Goal: Task Accomplishment & Management: Manage account settings

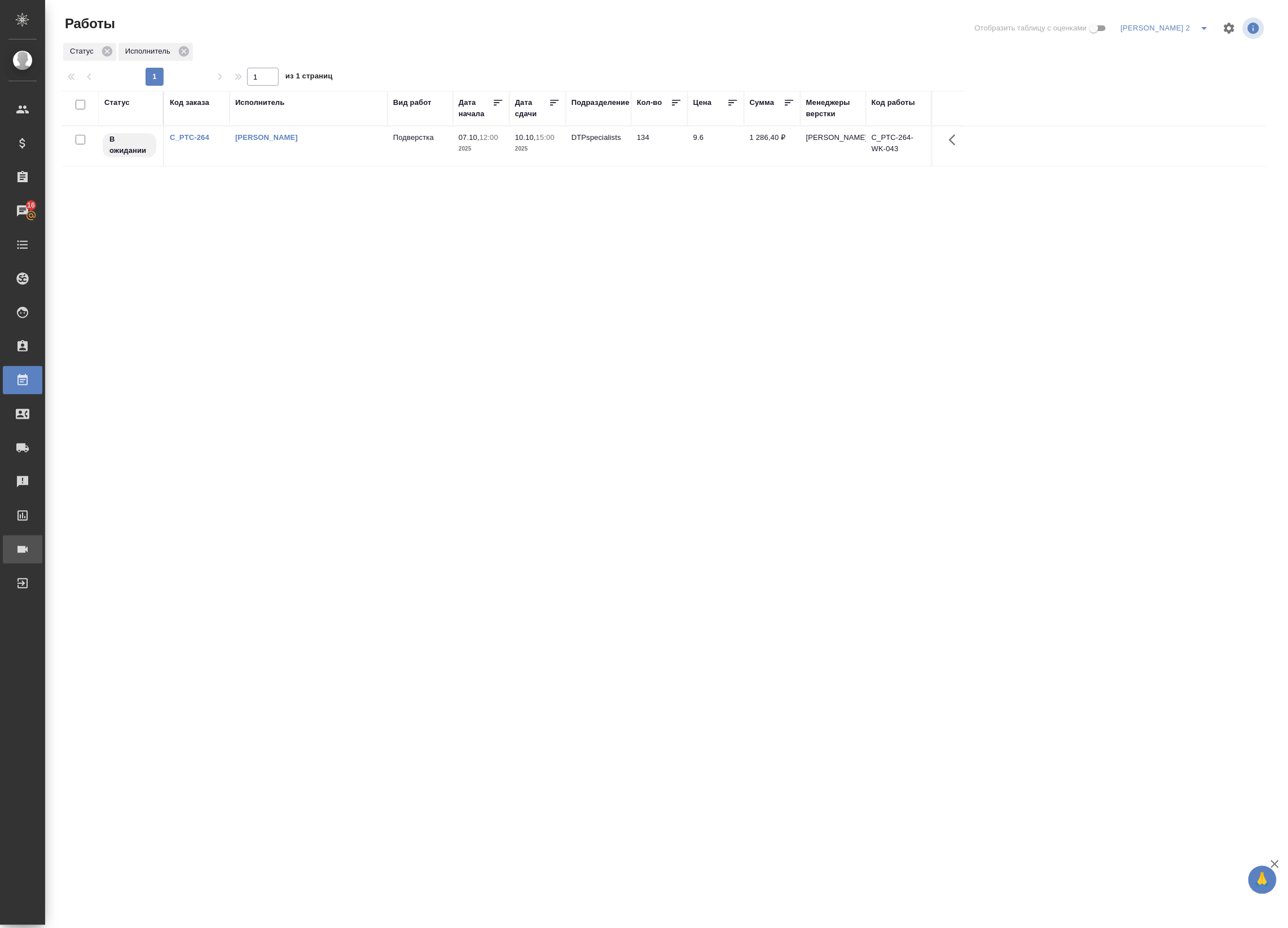
click at [42, 539] on link "Конференции" at bounding box center [22, 549] width 39 height 28
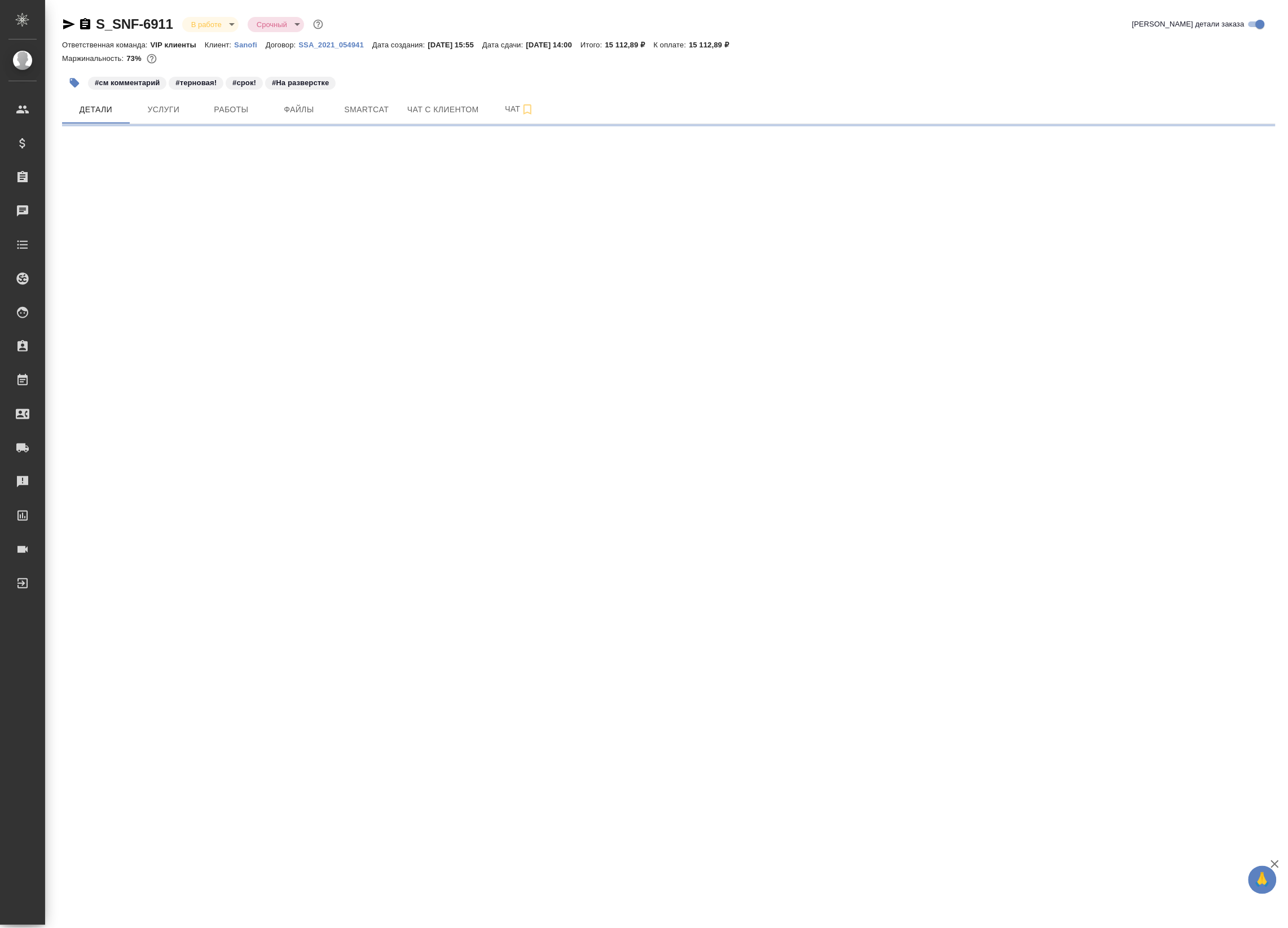
select select "RU"
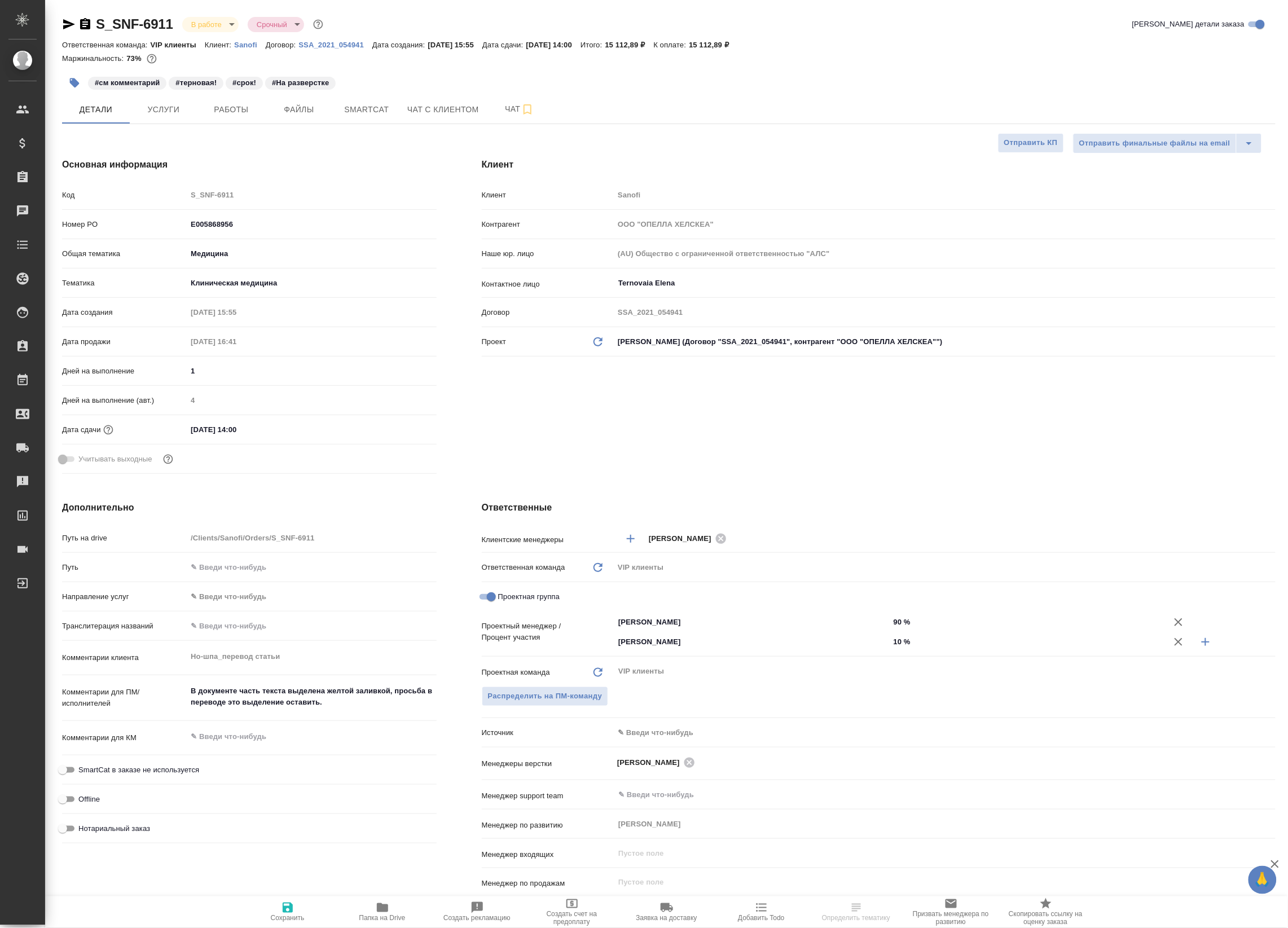
type textarea "x"
click at [241, 114] on span "Работы" at bounding box center [231, 109] width 54 height 14
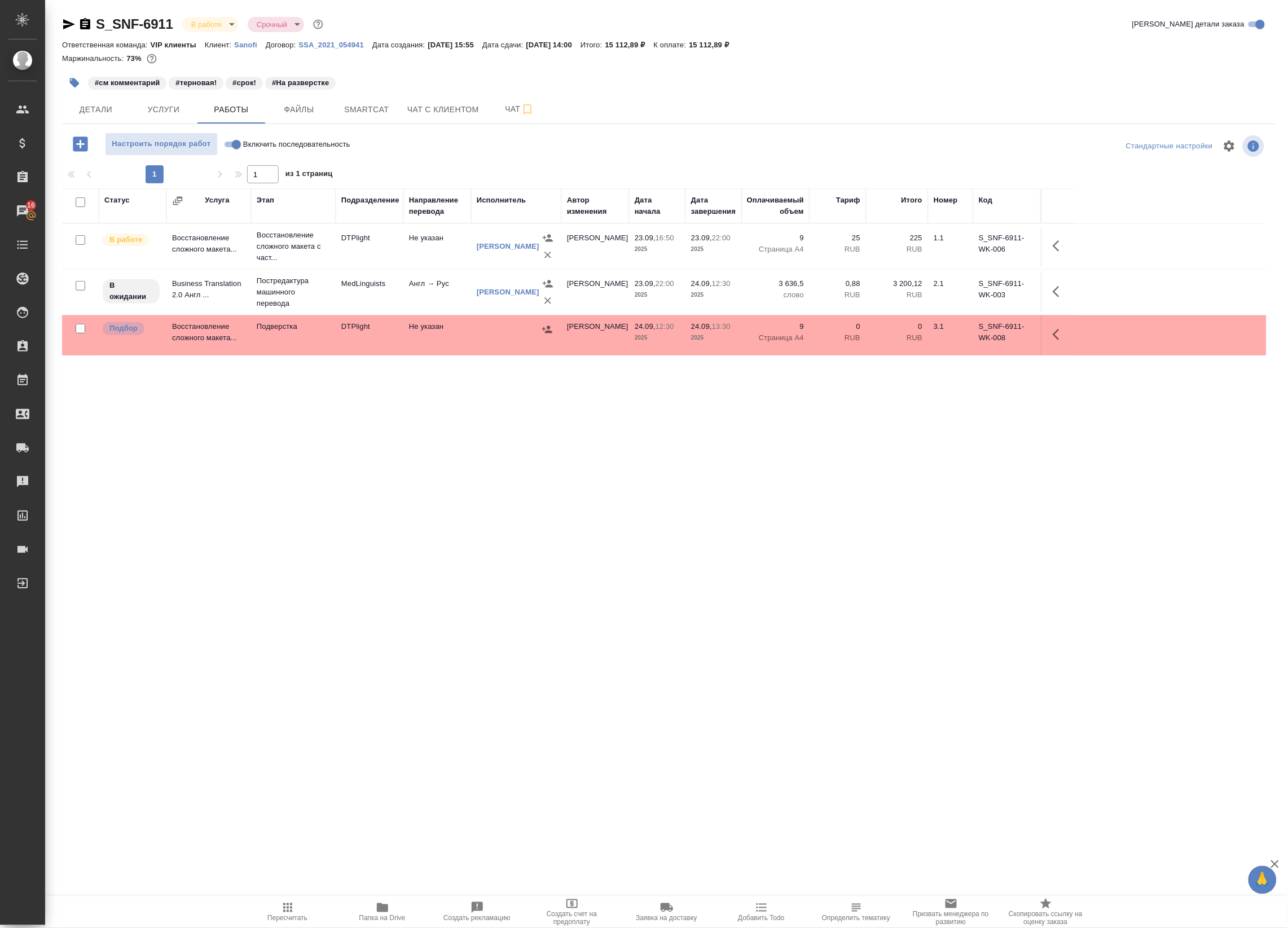
click at [488, 430] on div "Статус Услуга Этап Подразделение Направление перевода Исполнитель Автор изменен…" at bounding box center [664, 443] width 1204 height 508
click at [779, 907] on span "Добавить Todo" at bounding box center [761, 912] width 81 height 22
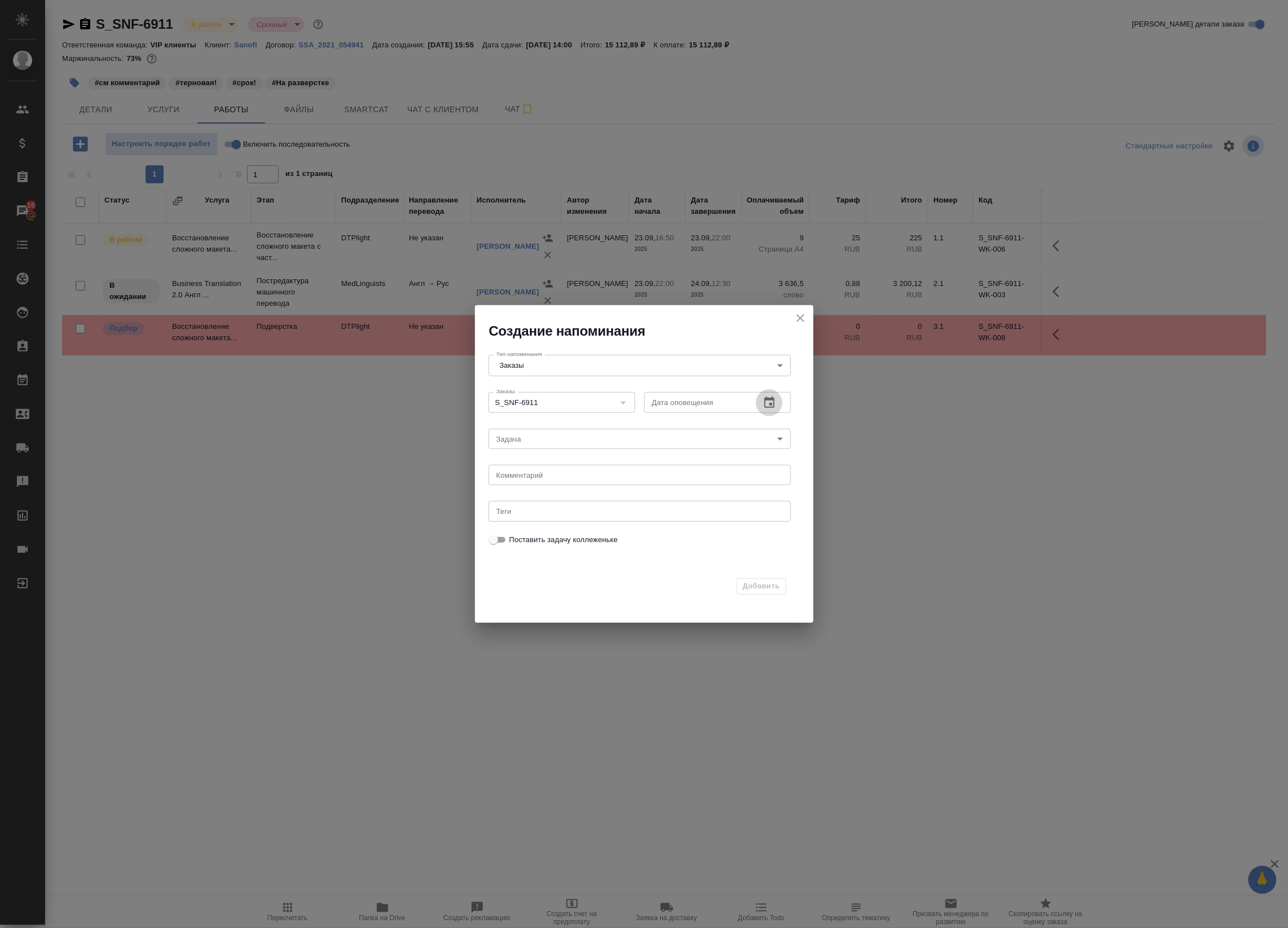
click at [768, 399] on icon "button" at bounding box center [769, 402] width 10 height 11
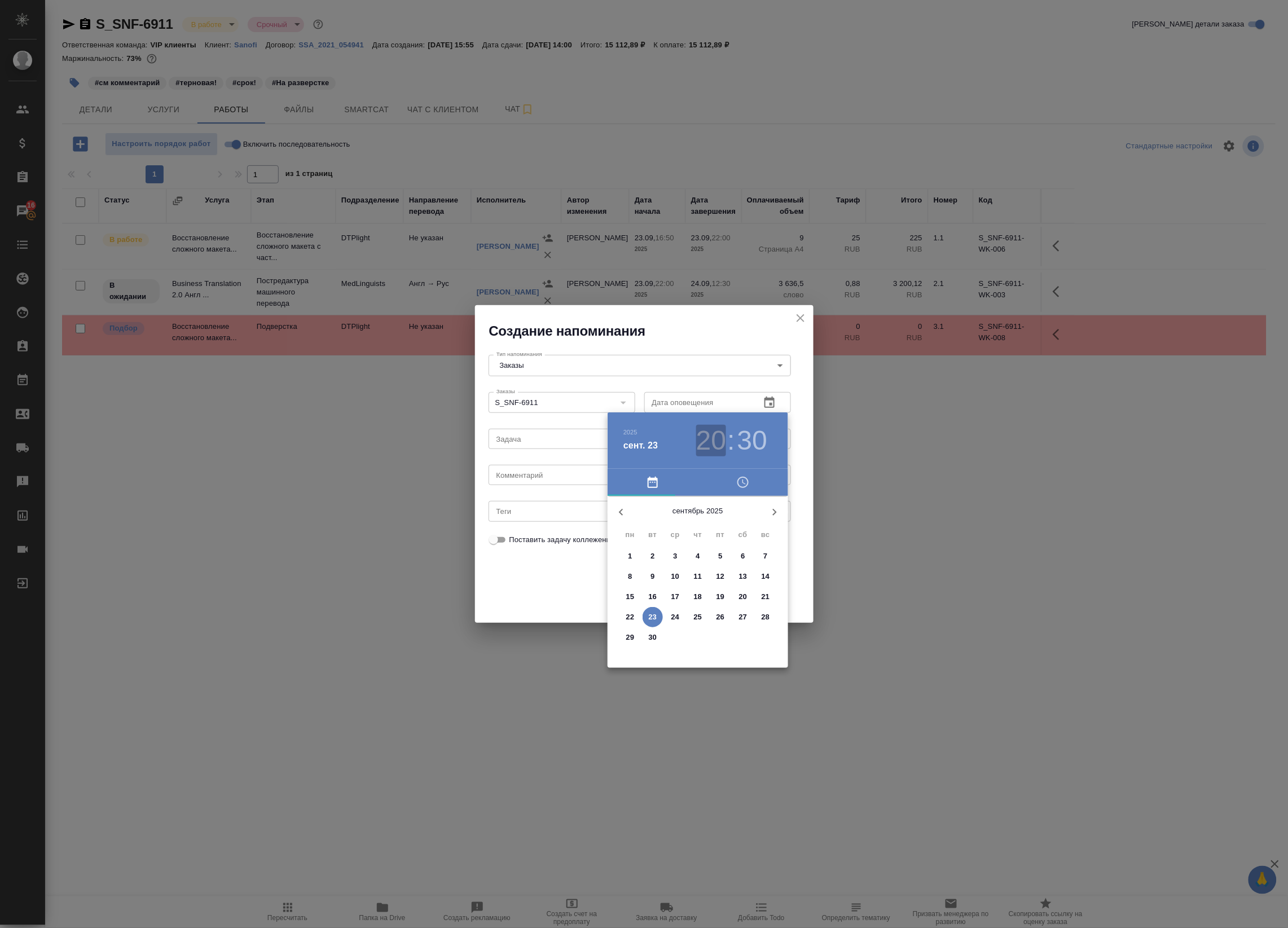
click at [719, 437] on h3 "20" at bounding box center [711, 440] width 30 height 31
click at [661, 557] on div at bounding box center [698, 585] width 147 height 147
click at [695, 518] on div at bounding box center [698, 585] width 147 height 147
type input "23.09.2025 22:00"
click at [800, 482] on div at bounding box center [644, 464] width 1288 height 928
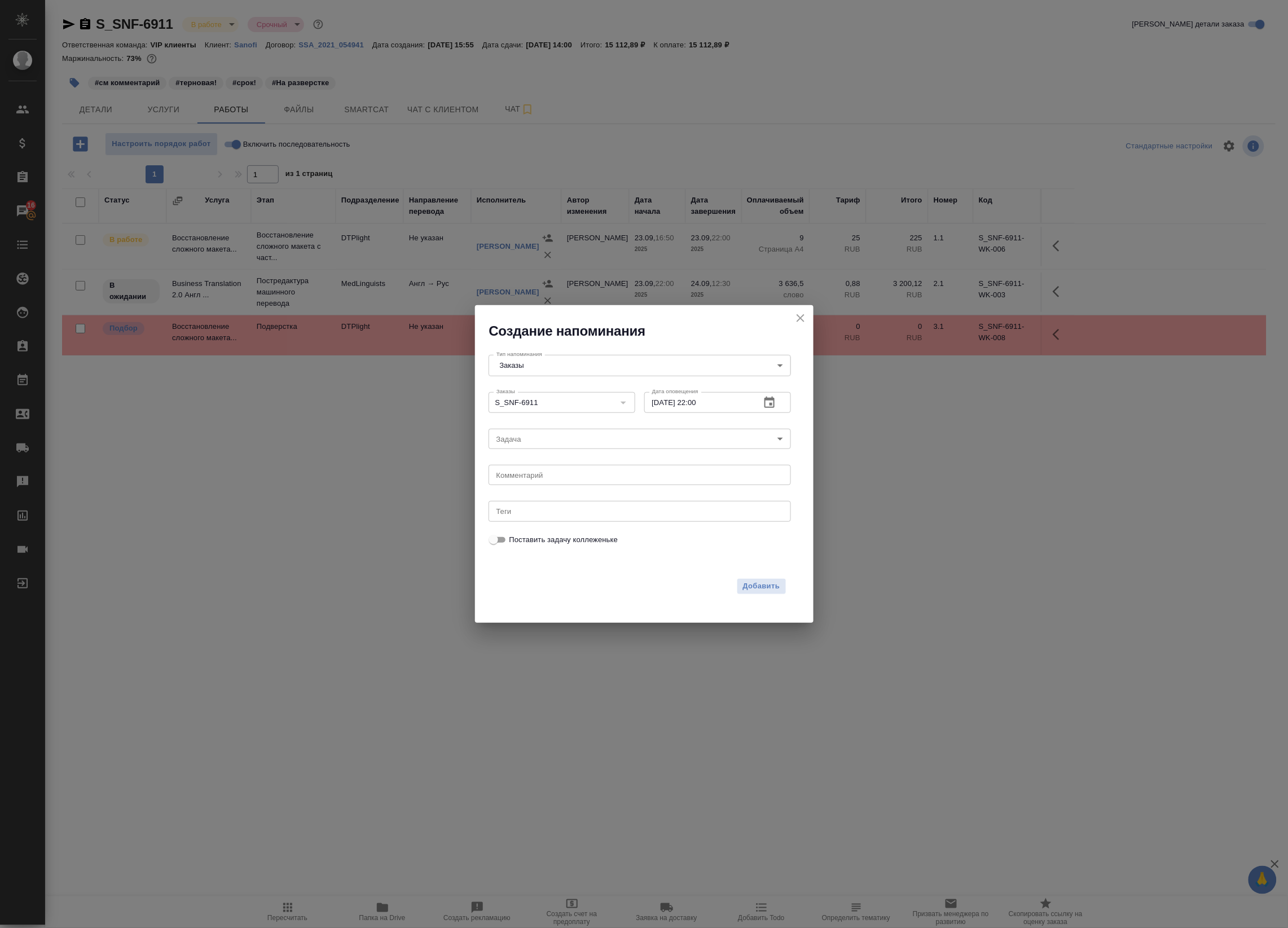
click at [651, 447] on body "🙏 .cls-1 fill:#fff; AWATERA Badanyan Artak Клиенты Спецификации Заказы 16 Чаты …" at bounding box center [644, 464] width 1288 height 928
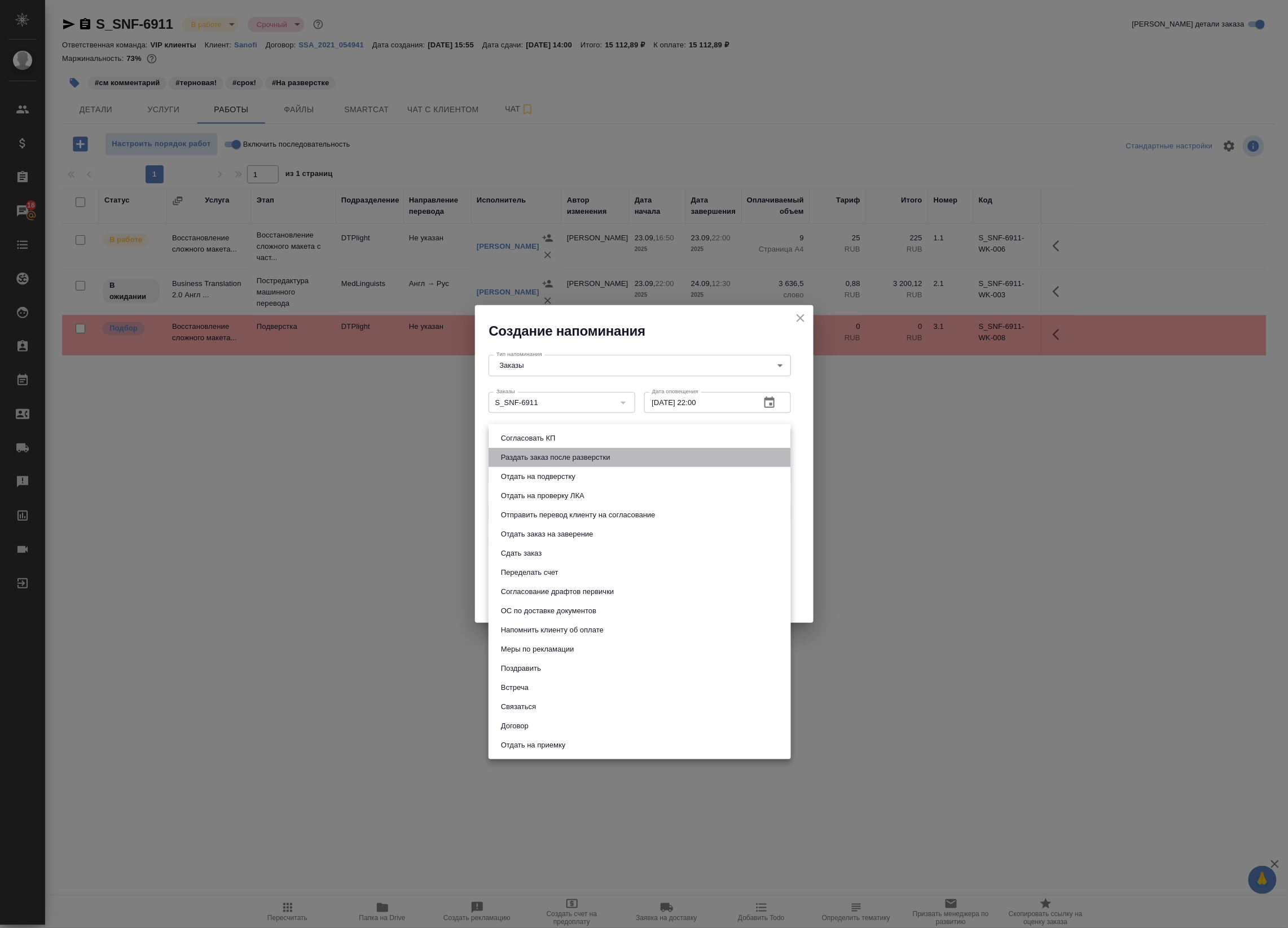
click at [640, 461] on li "Раздать заказ после разверстки" at bounding box center [639, 458] width 302 height 19
type input "Раздать заказ после разверстки"
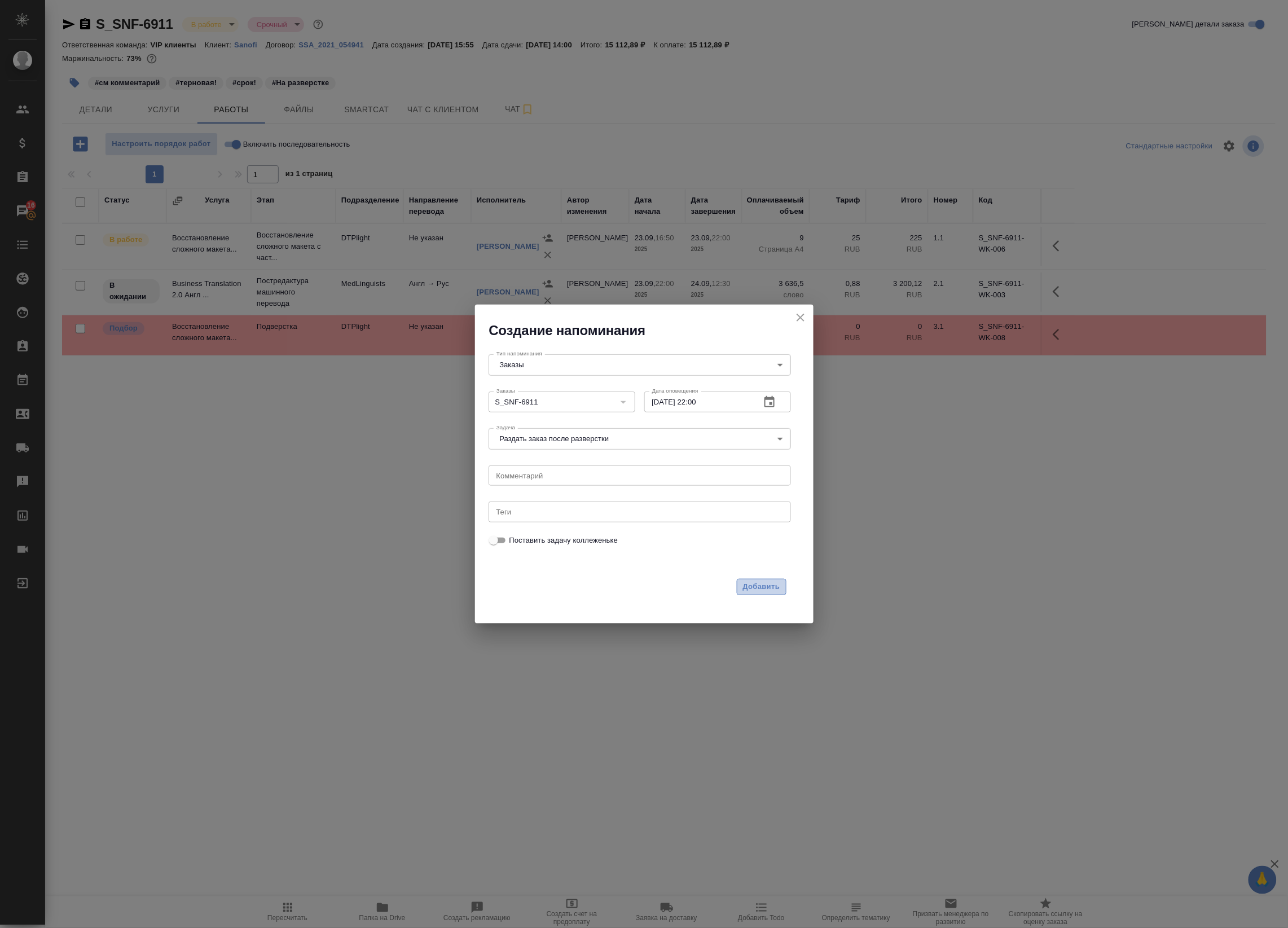
click at [743, 590] on span "Добавить" at bounding box center [762, 587] width 37 height 13
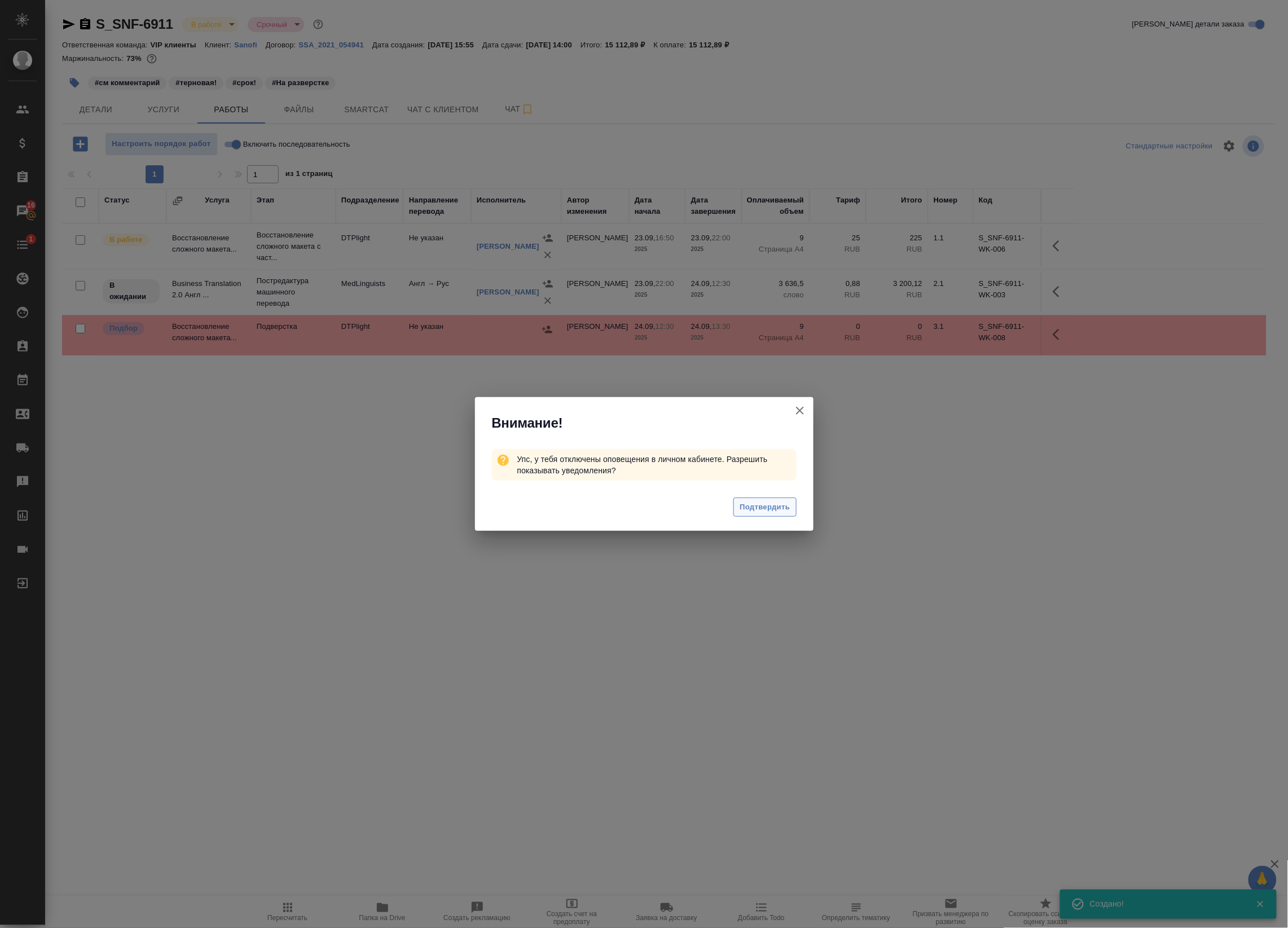
click at [754, 511] on span "Подтвердить" at bounding box center [764, 507] width 50 height 13
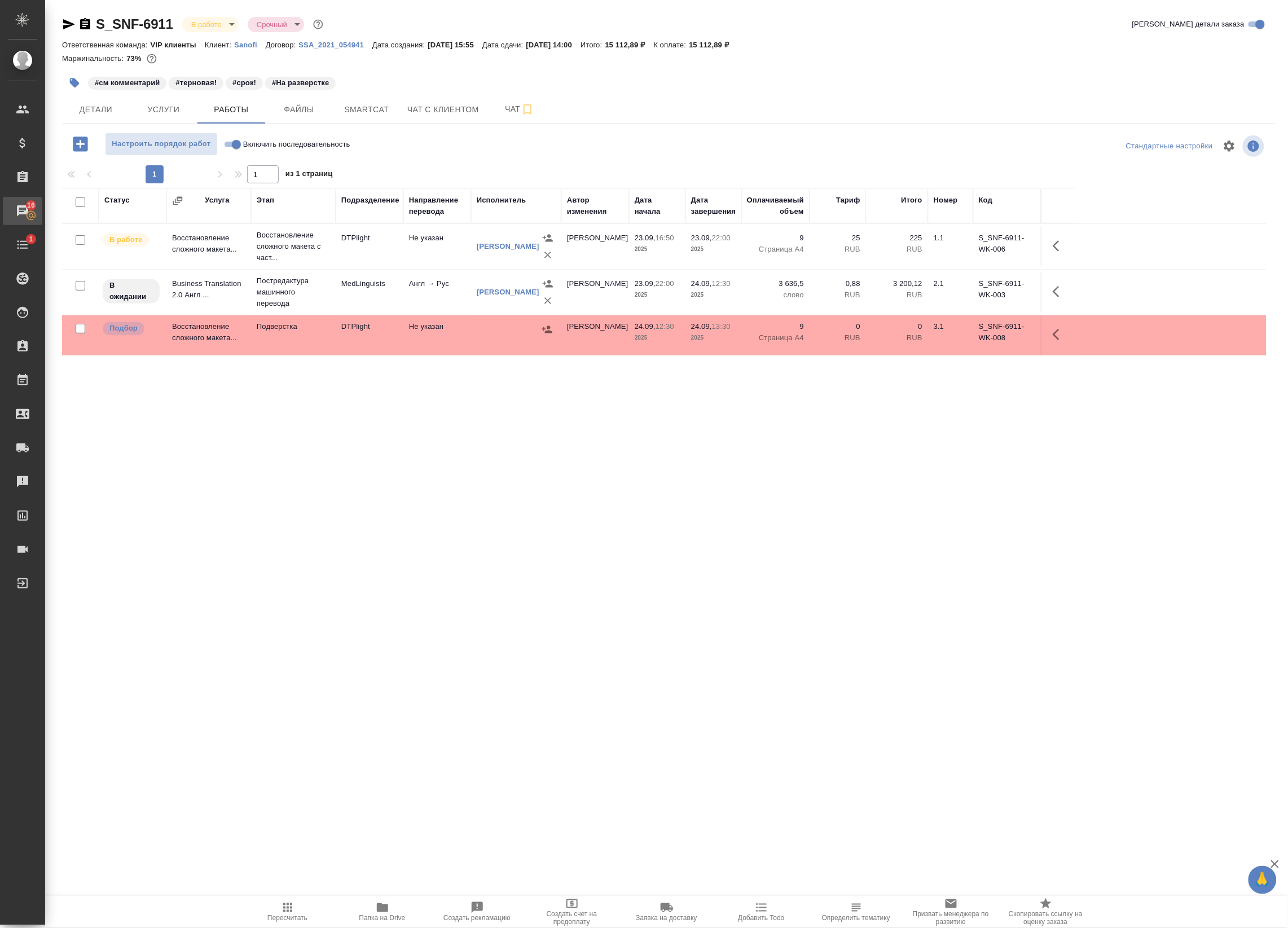
click at [23, 212] on div "Чаты" at bounding box center [8, 210] width 28 height 17
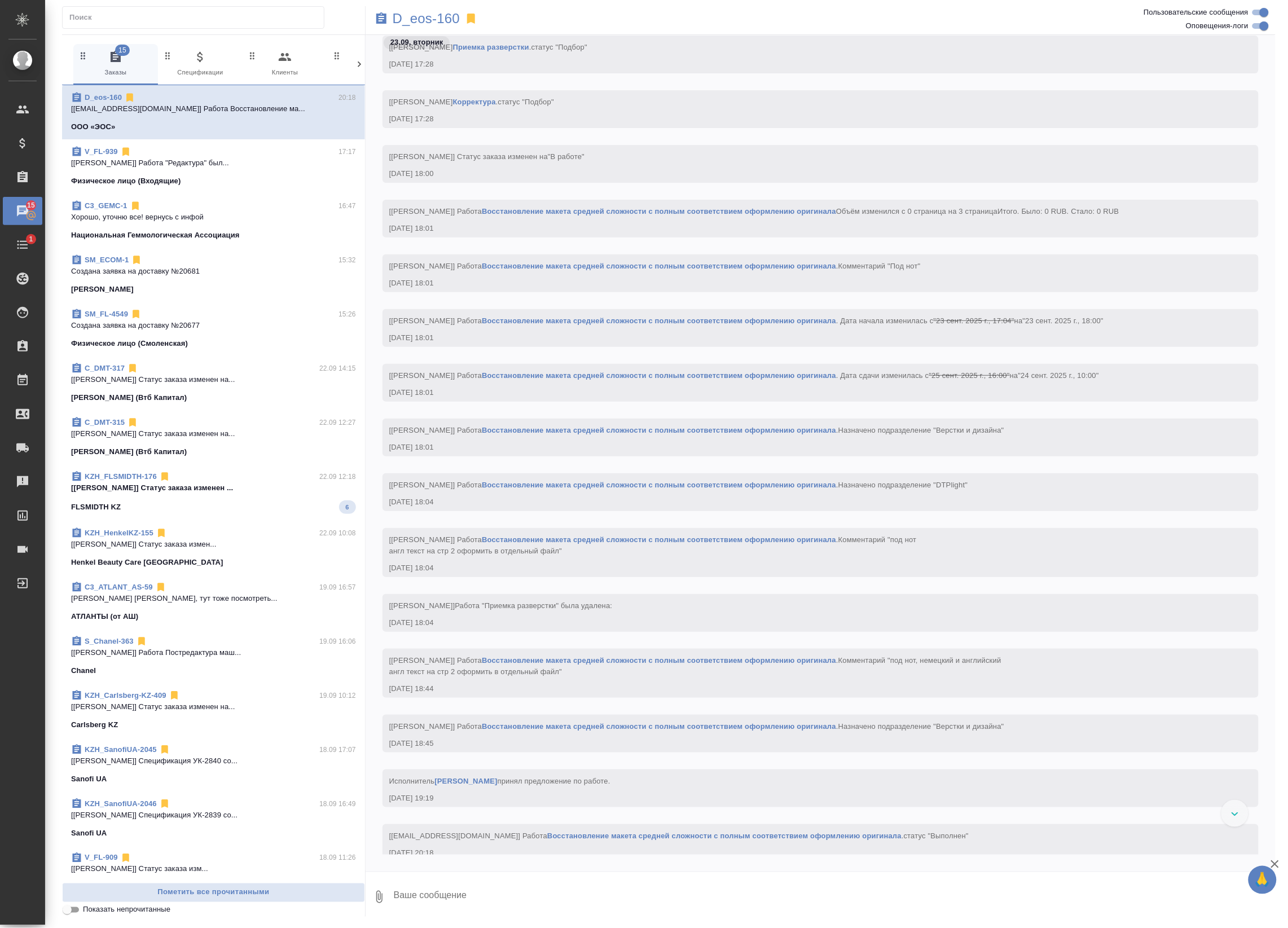
scroll to position [1234, 0]
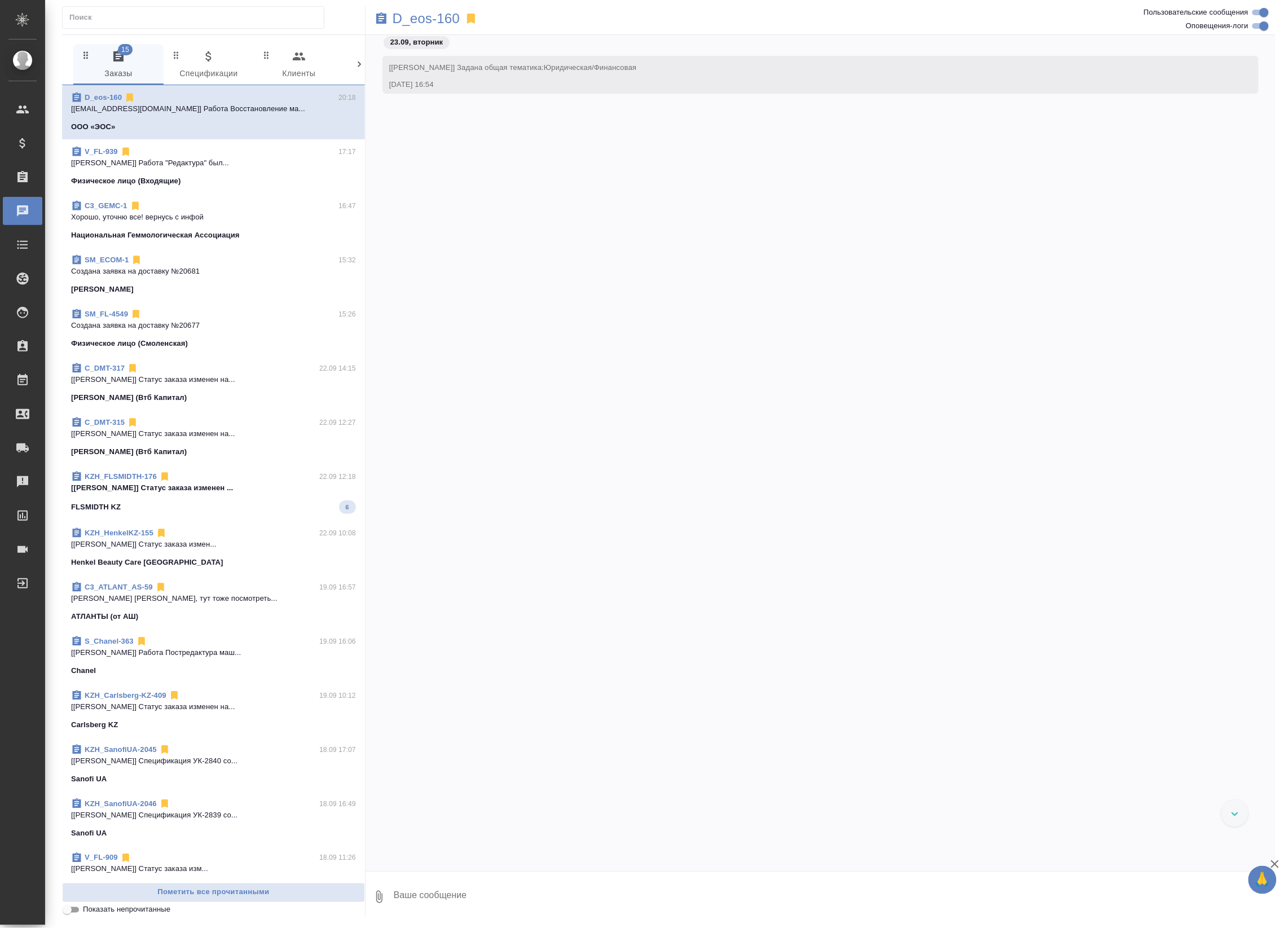
scroll to position [1150, 0]
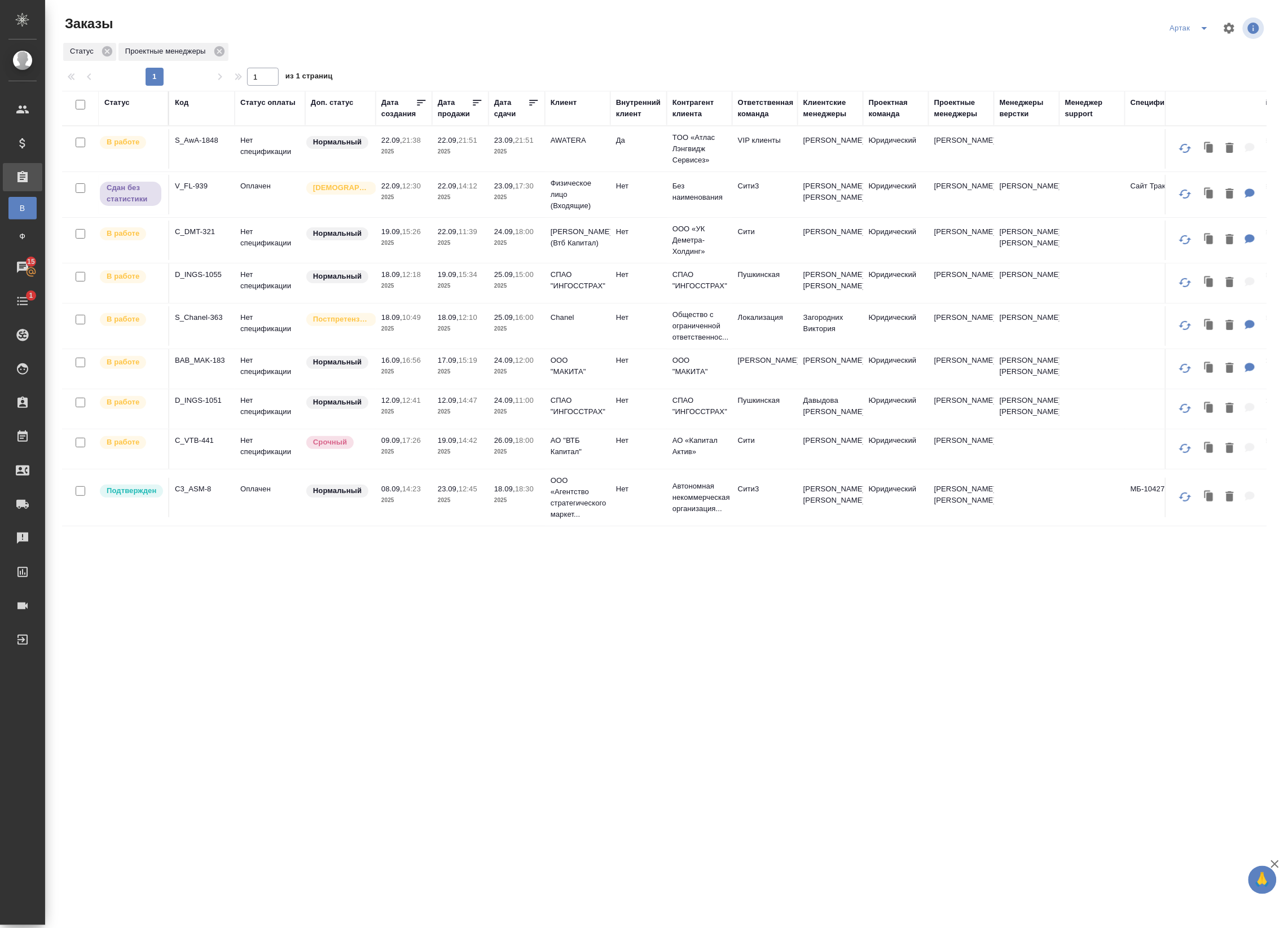
click at [406, 190] on span "22.09, 12:30" at bounding box center [404, 186] width 45 height 11
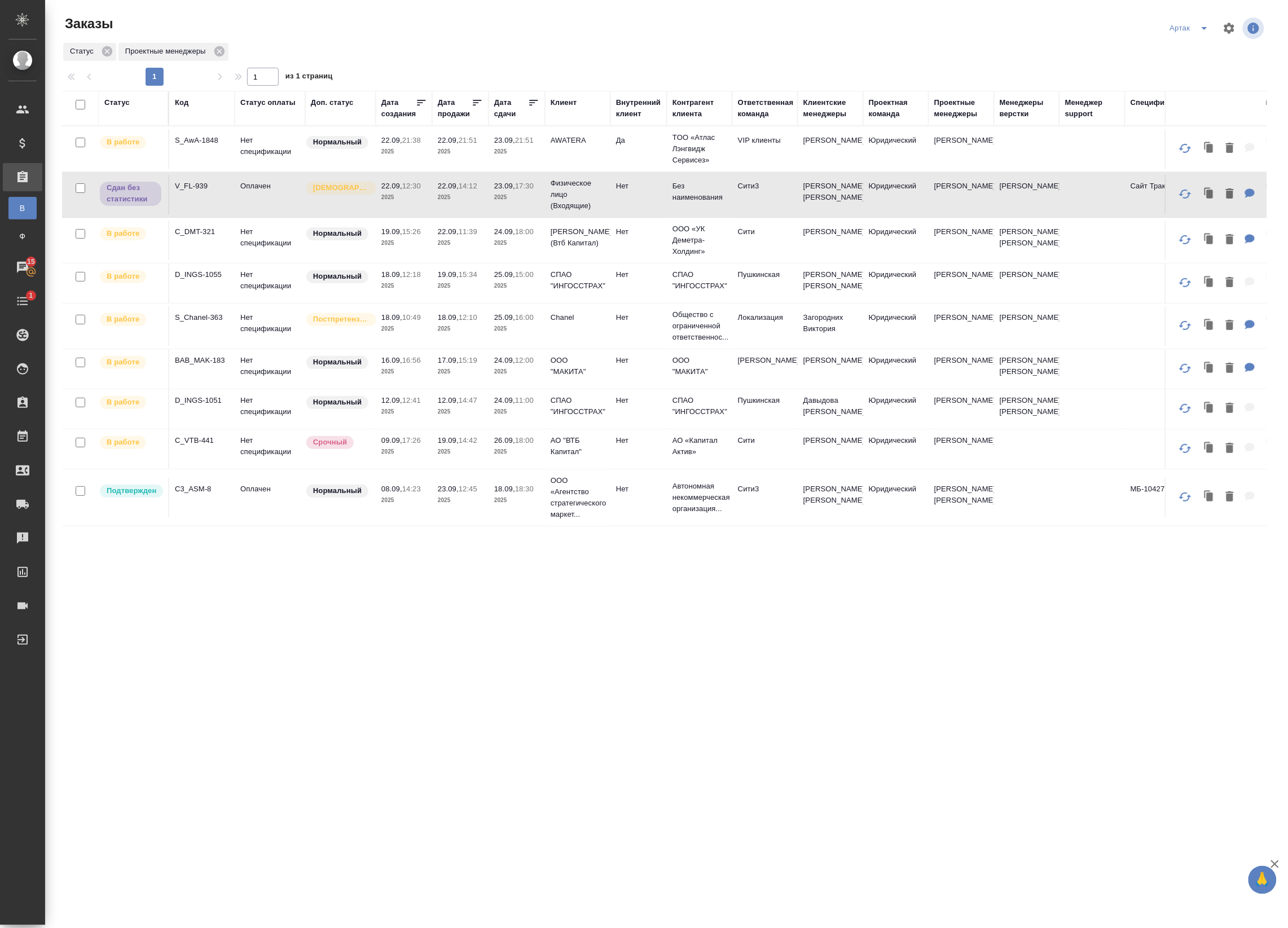
click at [406, 190] on span "22.09, 12:30" at bounding box center [404, 186] width 45 height 11
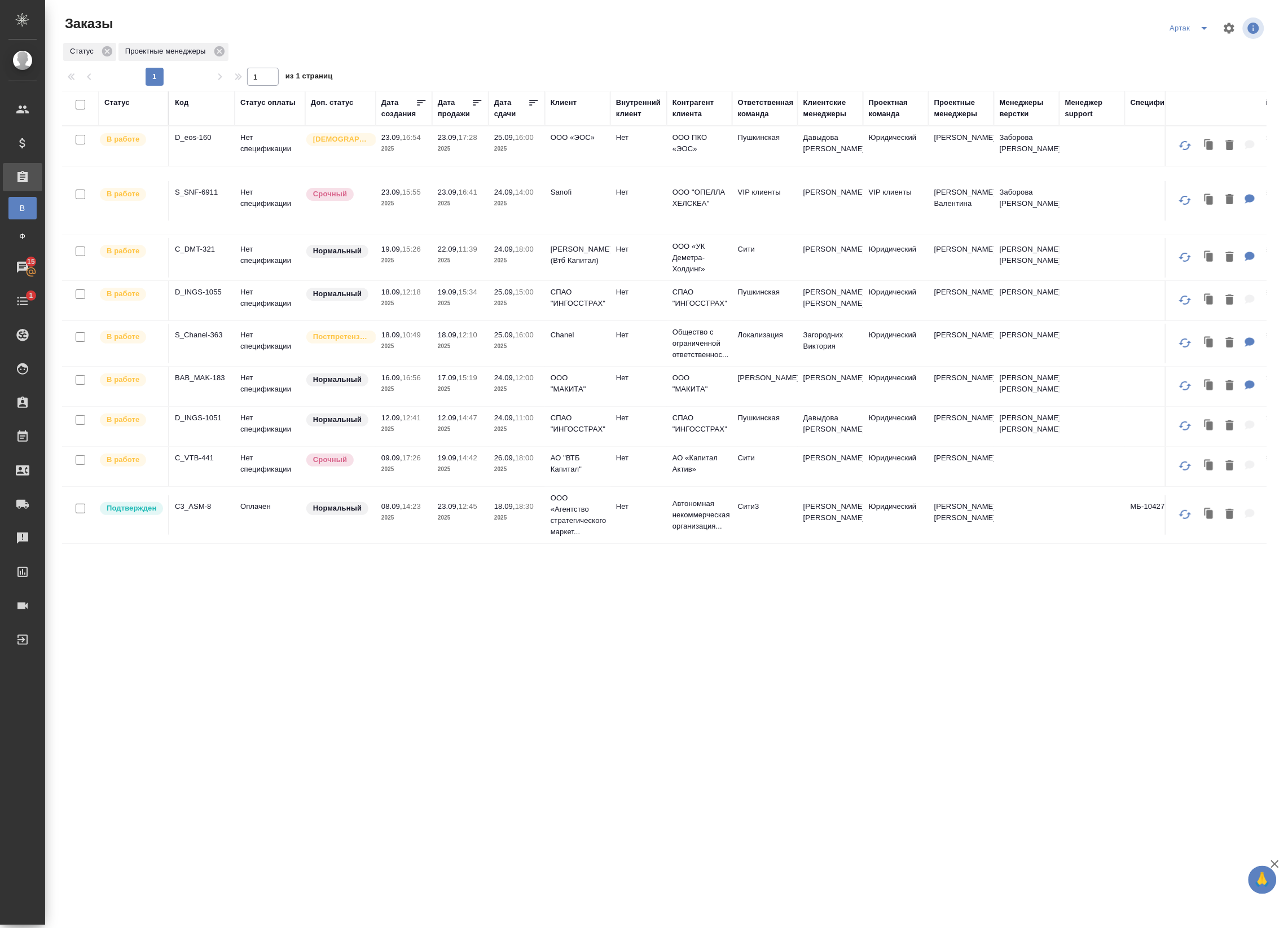
click at [447, 158] on td "23.09, 17:28 2025" at bounding box center [460, 146] width 56 height 40
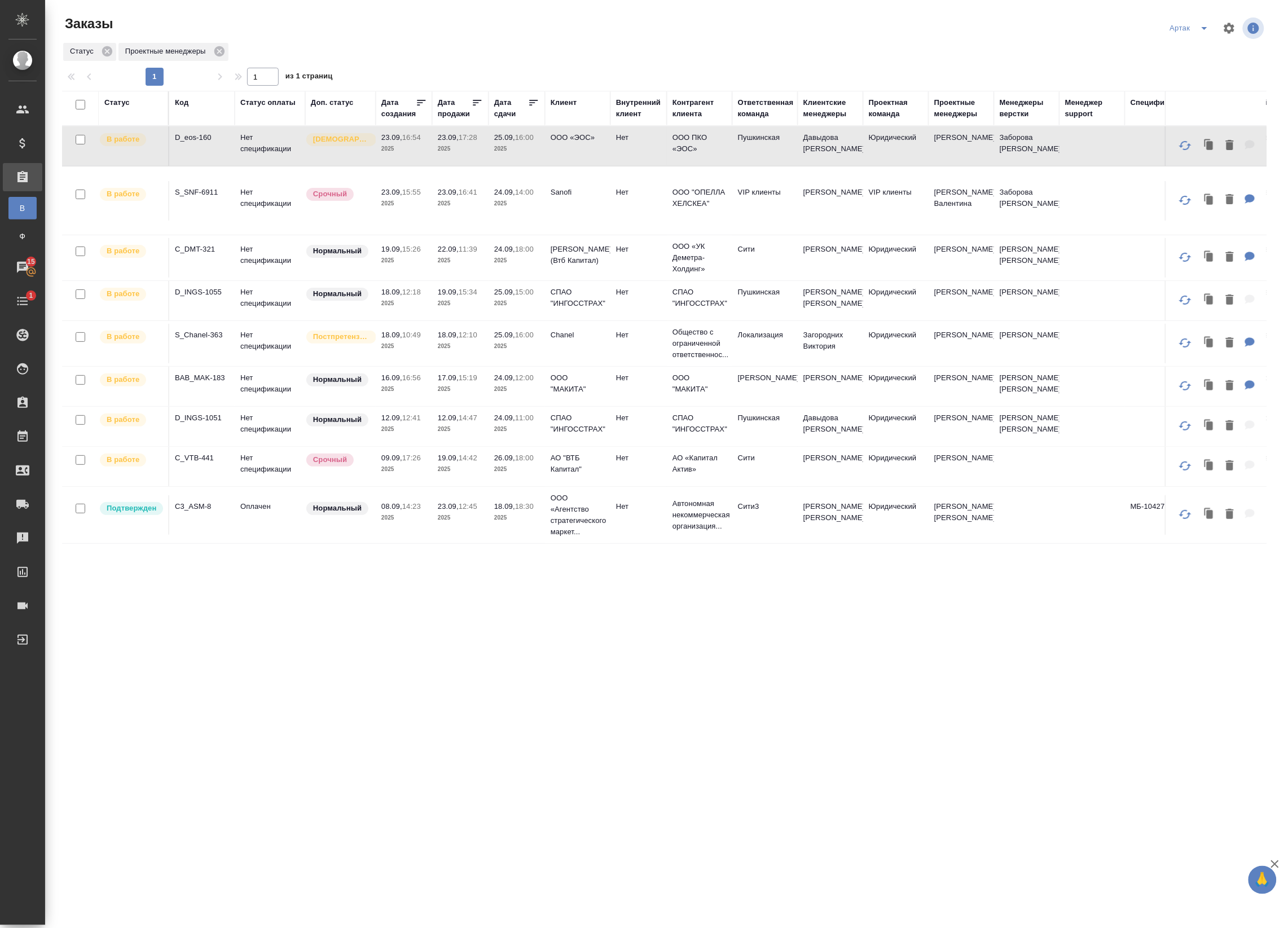
click at [447, 158] on td "23.09, 17:28 2025" at bounding box center [460, 146] width 56 height 40
click at [423, 206] on p "2025" at bounding box center [404, 204] width 45 height 11
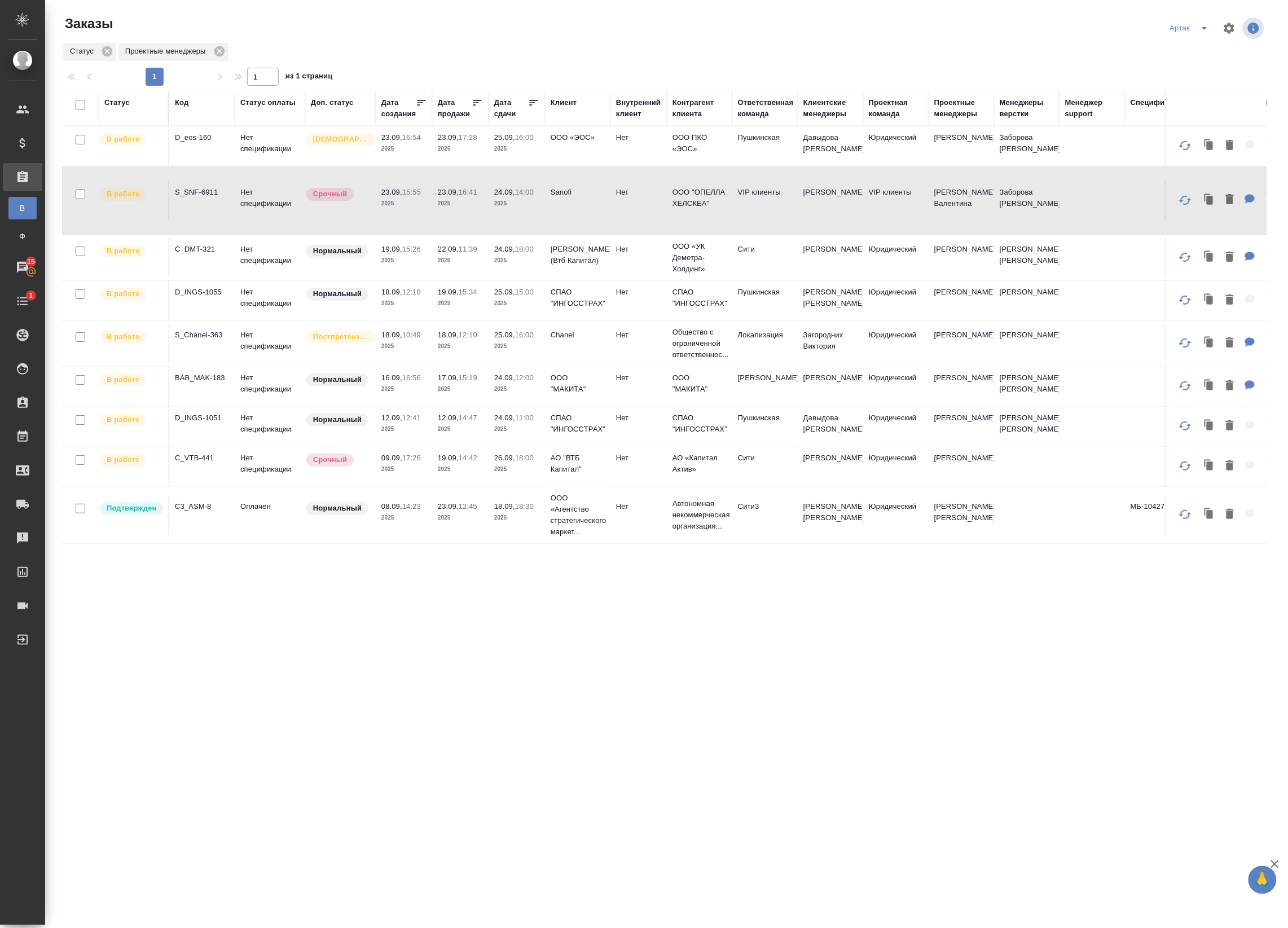
click at [483, 200] on td "23.09, 16:41 2025" at bounding box center [460, 201] width 56 height 40
click at [509, 250] on p "24.09," at bounding box center [505, 249] width 21 height 8
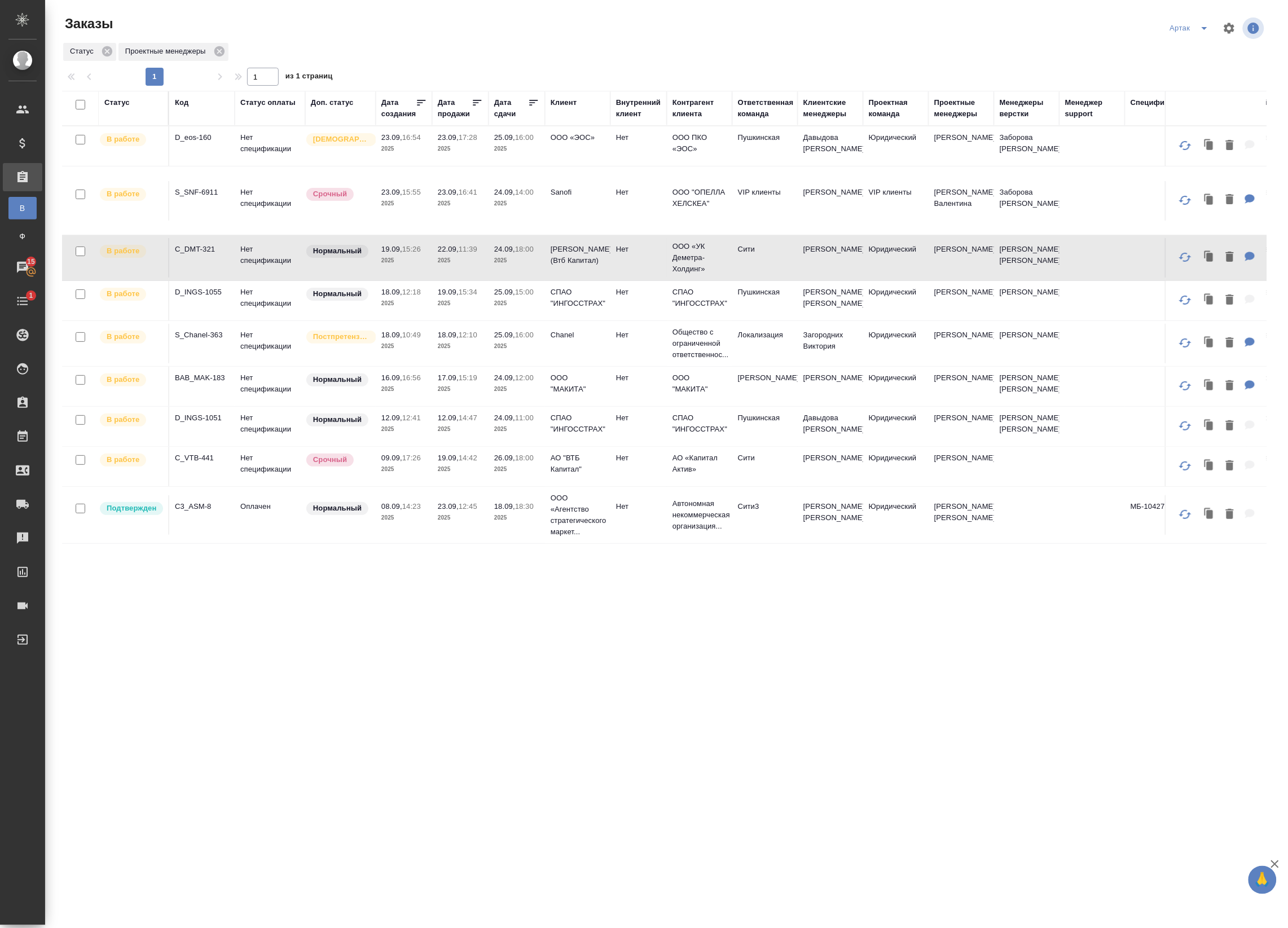
click at [444, 252] on p "22.09," at bounding box center [448, 249] width 21 height 8
click at [402, 293] on p "18.09," at bounding box center [392, 292] width 21 height 8
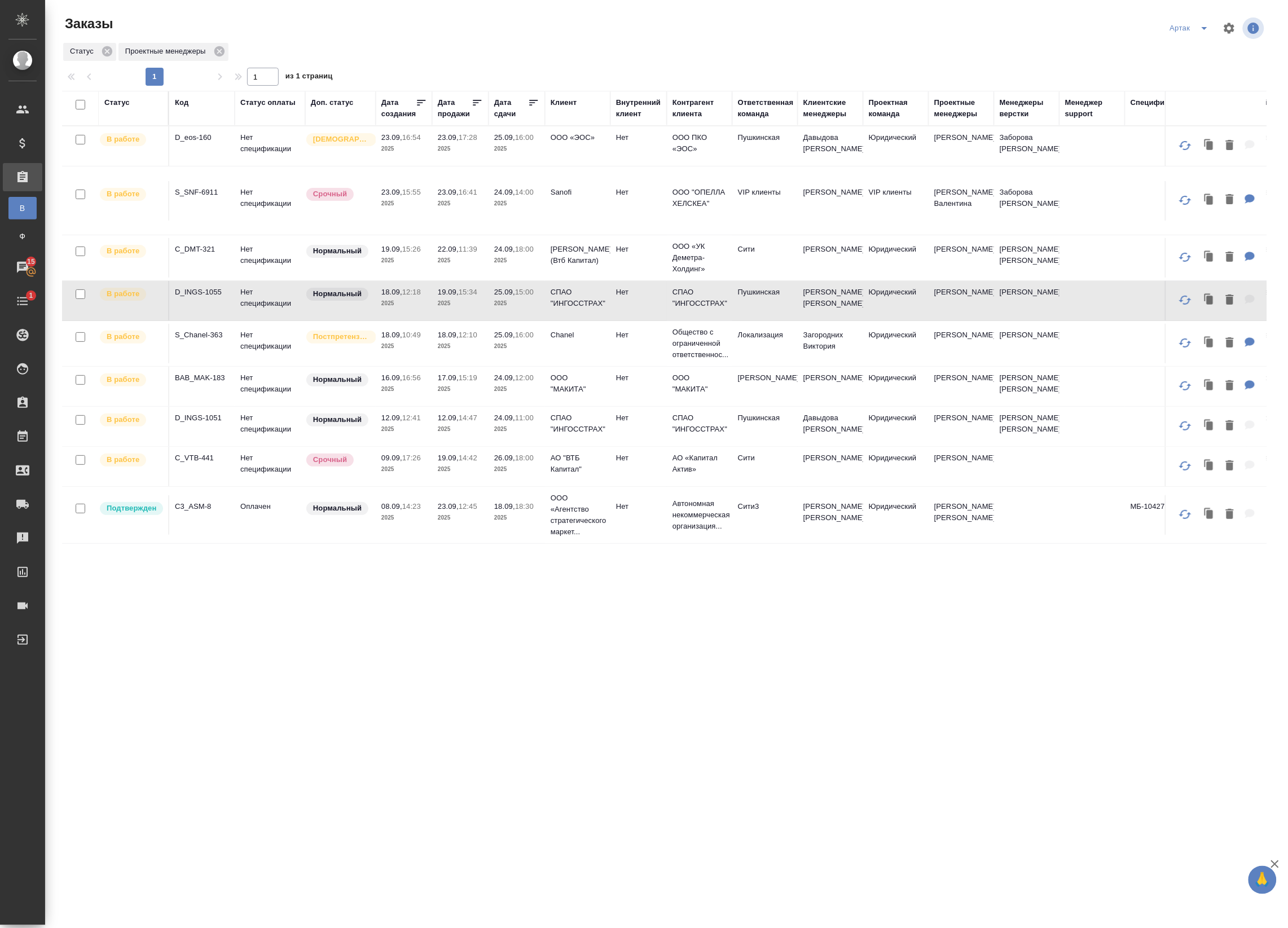
click at [430, 291] on td "18.09, 12:18 2025" at bounding box center [404, 301] width 56 height 40
click at [425, 343] on p "2025" at bounding box center [404, 347] width 45 height 11
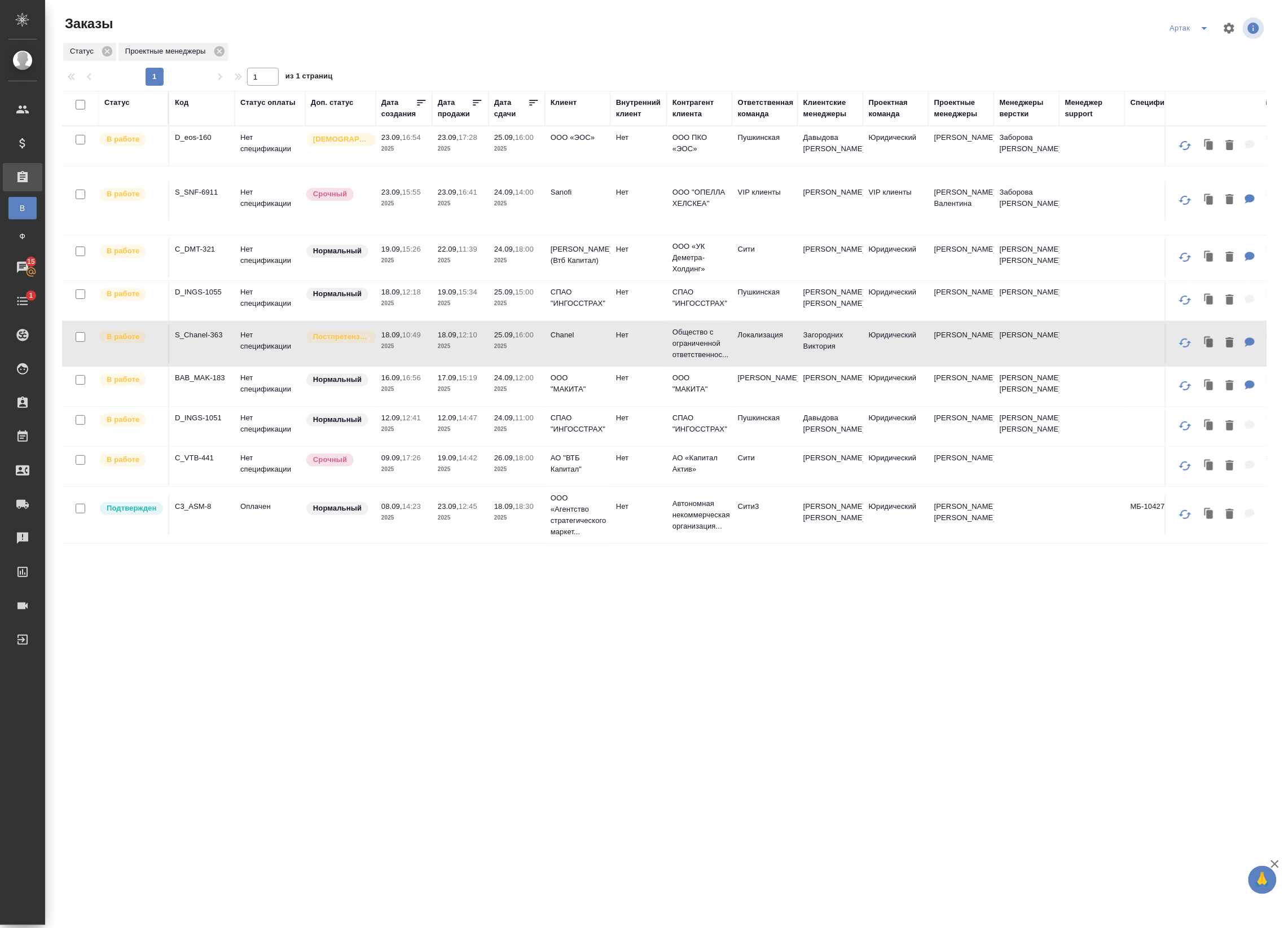
click at [430, 291] on td "18.09, 12:18 2025" at bounding box center [404, 301] width 56 height 40
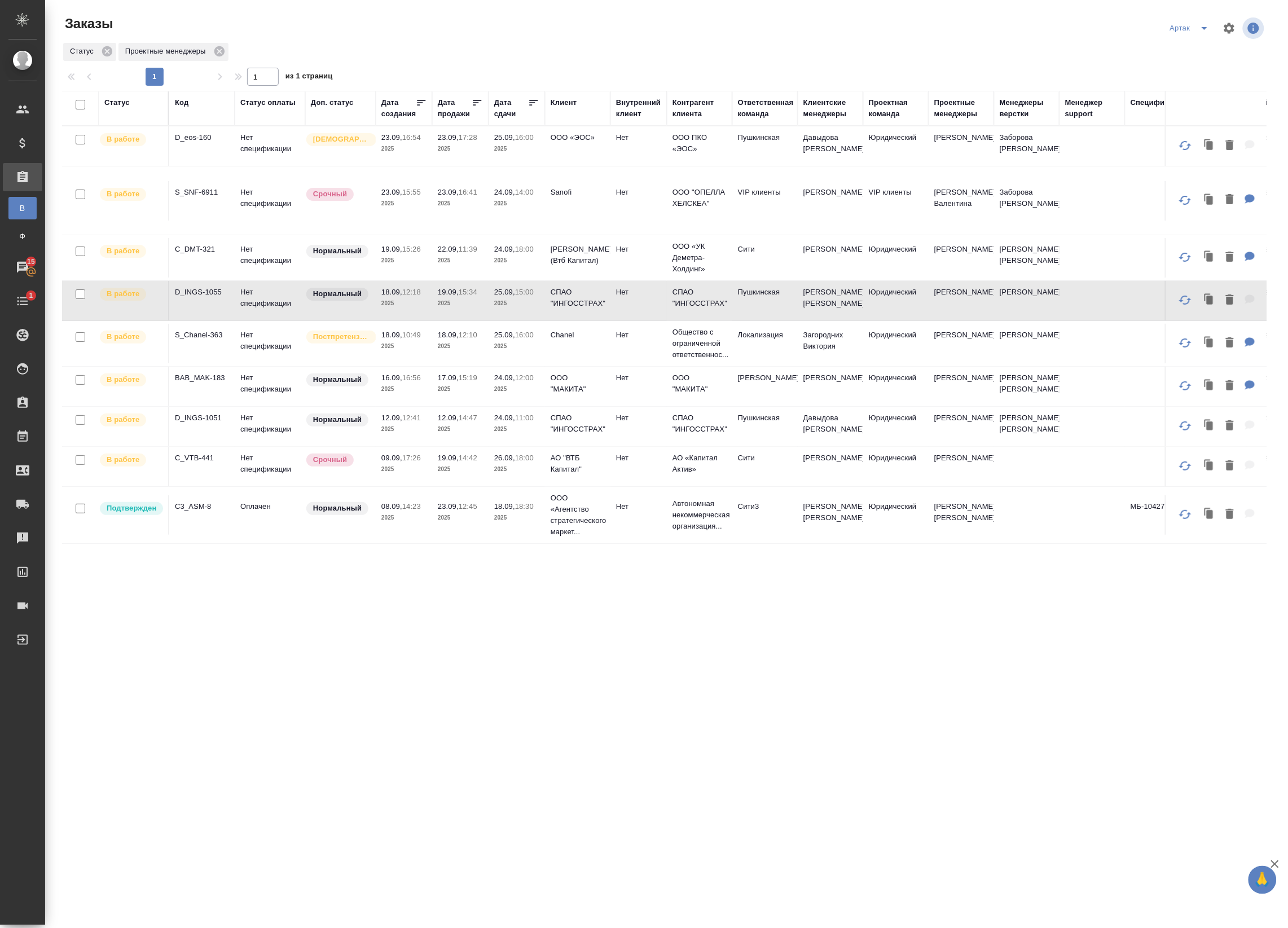
click at [452, 261] on p "2025" at bounding box center [460, 260] width 45 height 11
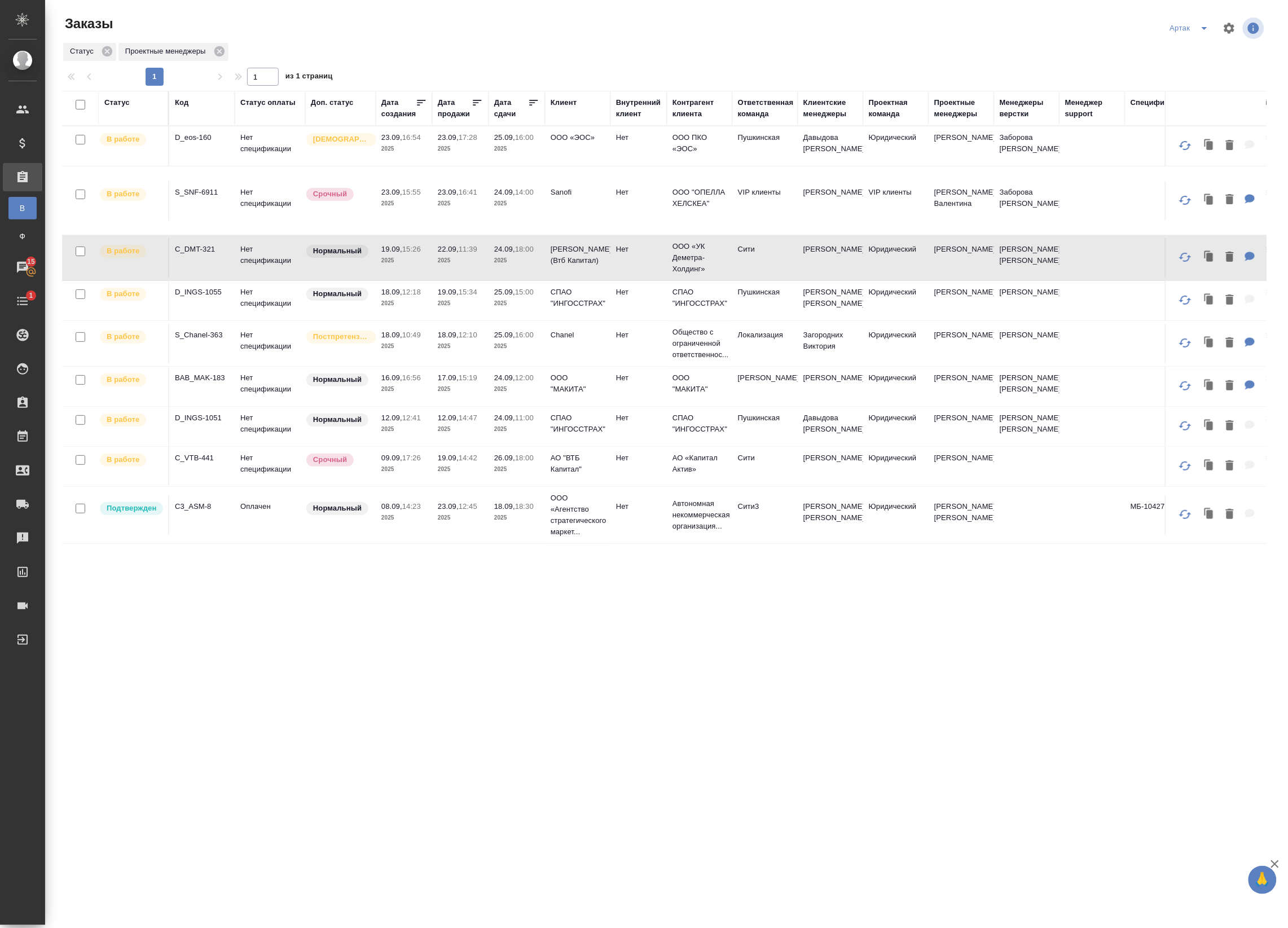
click at [452, 261] on p "2025" at bounding box center [460, 260] width 45 height 11
click at [455, 307] on p "2025" at bounding box center [460, 304] width 45 height 11
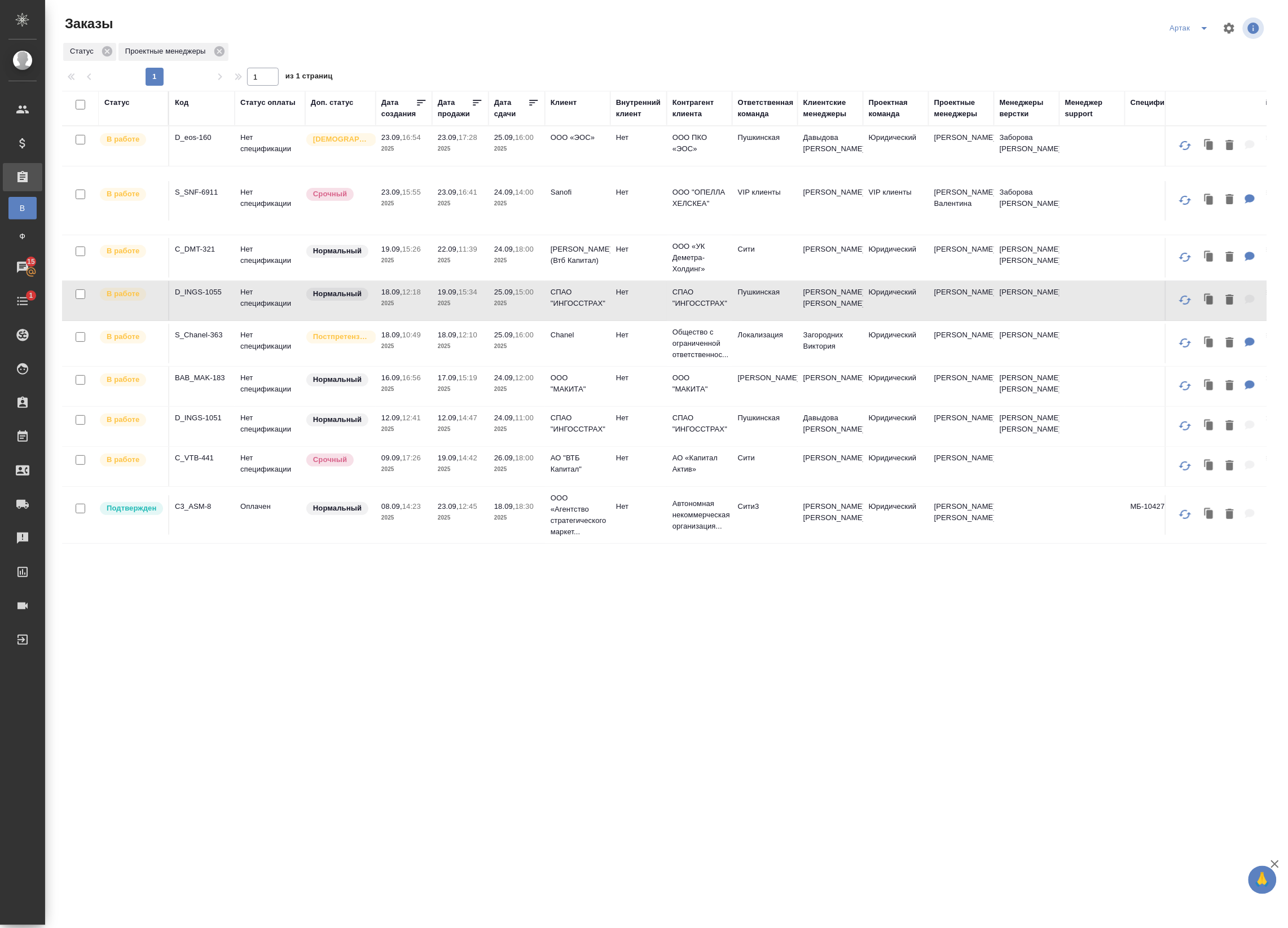
click at [495, 351] on p "2025" at bounding box center [517, 347] width 45 height 11
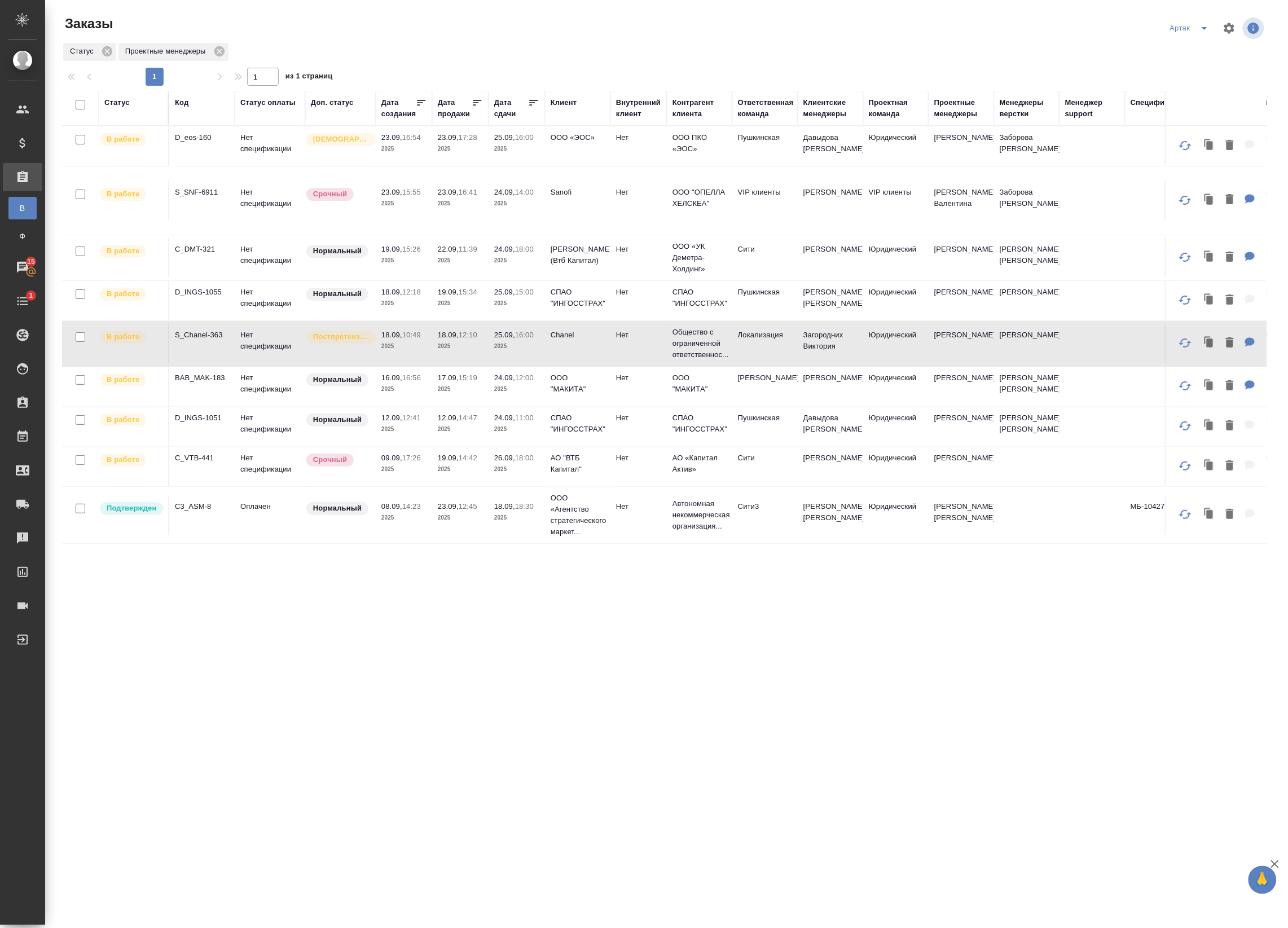
click at [472, 348] on p "2025" at bounding box center [460, 347] width 45 height 11
click at [409, 389] on p "2025" at bounding box center [404, 389] width 45 height 11
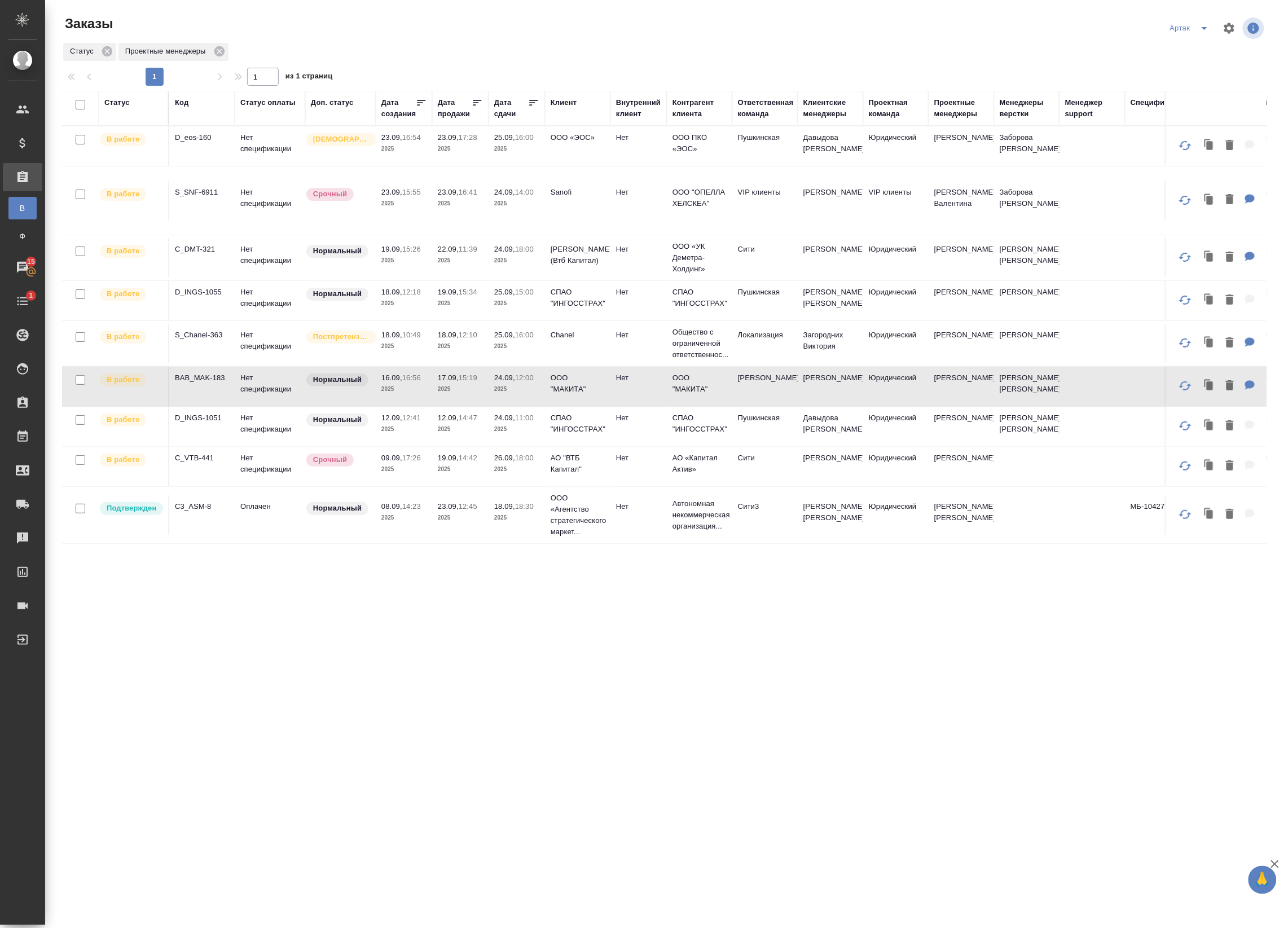
click at [412, 389] on p "2025" at bounding box center [404, 389] width 45 height 11
click at [406, 390] on p "2025" at bounding box center [404, 389] width 45 height 11
click at [438, 427] on p "2025" at bounding box center [460, 430] width 45 height 11
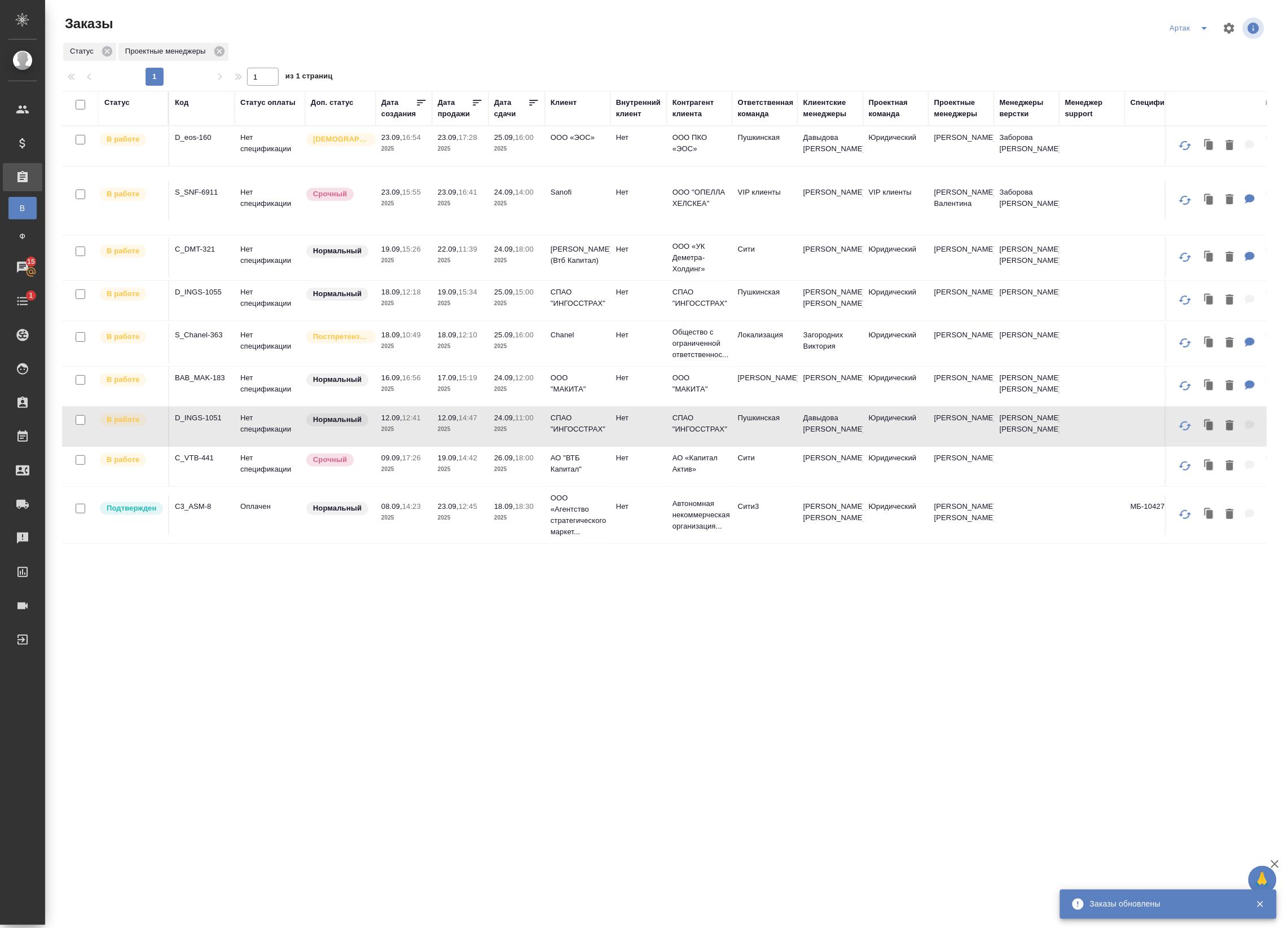
click at [444, 427] on p "2025" at bounding box center [460, 430] width 45 height 11
click at [435, 472] on td "19.09, 14:42 2025" at bounding box center [460, 466] width 56 height 40
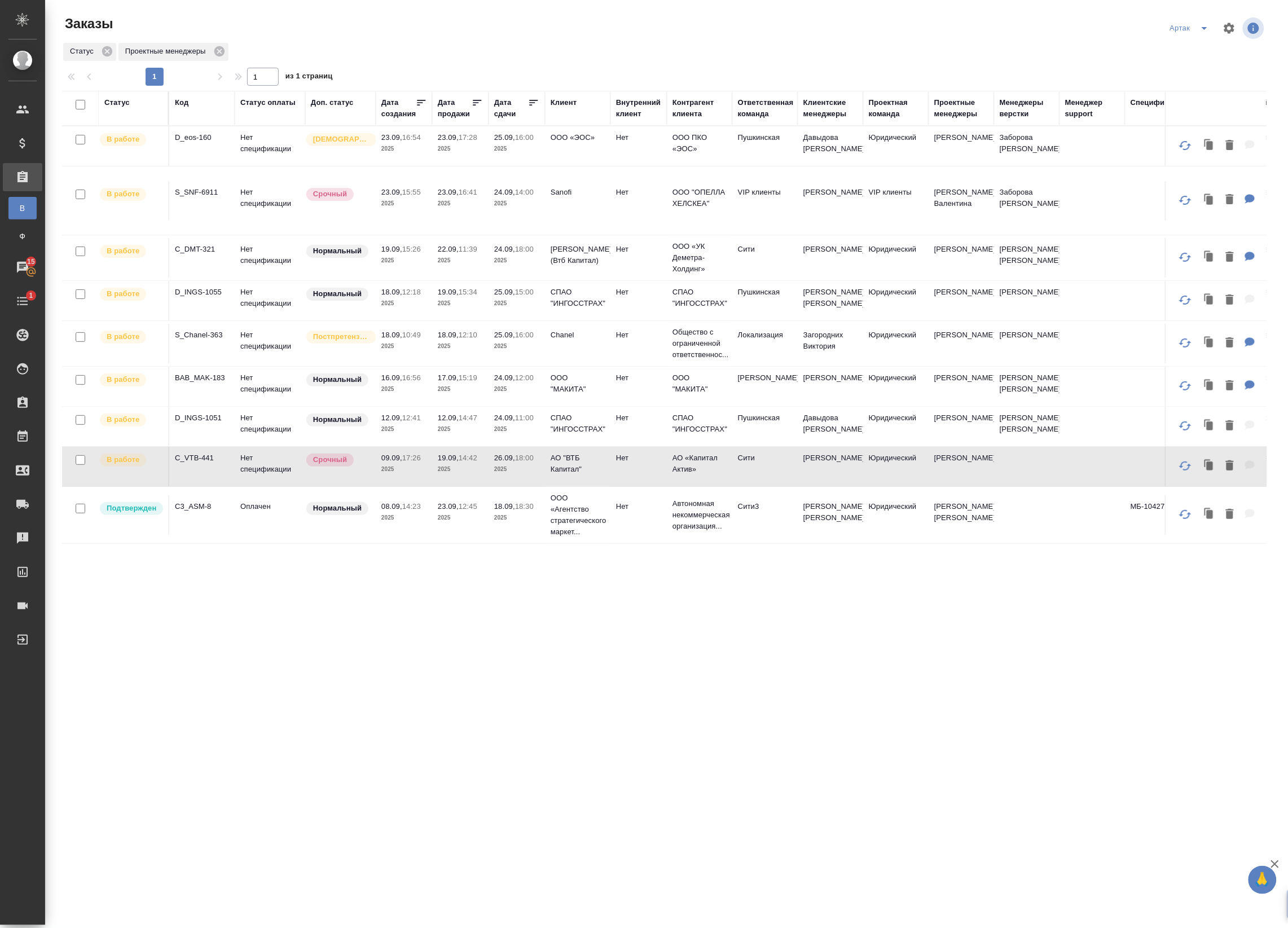
click at [461, 467] on p "2025" at bounding box center [460, 469] width 45 height 11
click at [463, 467] on p "2025" at bounding box center [460, 469] width 45 height 11
drag, startPoint x: 77, startPoint y: 598, endPoint x: 157, endPoint y: 460, distance: 159.5
click at [78, 598] on div "Статус Код Статус оплаты Доп. статус Дата создания Дата продажи Дата сдачи Клие…" at bounding box center [664, 430] width 1204 height 677
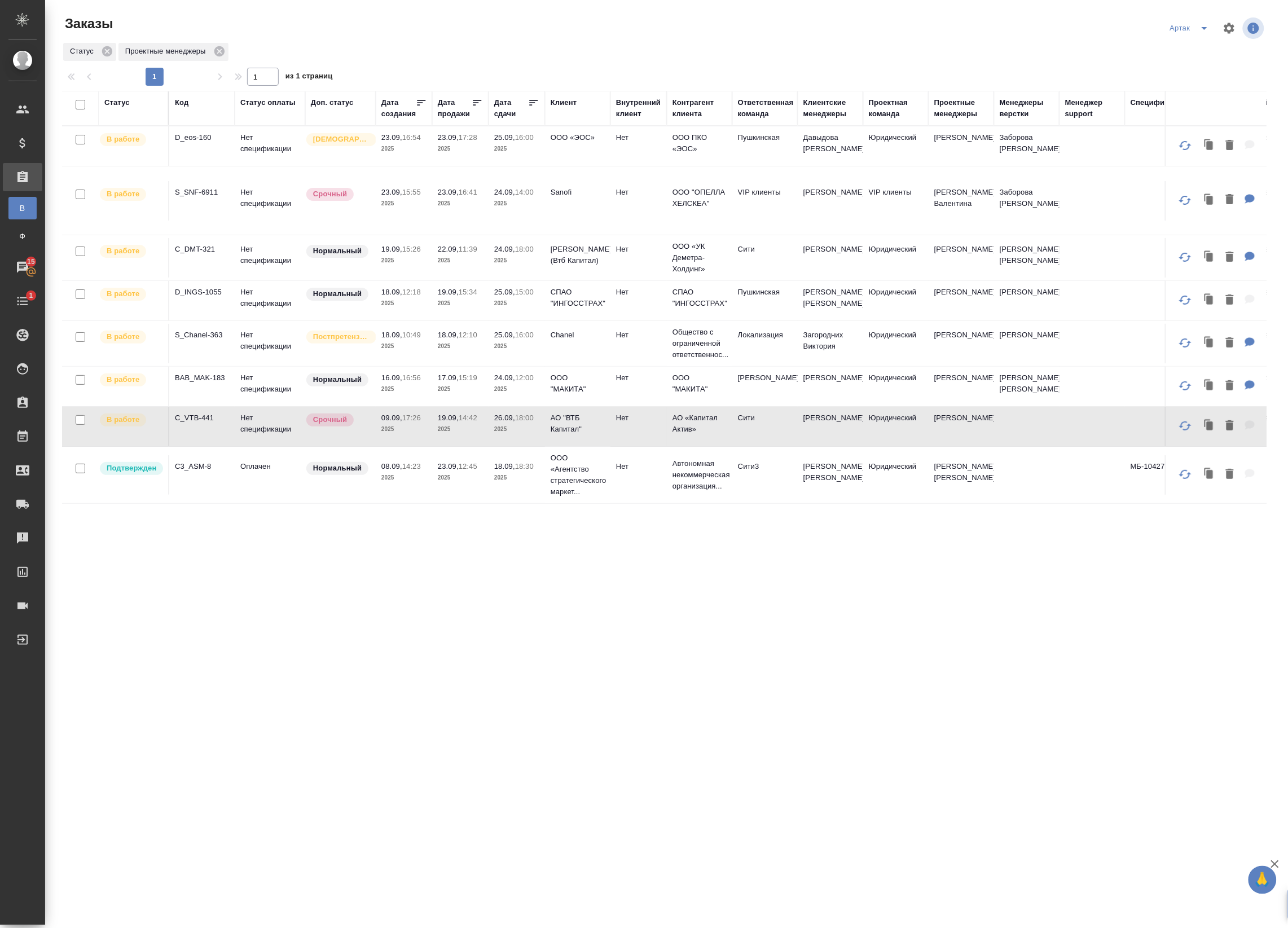
click at [231, 153] on td "D_eos-160" at bounding box center [202, 146] width 65 height 40
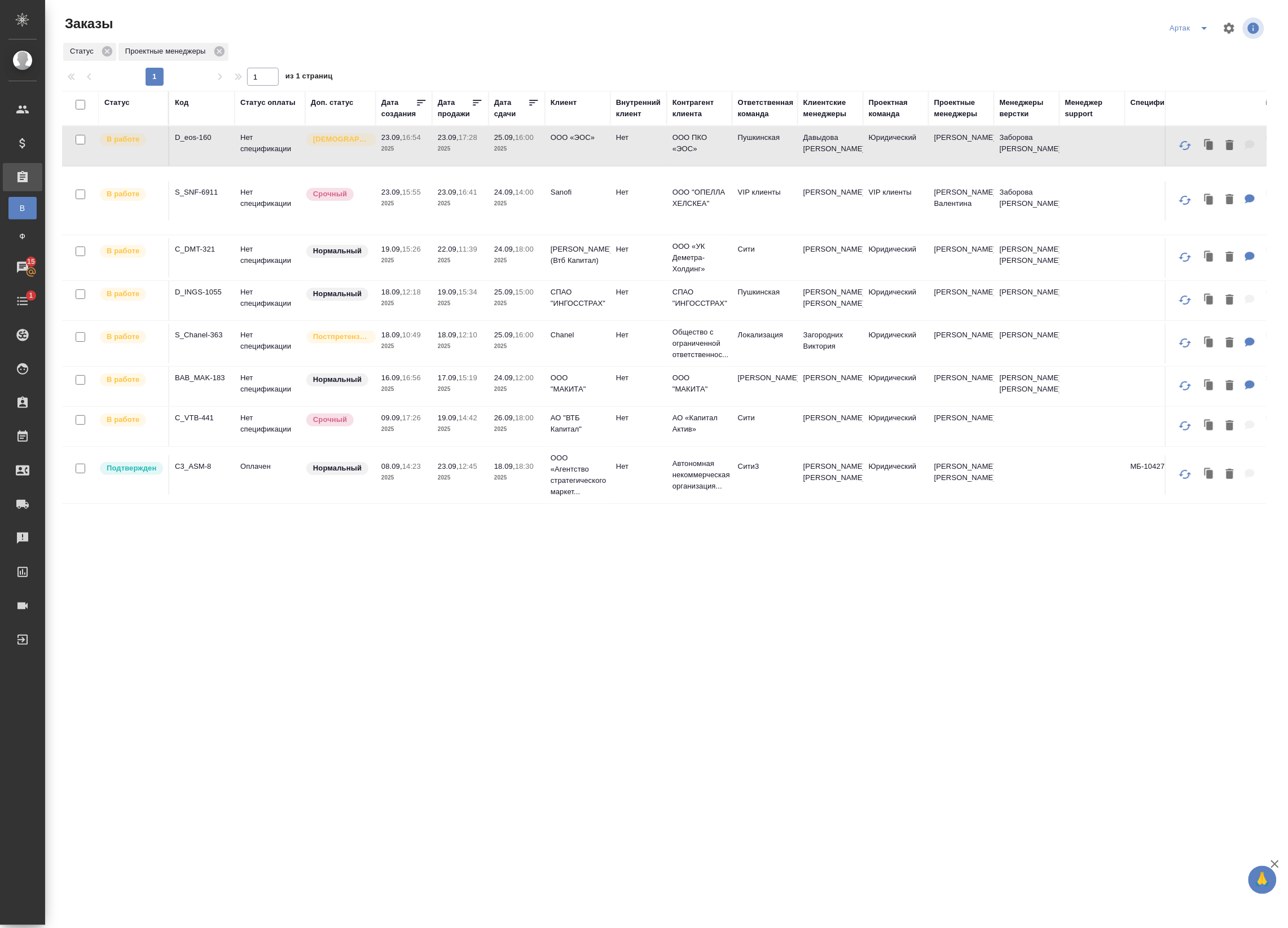
click at [228, 214] on td "S_SNF-6911" at bounding box center [202, 201] width 65 height 40
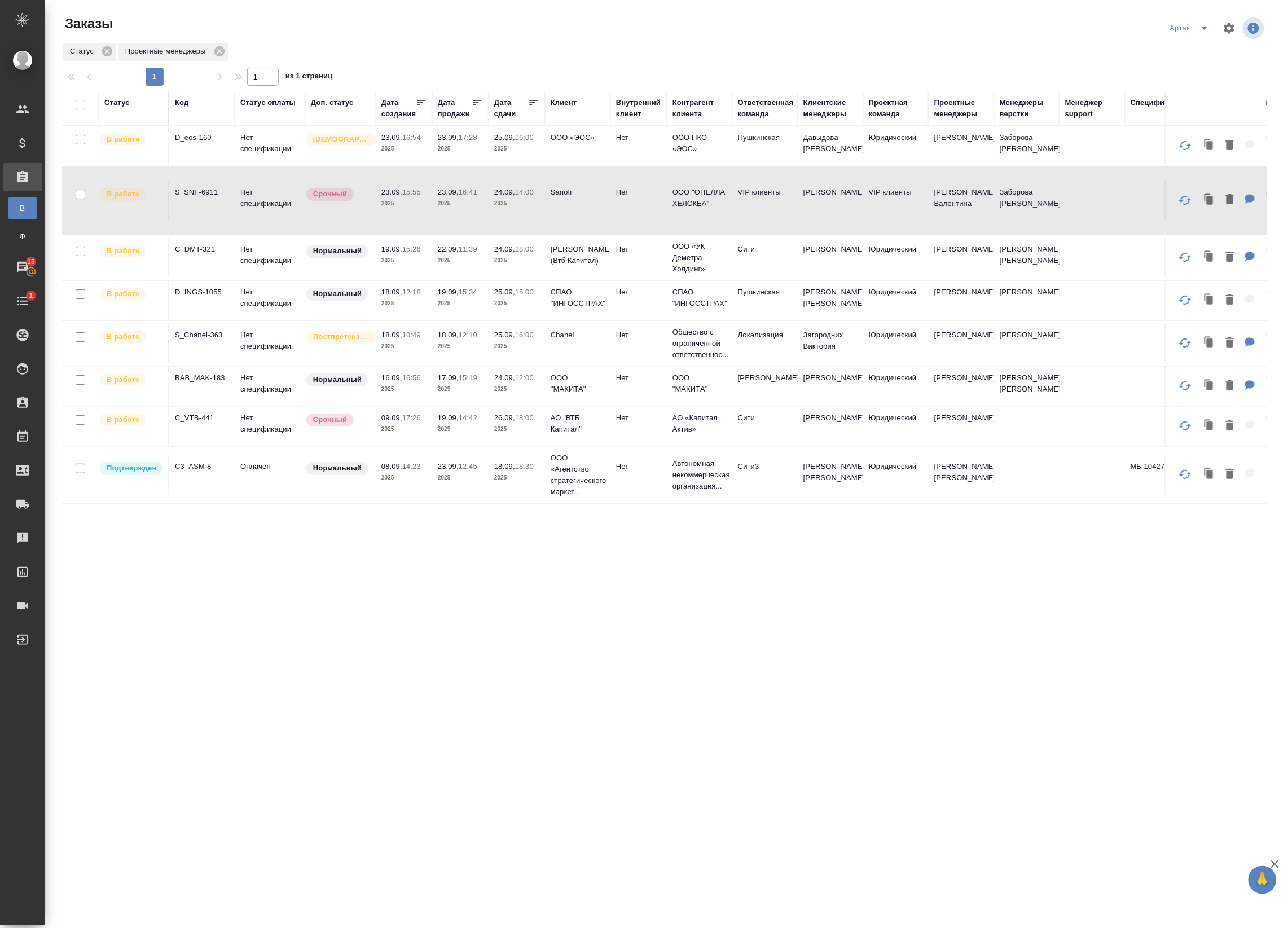
click at [235, 256] on td "Нет спецификации" at bounding box center [269, 257] width 70 height 40
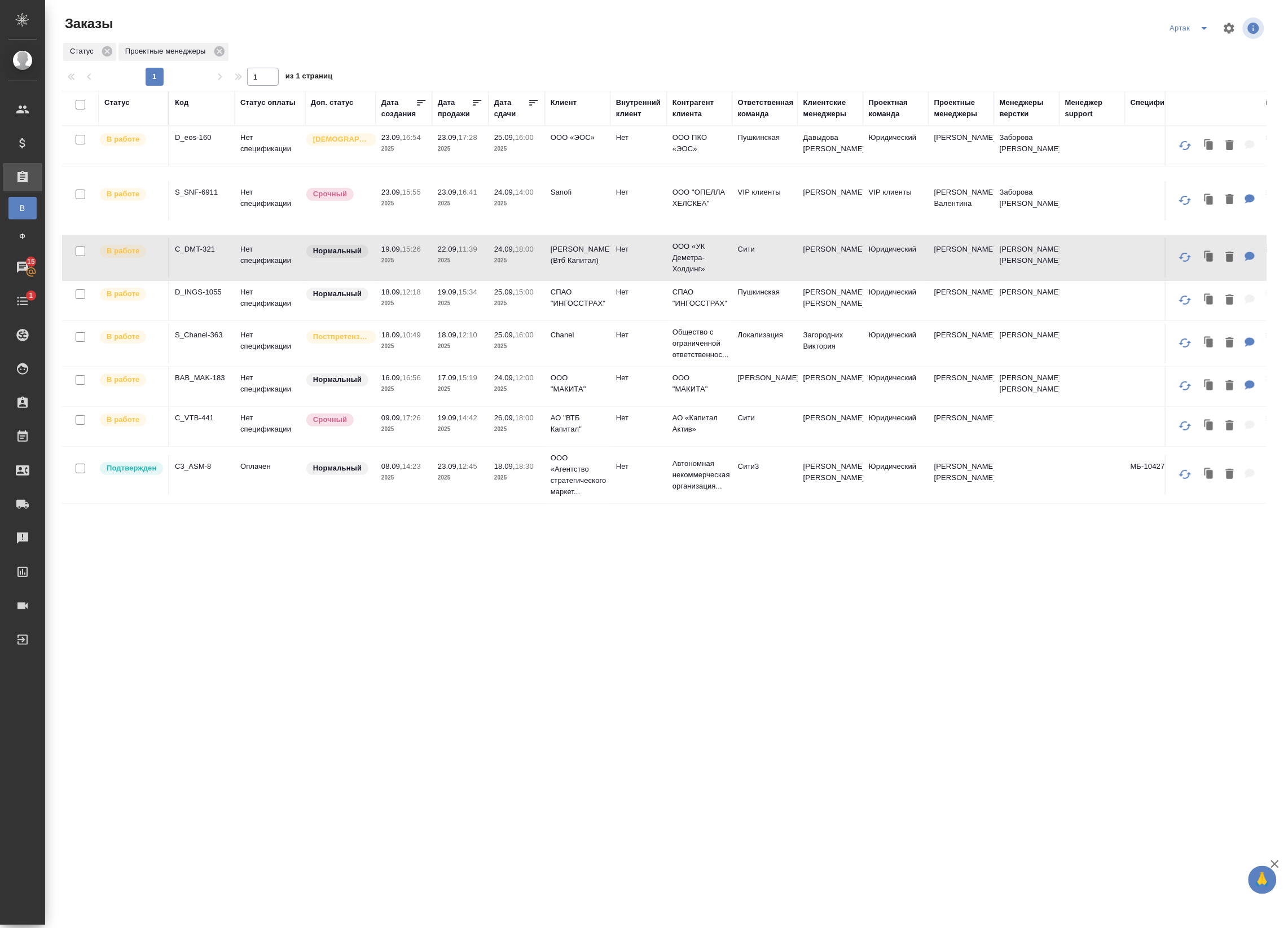
click at [242, 309] on td "Нет спецификации" at bounding box center [269, 301] width 70 height 40
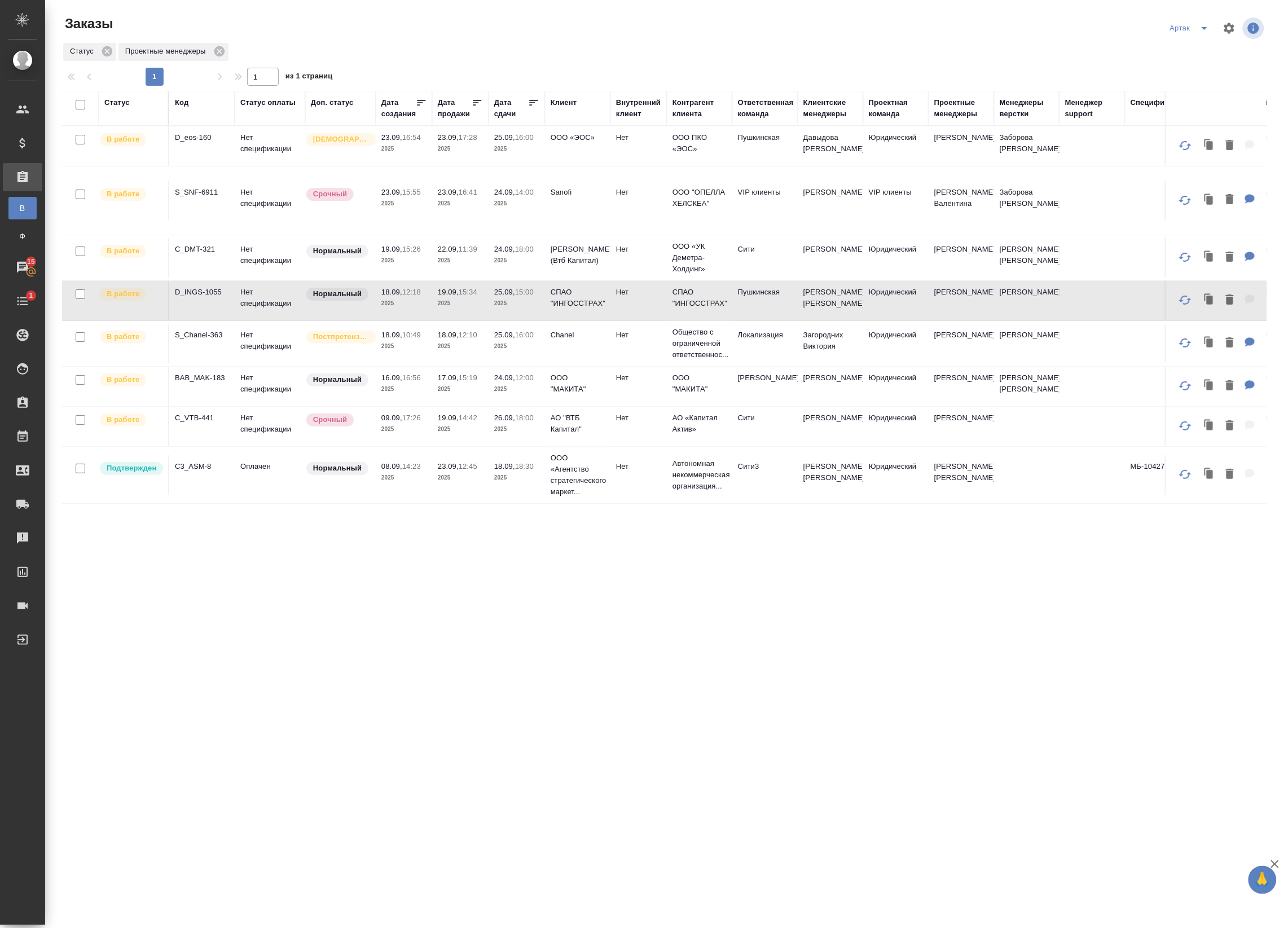
click at [240, 341] on td "Нет спецификации" at bounding box center [269, 343] width 70 height 40
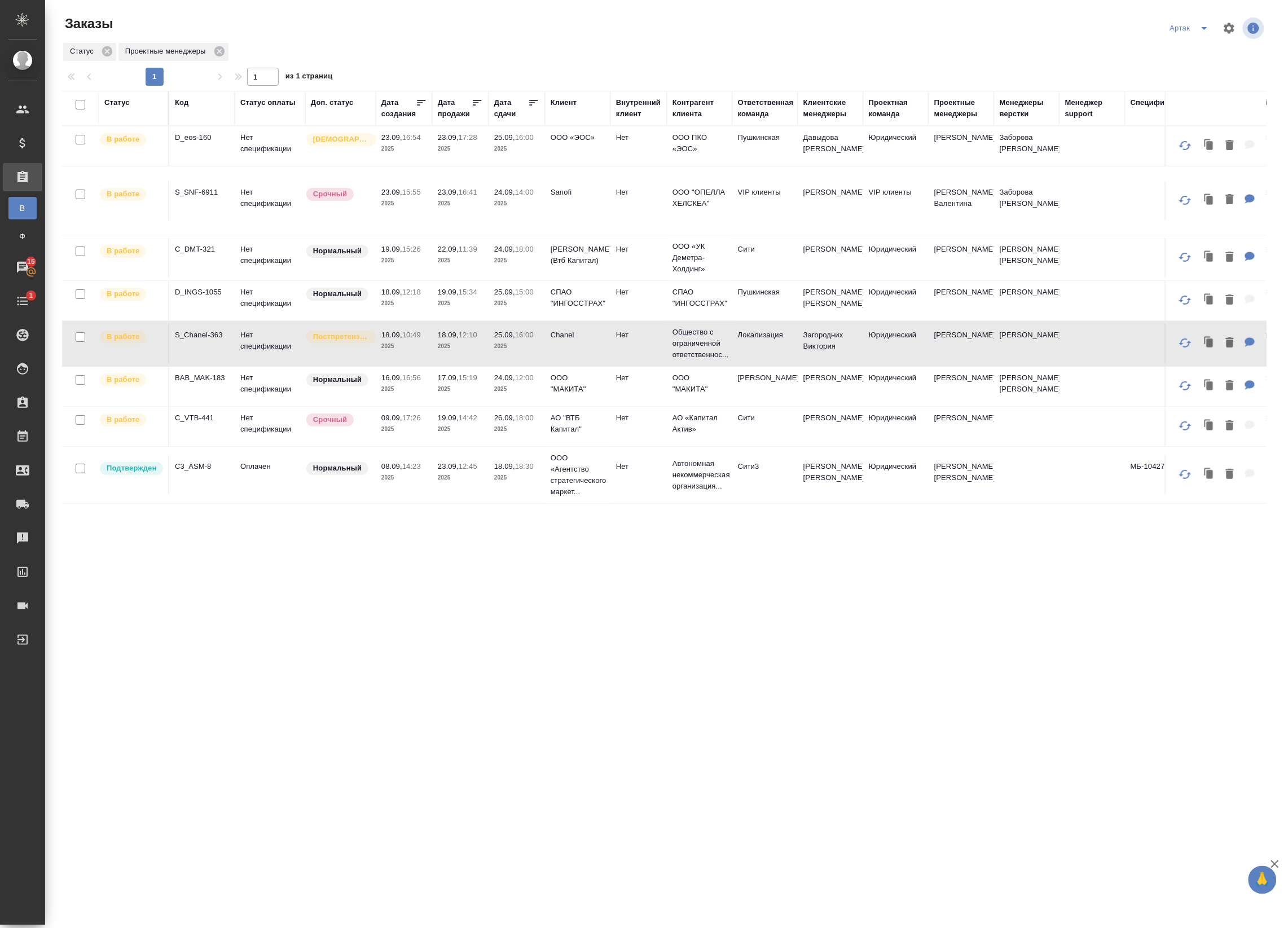
drag, startPoint x: 243, startPoint y: 384, endPoint x: 241, endPoint y: 393, distance: 9.2
click at [243, 385] on td "Нет спецификации" at bounding box center [269, 386] width 70 height 40
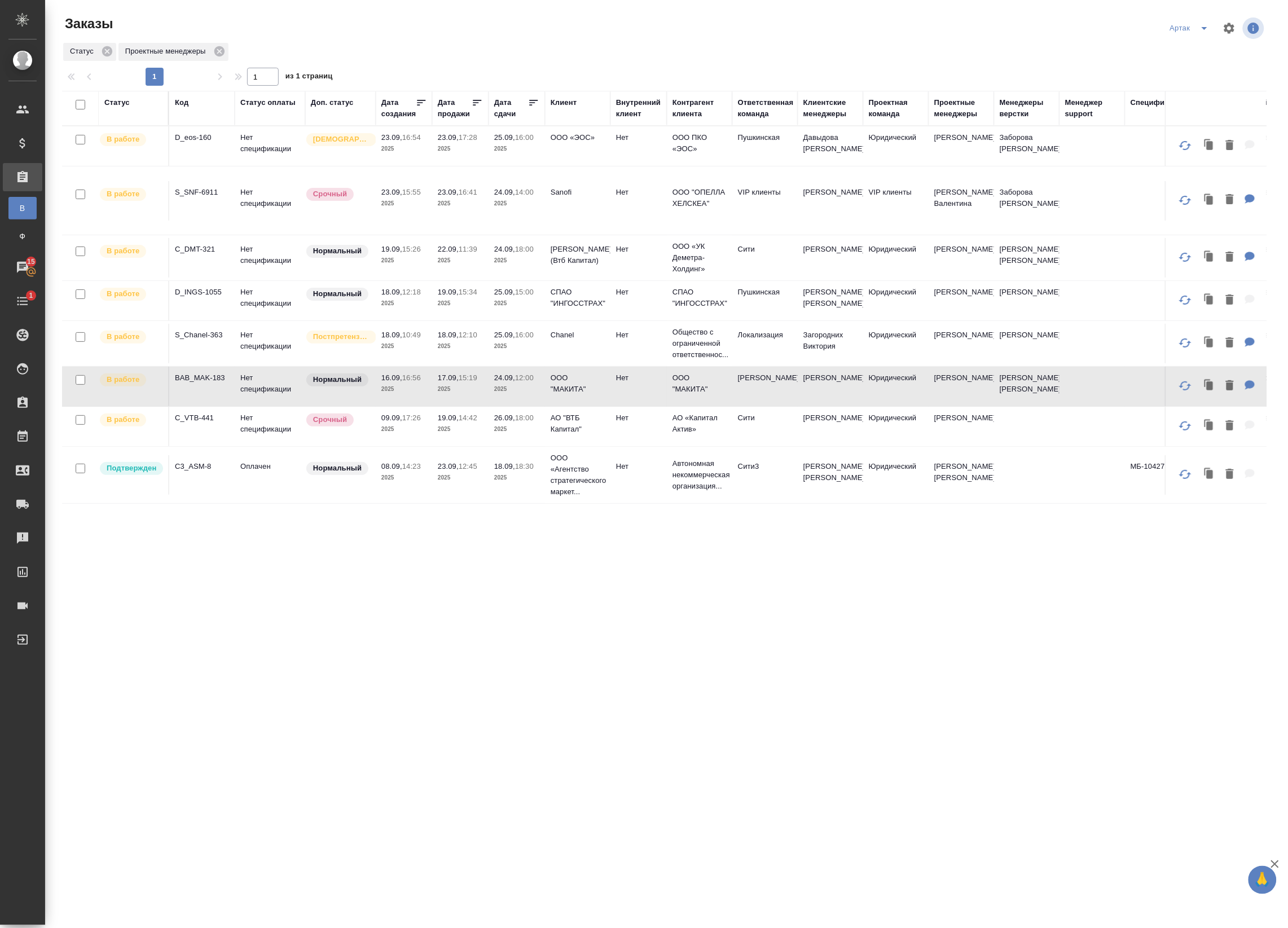
click at [238, 426] on td "Нет спецификации" at bounding box center [269, 427] width 70 height 40
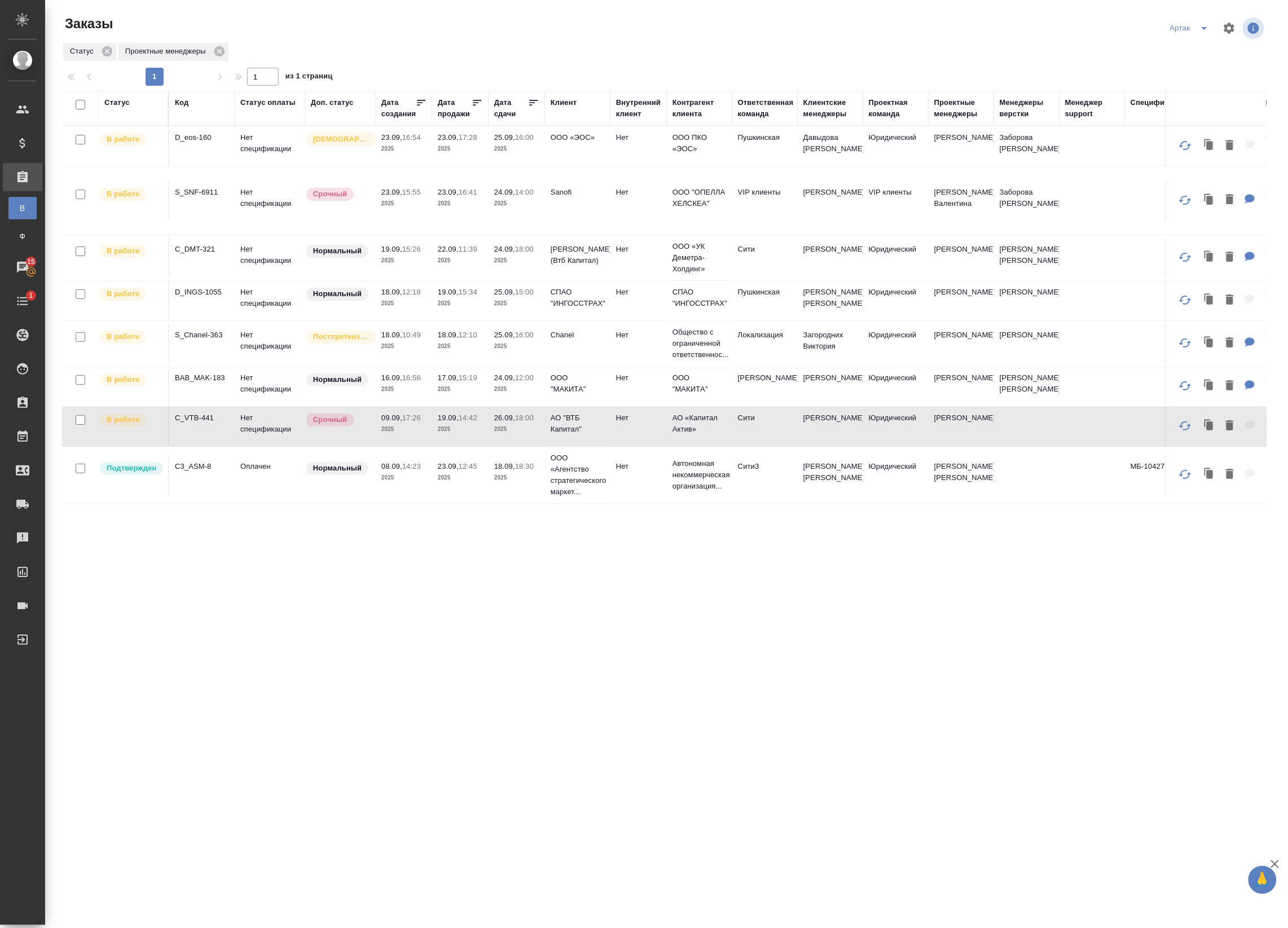
click at [81, 424] on input "checkbox" at bounding box center [81, 420] width 10 height 10
checkbox input "true"
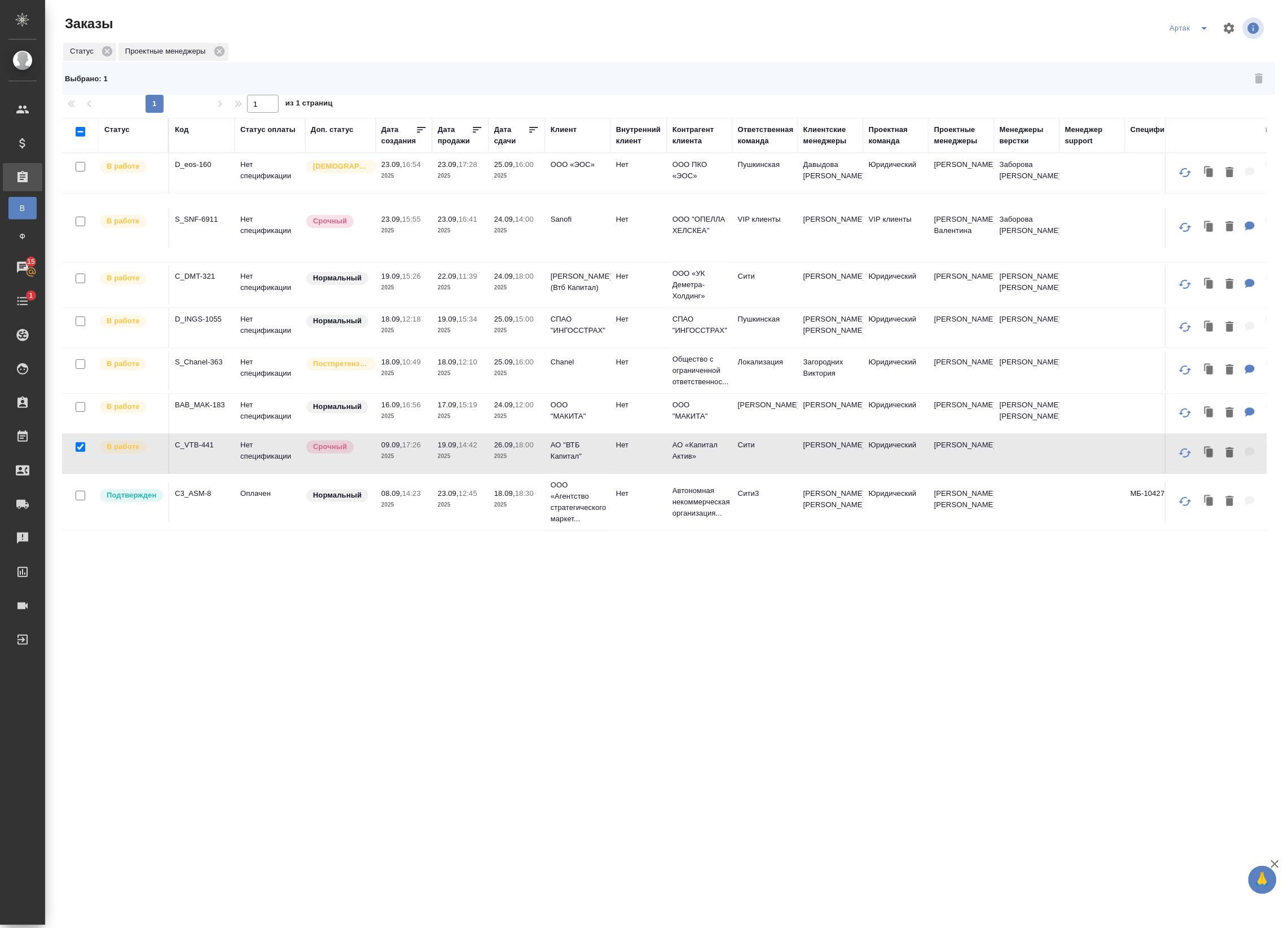
click at [78, 367] on input "checkbox" at bounding box center [81, 364] width 10 height 10
checkbox input "true"
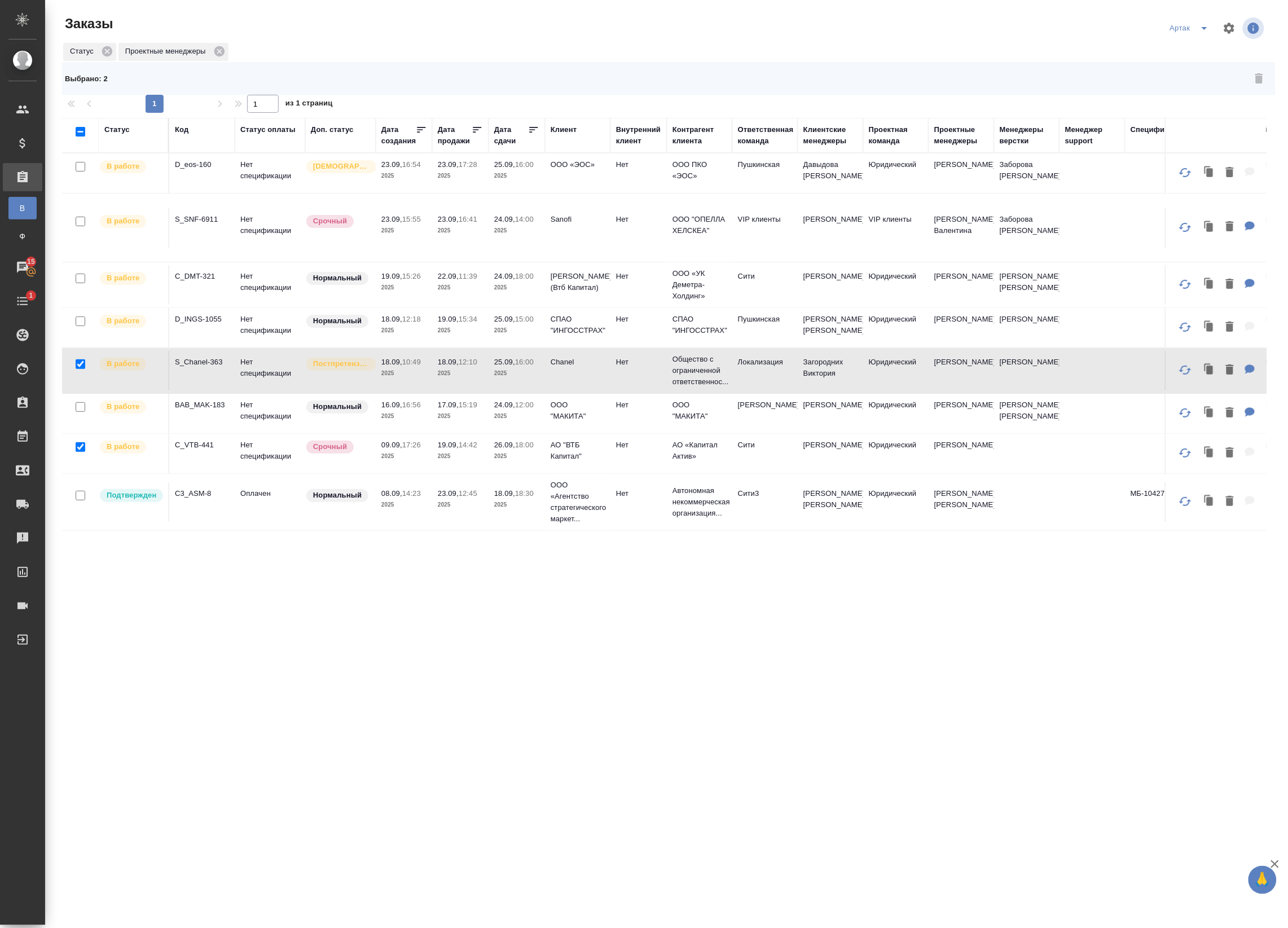
click at [81, 409] on input "checkbox" at bounding box center [81, 407] width 10 height 10
checkbox input "true"
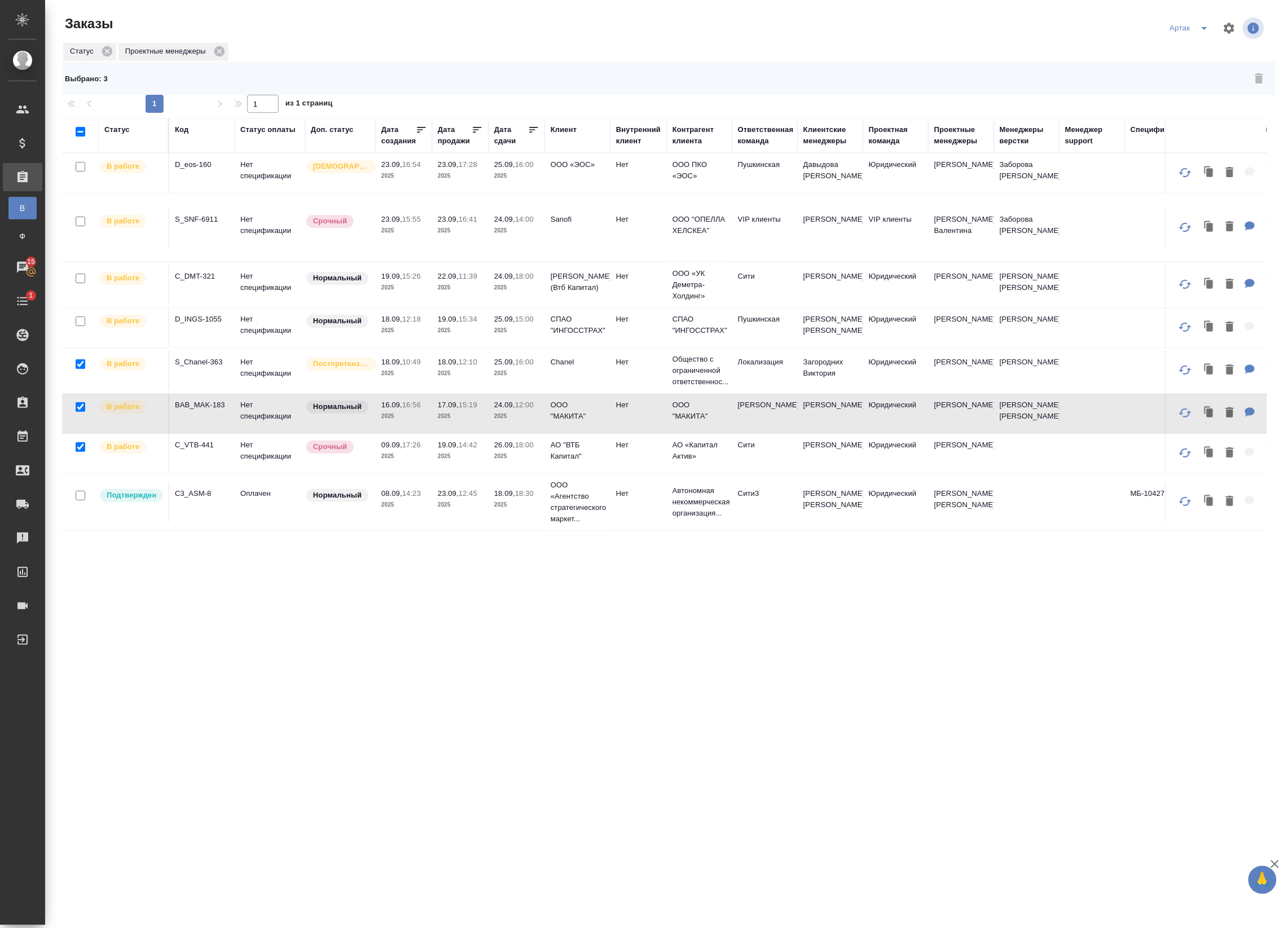
click at [78, 219] on input "checkbox" at bounding box center [81, 222] width 10 height 10
checkbox input "true"
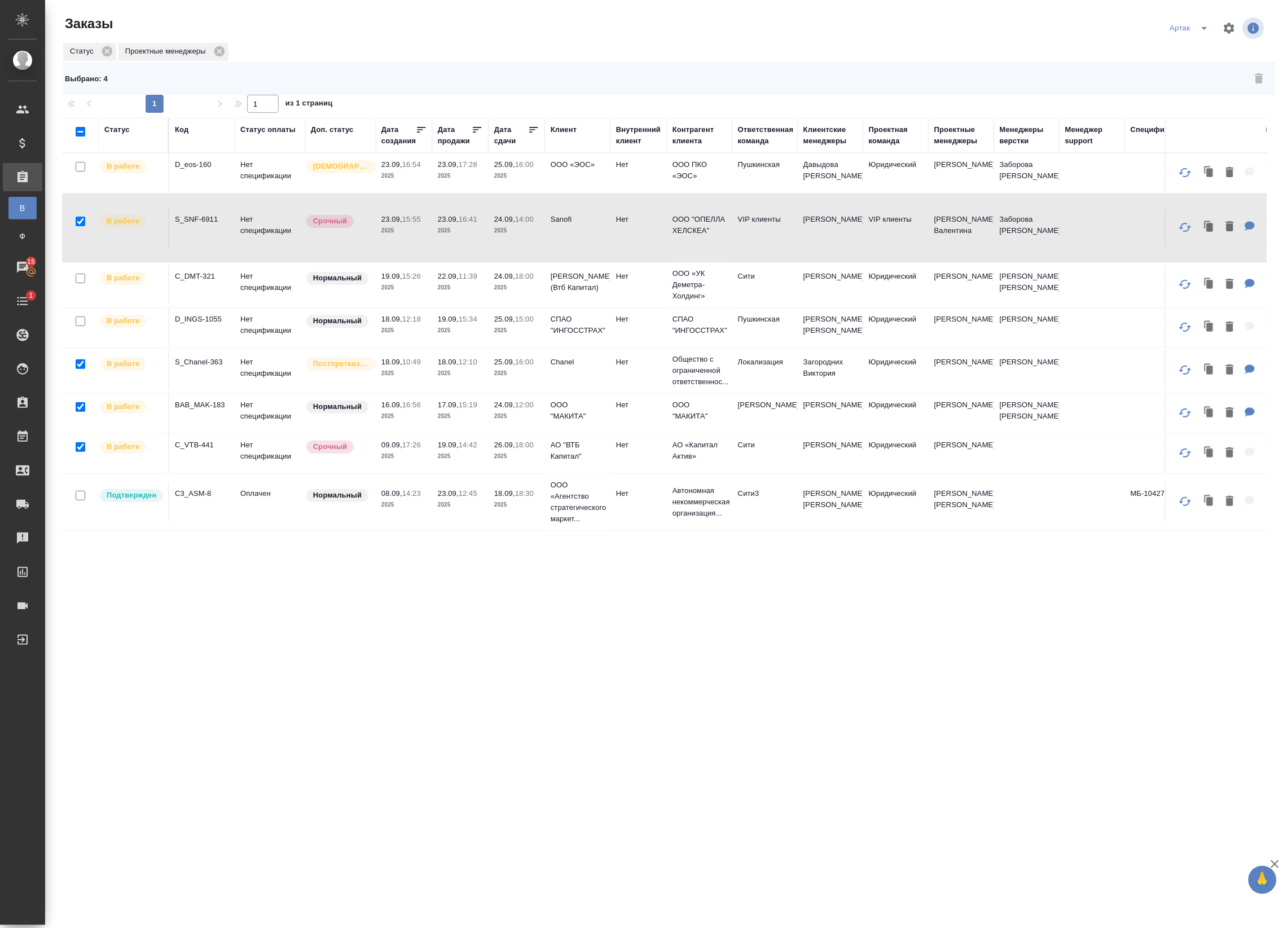
click at [80, 169] on input "checkbox" at bounding box center [81, 167] width 10 height 10
checkbox input "true"
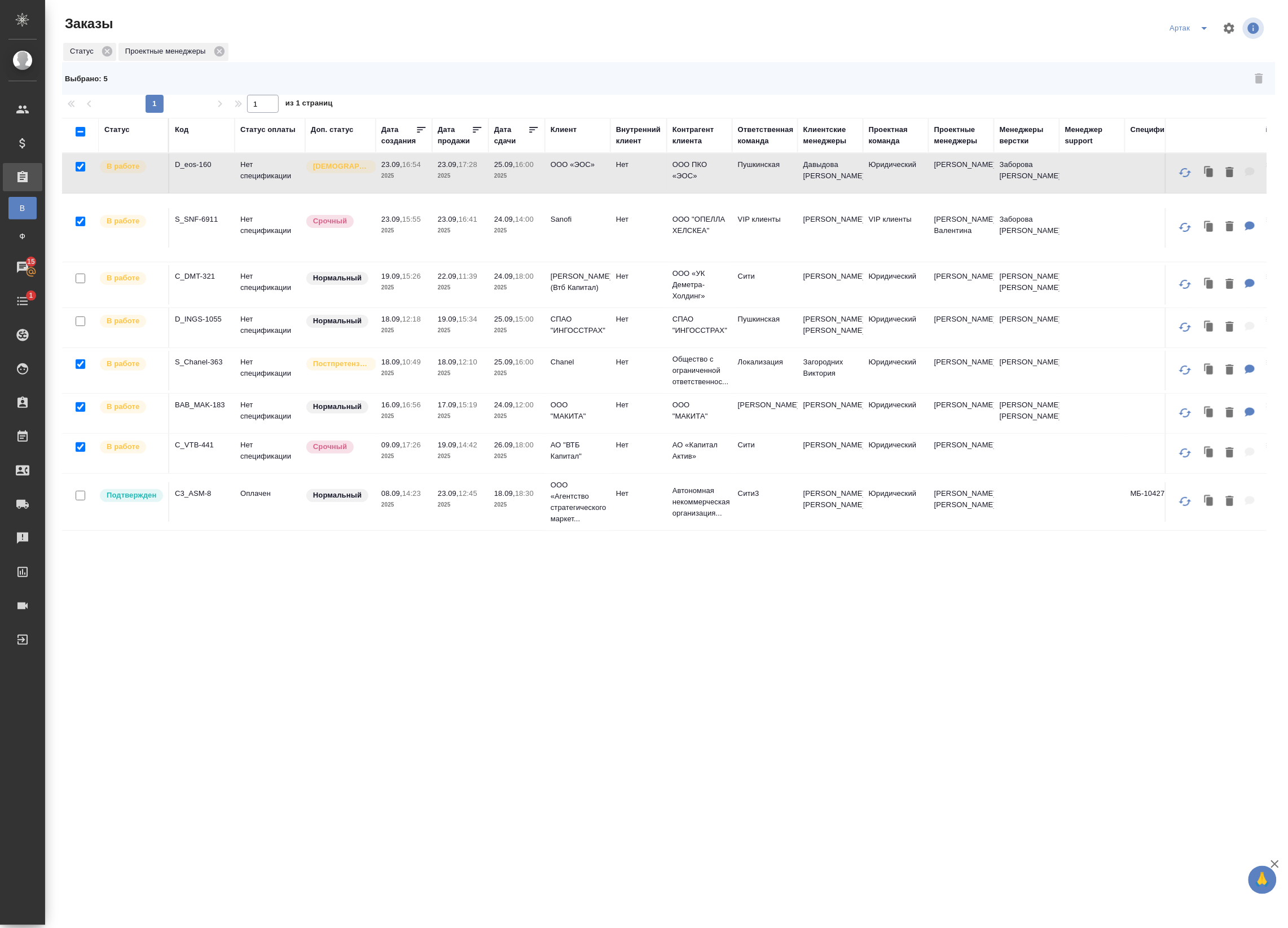
click at [79, 280] on input "checkbox" at bounding box center [81, 278] width 10 height 10
checkbox input "true"
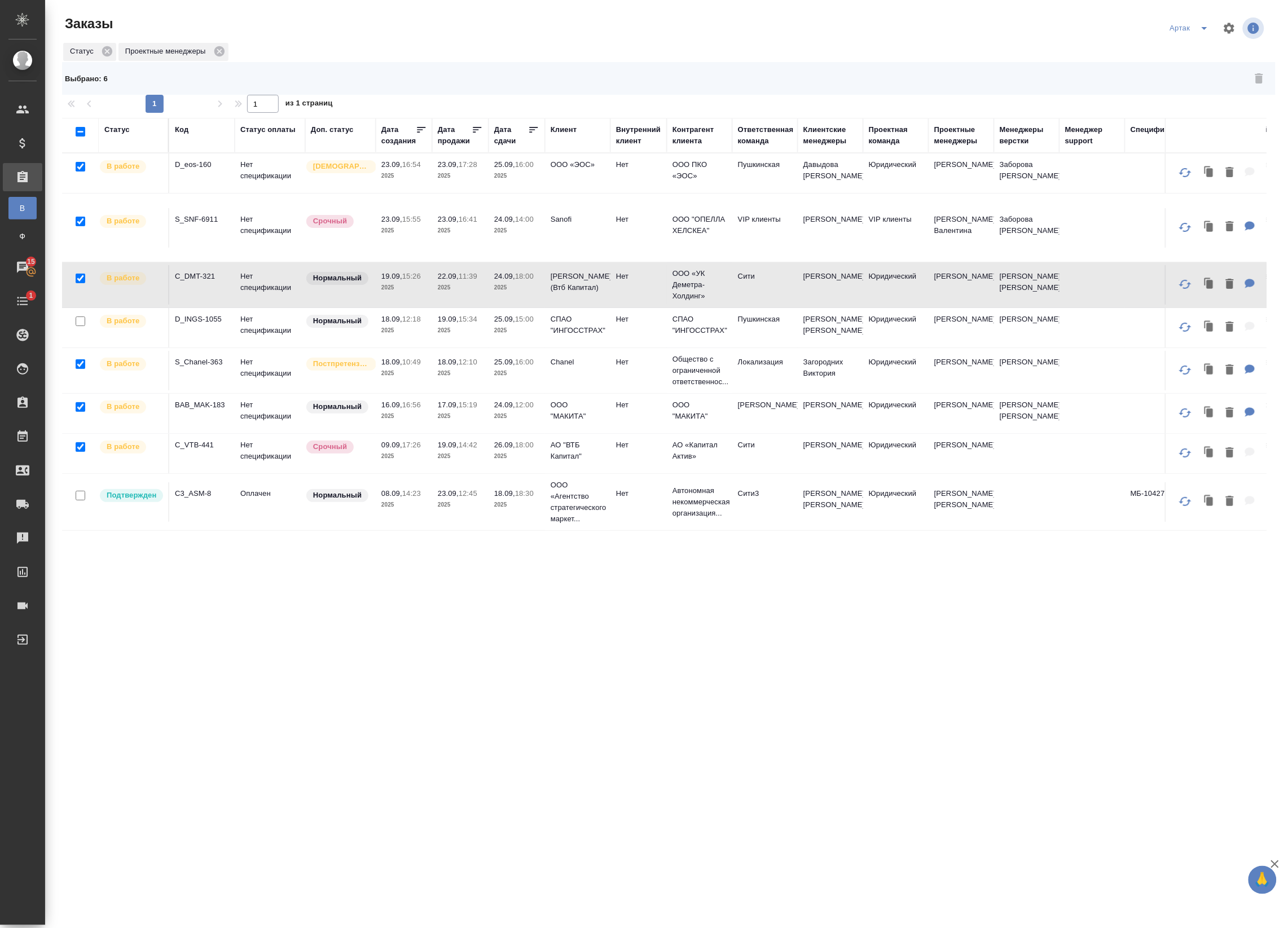
click at [77, 322] on input "checkbox" at bounding box center [81, 322] width 10 height 10
checkbox input "true"
checkbox input "false"
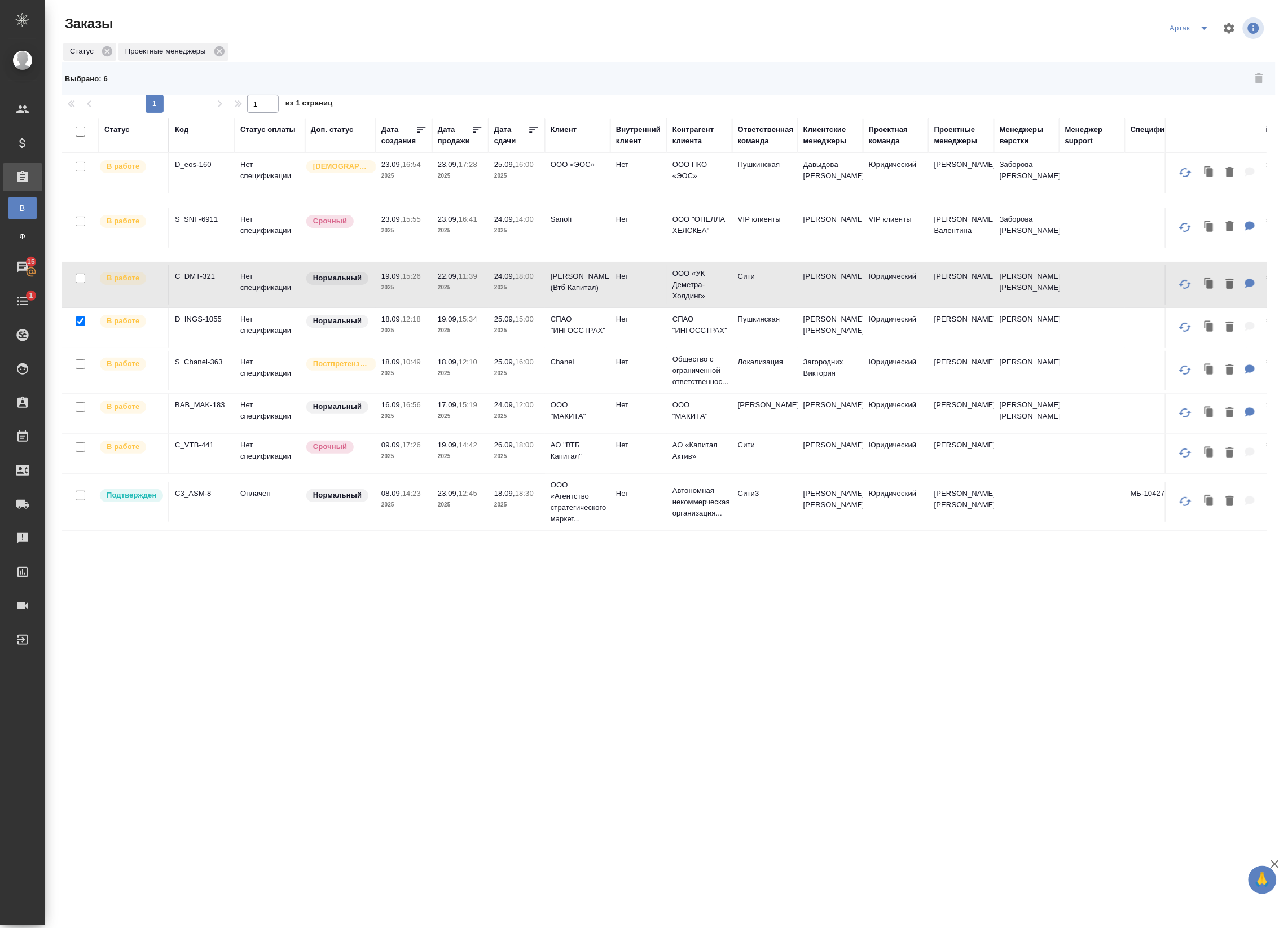
checkbox input "false"
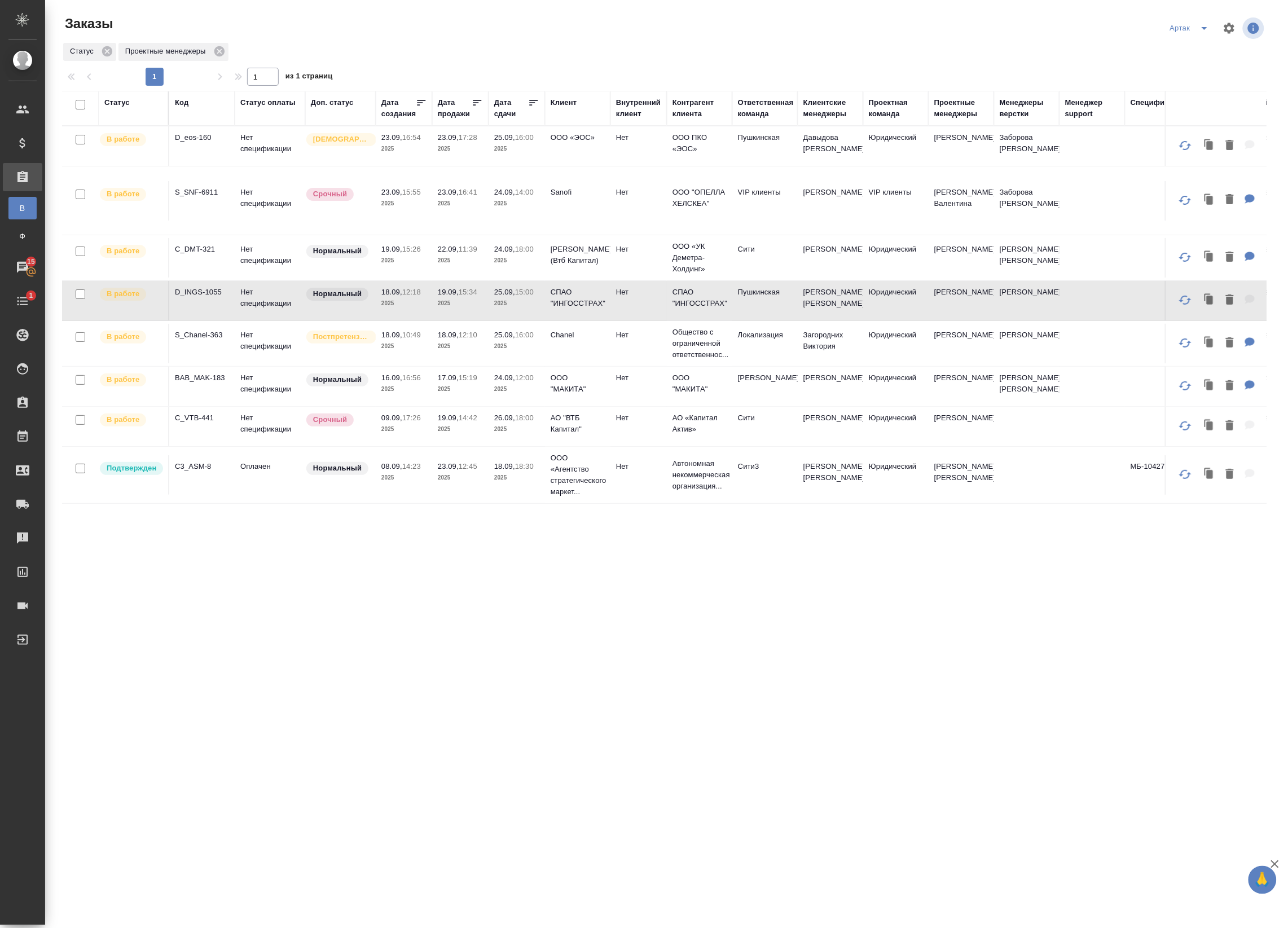
click at [76, 102] on input "checkbox" at bounding box center [81, 105] width 10 height 10
checkbox input "true"
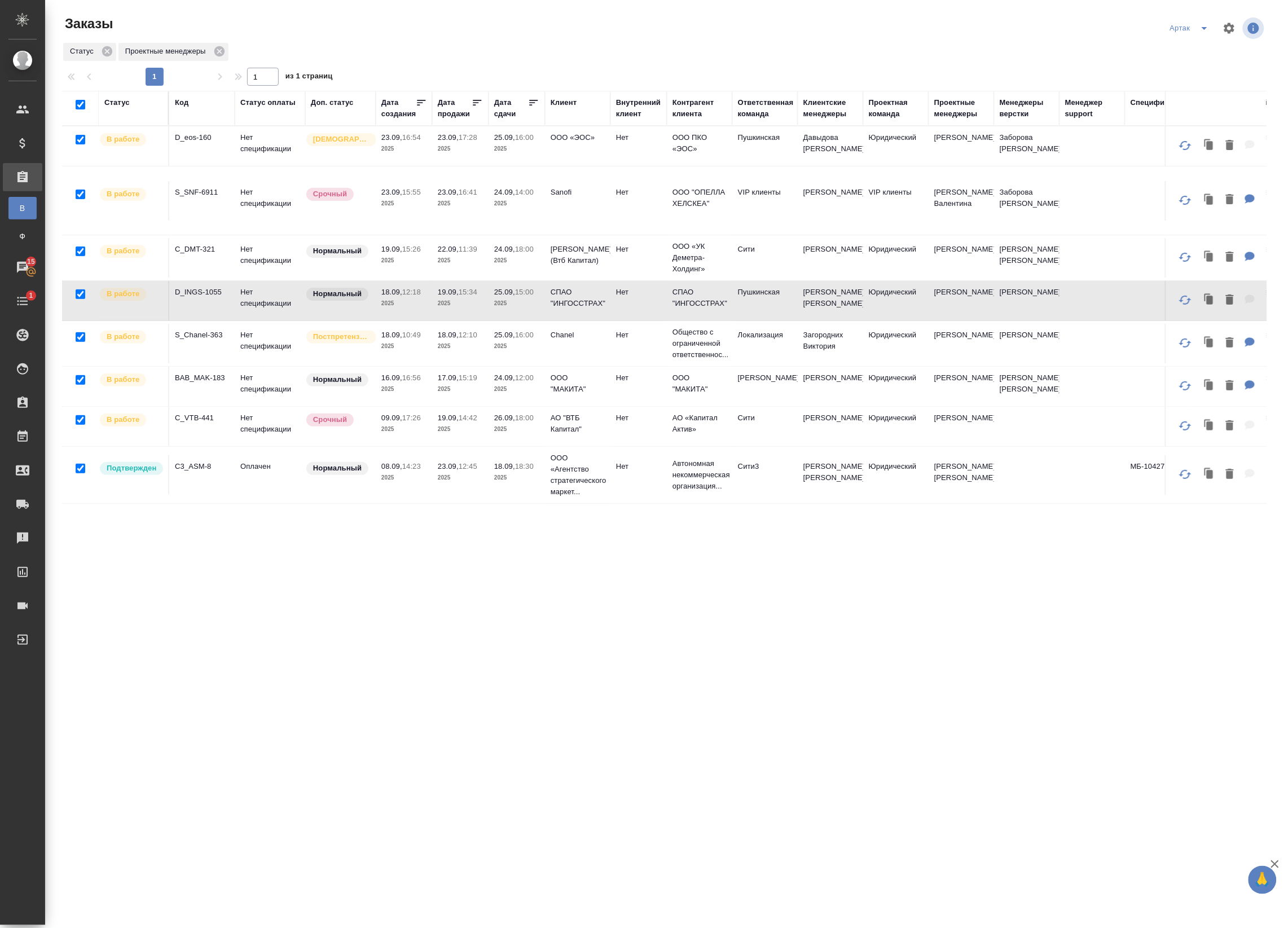
checkbox input "true"
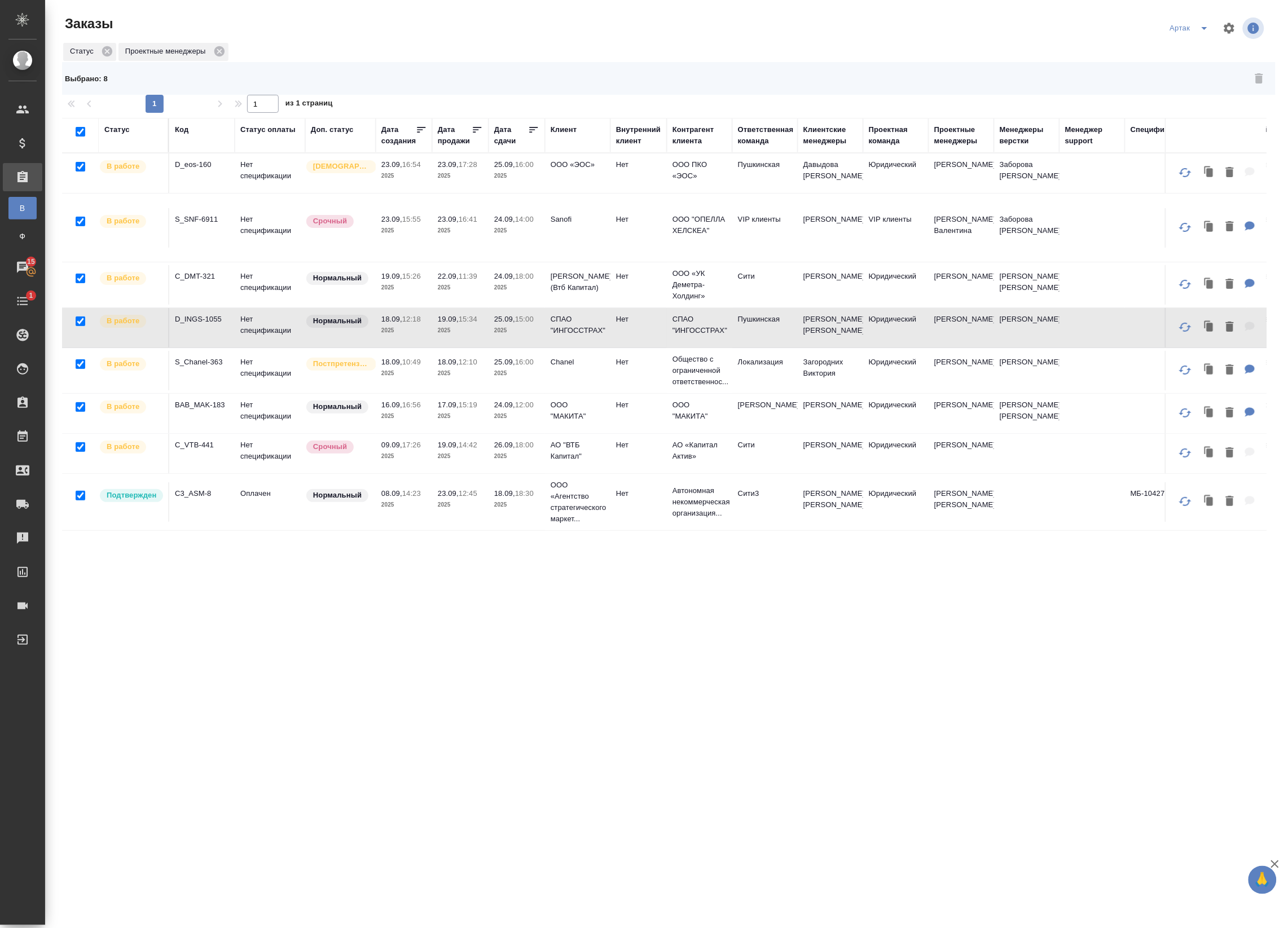
click at [83, 497] on input "checkbox" at bounding box center [81, 496] width 10 height 10
checkbox input "false"
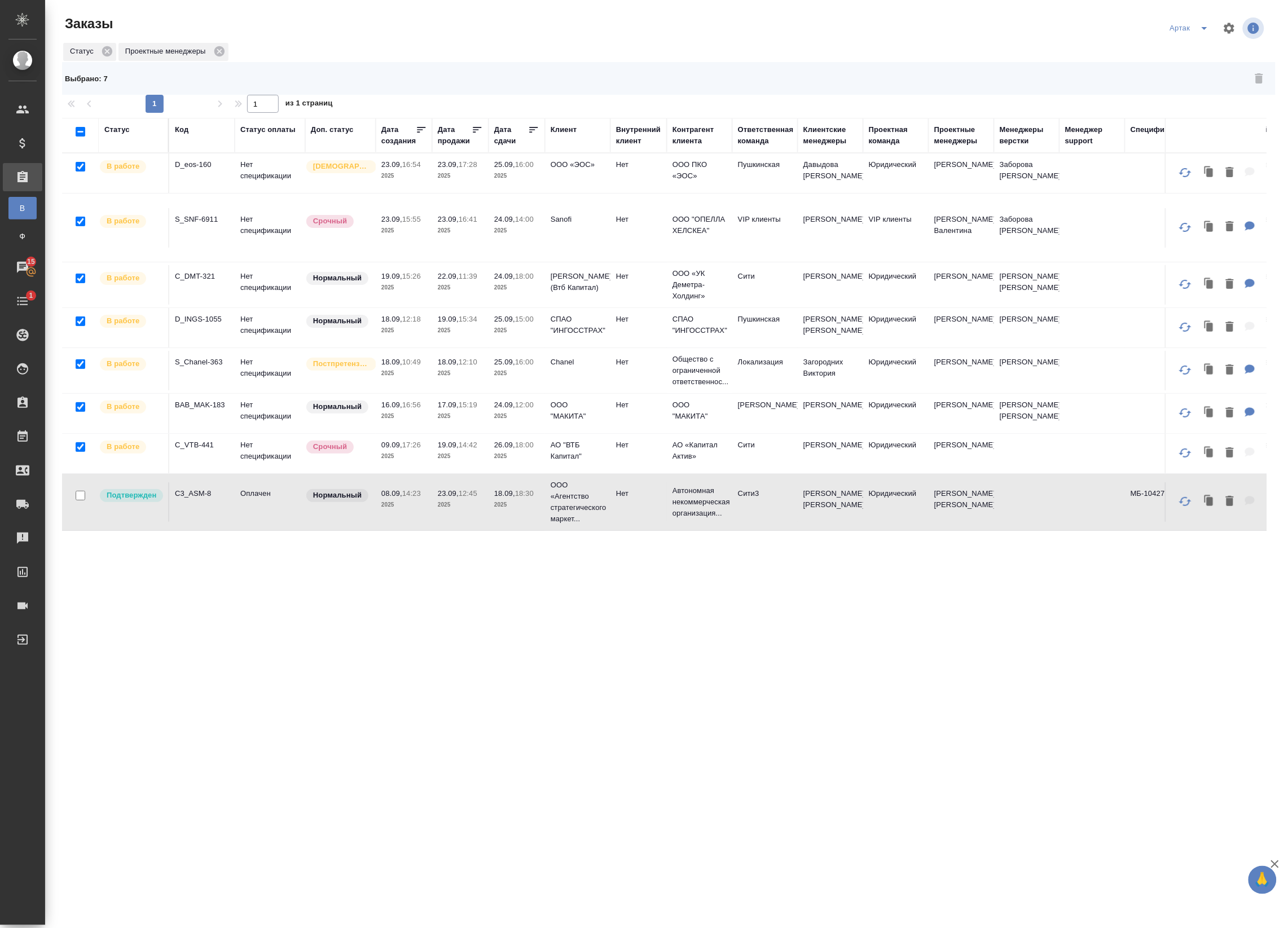
click at [80, 166] on input "checkbox" at bounding box center [81, 167] width 10 height 10
checkbox input "false"
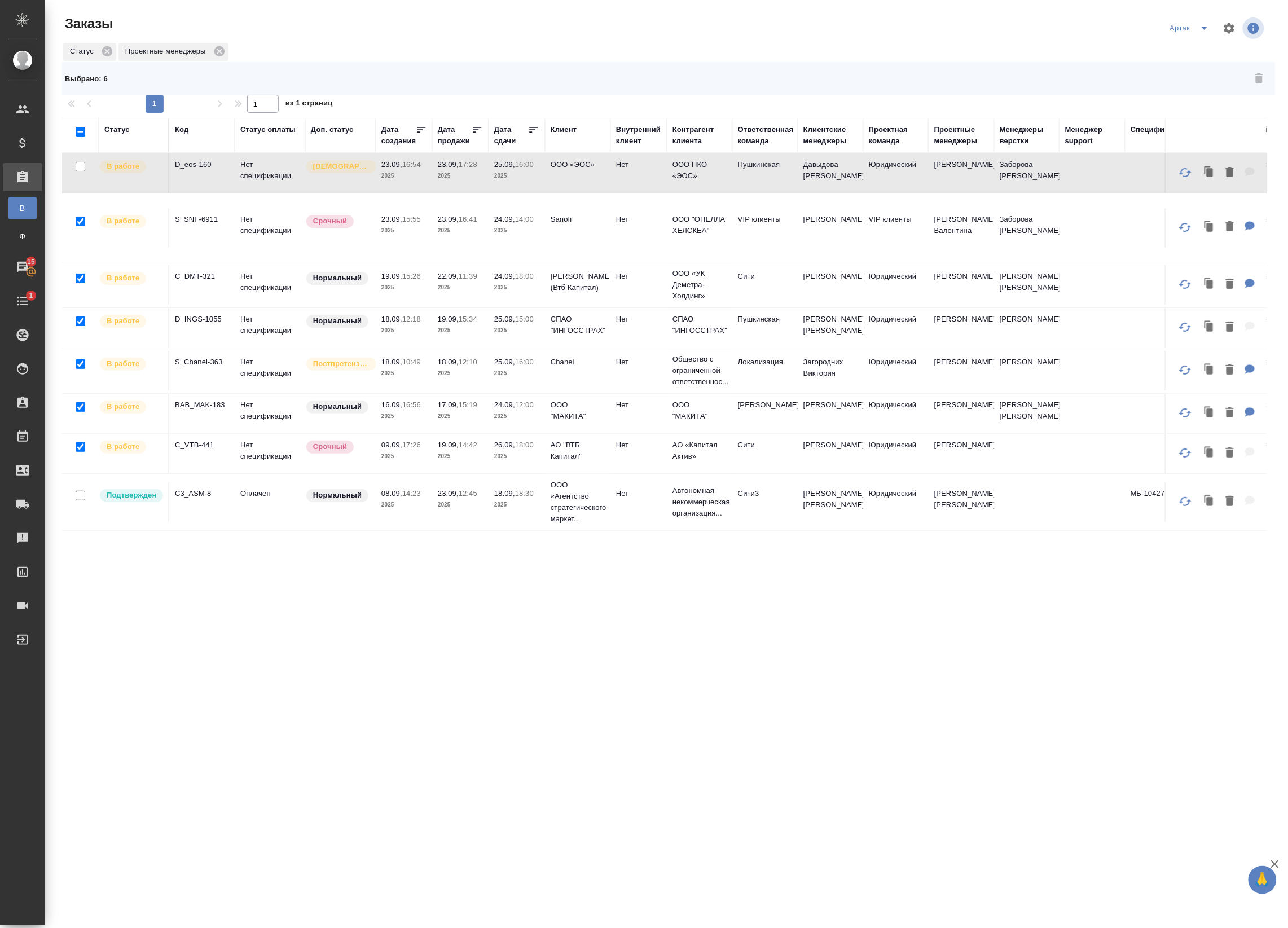
click at [80, 407] on input "checkbox" at bounding box center [81, 407] width 10 height 10
checkbox input "false"
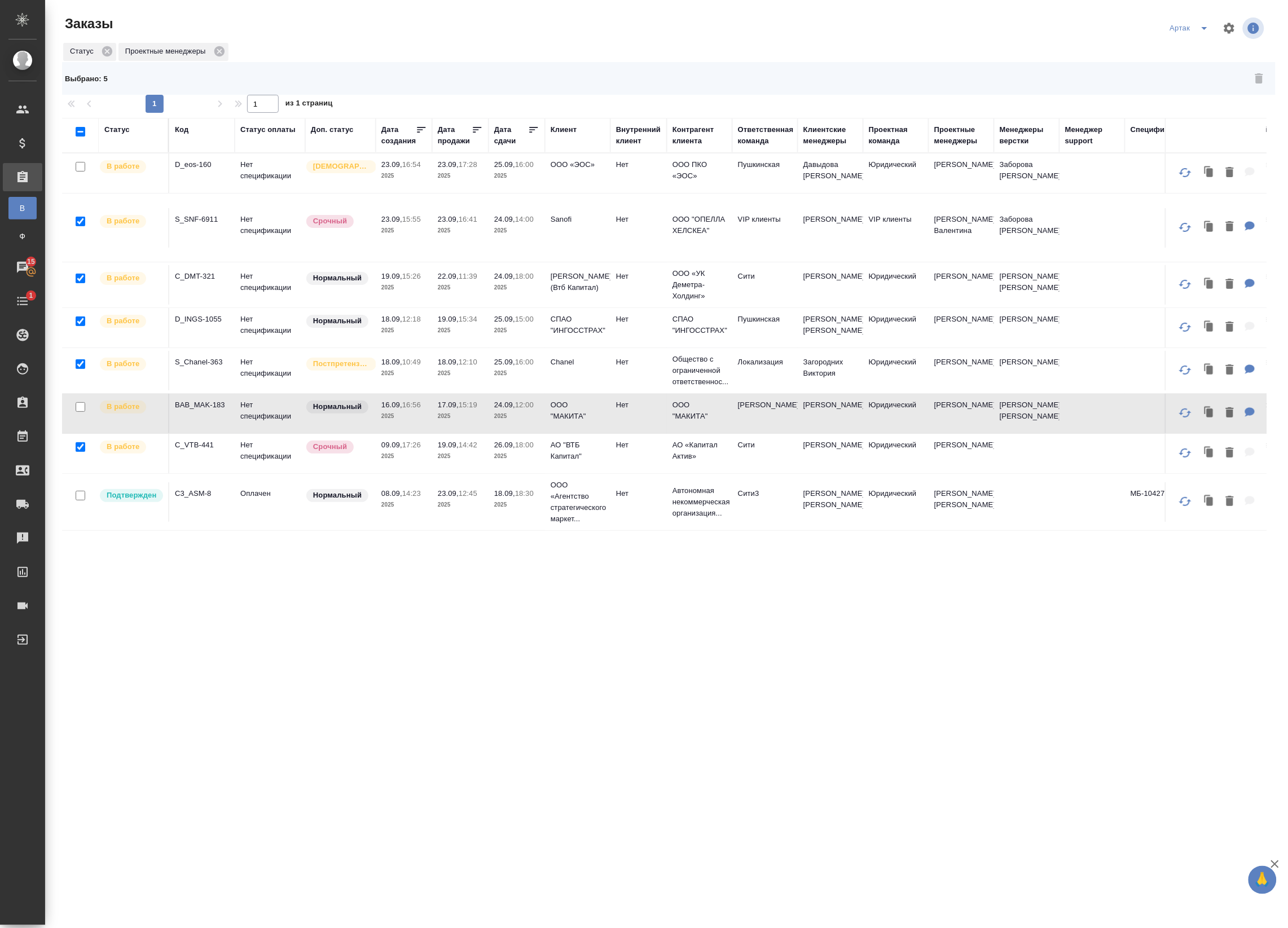
click at [79, 223] on input "checkbox" at bounding box center [81, 222] width 10 height 10
checkbox input "false"
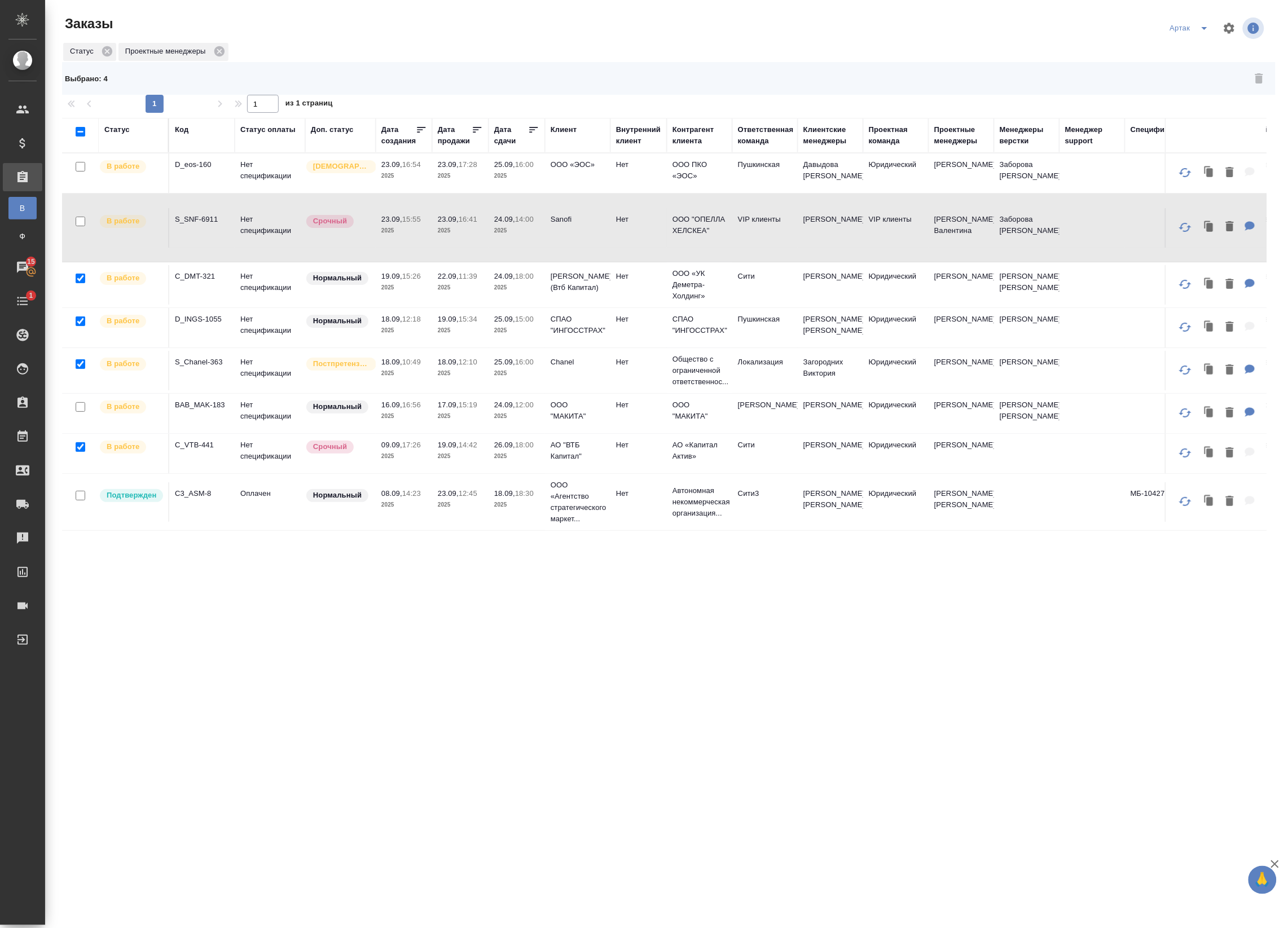
click at [80, 447] on input "checkbox" at bounding box center [81, 447] width 10 height 10
checkbox input "false"
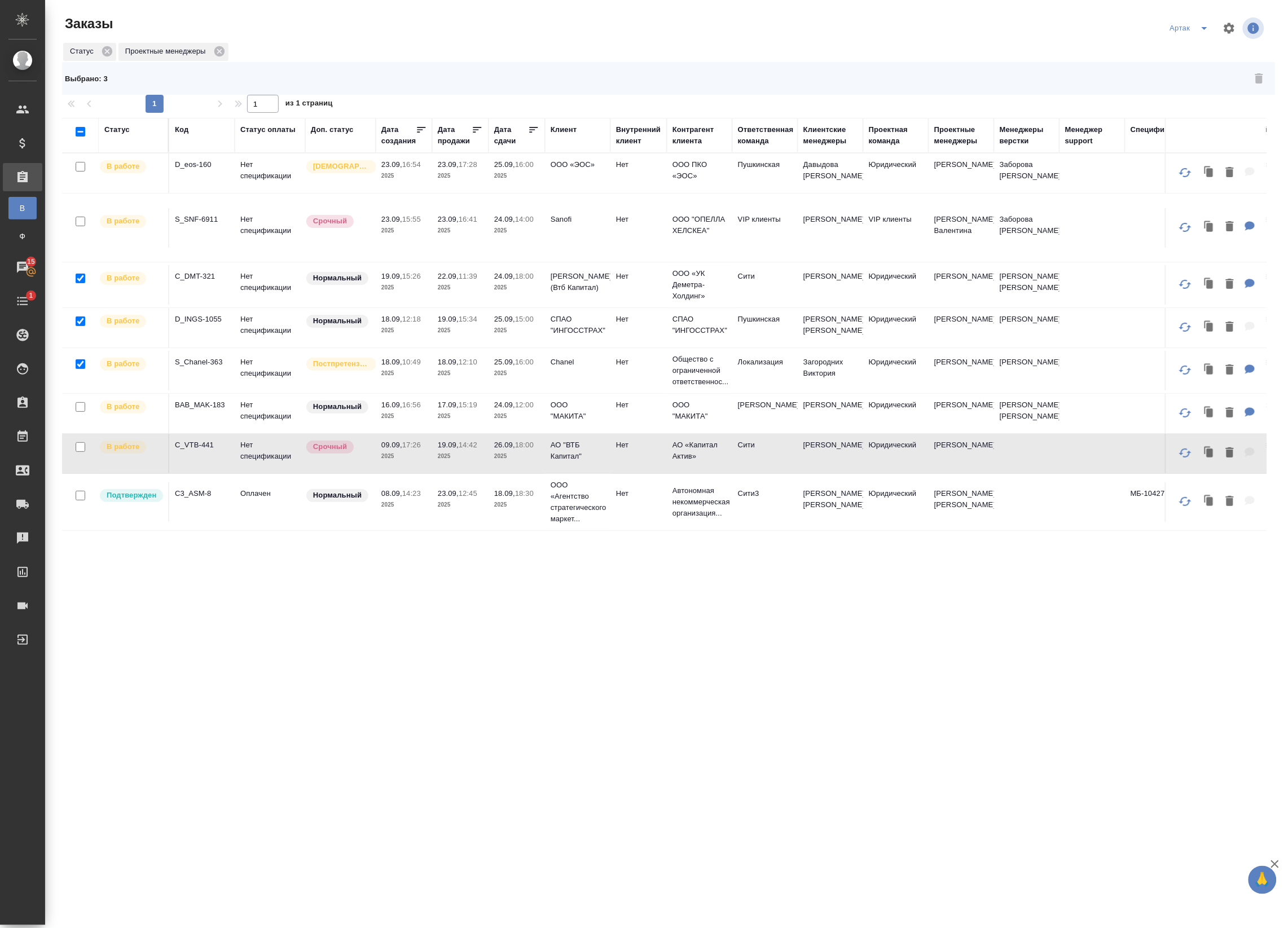
click at [77, 323] on input "checkbox" at bounding box center [81, 322] width 10 height 10
checkbox input "false"
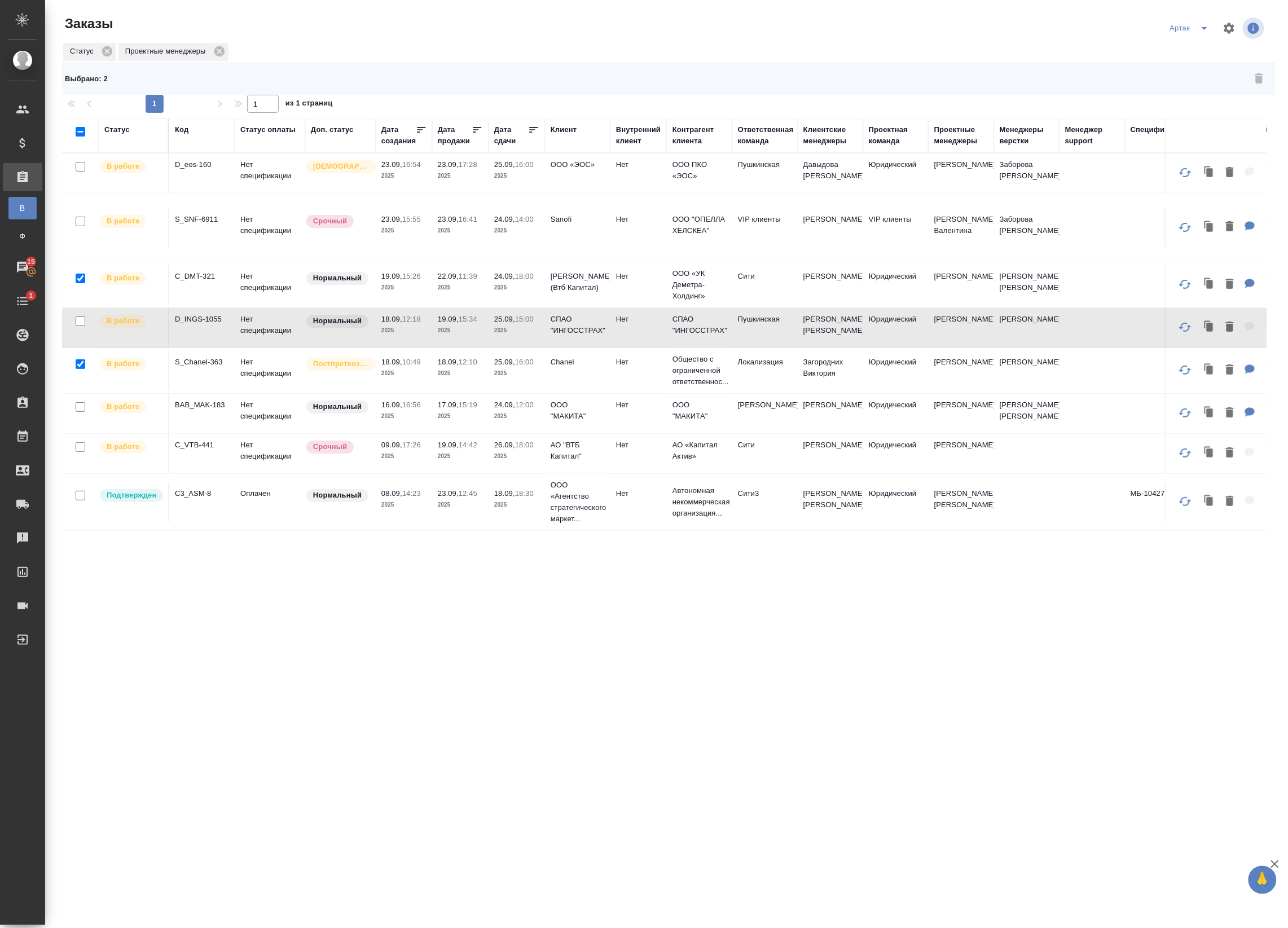
click at [81, 277] on input "checkbox" at bounding box center [81, 278] width 10 height 10
checkbox input "false"
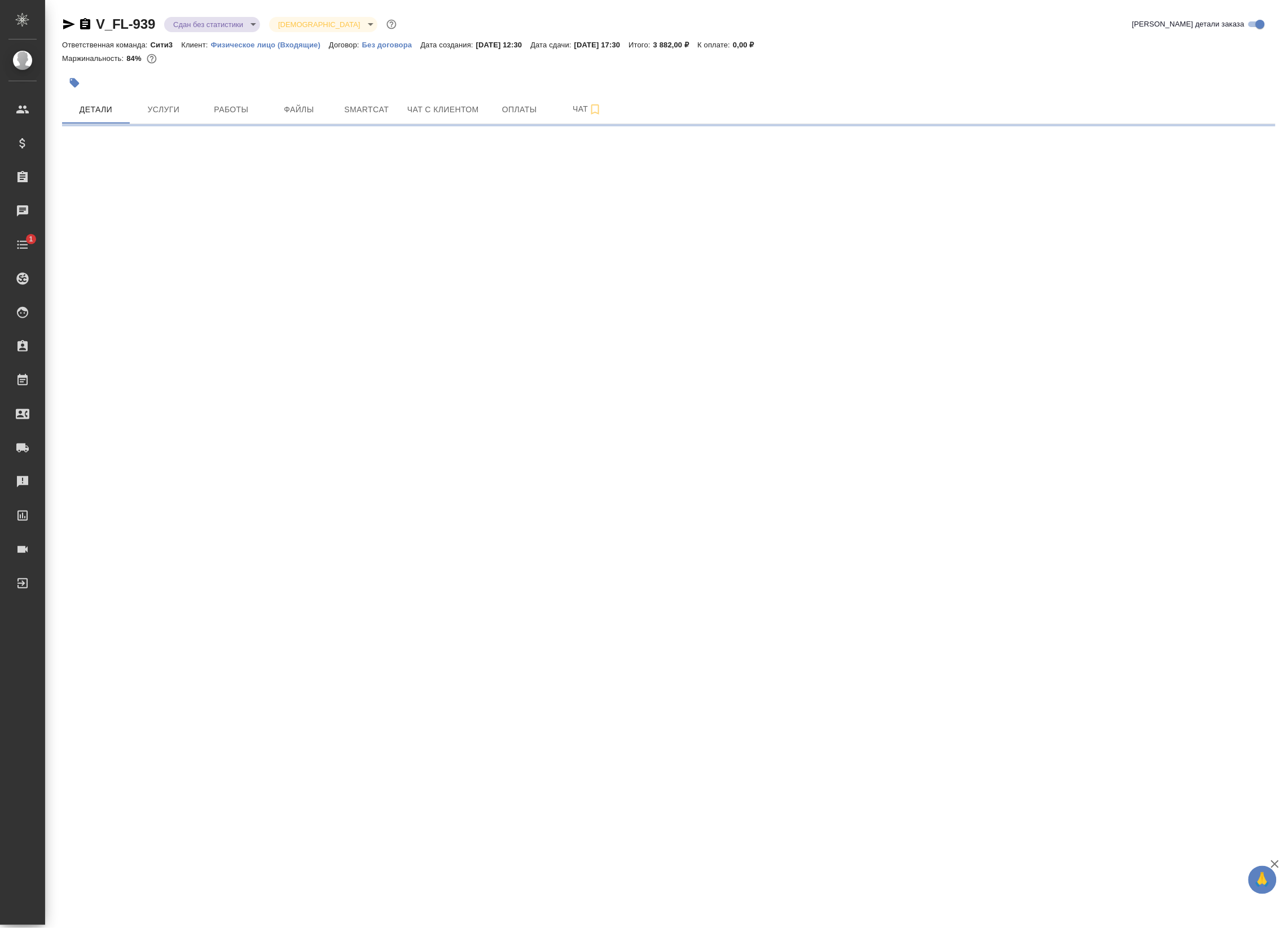
select select "RU"
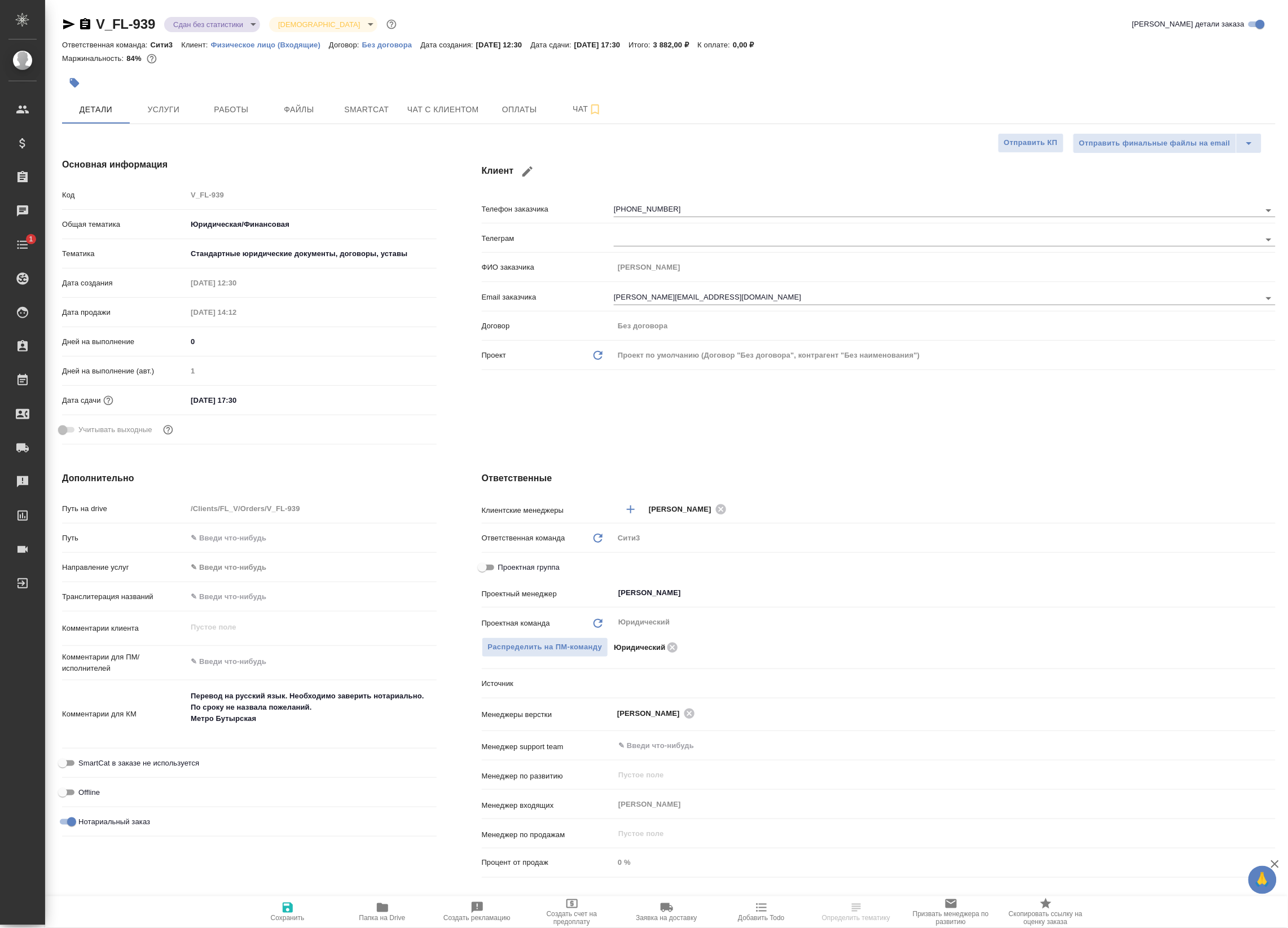
type textarea "x"
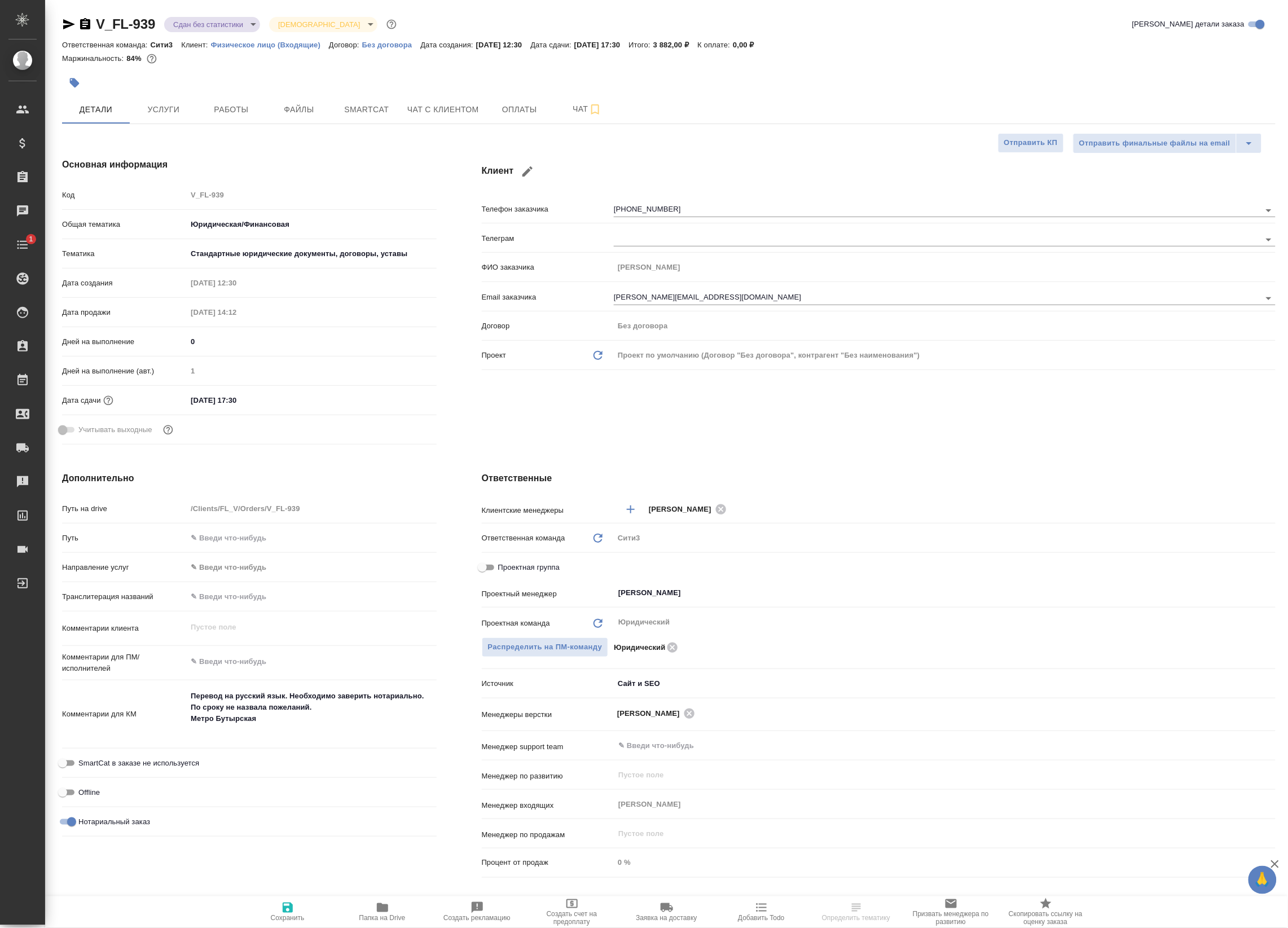
type textarea "x"
click at [243, 107] on span "Работы" at bounding box center [231, 109] width 54 height 14
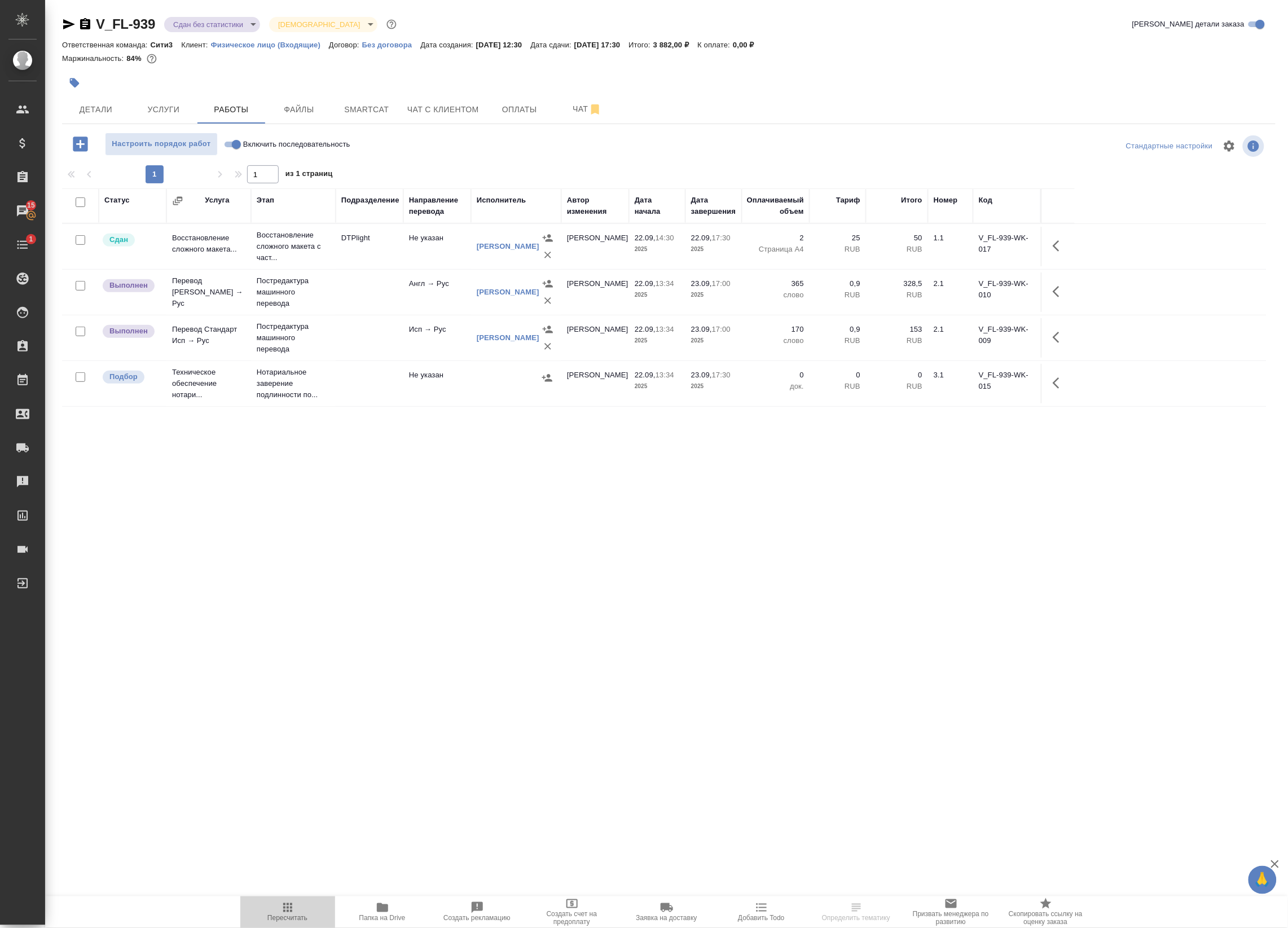
click at [285, 909] on icon "button" at bounding box center [288, 908] width 14 height 14
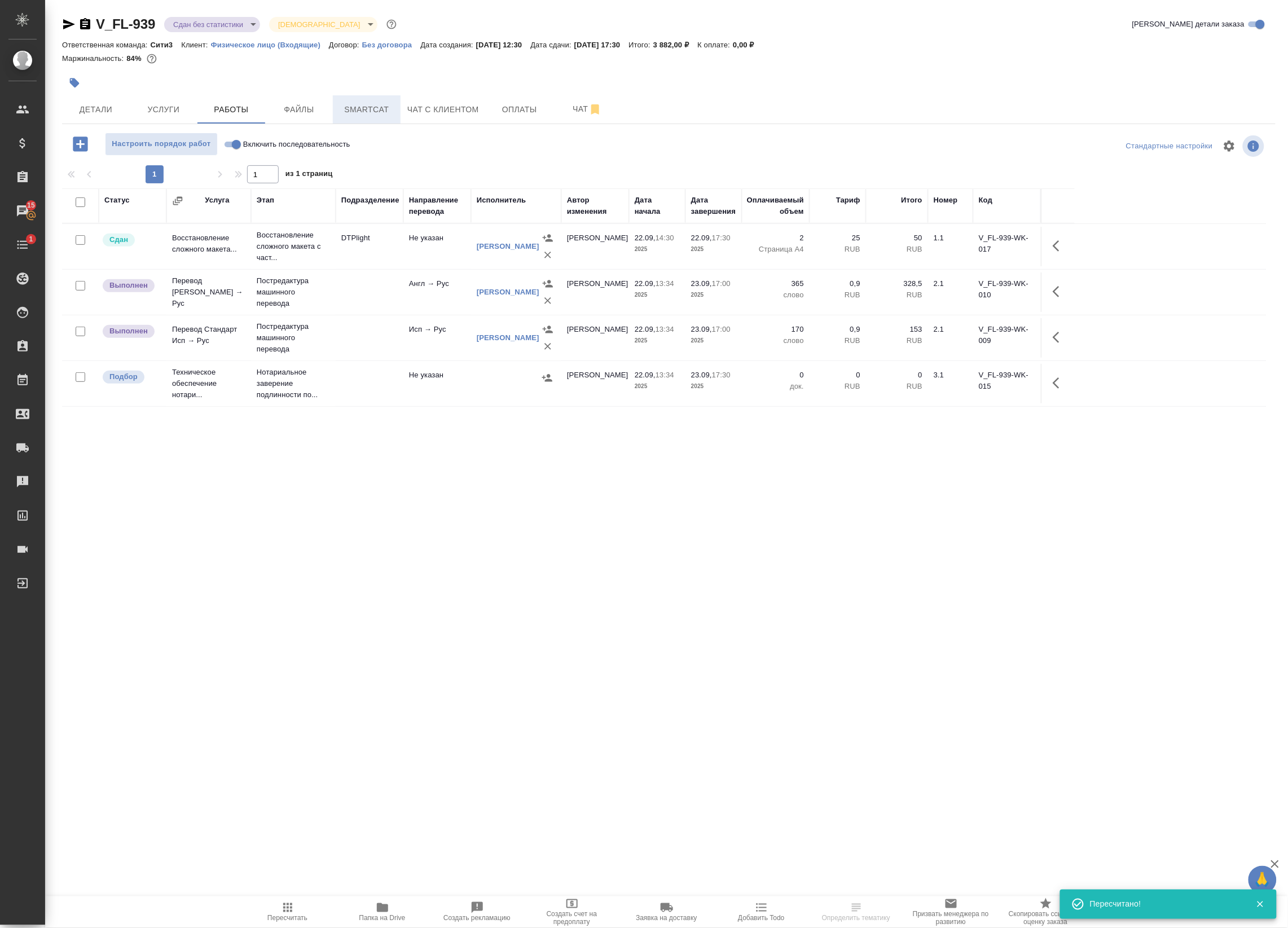
click at [376, 114] on span "Smartcat" at bounding box center [366, 109] width 54 height 14
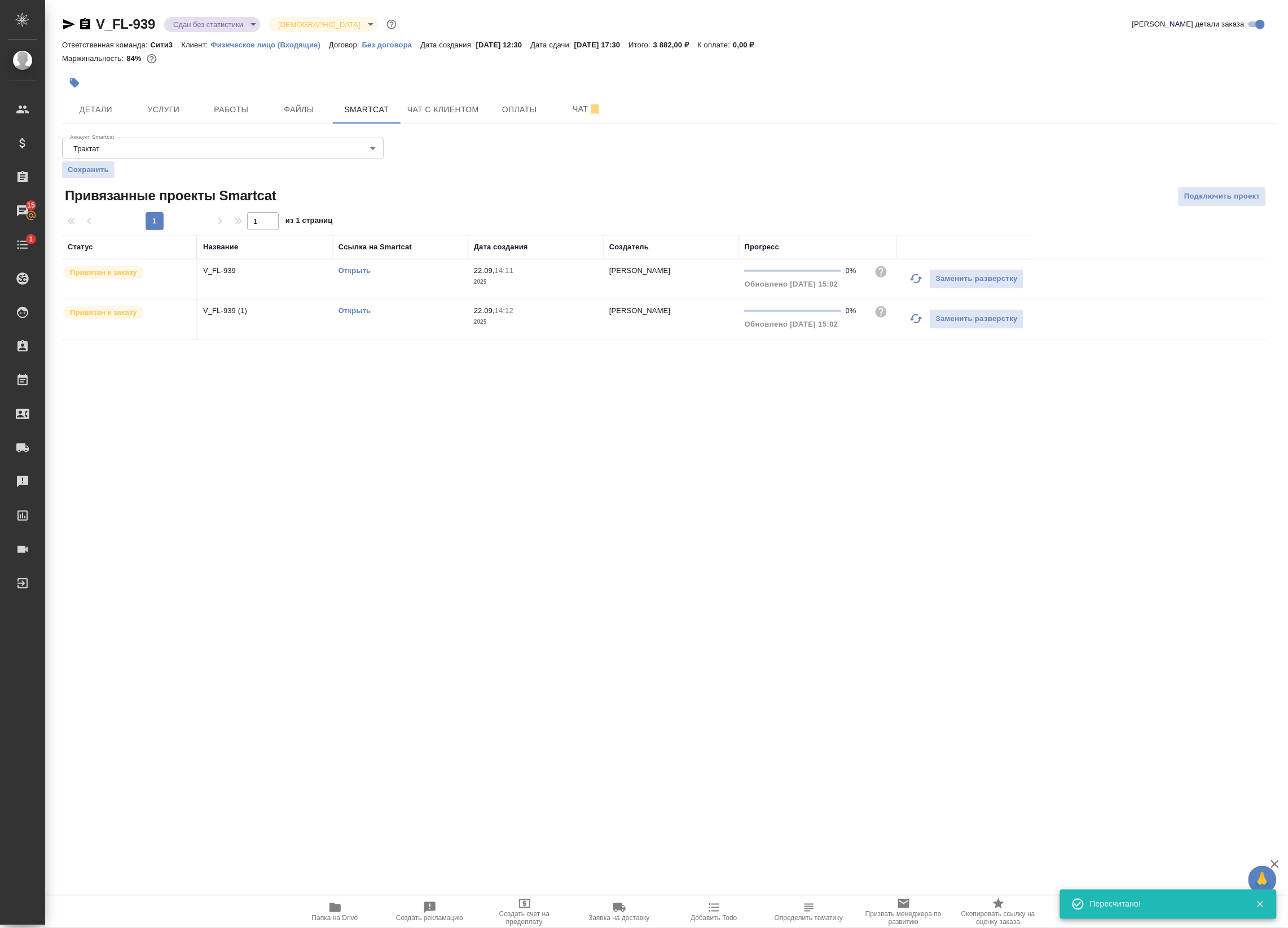
click at [455, 286] on td "Открыть" at bounding box center [401, 279] width 135 height 40
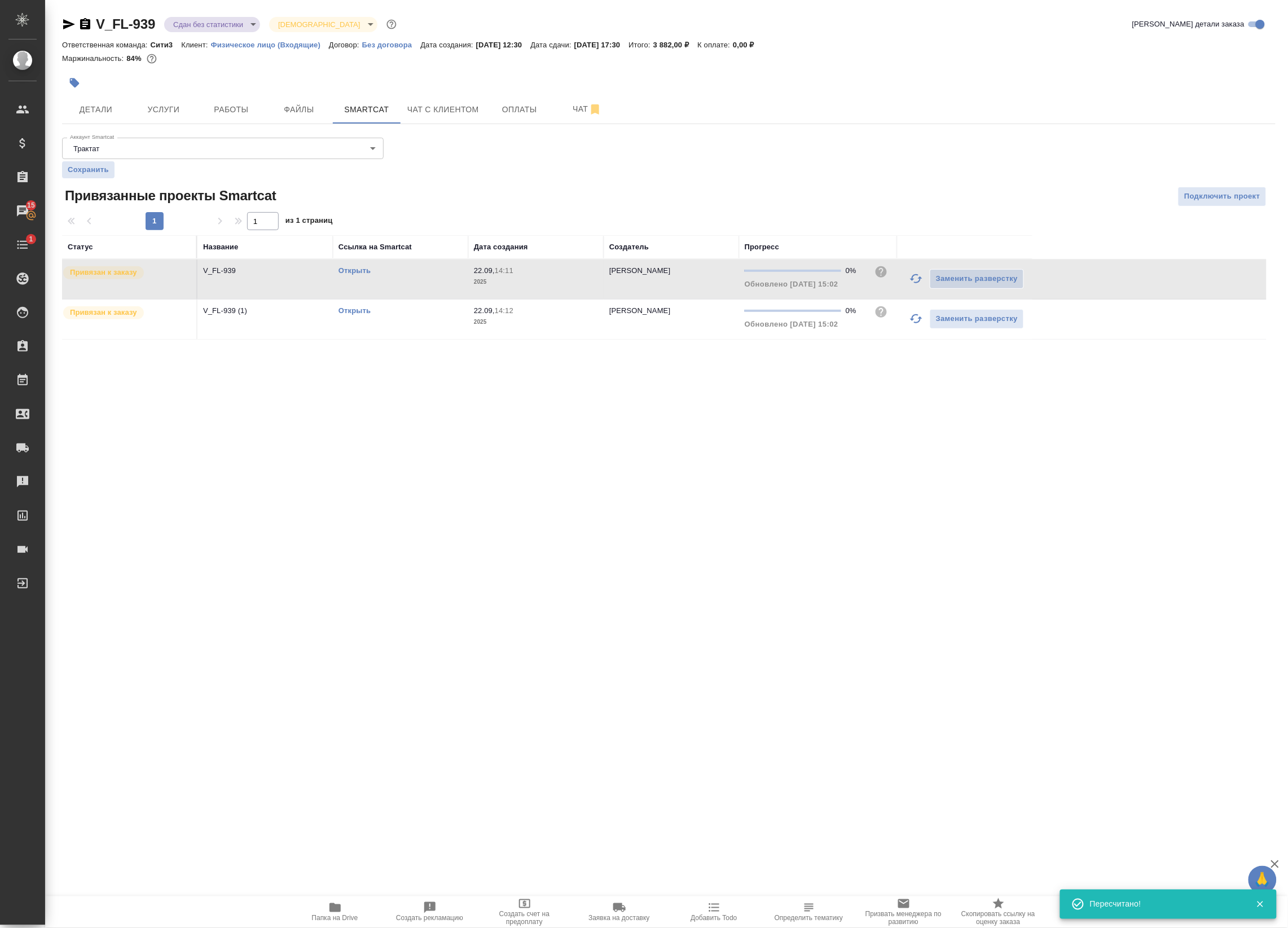
click at [455, 286] on td "Открыть" at bounding box center [401, 279] width 135 height 40
click at [197, 28] on body "🙏 .cls-1 fill:#fff; AWATERA Badanyan Artak Клиенты Спецификации Заказы 15 Чаты …" at bounding box center [644, 464] width 1288 height 928
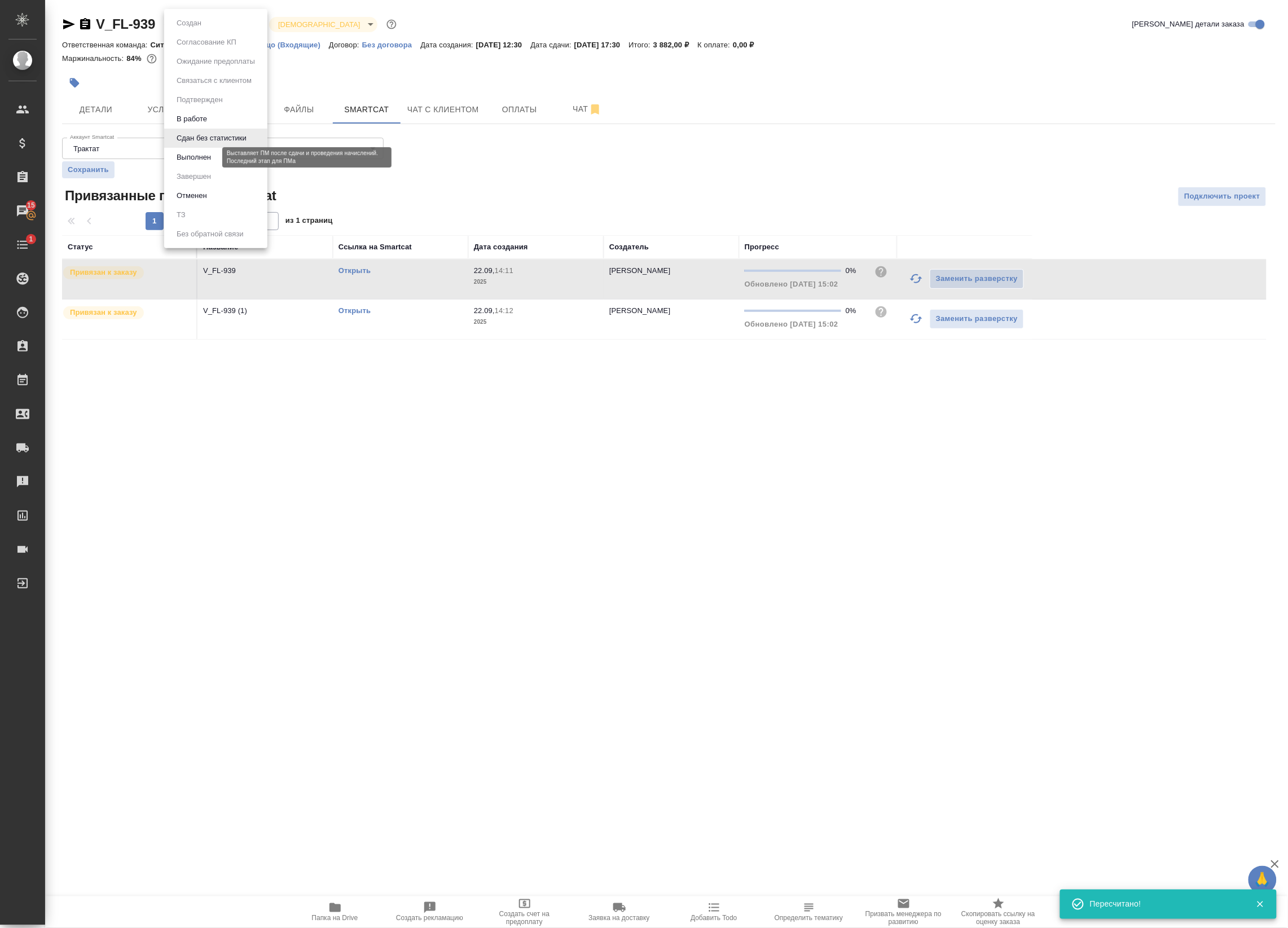
click at [212, 152] on button "Выполнен" at bounding box center [193, 157] width 41 height 12
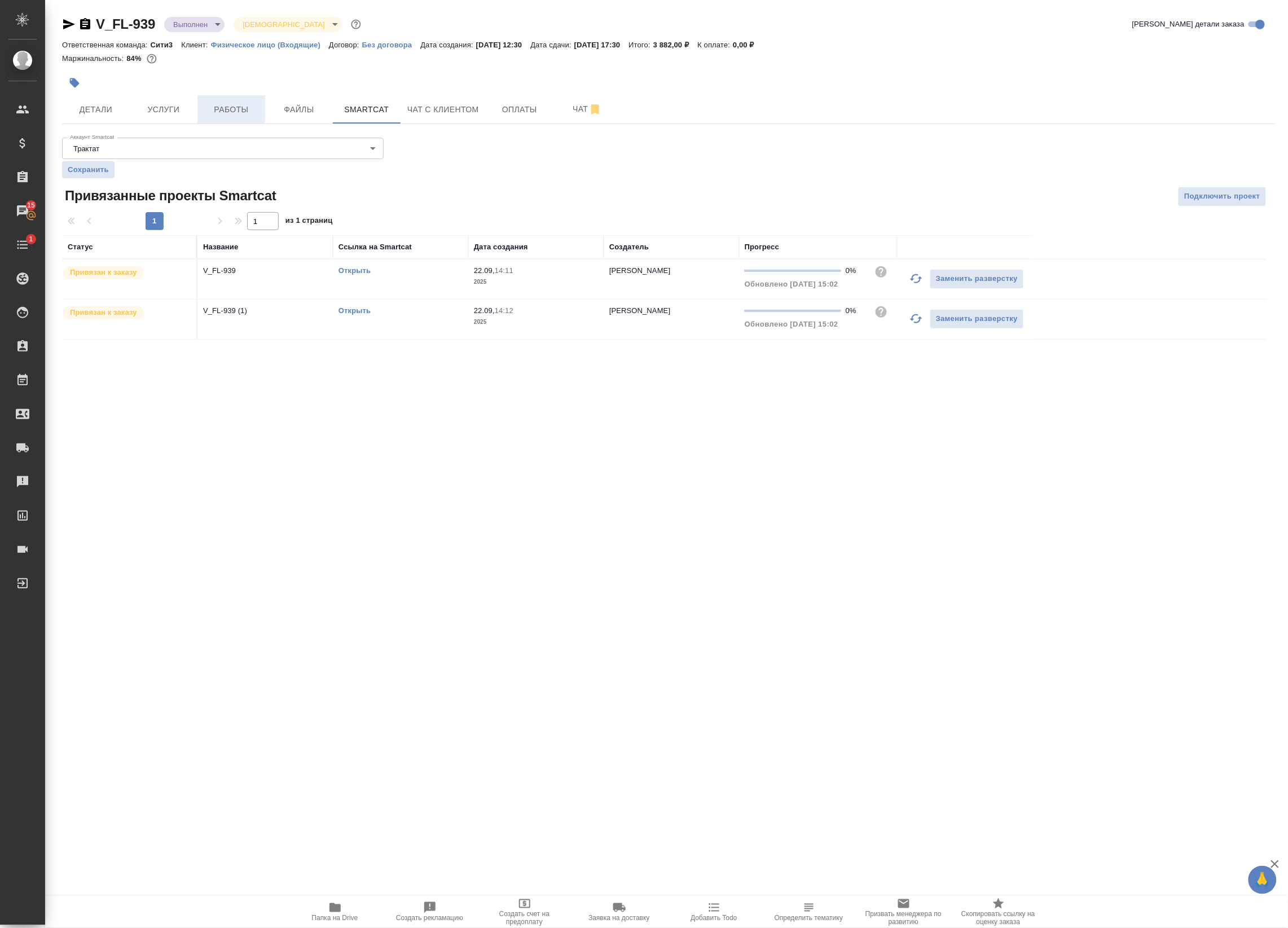
click at [222, 111] on span "Работы" at bounding box center [231, 109] width 54 height 14
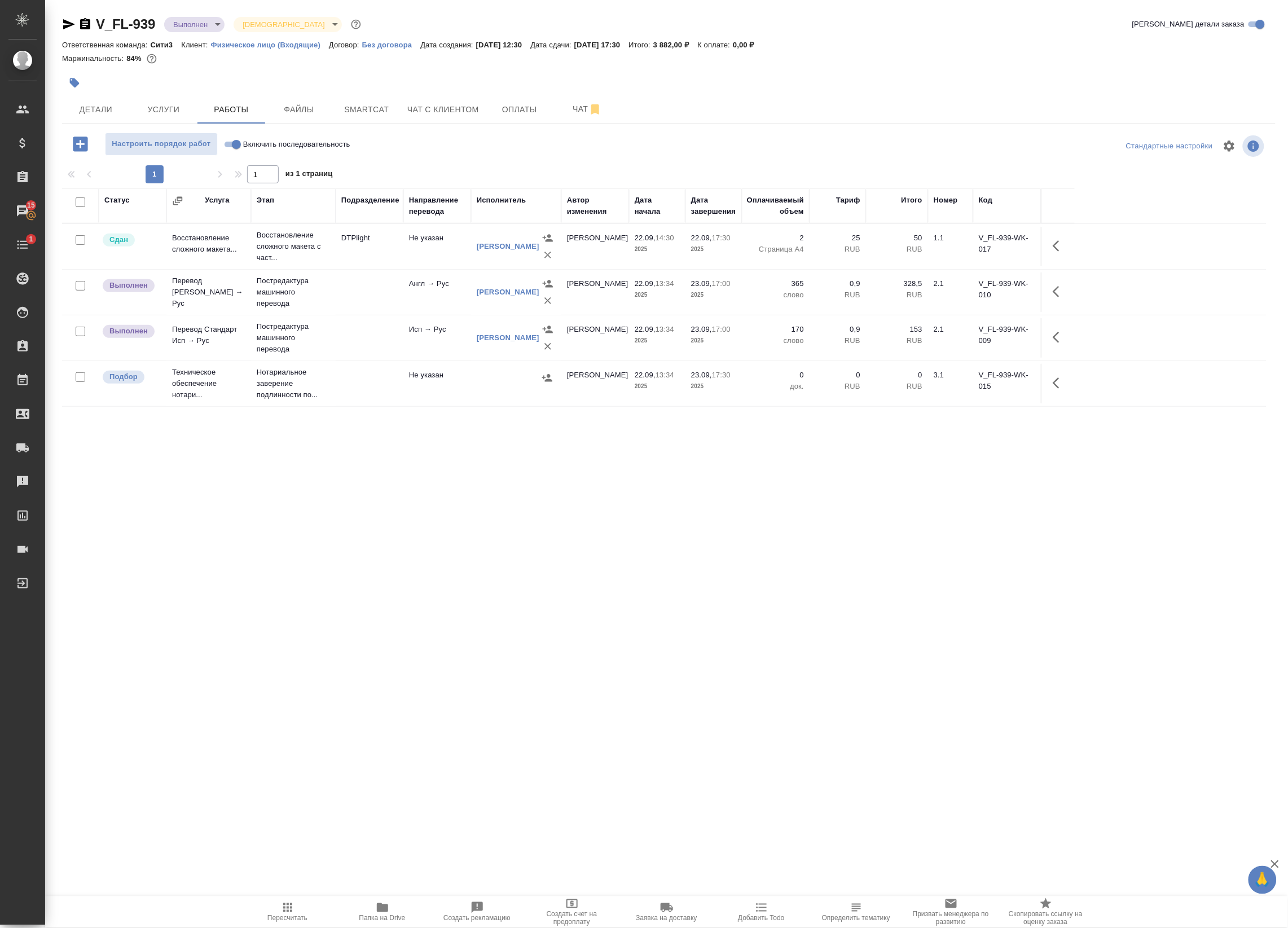
click at [85, 289] on input "checkbox" at bounding box center [81, 286] width 10 height 10
checkbox input "true"
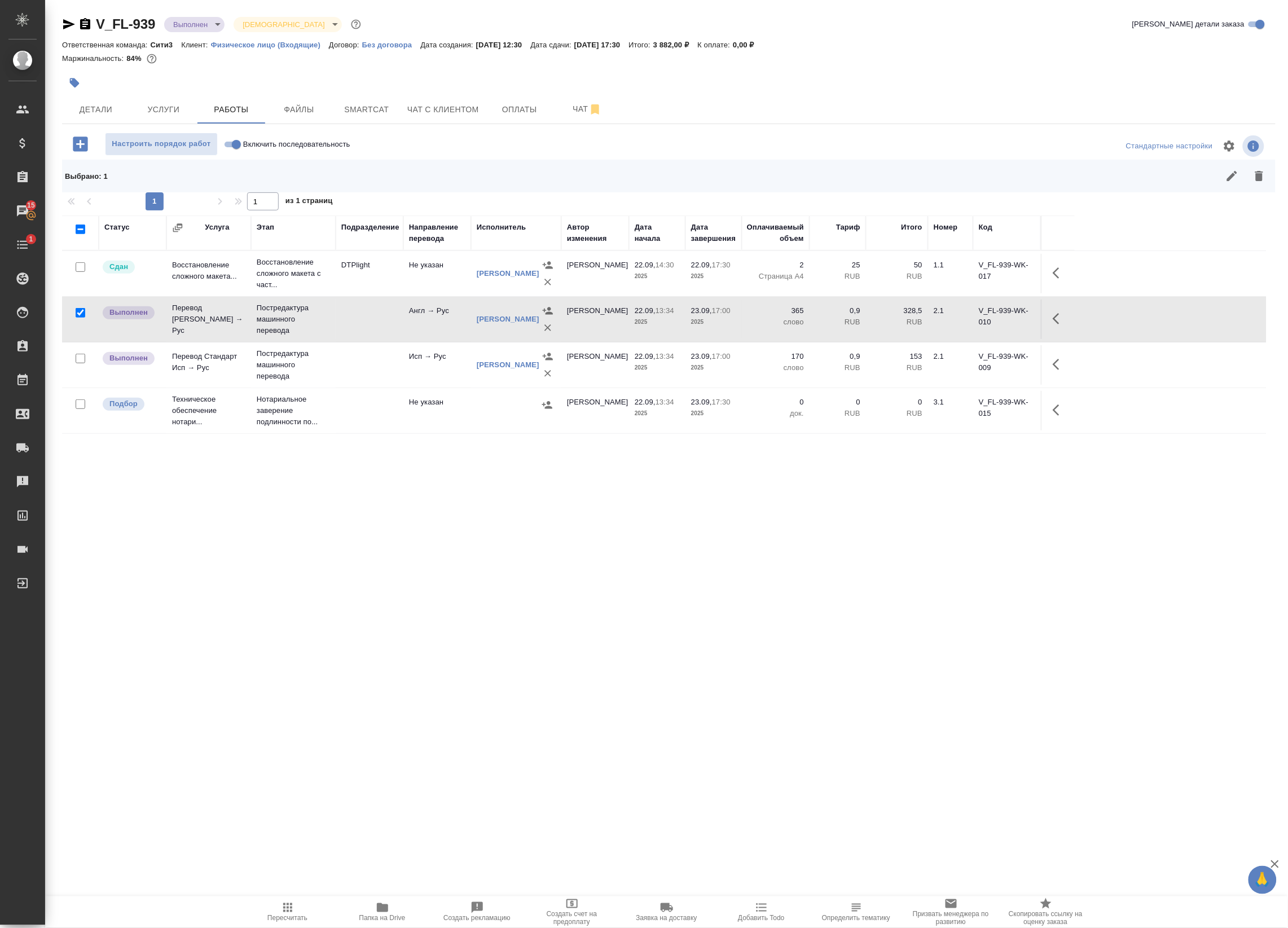
click at [85, 356] on input "checkbox" at bounding box center [81, 359] width 10 height 10
checkbox input "true"
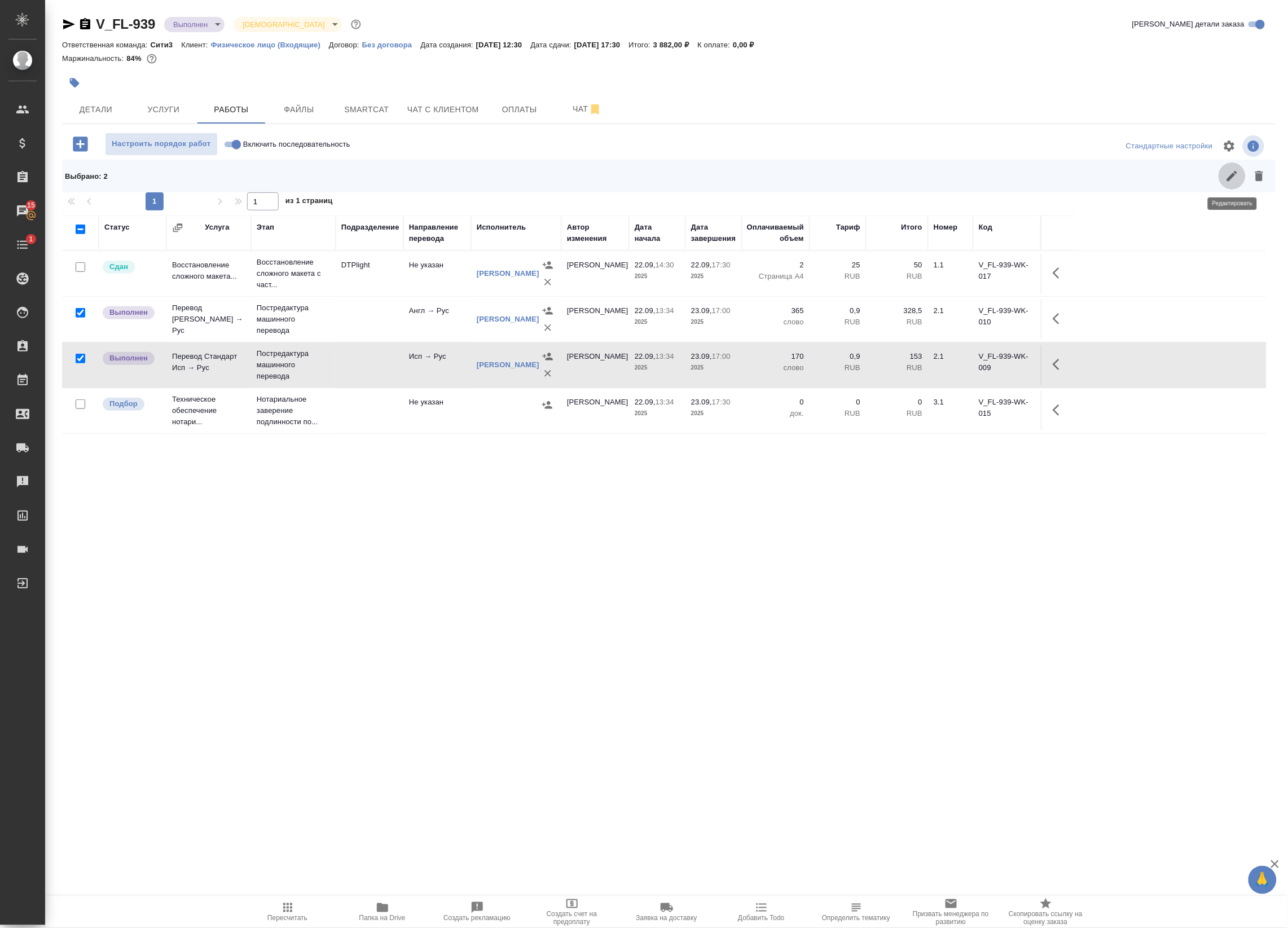
click at [1220, 176] on button "button" at bounding box center [1232, 177] width 27 height 27
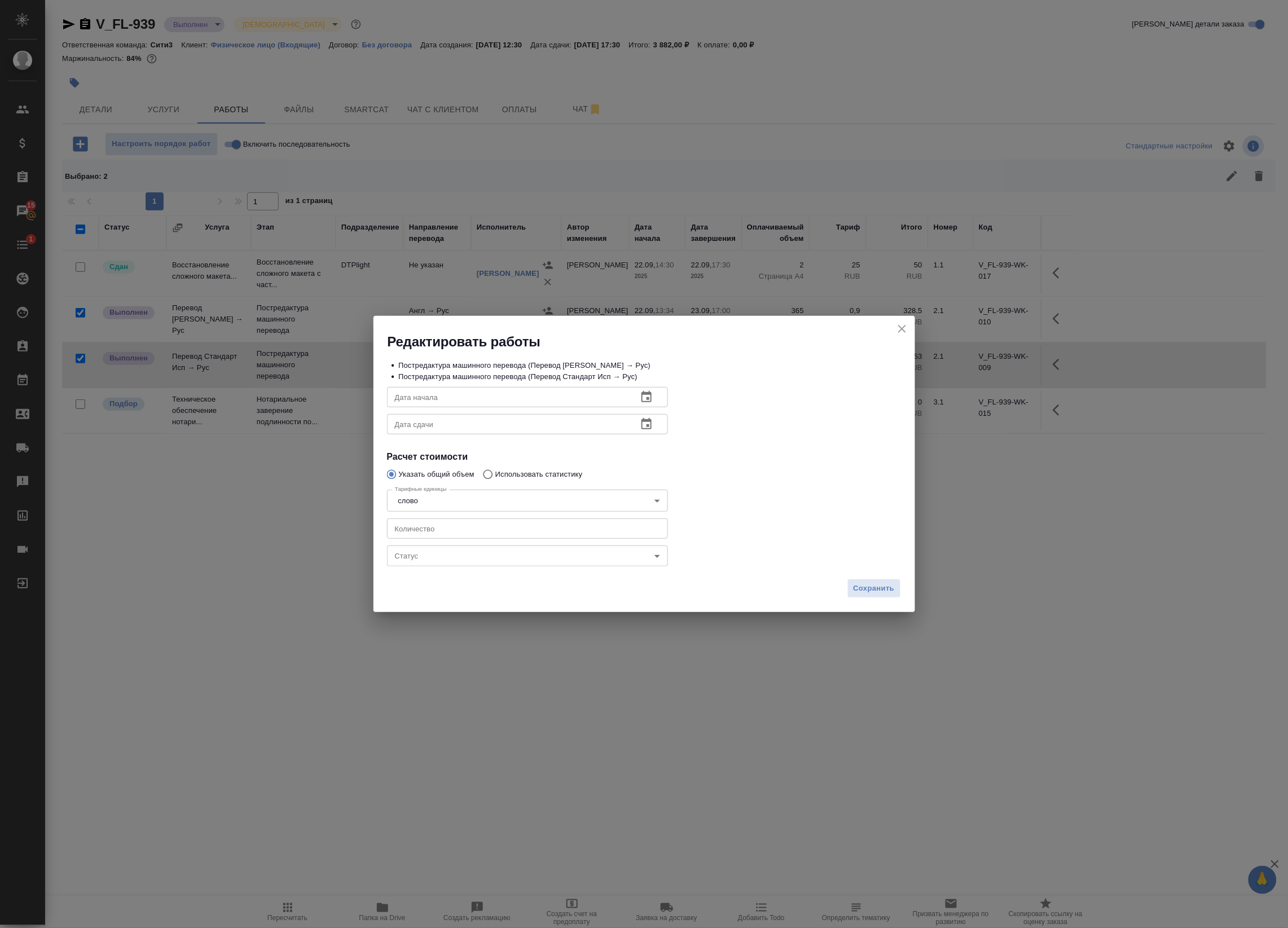
click at [463, 565] on body "🙏 .cls-1 fill:#fff; AWATERA Badanyan Artak Клиенты Спецификации Заказы 15 Чаты …" at bounding box center [644, 464] width 1288 height 928
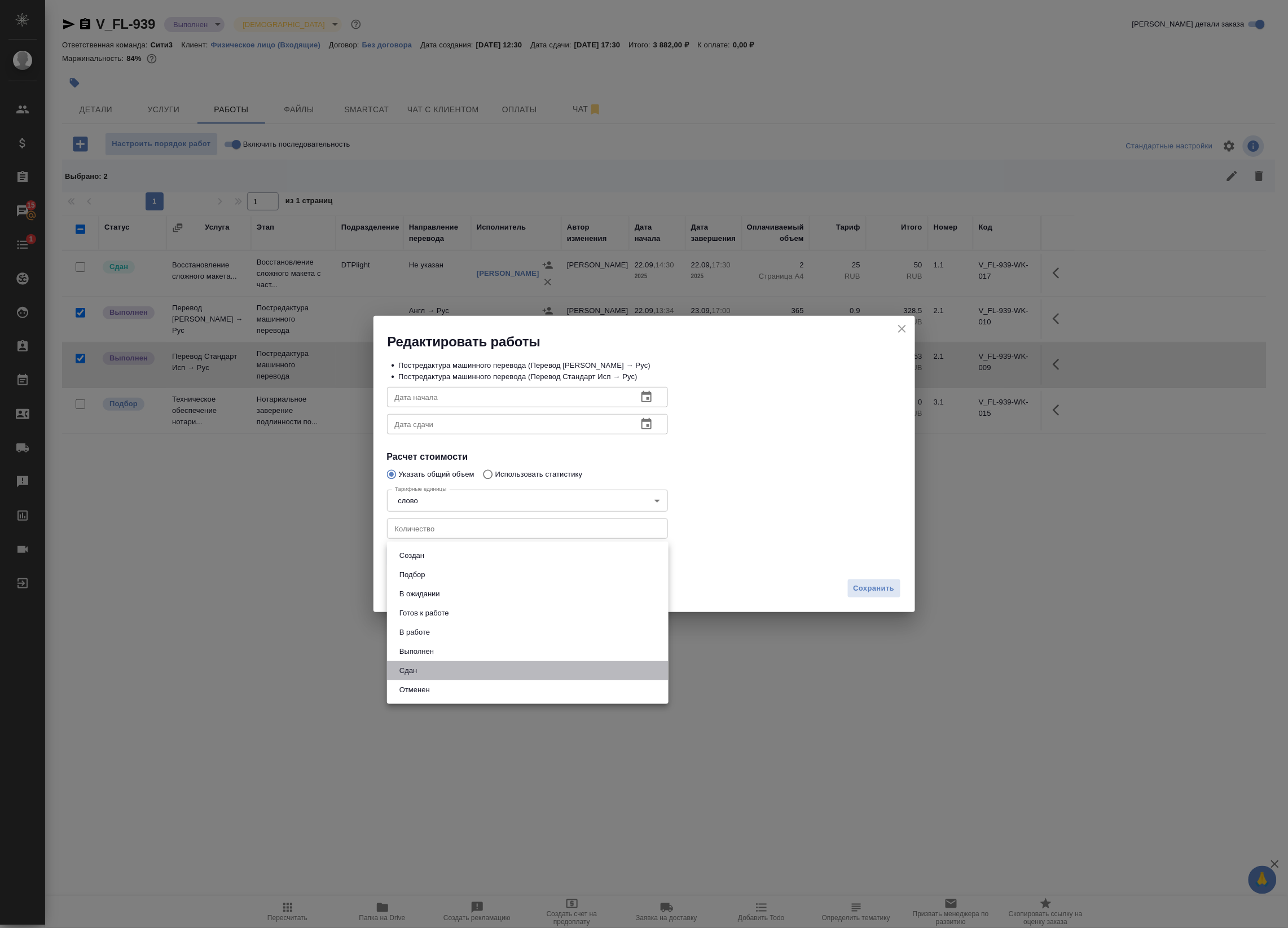
click at [447, 666] on li "Сдан" at bounding box center [527, 671] width 281 height 19
type input "closed"
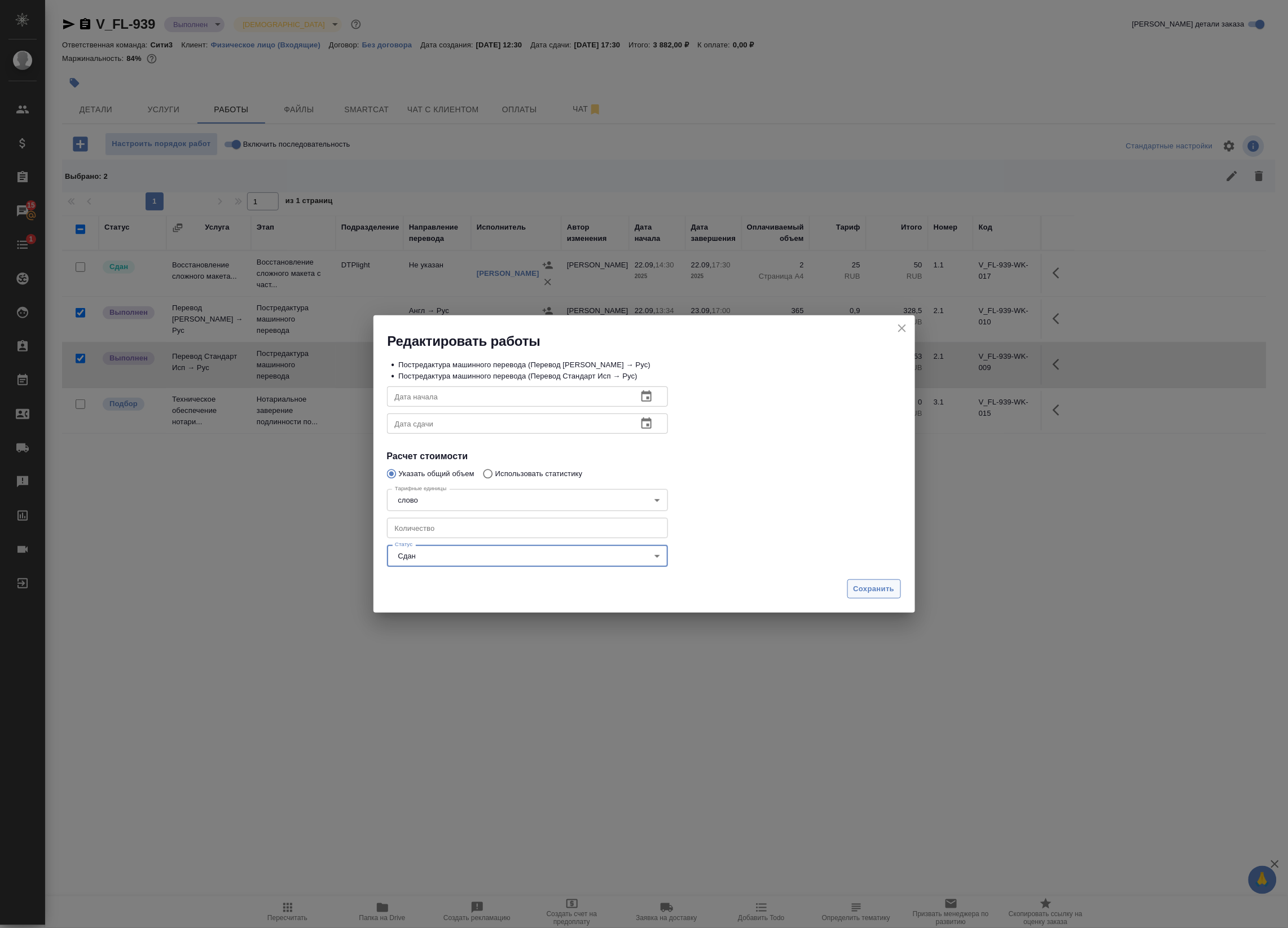
click at [863, 590] on span "Сохранить" at bounding box center [874, 589] width 41 height 13
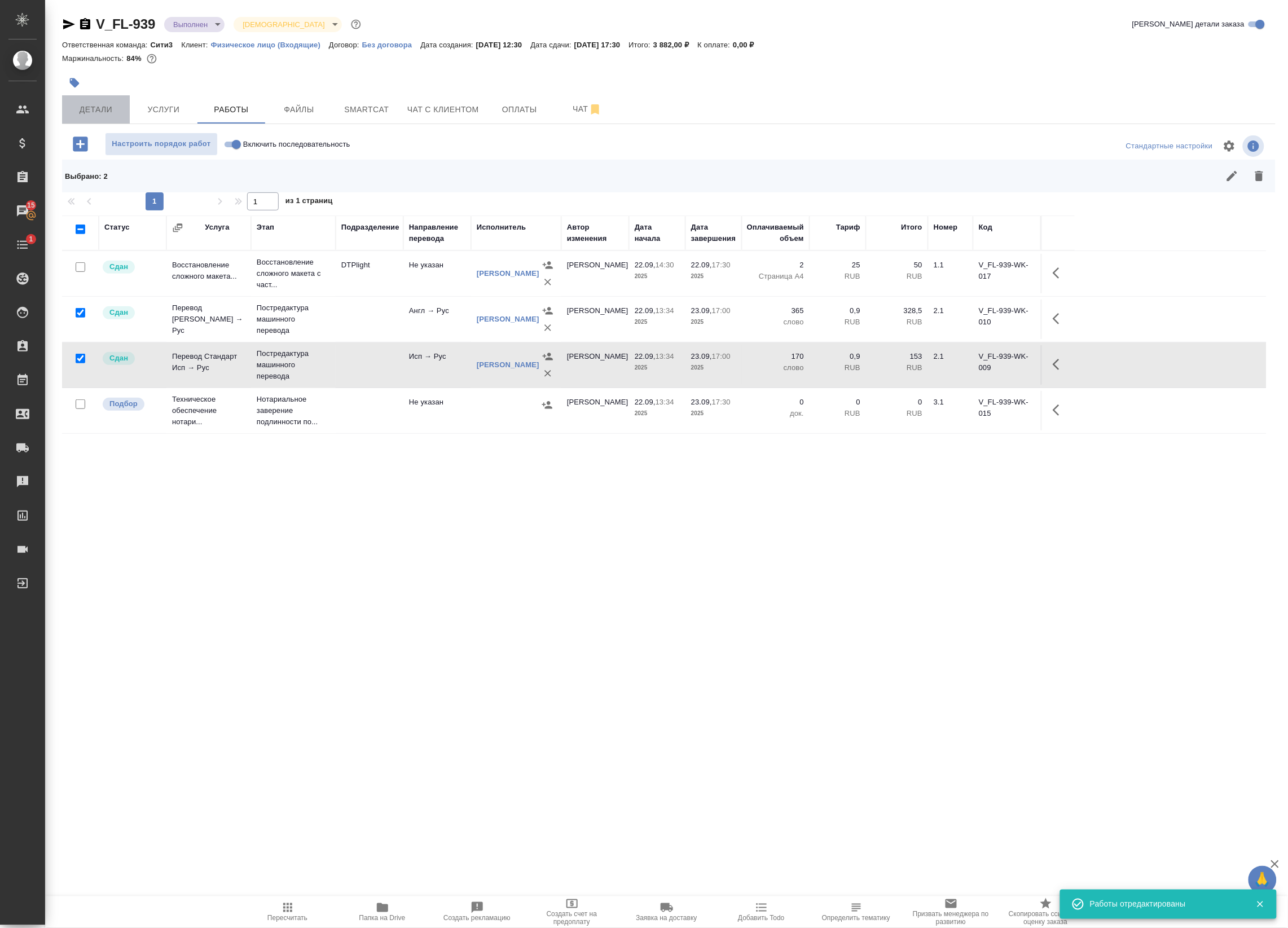
click at [111, 108] on span "Детали" at bounding box center [95, 109] width 54 height 14
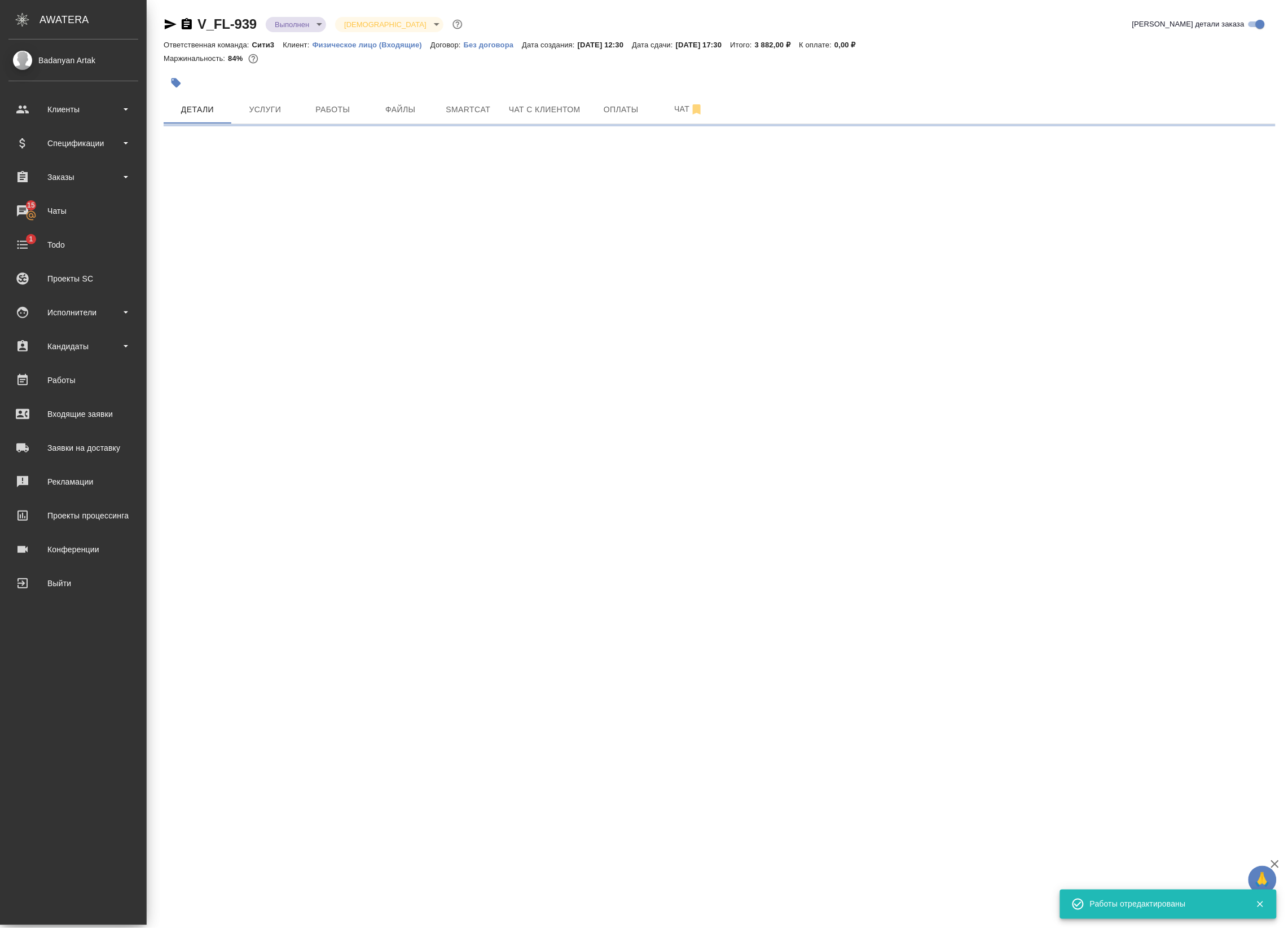
select select "RU"
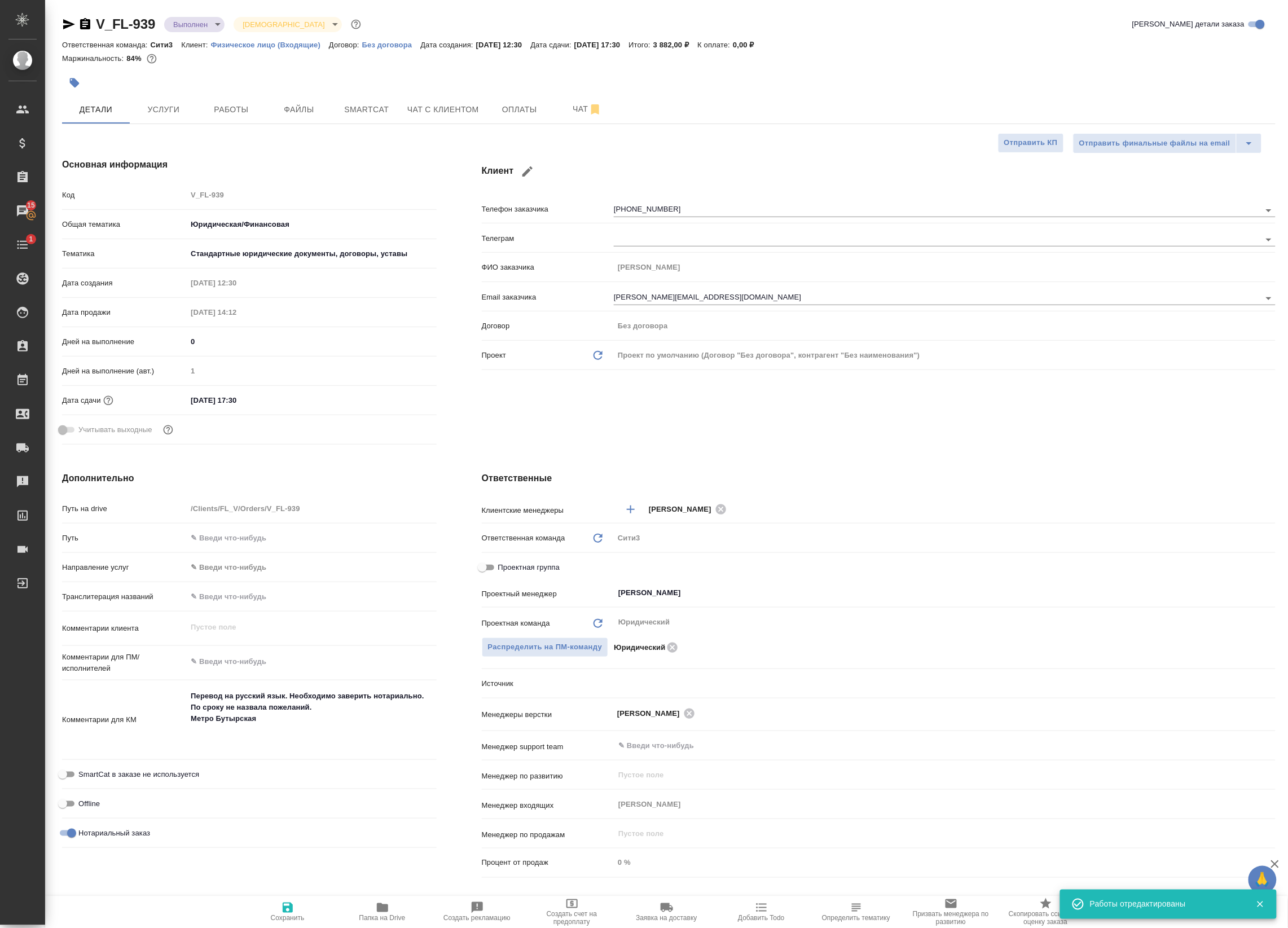
type textarea "x"
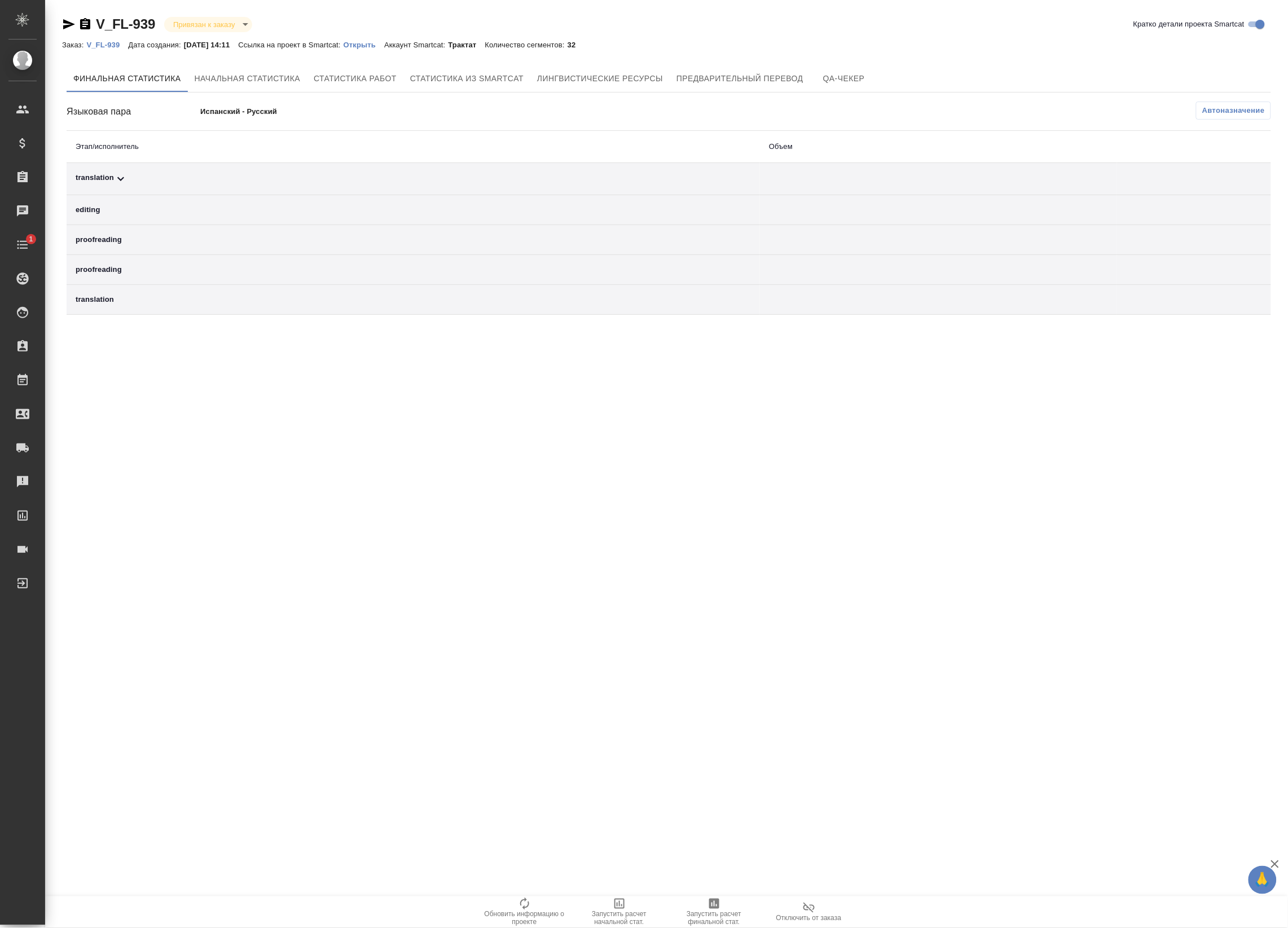
click at [638, 160] on th "Этап/исполнитель" at bounding box center [413, 147] width 693 height 32
click at [621, 174] on div "translation" at bounding box center [413, 178] width 675 height 14
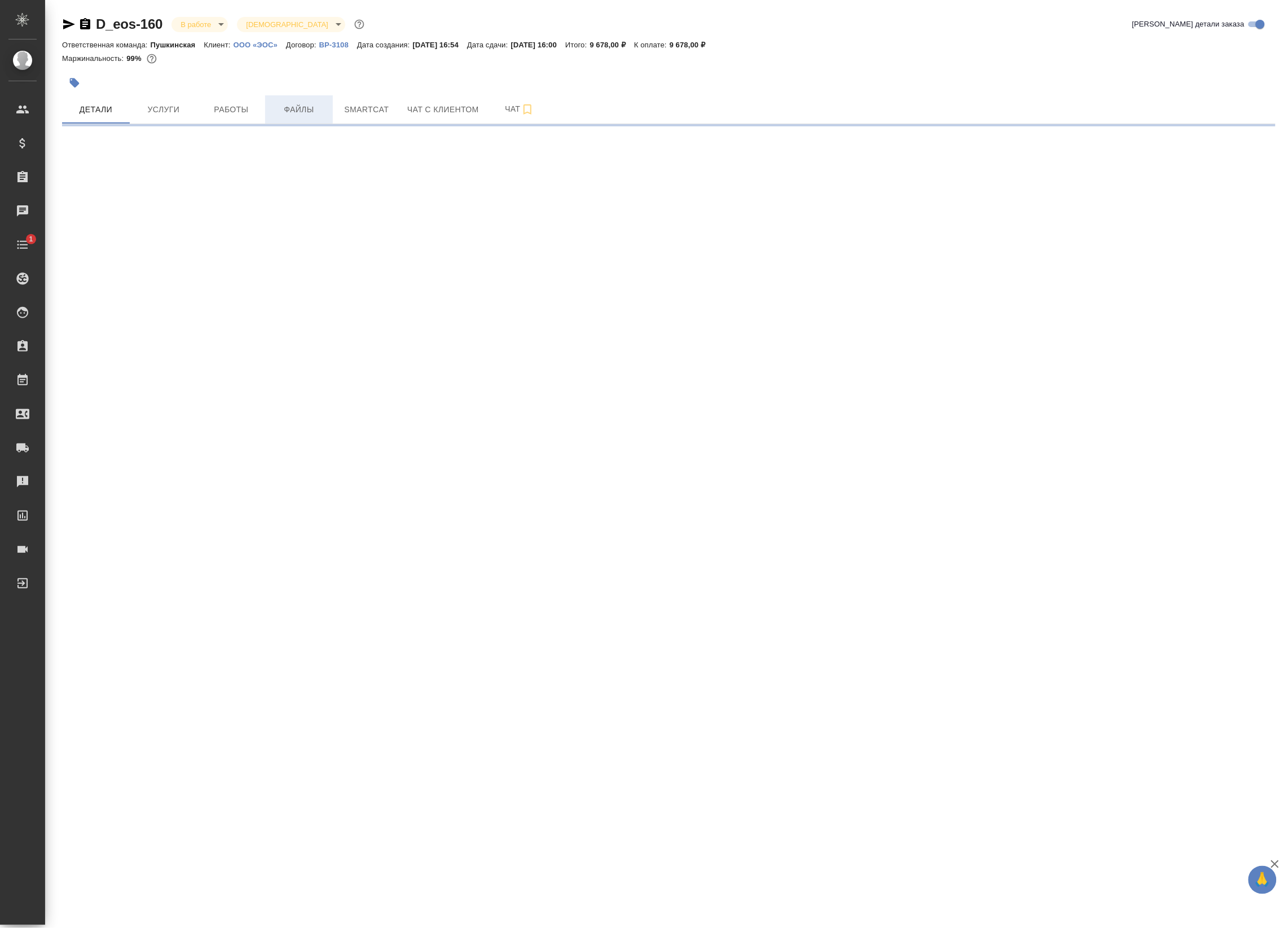
select select "RU"
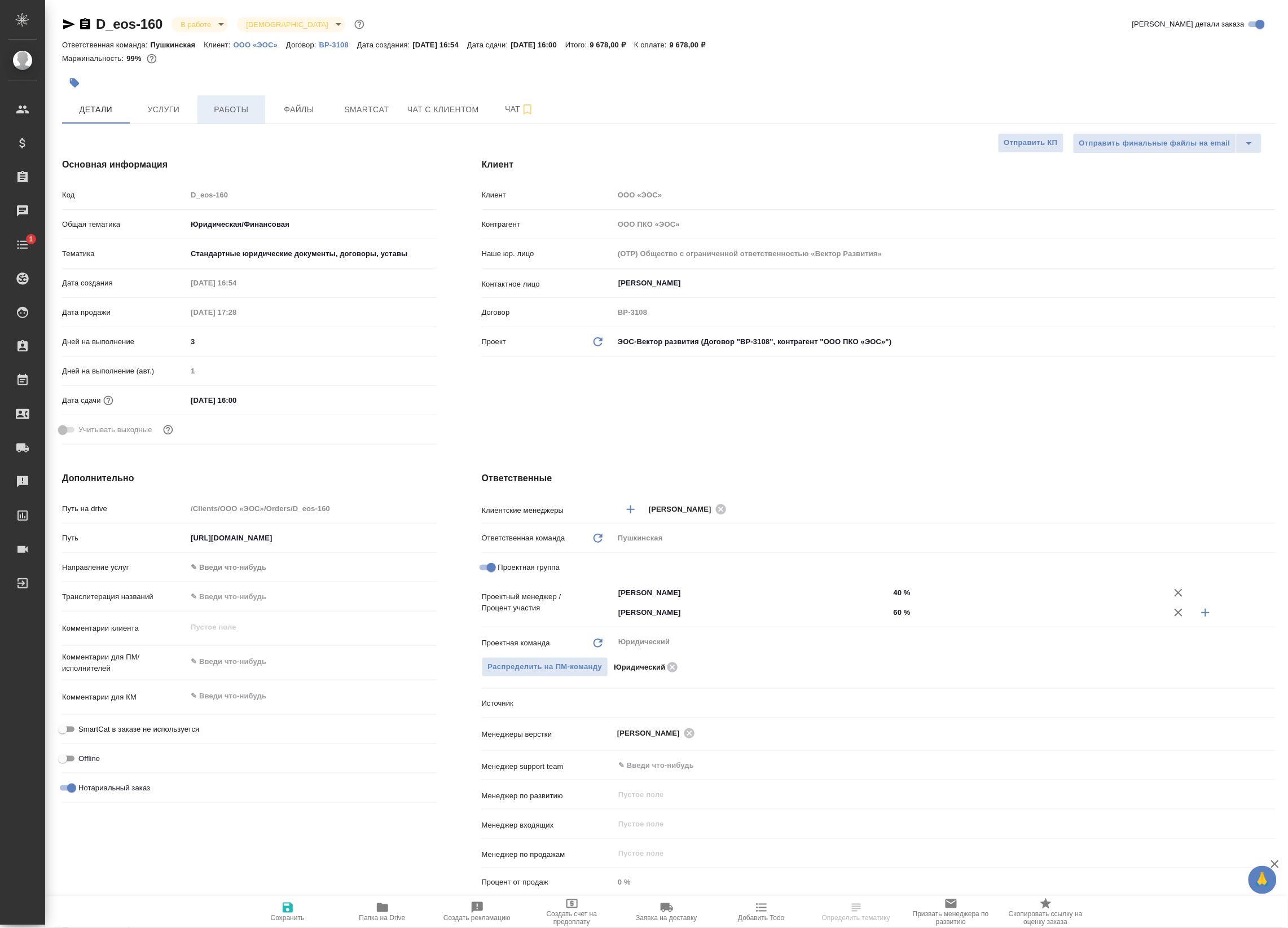
type textarea "x"
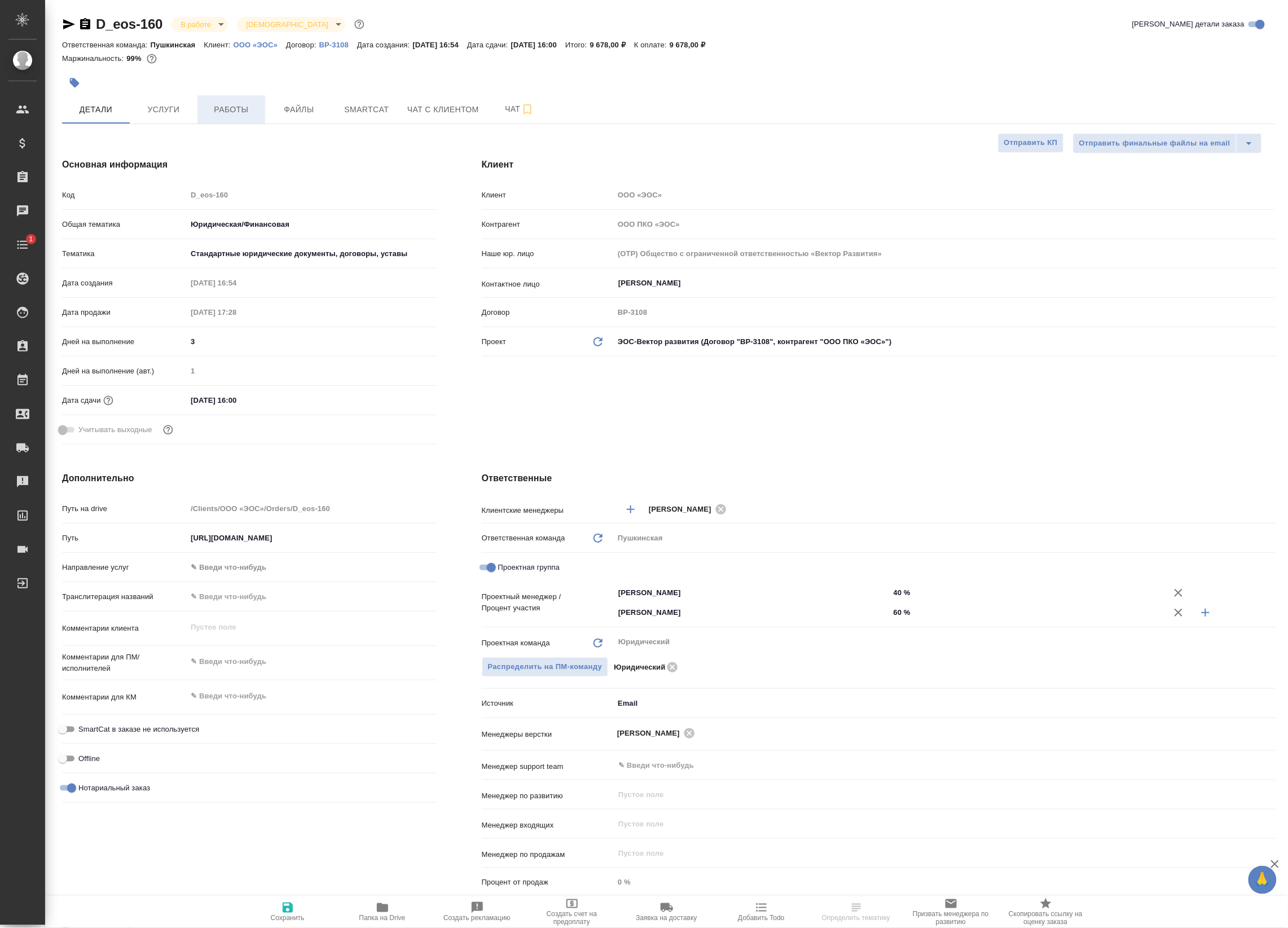
type textarea "x"
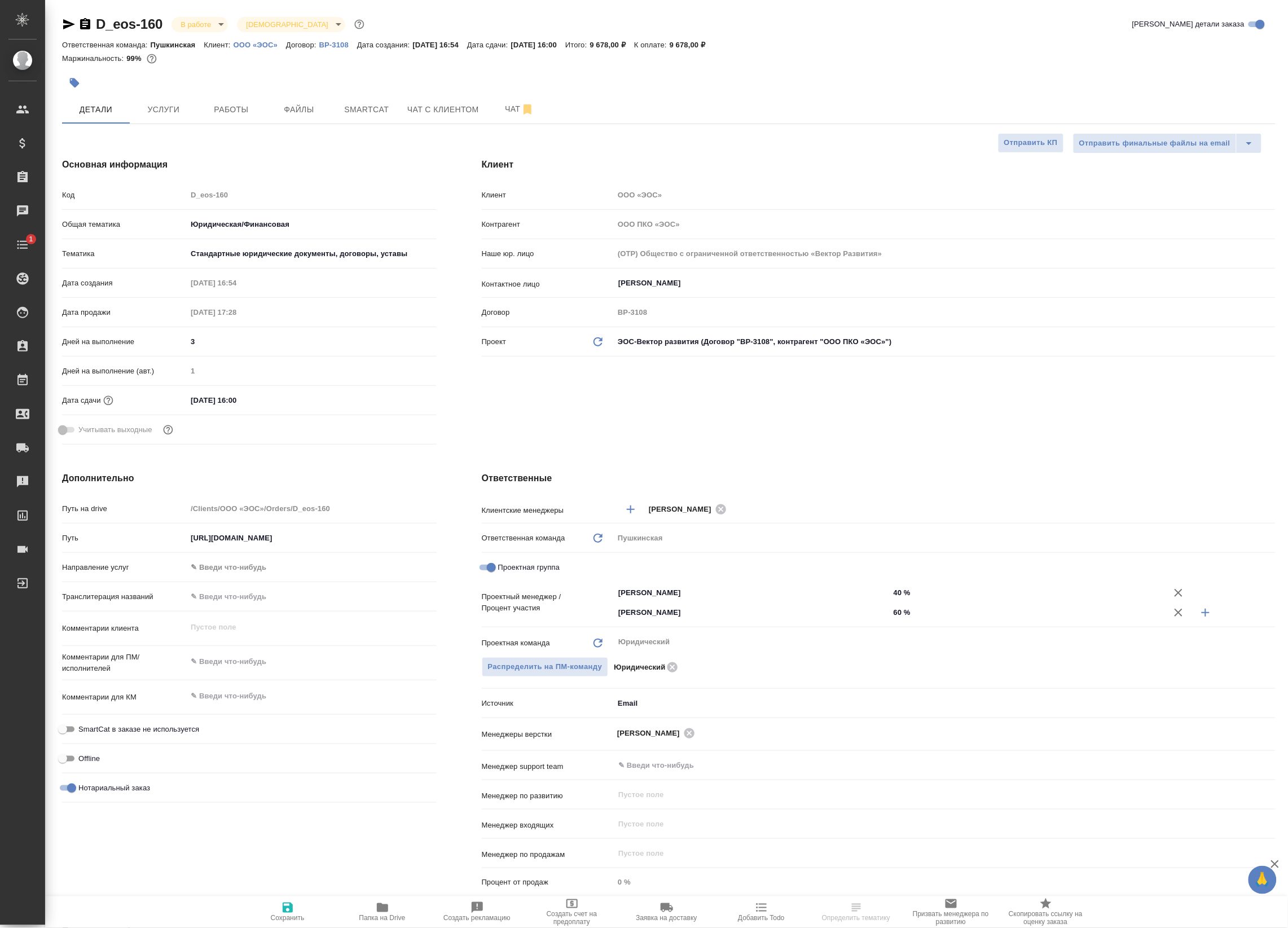
type textarea "x"
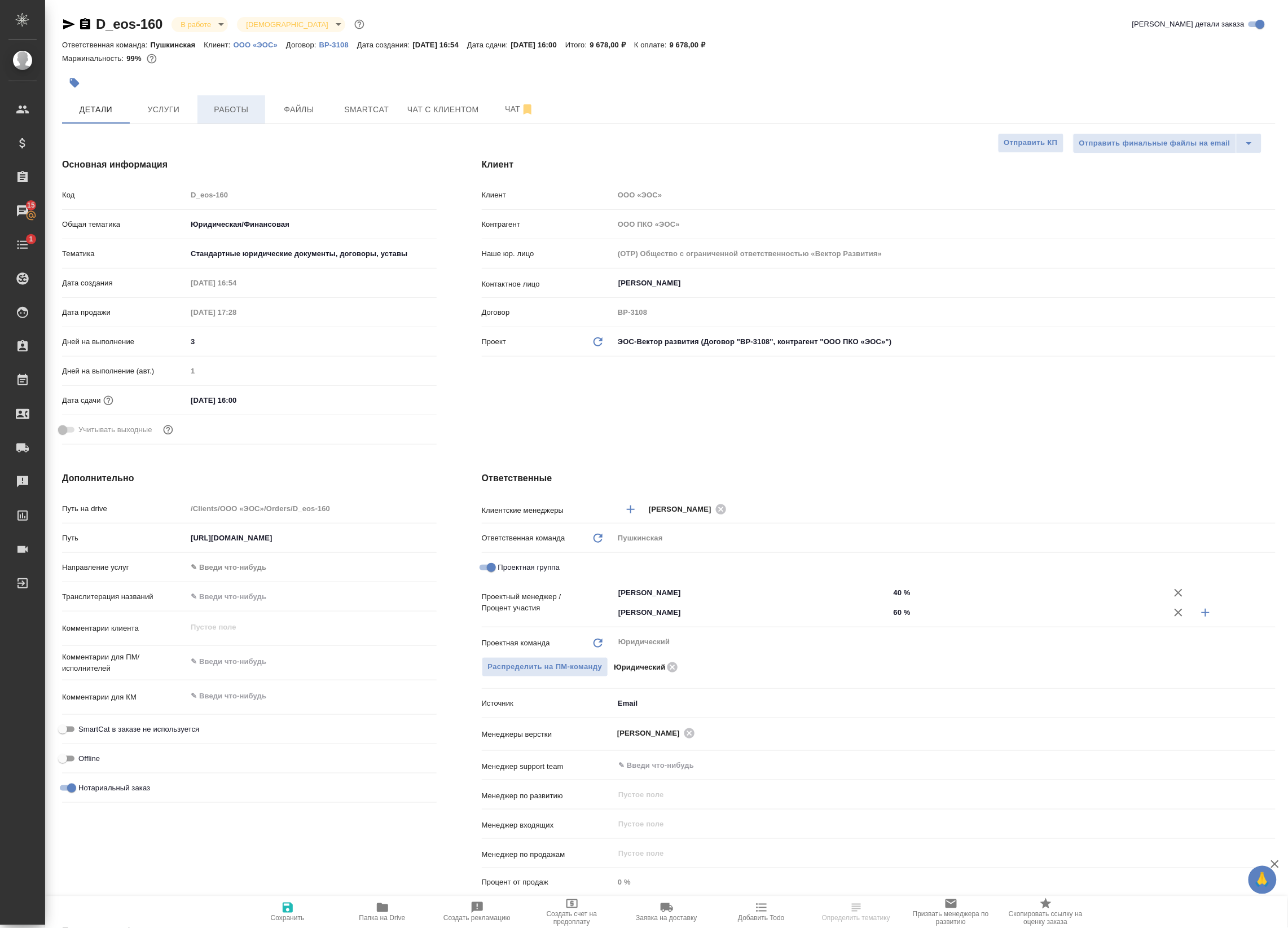
click at [235, 112] on span "Работы" at bounding box center [231, 109] width 54 height 14
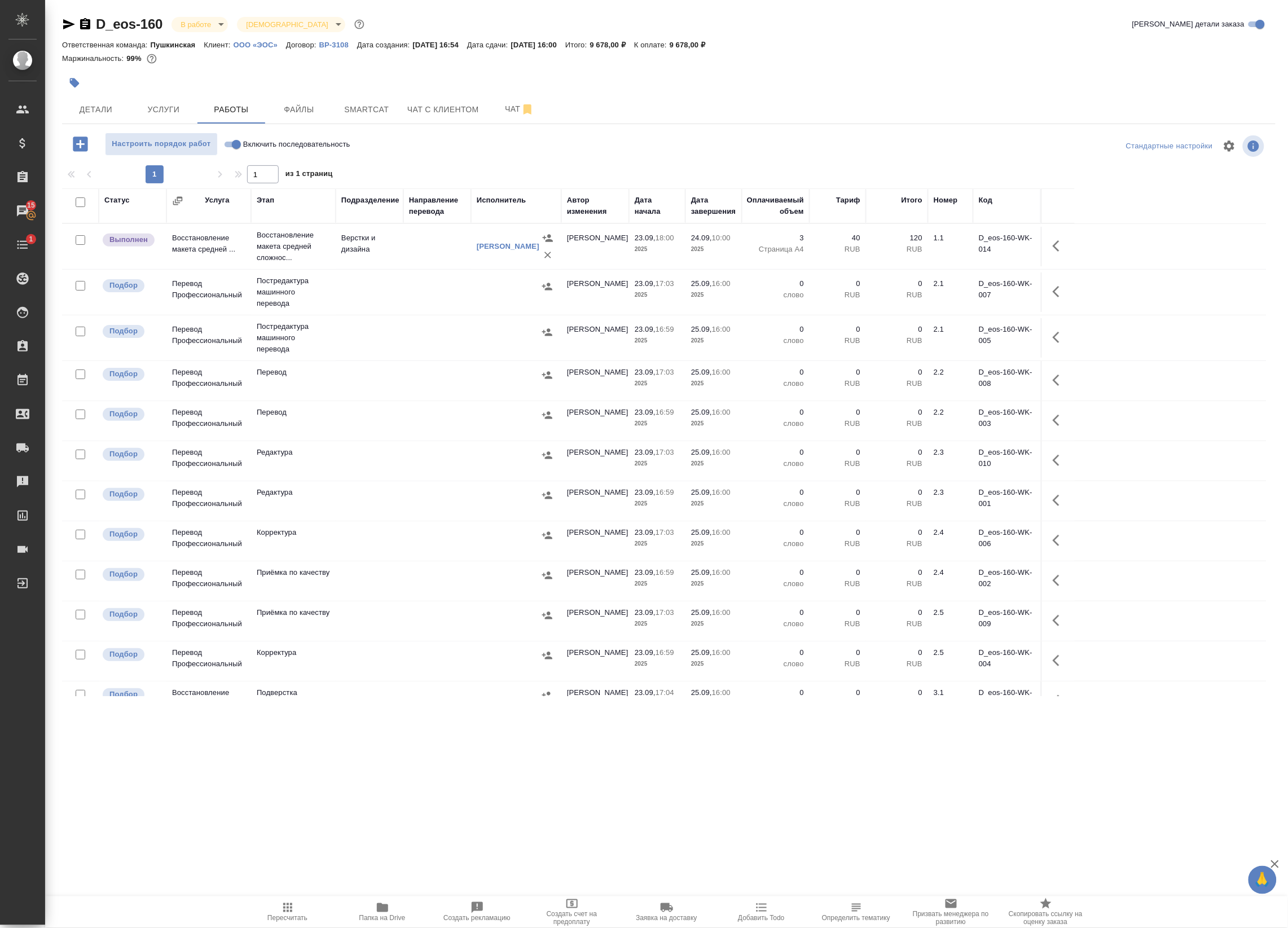
click at [409, 241] on td at bounding box center [437, 246] width 68 height 40
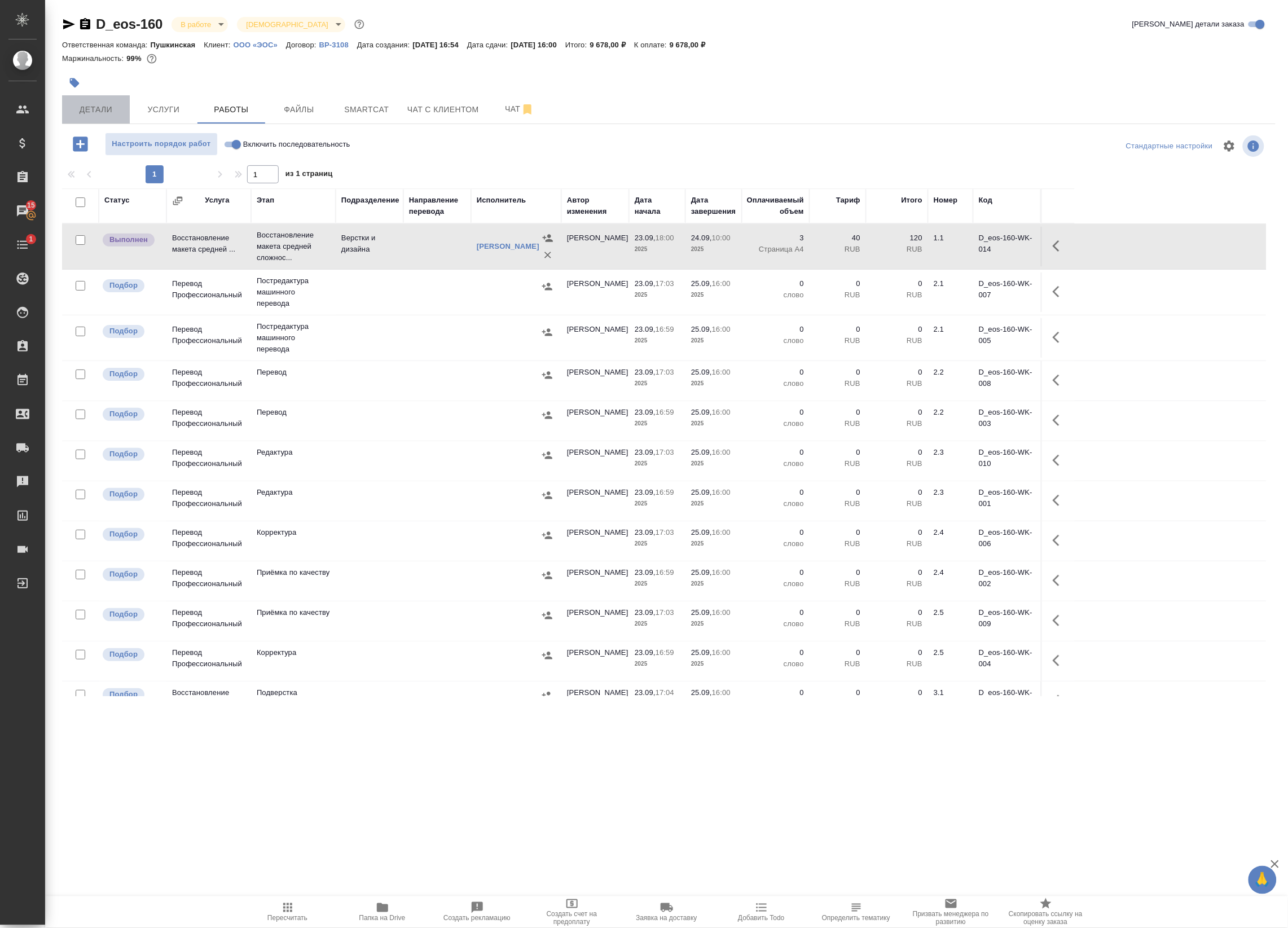
click at [80, 114] on span "Детали" at bounding box center [95, 109] width 54 height 14
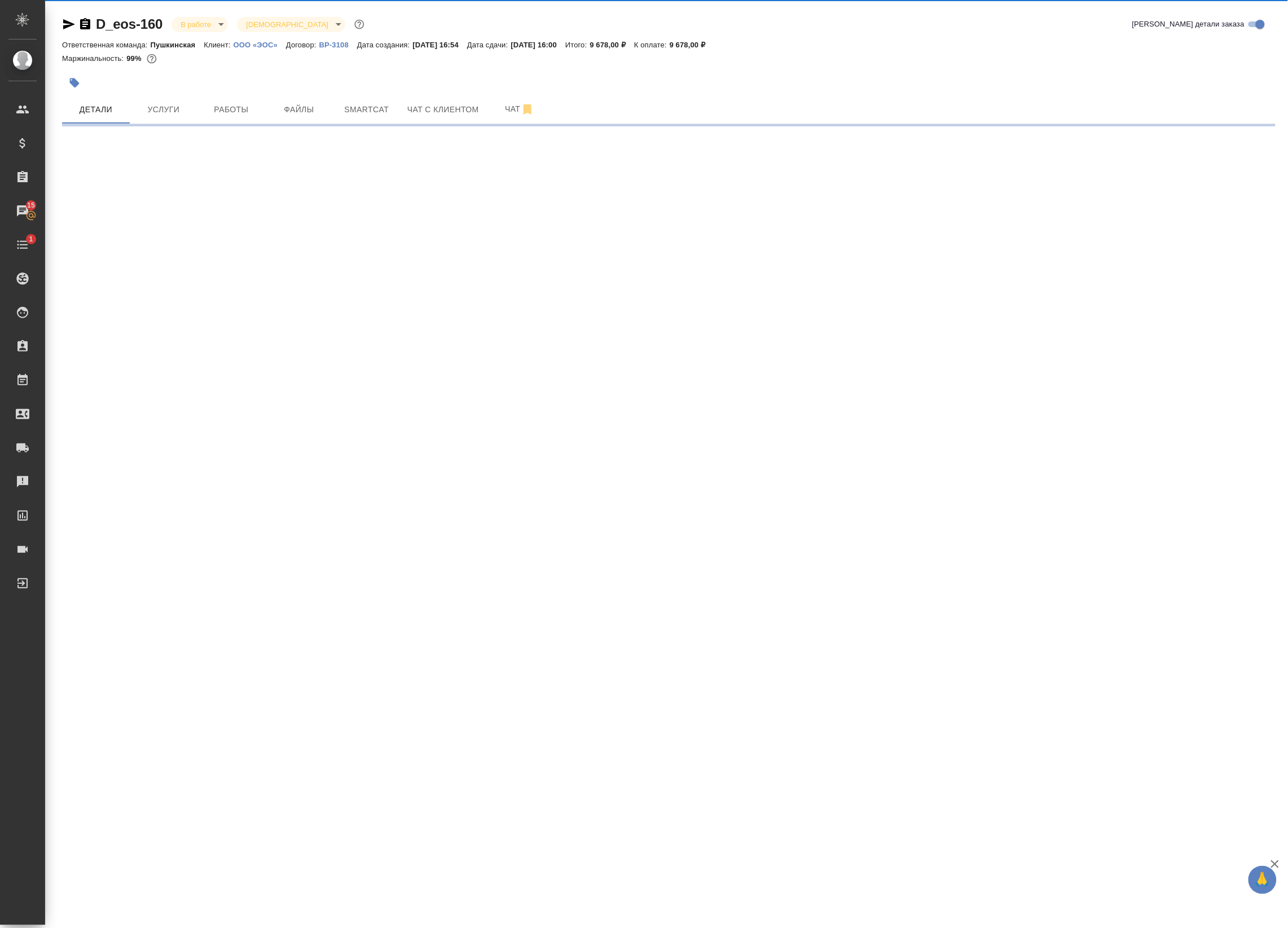
select select "RU"
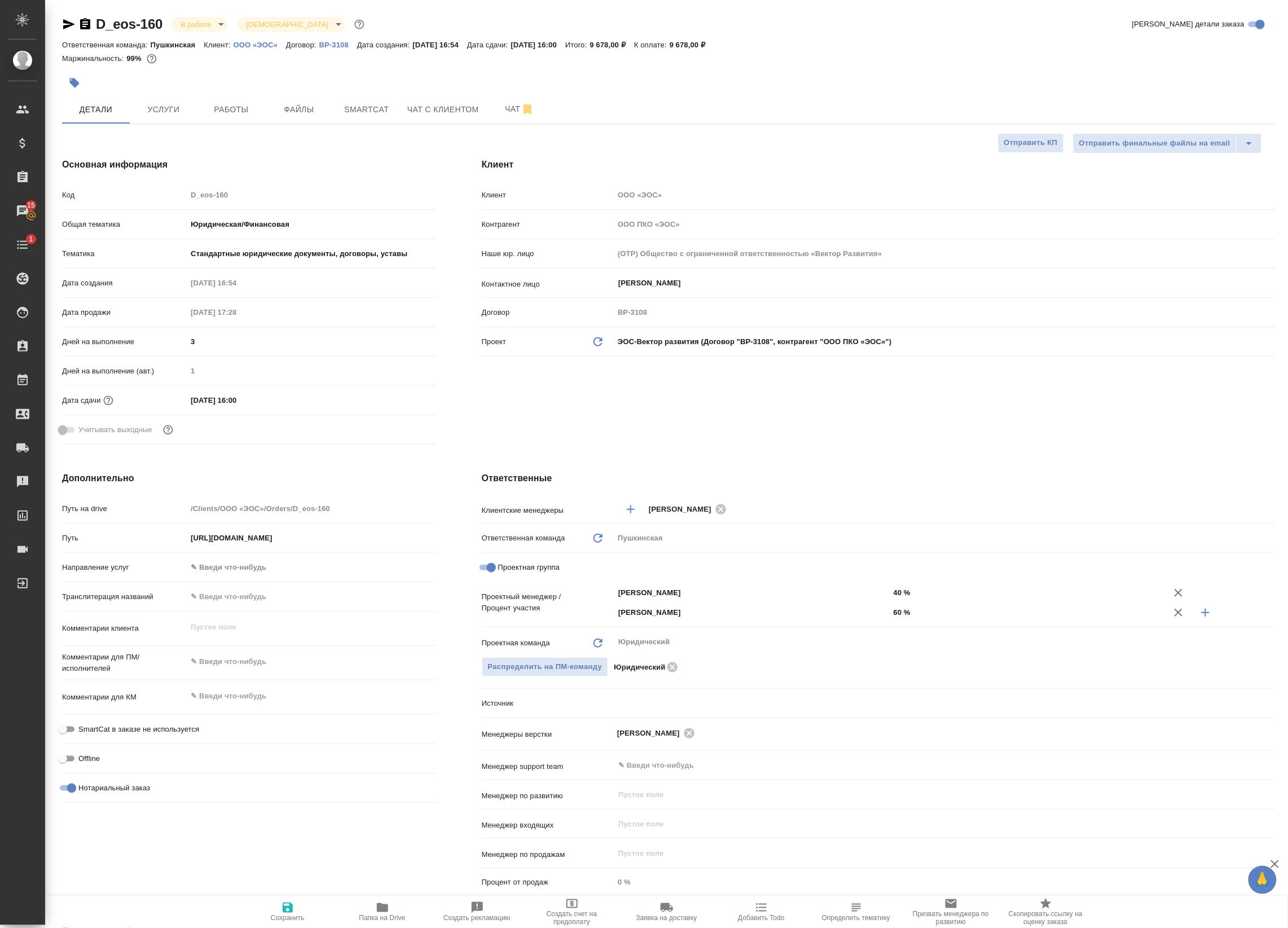
type textarea "x"
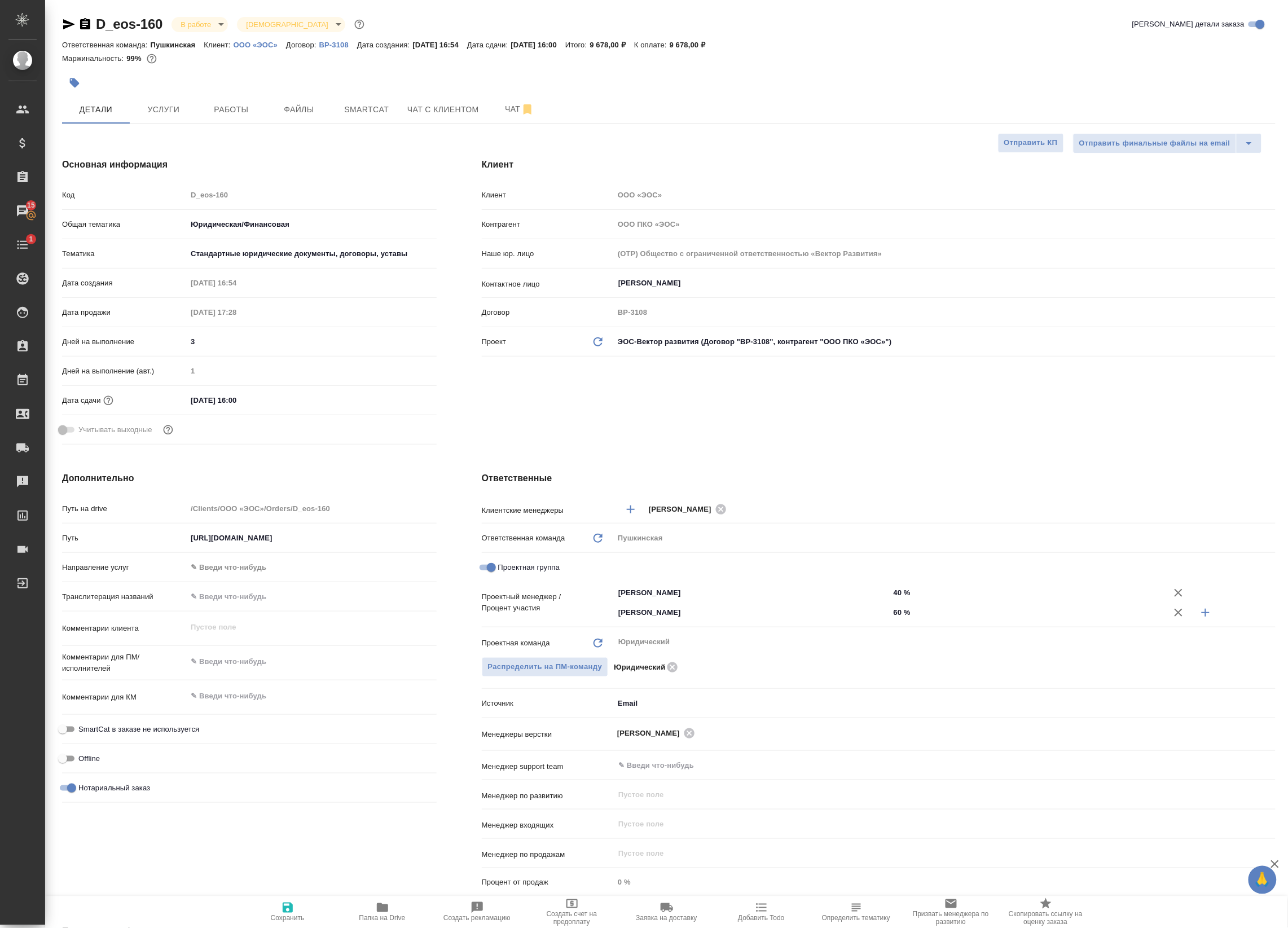
type textarea "x"
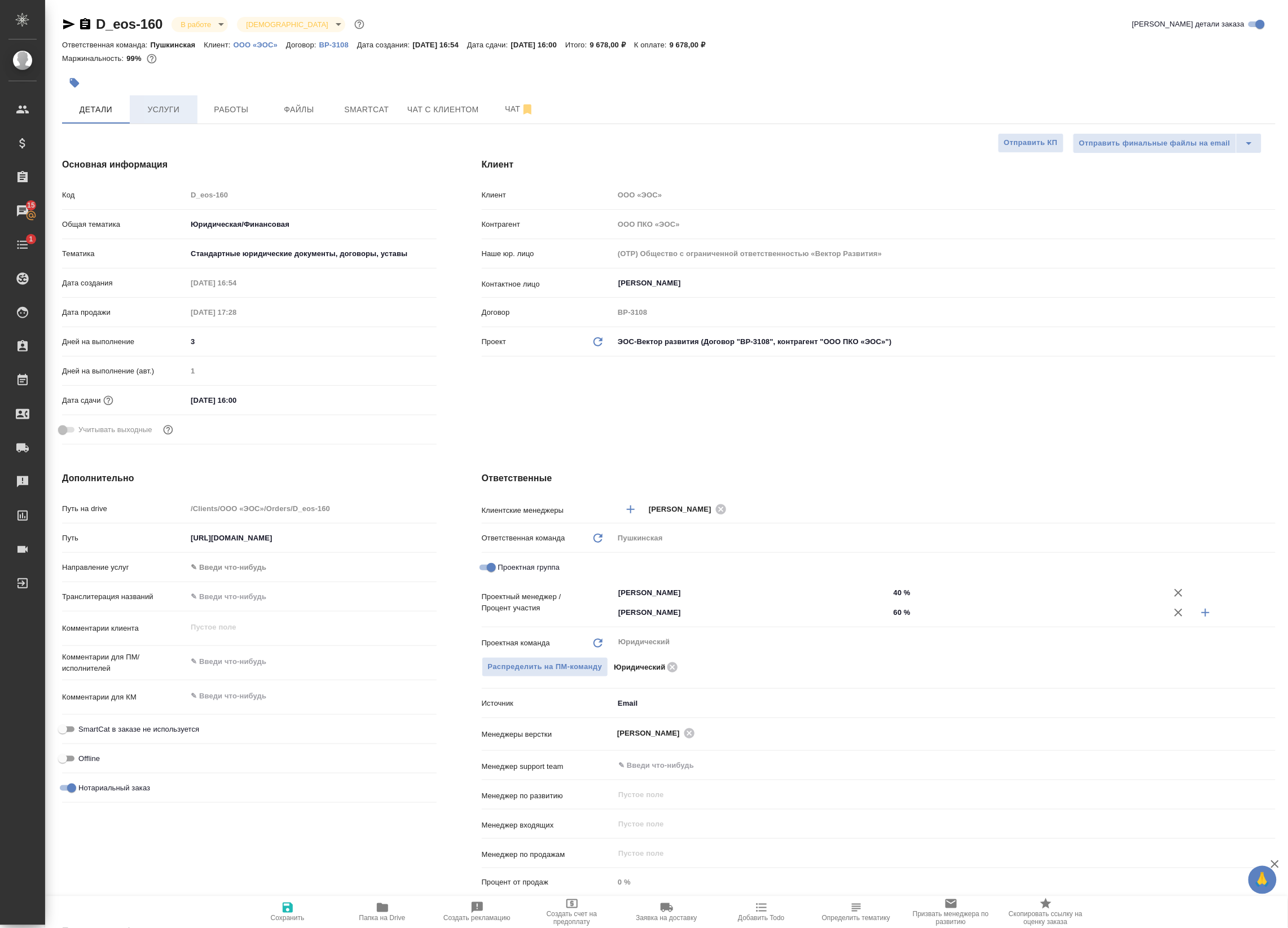
type textarea "x"
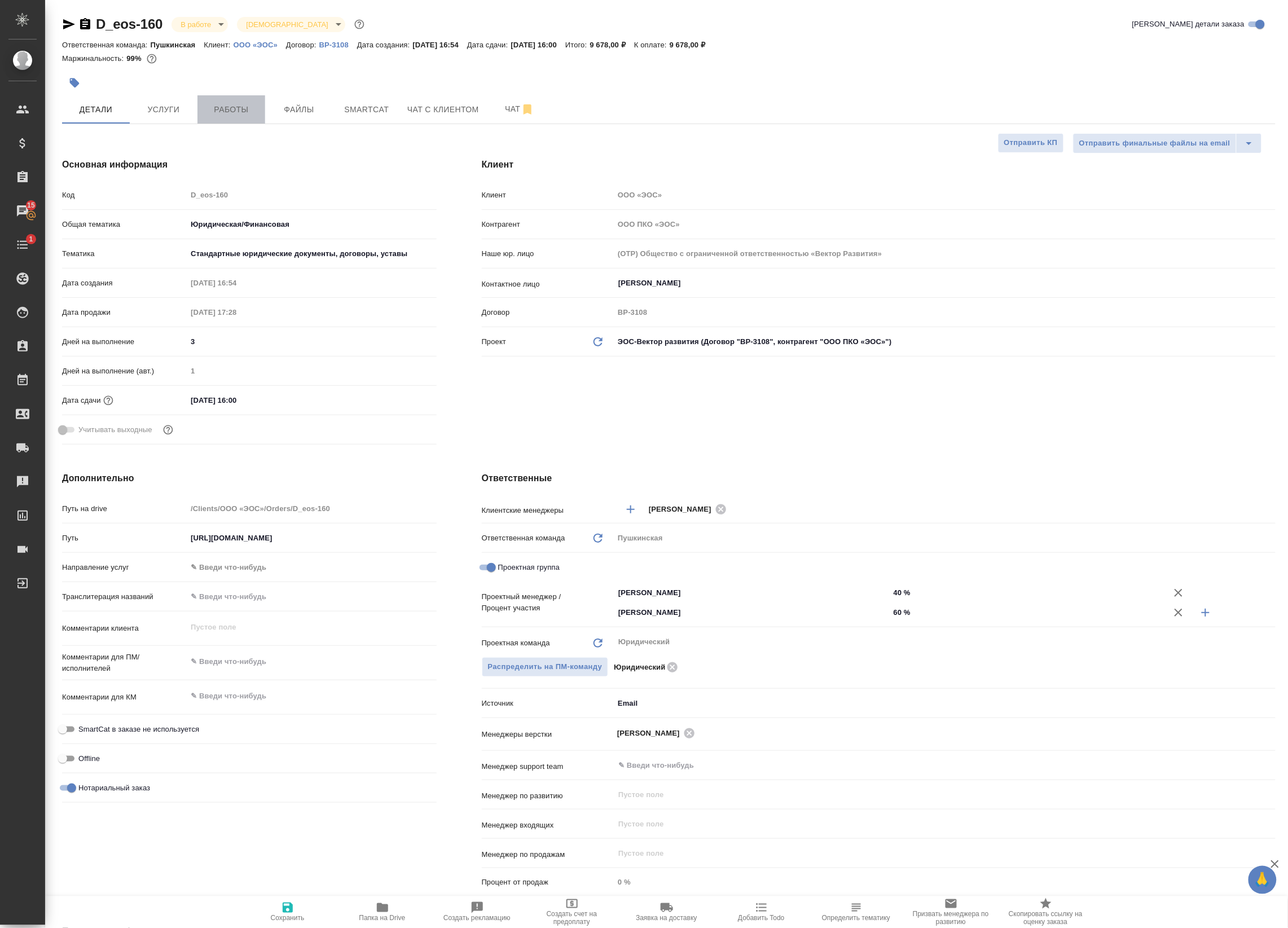
drag, startPoint x: 207, startPoint y: 115, endPoint x: 218, endPoint y: 114, distance: 11.0
click at [218, 114] on span "Работы" at bounding box center [231, 109] width 54 height 14
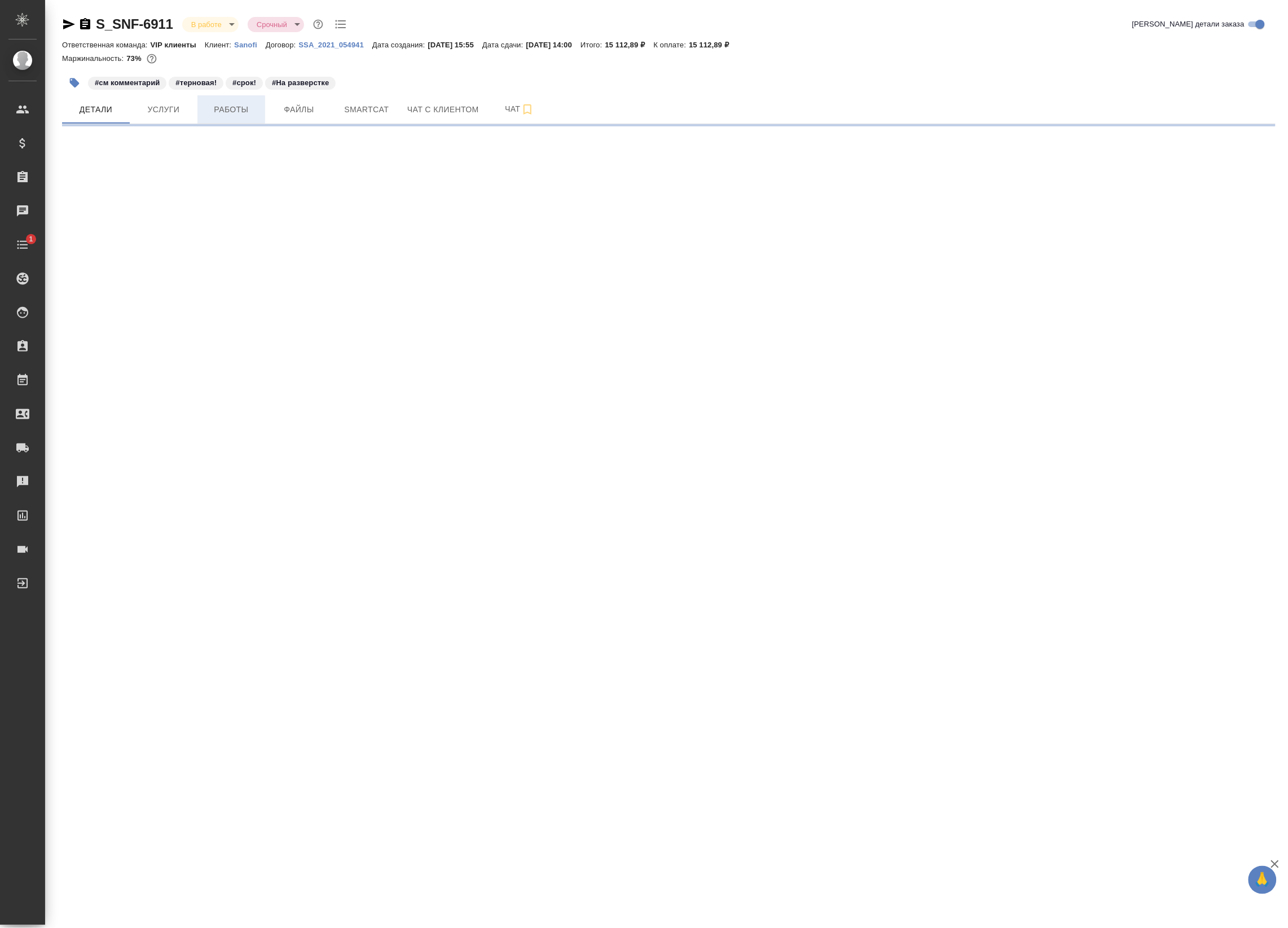
select select "RU"
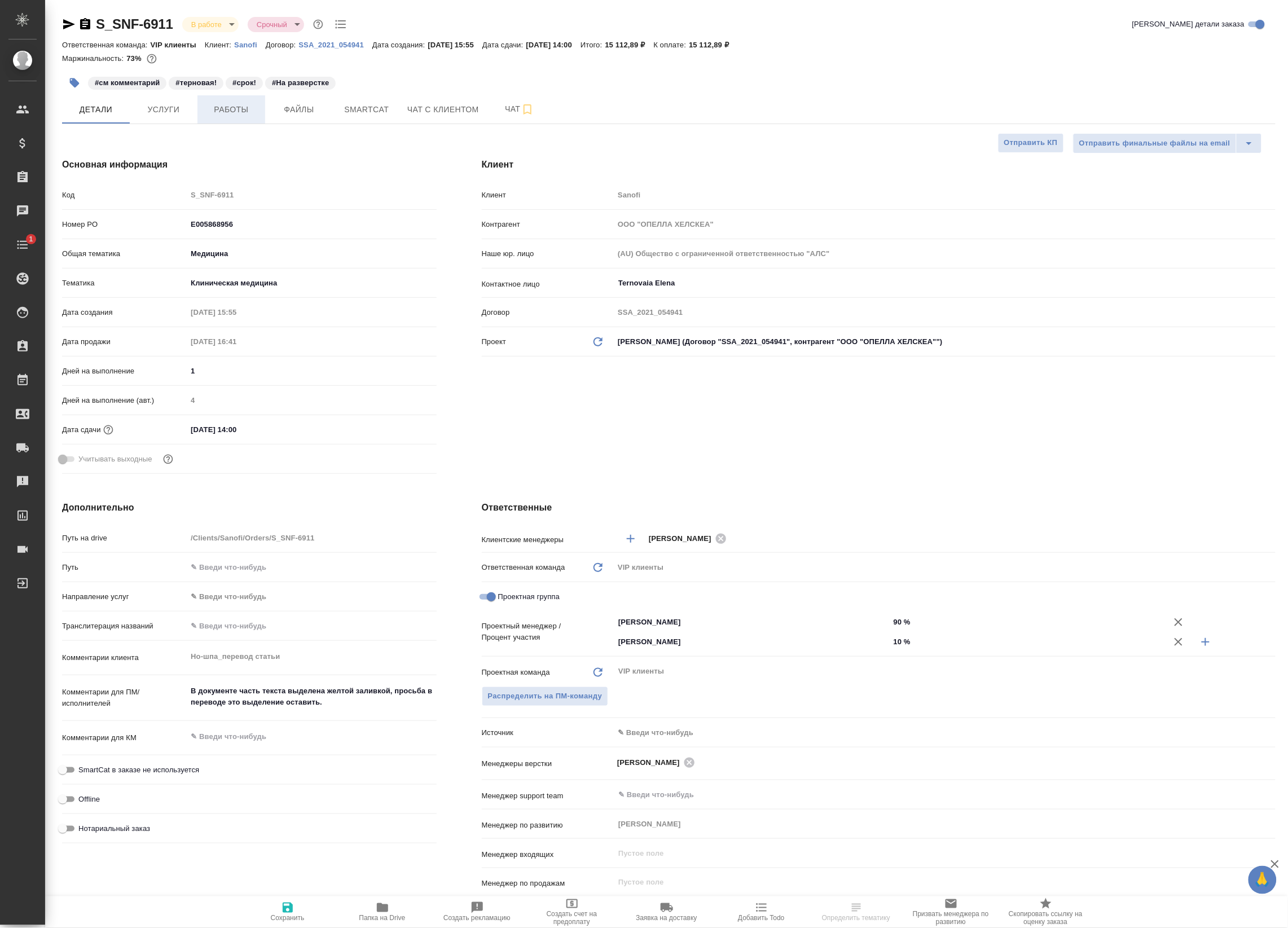
type textarea "x"
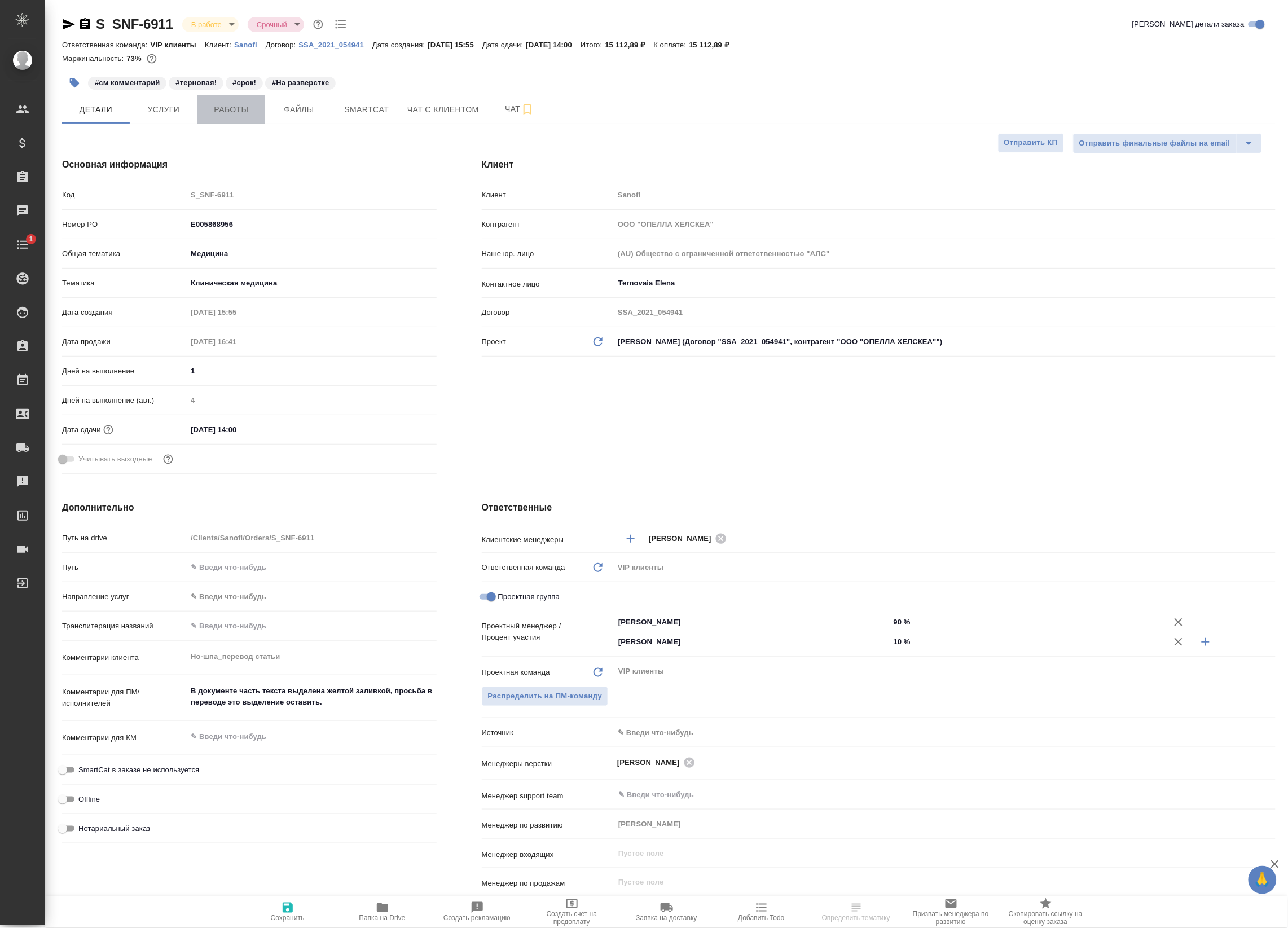
type textarea "x"
click at [243, 107] on span "Работы" at bounding box center [231, 109] width 54 height 14
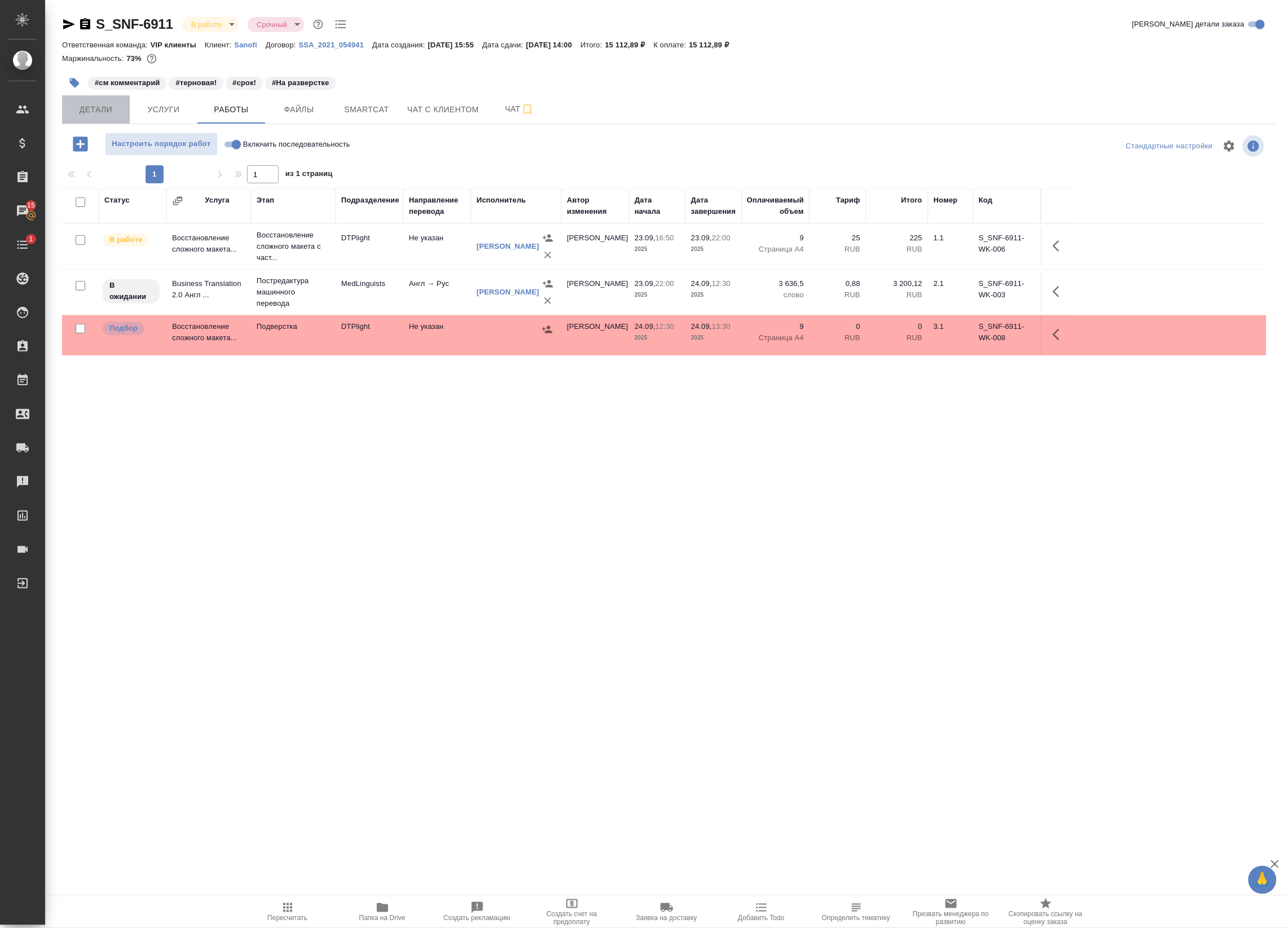
click at [96, 102] on span "Детали" at bounding box center [95, 109] width 54 height 14
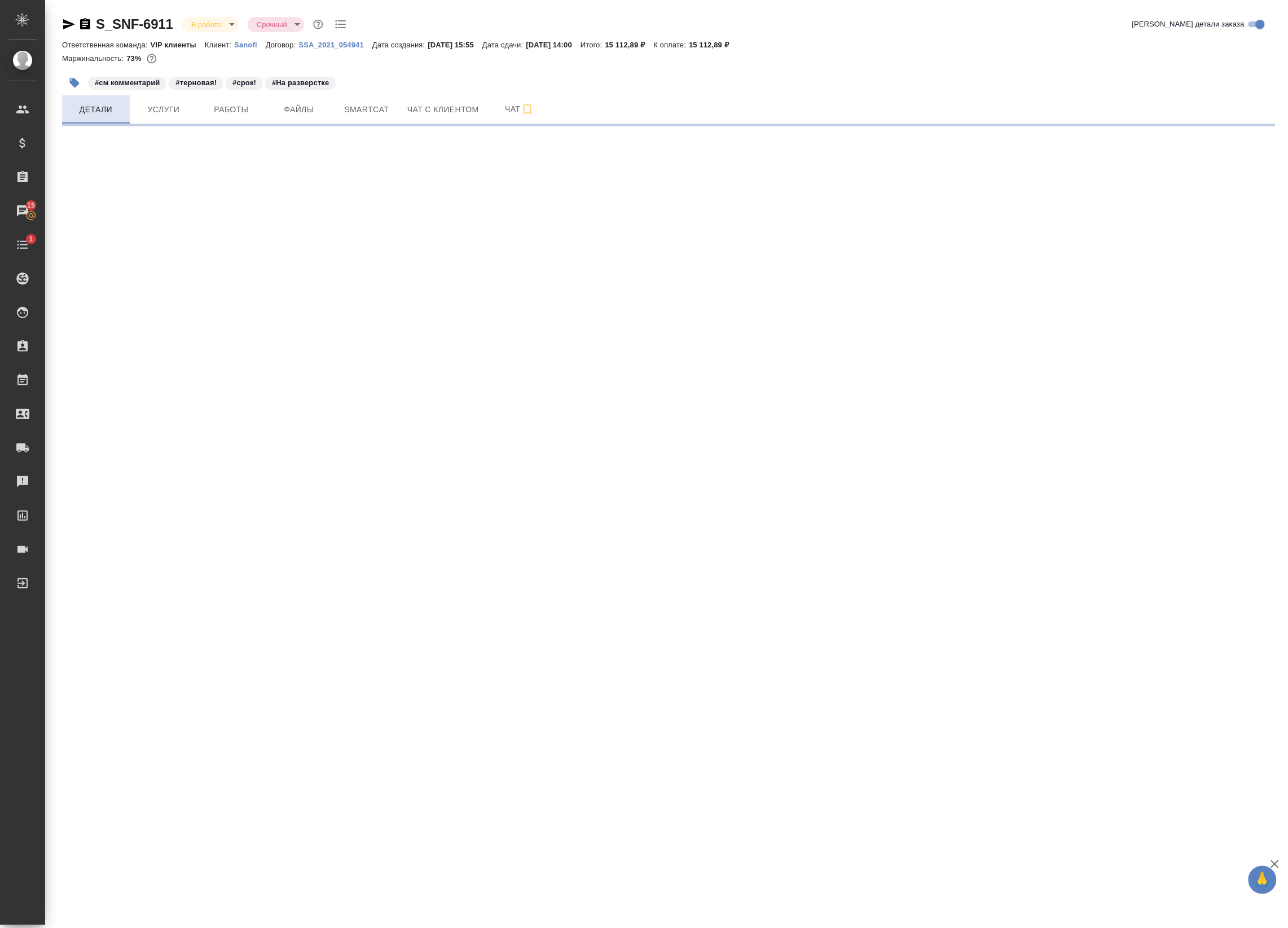
select select "RU"
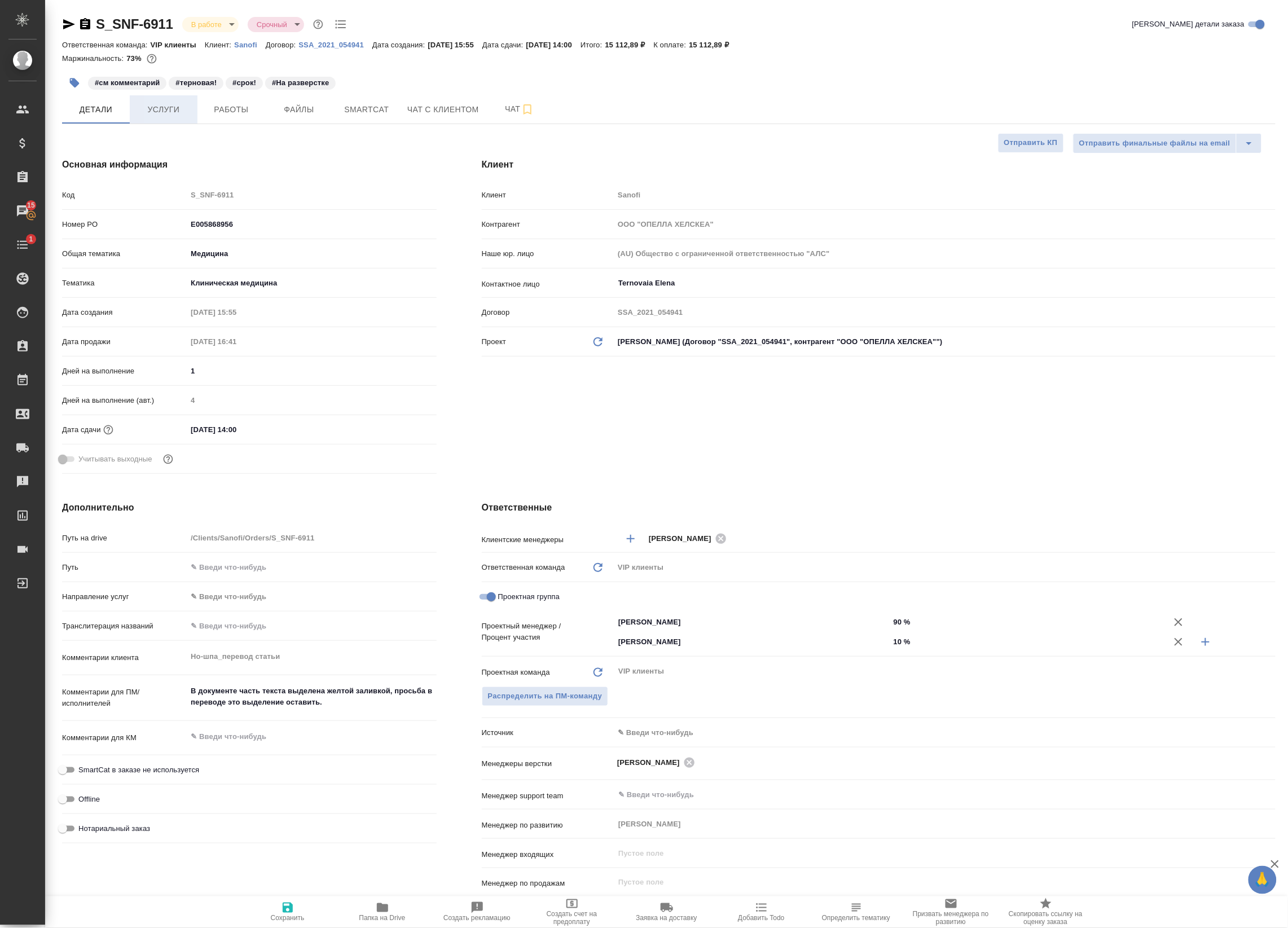
type textarea "x"
click at [221, 110] on span "Работы" at bounding box center [231, 109] width 54 height 14
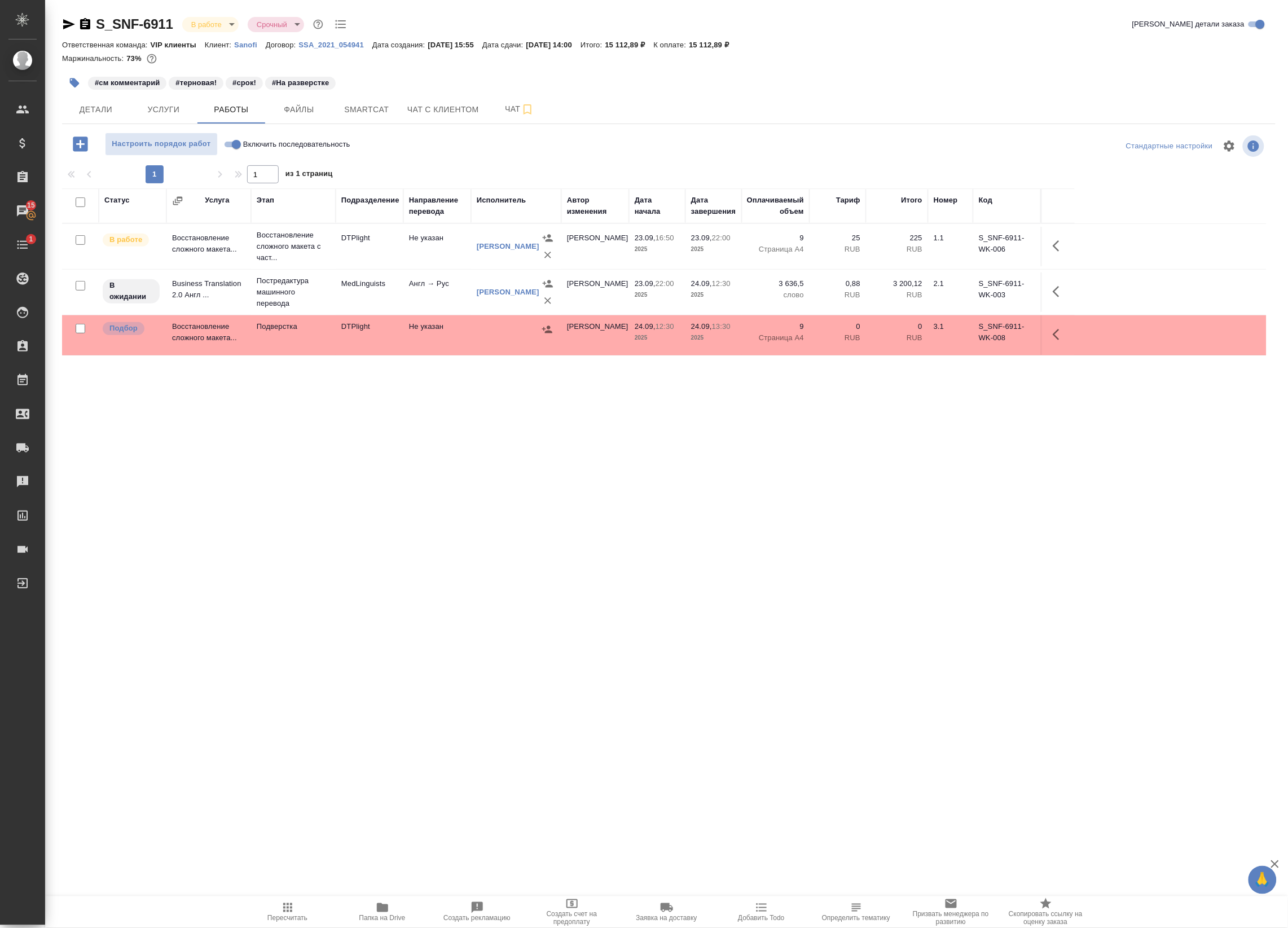
click at [104, 94] on div "#см комментарий #терновая! #срок! #На разверстке" at bounding box center [467, 82] width 809 height 25
click at [93, 102] on span "Детали" at bounding box center [95, 109] width 54 height 14
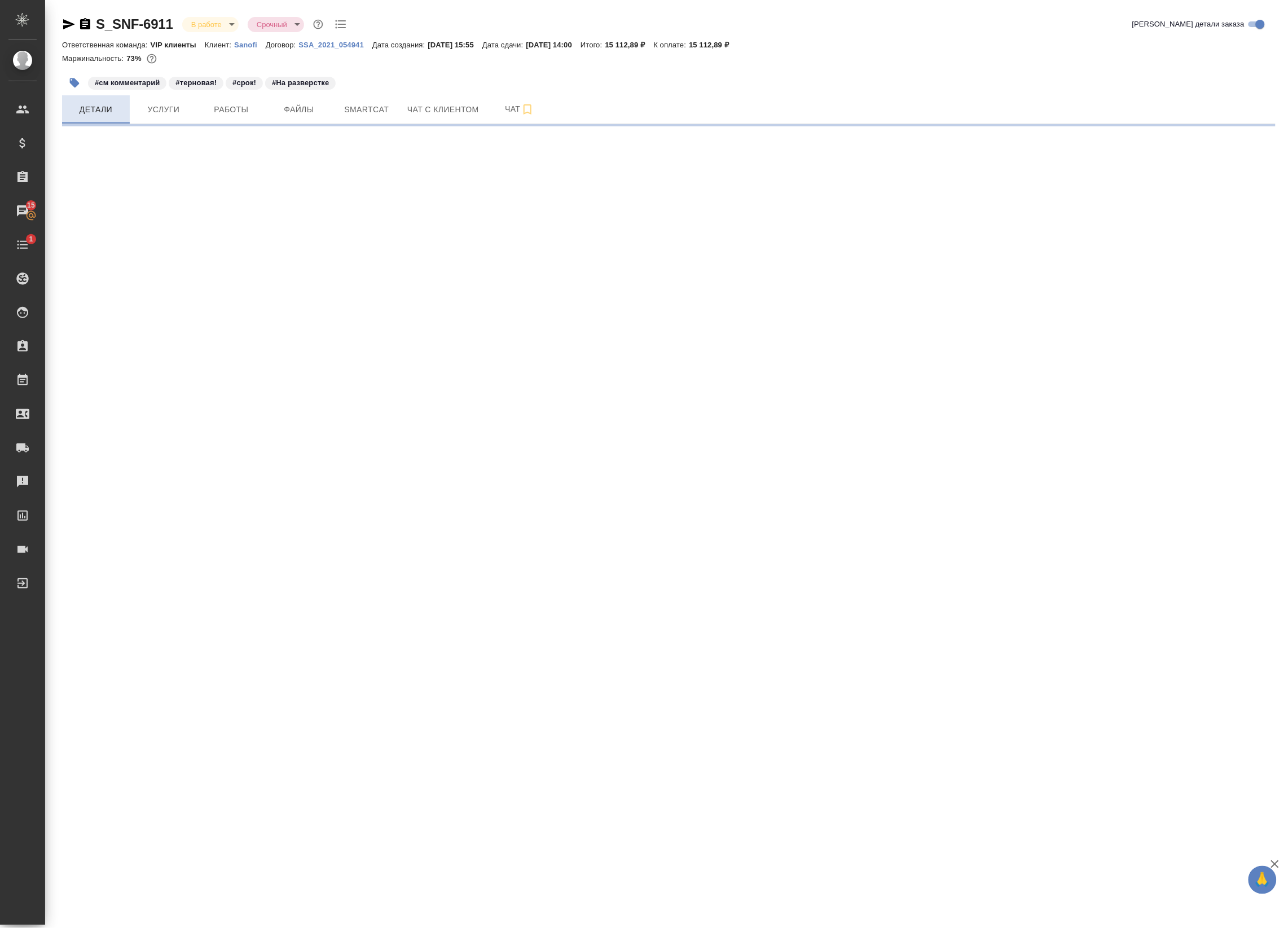
select select "RU"
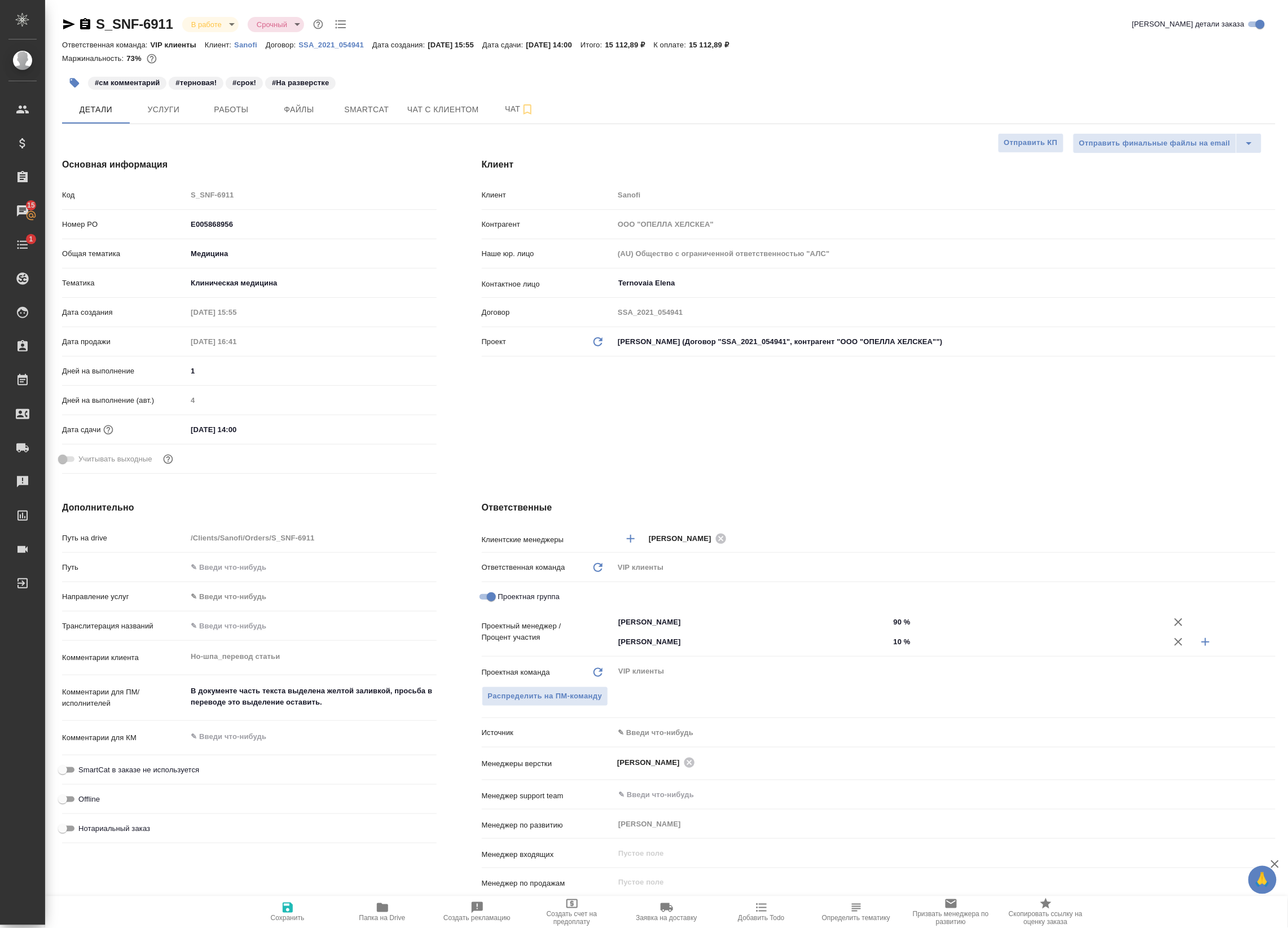
type textarea "x"
click at [210, 104] on span "Работы" at bounding box center [231, 109] width 54 height 14
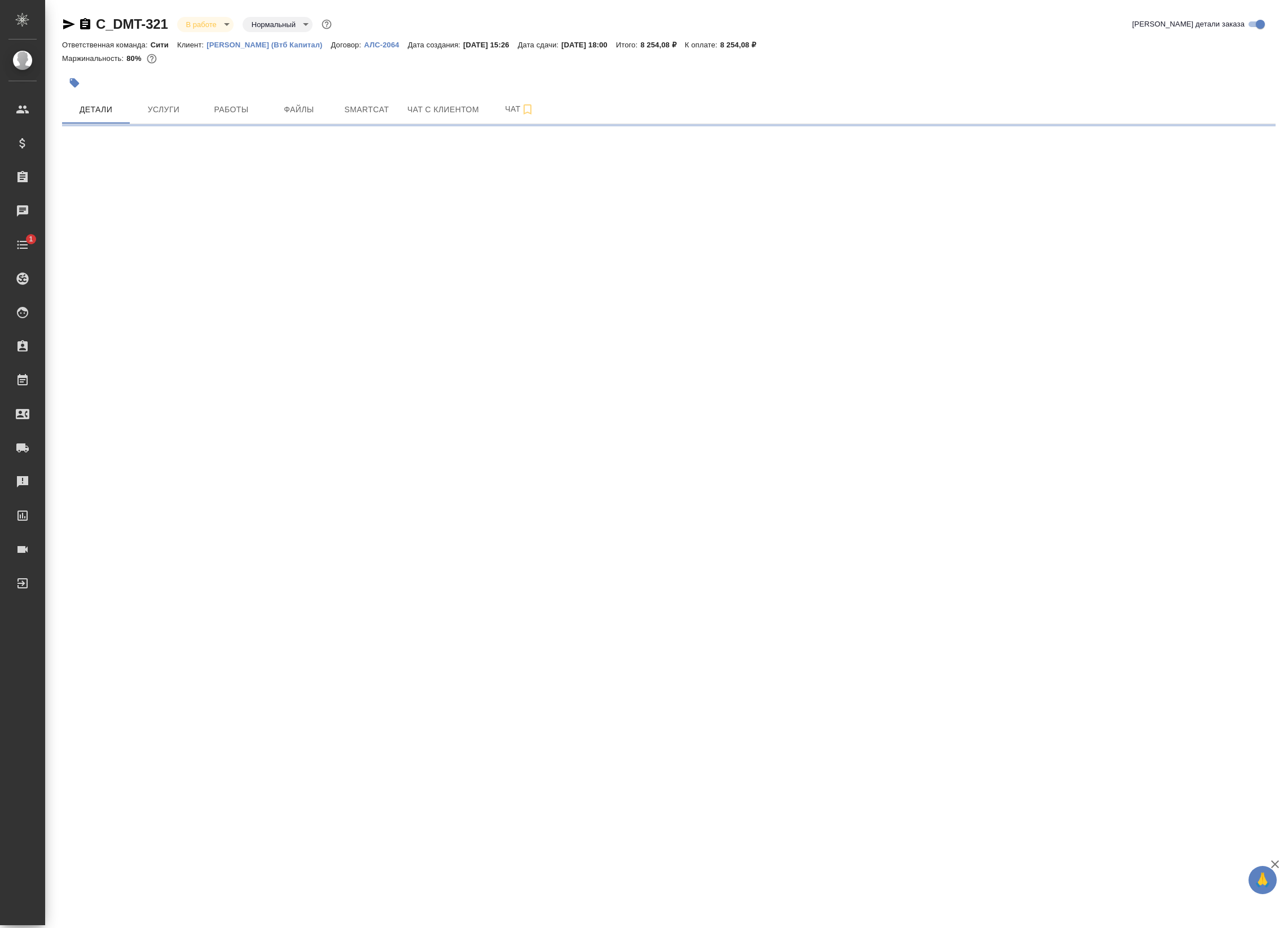
select select "RU"
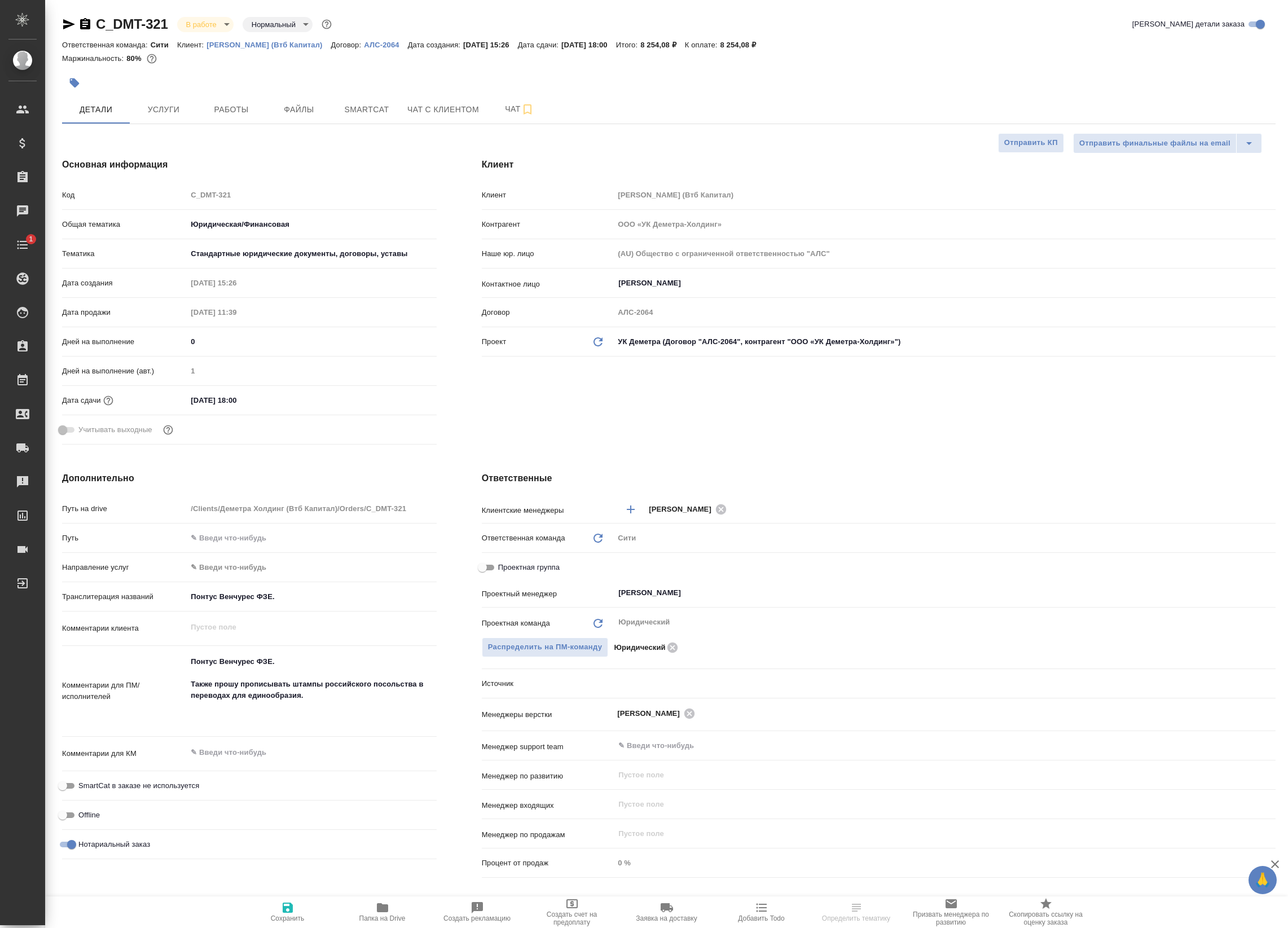
type textarea "x"
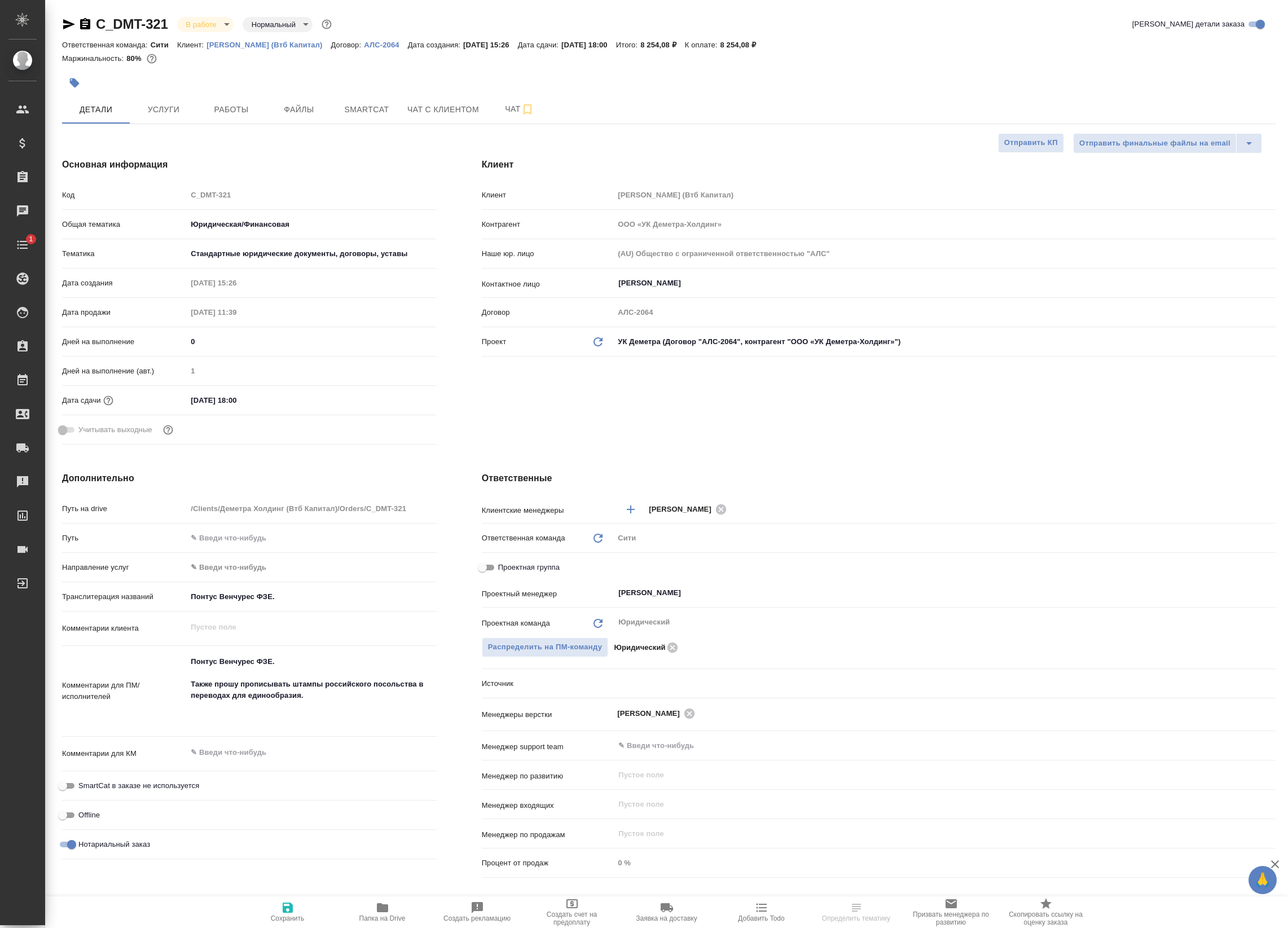
type textarea "x"
select select "RU"
type textarea "x"
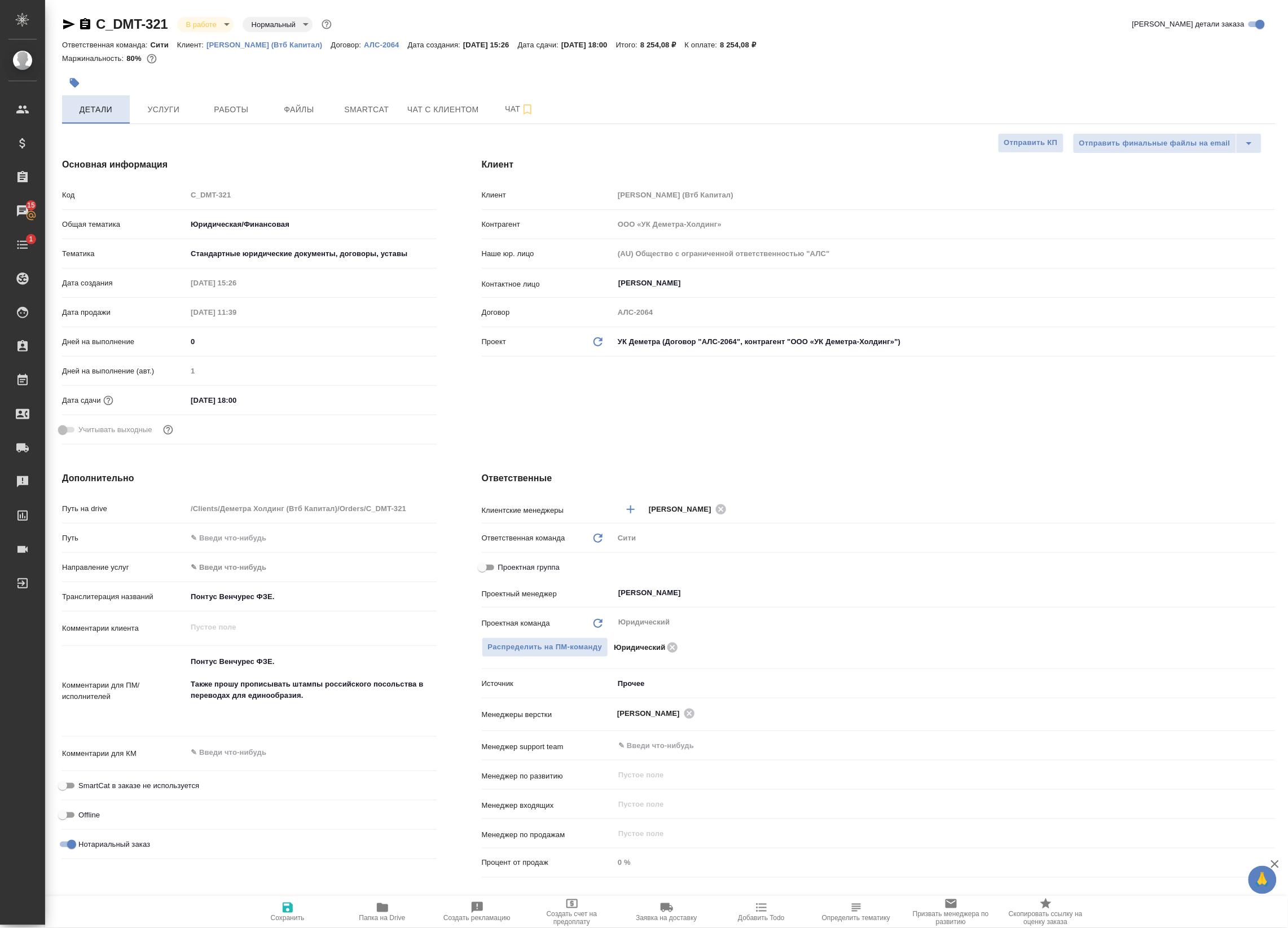
type textarea "x"
click at [256, 108] on span "Работы" at bounding box center [231, 109] width 54 height 14
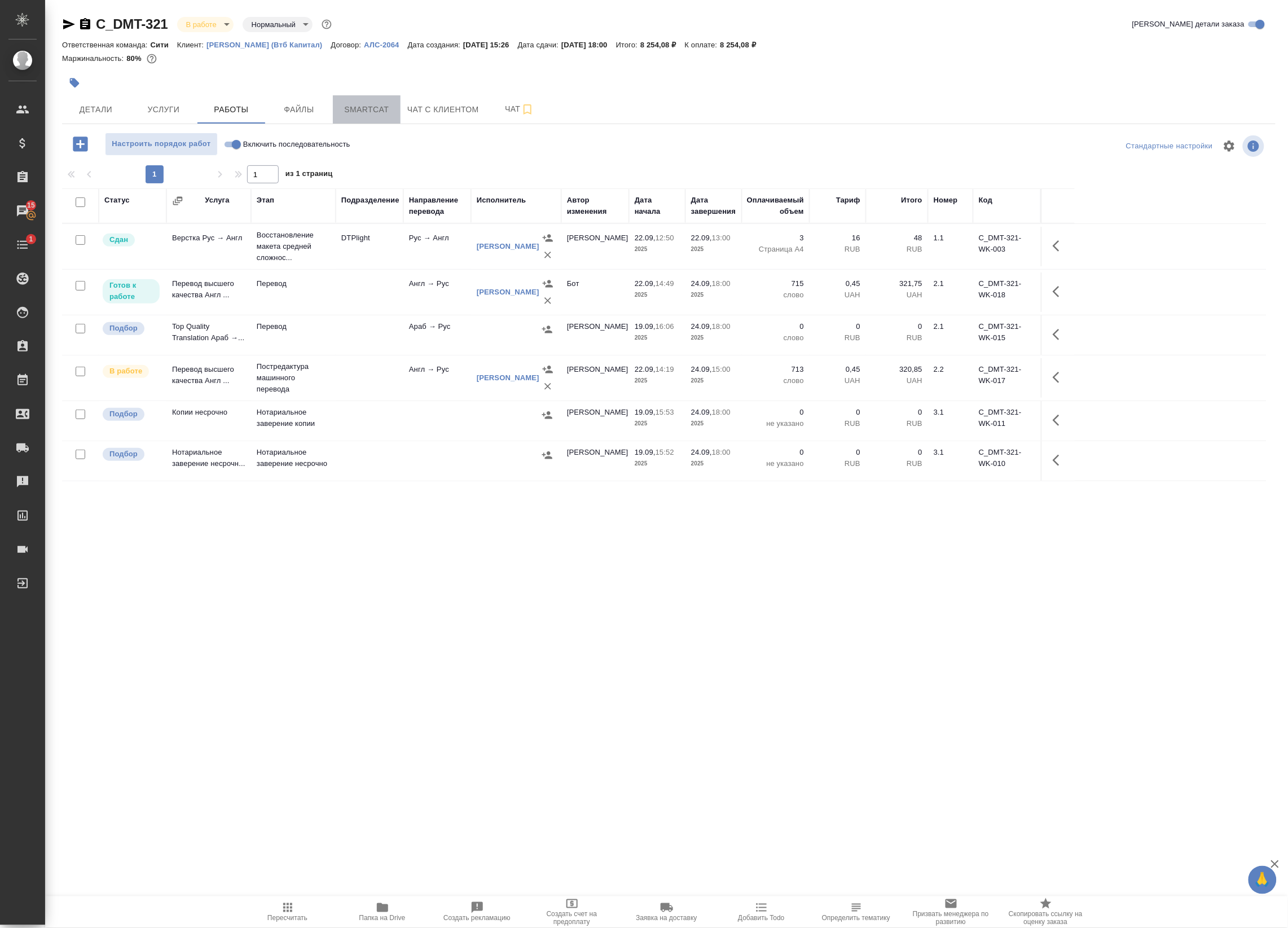
click at [353, 110] on span "Smartcat" at bounding box center [366, 109] width 54 height 14
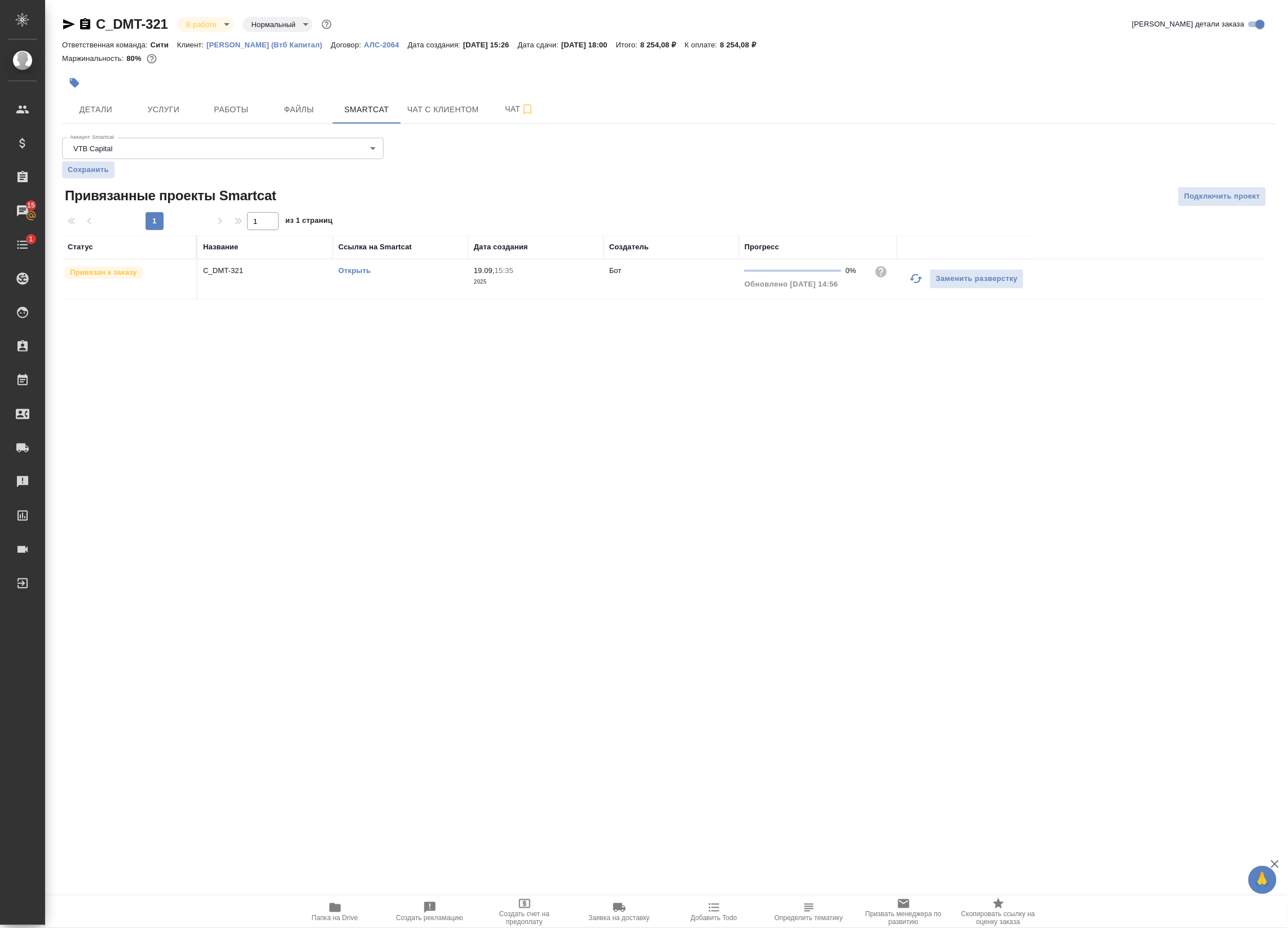
click at [345, 270] on link "Открыть" at bounding box center [355, 270] width 32 height 8
click at [226, 105] on span "Работы" at bounding box center [231, 109] width 54 height 14
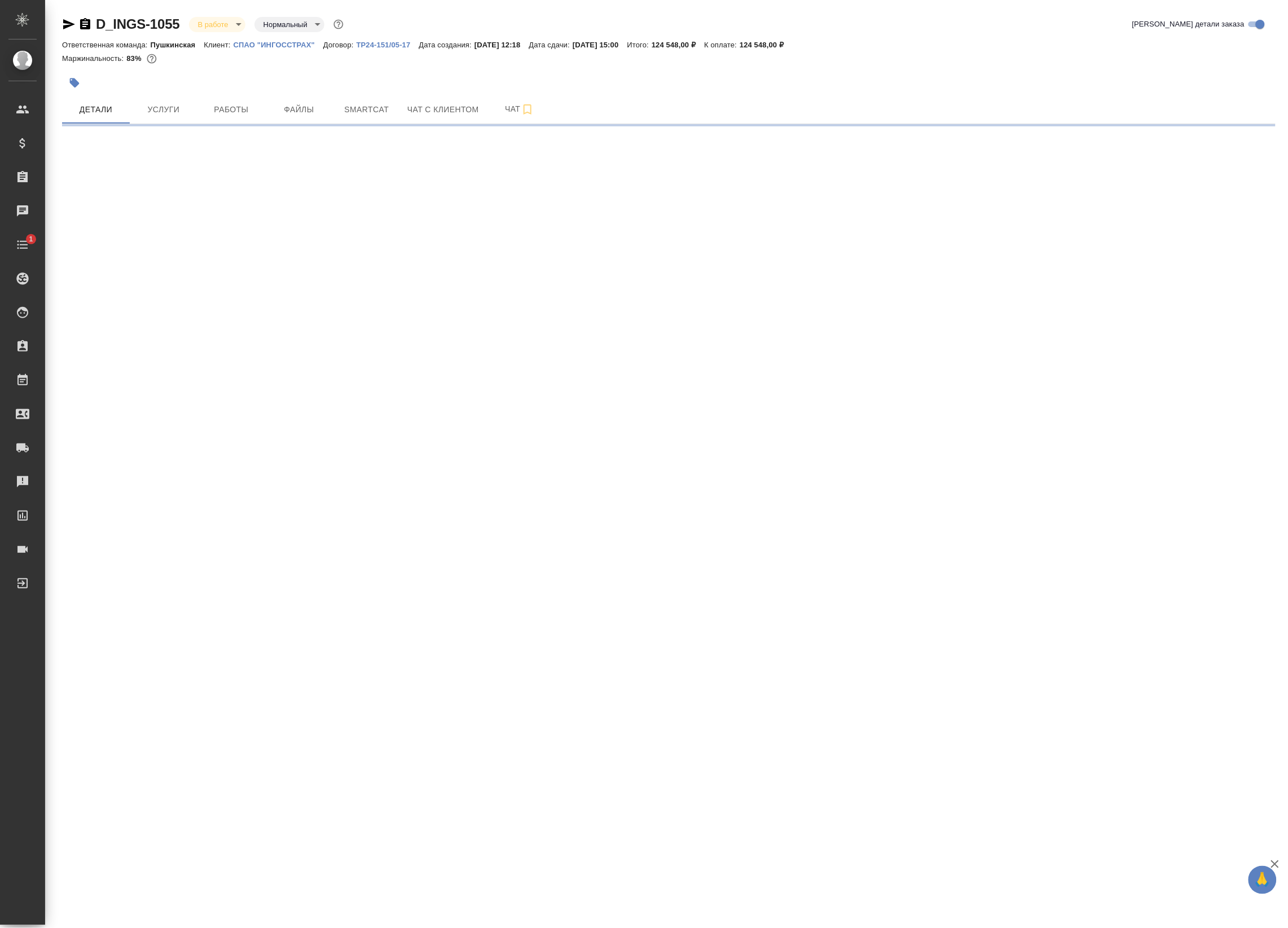
select select "RU"
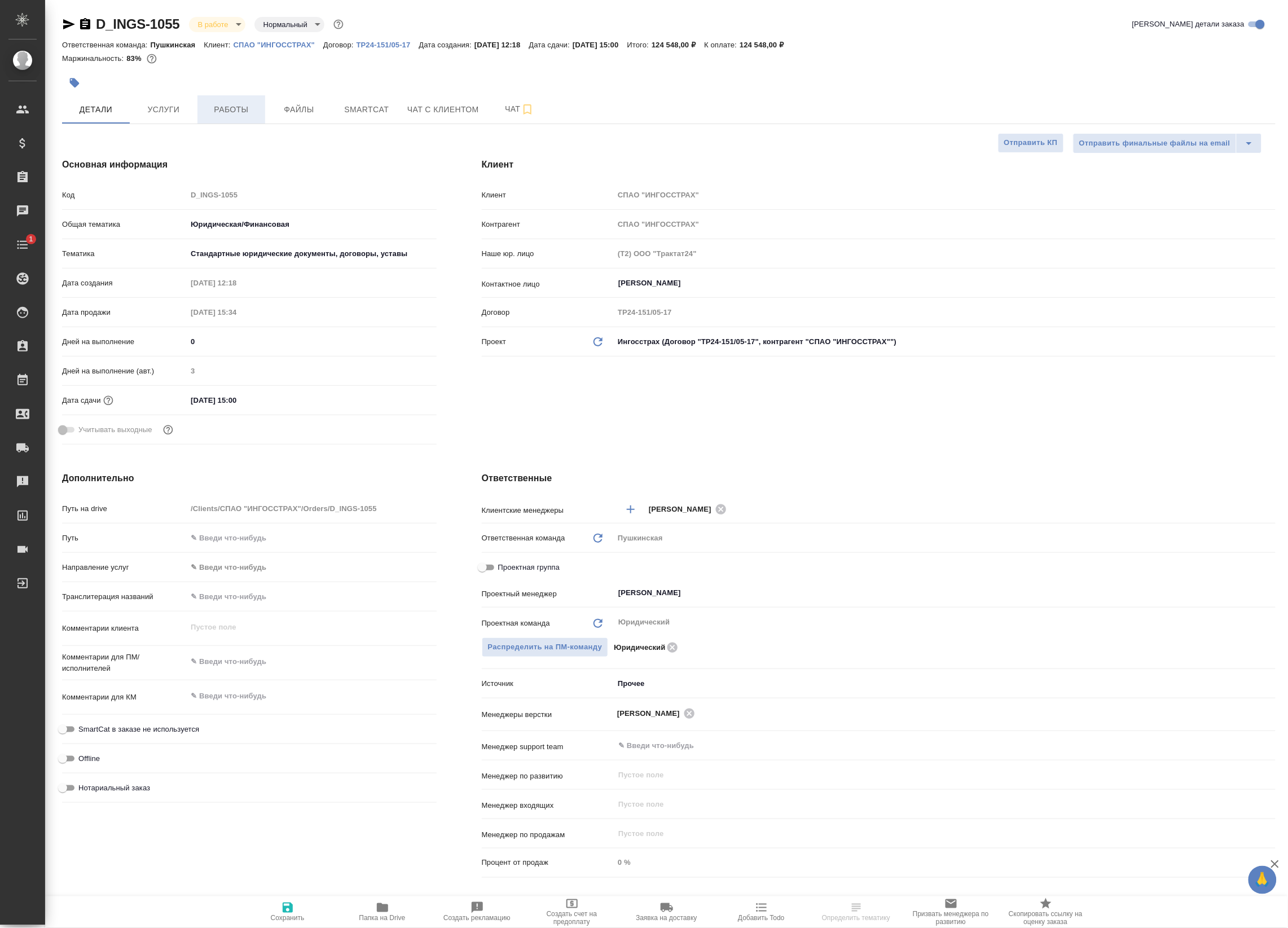
type textarea "x"
click at [212, 119] on button "Работы" at bounding box center [231, 109] width 68 height 28
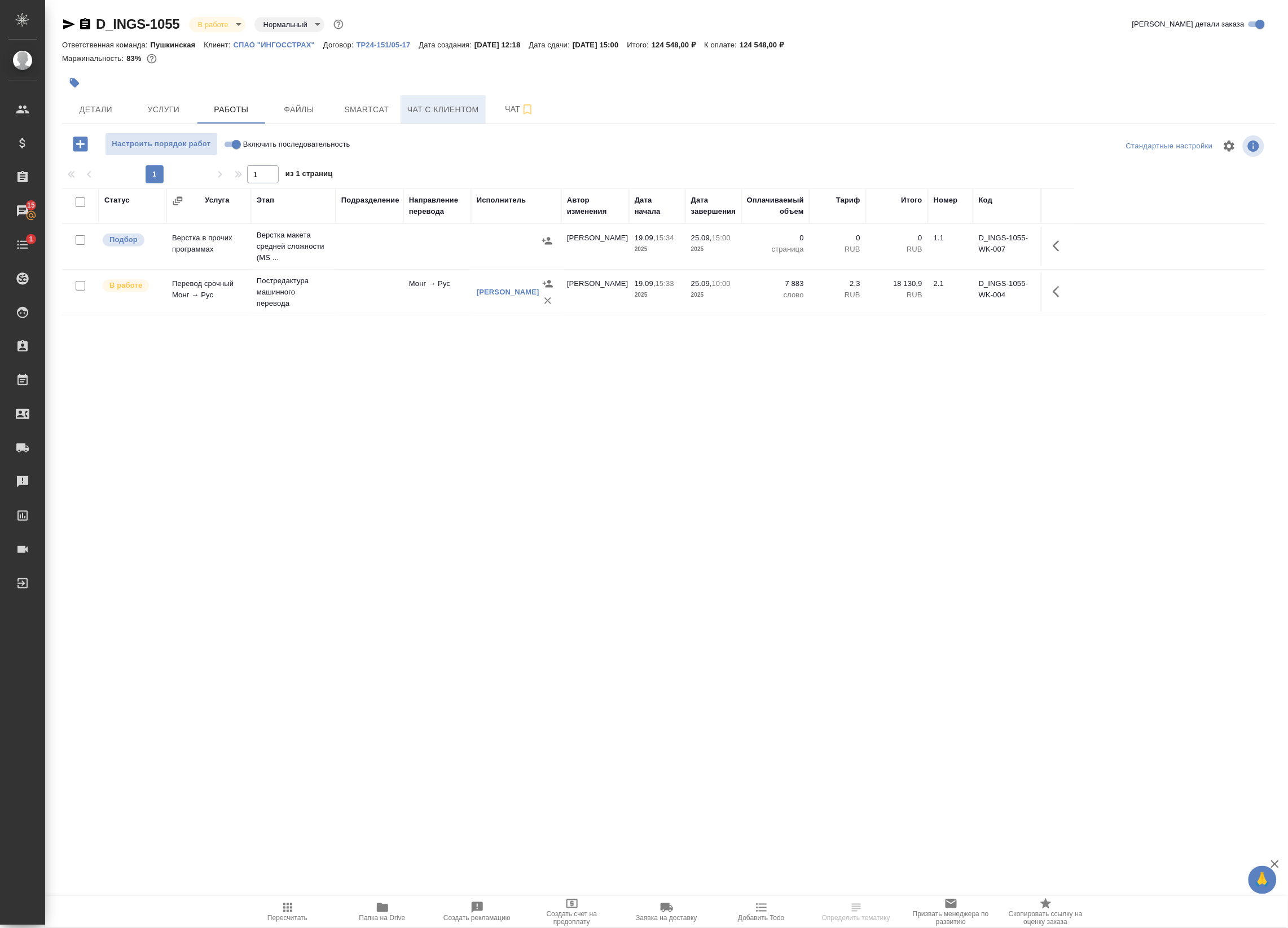
click at [421, 109] on span "Чат с клиентом" at bounding box center [442, 109] width 72 height 14
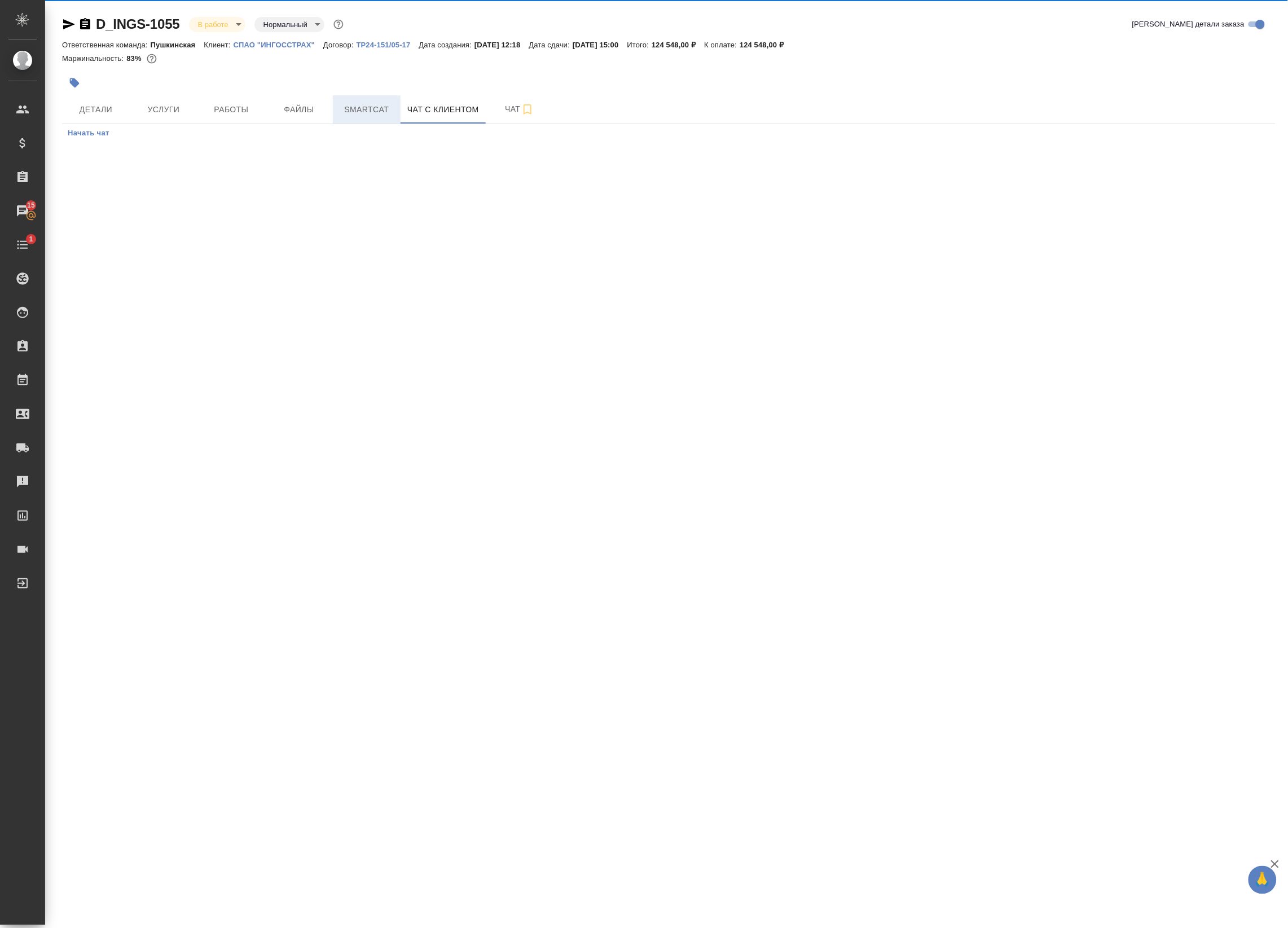
click at [359, 109] on span "Smartcat" at bounding box center [366, 109] width 54 height 14
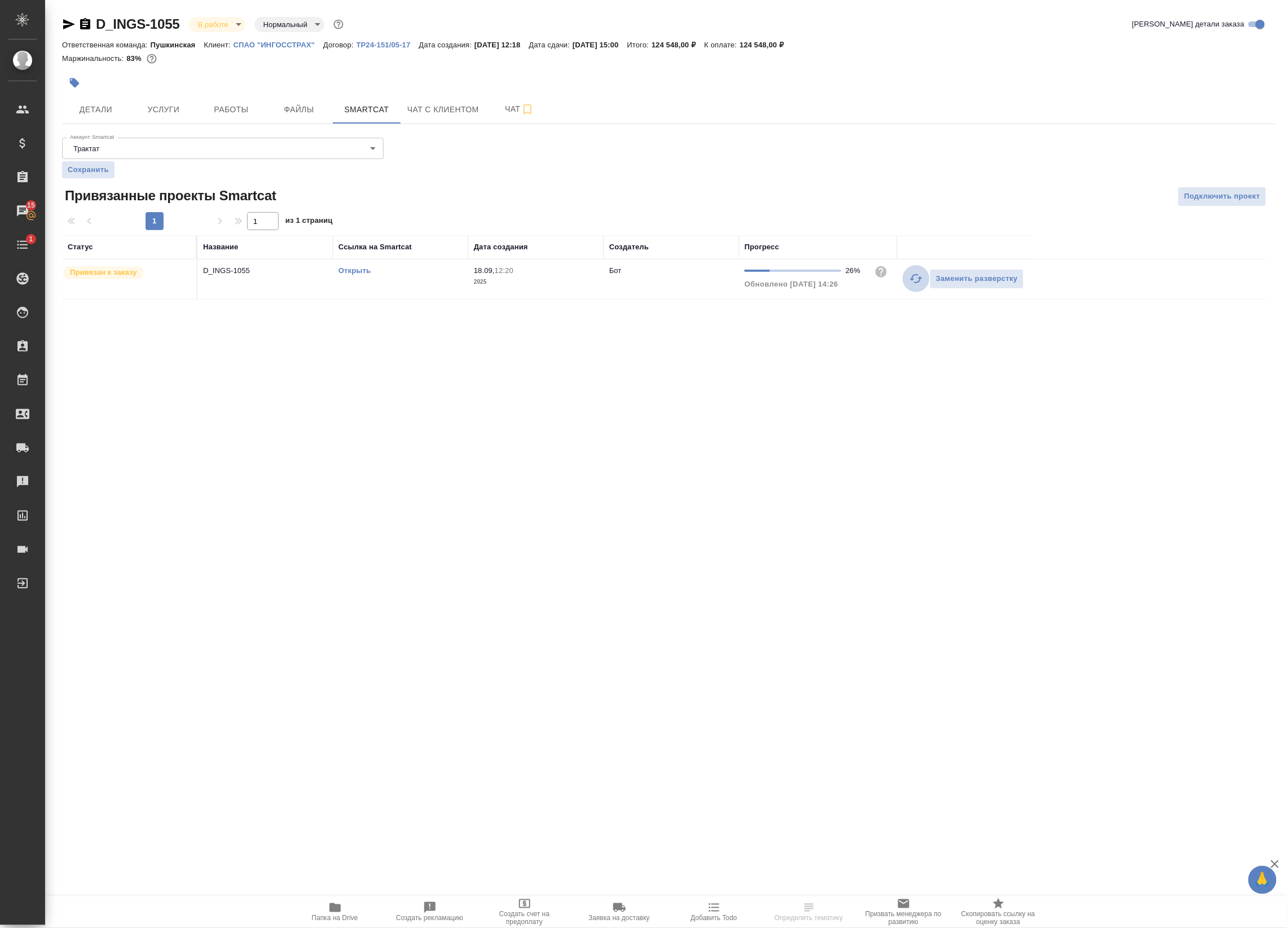
click at [915, 277] on icon "button" at bounding box center [916, 278] width 14 height 14
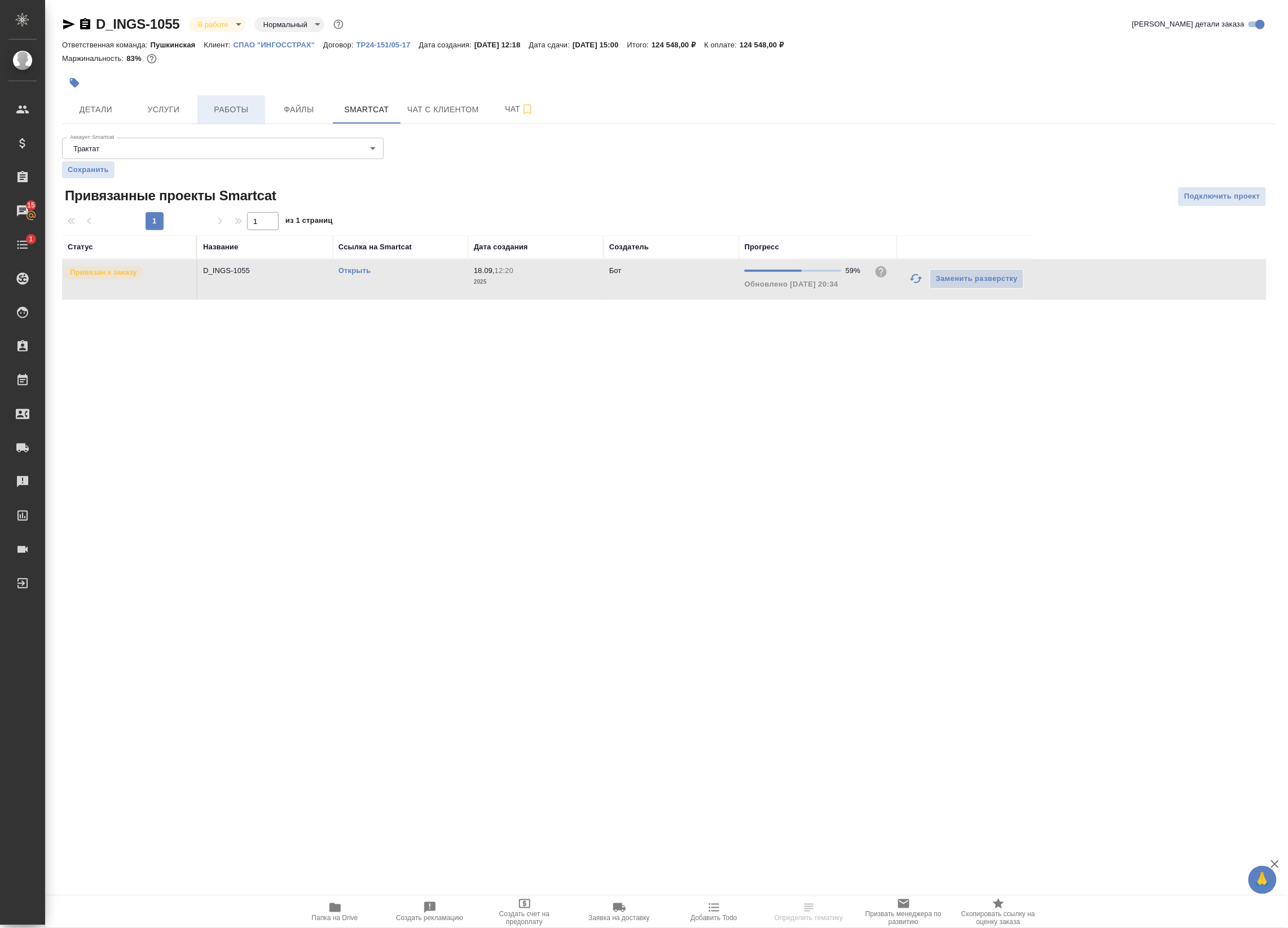
click at [242, 111] on span "Работы" at bounding box center [231, 109] width 54 height 14
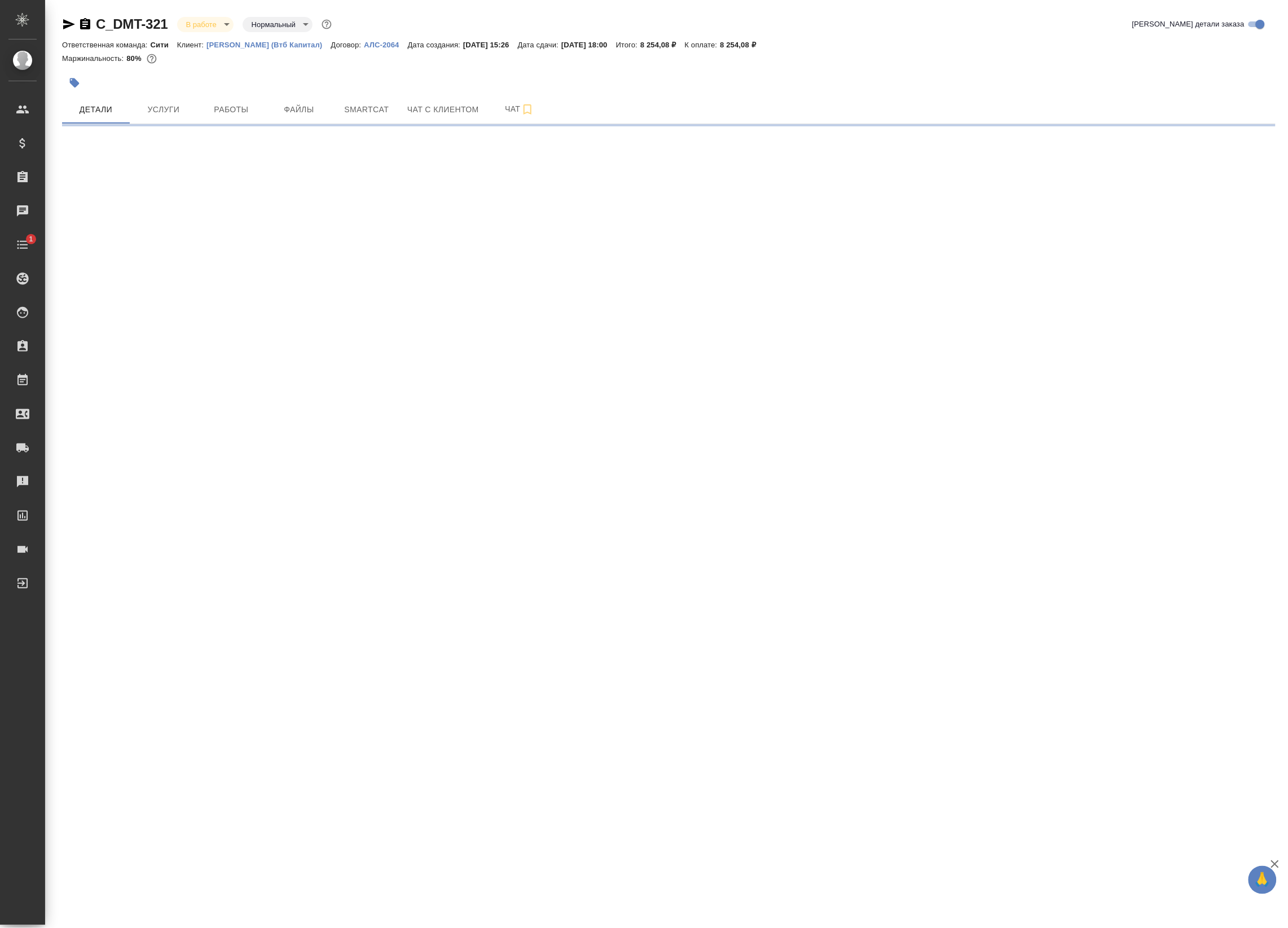
select select "RU"
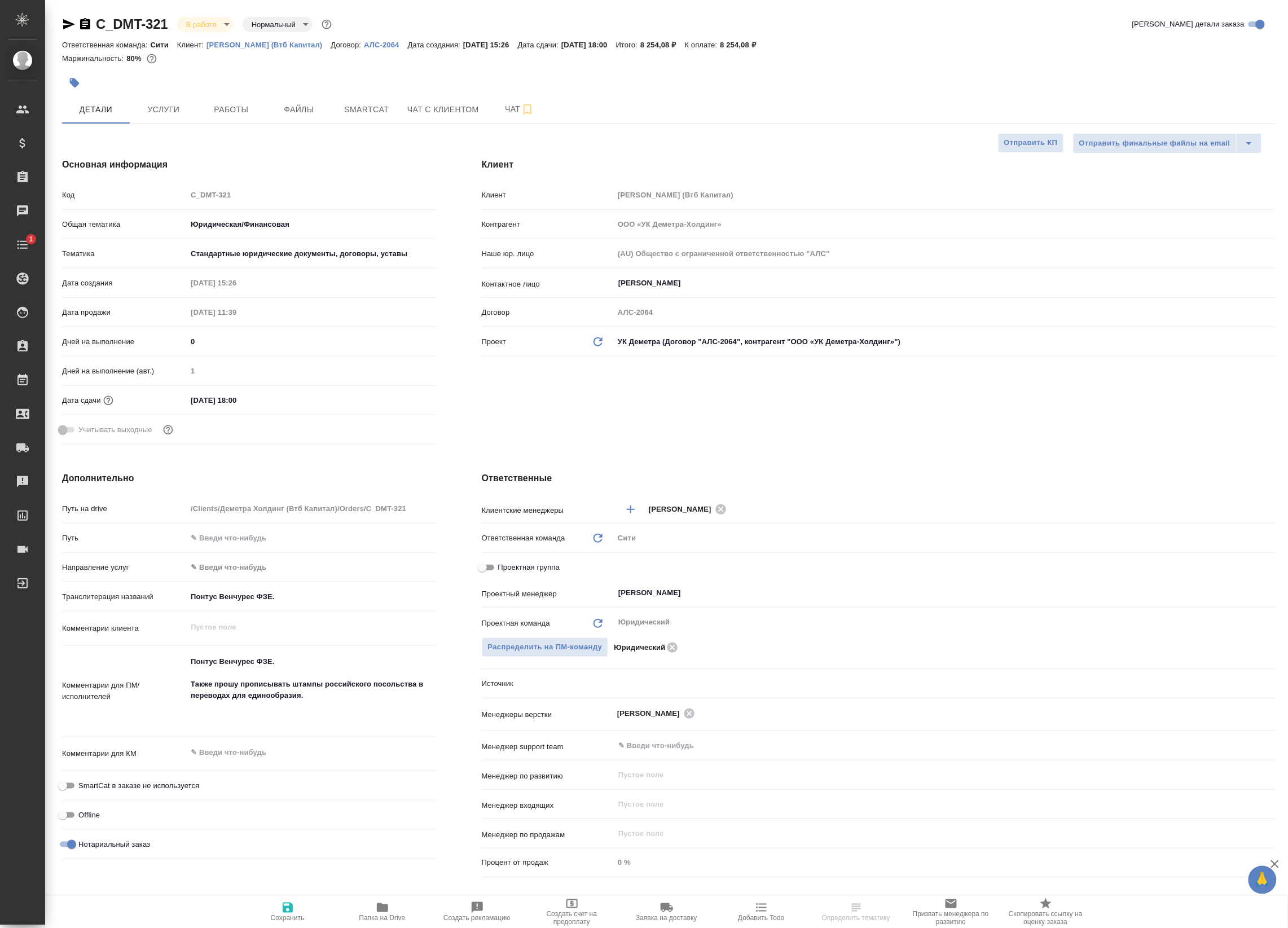
type textarea "x"
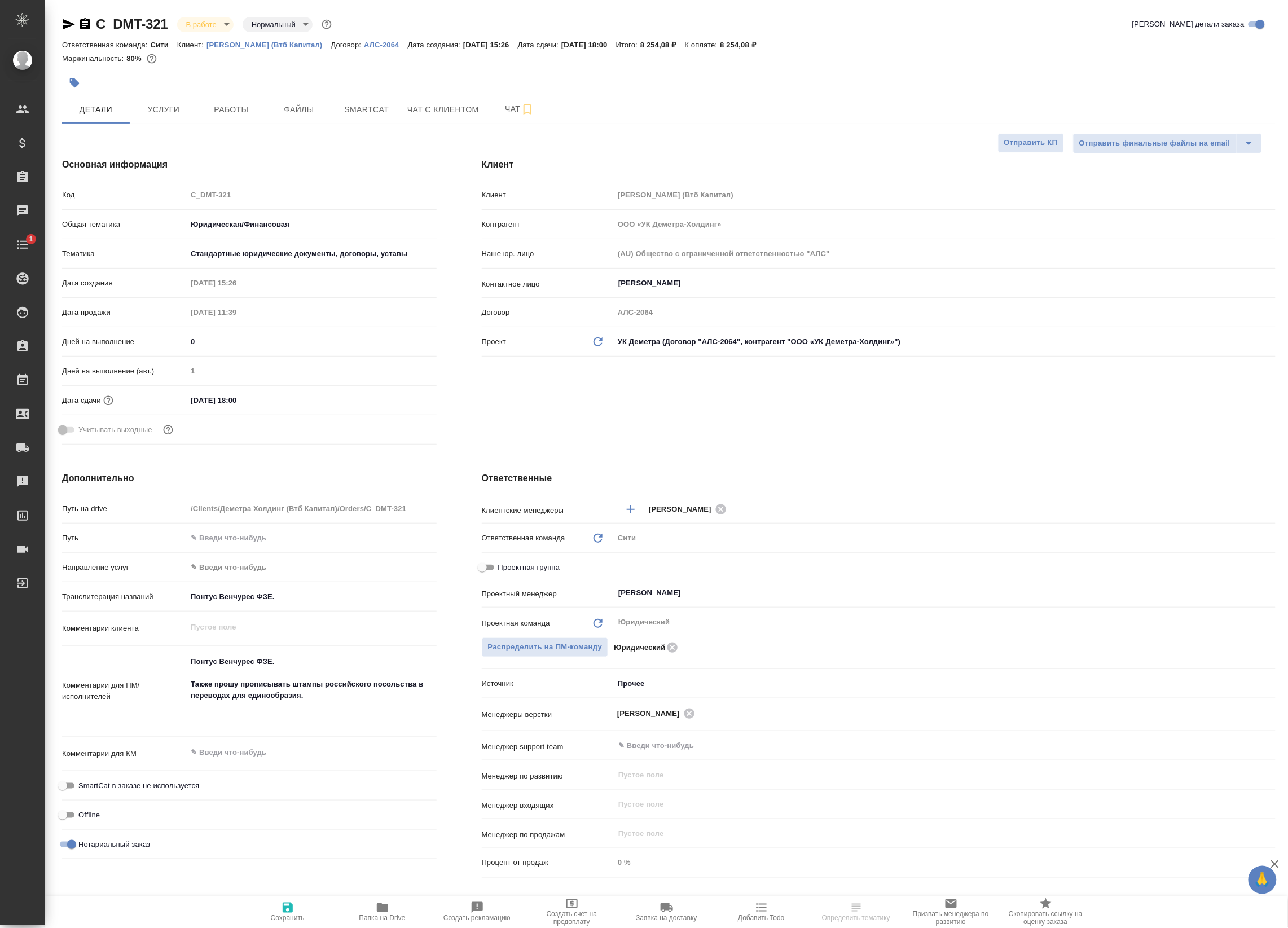
type textarea "x"
click at [220, 107] on span "Работы" at bounding box center [231, 109] width 54 height 14
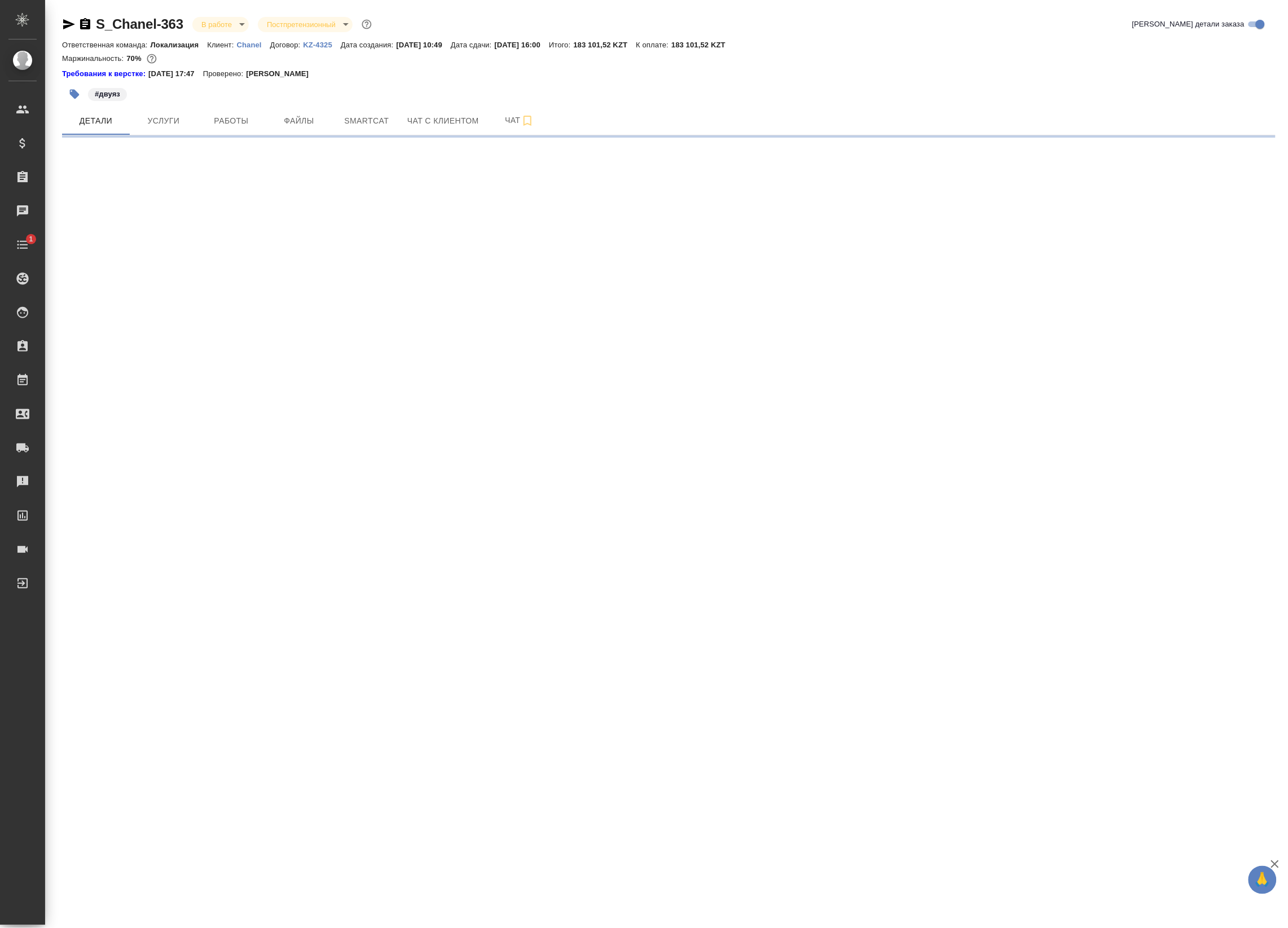
click at [223, 105] on div "#двуяз" at bounding box center [467, 94] width 809 height 25
select select "RU"
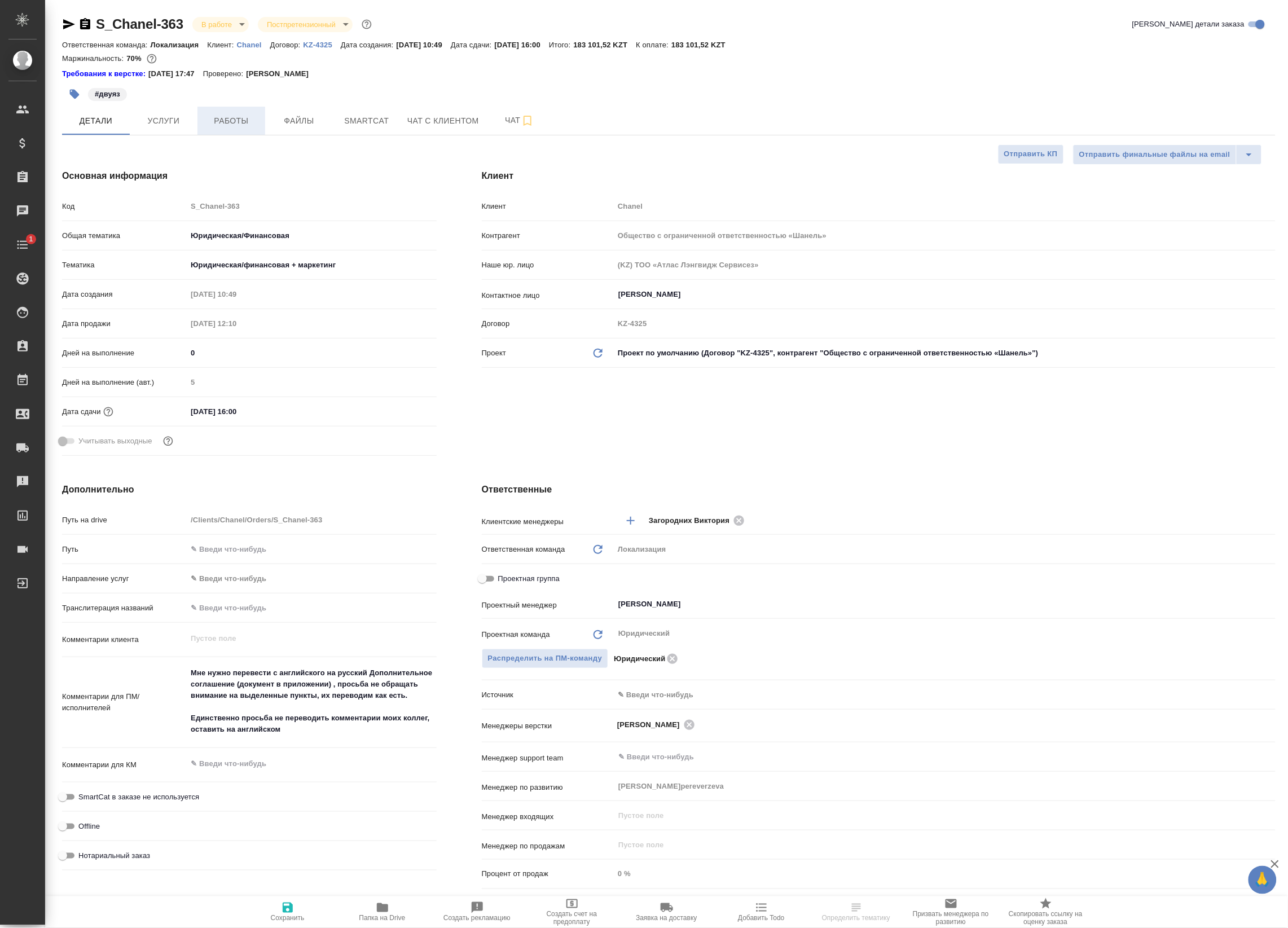
type textarea "x"
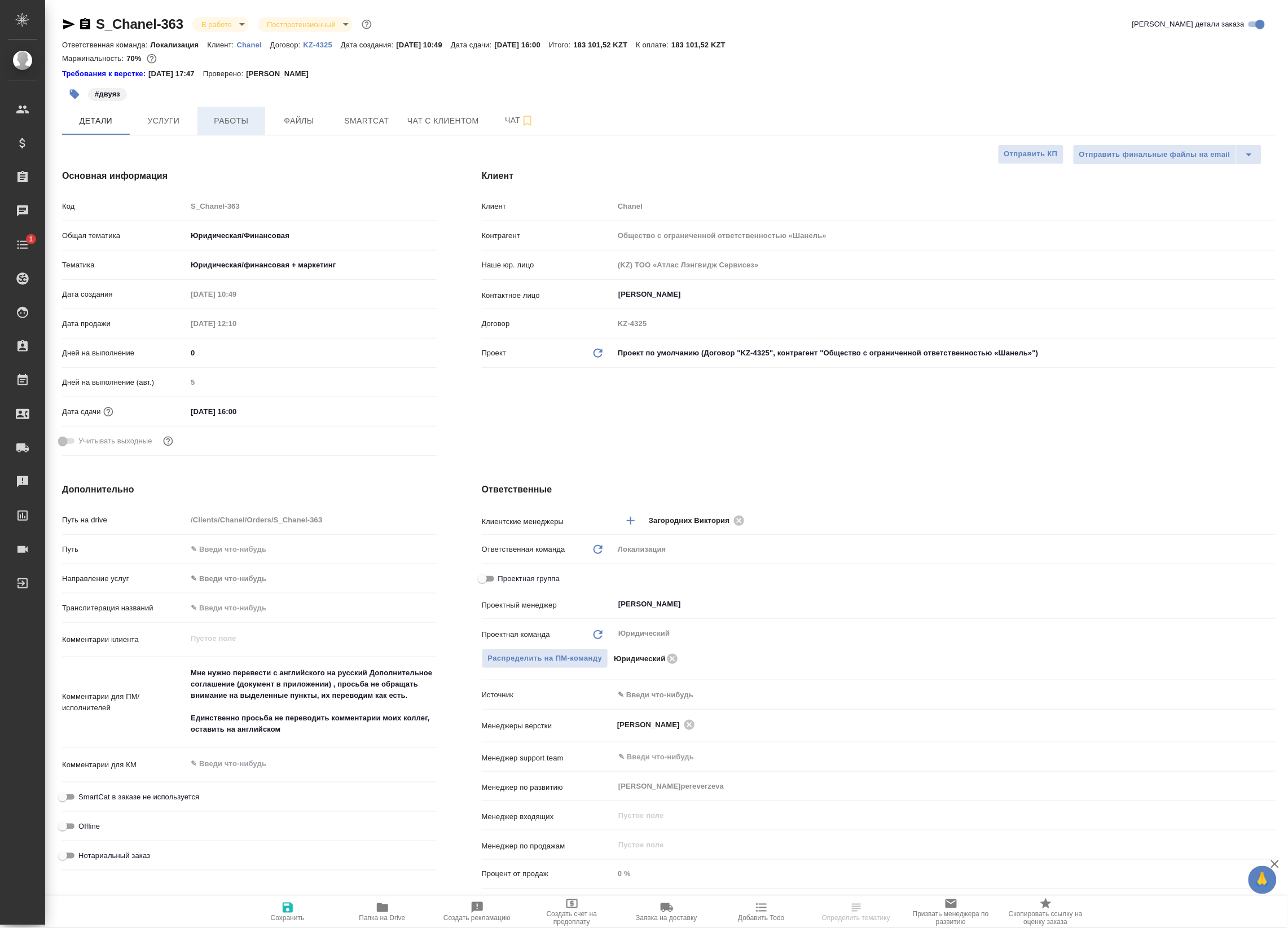
type textarea "x"
click at [222, 114] on span "Работы" at bounding box center [231, 120] width 54 height 14
type textarea "x"
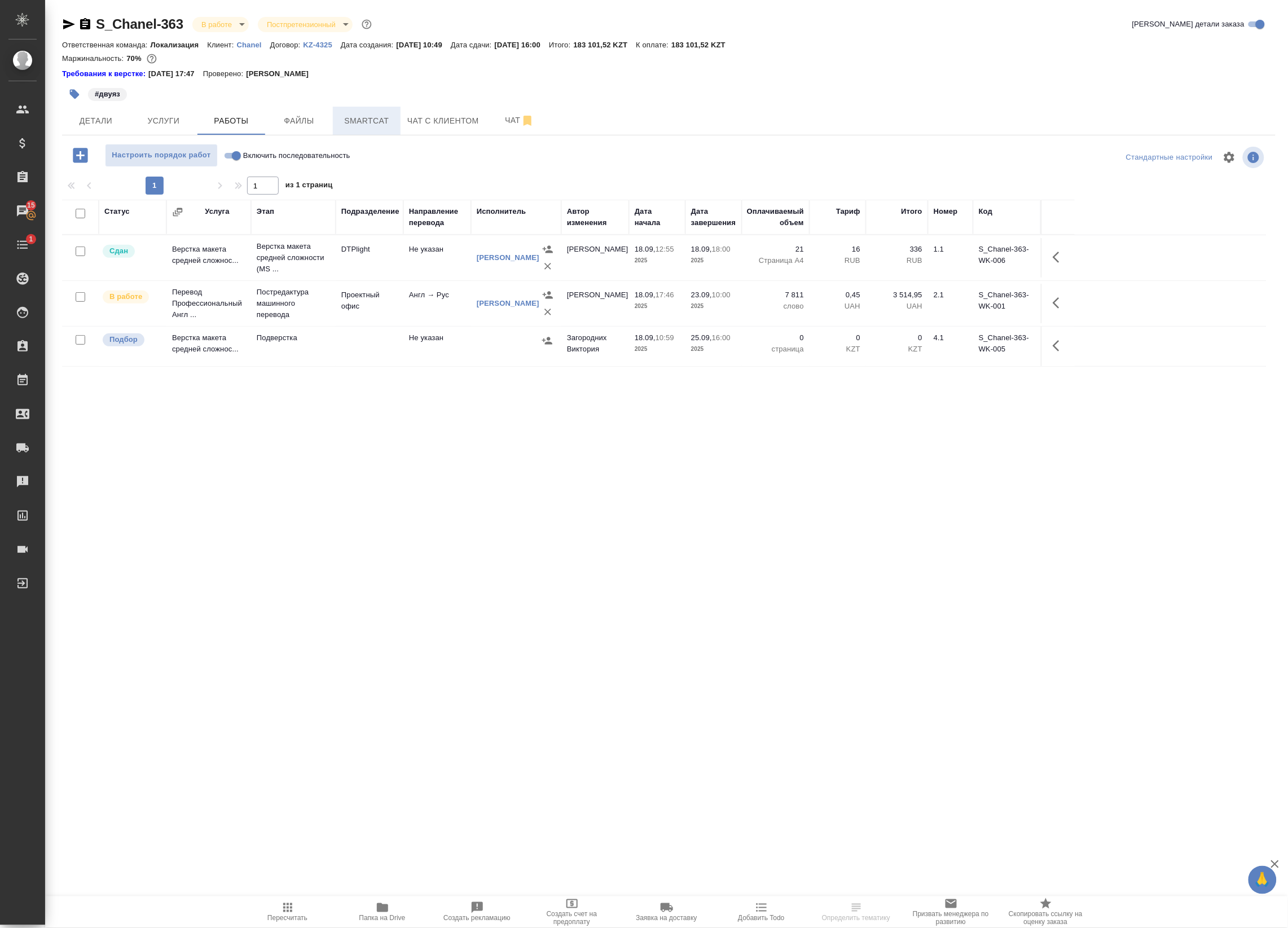
click at [368, 119] on span "Smartcat" at bounding box center [366, 120] width 54 height 14
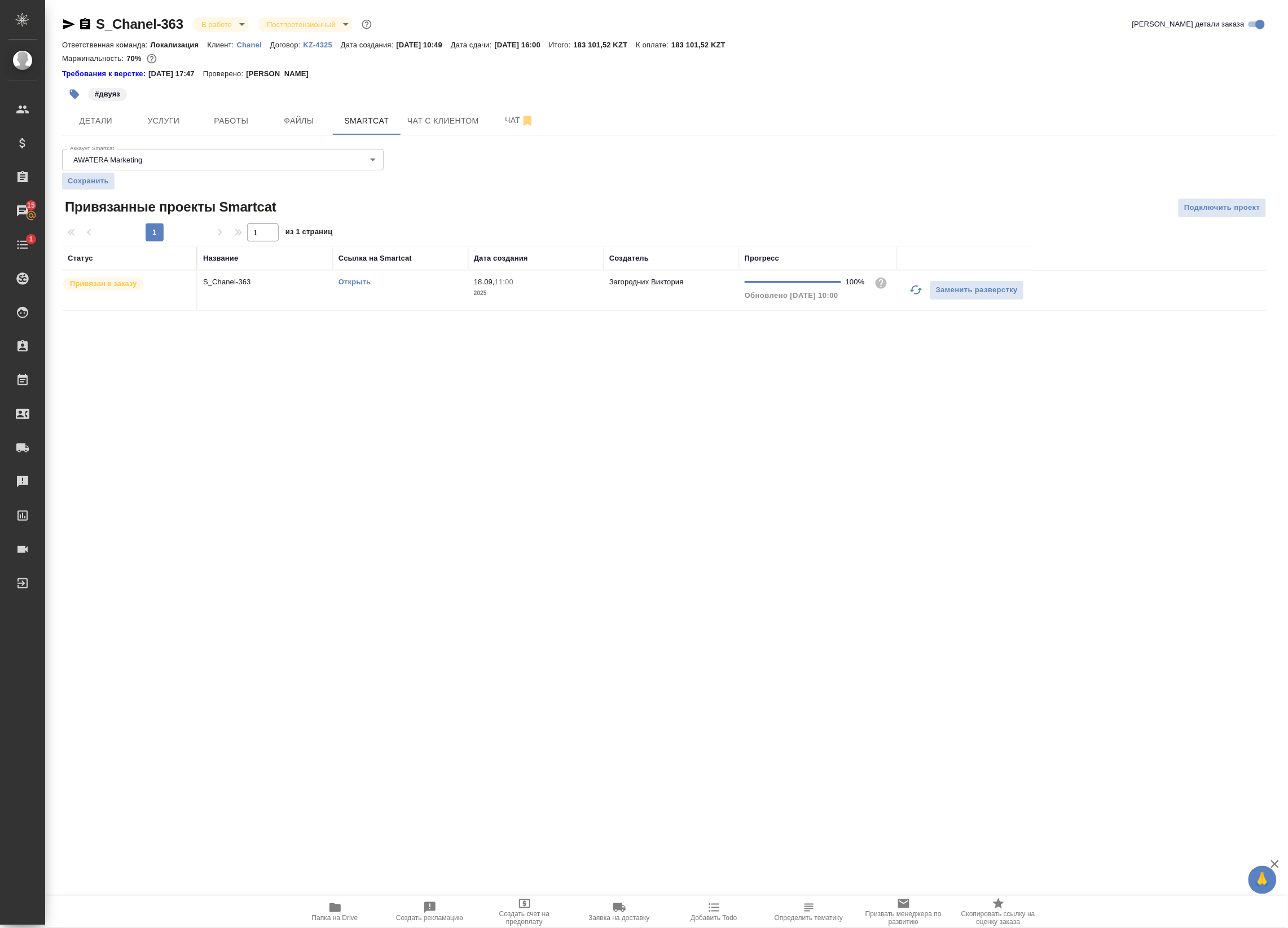
click at [351, 279] on link "Открыть" at bounding box center [355, 281] width 32 height 8
click at [225, 129] on button "Работы" at bounding box center [231, 120] width 68 height 28
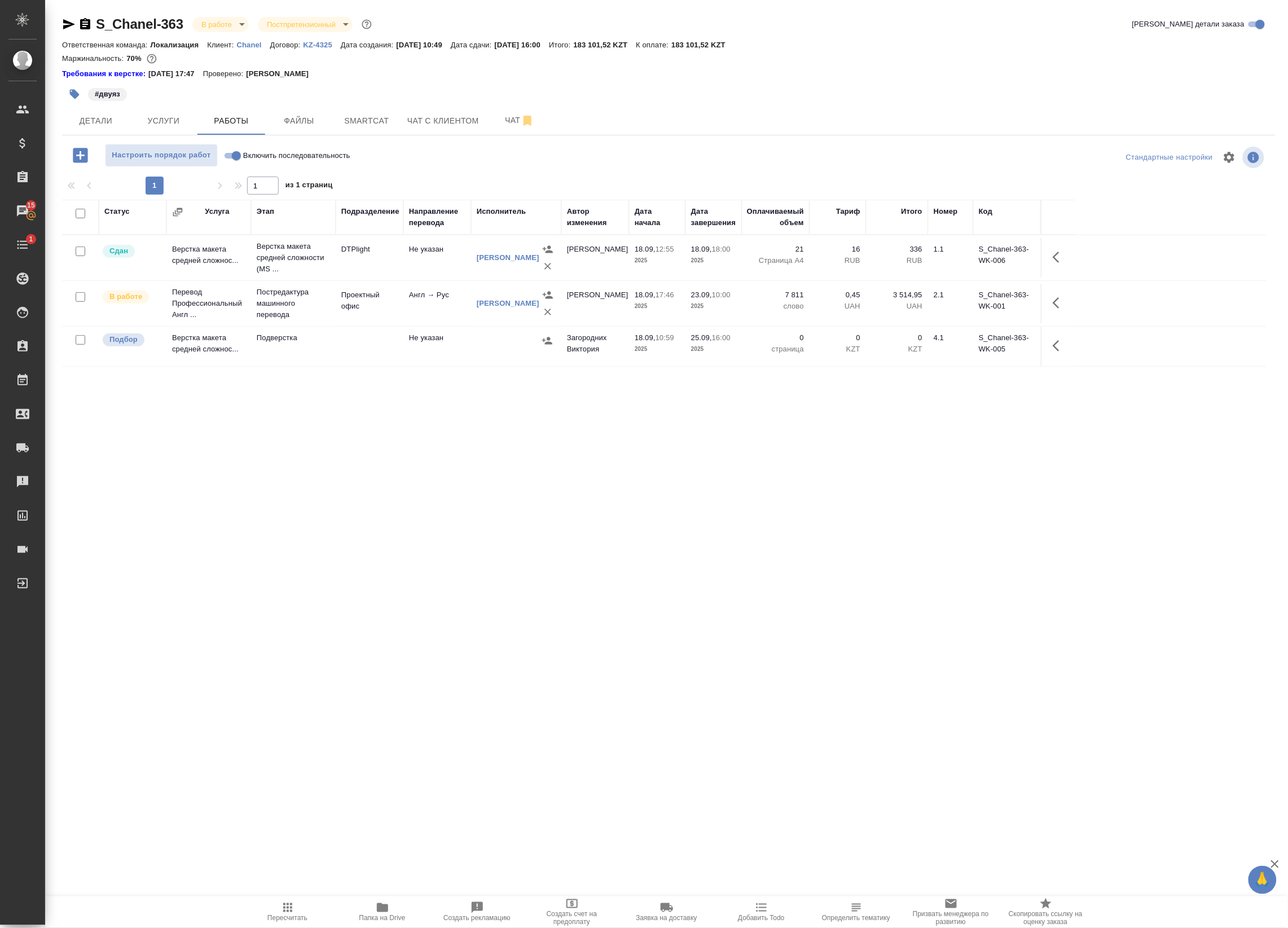
click at [391, 352] on td at bounding box center [369, 346] width 68 height 40
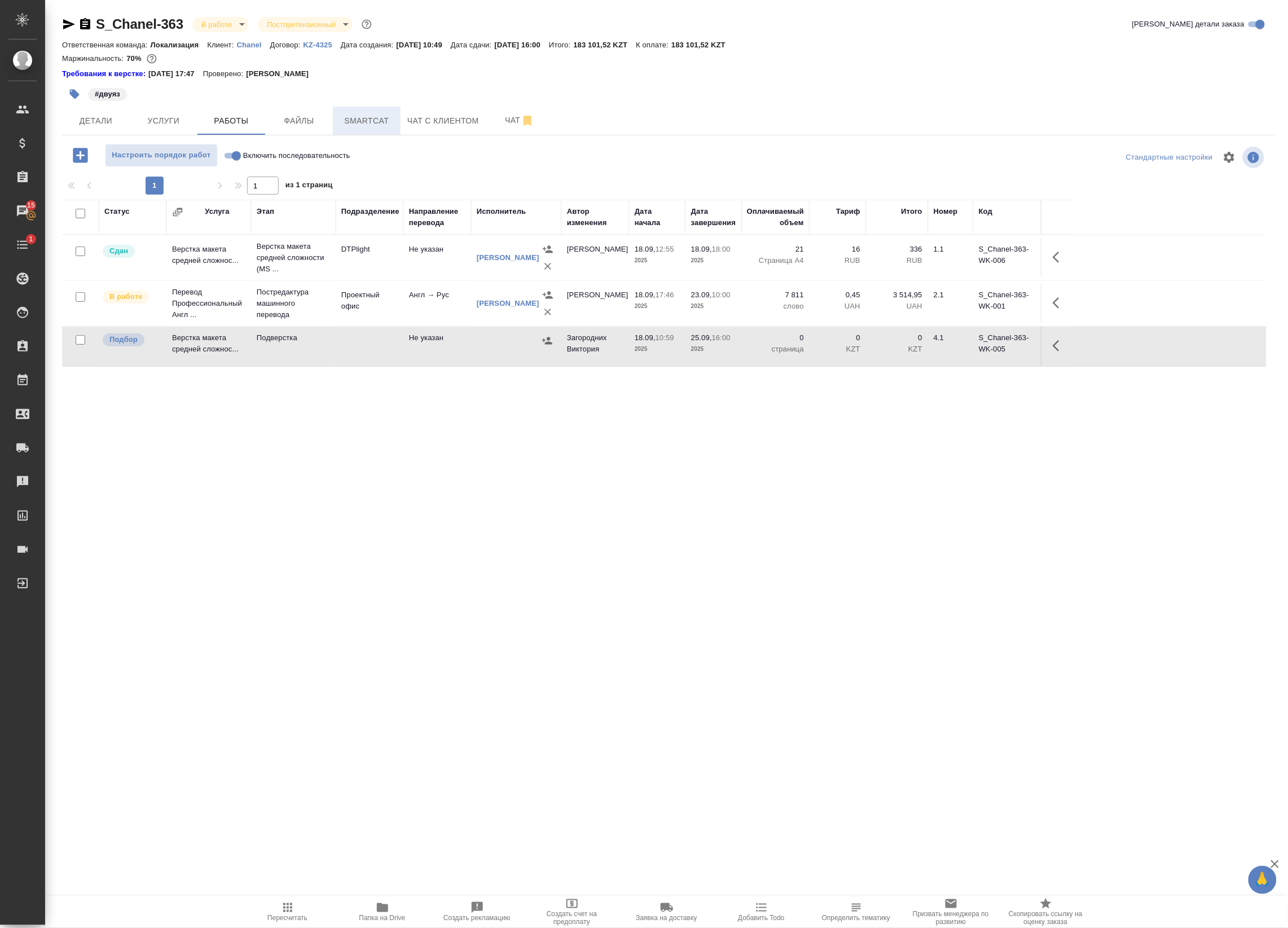
click at [353, 119] on span "Smartcat" at bounding box center [366, 120] width 54 height 14
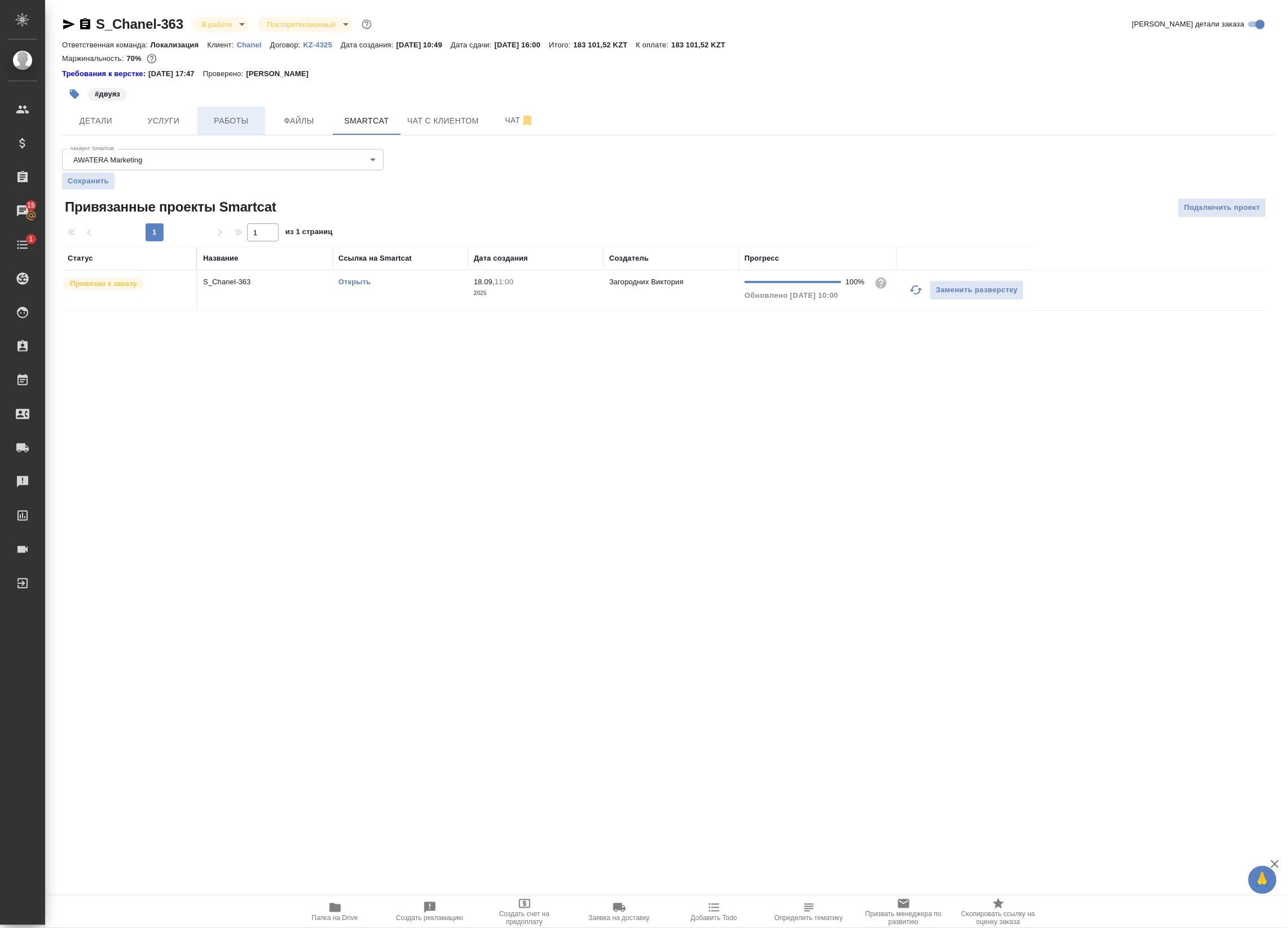
click at [231, 112] on button "Работы" at bounding box center [231, 120] width 68 height 28
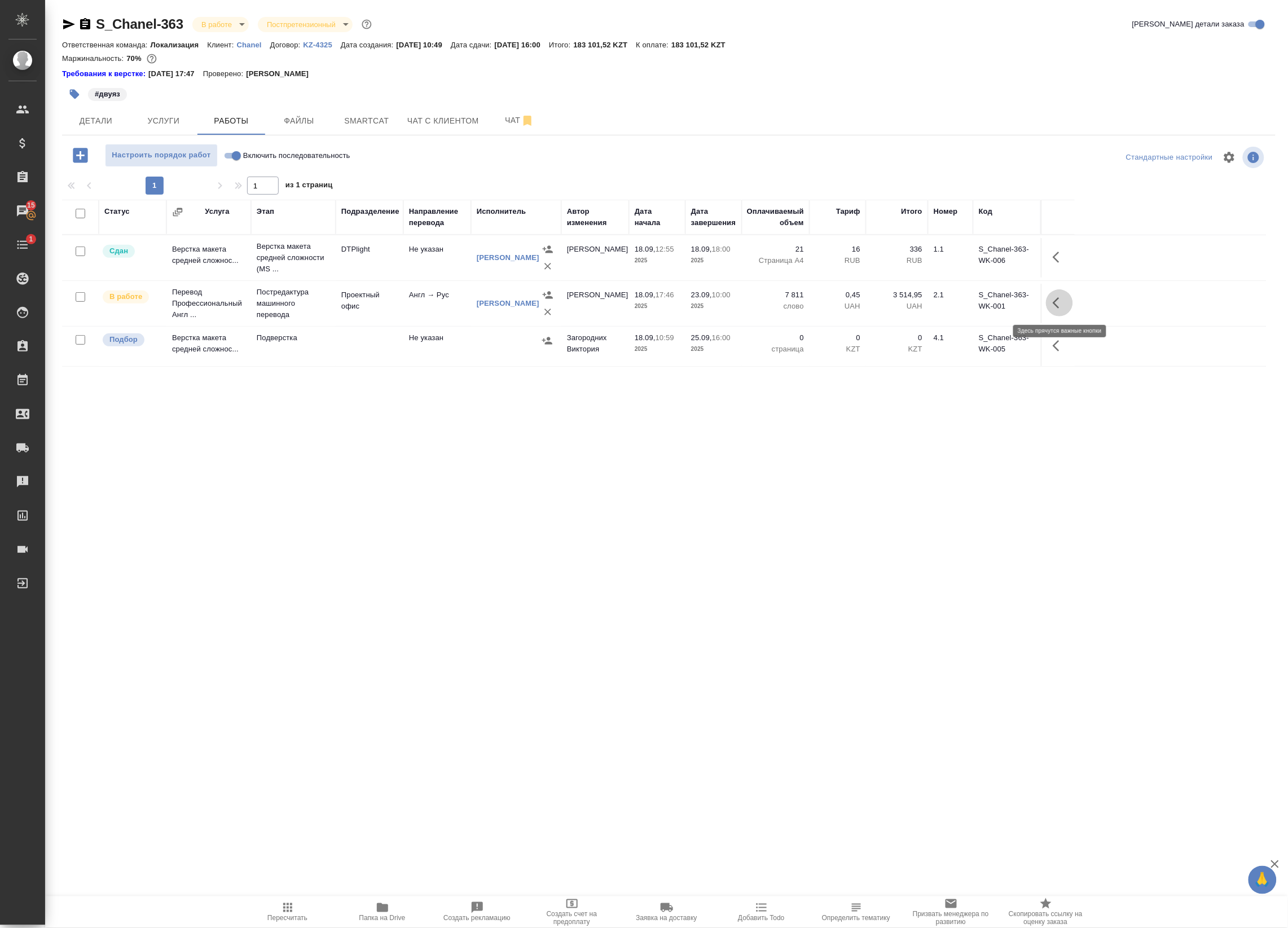
click at [1053, 307] on icon "button" at bounding box center [1059, 302] width 14 height 14
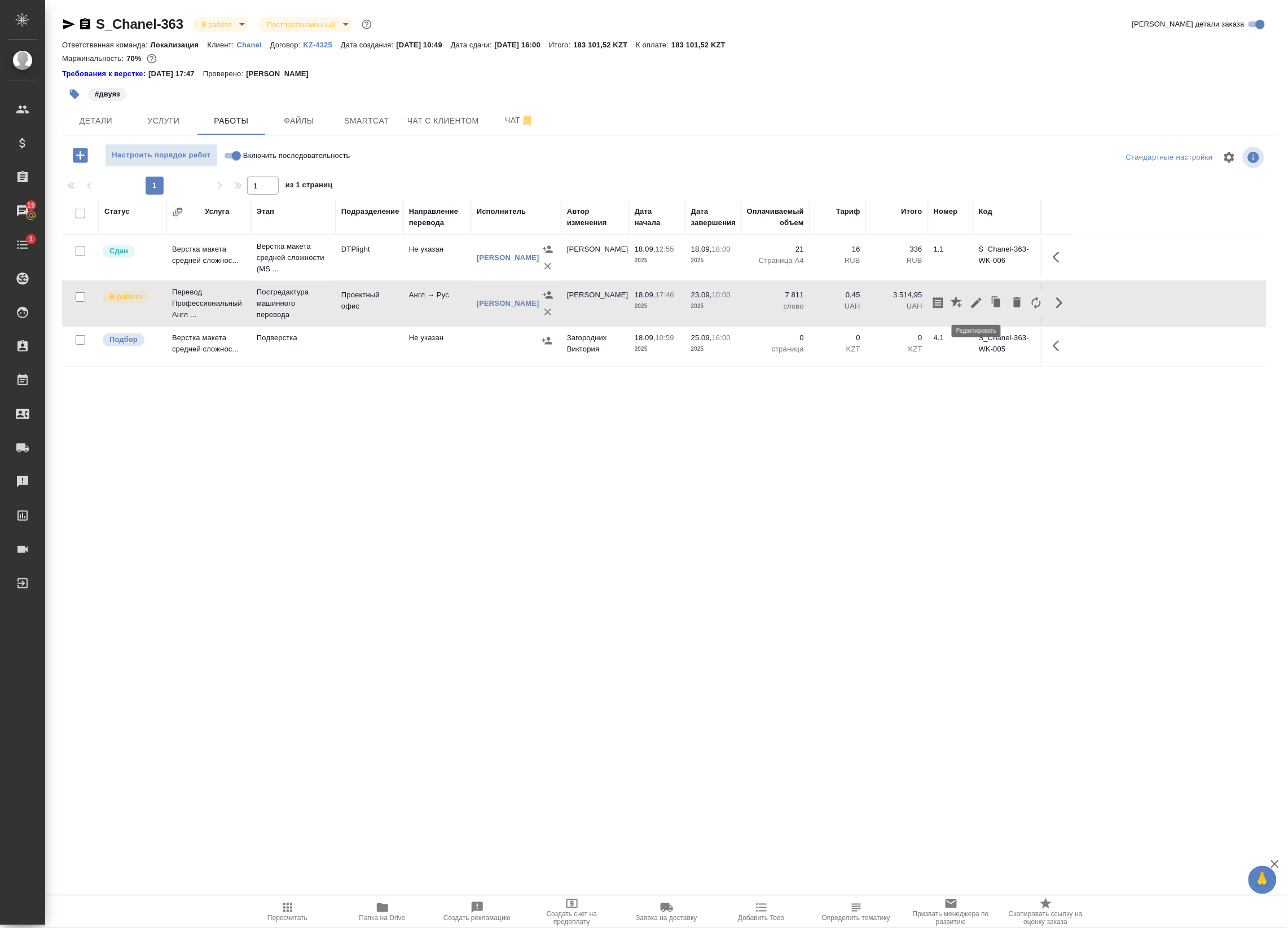
click at [978, 302] on icon "button" at bounding box center [976, 303] width 10 height 10
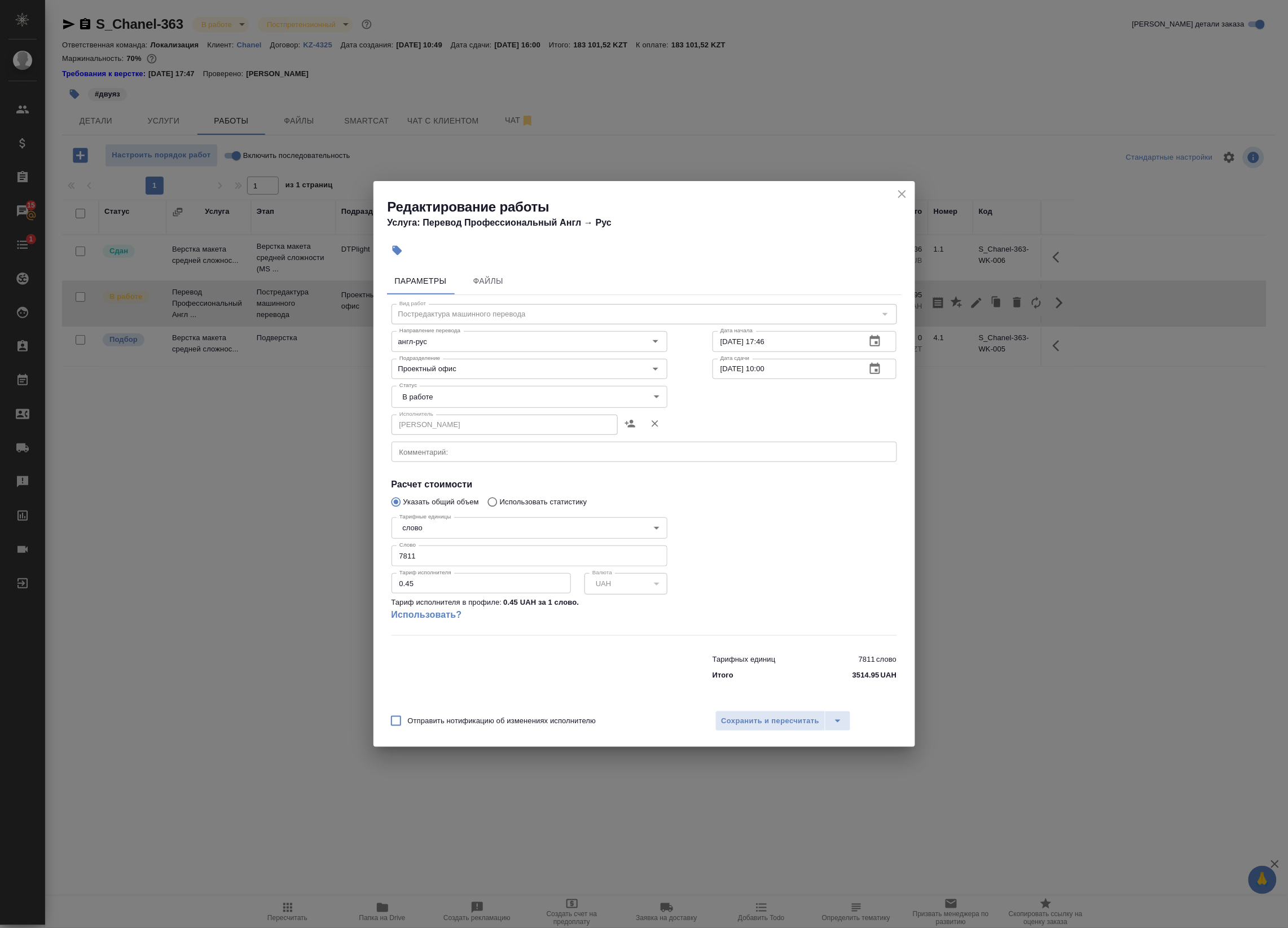
drag, startPoint x: 441, startPoint y: 408, endPoint x: 438, endPoint y: 402, distance: 6.7
click at [440, 408] on div "Исполнитель Макаров Андрей Сергеевич Исполнитель" at bounding box center [530, 424] width 321 height 73
click at [440, 396] on body "🙏 .cls-1 fill:#fff; AWATERA Badanyan Artak Клиенты Спецификации Заказы 15 Чаты …" at bounding box center [644, 464] width 1288 height 928
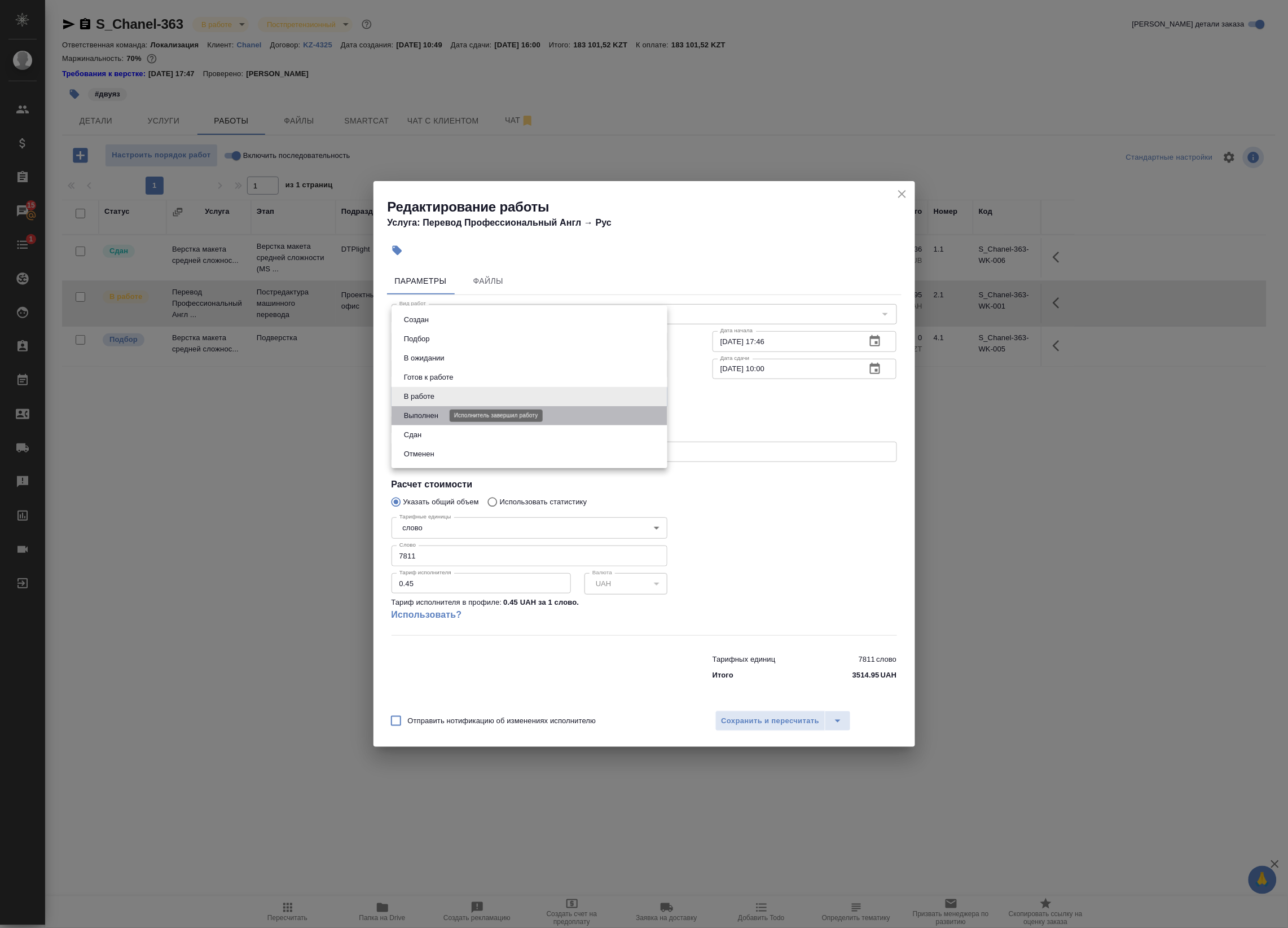
click at [438, 414] on button "Выполнен" at bounding box center [421, 415] width 41 height 12
type input "completed"
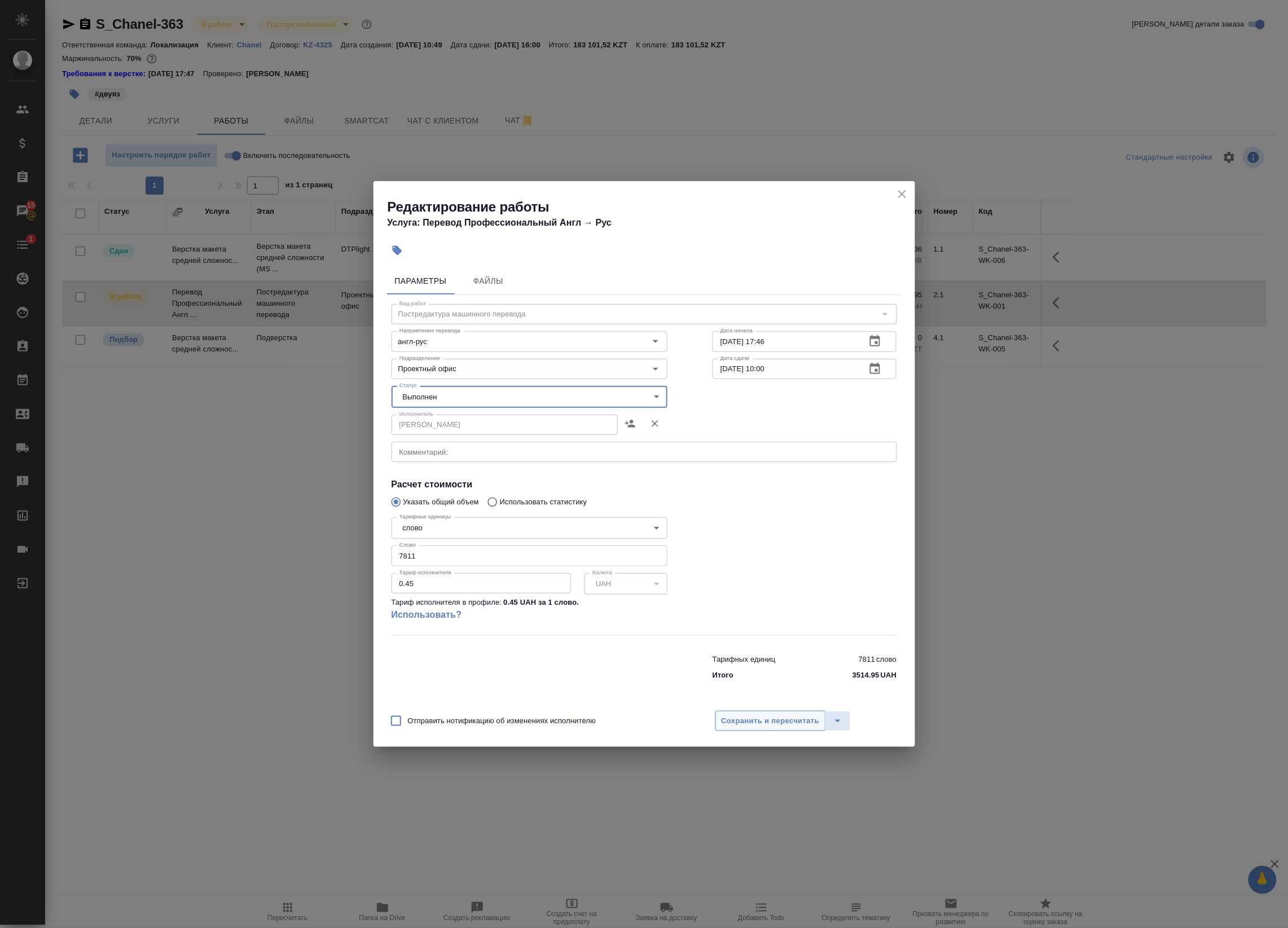
click at [762, 719] on span "Сохранить и пересчитать" at bounding box center [771, 722] width 98 height 13
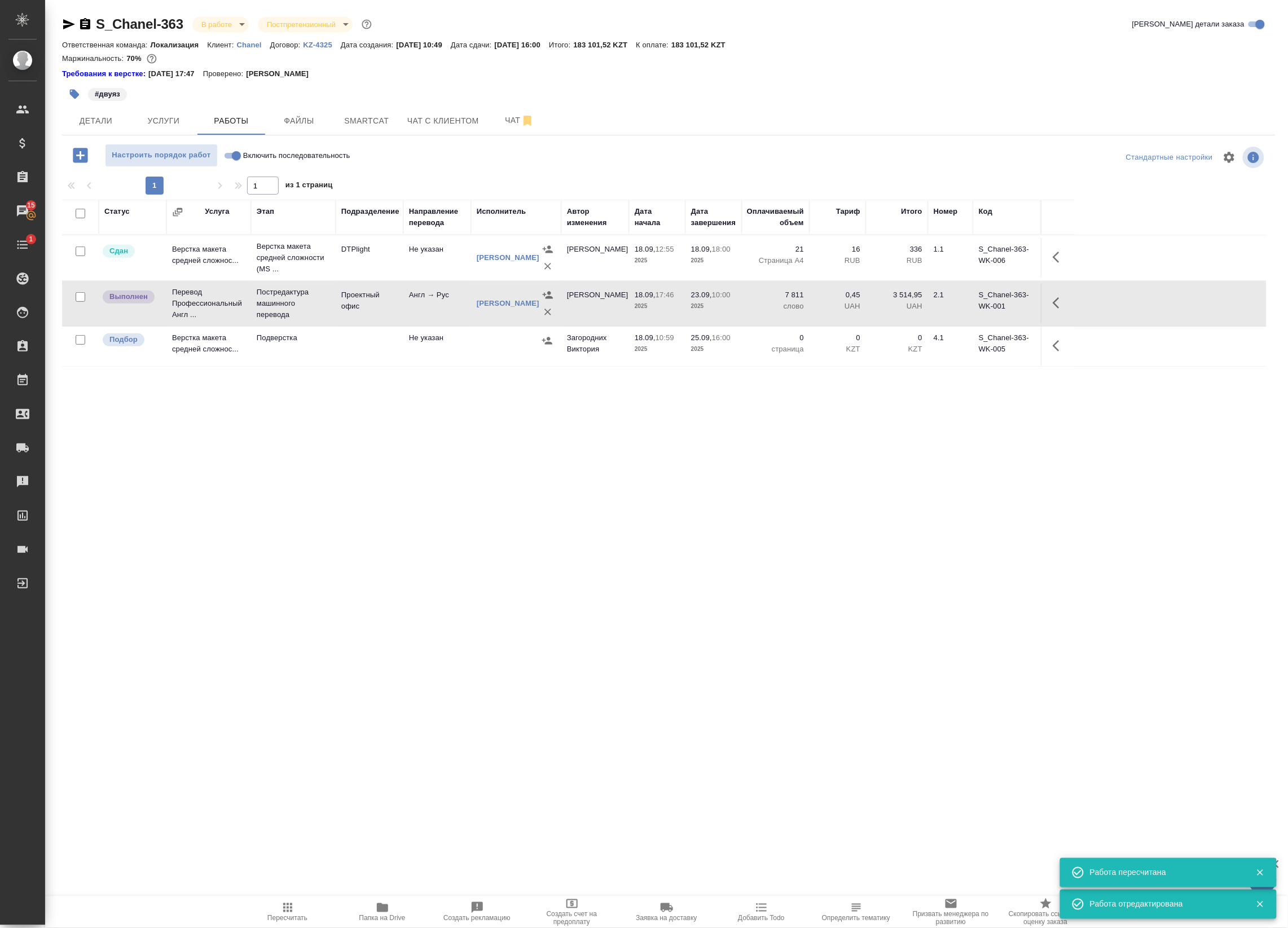
click at [379, 138] on div "S_Chanel-363 В работе inProgress Постпретензионный postClaim Кратко детали зака…" at bounding box center [668, 368] width 1226 height 736
click at [371, 124] on span "Smartcat" at bounding box center [366, 120] width 54 height 14
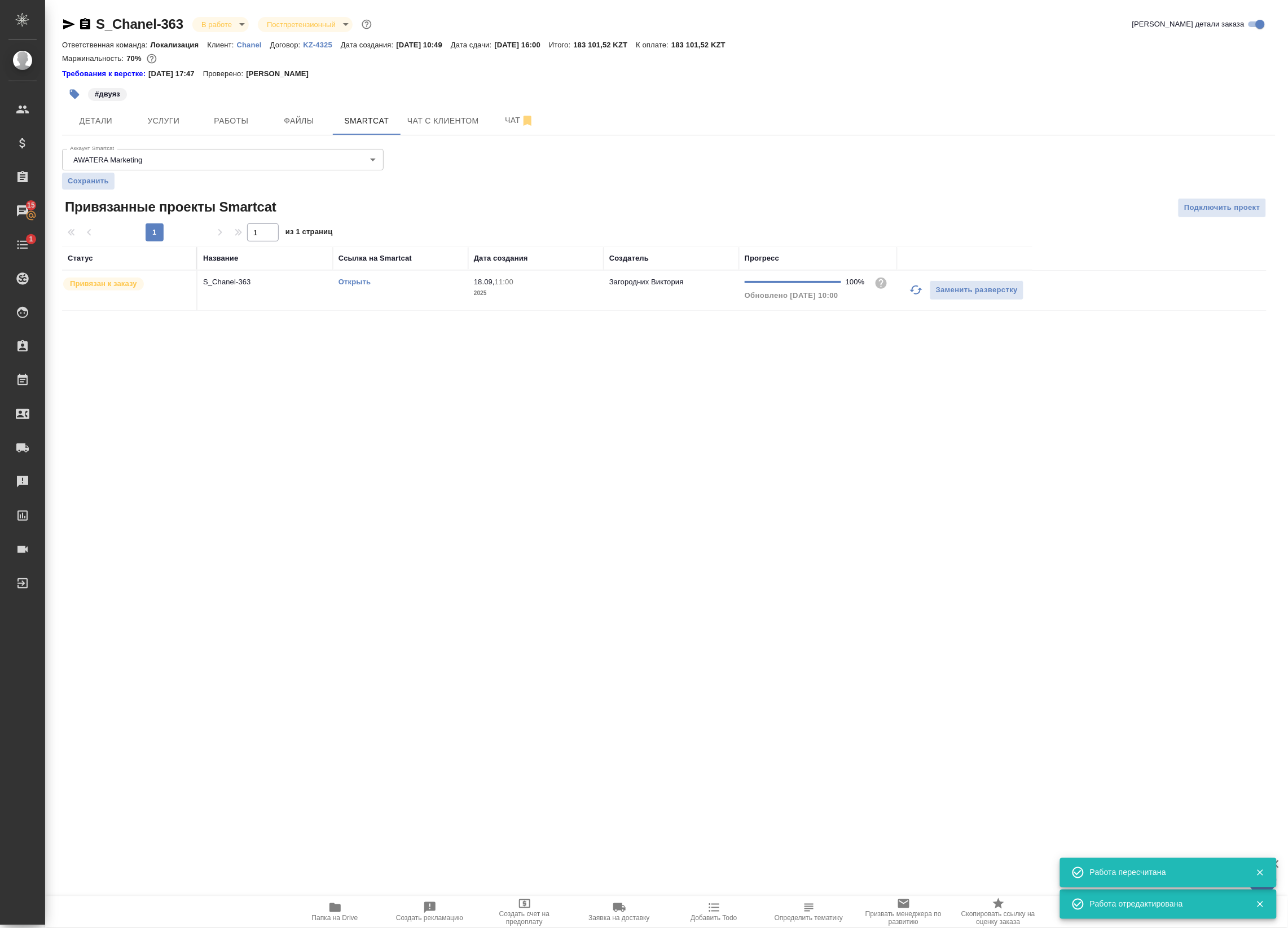
drag, startPoint x: 1199, startPoint y: 211, endPoint x: 497, endPoint y: 204, distance: 702.0
click at [502, 204] on div "Привязанные проекты Smartcat Подключить проект" at bounding box center [668, 208] width 1213 height 19
click at [403, 289] on td "Открыть" at bounding box center [401, 290] width 135 height 40
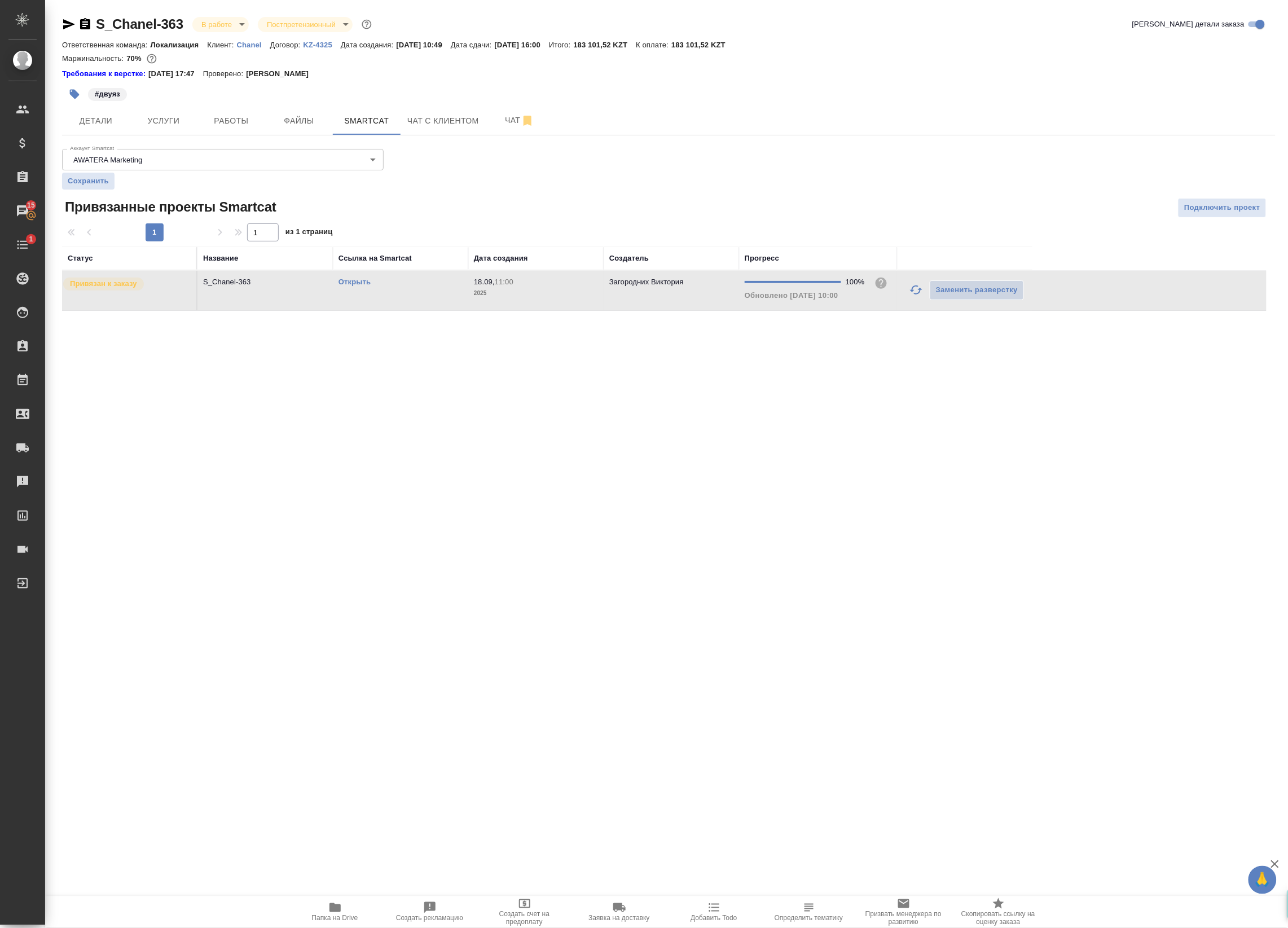
click at [403, 289] on td "Открыть" at bounding box center [401, 290] width 135 height 40
click at [250, 123] on span "Работы" at bounding box center [231, 120] width 54 height 14
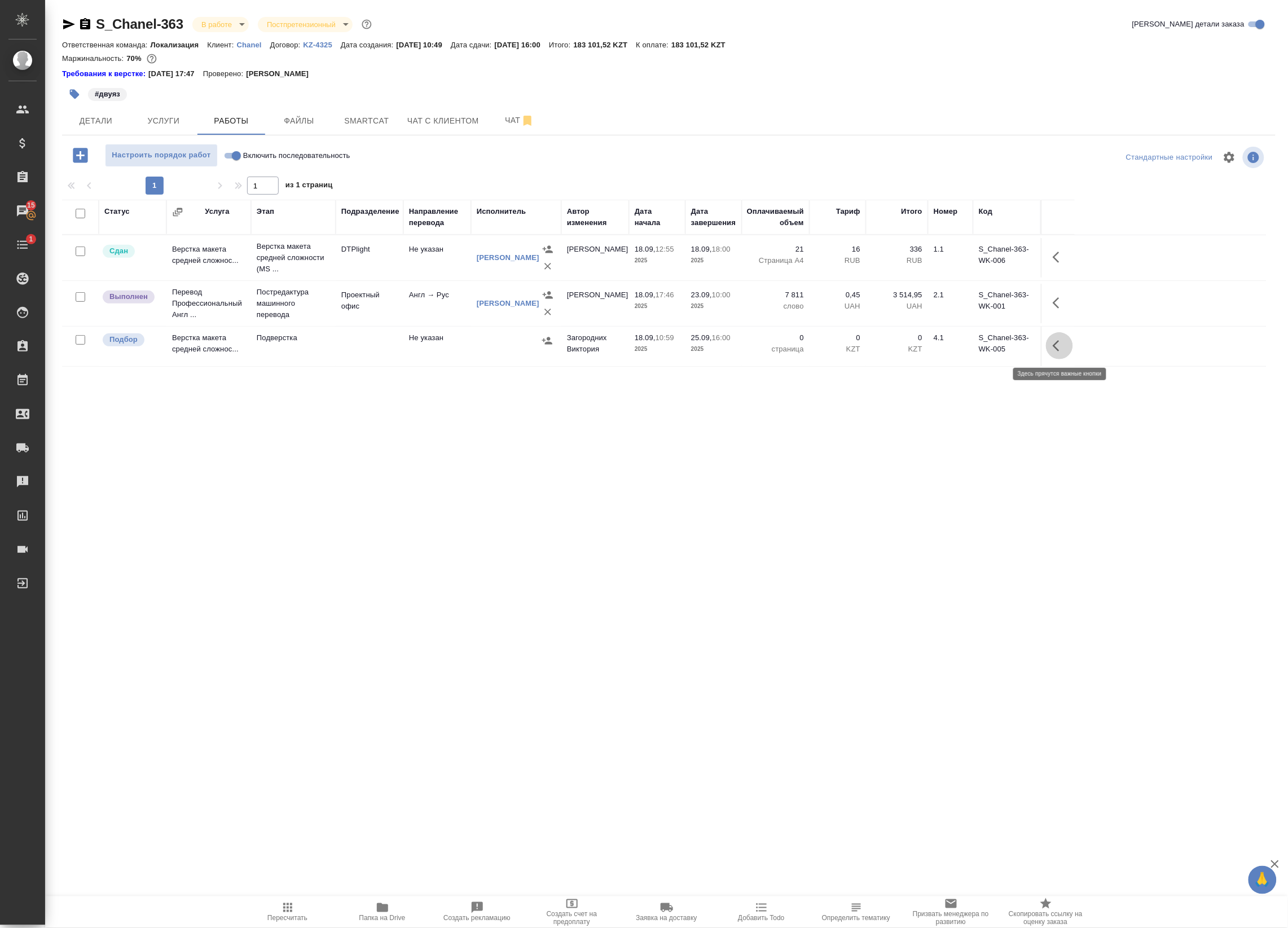
click at [1062, 352] on icon "button" at bounding box center [1059, 346] width 14 height 14
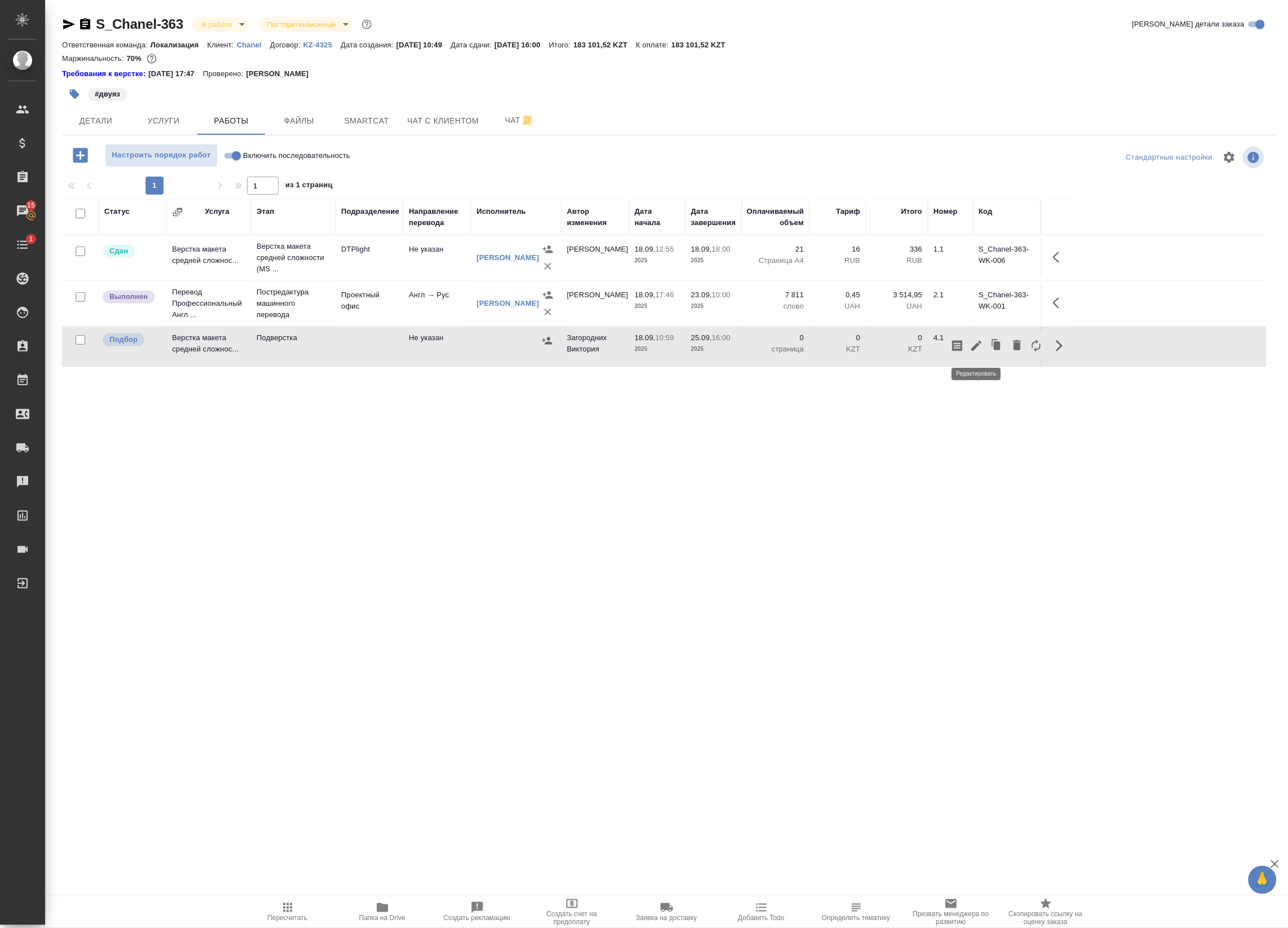
click at [977, 347] on icon "button" at bounding box center [976, 346] width 10 height 10
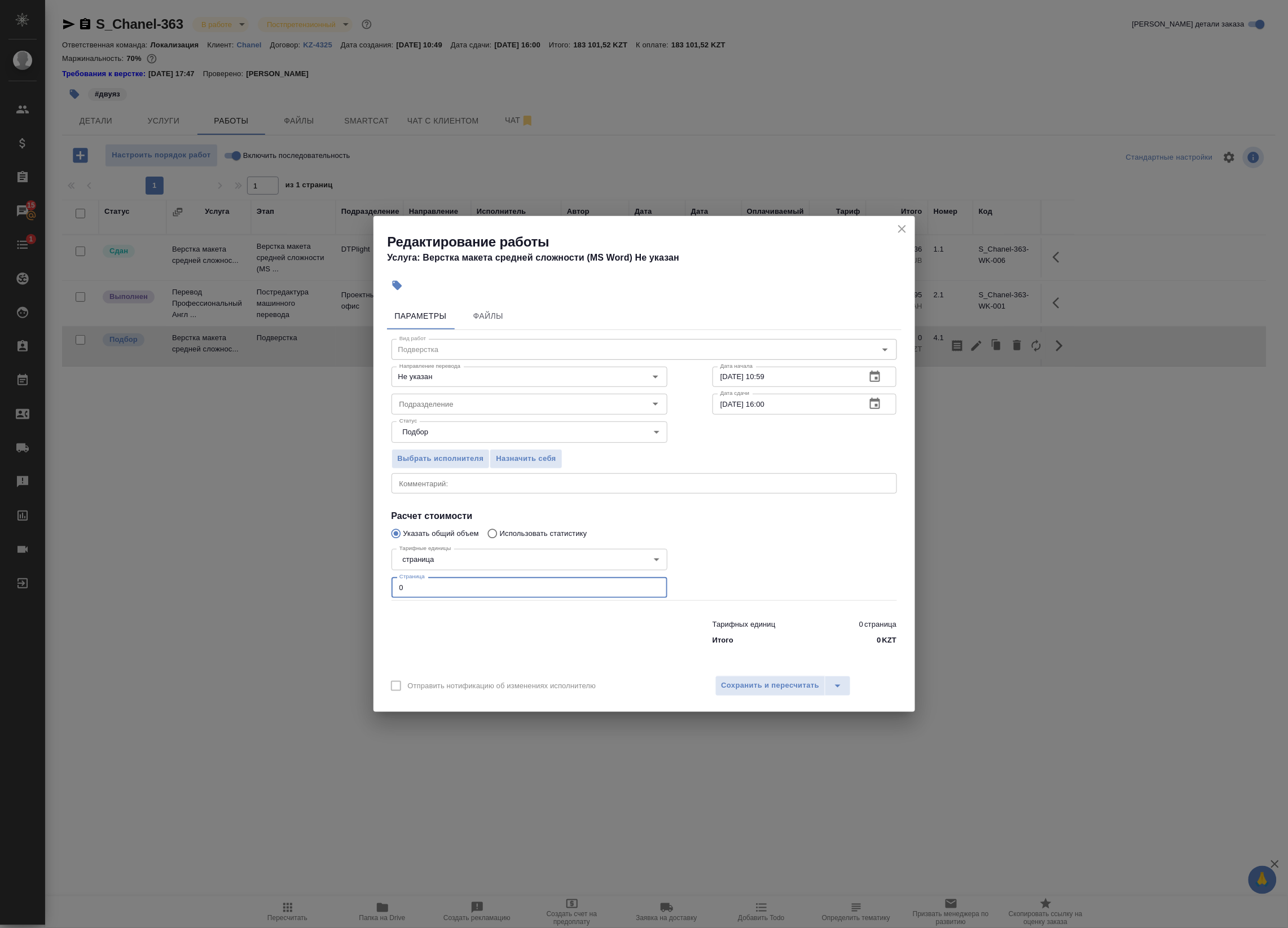
drag, startPoint x: 356, startPoint y: 583, endPoint x: 312, endPoint y: 579, distance: 44.2
click at [312, 579] on div "Редактирование работы Услуга: Верстка макета средней сложности (MS Word) Не ука…" at bounding box center [644, 464] width 1288 height 928
type input "21"
click at [472, 492] on div "x Комментарий:" at bounding box center [644, 483] width 505 height 20
click at [872, 402] on icon "button" at bounding box center [875, 403] width 10 height 11
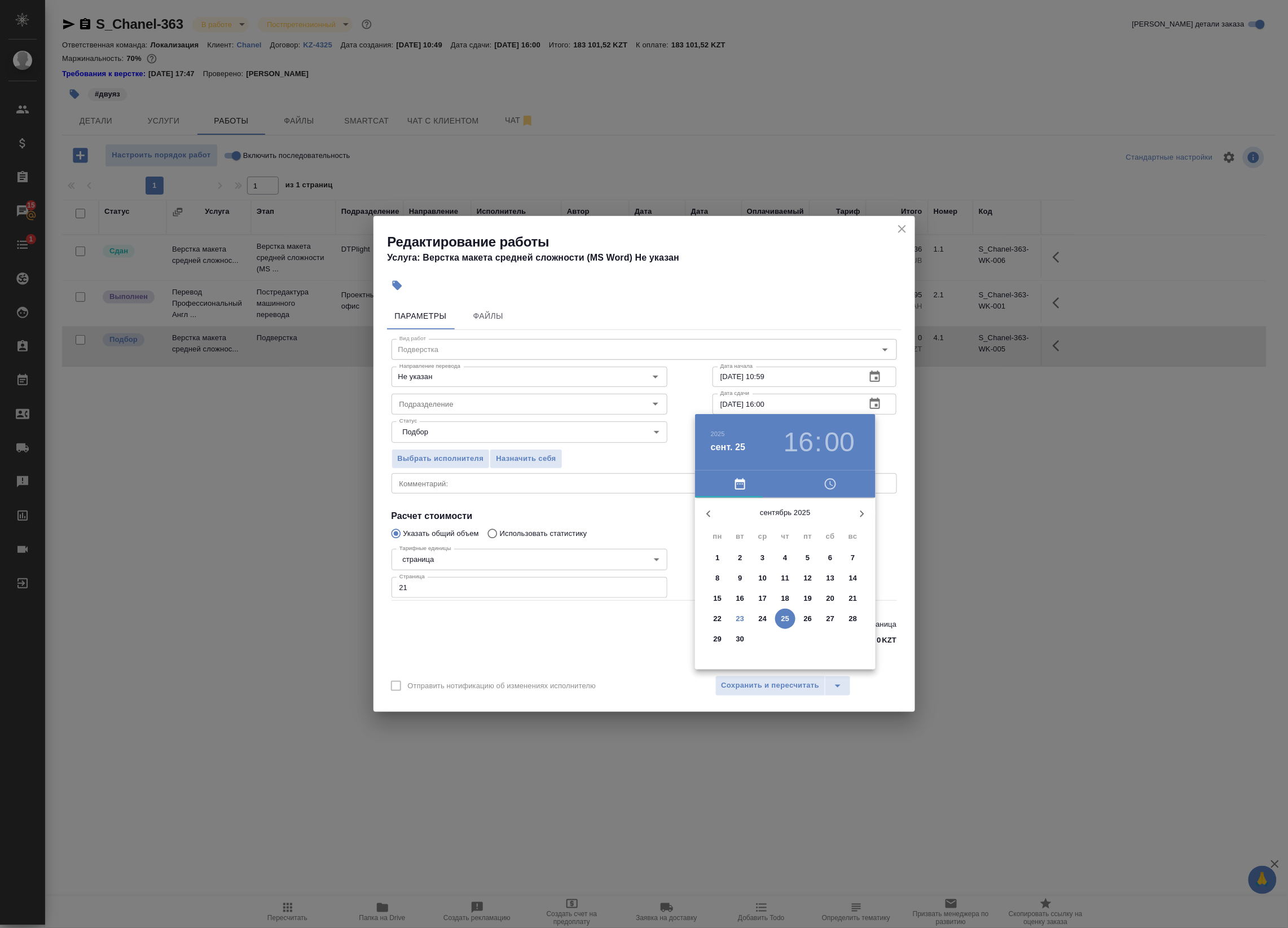
click at [767, 619] on span "24" at bounding box center [762, 619] width 20 height 11
click at [788, 623] on div at bounding box center [785, 586] width 147 height 147
type input "24.09.2025 18:00"
click at [897, 506] on div at bounding box center [644, 464] width 1288 height 928
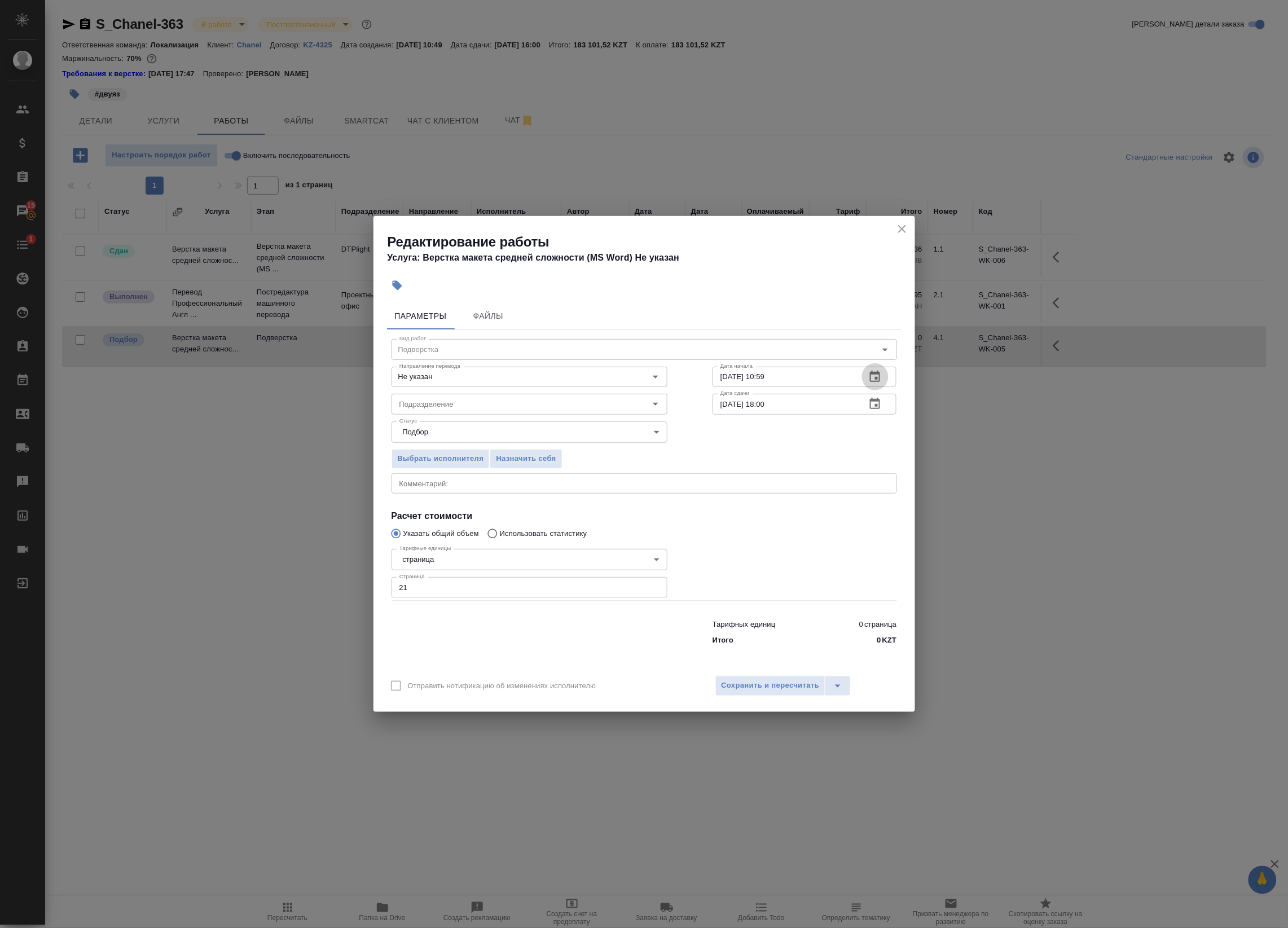
click at [875, 373] on icon "button" at bounding box center [875, 377] width 10 height 11
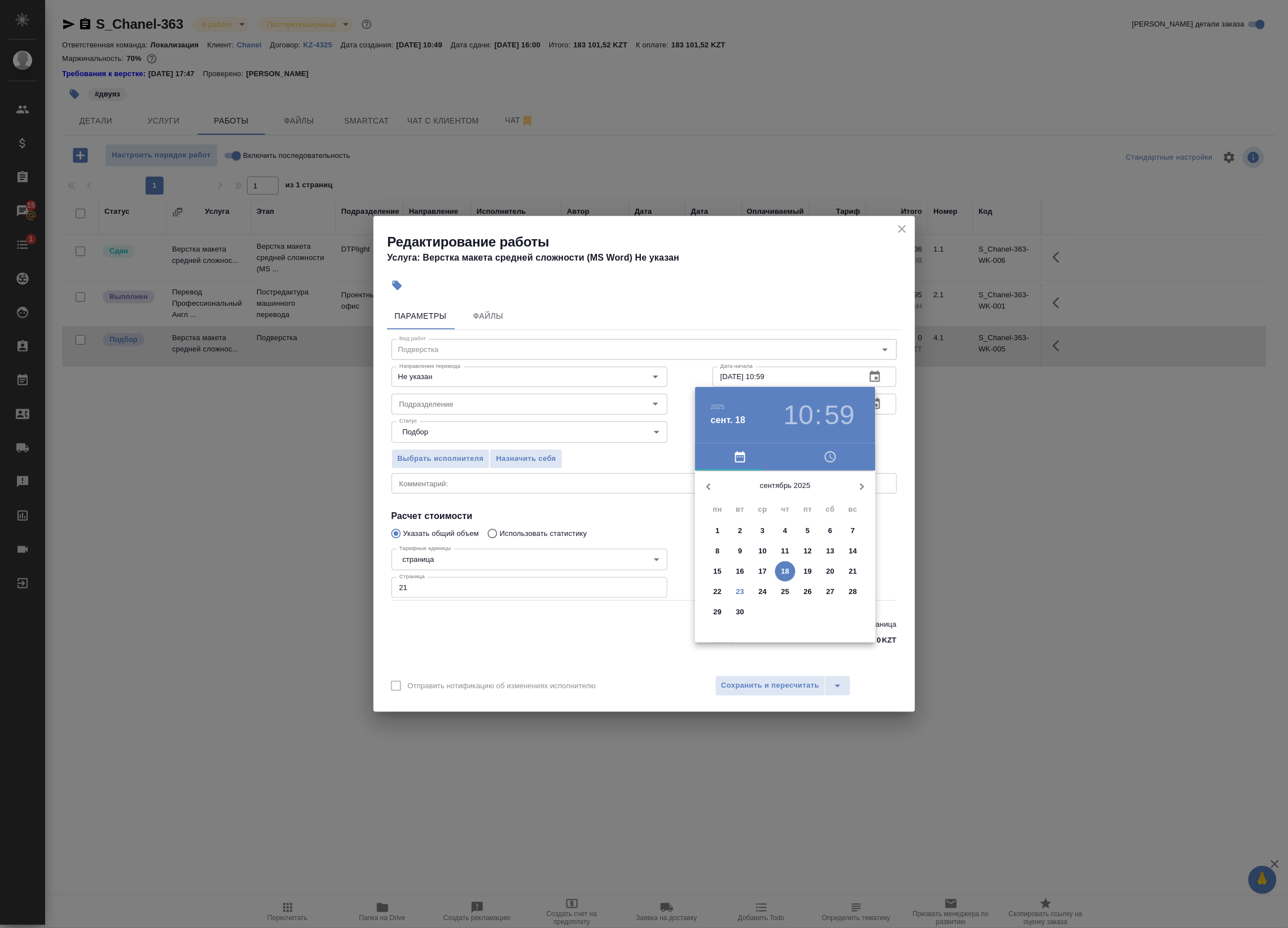
click at [758, 597] on button "24" at bounding box center [762, 592] width 20 height 20
click at [796, 410] on h3 "10" at bounding box center [798, 414] width 30 height 31
click at [841, 407] on h3 "59" at bounding box center [839, 414] width 30 height 31
click at [786, 499] on div at bounding box center [785, 560] width 147 height 147
type input "24.09.2025 10:00"
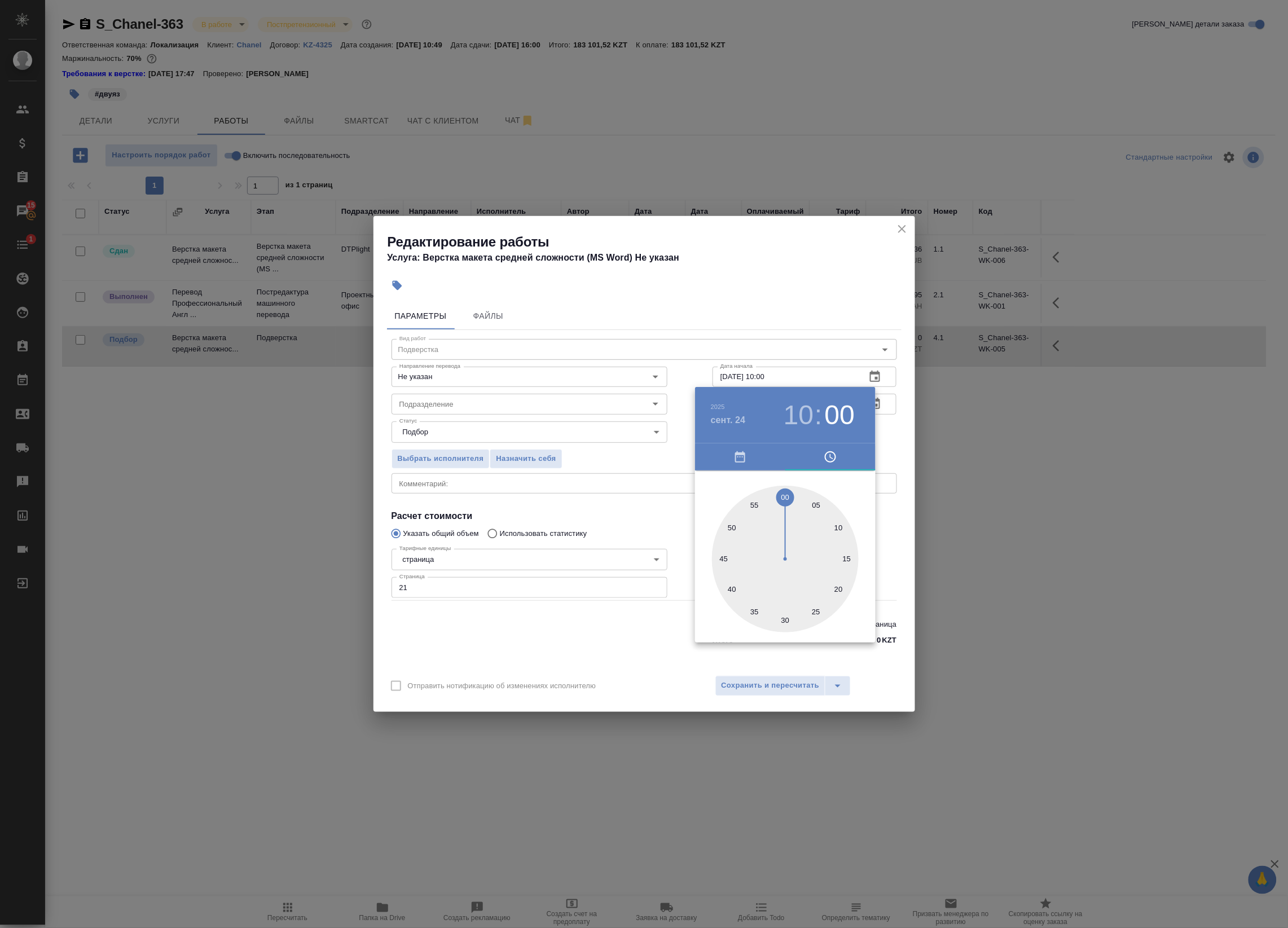
click at [907, 455] on div at bounding box center [644, 464] width 1288 height 928
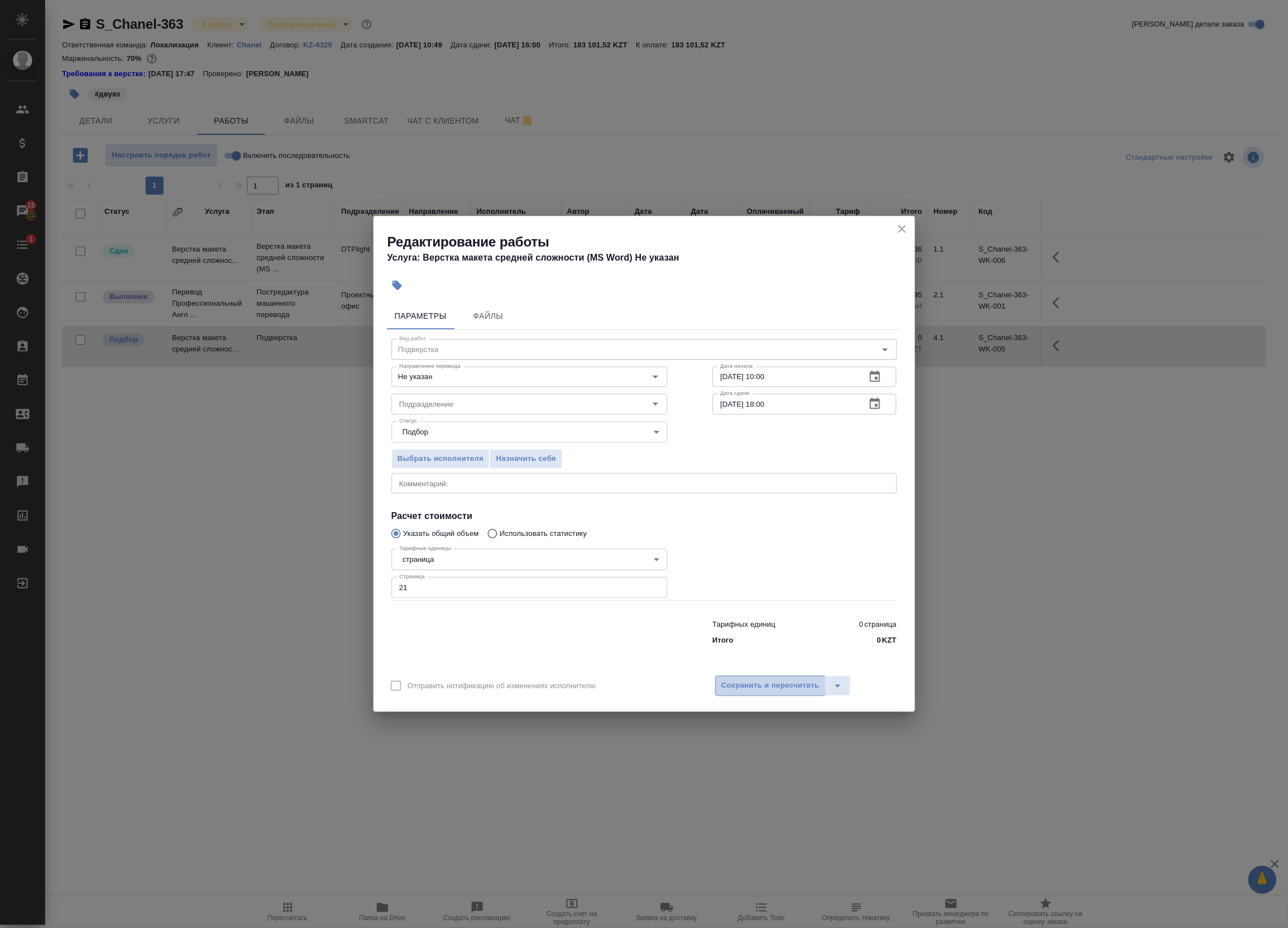
click at [787, 681] on span "Сохранить и пересчитать" at bounding box center [771, 686] width 98 height 13
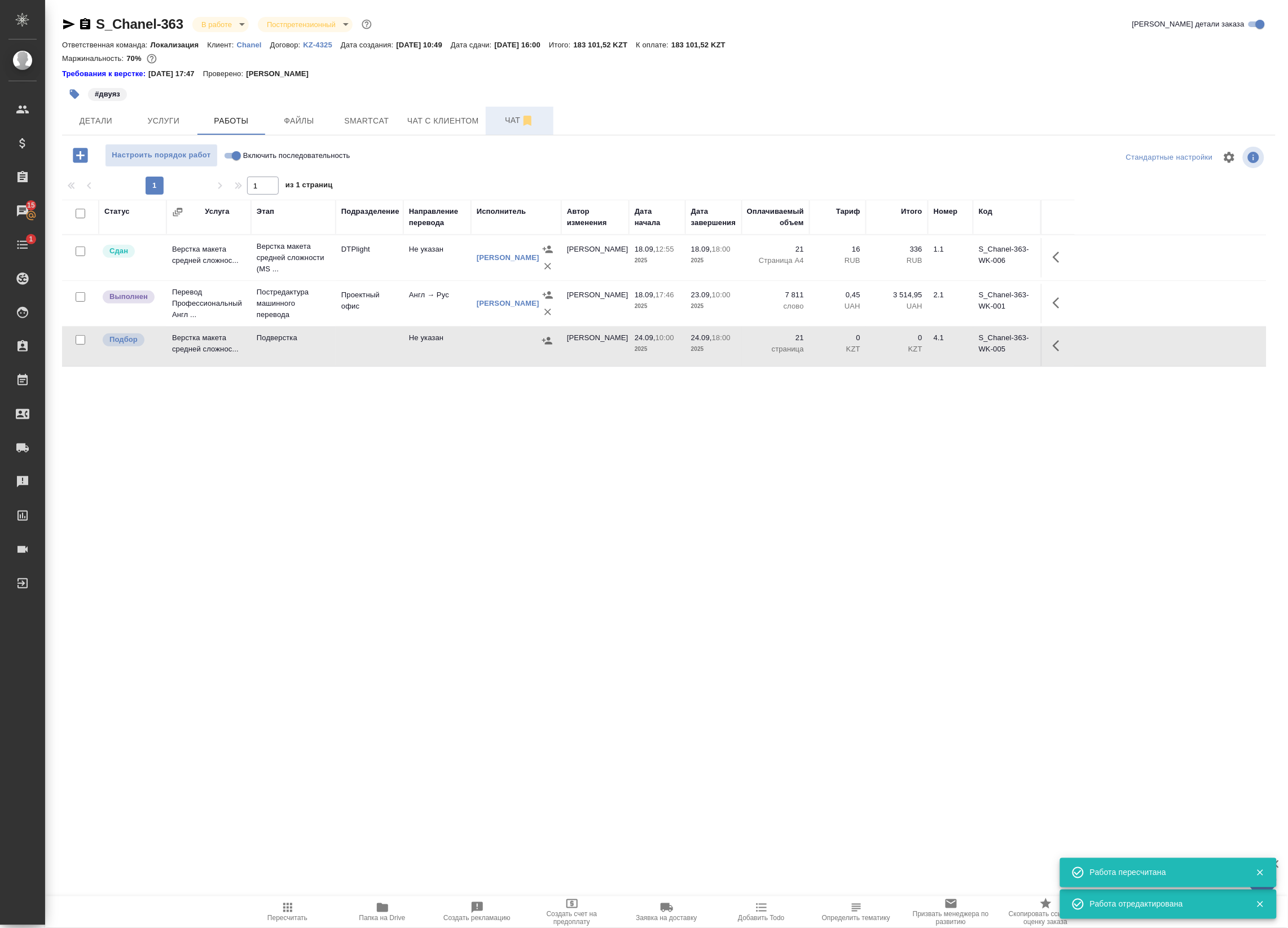
click at [510, 125] on span "Чат" at bounding box center [519, 120] width 54 height 14
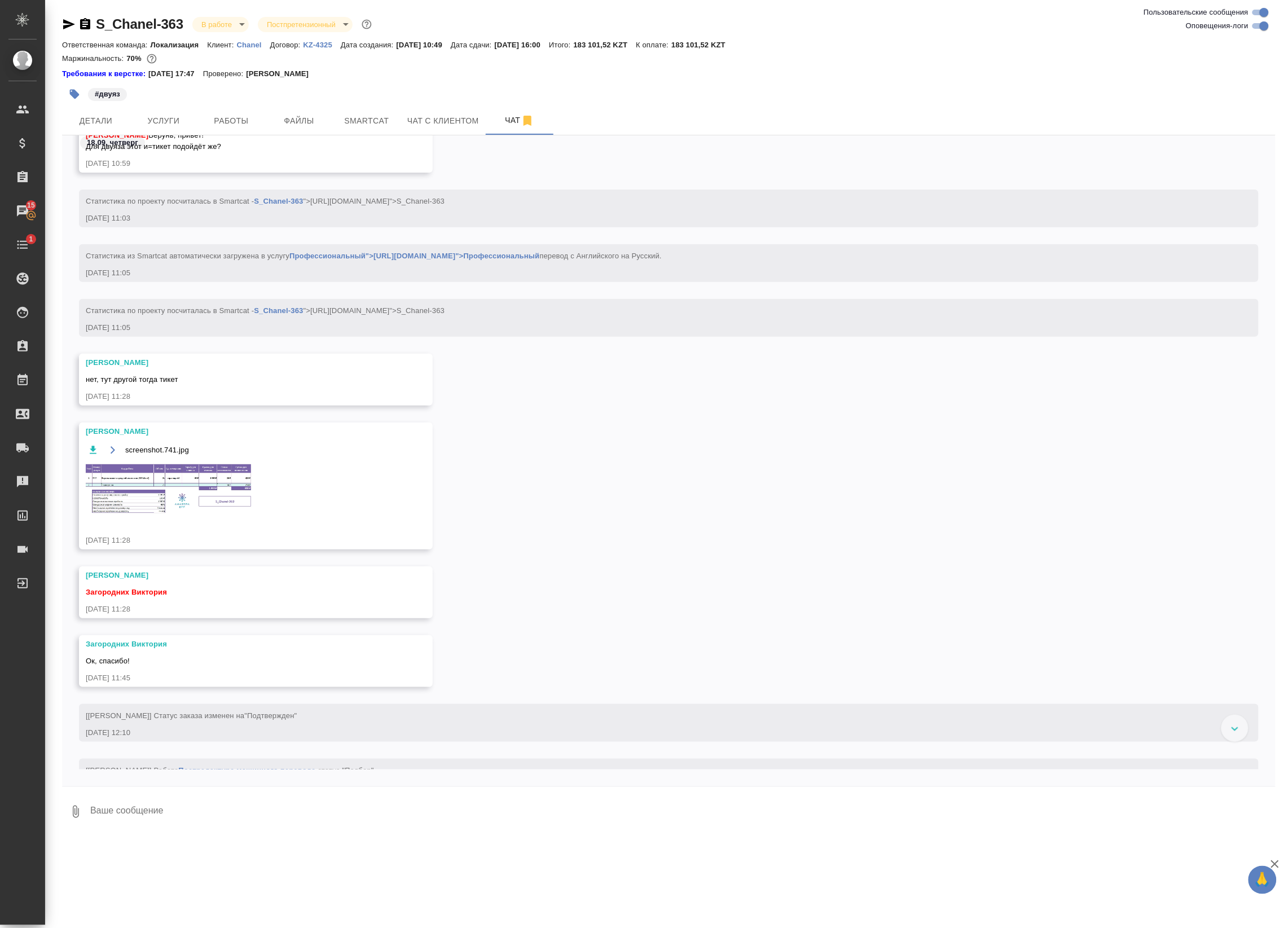
scroll to position [746, 0]
click at [150, 509] on img at bounding box center [170, 485] width 169 height 52
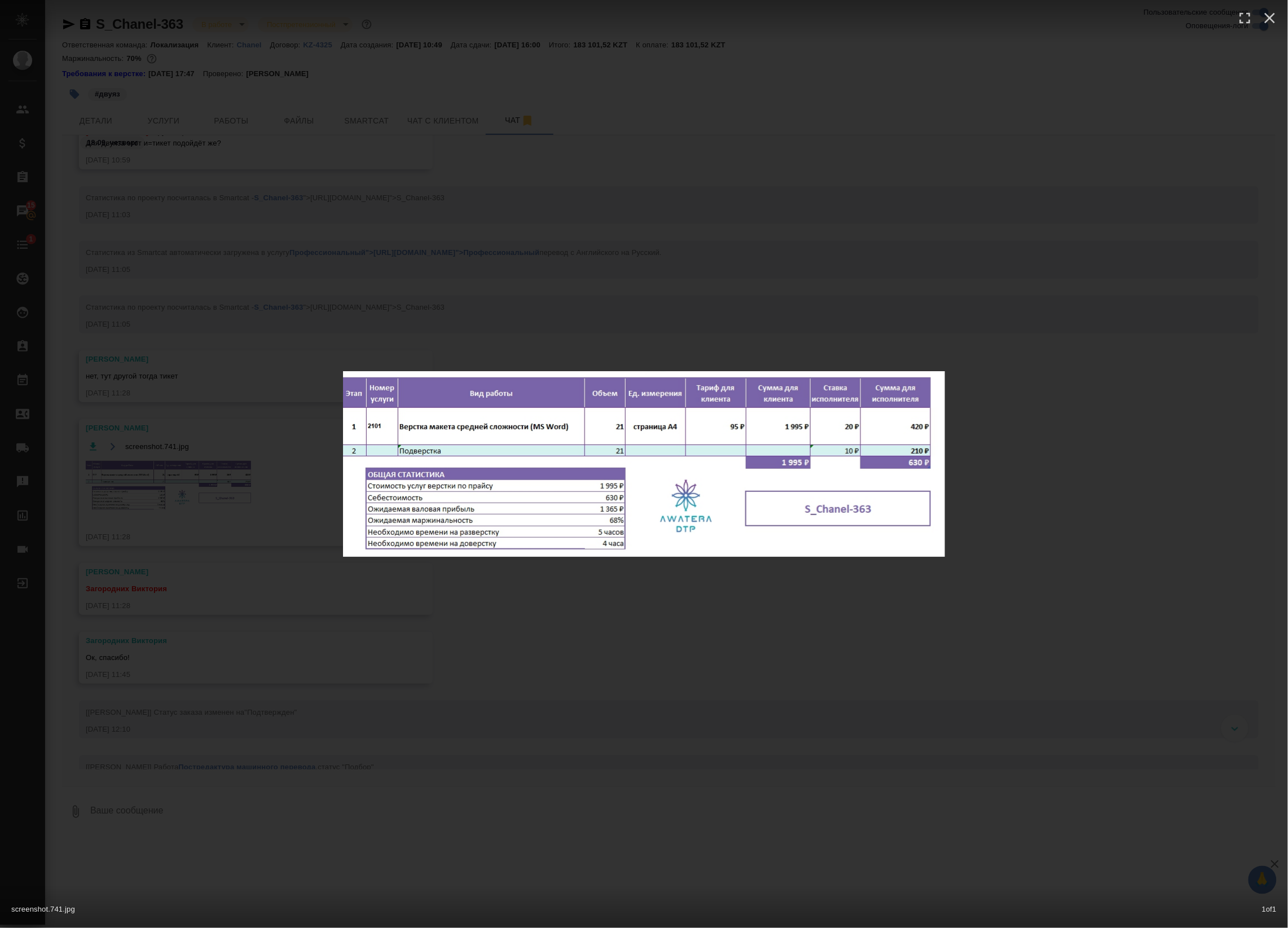
click at [336, 266] on div "screenshot.741.jpg 1 of 1" at bounding box center [644, 464] width 1288 height 928
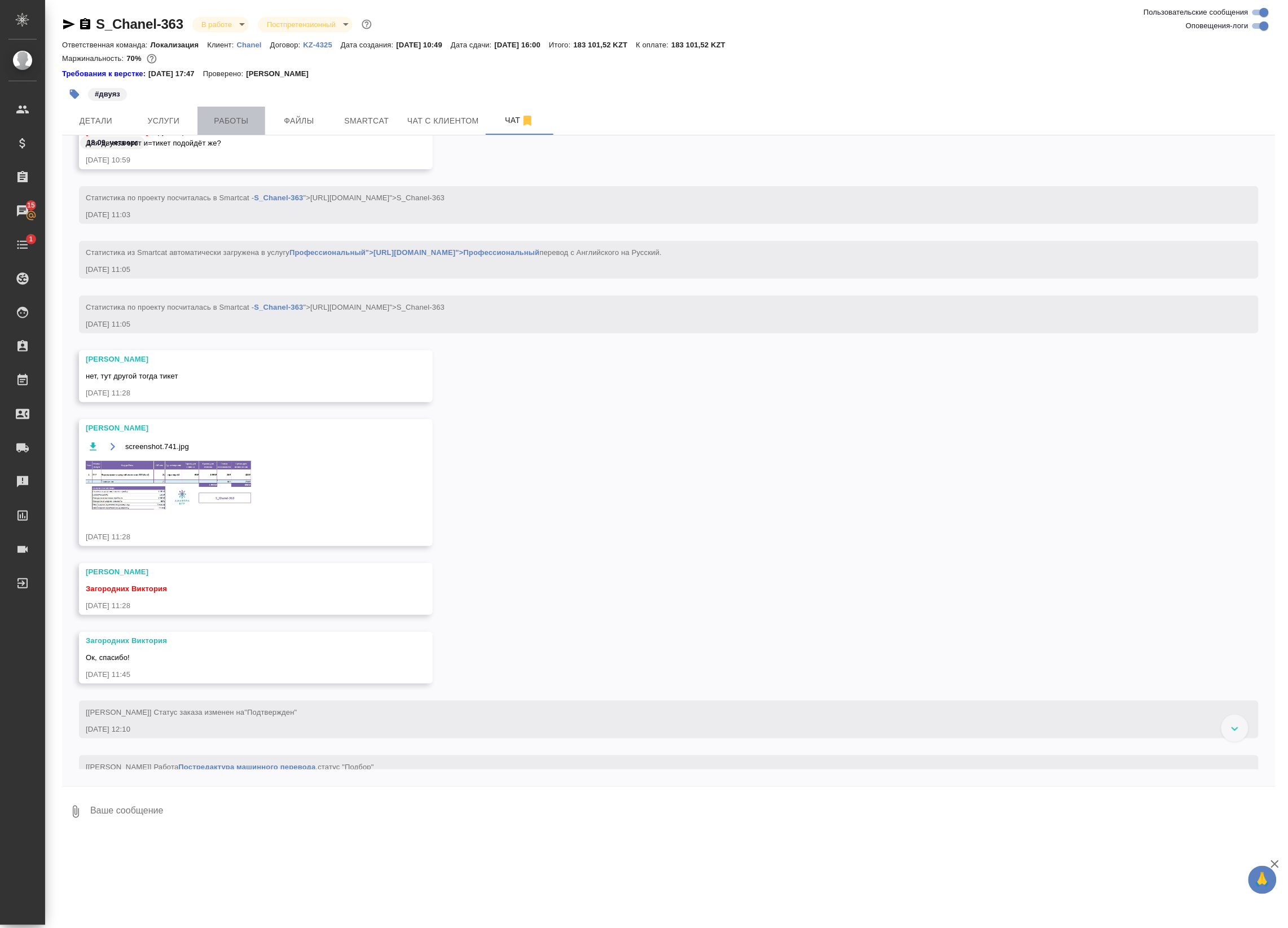
click at [218, 116] on span "Работы" at bounding box center [231, 120] width 54 height 14
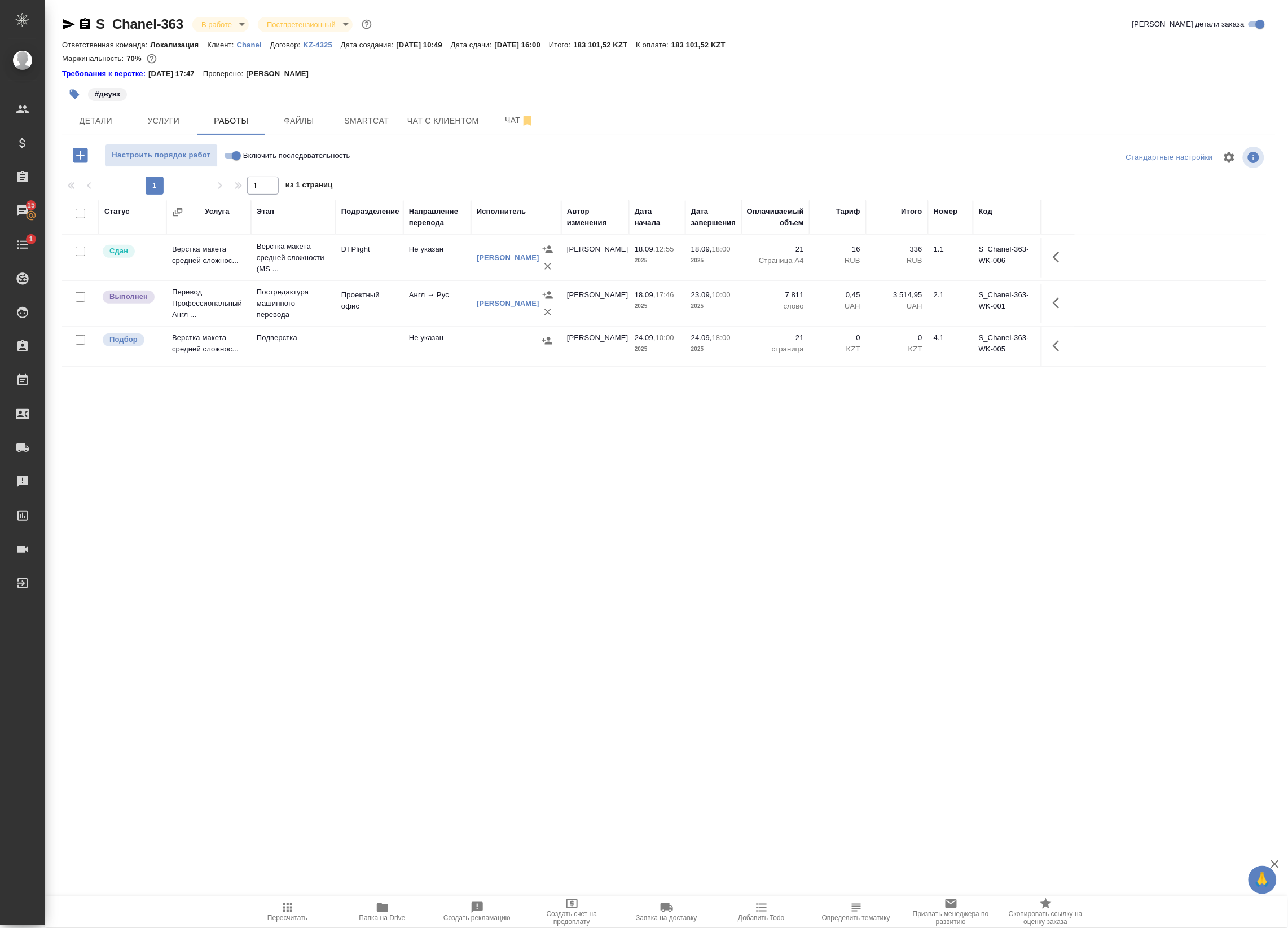
click at [157, 459] on div "Статус Услуга Этап Подразделение Направление перевода Исполнитель Автор изменен…" at bounding box center [664, 454] width 1204 height 508
click at [286, 909] on icon "button" at bounding box center [288, 908] width 14 height 14
click at [153, 122] on span "Услуги" at bounding box center [163, 120] width 54 height 14
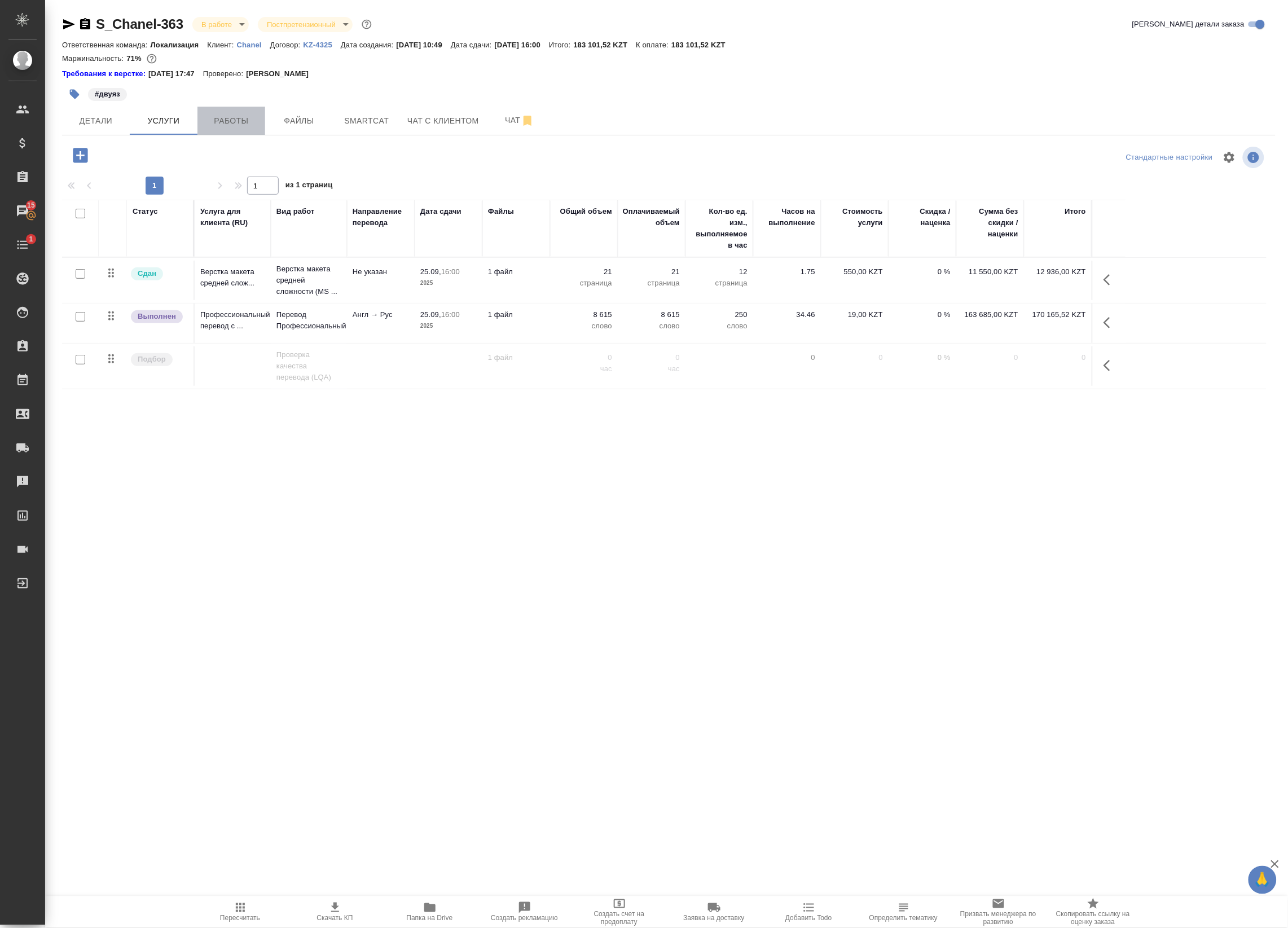
click at [240, 114] on span "Работы" at bounding box center [231, 120] width 54 height 14
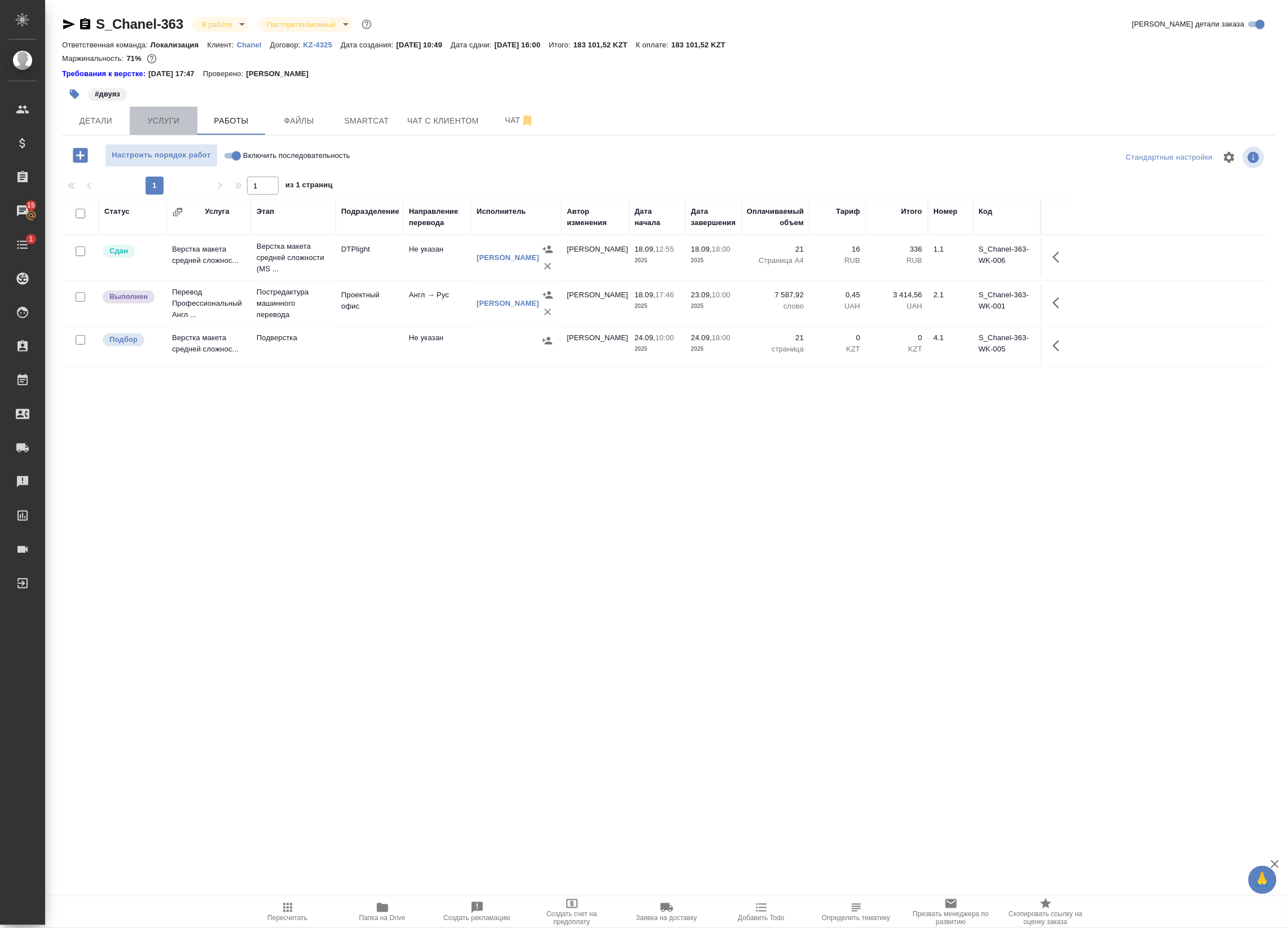
click at [181, 125] on span "Услуги" at bounding box center [163, 120] width 54 height 14
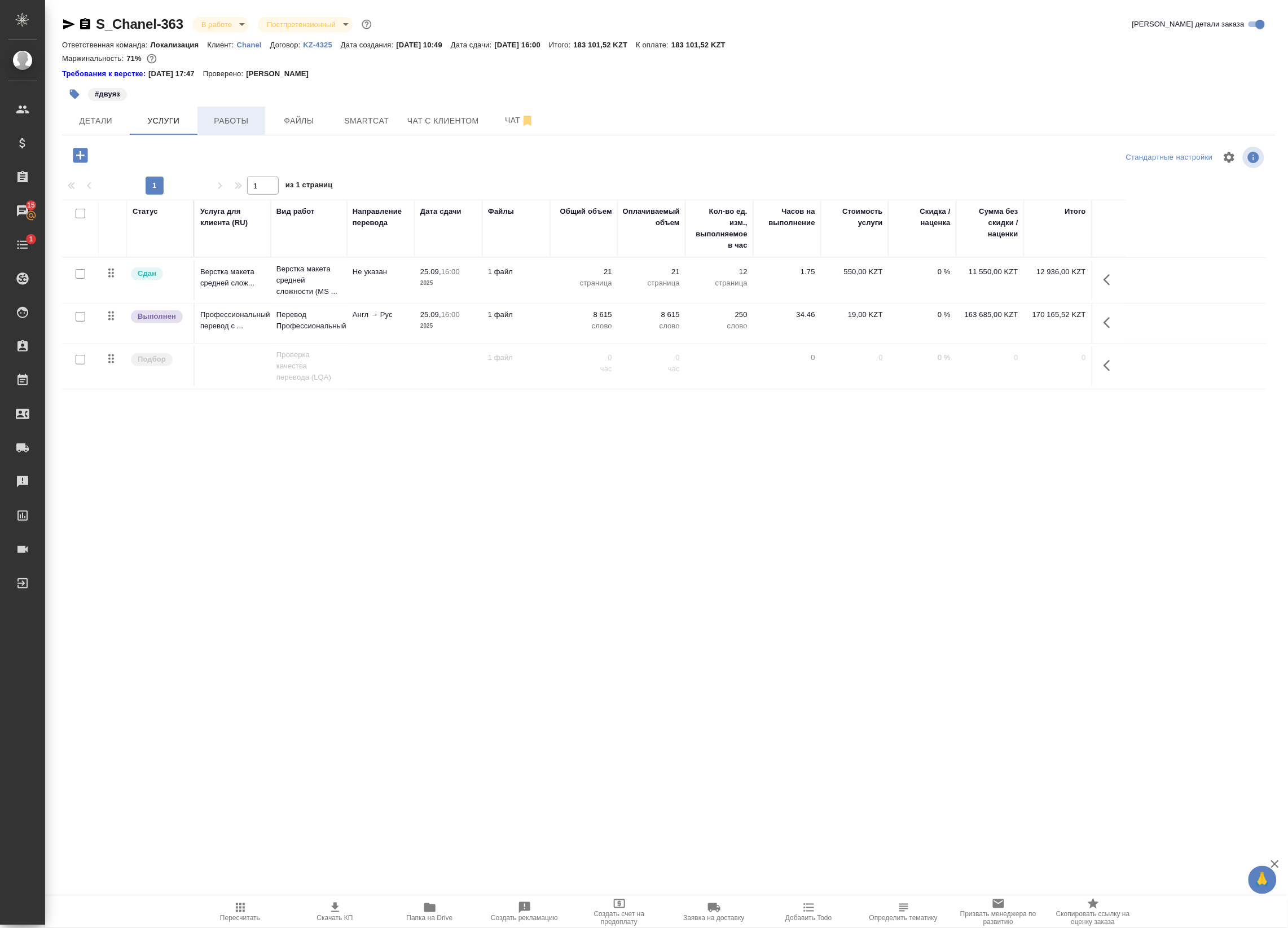
click at [215, 113] on button "Работы" at bounding box center [231, 120] width 68 height 28
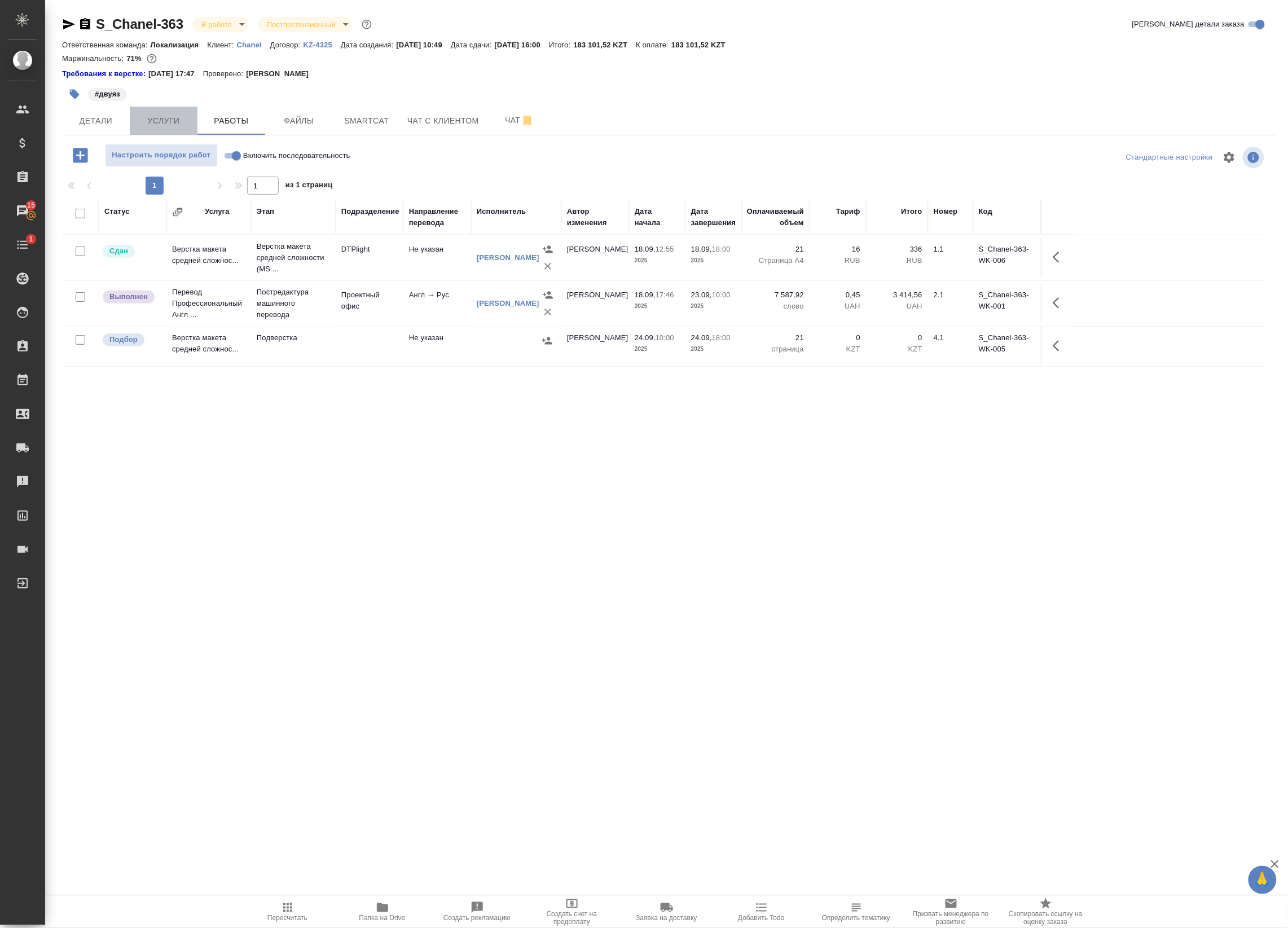
click at [172, 120] on span "Услуги" at bounding box center [163, 120] width 54 height 14
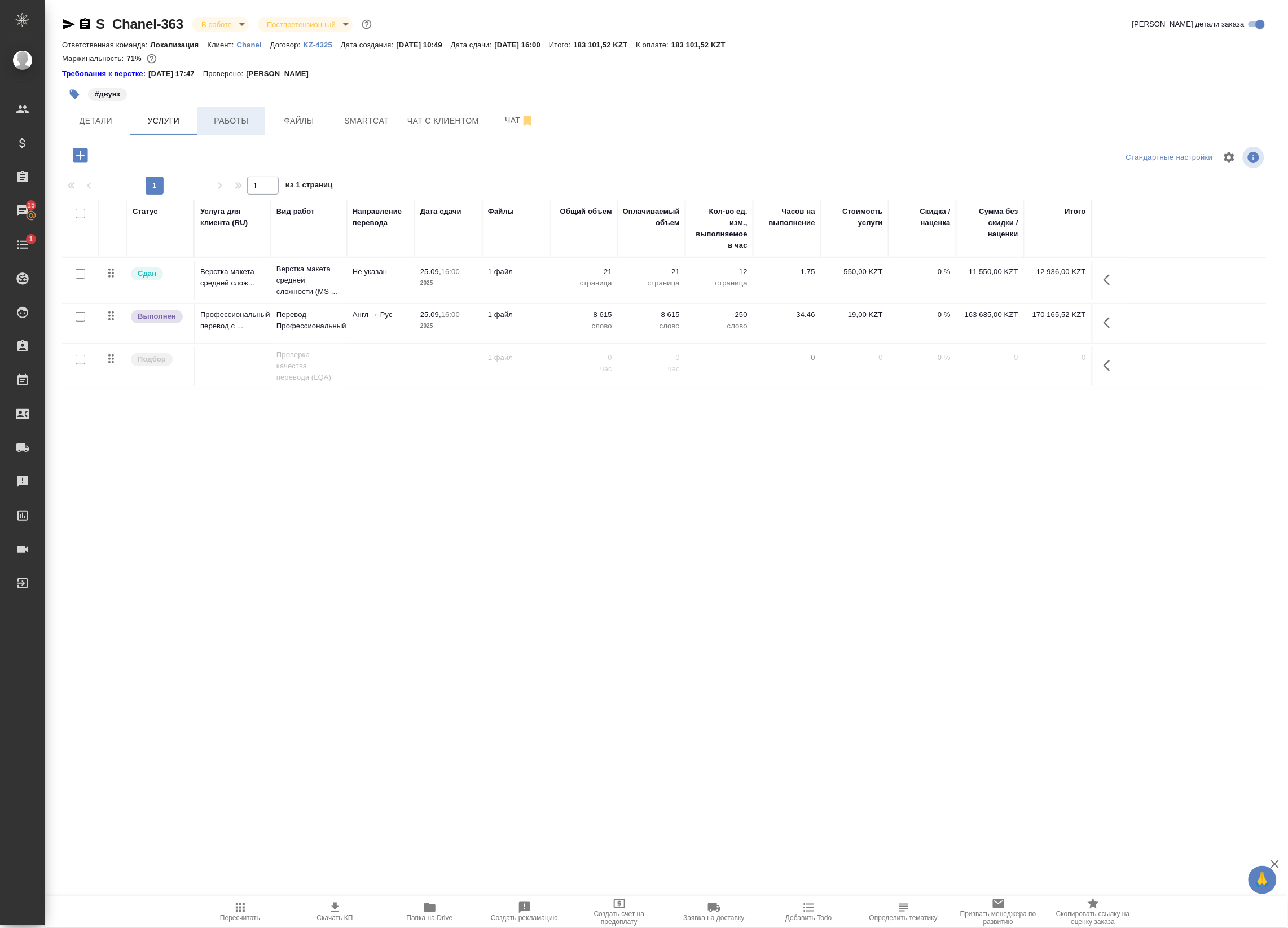
click at [221, 114] on span "Работы" at bounding box center [231, 120] width 54 height 14
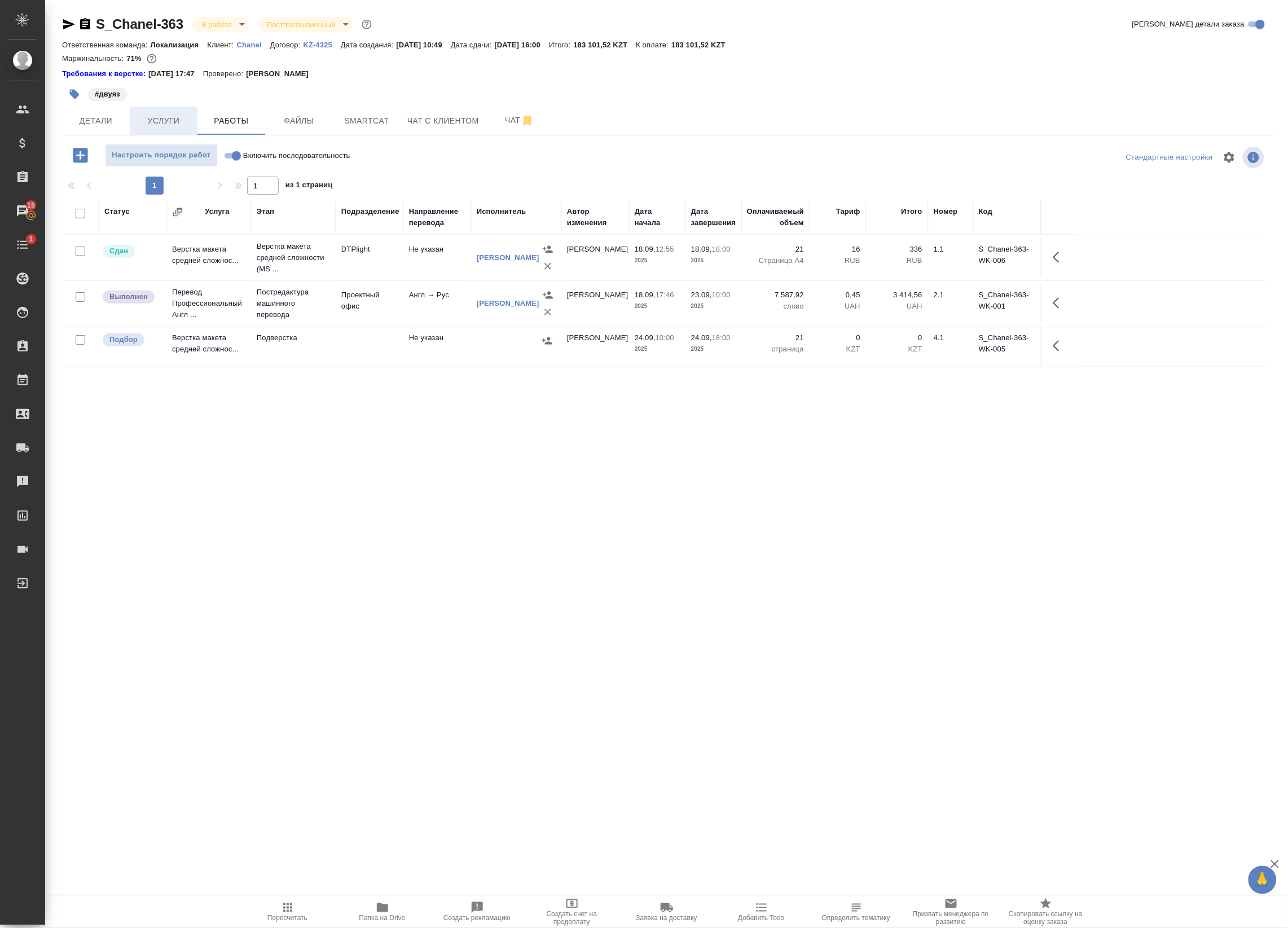
click at [176, 114] on span "Услуги" at bounding box center [163, 120] width 54 height 14
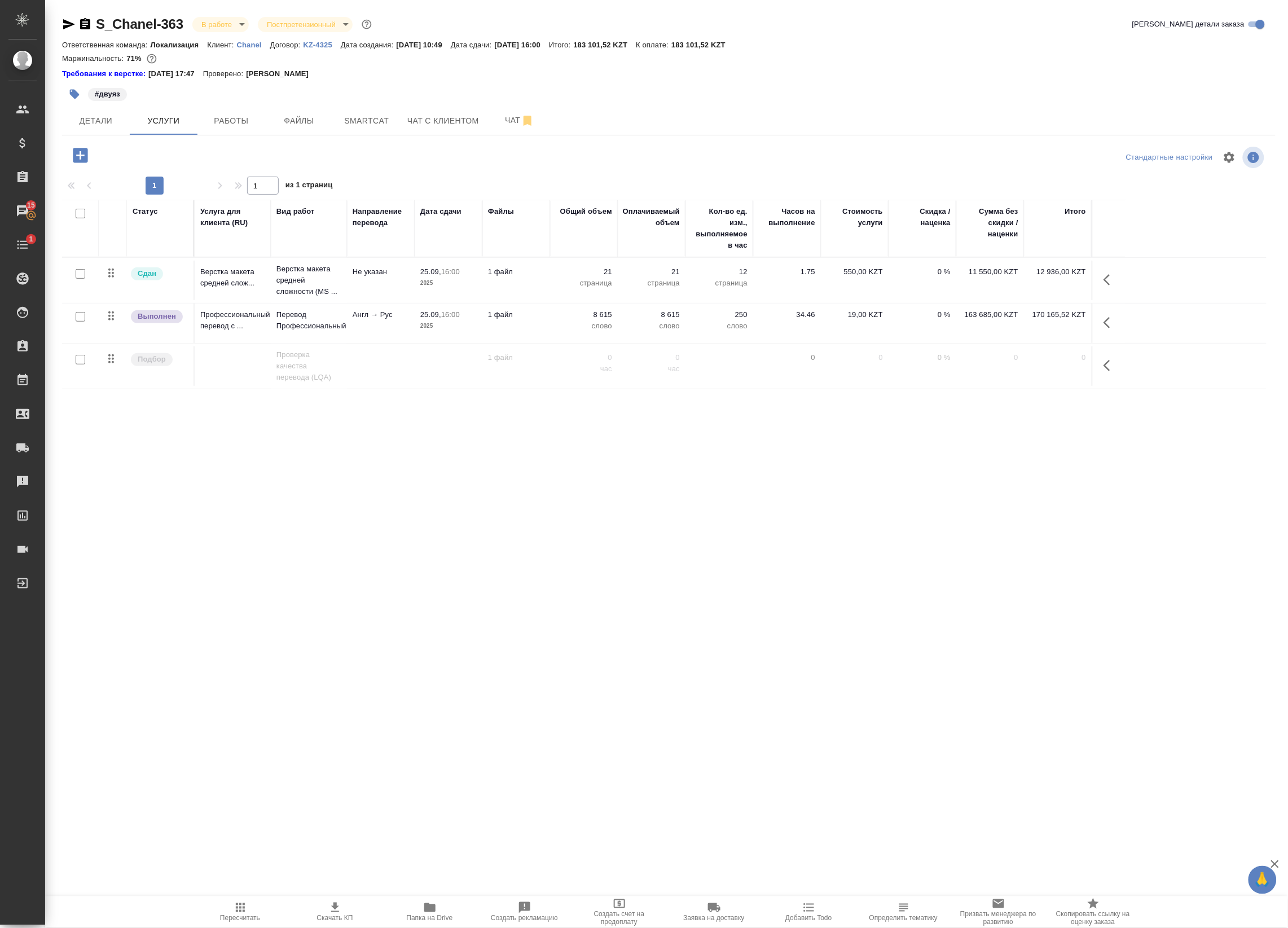
click at [247, 45] on p "Chanel" at bounding box center [253, 44] width 33 height 8
click at [243, 113] on button "Работы" at bounding box center [231, 120] width 68 height 28
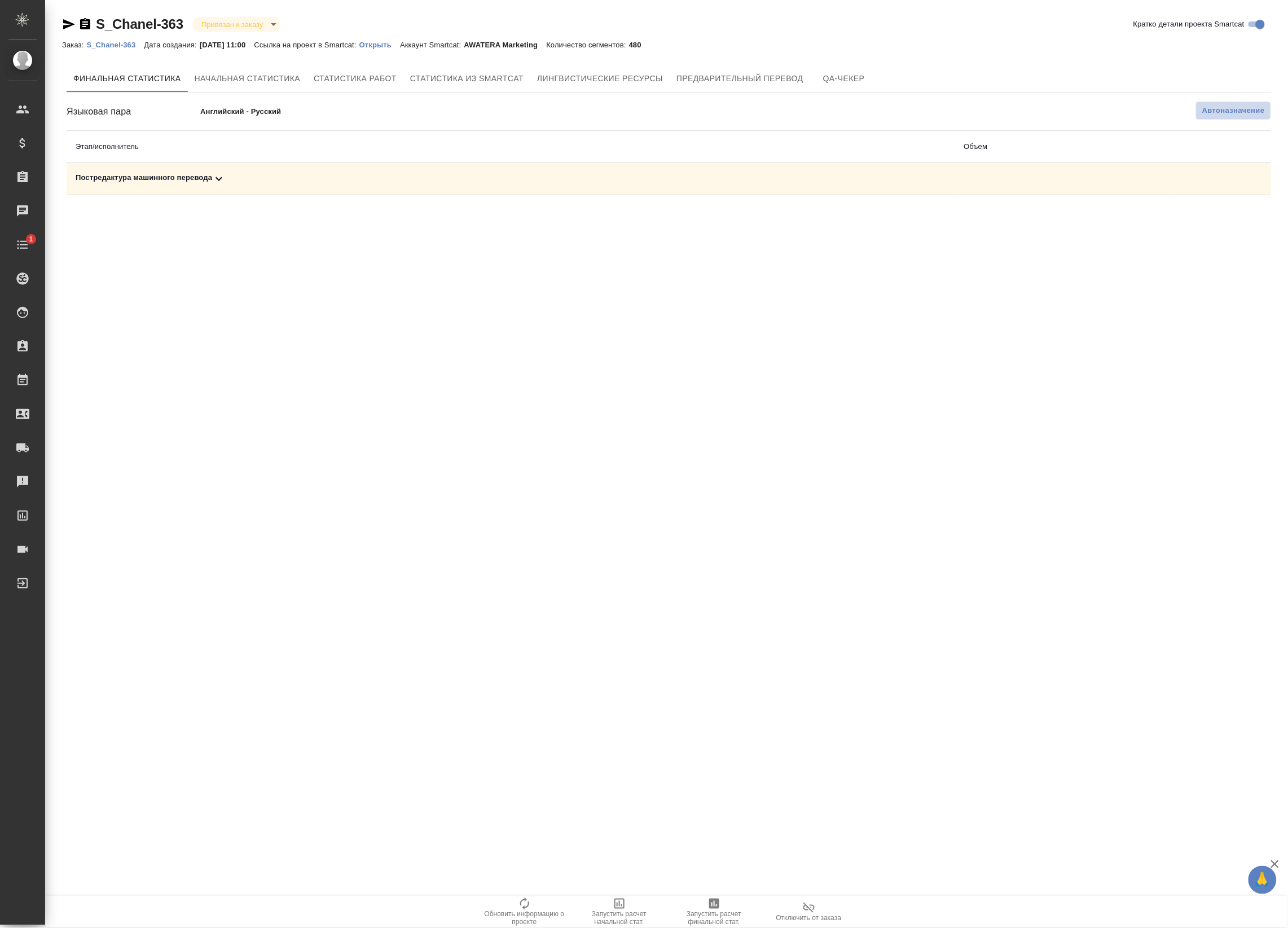
click at [1224, 109] on span "Автоназначение" at bounding box center [1233, 110] width 63 height 11
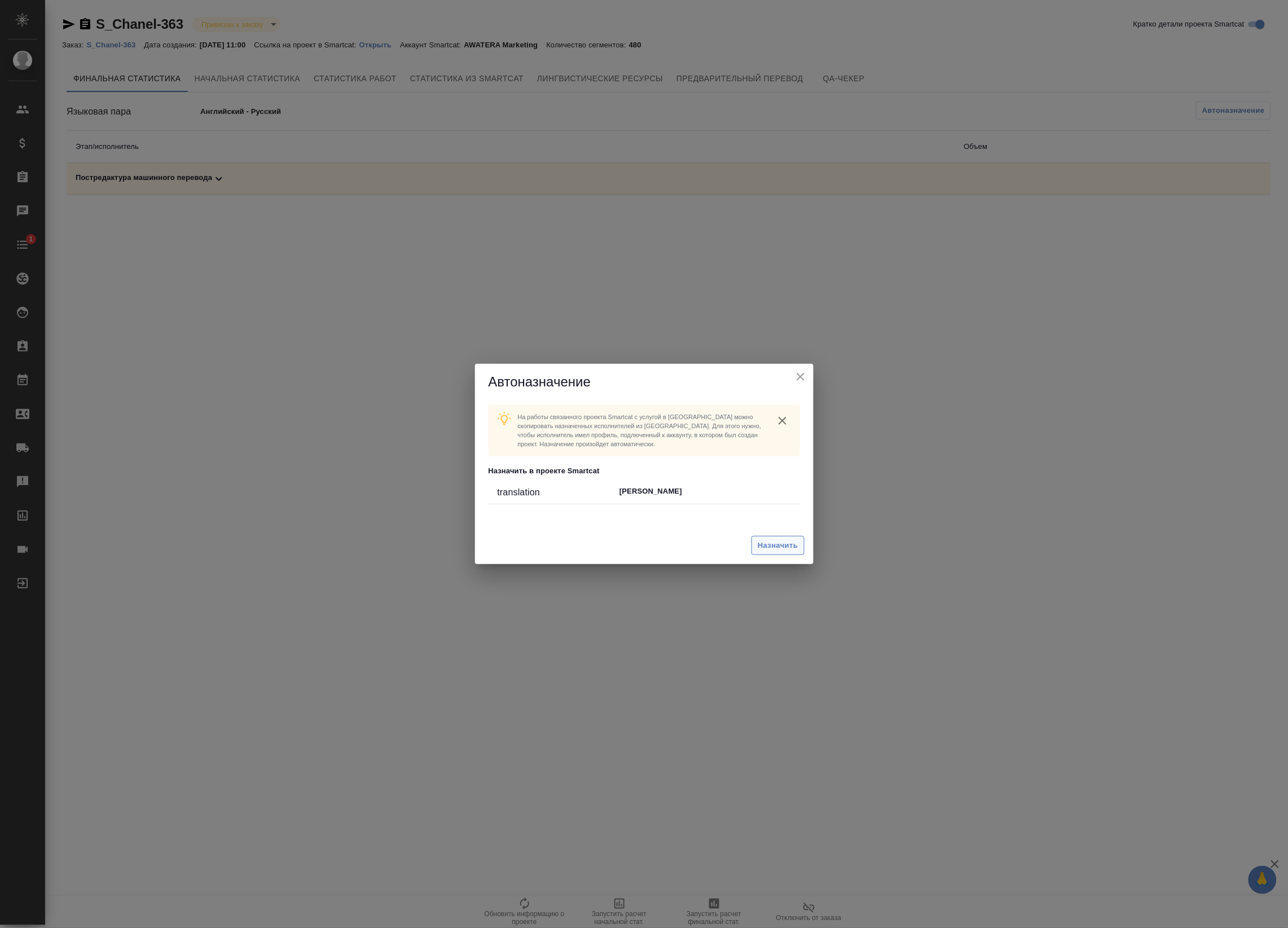
click at [774, 549] on span "Назначить" at bounding box center [778, 546] width 40 height 13
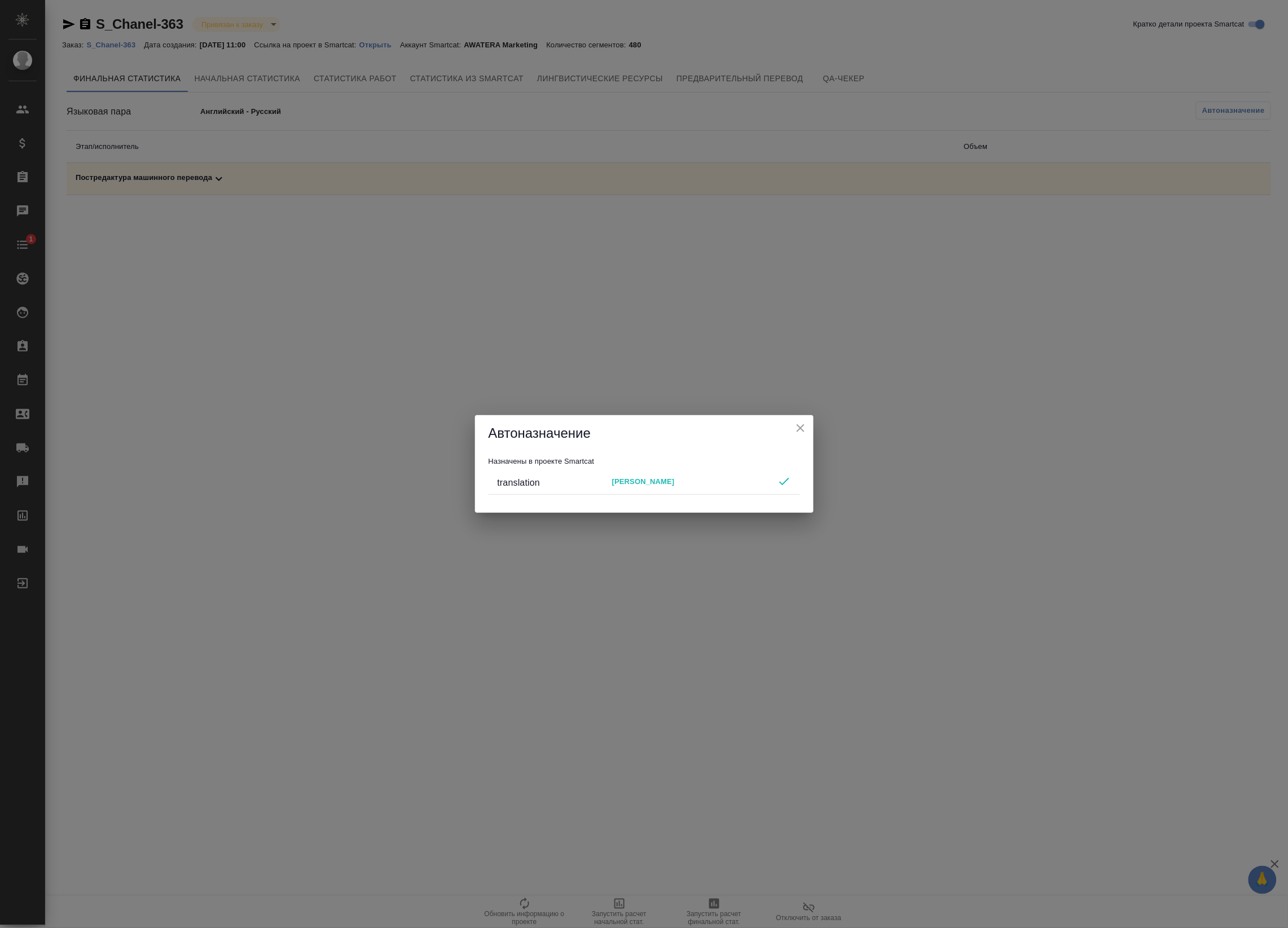
click at [800, 429] on icon "close" at bounding box center [800, 428] width 8 height 8
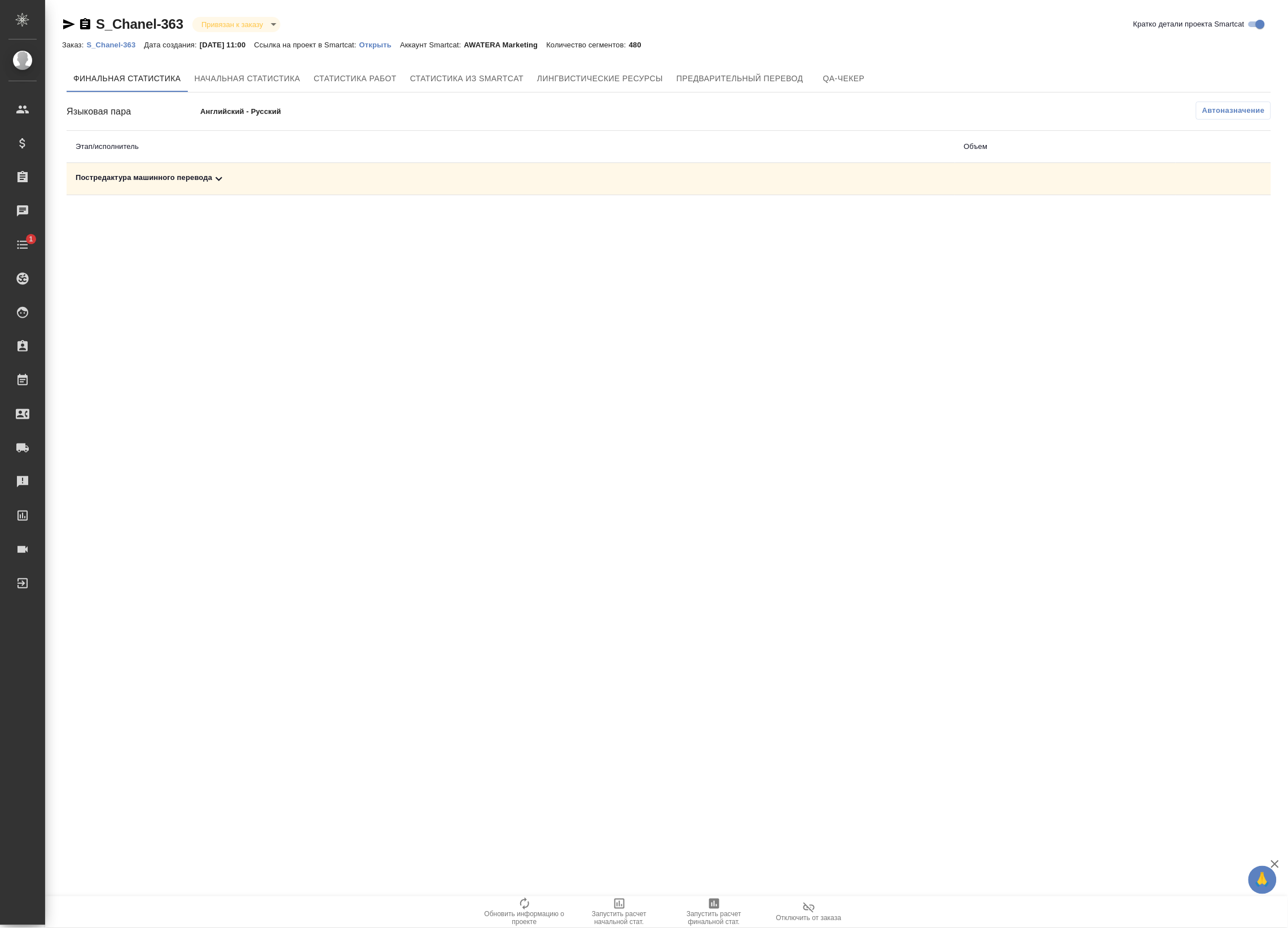
click at [708, 903] on icon "button" at bounding box center [714, 904] width 14 height 14
click at [276, 173] on div "Постредактура машинного перевода" at bounding box center [511, 178] width 870 height 14
click at [643, 189] on td "Постредактура машинного перевода" at bounding box center [511, 179] width 888 height 32
click at [574, 181] on div "Постредактура машинного перевода" at bounding box center [511, 178] width 870 height 14
click at [739, 177] on div "Постредактура машинного перевода" at bounding box center [511, 178] width 870 height 14
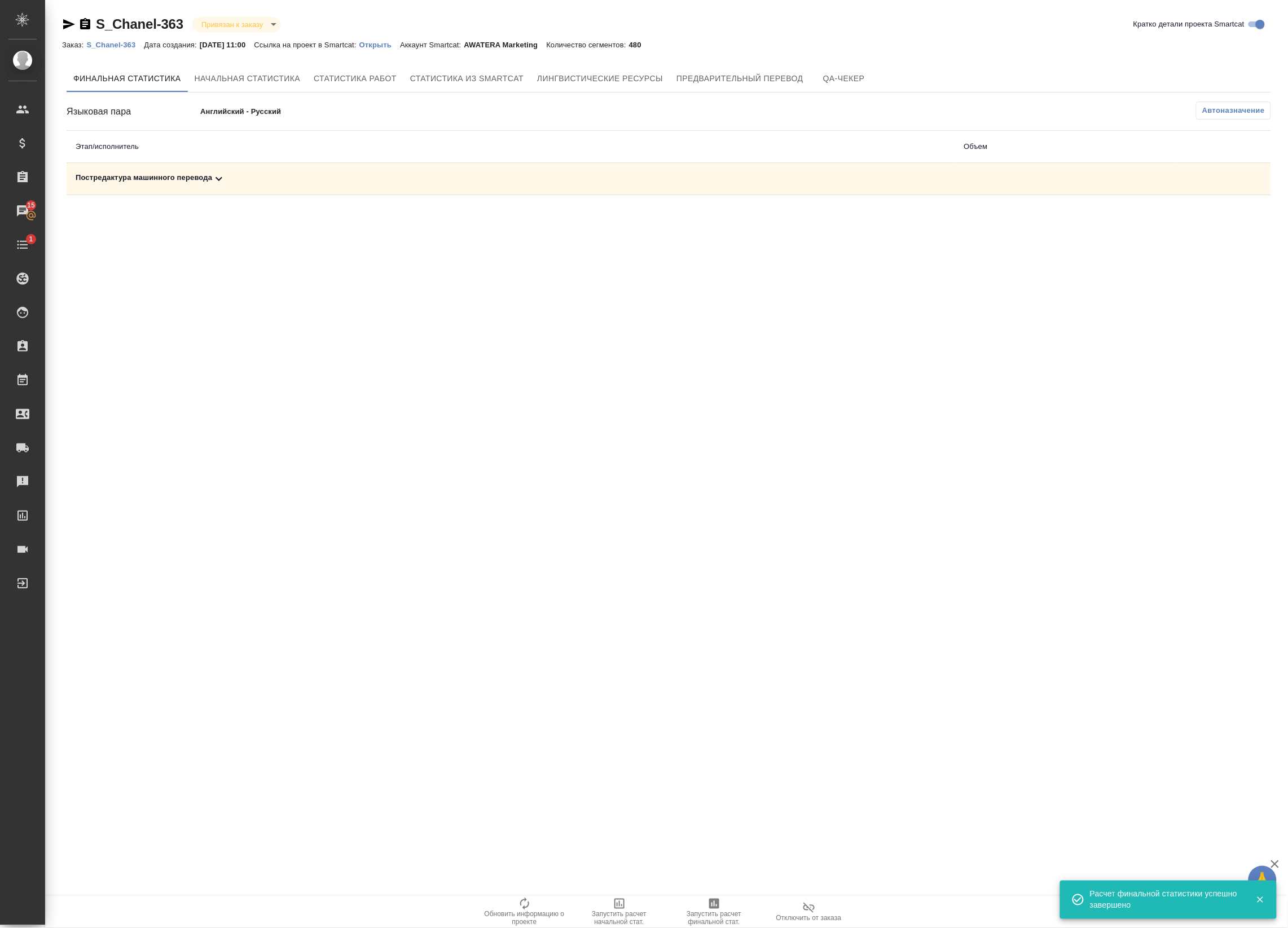
click at [879, 180] on div "Постредактура машинного перевода" at bounding box center [511, 178] width 870 height 14
click at [1219, 217] on icon "button" at bounding box center [1221, 218] width 14 height 14
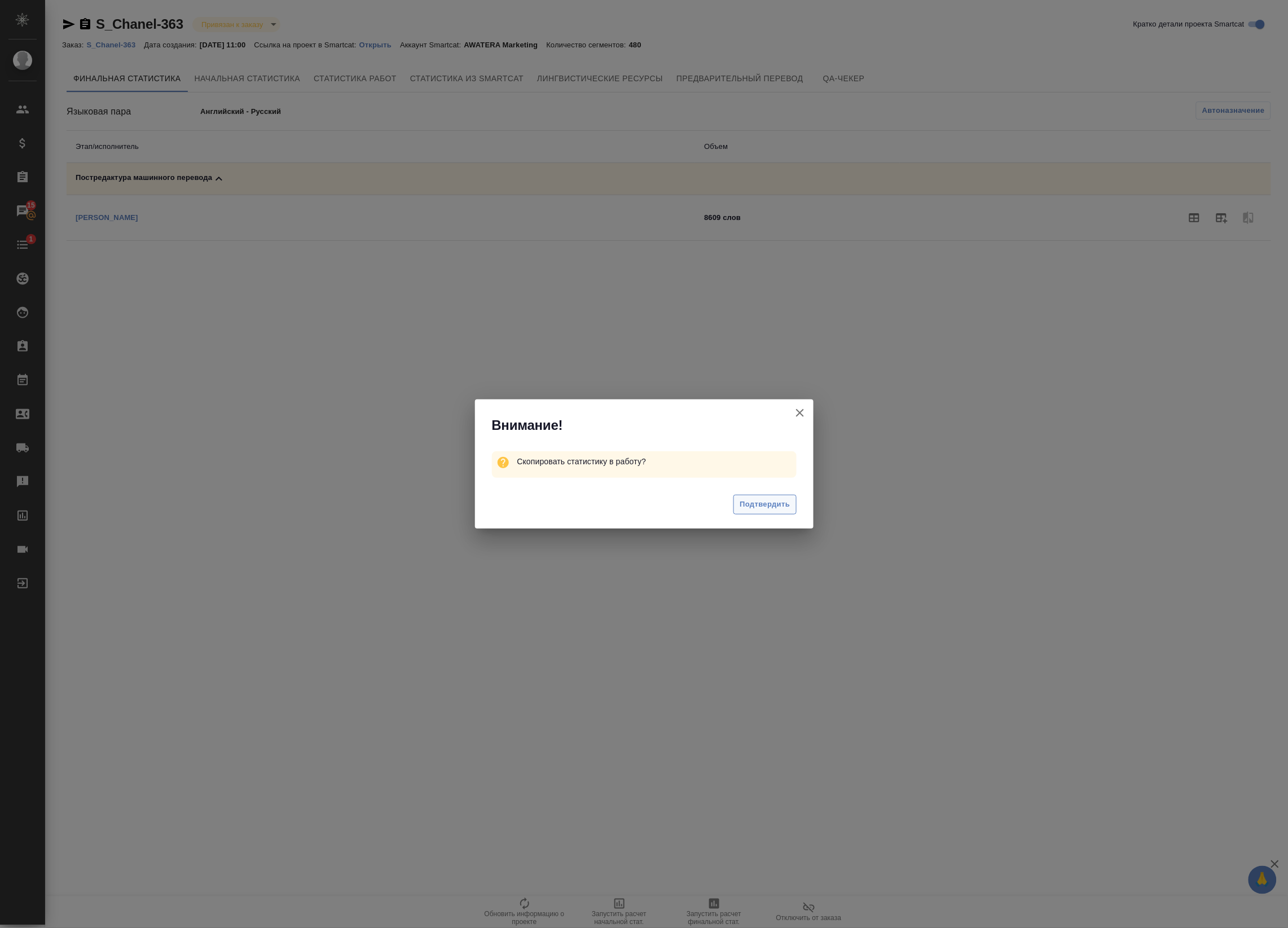
click at [773, 509] on span "Подтвердить" at bounding box center [764, 505] width 50 height 13
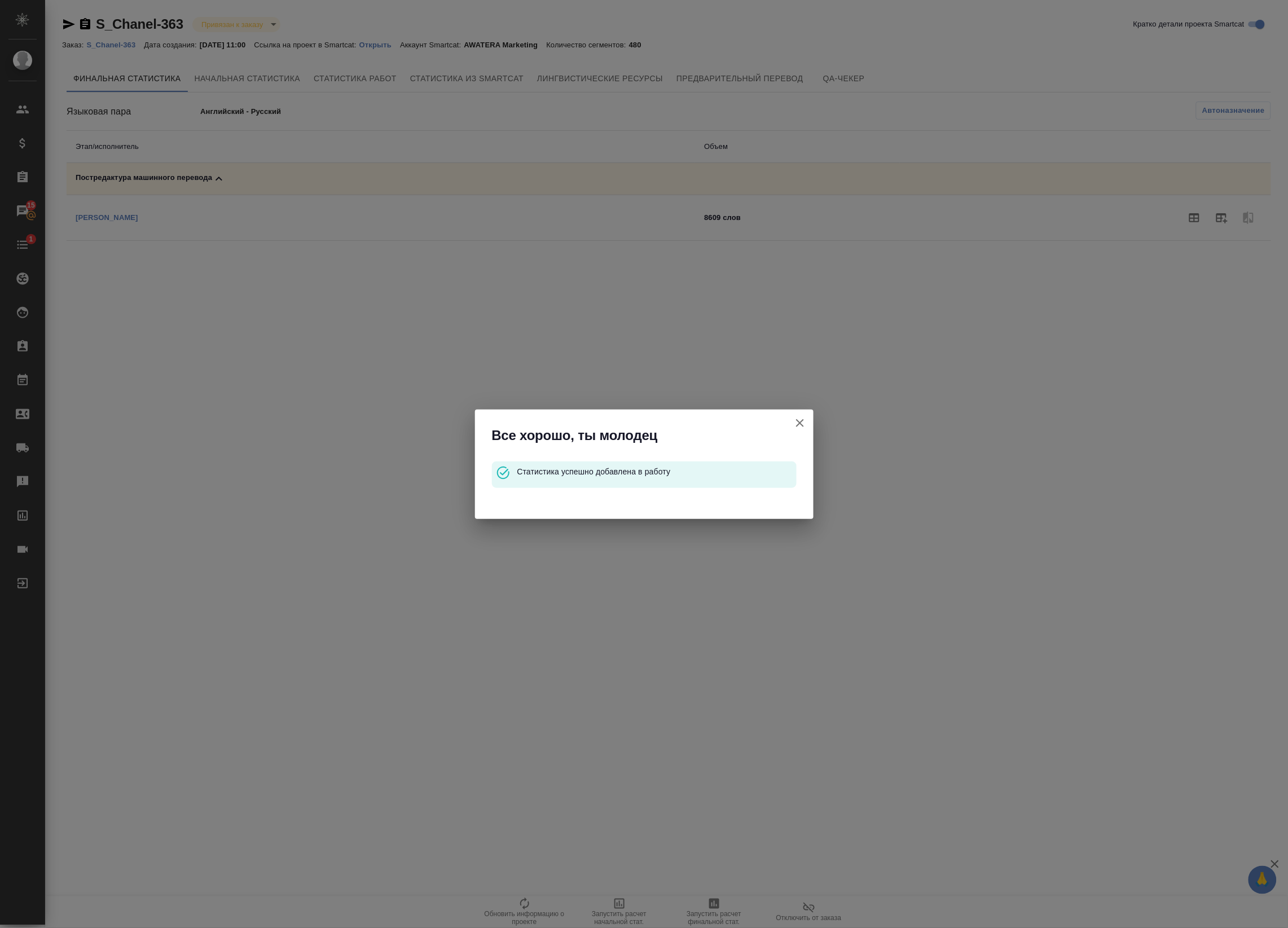
click at [805, 427] on icon "button" at bounding box center [800, 422] width 14 height 14
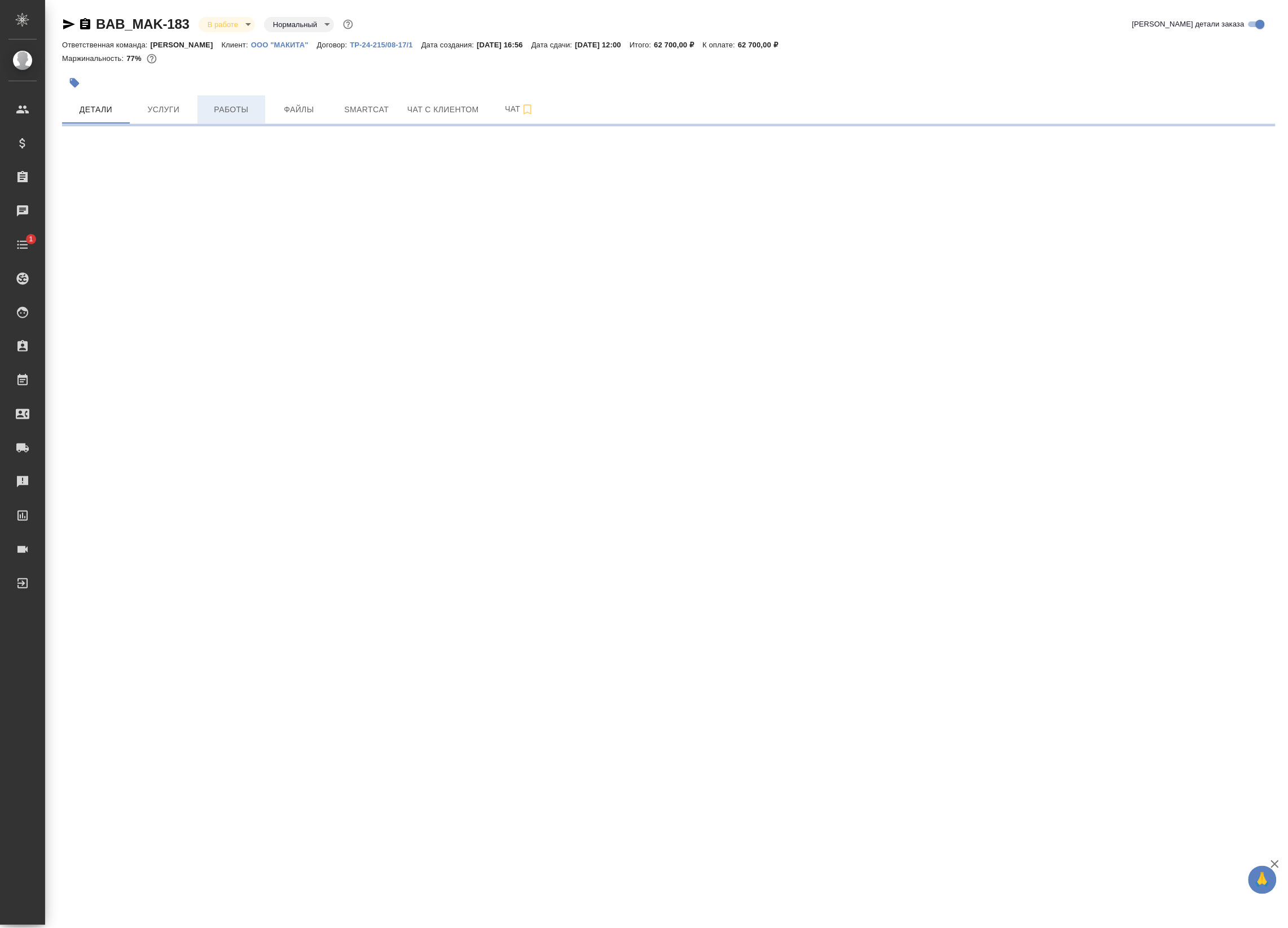
select select "RU"
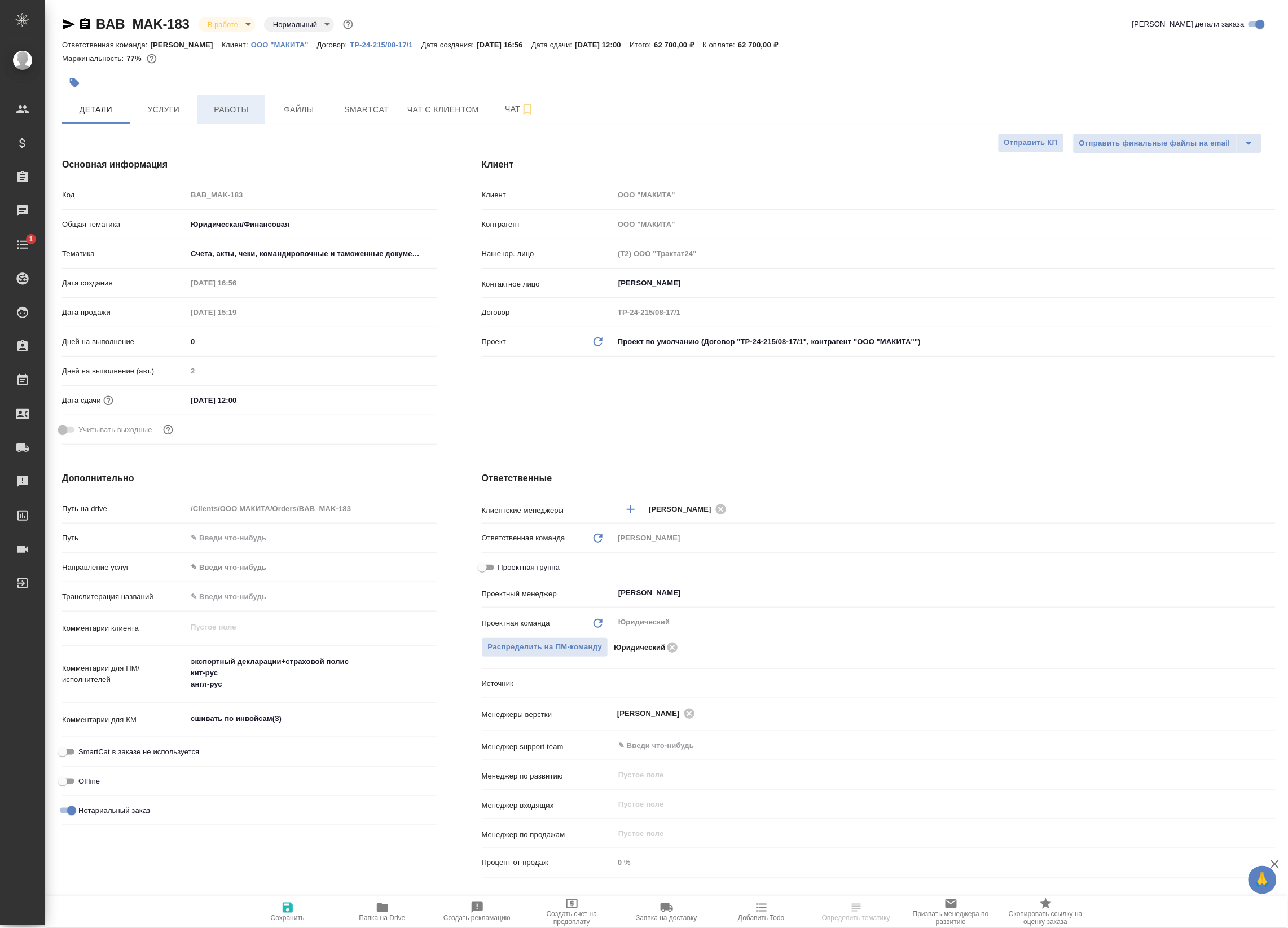
type textarea "x"
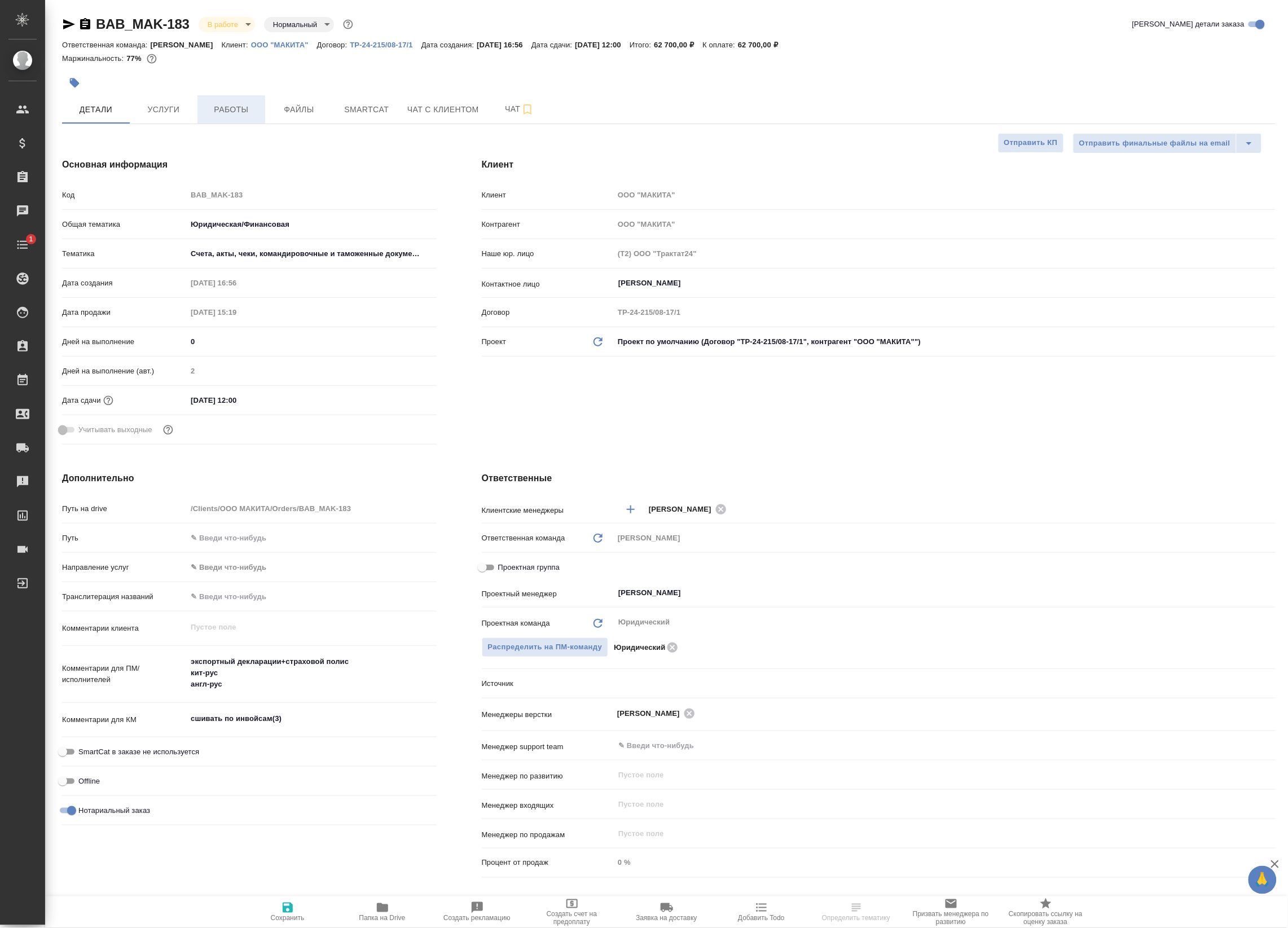
type textarea "x"
click at [241, 118] on button "Работы" at bounding box center [231, 109] width 68 height 28
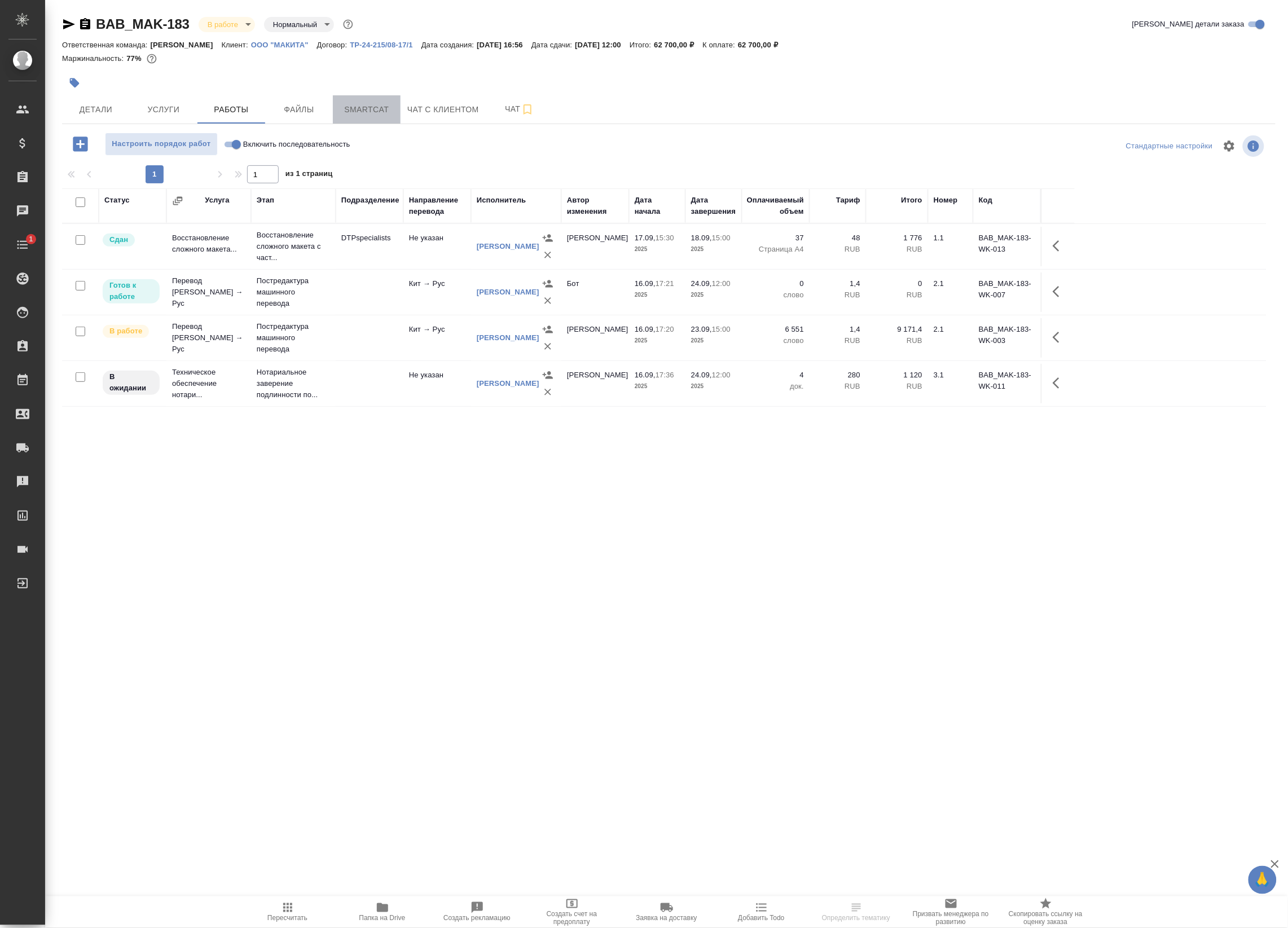
click at [367, 114] on span "Smartcat" at bounding box center [366, 109] width 54 height 14
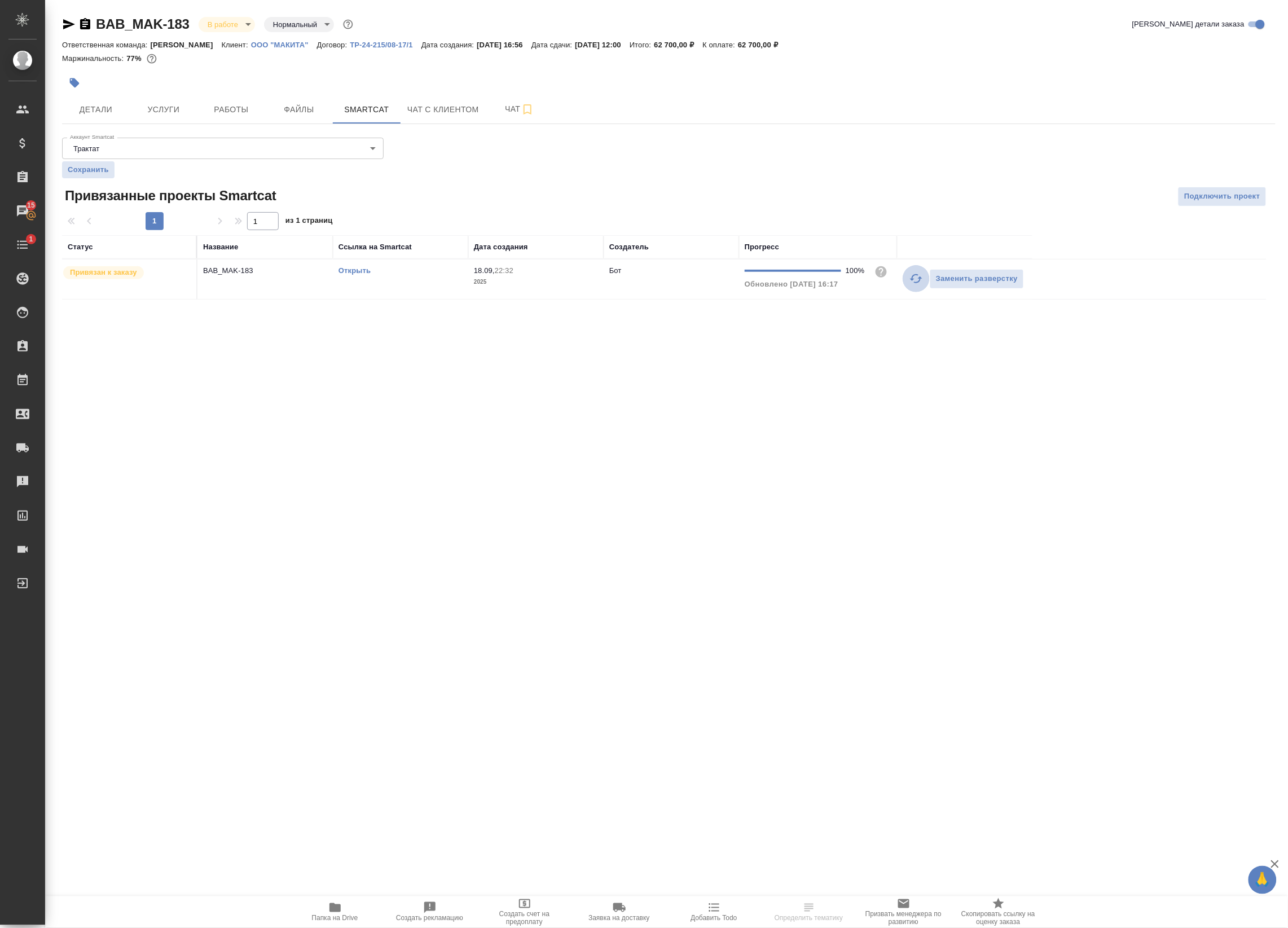
click at [907, 281] on button "button" at bounding box center [916, 279] width 27 height 27
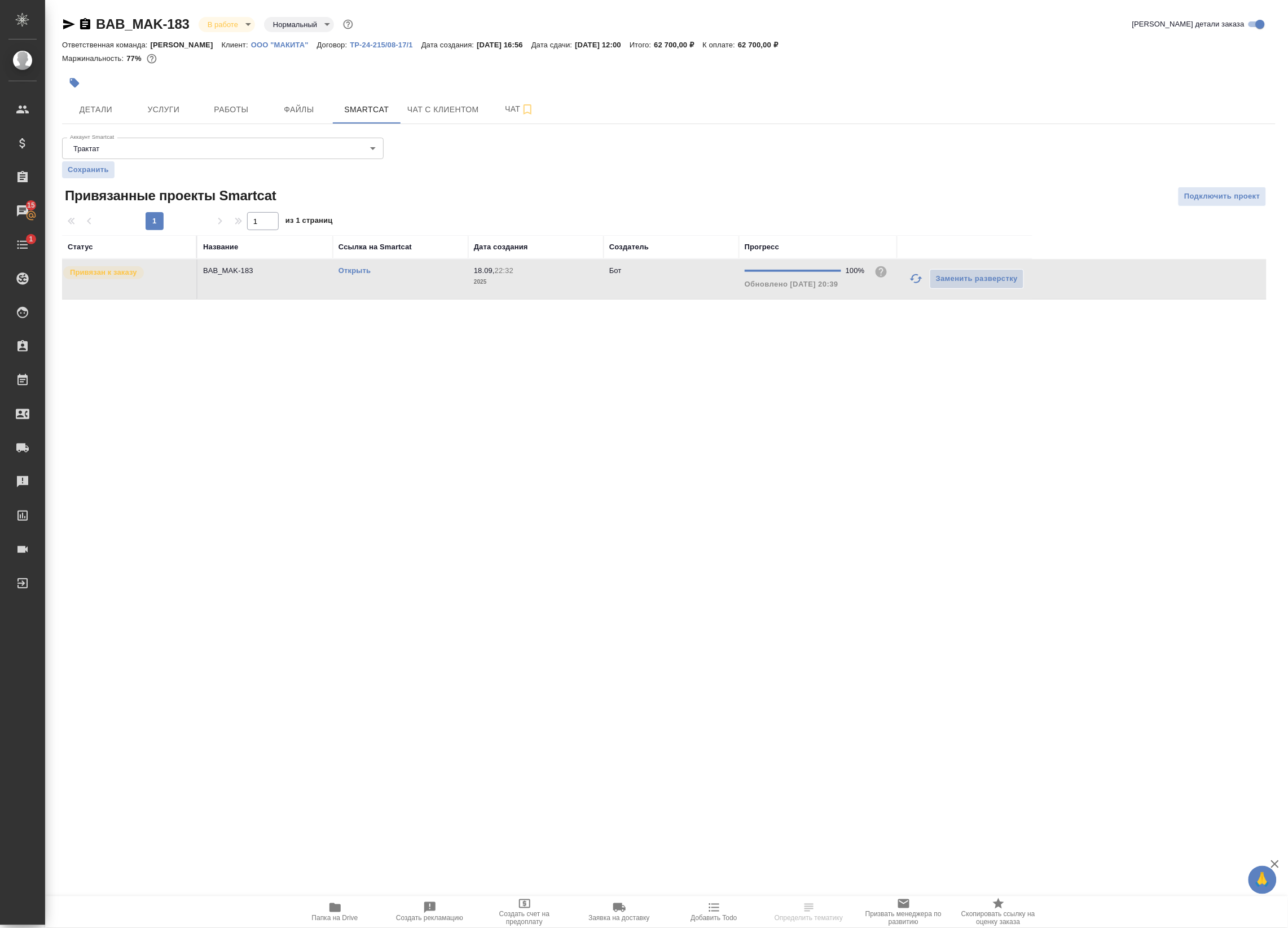
click at [433, 283] on td "Открыть" at bounding box center [401, 279] width 135 height 40
click at [226, 106] on span "Работы" at bounding box center [231, 109] width 54 height 14
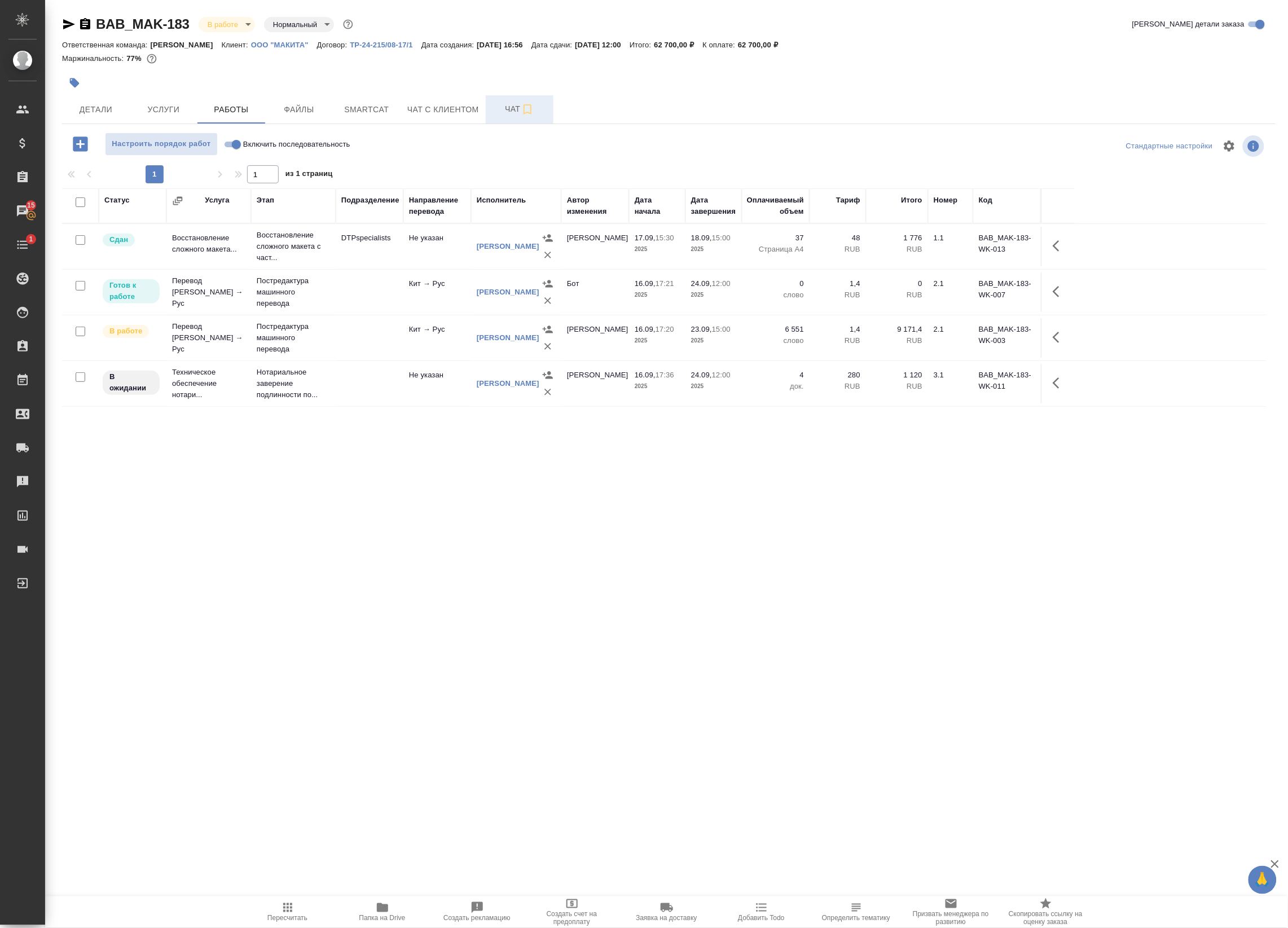
click at [509, 110] on span "Чат" at bounding box center [519, 109] width 54 height 14
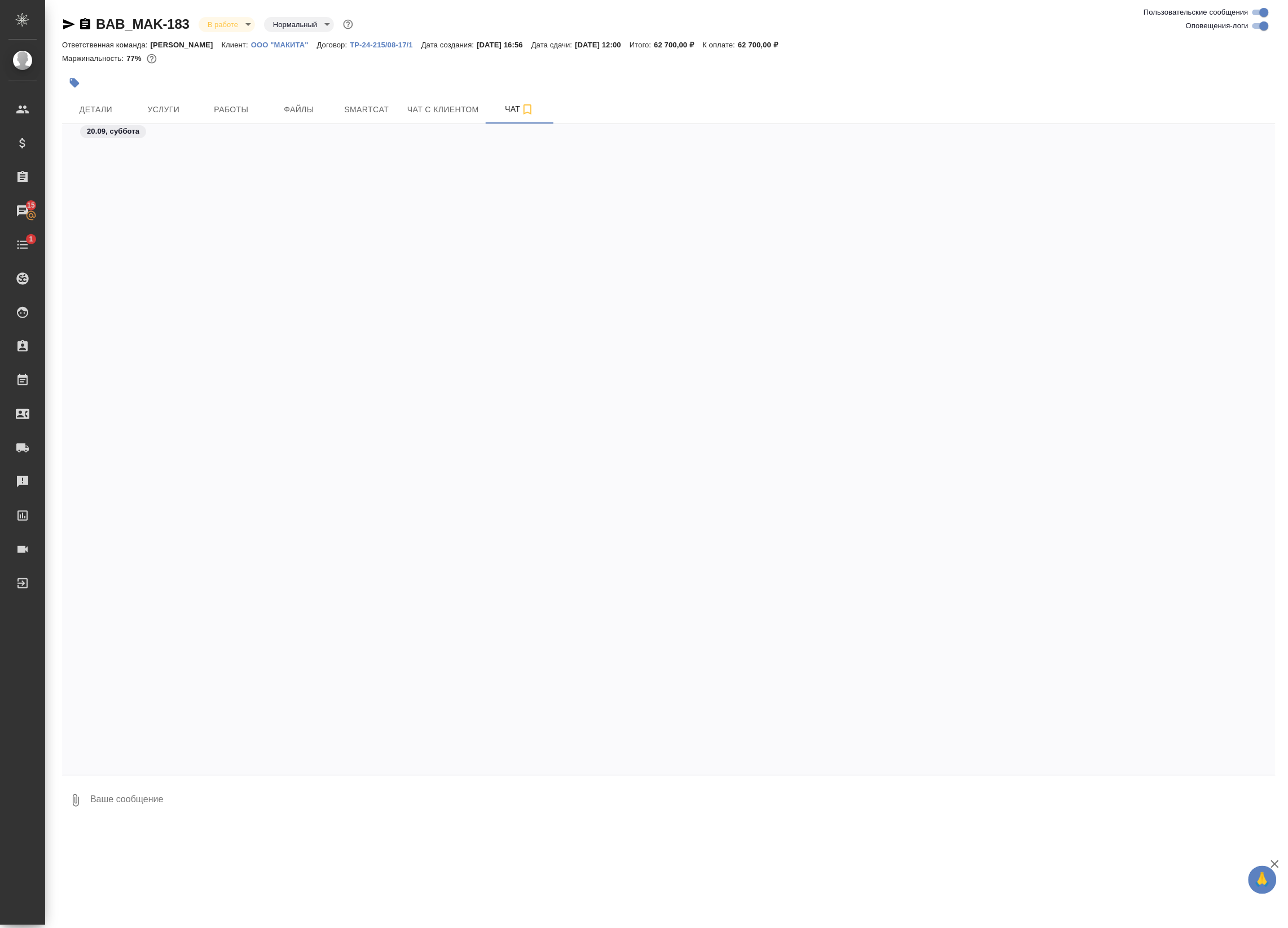
scroll to position [2754, 0]
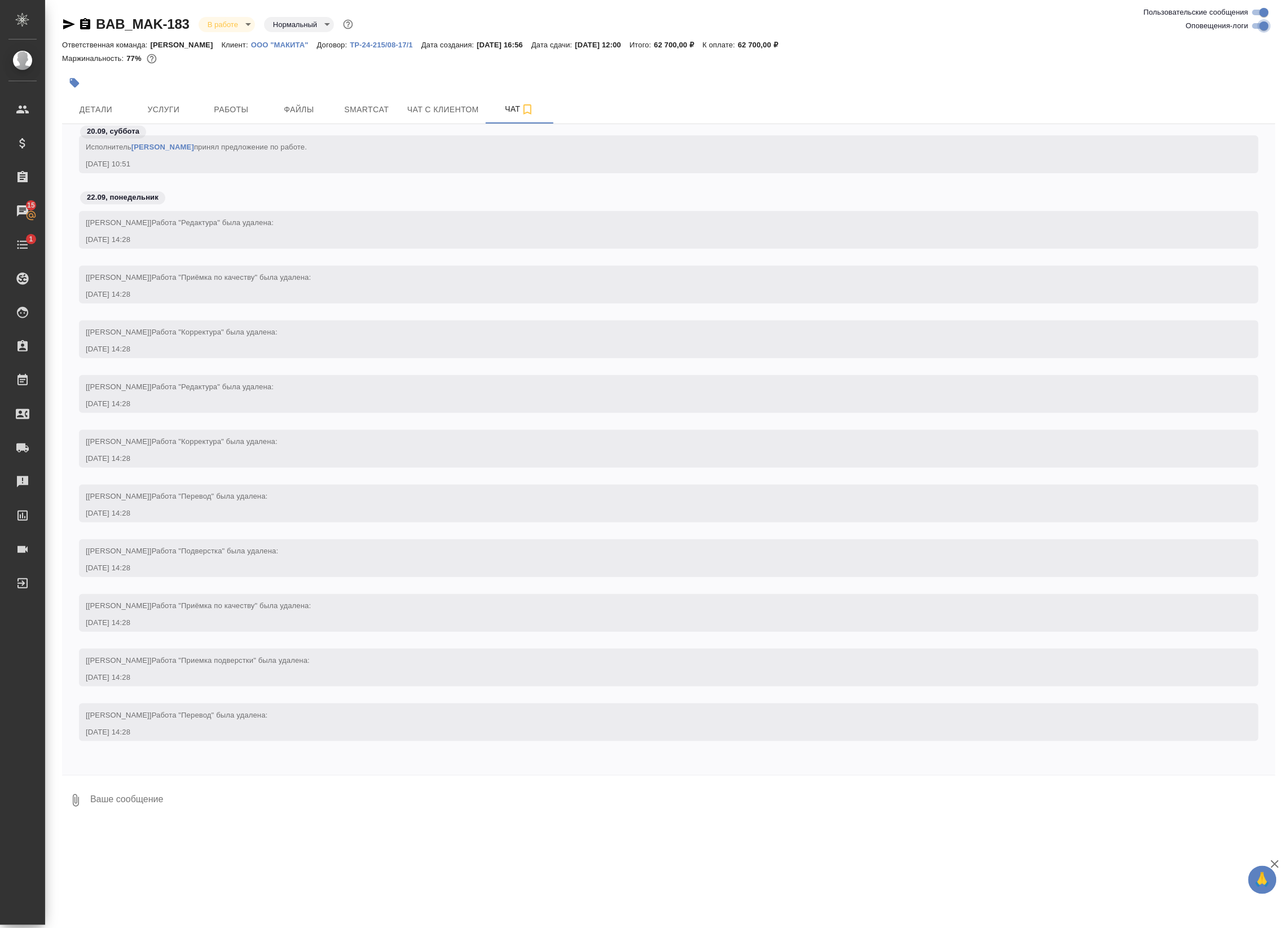
click at [1261, 28] on input "Оповещения-логи" at bounding box center [1264, 26] width 40 height 14
checkbox input "false"
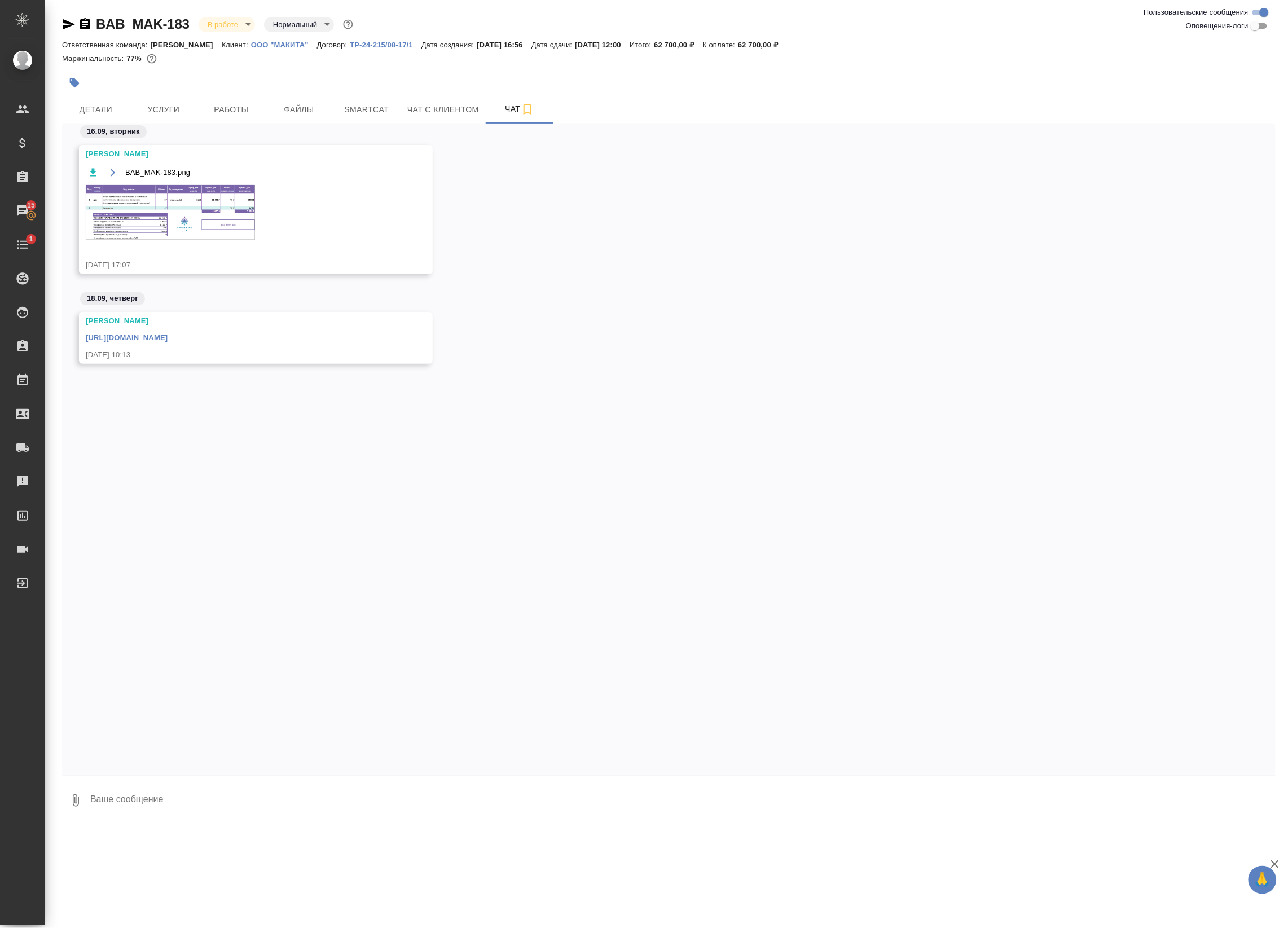
scroll to position [0, 0]
click at [183, 217] on img at bounding box center [170, 213] width 169 height 55
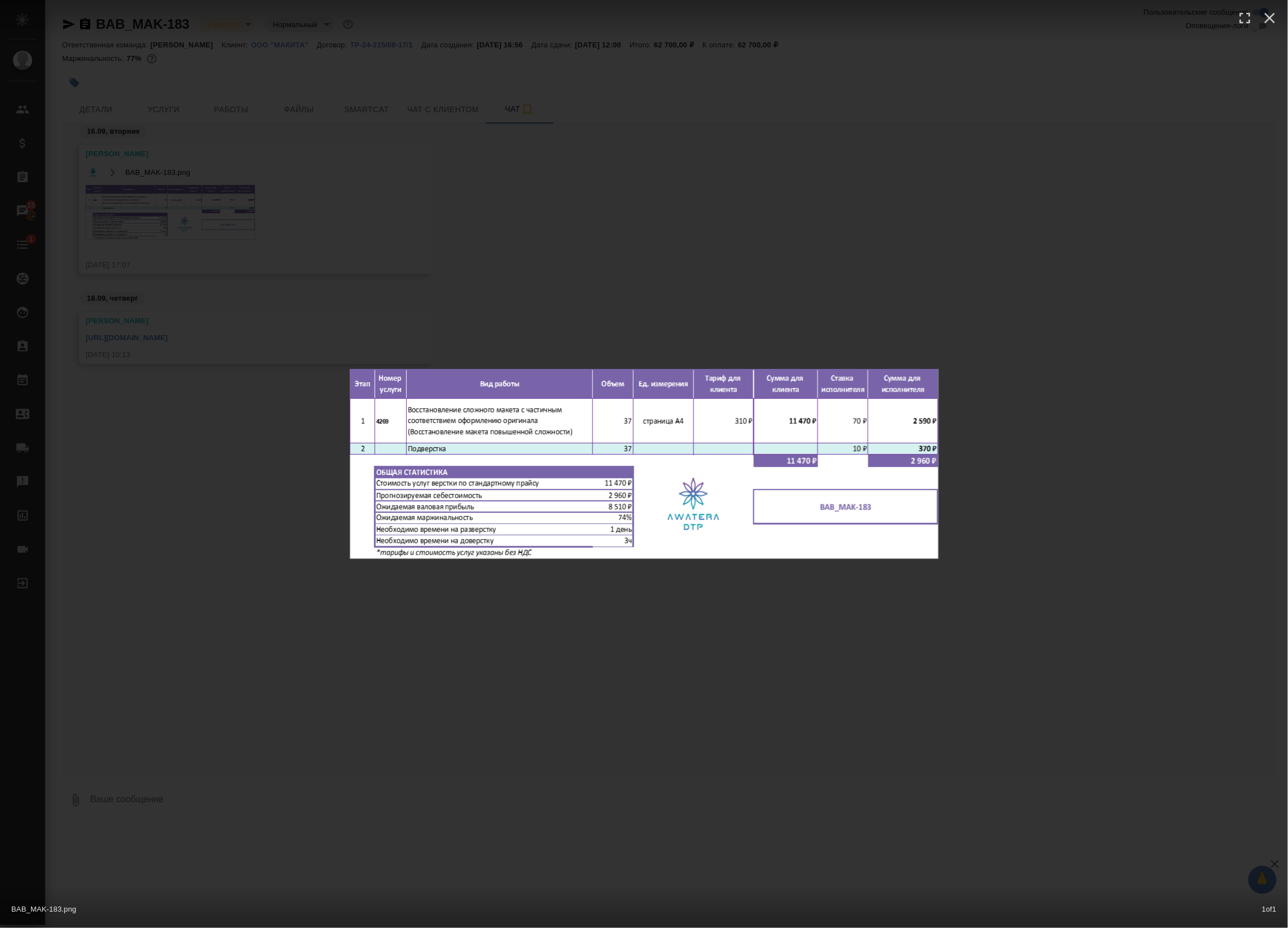
click at [291, 243] on div "BAB_MAK-183.png 1 of 1" at bounding box center [644, 464] width 1288 height 928
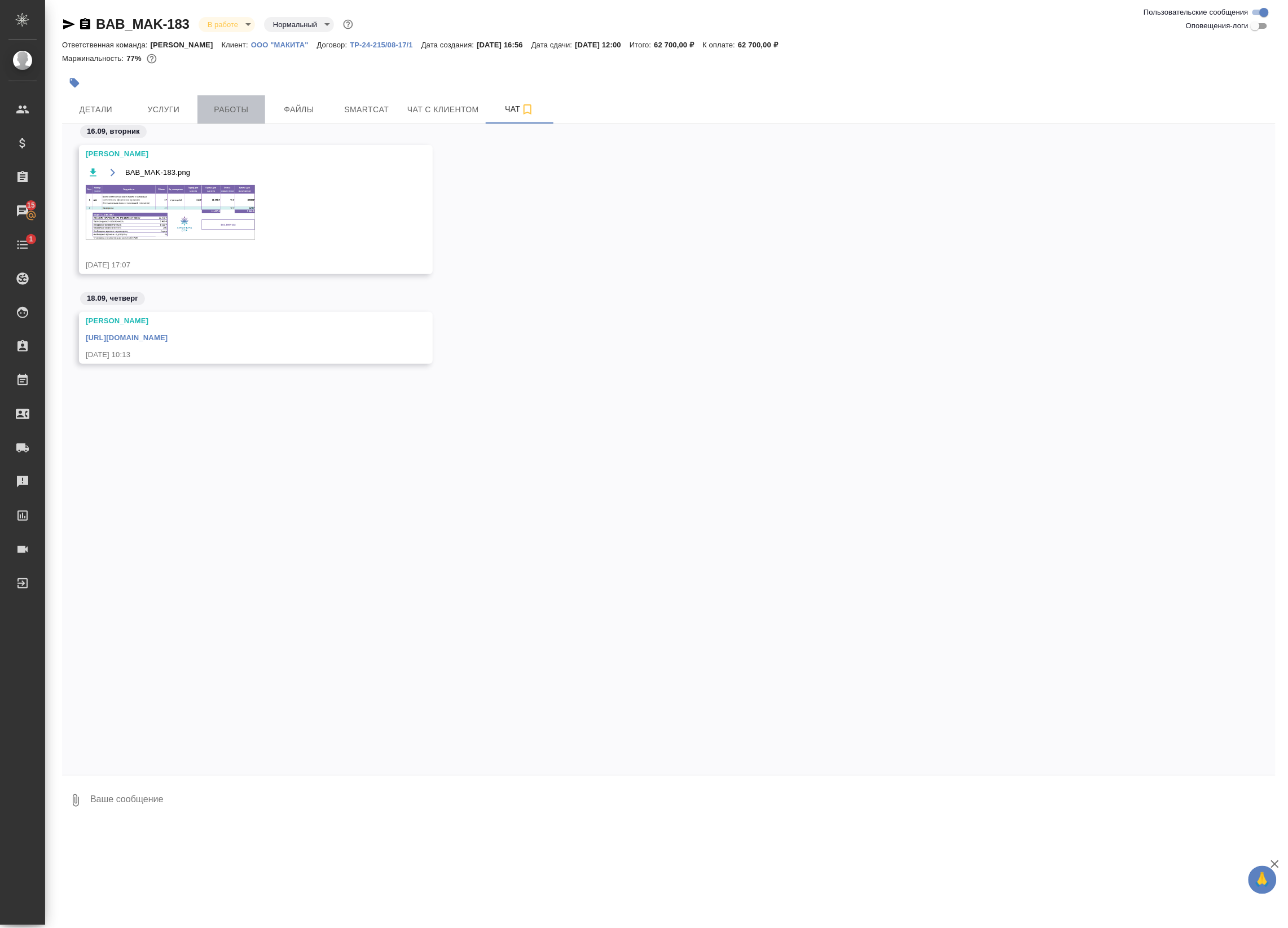
click at [214, 110] on span "Работы" at bounding box center [231, 109] width 54 height 14
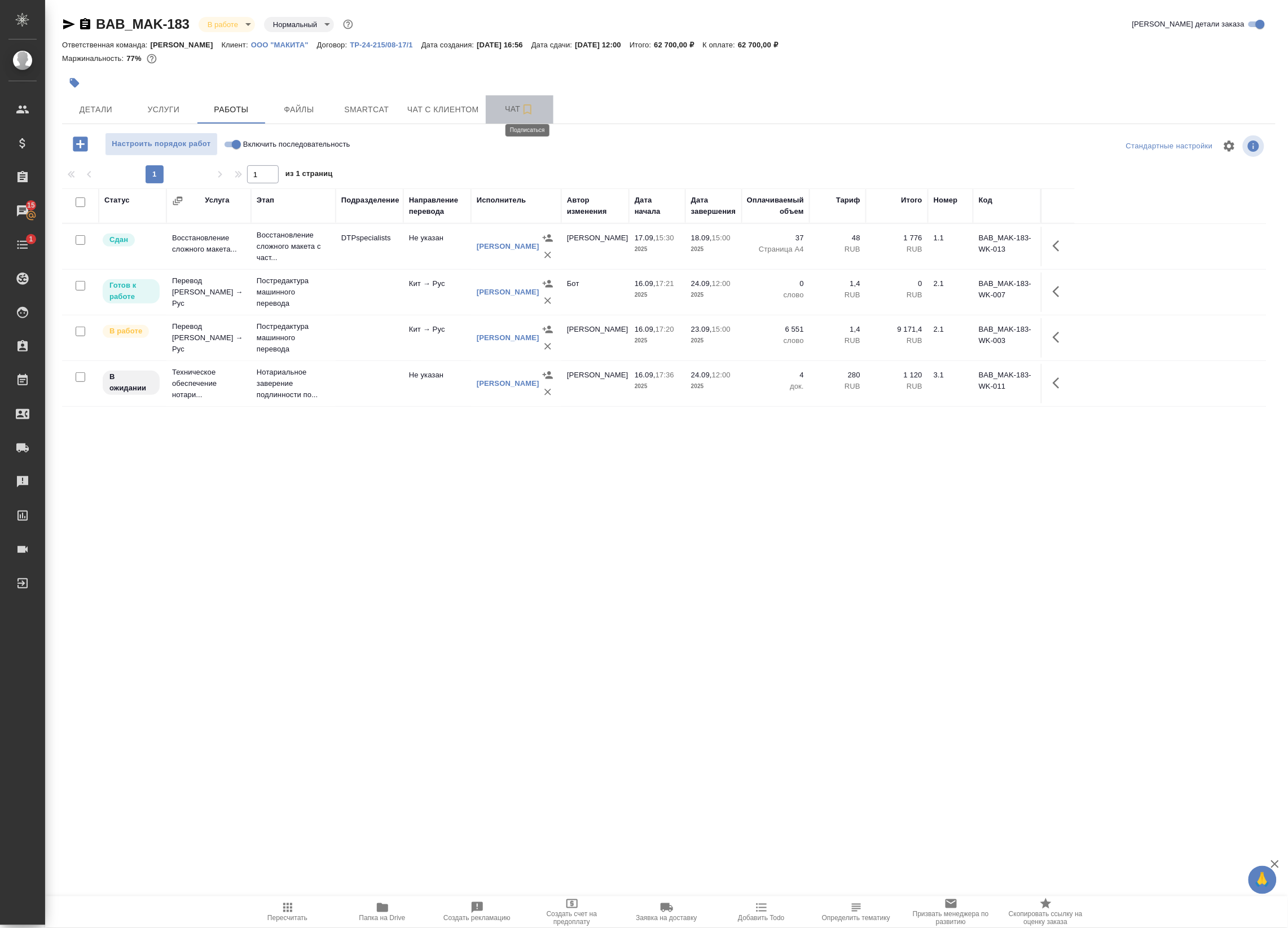
click at [521, 113] on icon "button" at bounding box center [527, 109] width 14 height 14
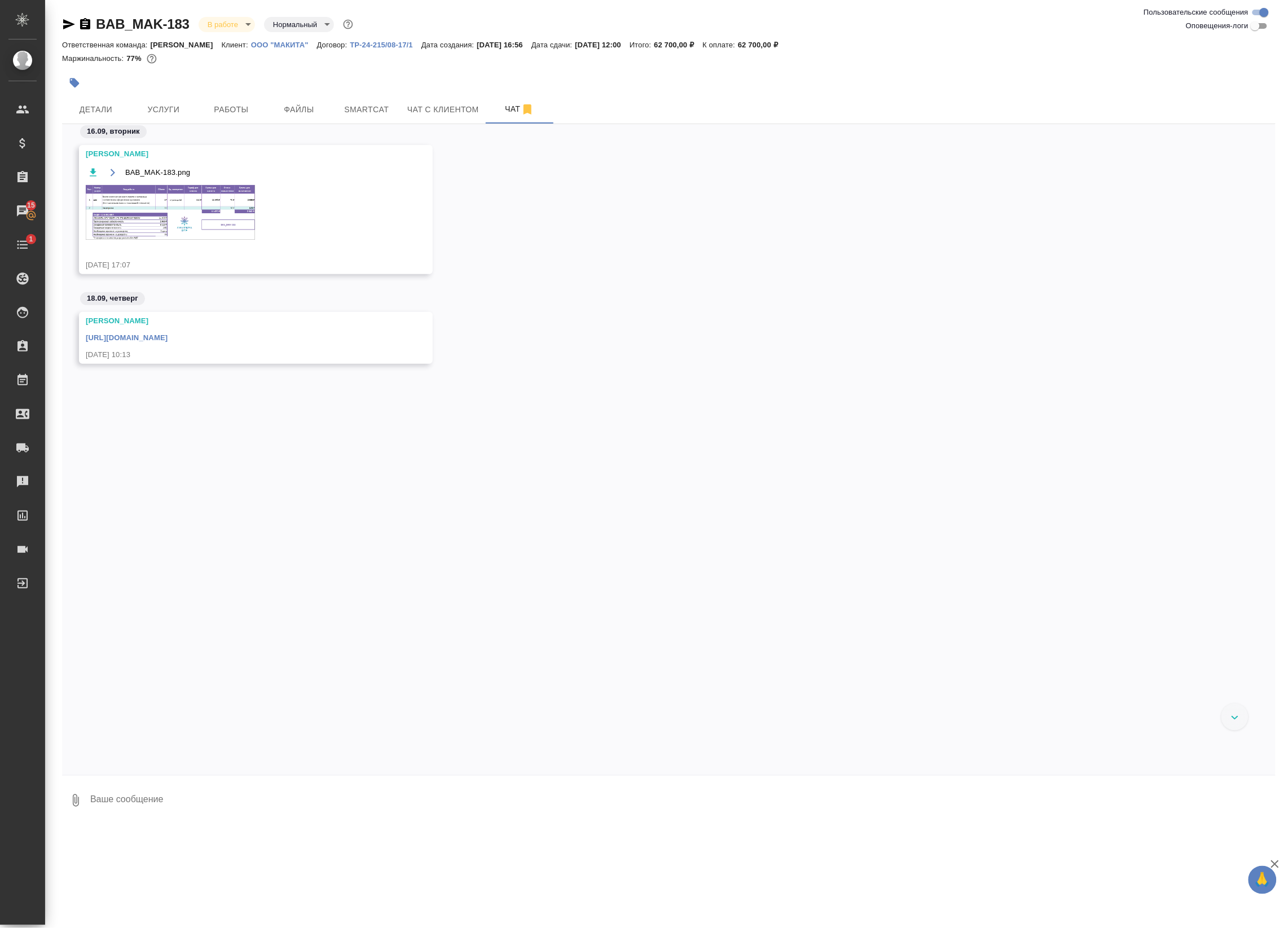
click at [197, 215] on img at bounding box center [170, 213] width 169 height 55
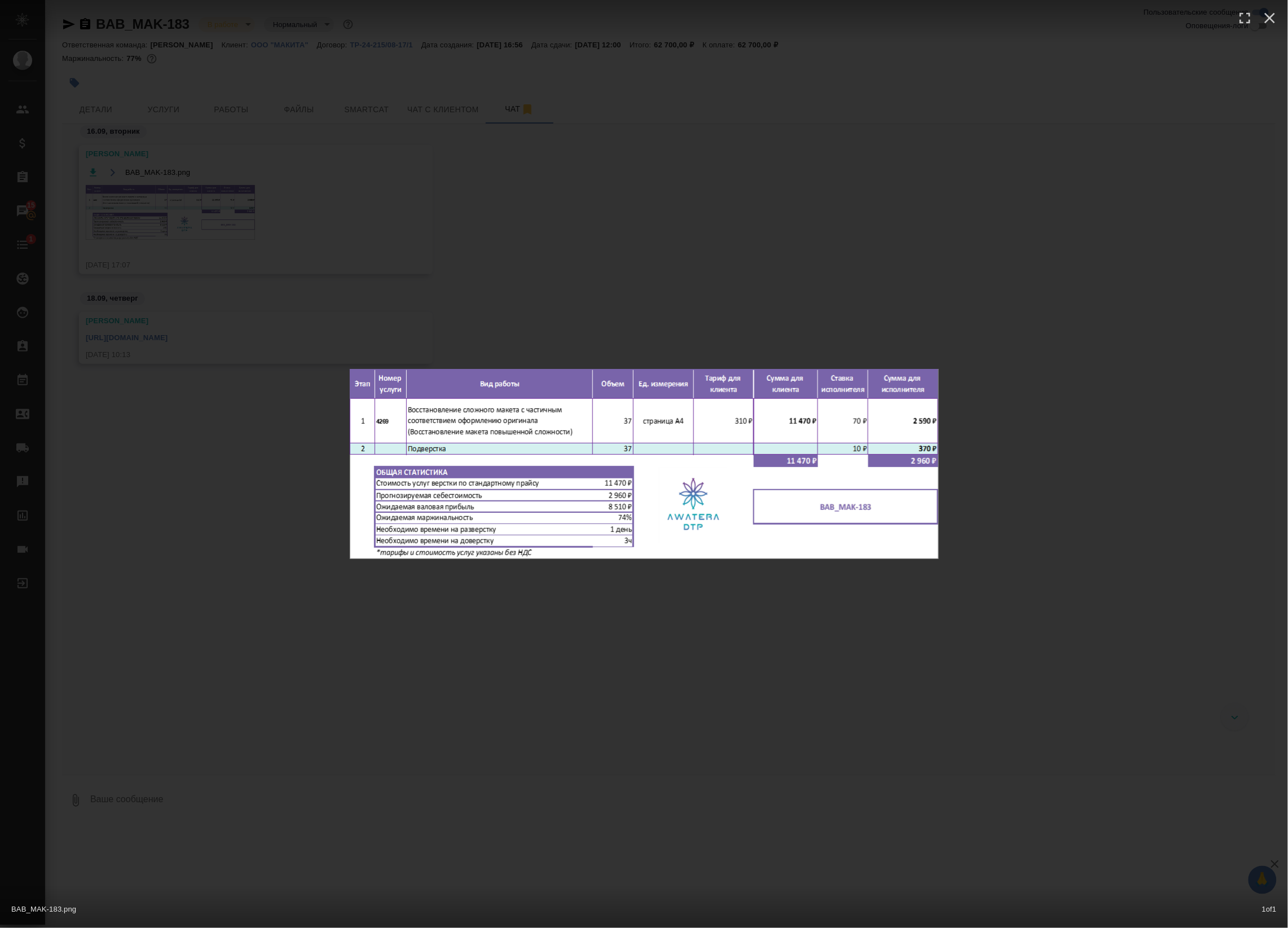
click at [266, 212] on div "BAB_MAK-183.png 1 of 1" at bounding box center [644, 464] width 1288 height 928
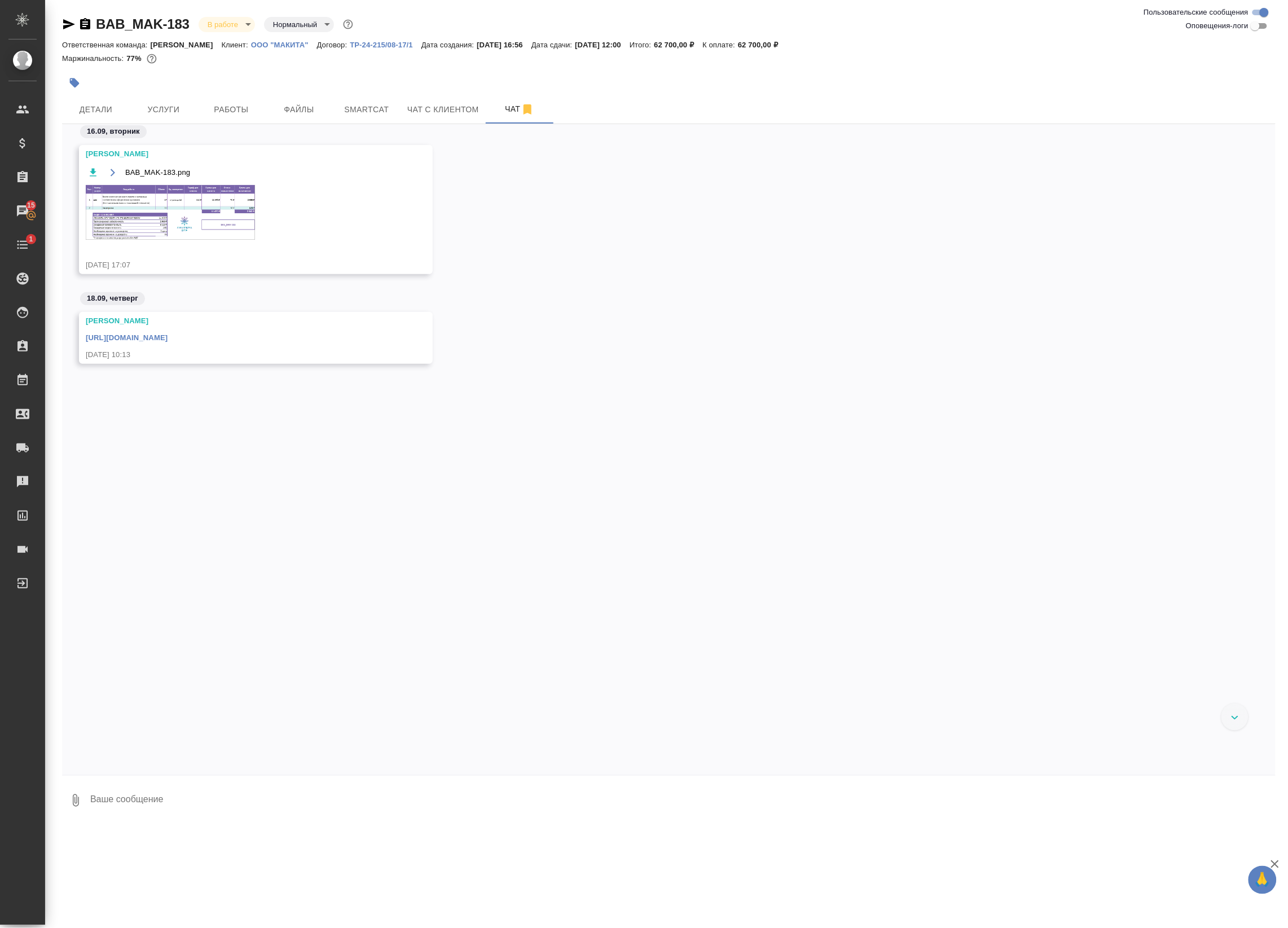
click at [232, 107] on span "Работы" at bounding box center [231, 109] width 54 height 14
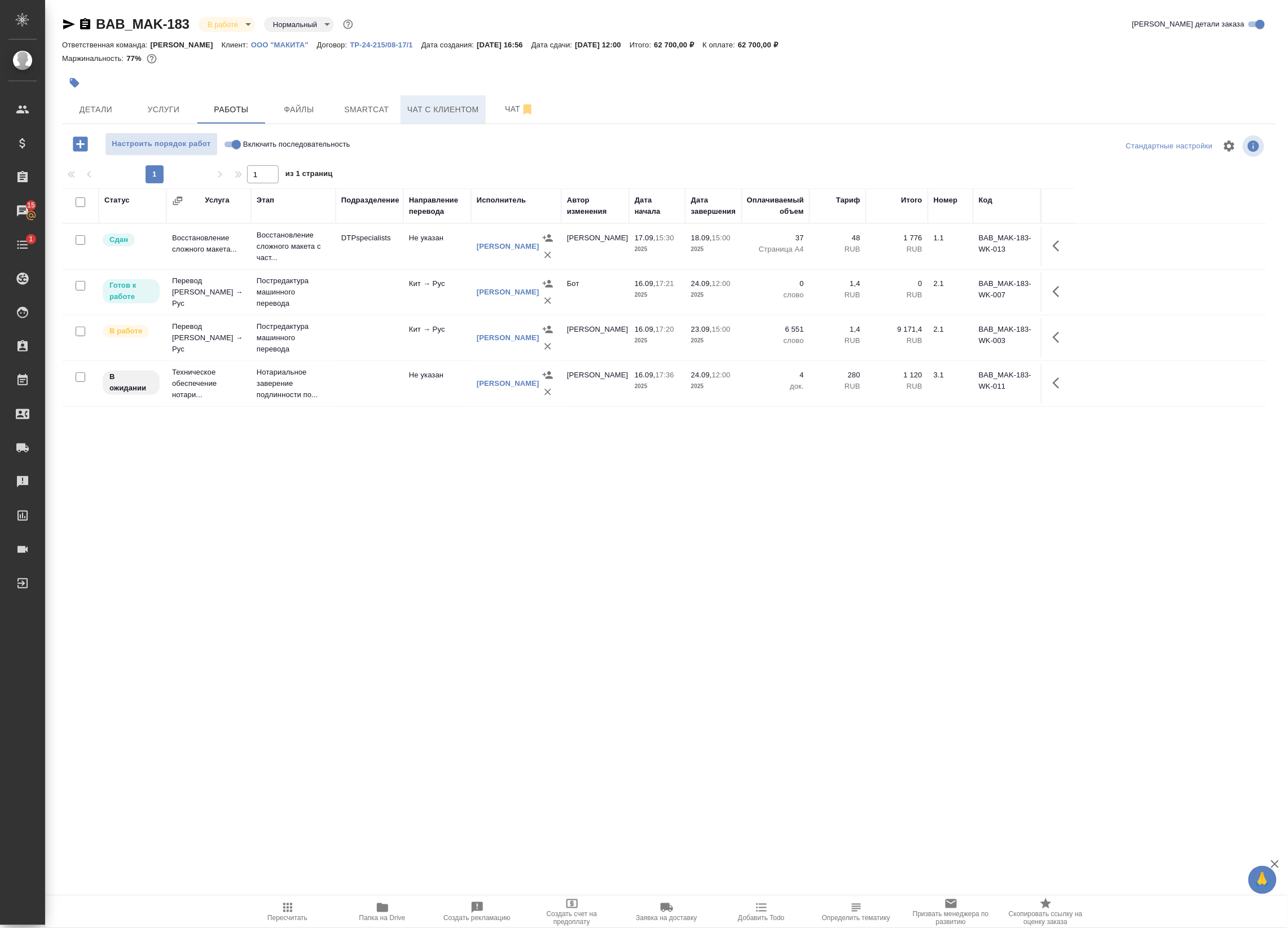
click at [405, 107] on button "Чат с клиентом" at bounding box center [443, 109] width 85 height 28
click at [359, 108] on span "Smartcat" at bounding box center [366, 109] width 54 height 14
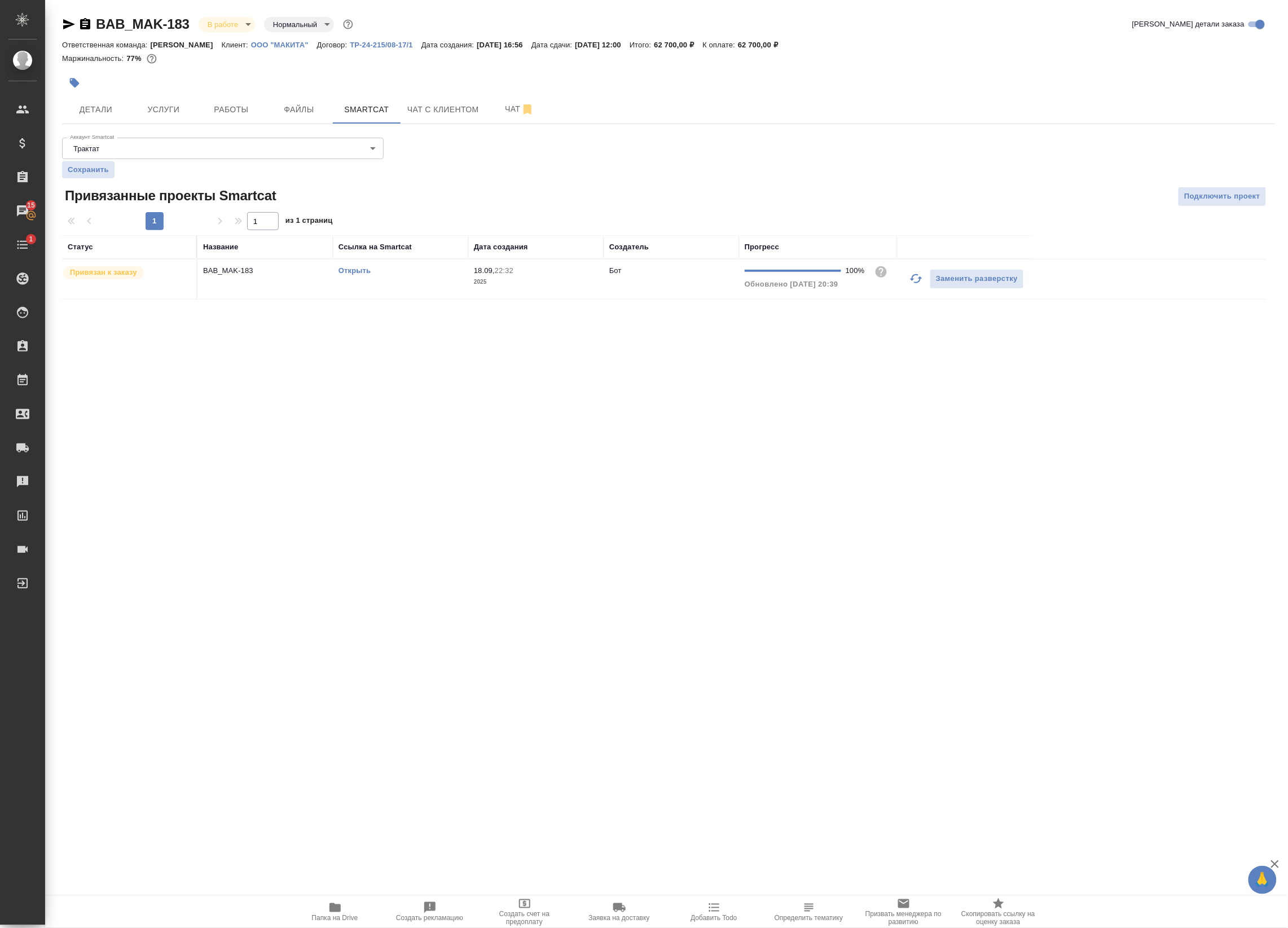
click at [359, 269] on link "Открыть" at bounding box center [355, 270] width 32 height 8
click at [210, 102] on span "Работы" at bounding box center [231, 109] width 54 height 14
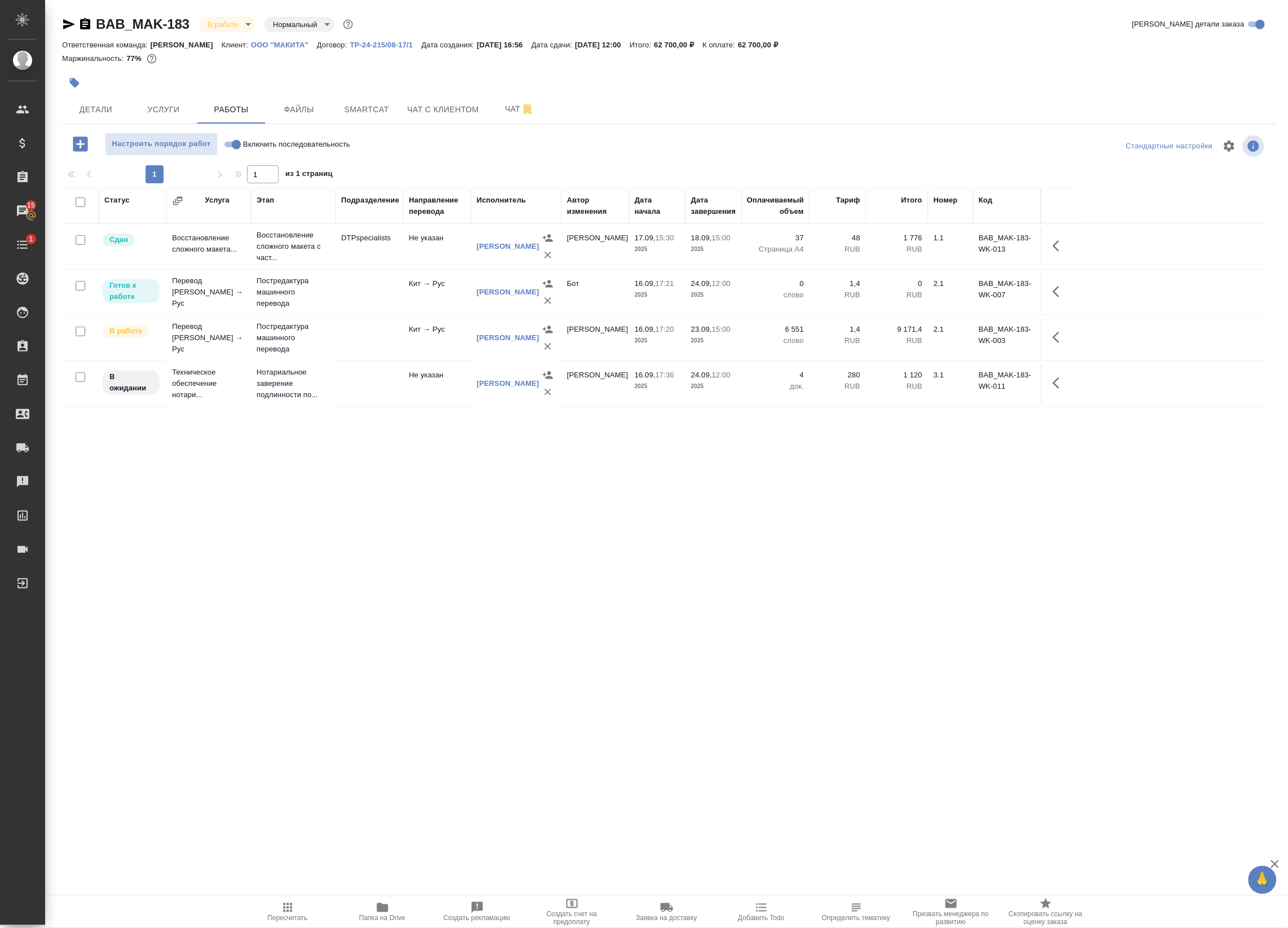
click at [358, 472] on div "Статус Услуга Этап Подразделение Направление перевода Исполнитель Автор изменен…" at bounding box center [664, 443] width 1204 height 508
click at [514, 102] on span "Чат" at bounding box center [519, 109] width 54 height 14
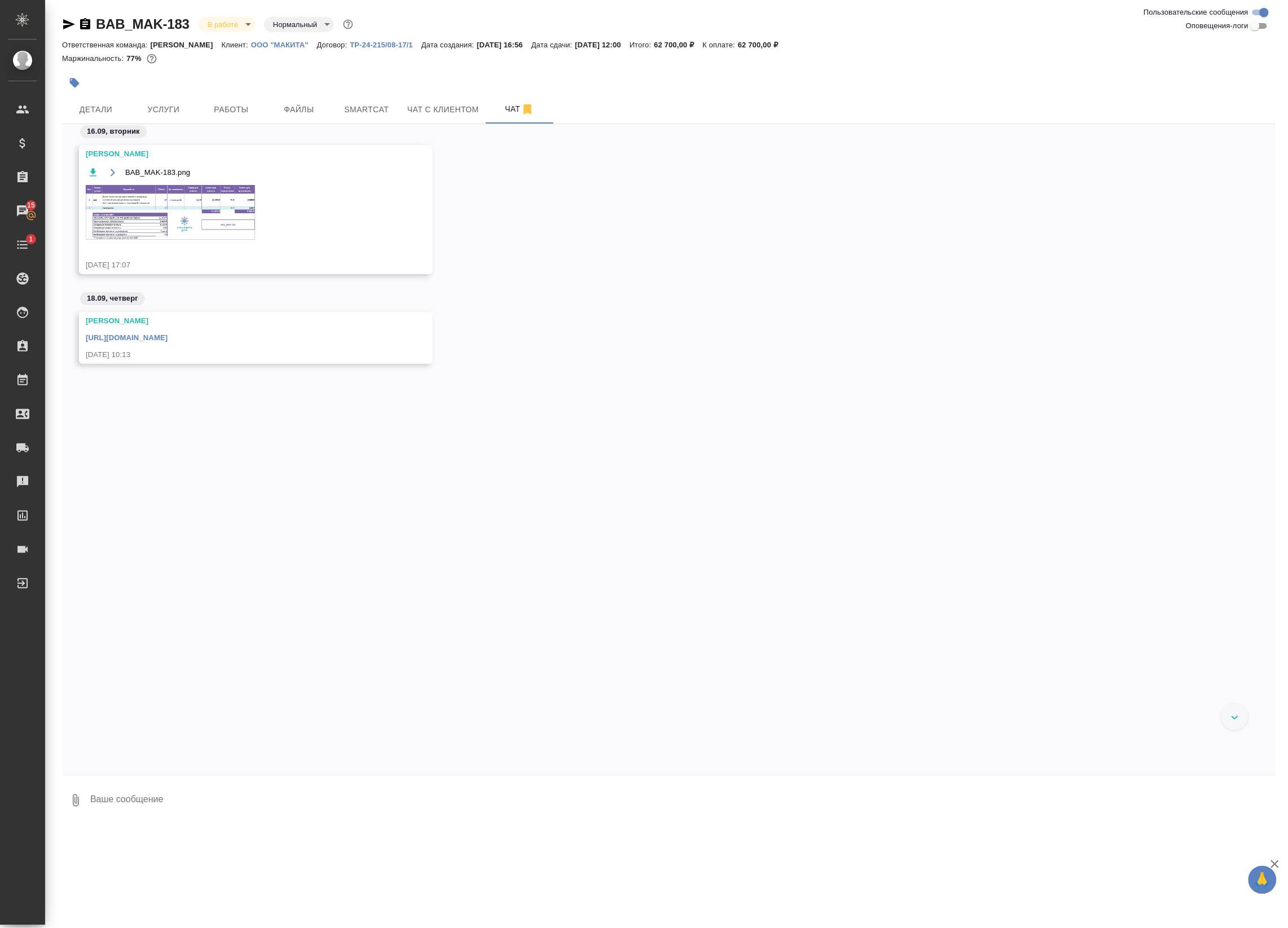
click at [202, 207] on img at bounding box center [170, 213] width 169 height 55
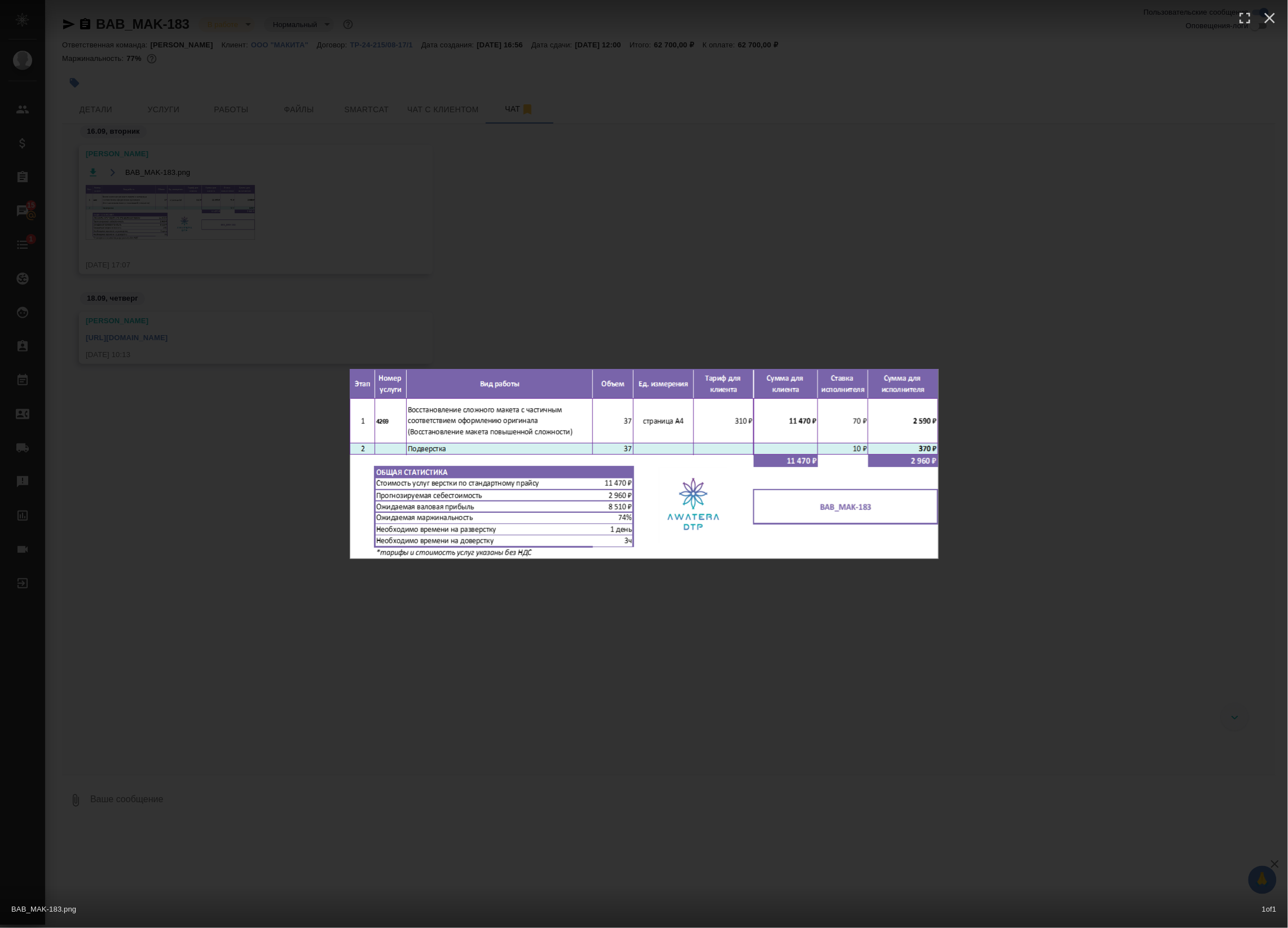
click at [334, 169] on div "BAB_MAK-183.png 1 of 1" at bounding box center [644, 464] width 1288 height 928
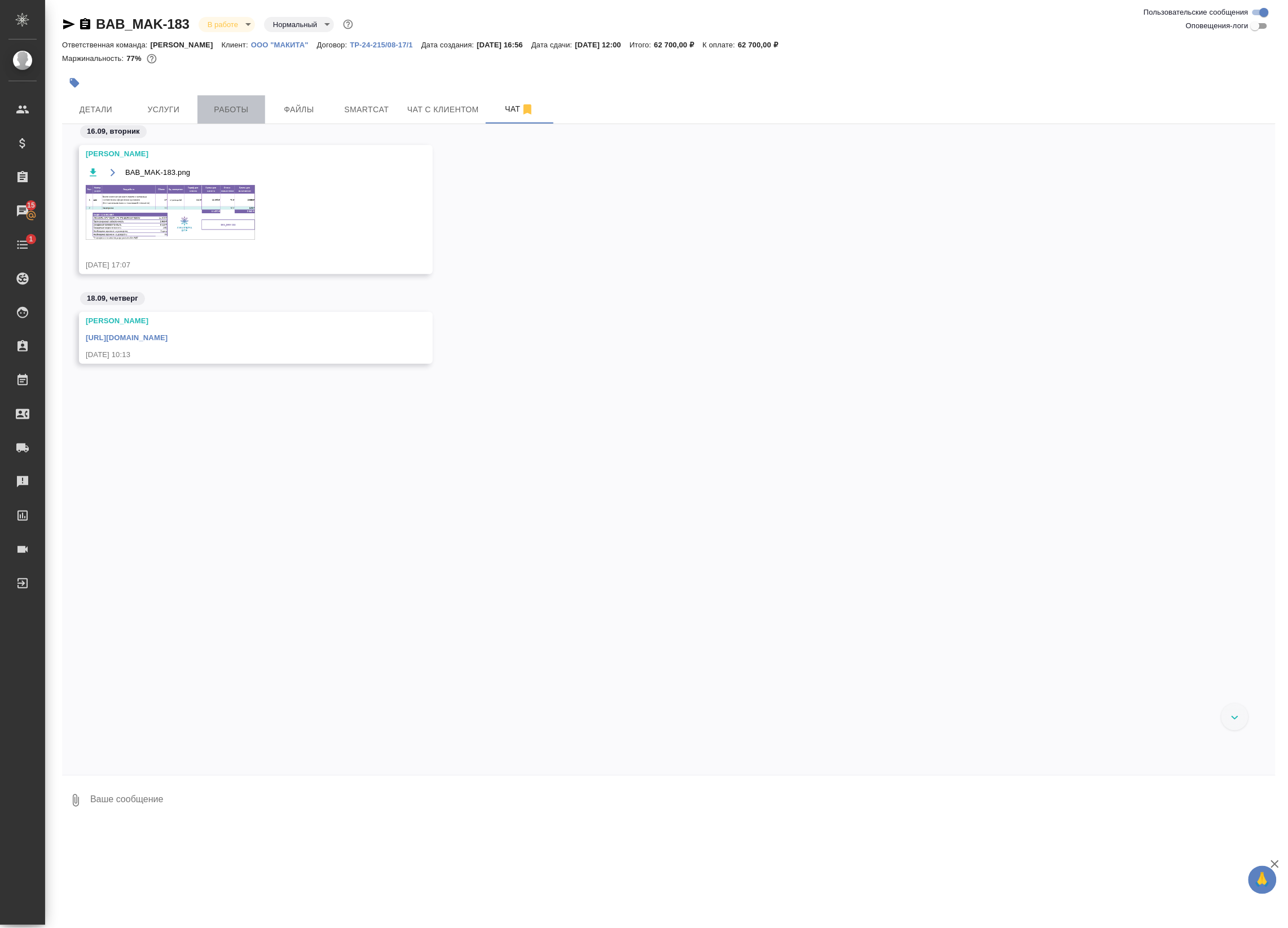
click at [248, 110] on span "Работы" at bounding box center [231, 109] width 54 height 14
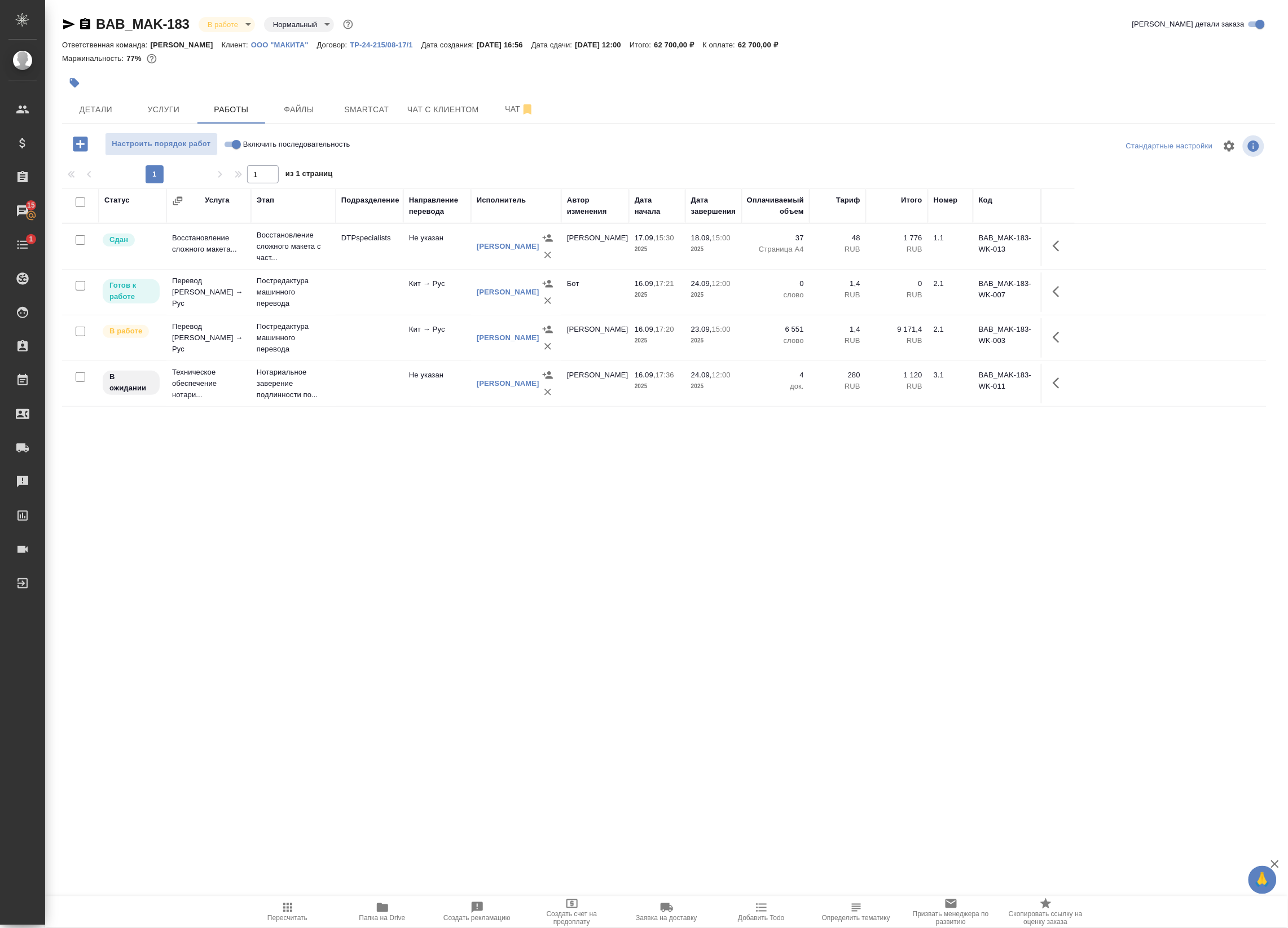
click at [379, 898] on button "Папка на Drive" at bounding box center [383, 912] width 95 height 31
click at [121, 461] on div "Статус Услуга Этап Подразделение Направление перевода Исполнитель Автор изменен…" at bounding box center [664, 443] width 1204 height 508
click at [521, 101] on button "Чат" at bounding box center [520, 109] width 68 height 28
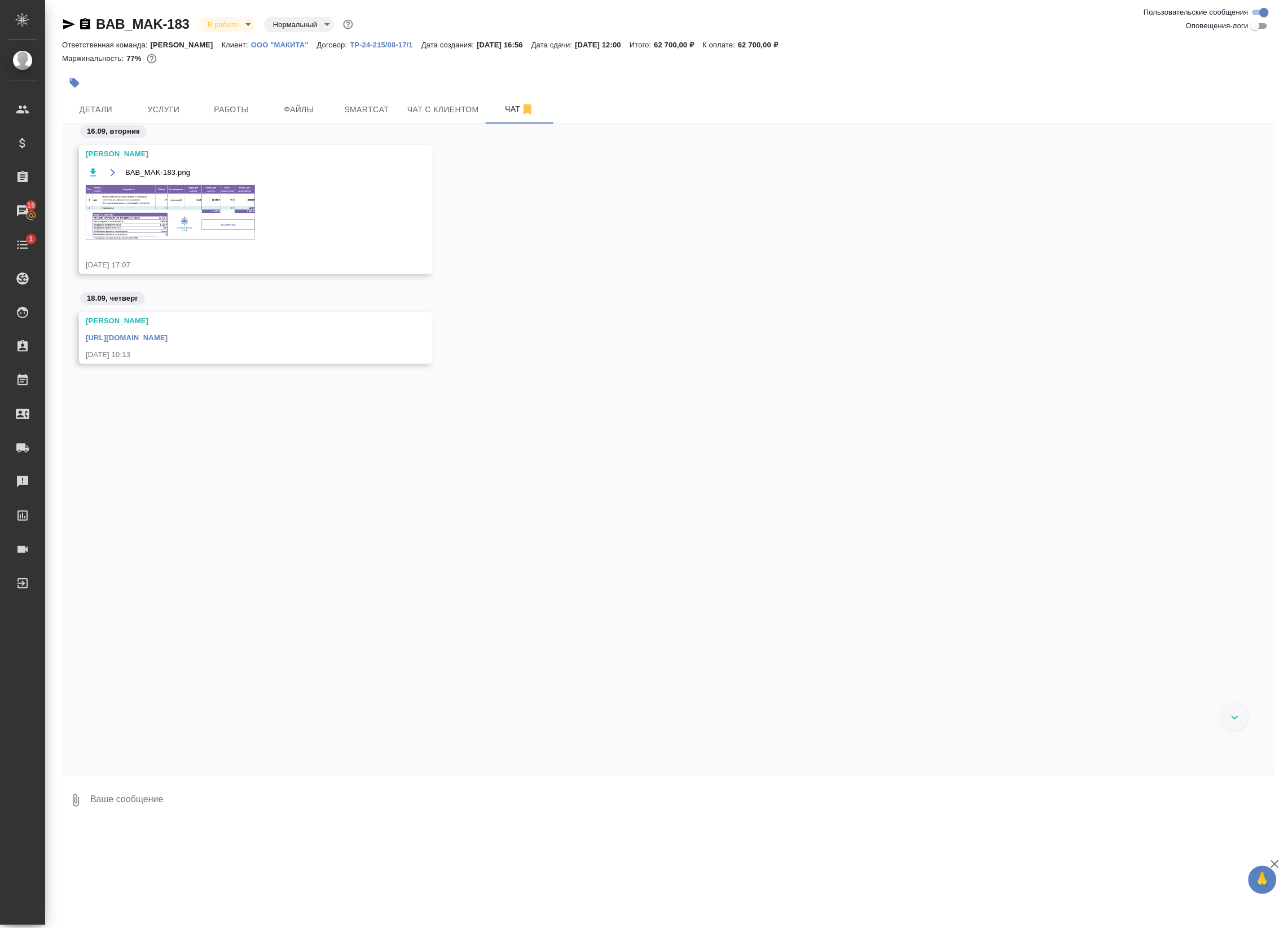
click at [200, 342] on div "https://drive.awatera.com/apps/files/files/10378583?dir=/Shares/%D0%9E%D0%9E%D0…" at bounding box center [239, 336] width 307 height 14
click at [168, 341] on link "https://drive.awatera.com/apps/files/files/10378583?dir=/Shares/%D0%9E%D0%9E%D0…" at bounding box center [126, 338] width 81 height 8
click at [245, 112] on span "Работы" at bounding box center [231, 109] width 54 height 14
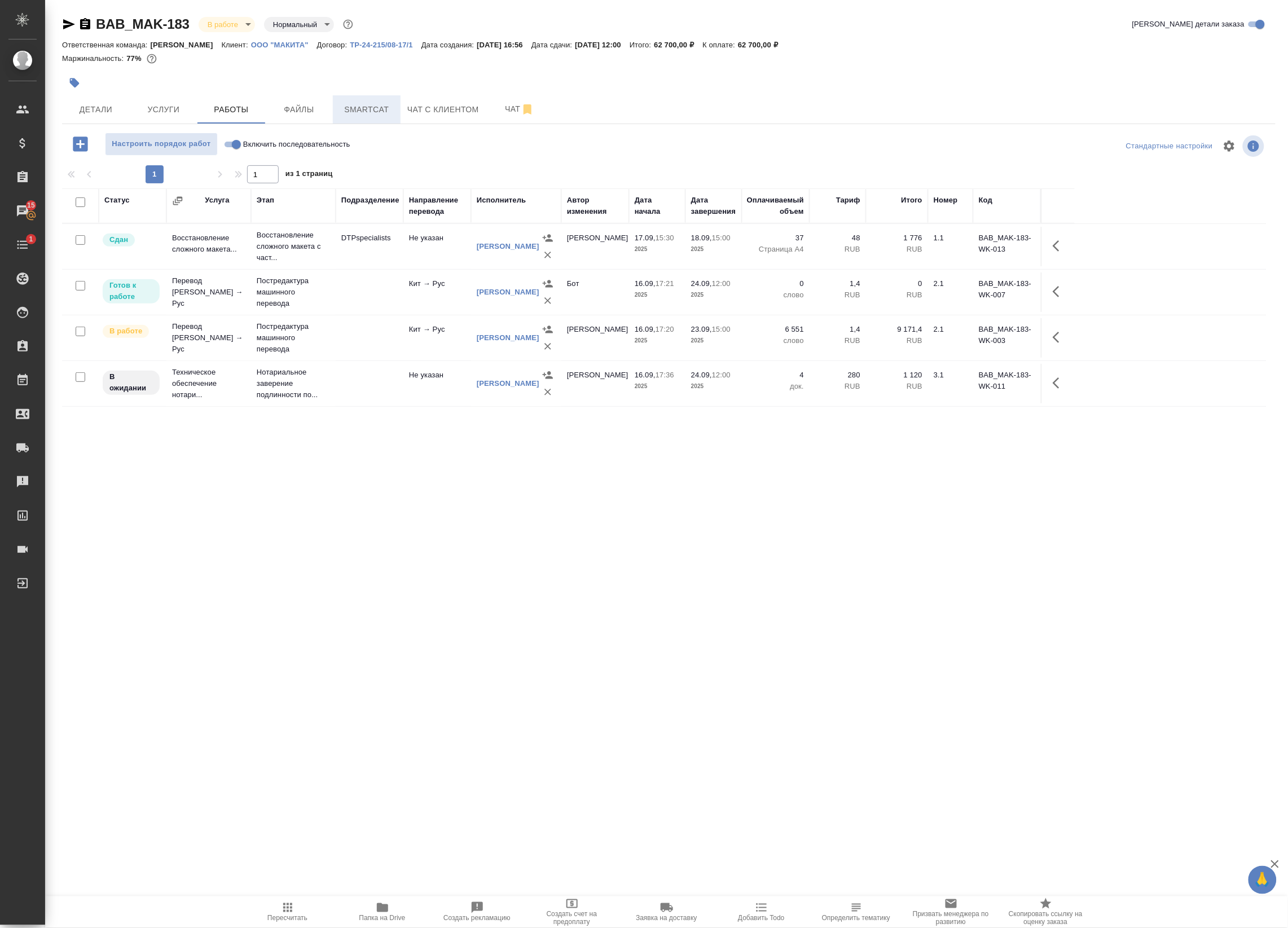
click at [376, 102] on span "Smartcat" at bounding box center [366, 109] width 54 height 14
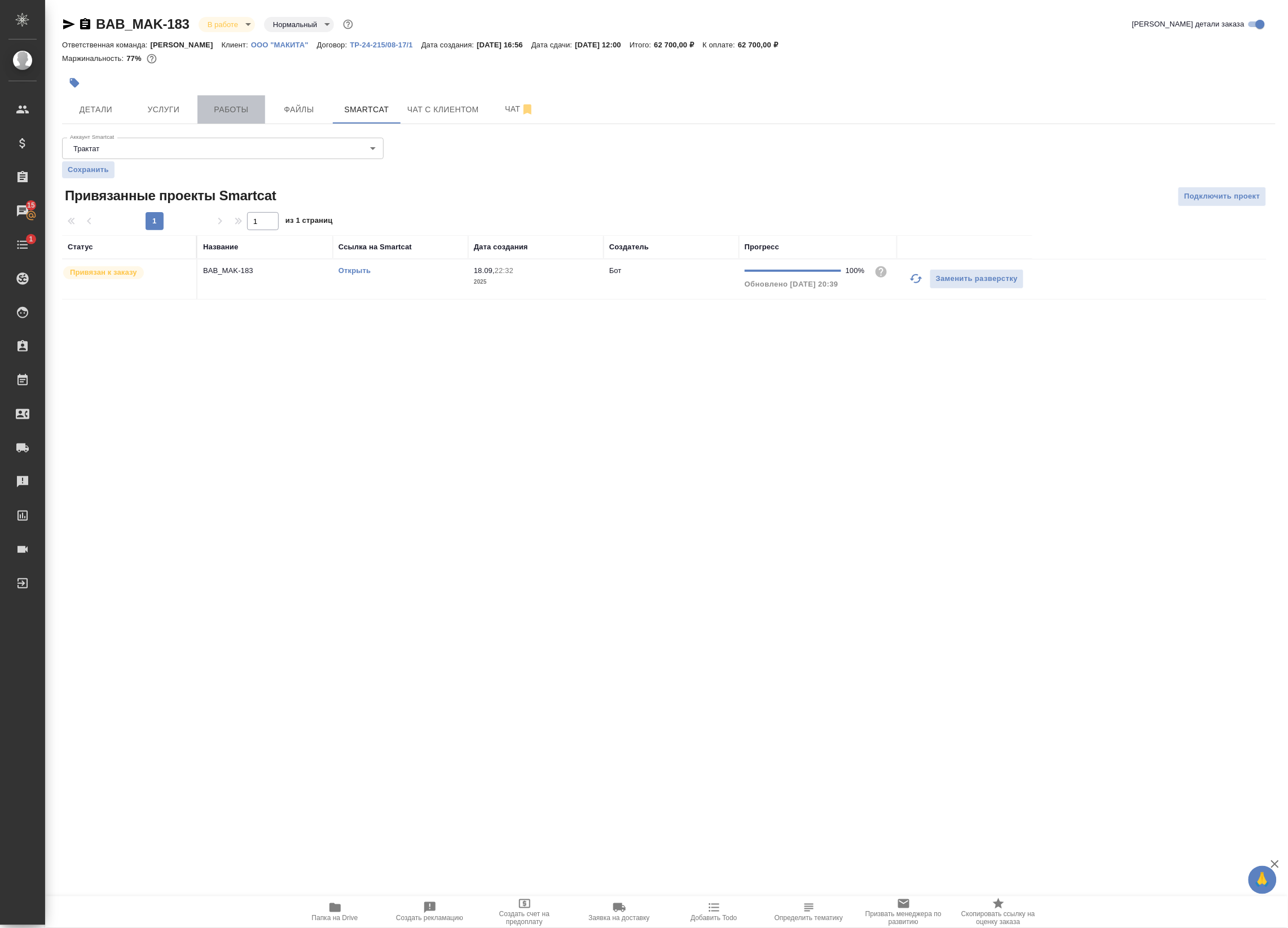
click at [203, 99] on button "Работы" at bounding box center [231, 109] width 68 height 28
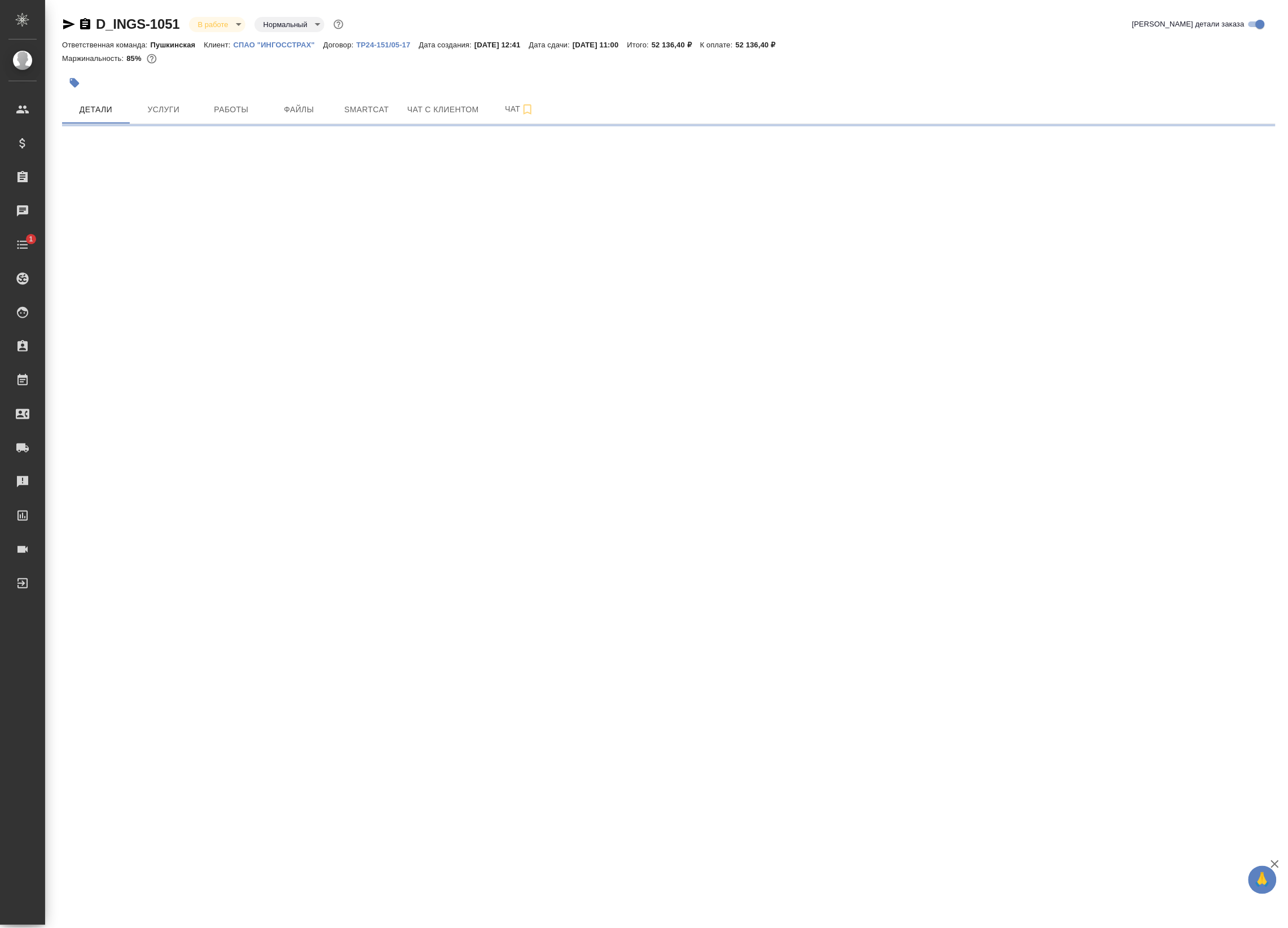
select select "RU"
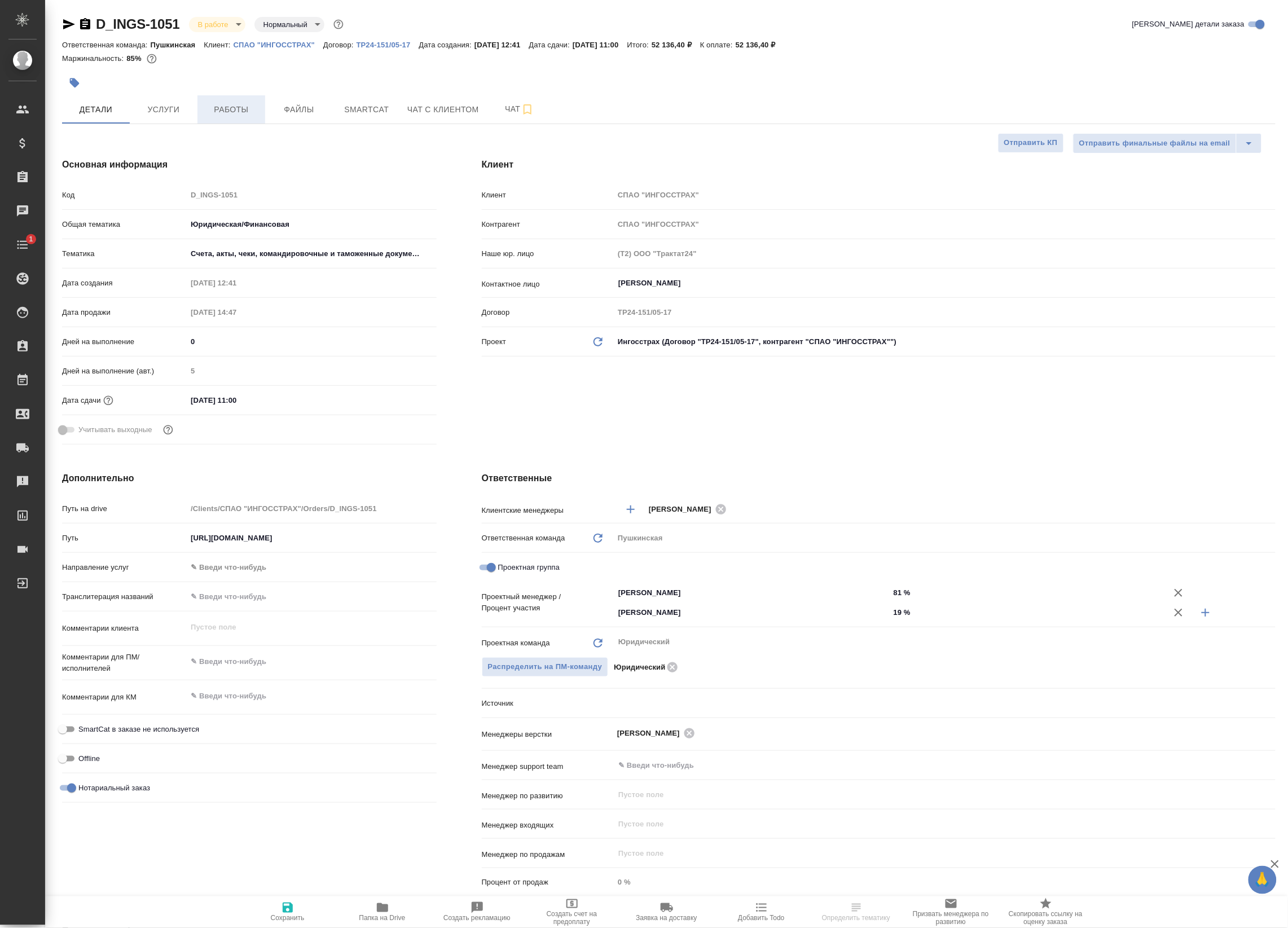
type textarea "x"
click at [254, 107] on span "Работы" at bounding box center [231, 109] width 54 height 14
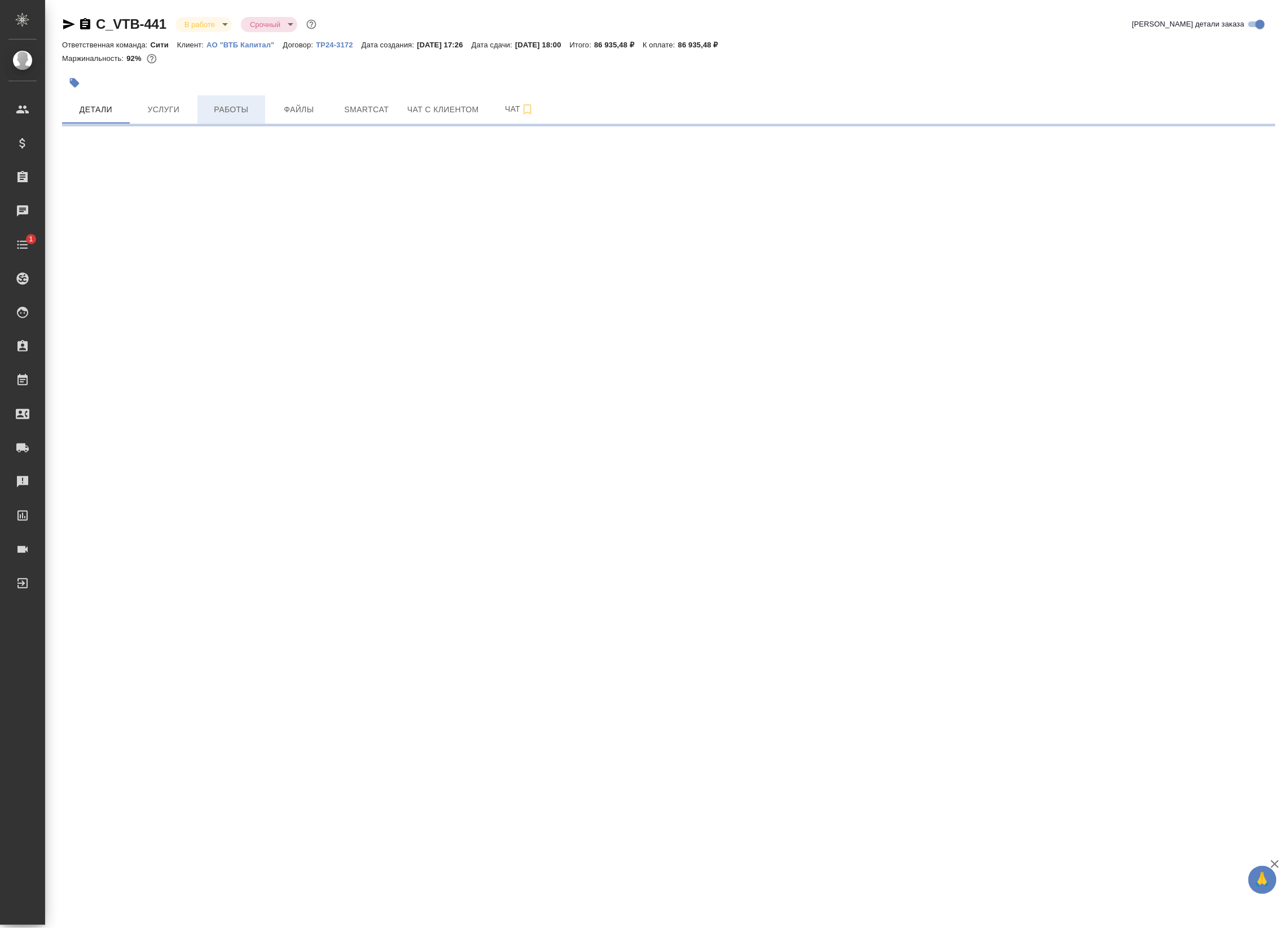
select select "RU"
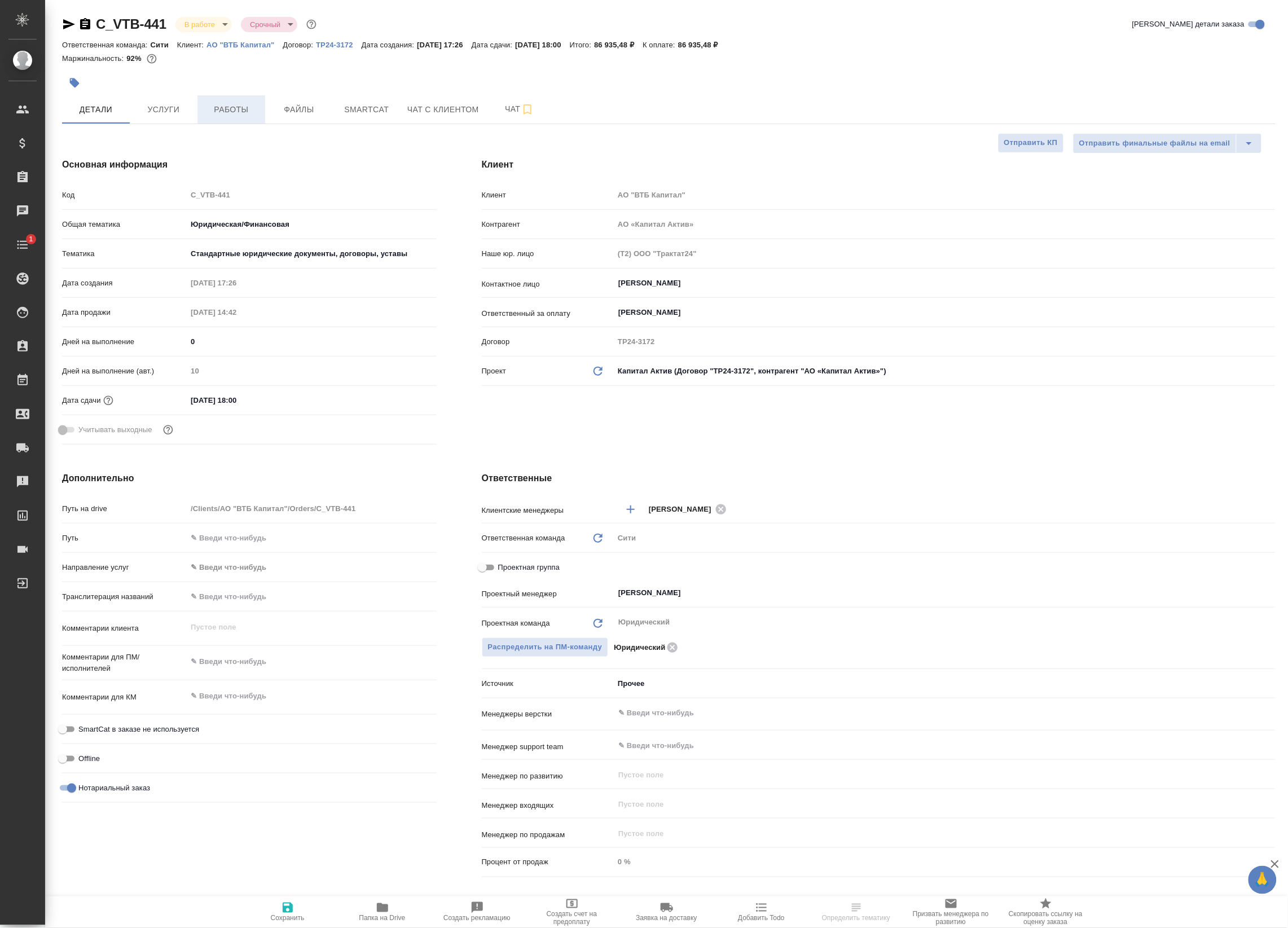
type textarea "x"
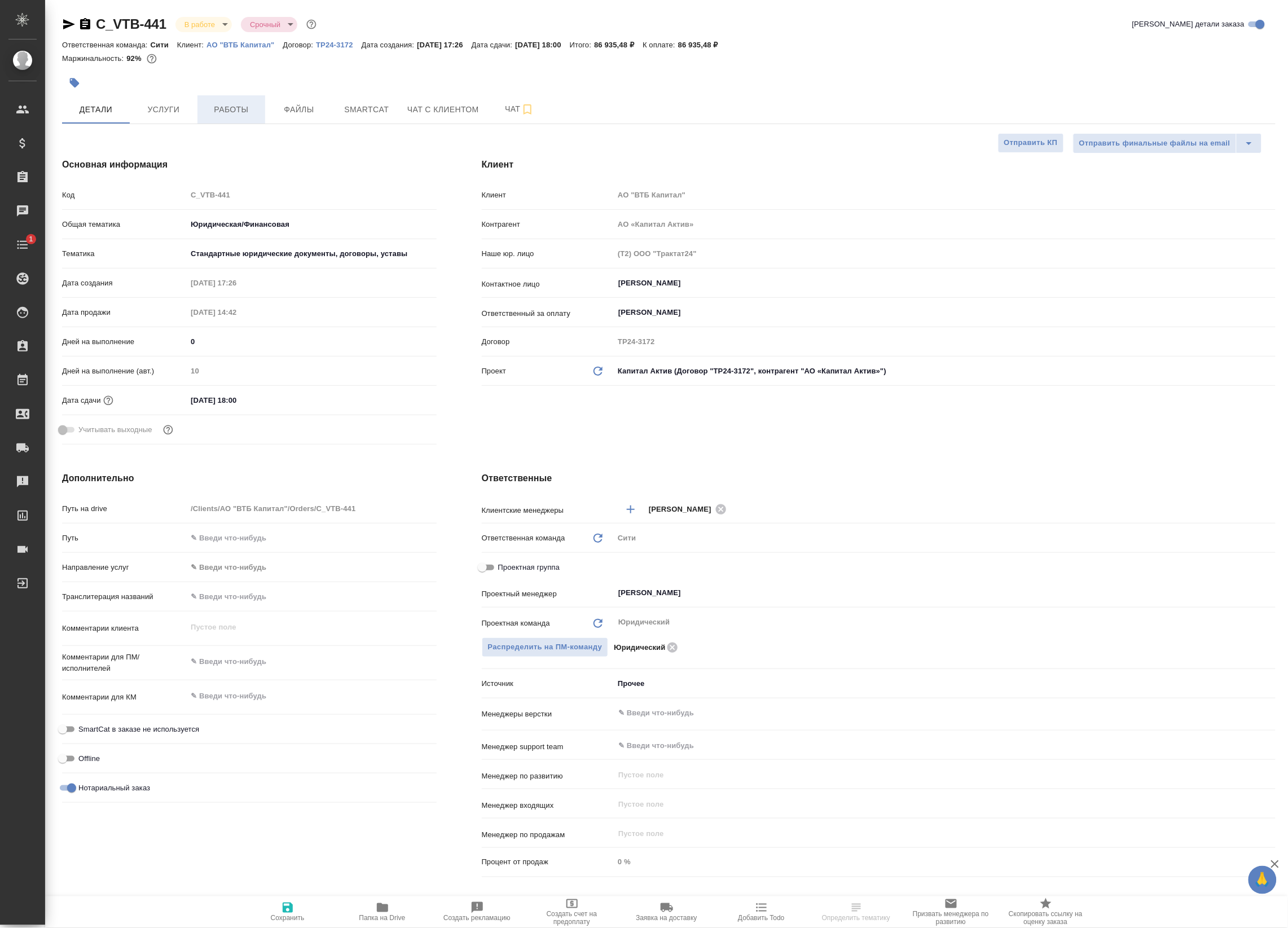
type textarea "x"
click at [244, 103] on span "Работы" at bounding box center [231, 109] width 54 height 14
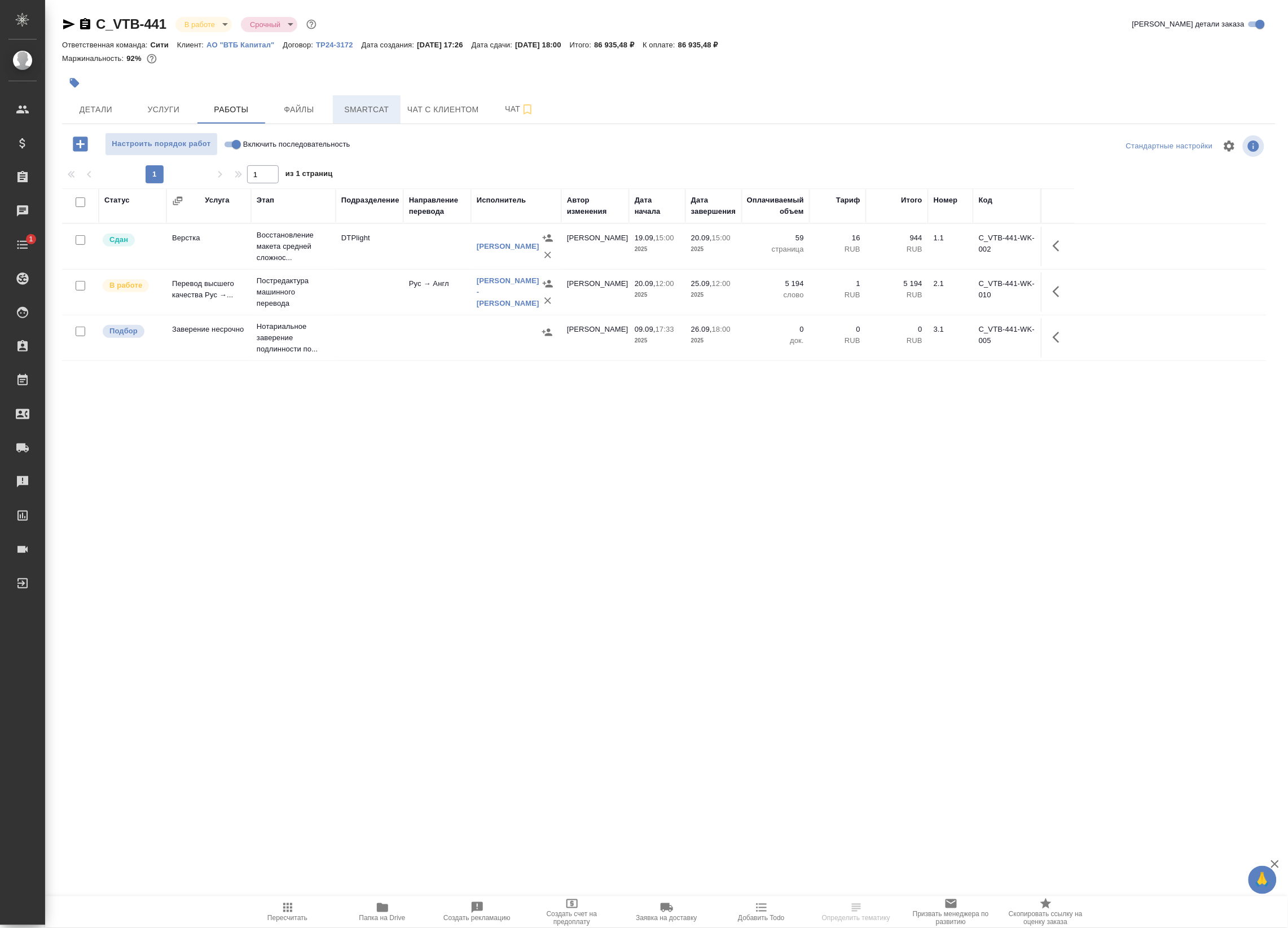
click at [367, 121] on button "Smartcat" at bounding box center [367, 109] width 68 height 28
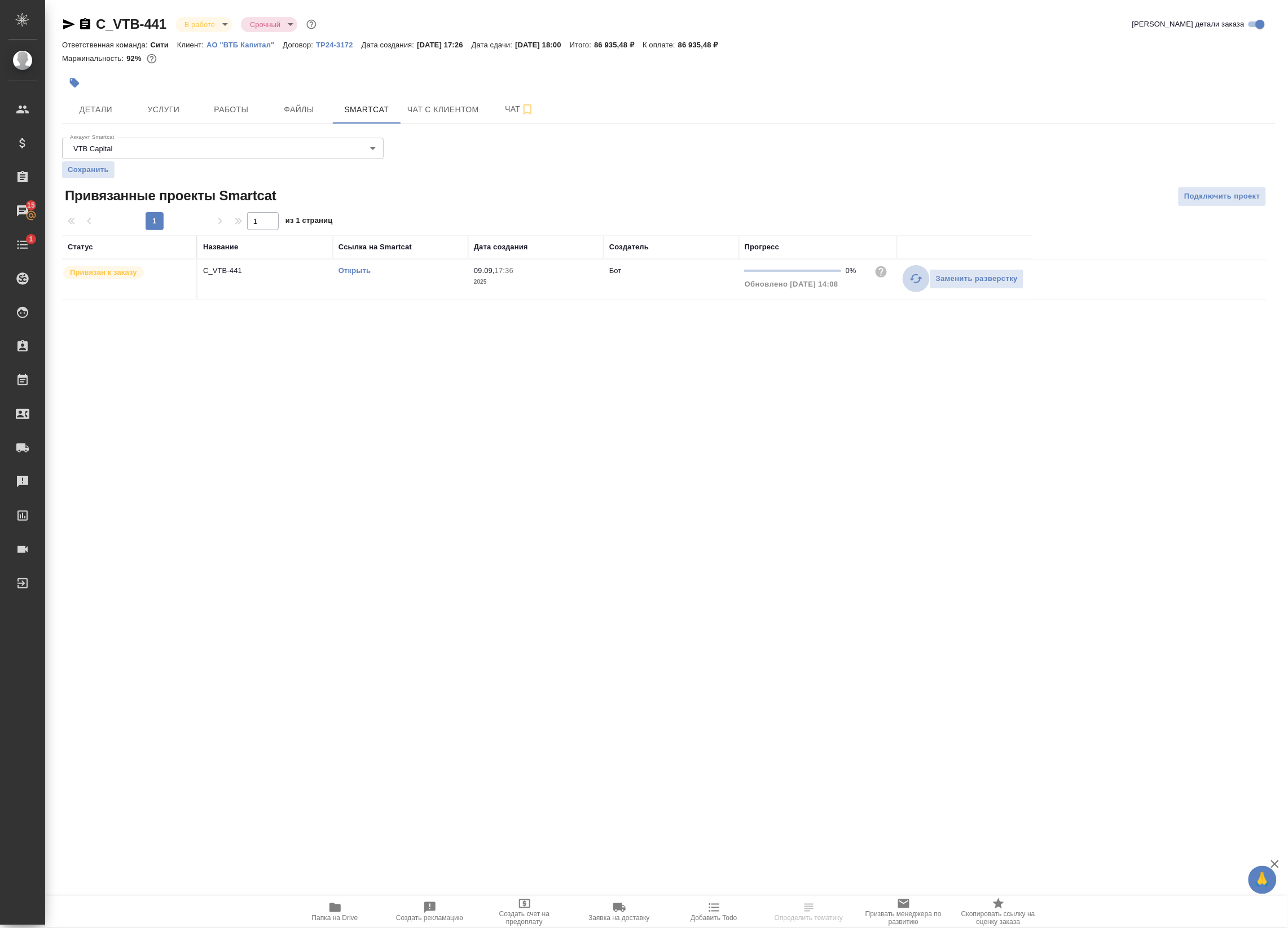
click at [912, 277] on icon "button" at bounding box center [916, 278] width 12 height 9
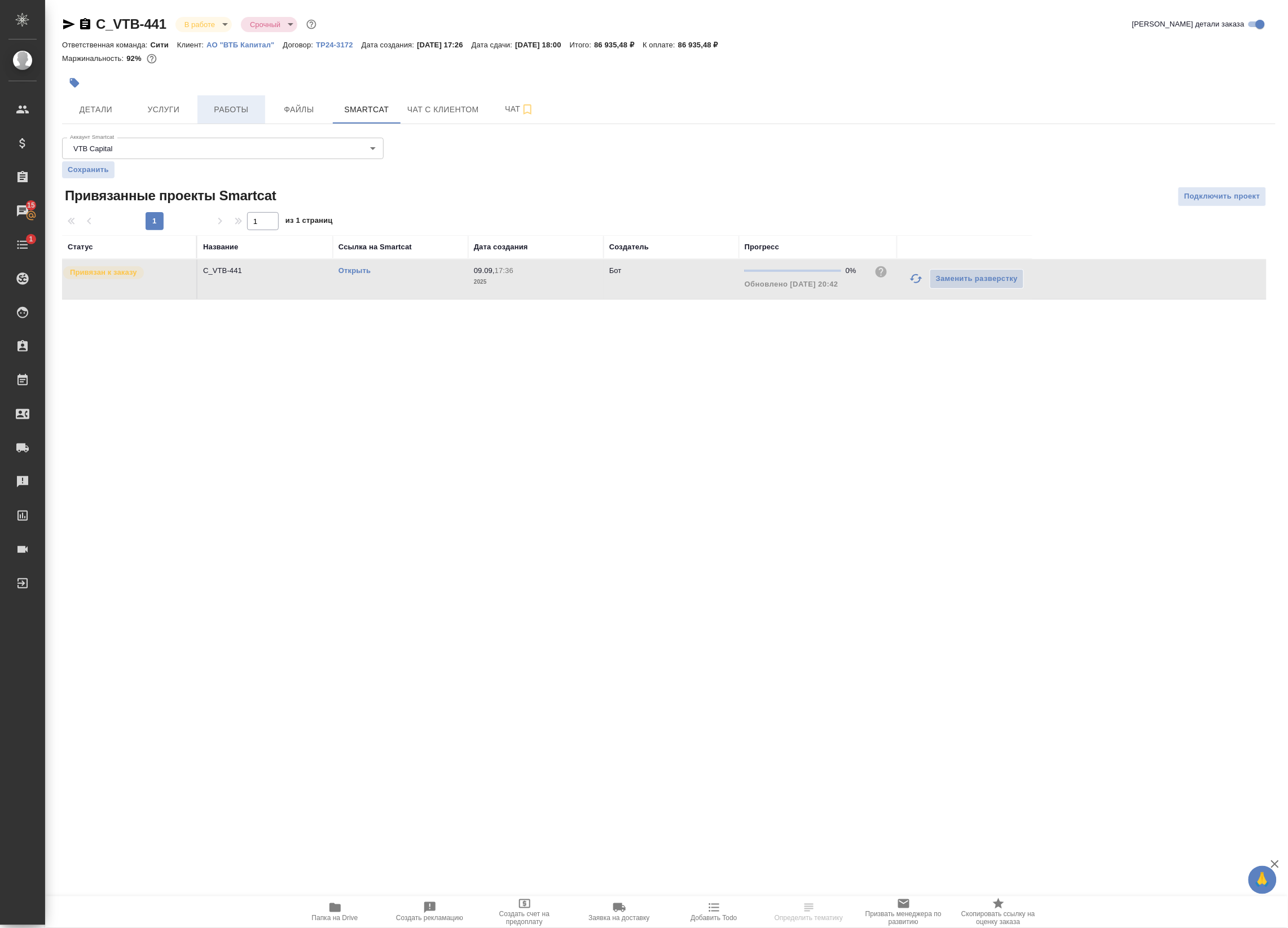
click at [223, 115] on span "Работы" at bounding box center [231, 109] width 54 height 14
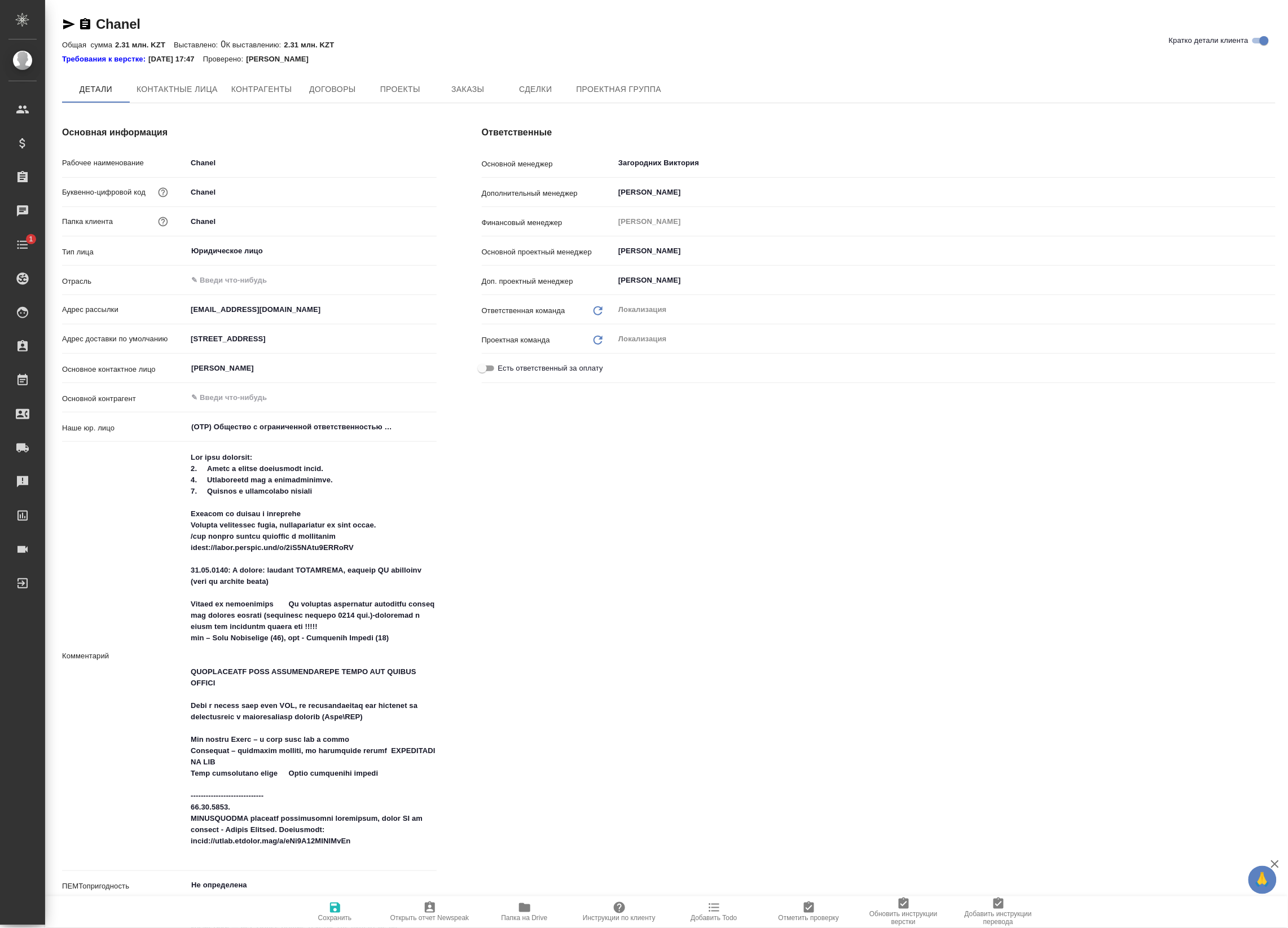
type textarea "x"
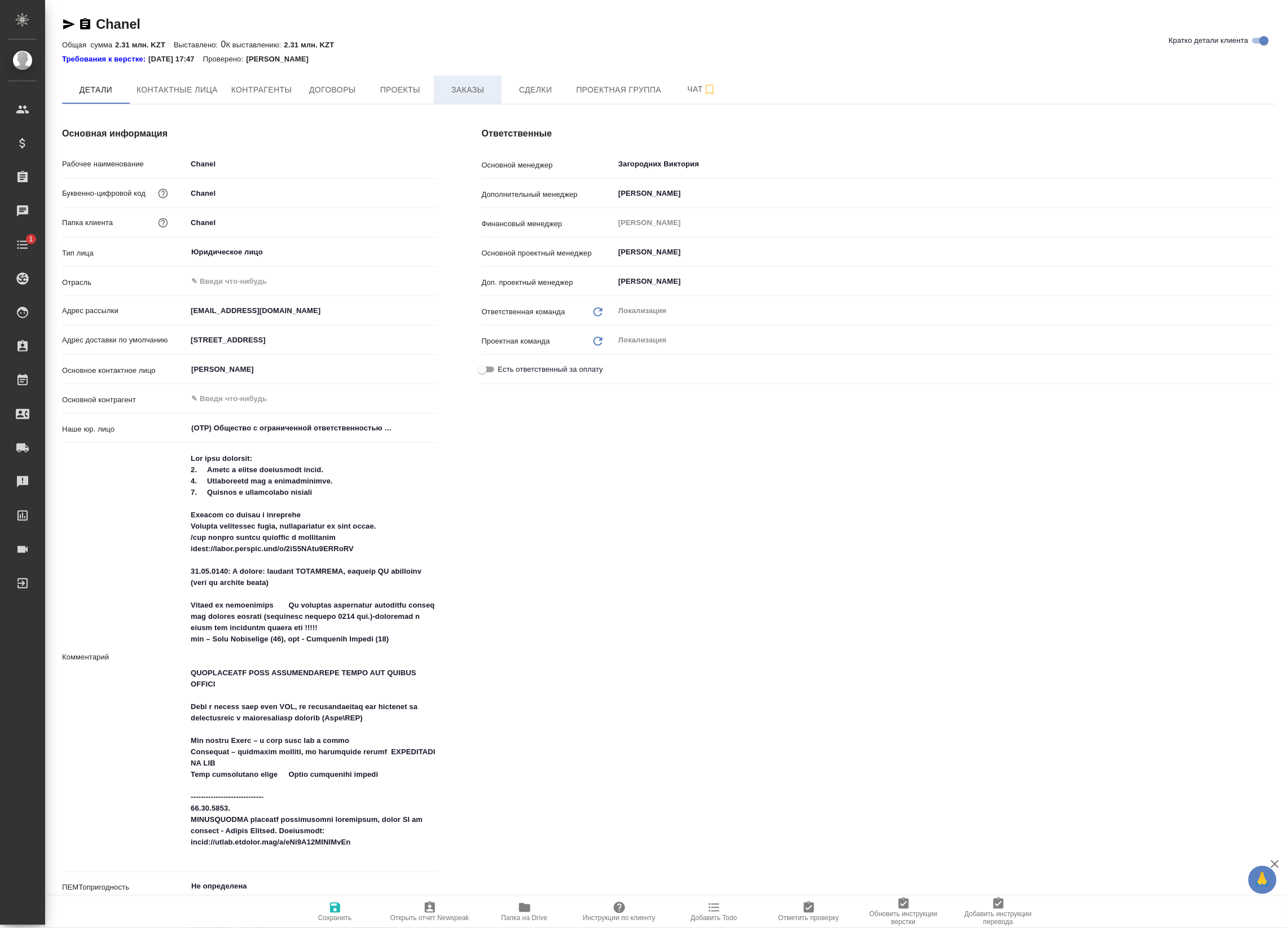
type textarea "x"
click at [450, 90] on span "Заказы" at bounding box center [467, 89] width 54 height 14
type textarea "x"
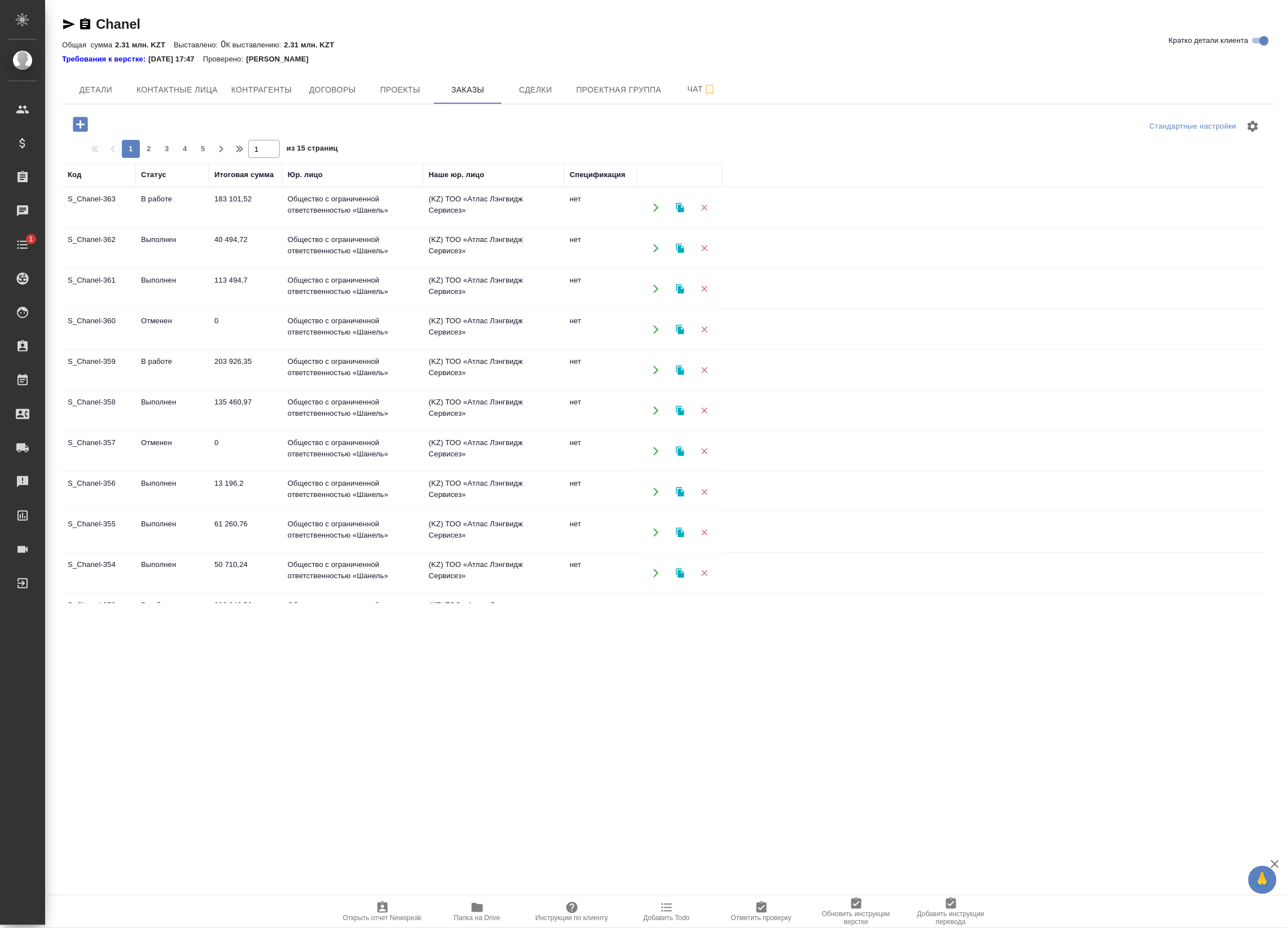
click at [217, 256] on td "40 494,72" at bounding box center [245, 248] width 73 height 40
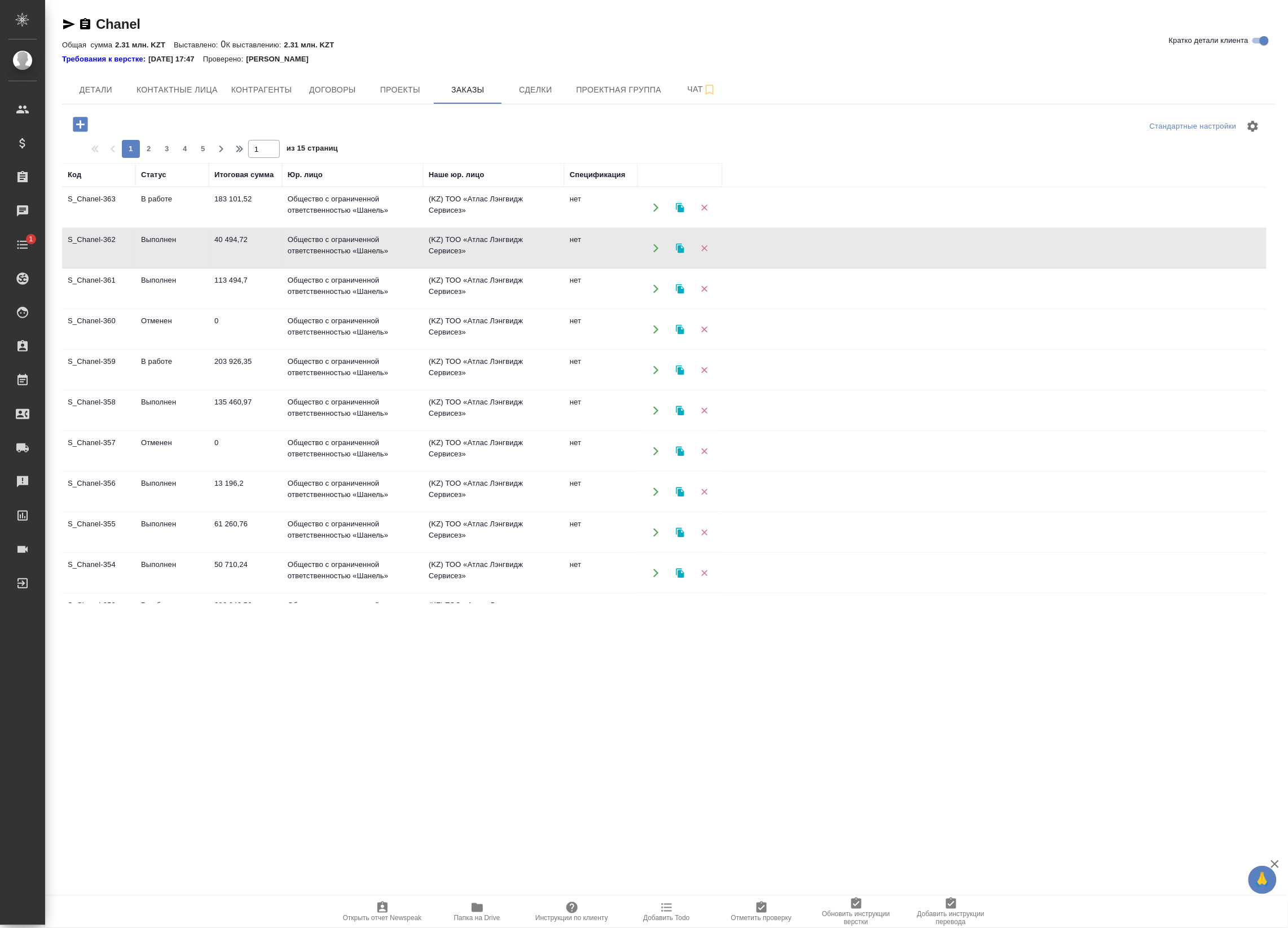
click at [217, 256] on td "40 494,72" at bounding box center [245, 248] width 73 height 40
click at [365, 210] on td "Общество с ограниченной ответственностью «Шанель»" at bounding box center [352, 207] width 141 height 40
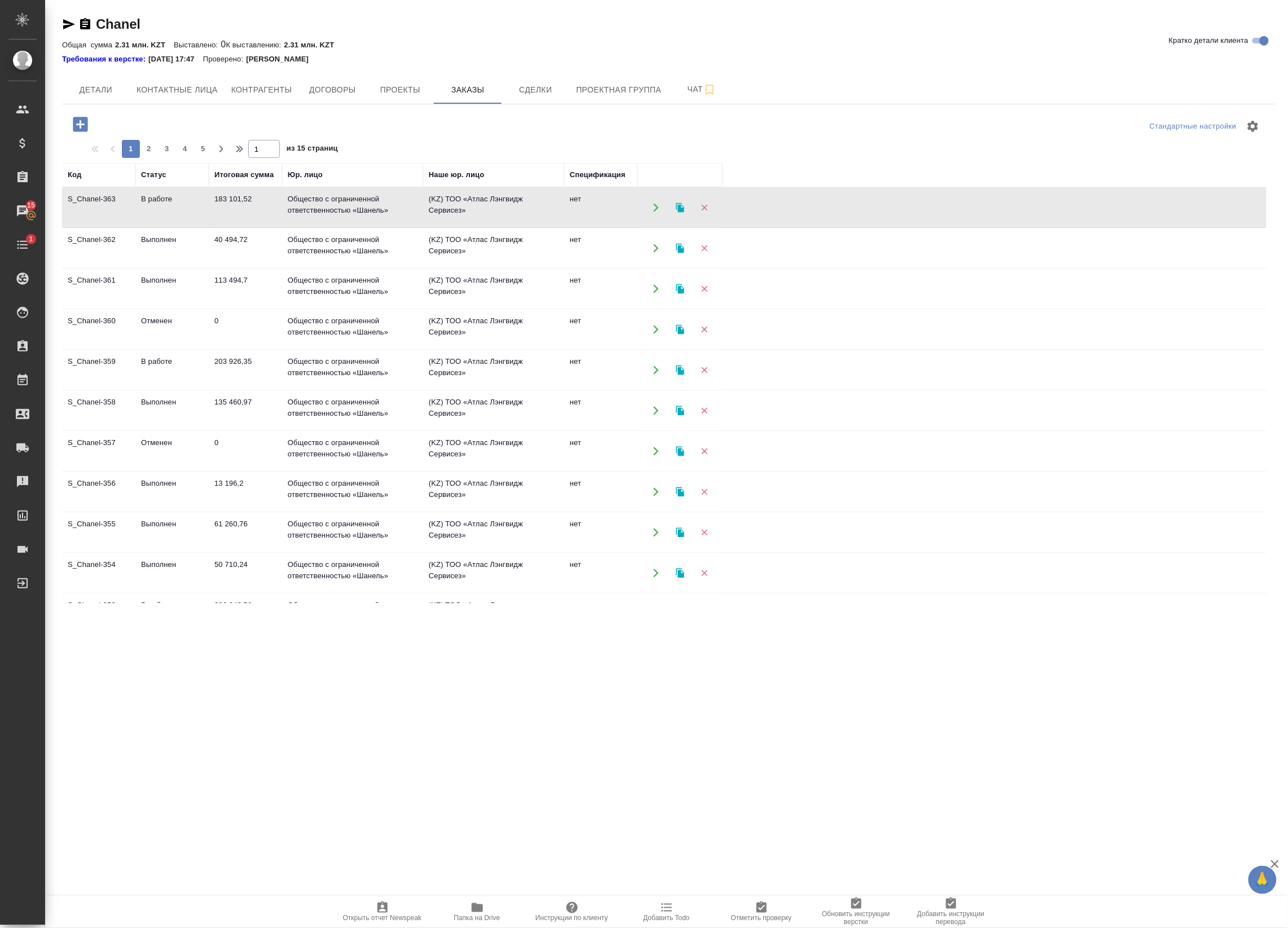
click at [392, 204] on td "Общество с ограниченной ответственностью «Шанель»" at bounding box center [352, 207] width 141 height 40
click at [379, 288] on td "Общество с ограниченной ответственностью «Шанель»" at bounding box center [352, 289] width 141 height 40
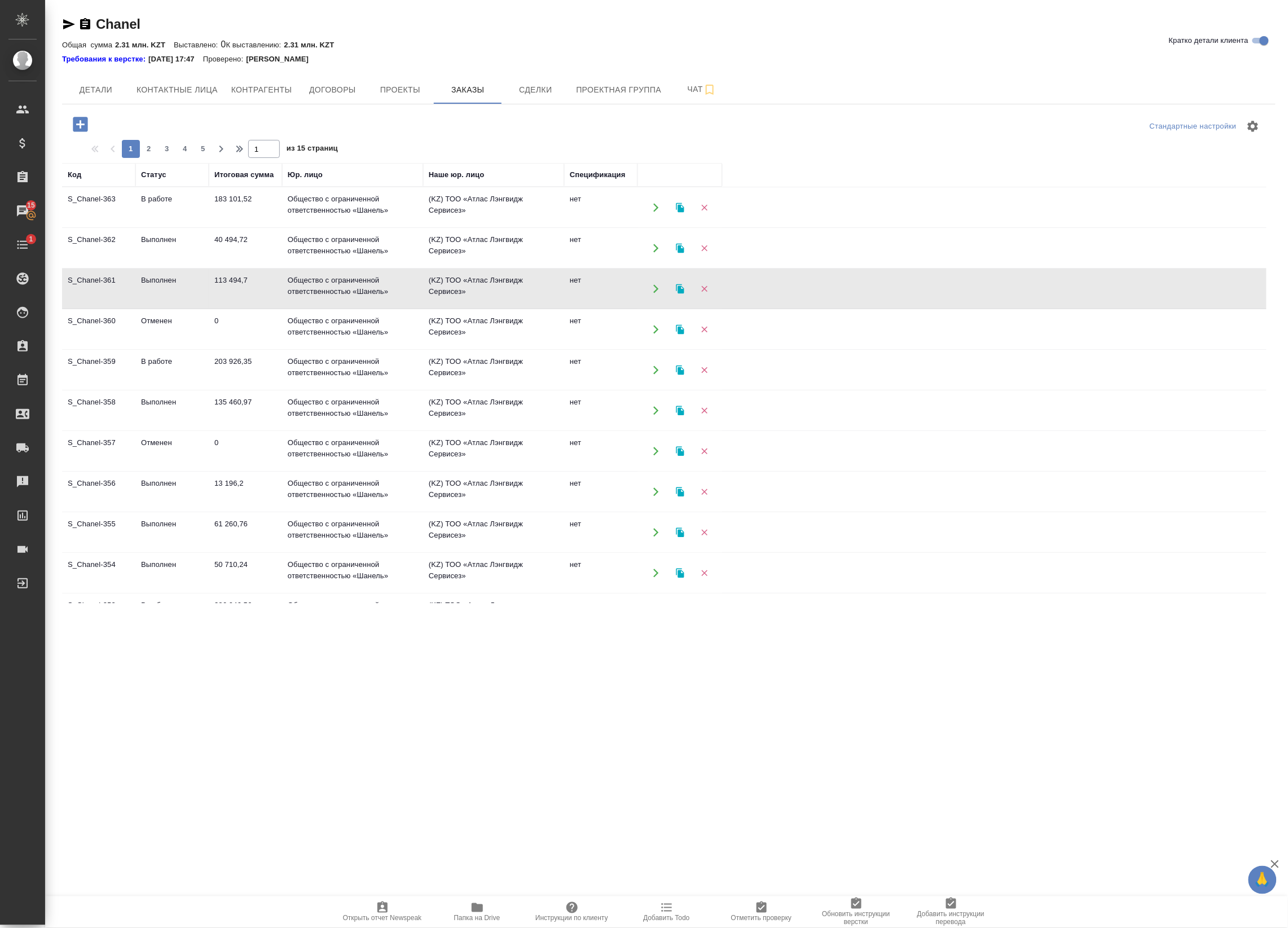
click at [396, 287] on td "Общество с ограниченной ответственностью «Шанель»" at bounding box center [352, 289] width 141 height 40
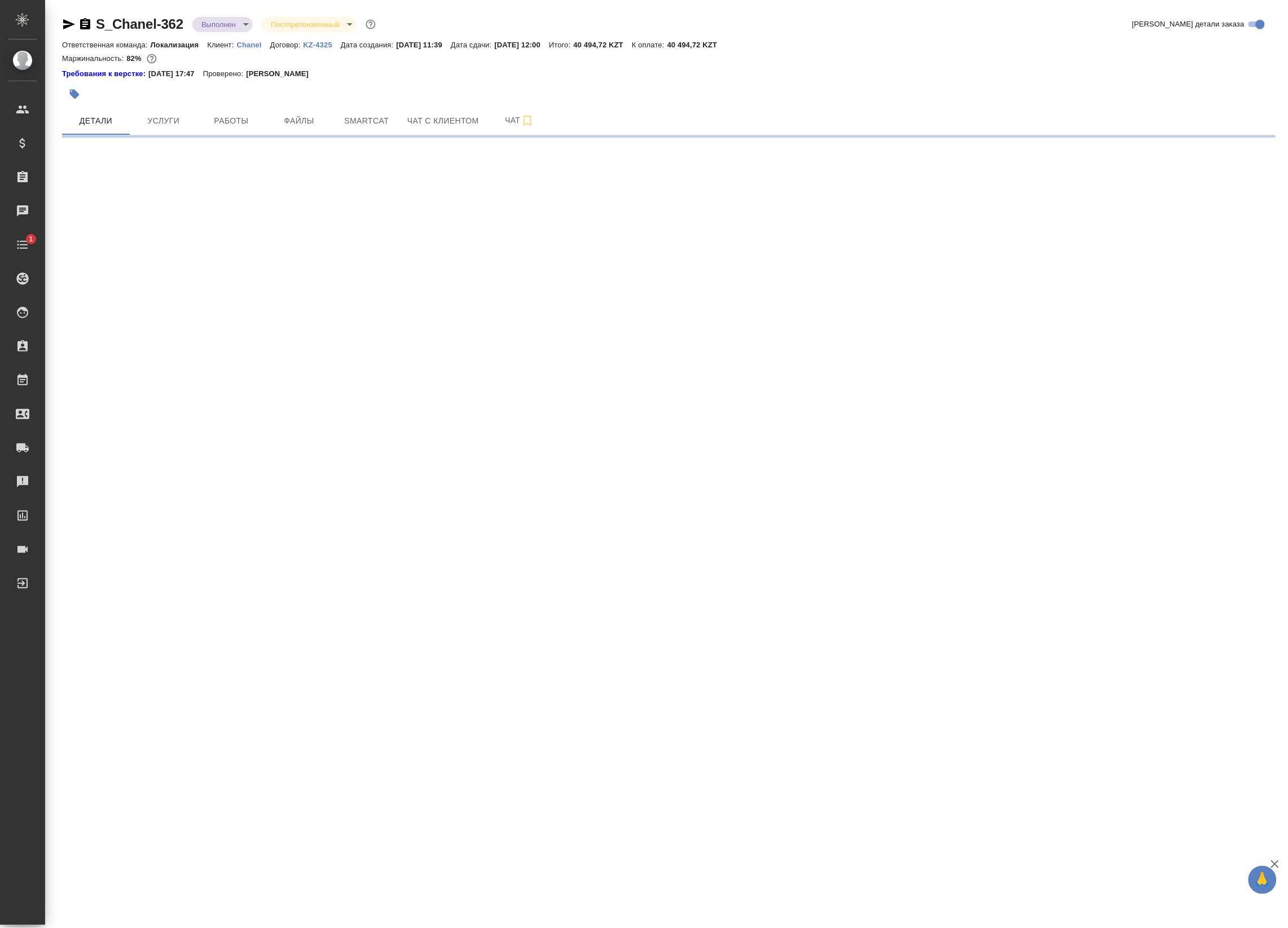
select select "RU"
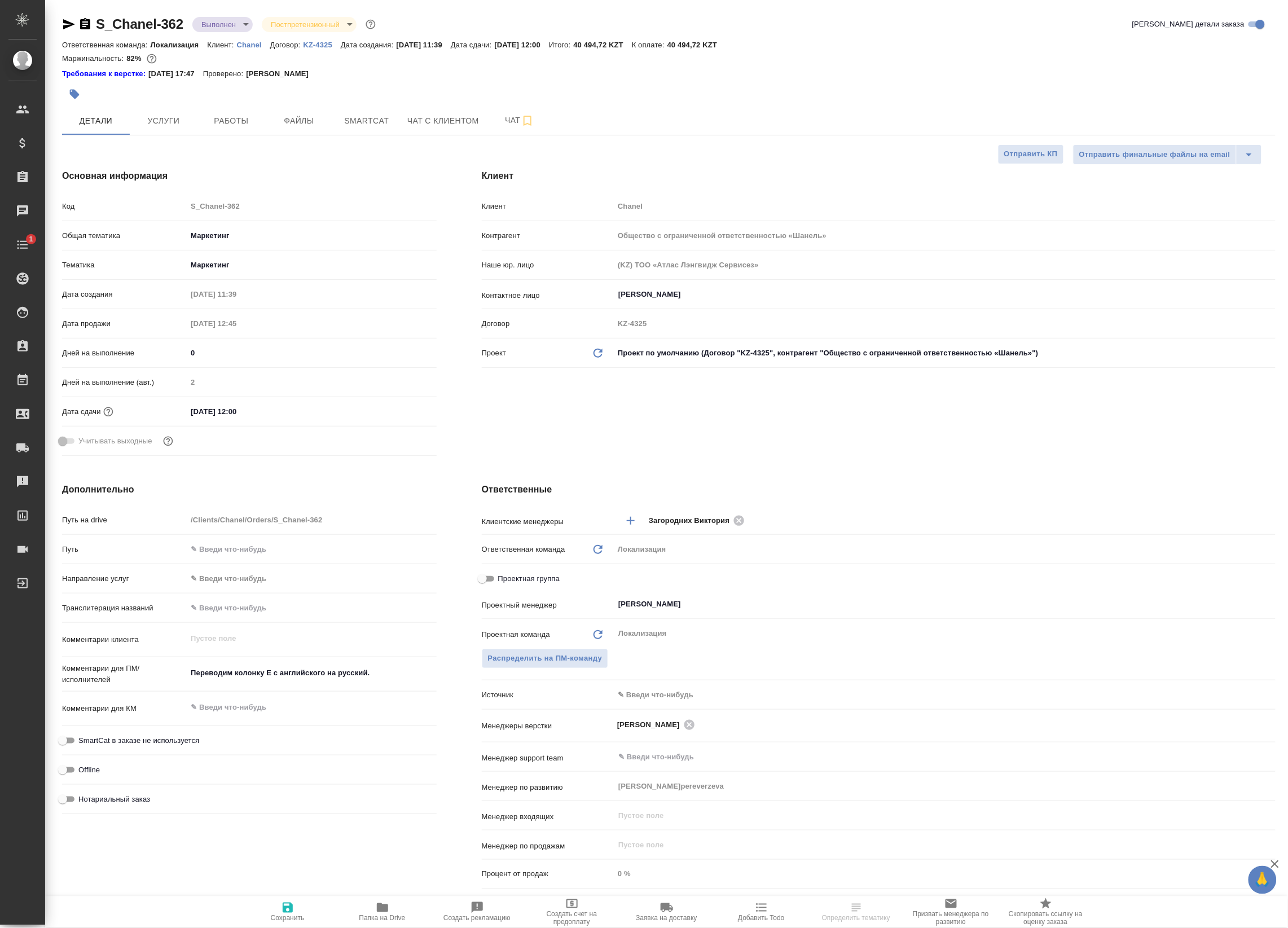
type textarea "x"
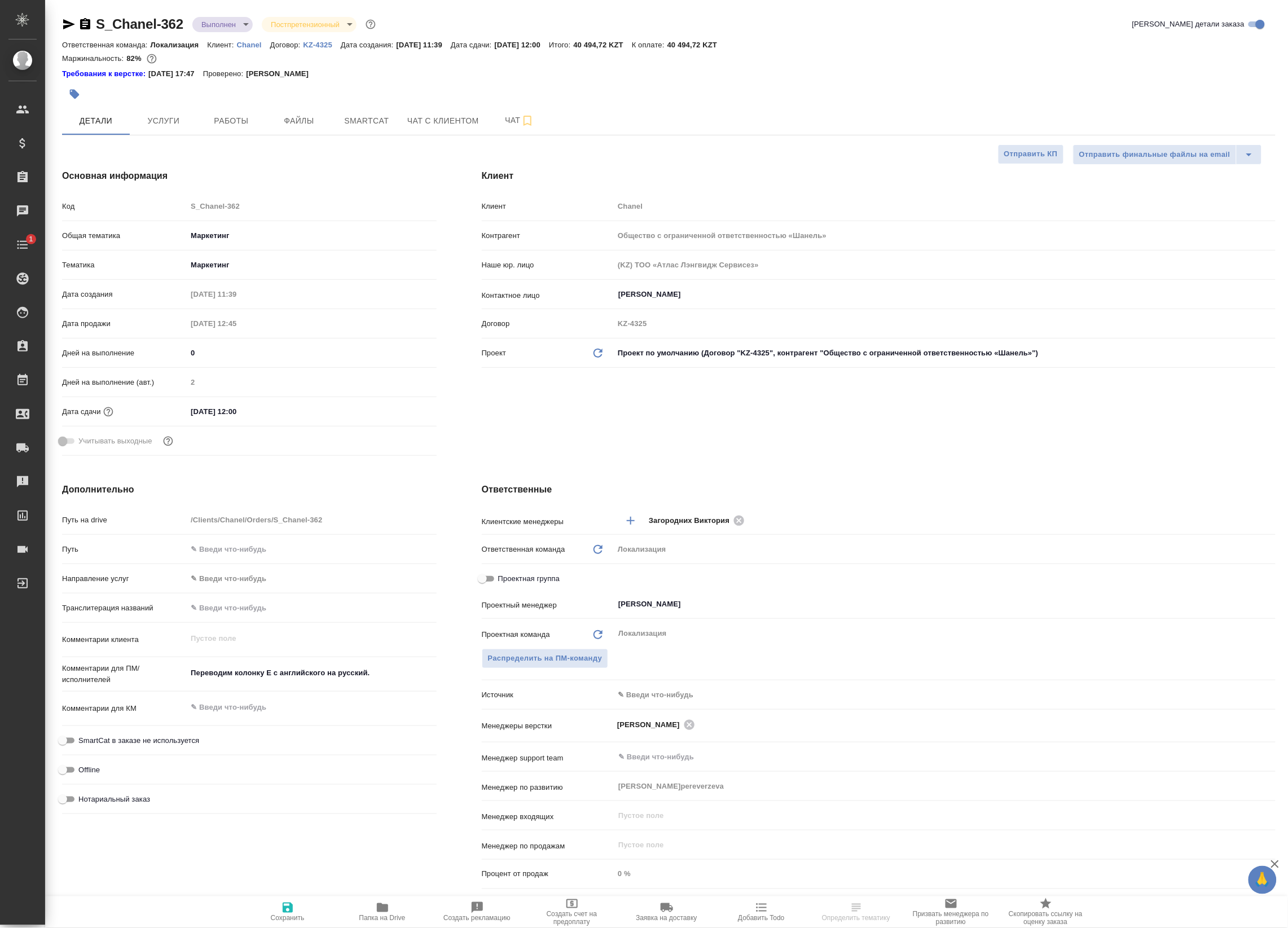
type textarea "x"
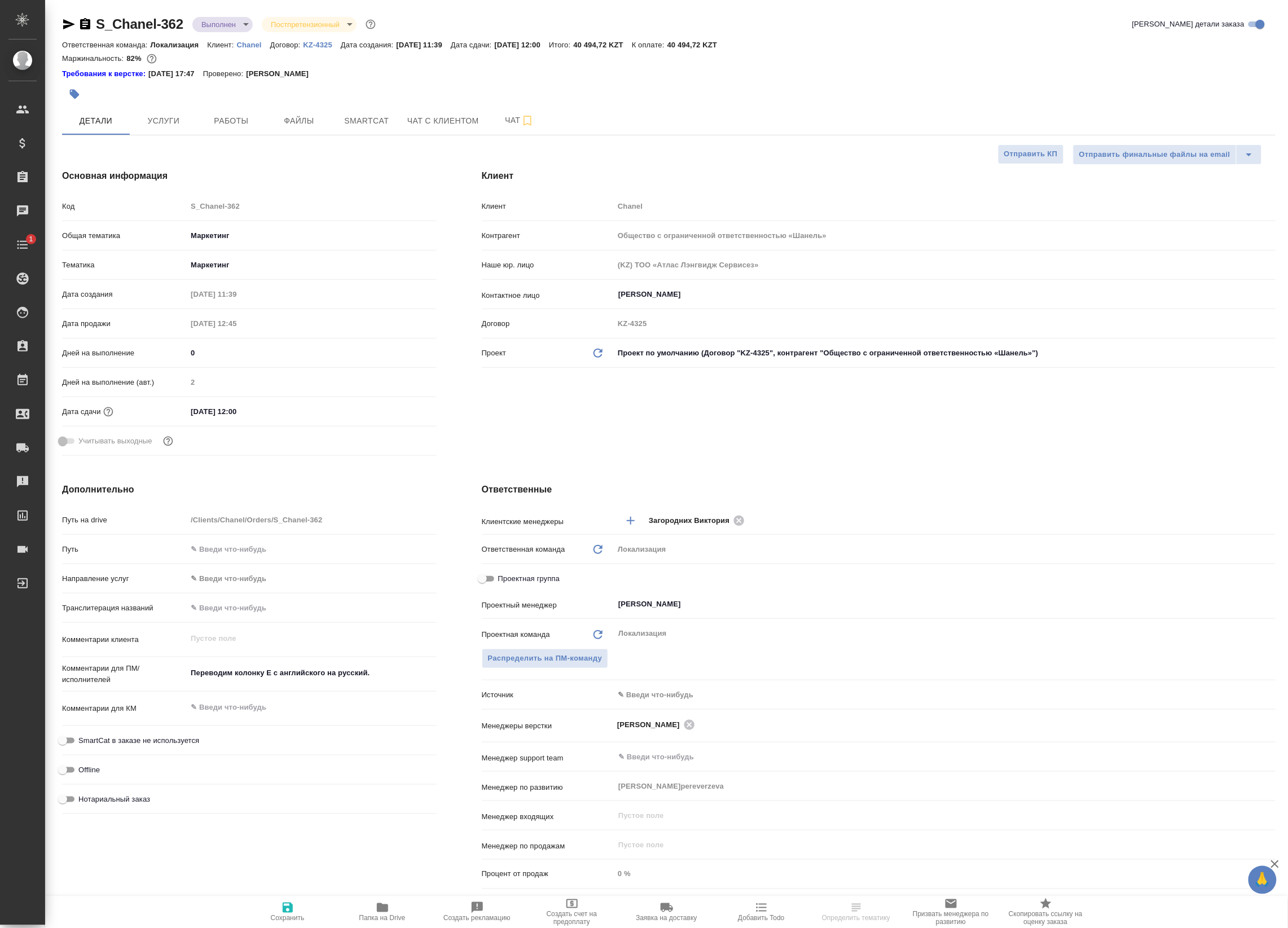
type textarea "x"
select select "RU"
type textarea "x"
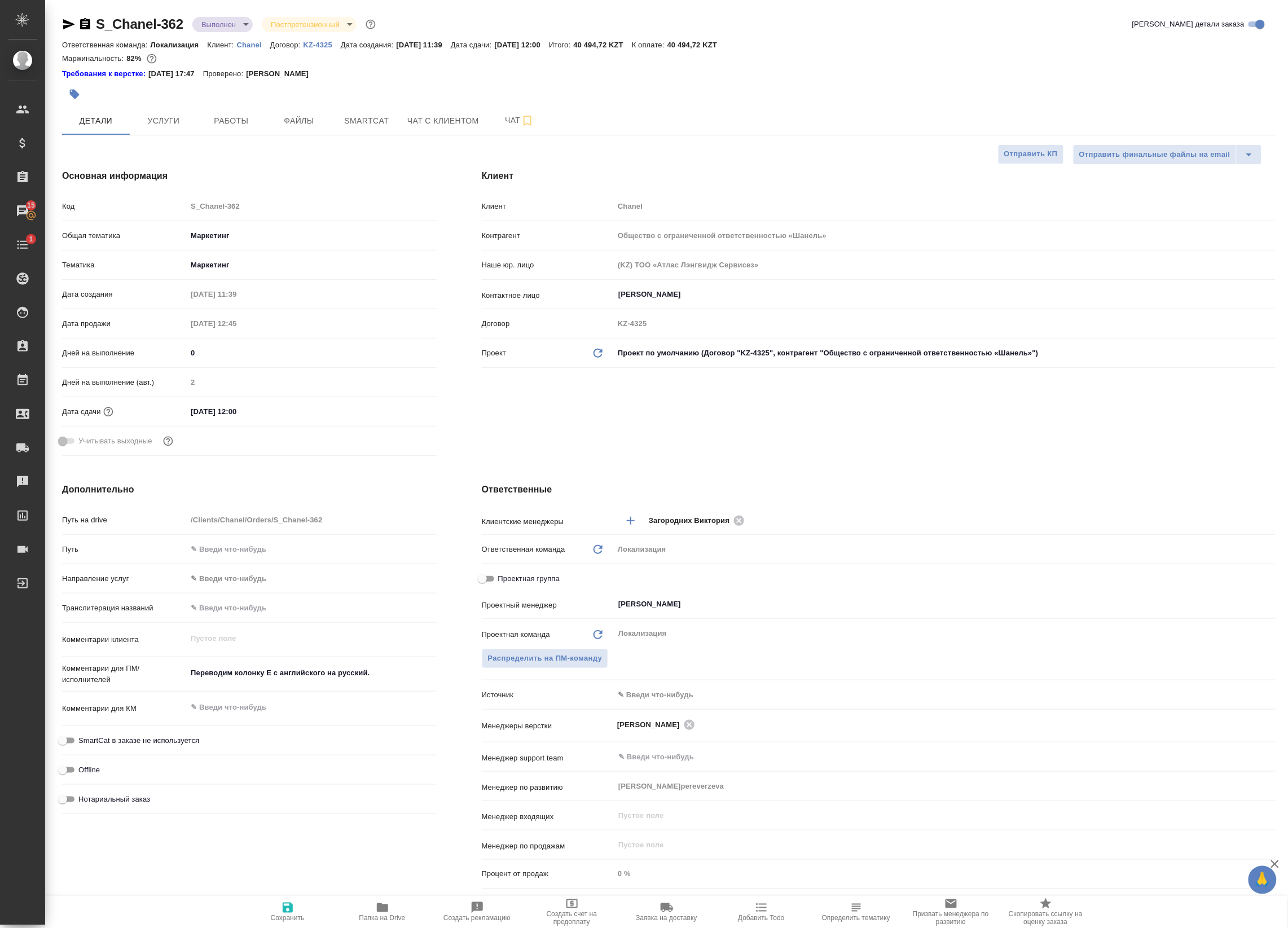
type textarea "x"
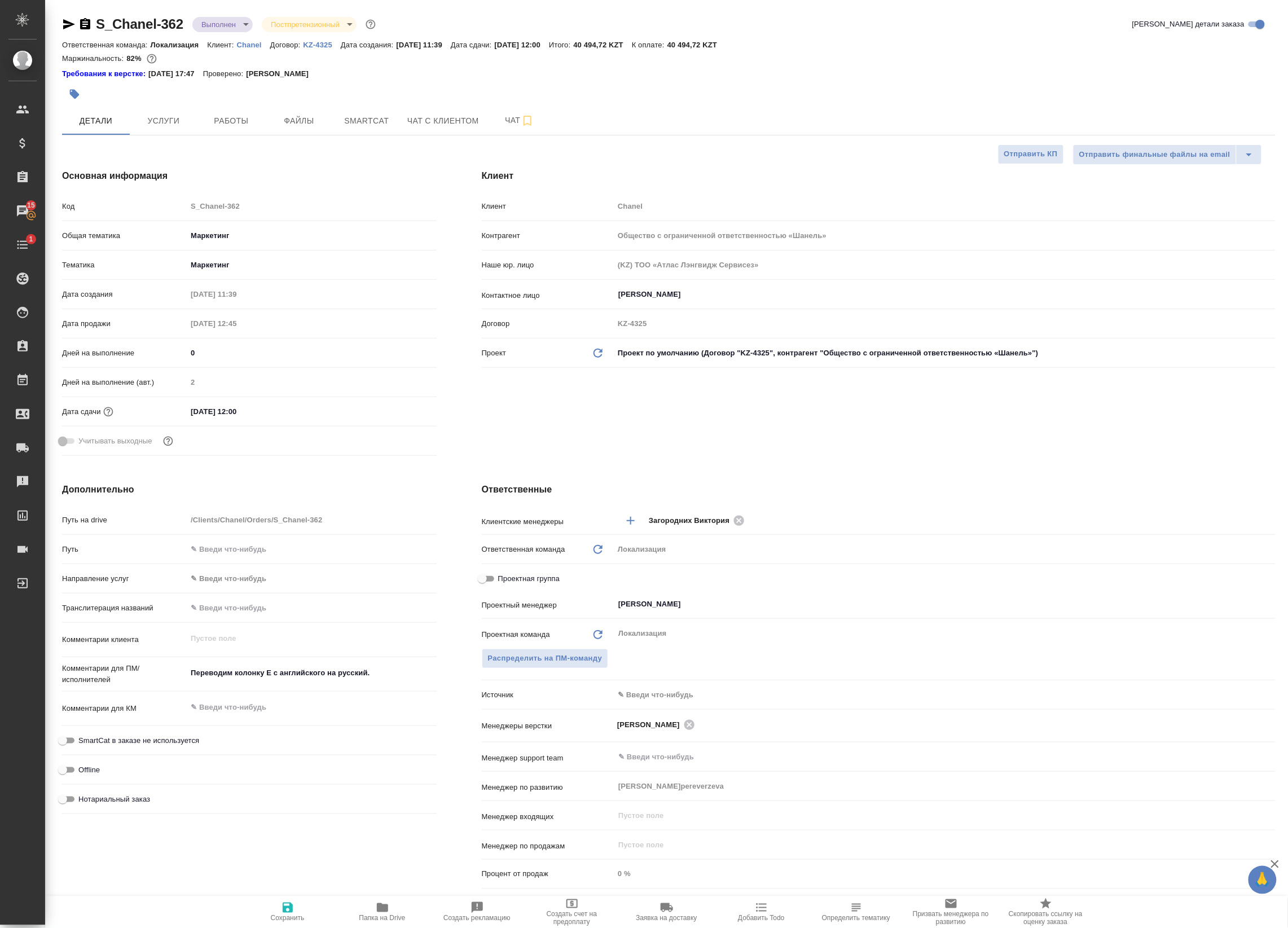
type textarea "x"
click at [255, 117] on span "Работы" at bounding box center [231, 120] width 54 height 14
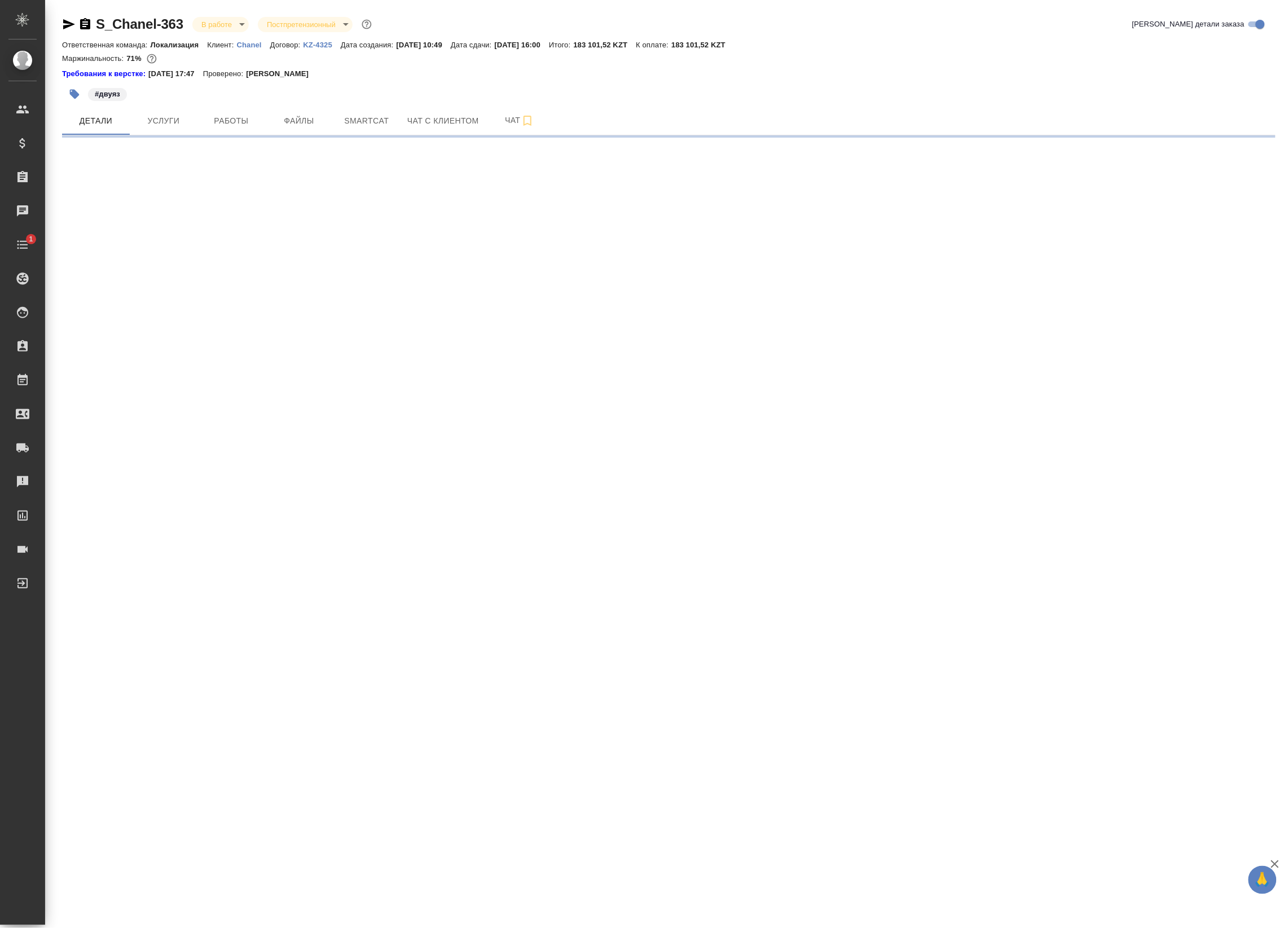
select select "RU"
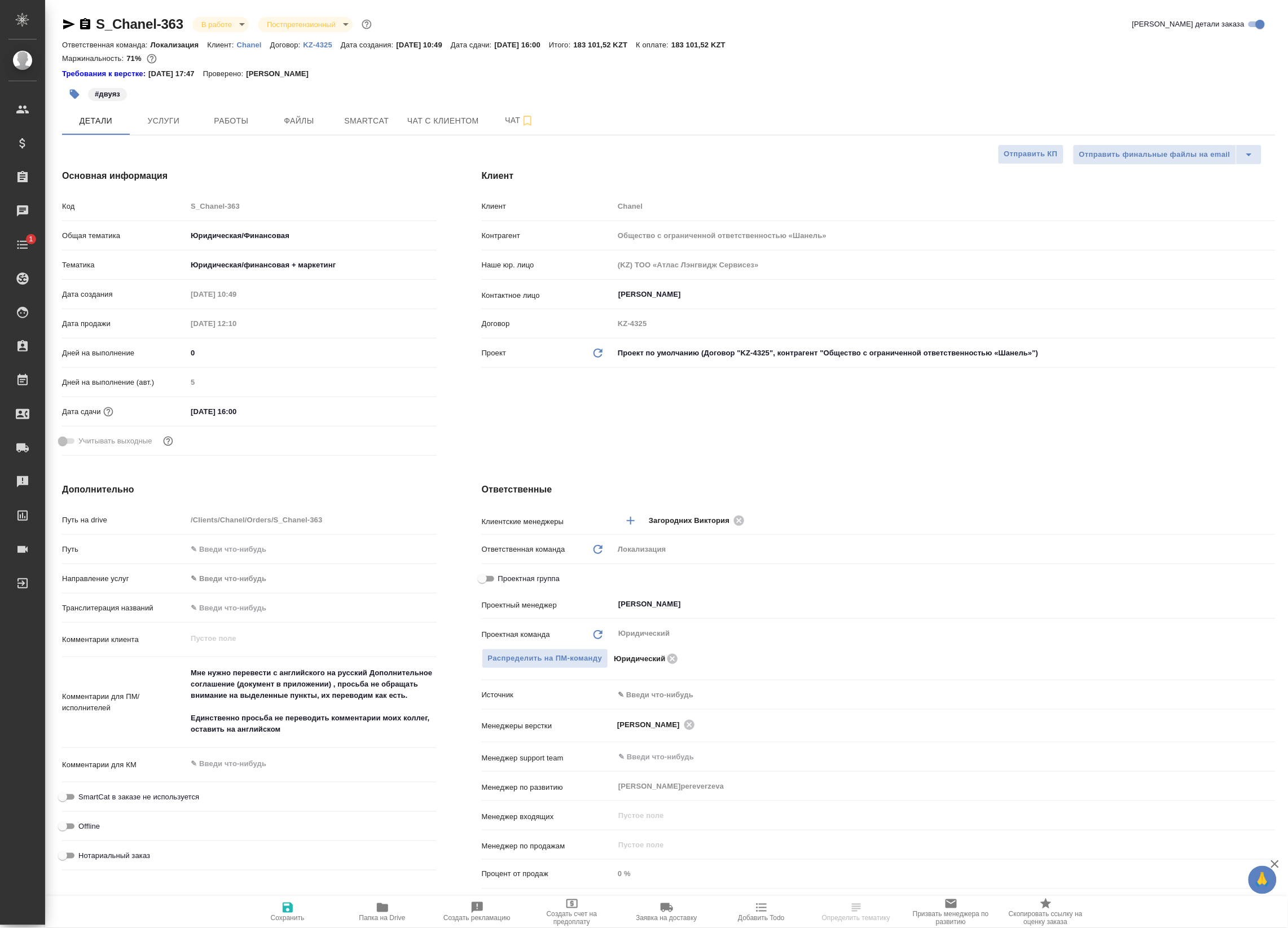
type textarea "x"
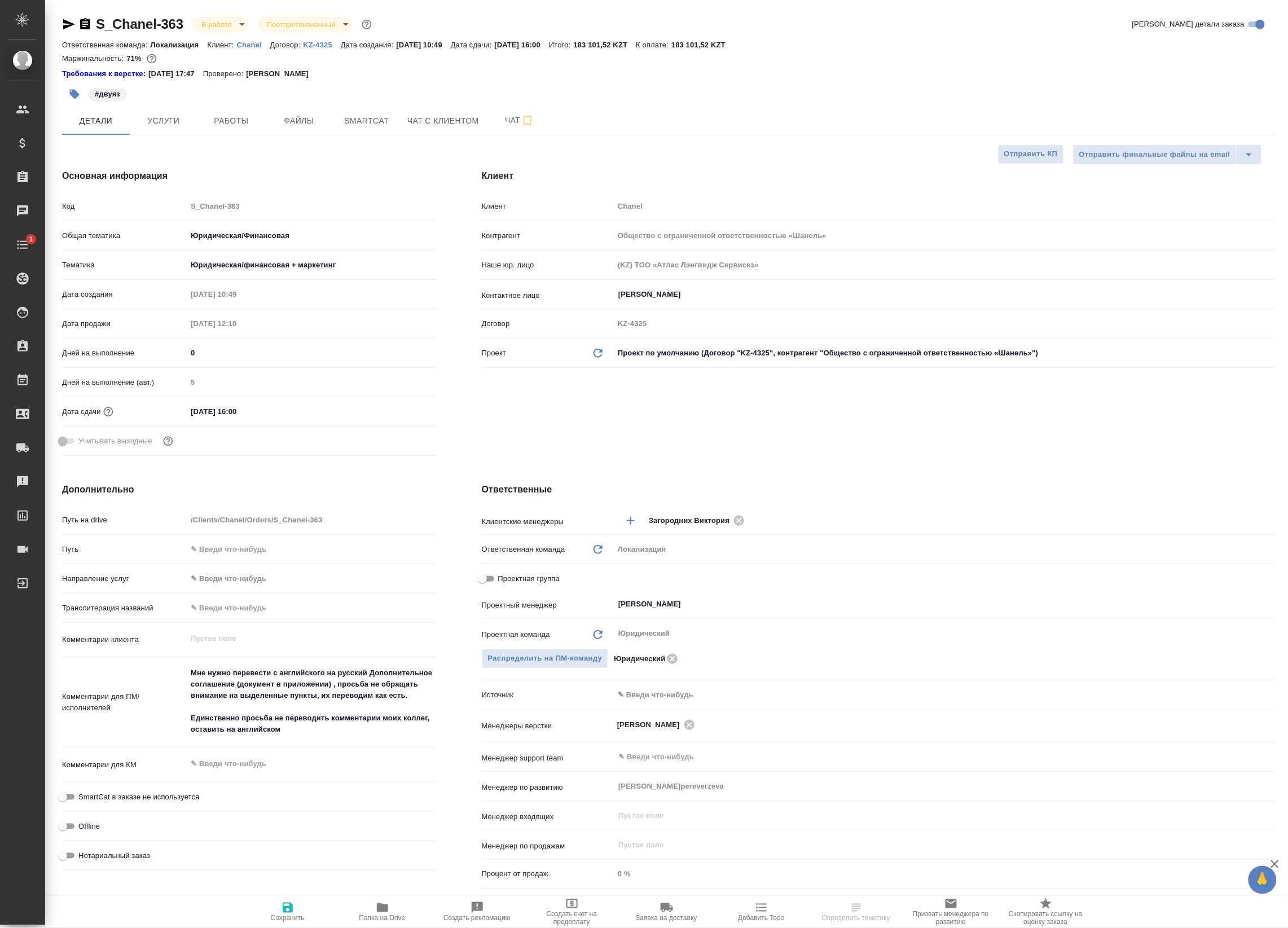
type textarea "x"
click at [228, 123] on span "Работы" at bounding box center [231, 120] width 54 height 14
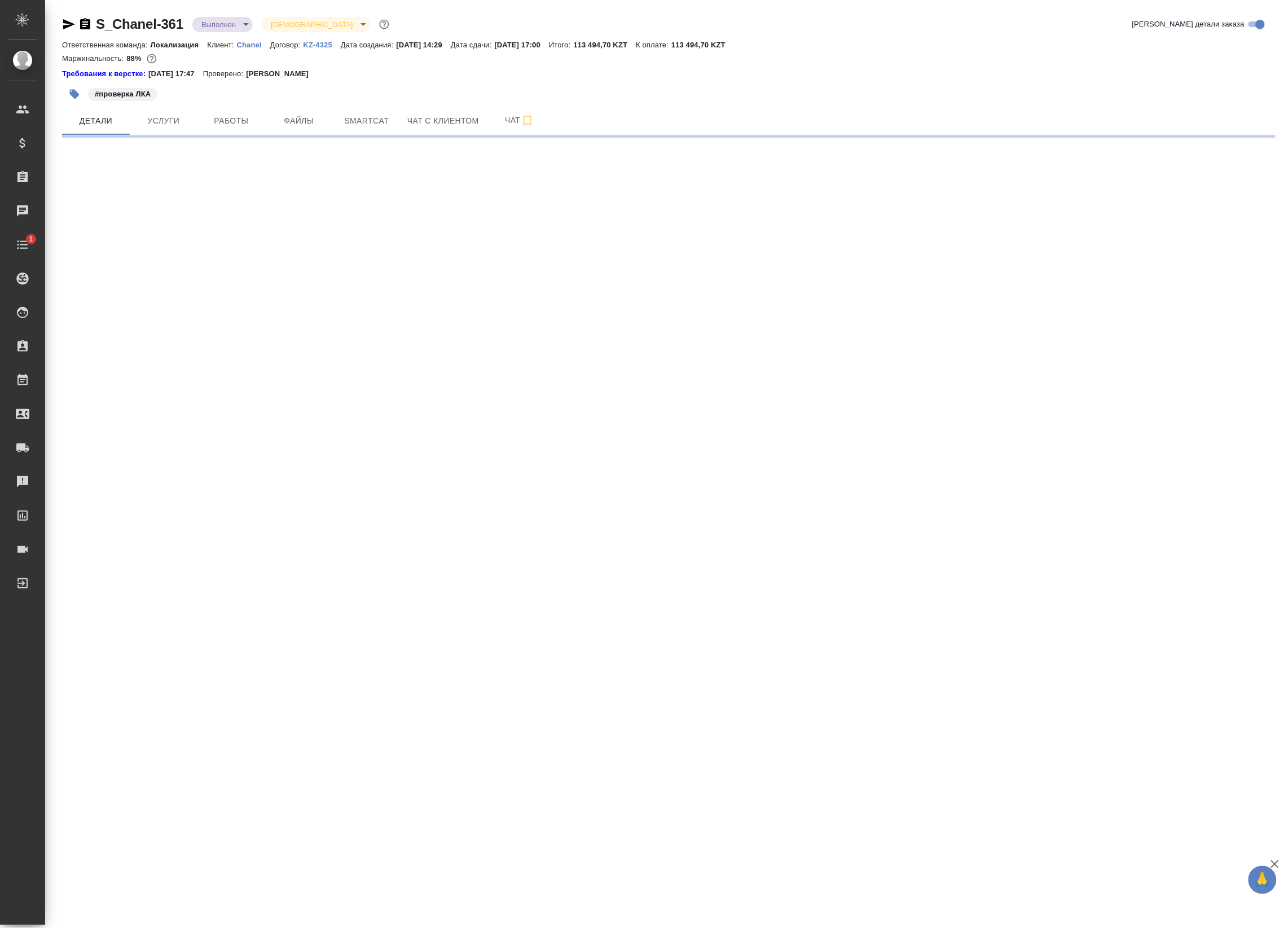
select select "RU"
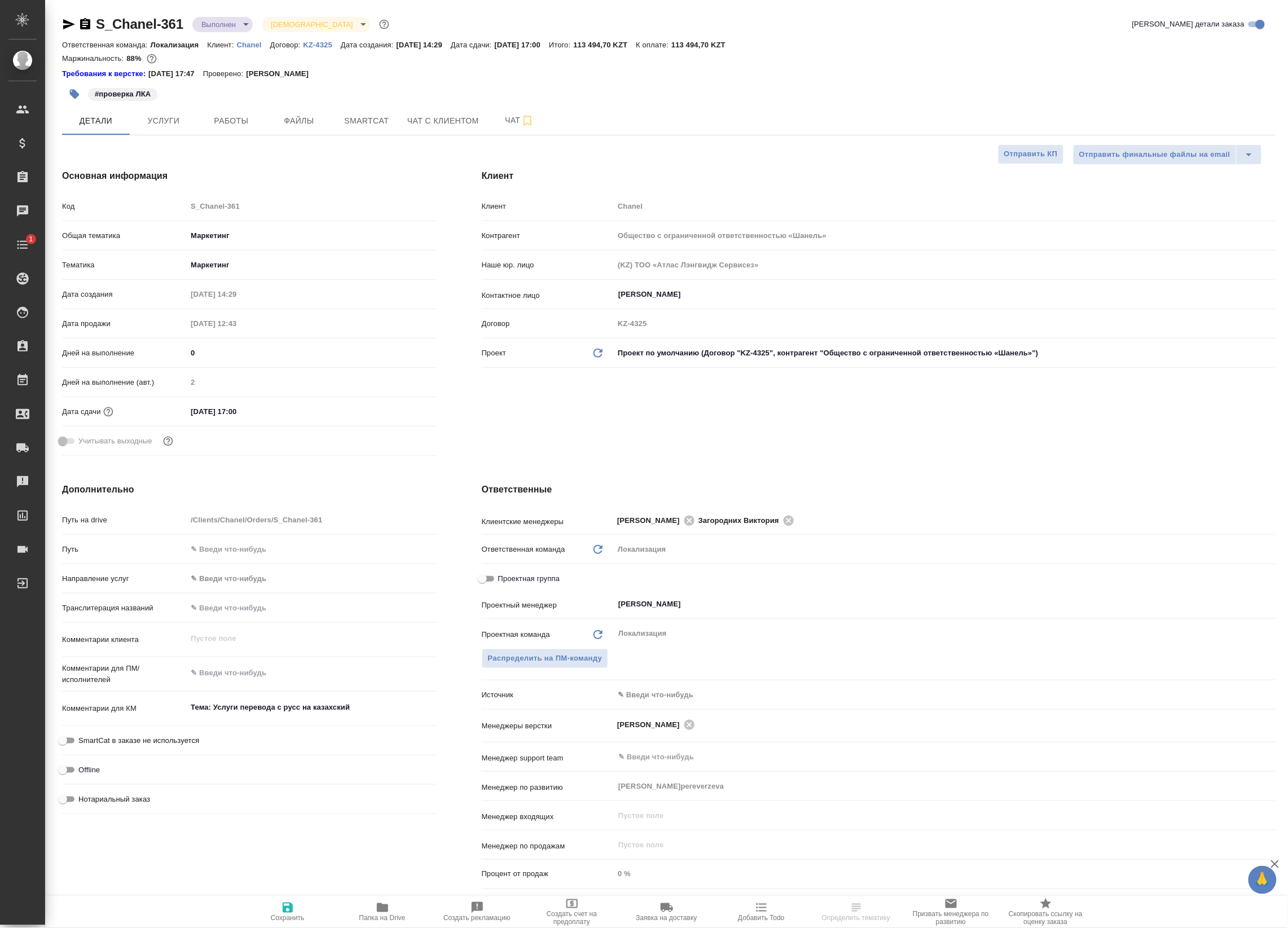
type textarea "x"
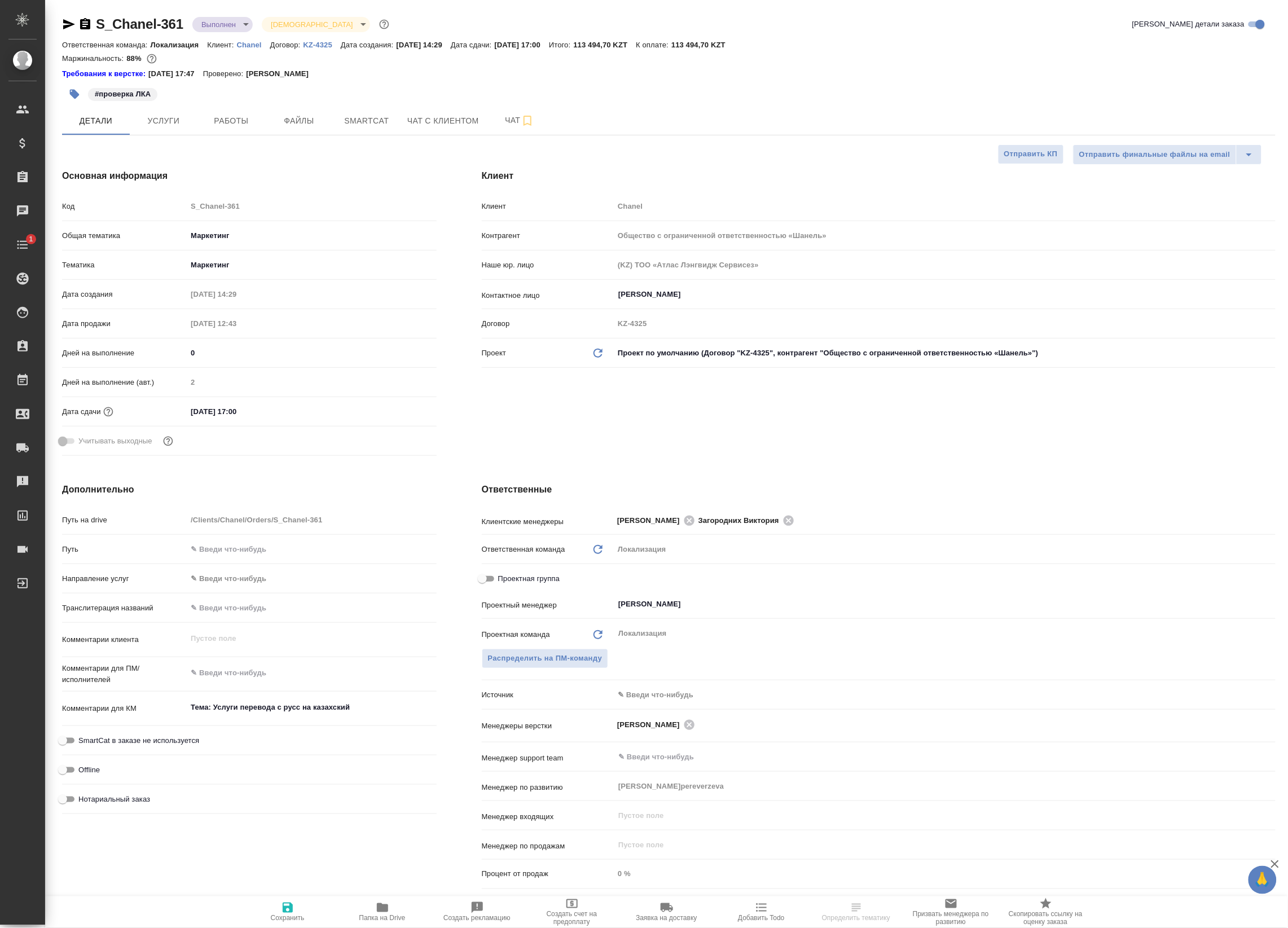
type textarea "x"
click at [247, 120] on span "Работы" at bounding box center [231, 120] width 54 height 14
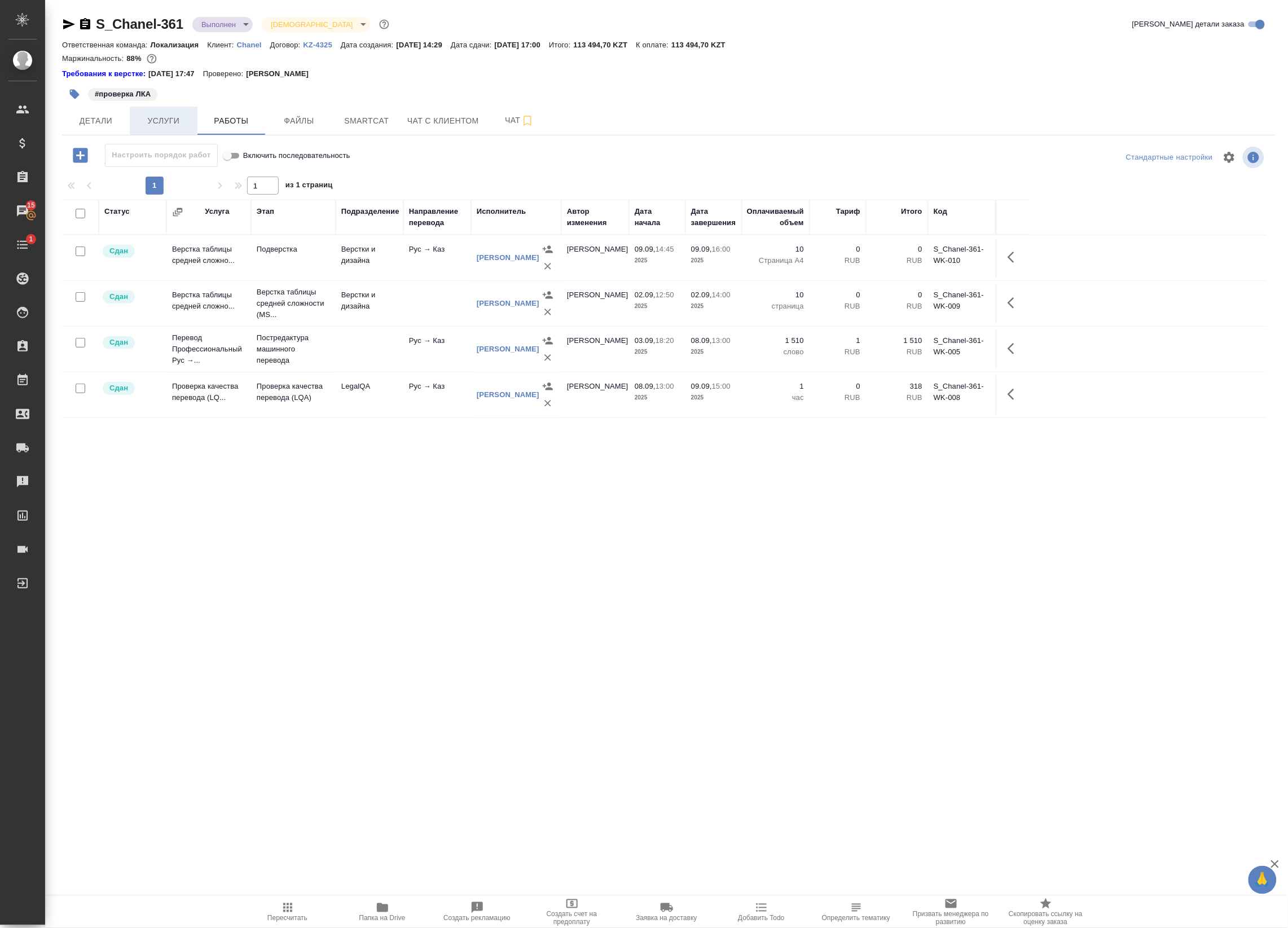
click at [159, 114] on span "Услуги" at bounding box center [163, 120] width 54 height 14
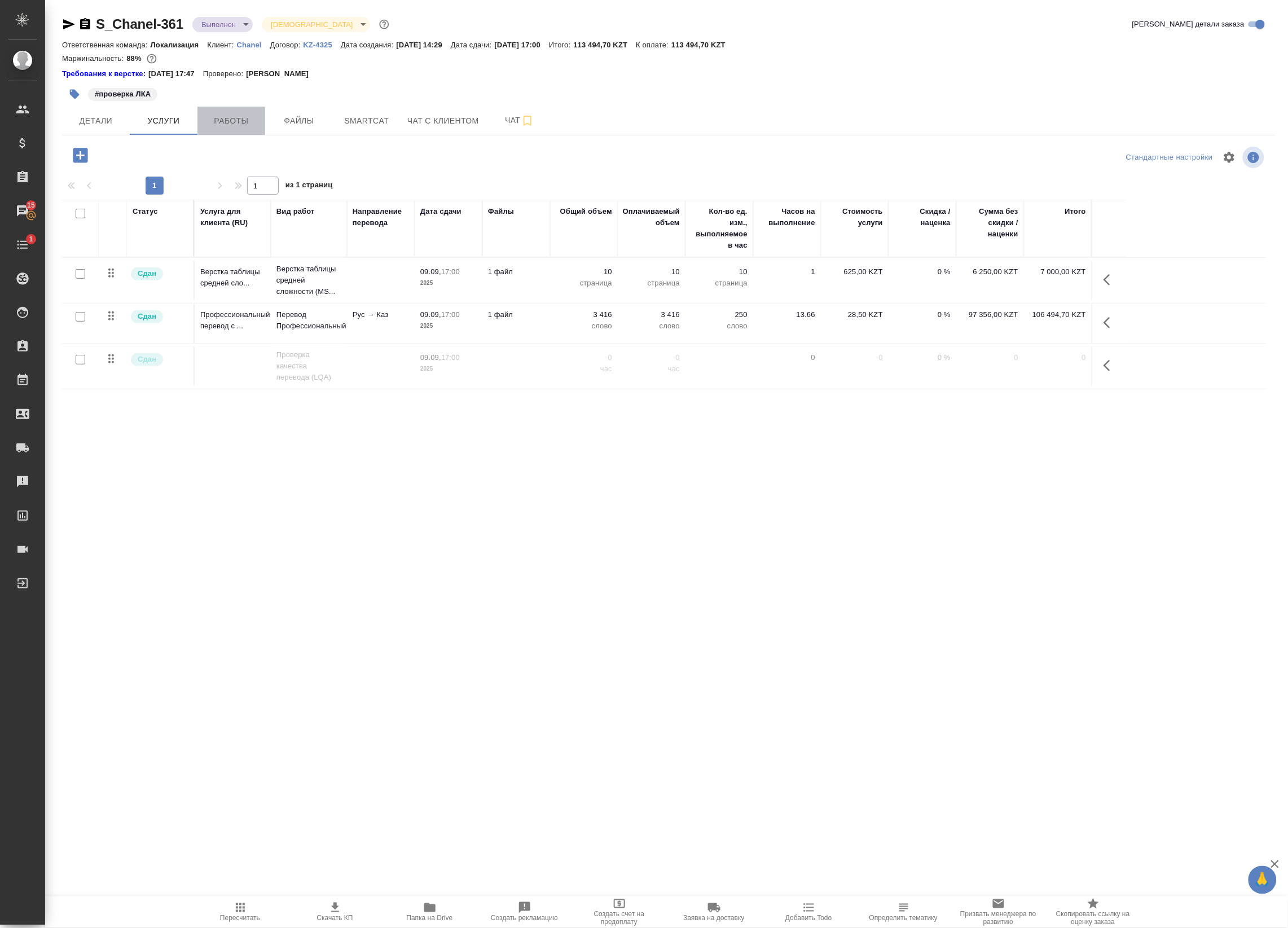
click at [207, 110] on button "Работы" at bounding box center [231, 120] width 68 height 28
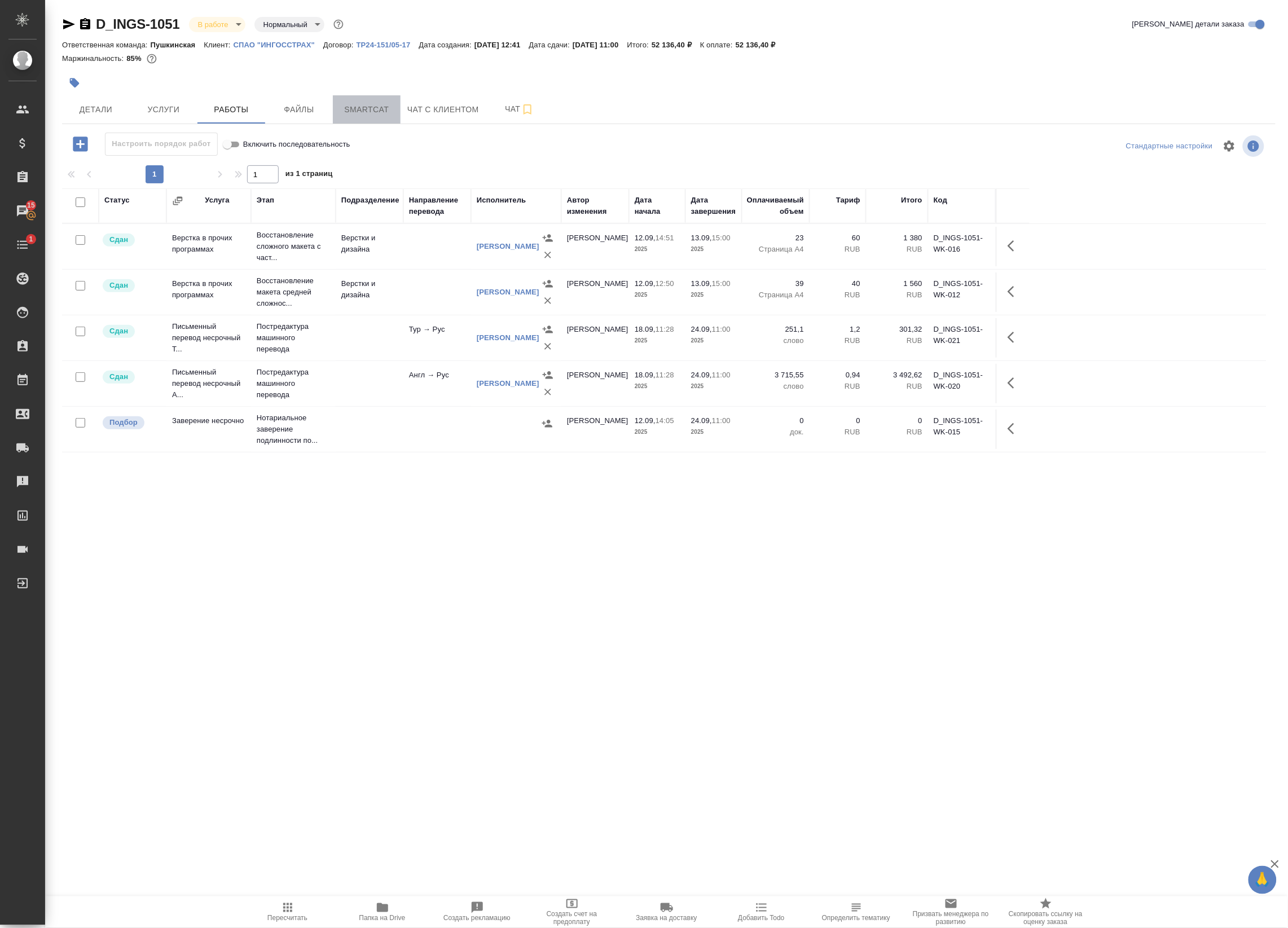
click at [374, 111] on span "Smartcat" at bounding box center [366, 109] width 54 height 14
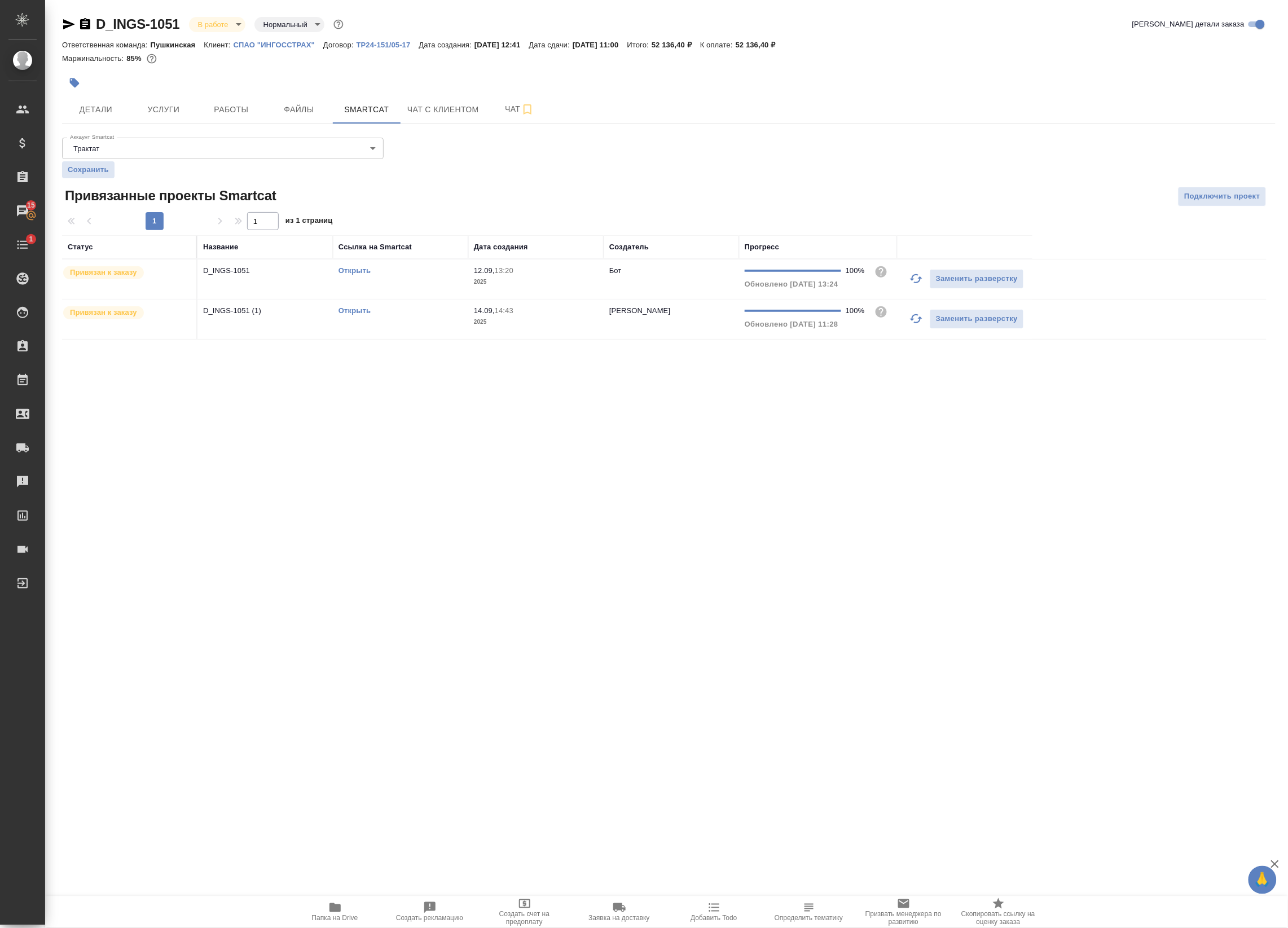
click at [361, 272] on link "Открыть" at bounding box center [355, 270] width 32 height 8
click at [442, 317] on div "Открыть" at bounding box center [401, 311] width 124 height 11
click at [412, 314] on div "Открыть" at bounding box center [401, 311] width 124 height 11
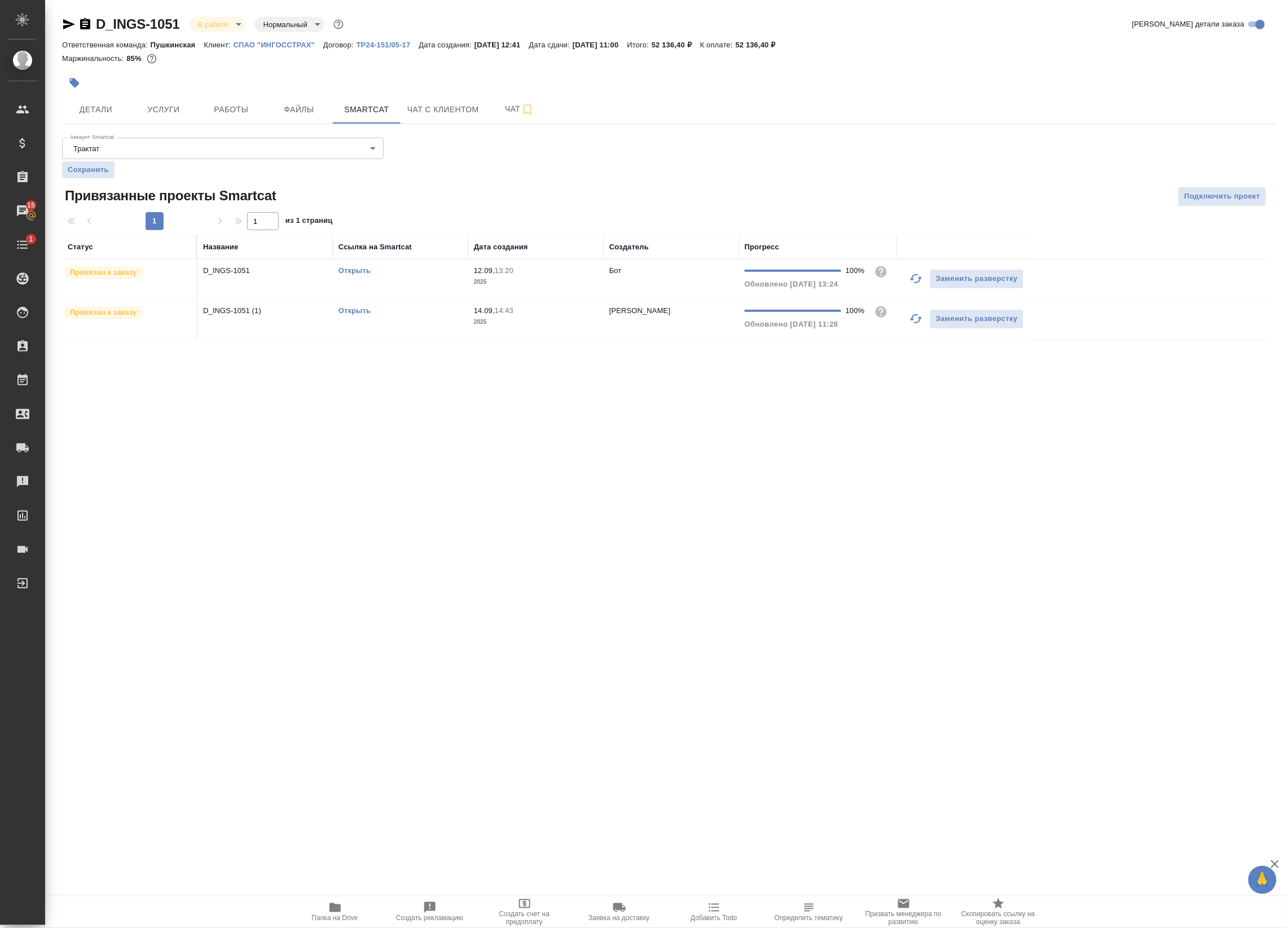
click at [351, 314] on link "Открыть" at bounding box center [355, 310] width 32 height 8
click at [222, 109] on span "Работы" at bounding box center [231, 109] width 54 height 14
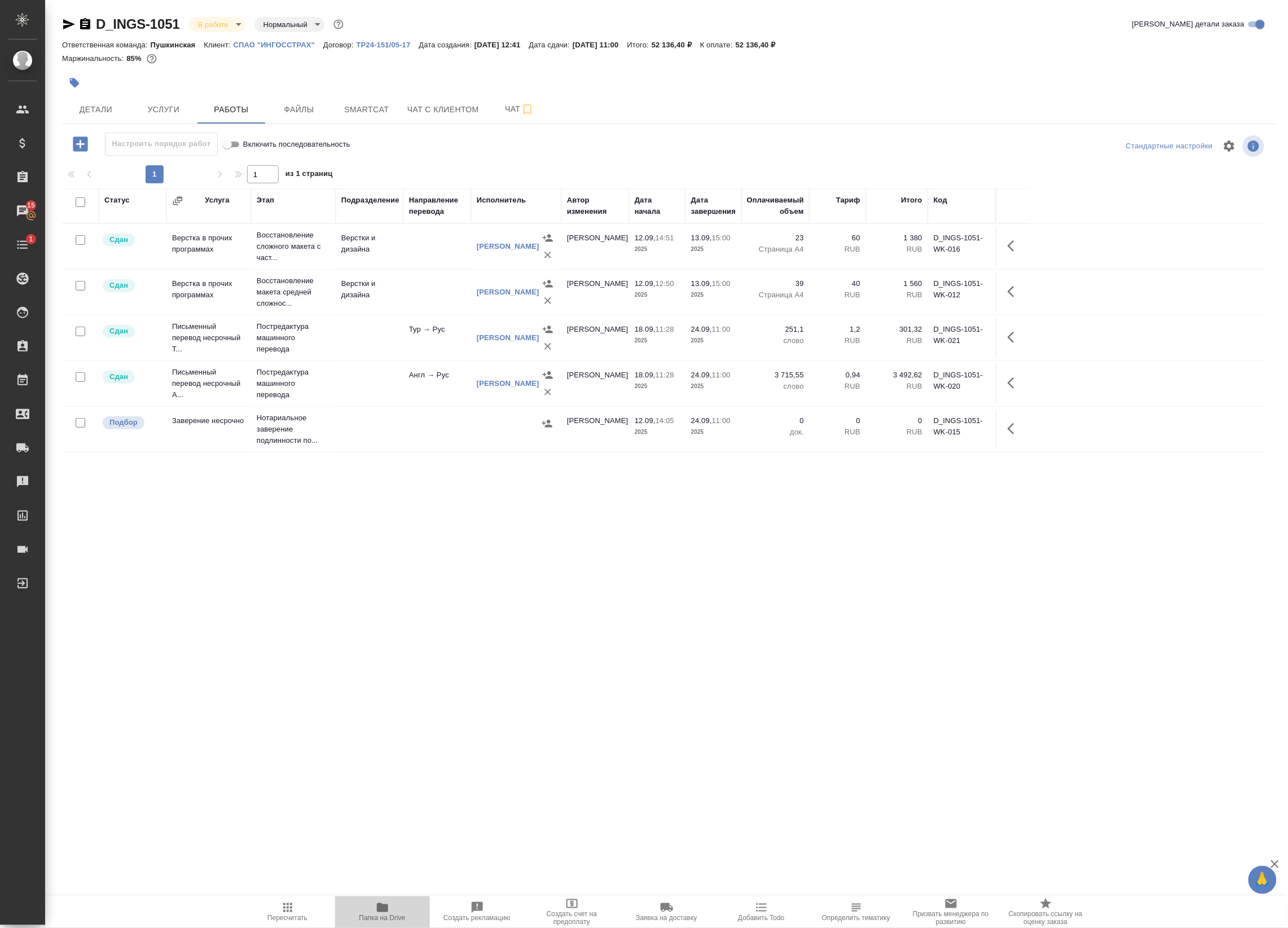
click at [387, 909] on icon "button" at bounding box center [382, 907] width 11 height 9
click at [218, 26] on body "🙏 .cls-1 fill:#fff; AWATERA Badanyan Artak Клиенты Спецификации Заказы 15 Чаты …" at bounding box center [644, 464] width 1288 height 928
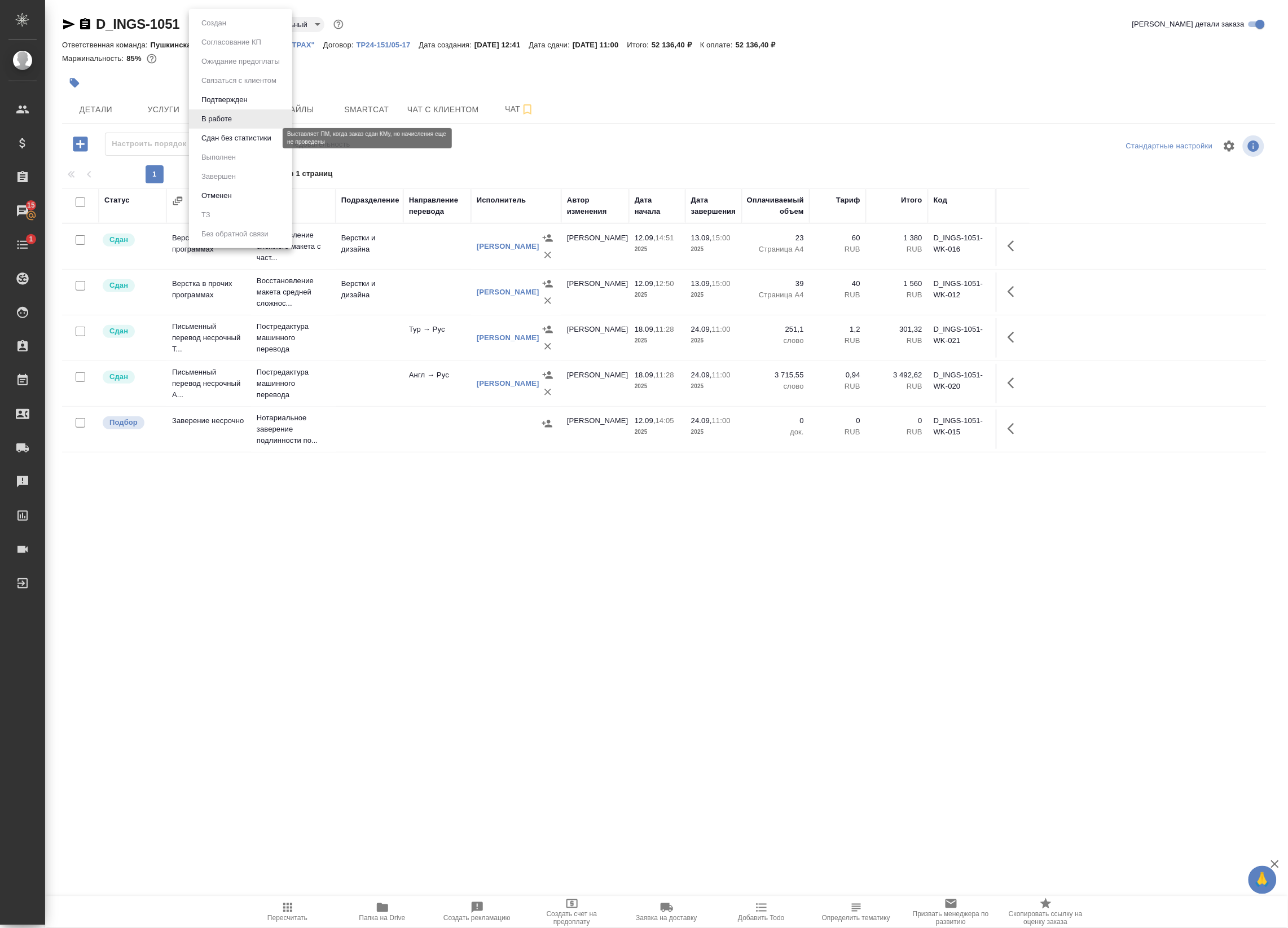
click at [223, 139] on button "Сдан без статистики" at bounding box center [236, 138] width 77 height 12
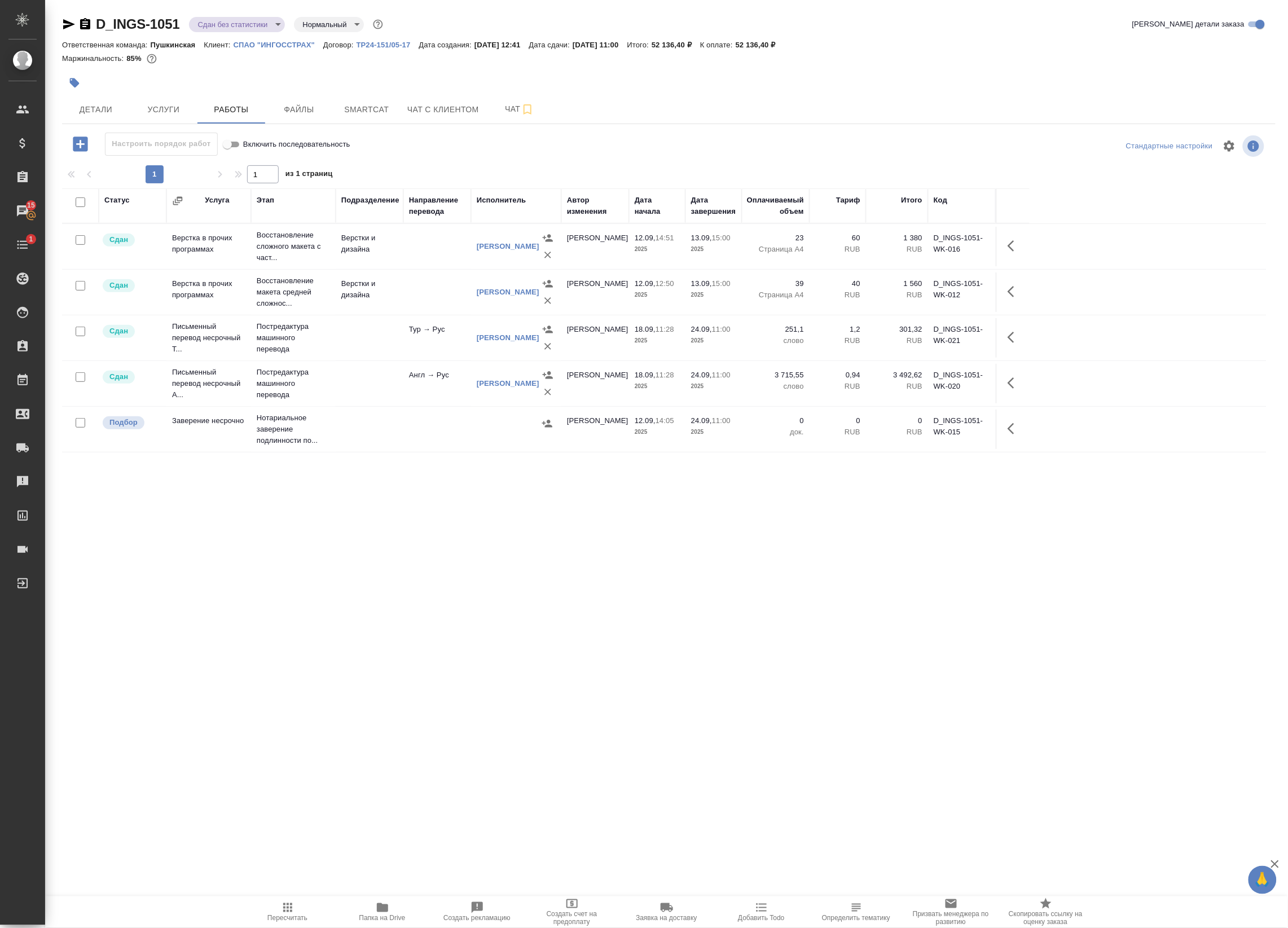
click at [68, 22] on icon "button" at bounding box center [69, 24] width 12 height 10
click at [89, 117] on button "Детали" at bounding box center [96, 109] width 68 height 28
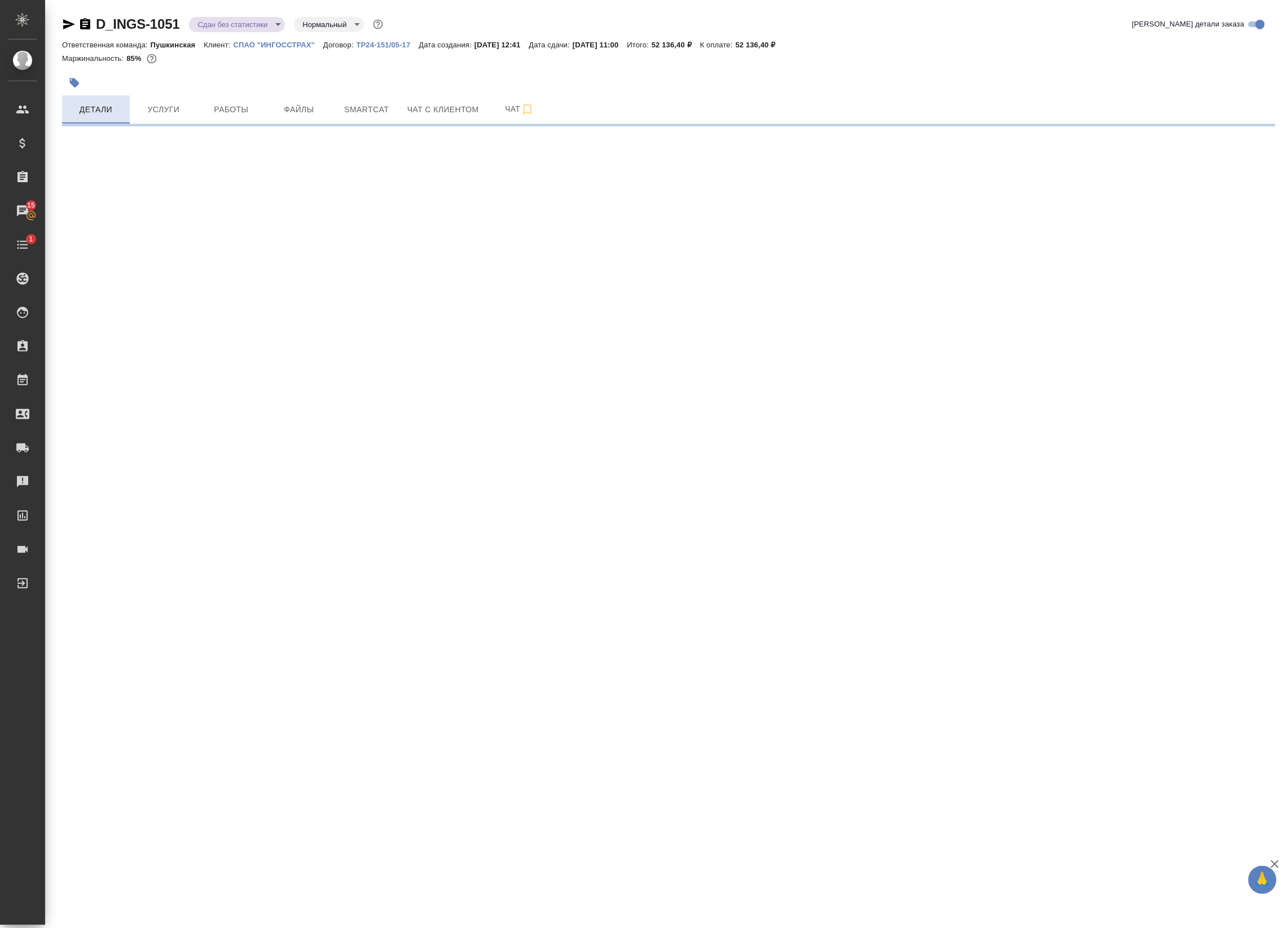
select select "RU"
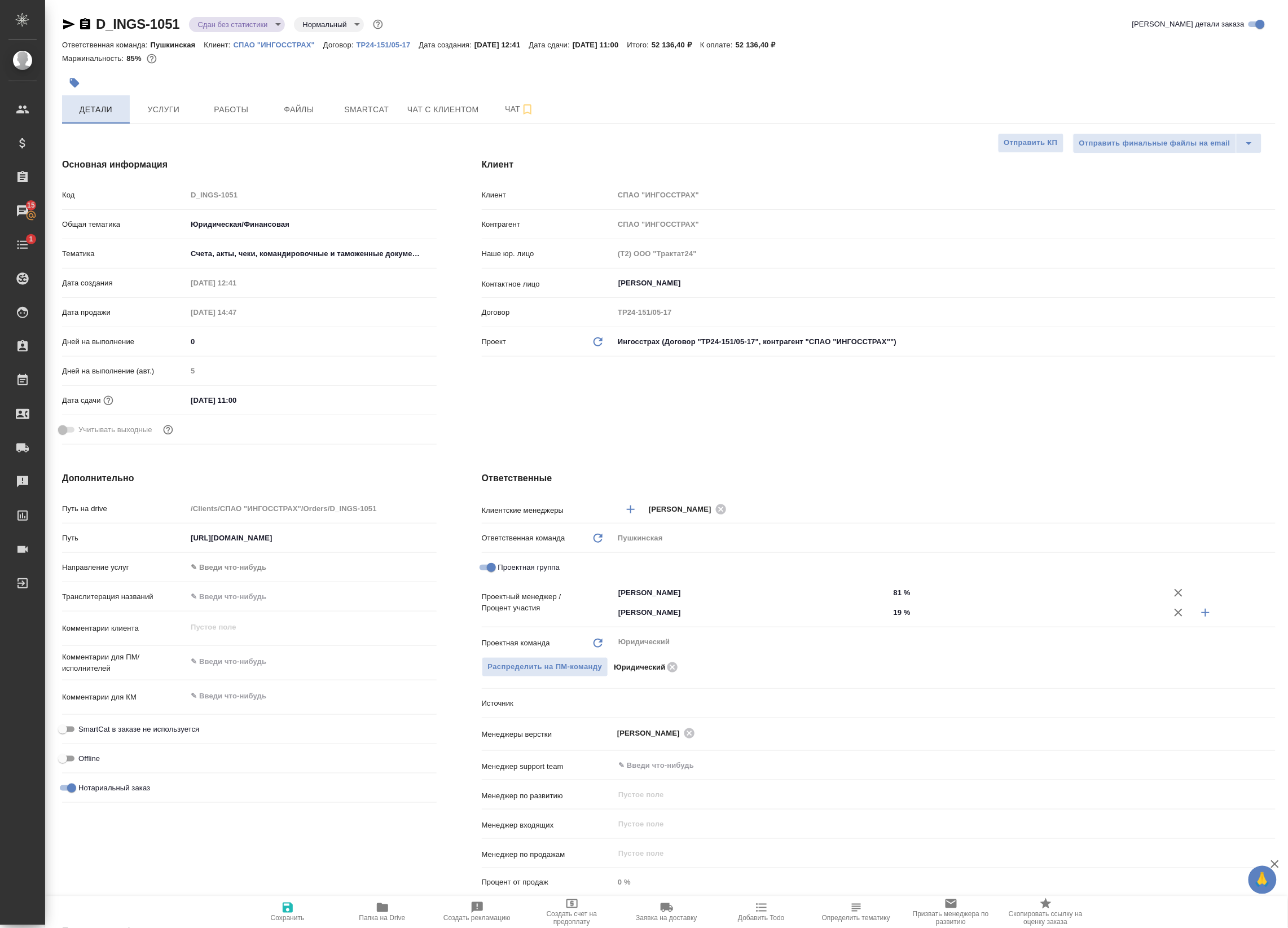
type textarea "x"
click at [364, 114] on span "Smartcat" at bounding box center [366, 109] width 54 height 14
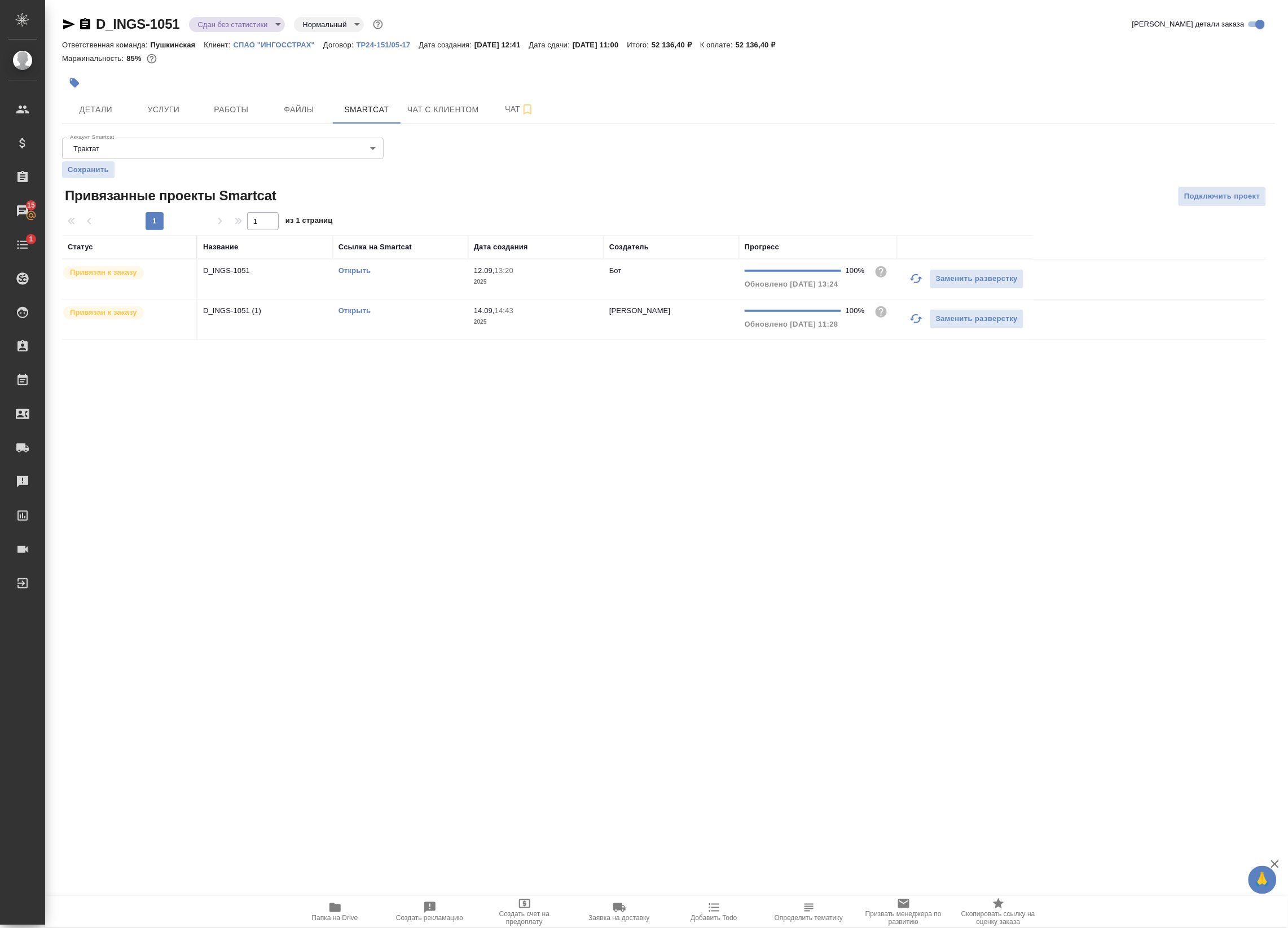
click at [444, 288] on td "Открыть" at bounding box center [401, 279] width 135 height 40
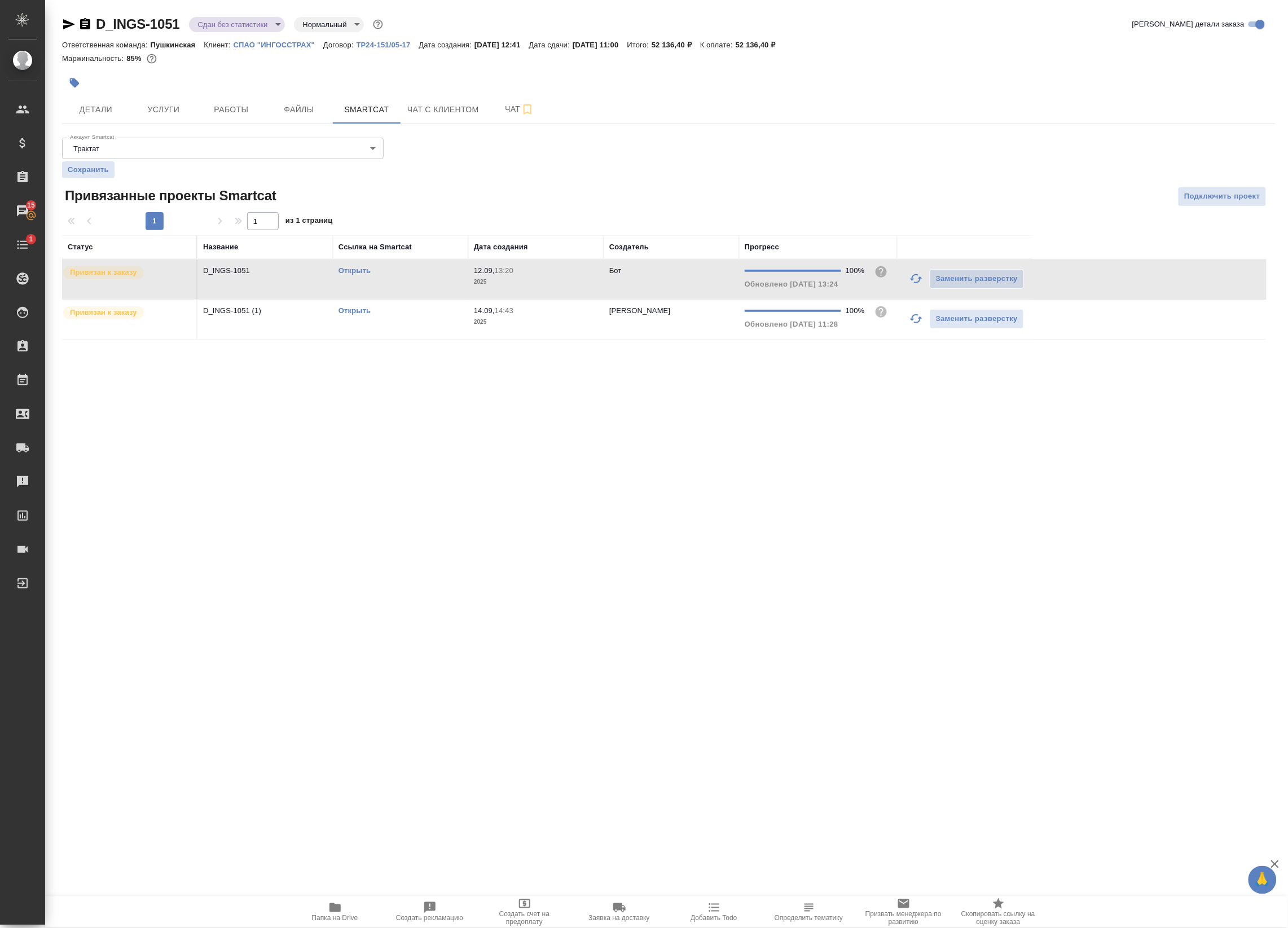
click at [444, 288] on td "Открыть" at bounding box center [401, 279] width 135 height 40
click at [209, 106] on span "Работы" at bounding box center [231, 109] width 54 height 14
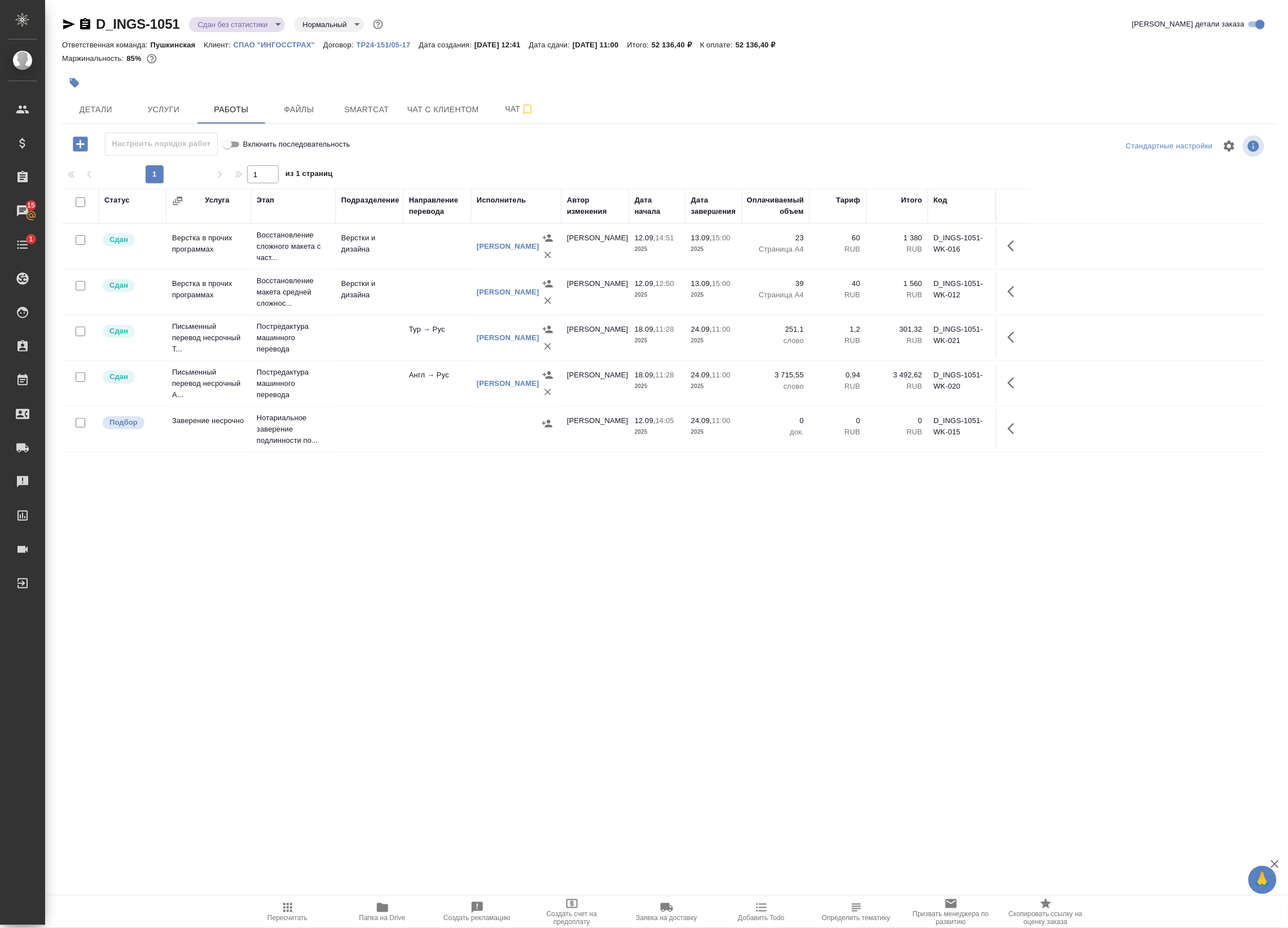
click at [298, 906] on span "Пересчитать" at bounding box center [288, 912] width 81 height 22
click at [94, 114] on span "Детали" at bounding box center [95, 109] width 54 height 14
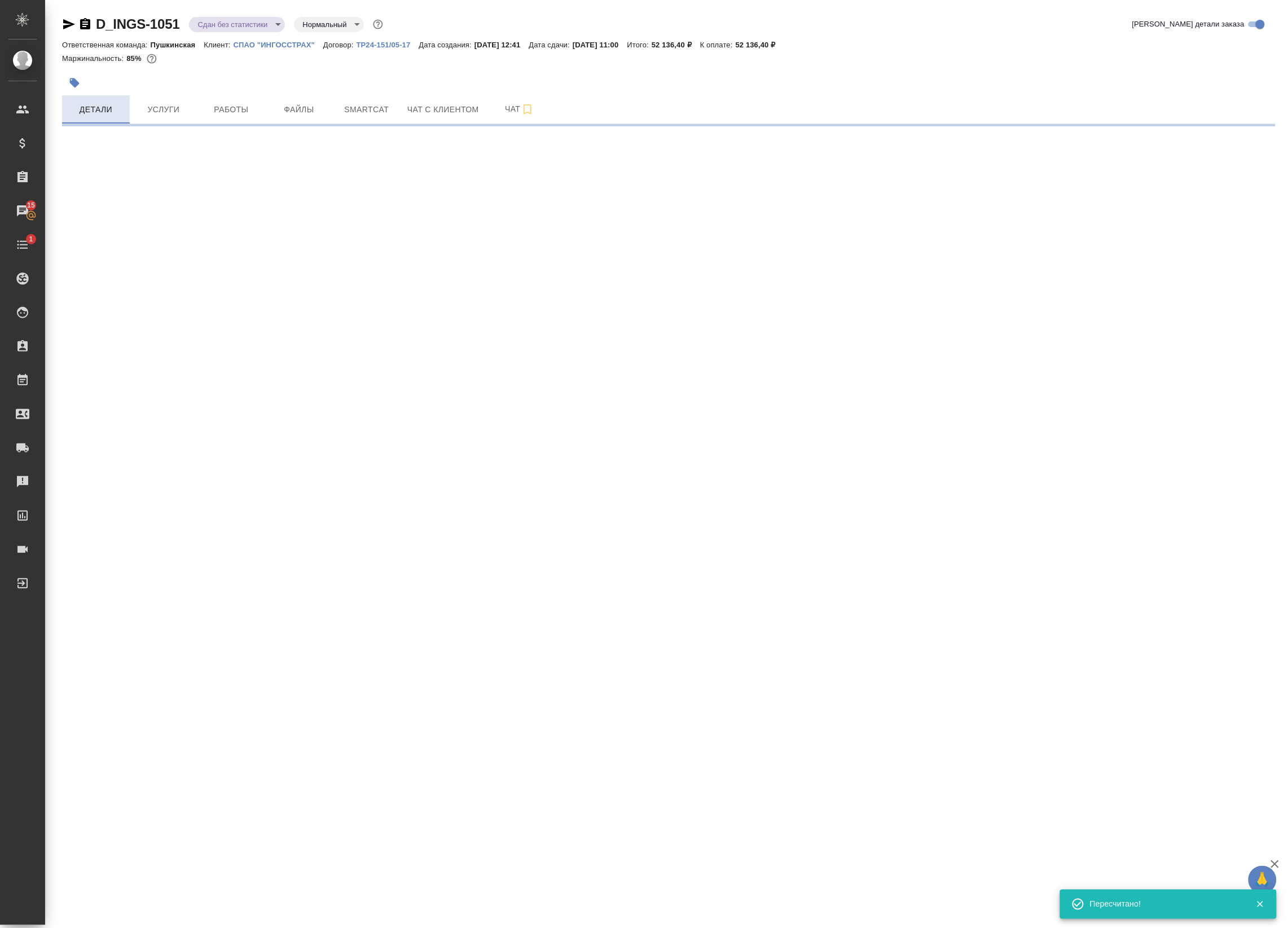
select select "RU"
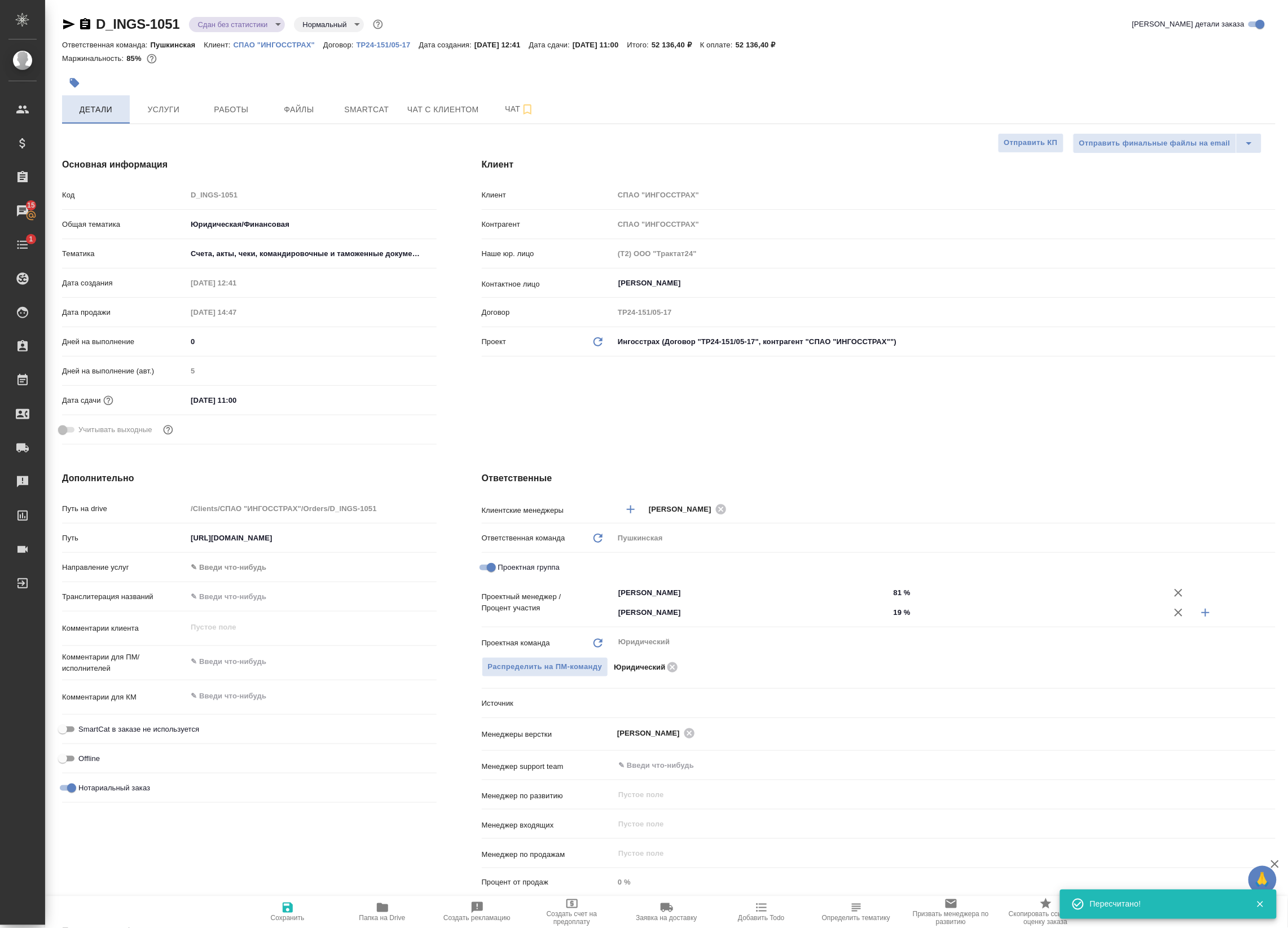
type textarea "x"
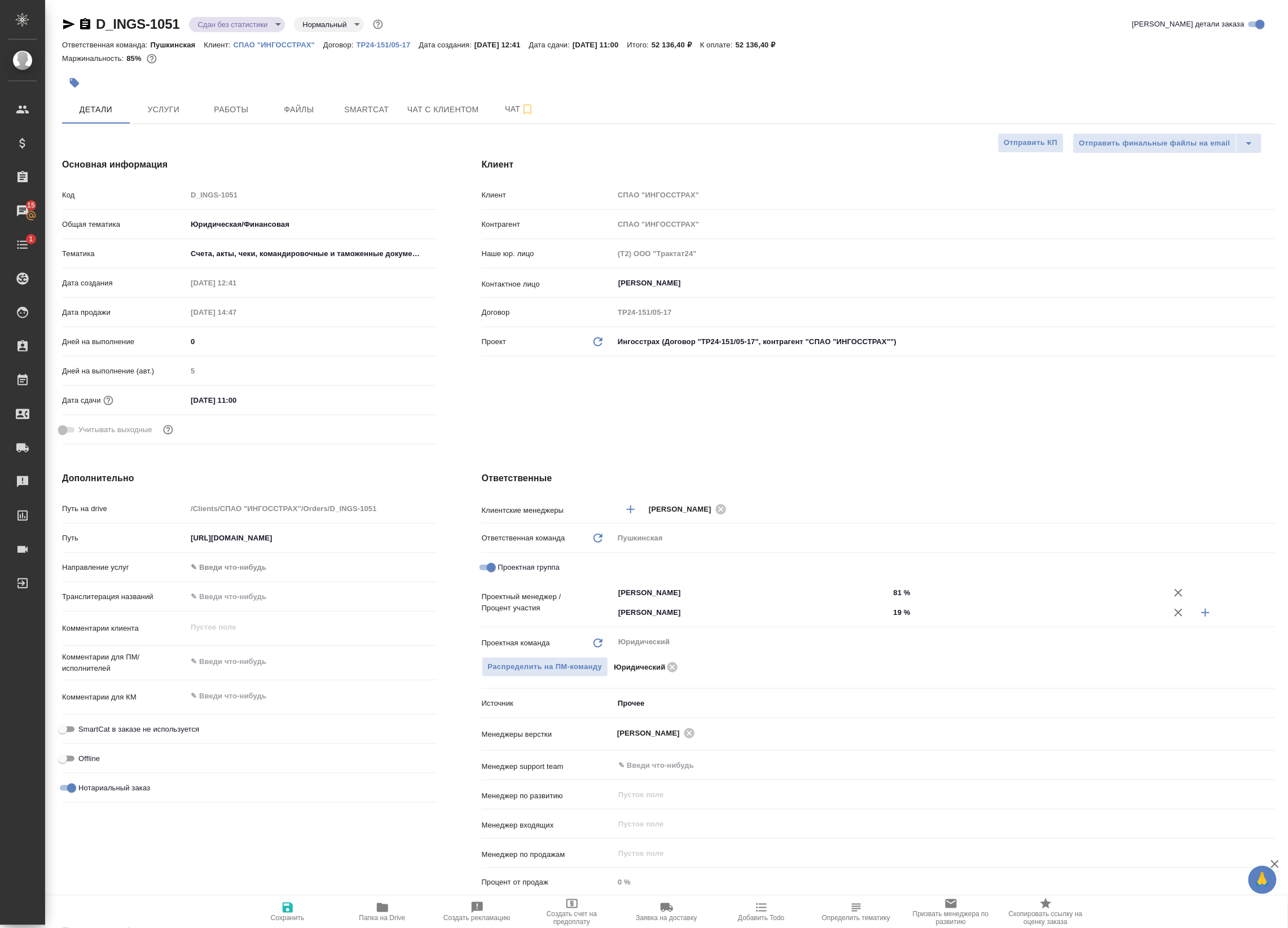
type textarea "x"
click at [219, 19] on body "🙏 .cls-1 fill:#fff; AWATERA Badanyan Artak Клиенты Спецификации Заказы 15 Чаты …" at bounding box center [644, 464] width 1288 height 928
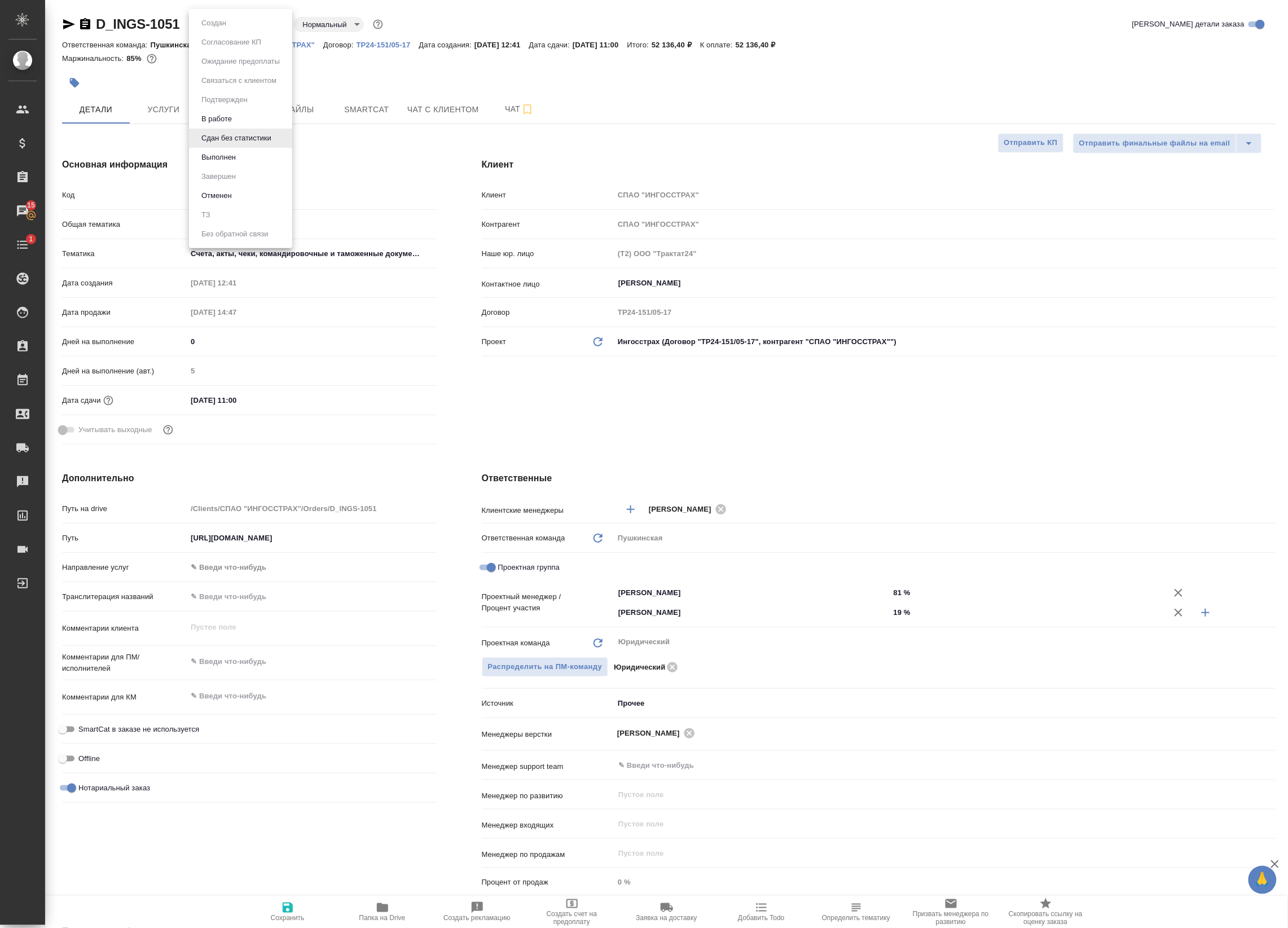
click at [195, 155] on li "Выполнен" at bounding box center [240, 157] width 103 height 19
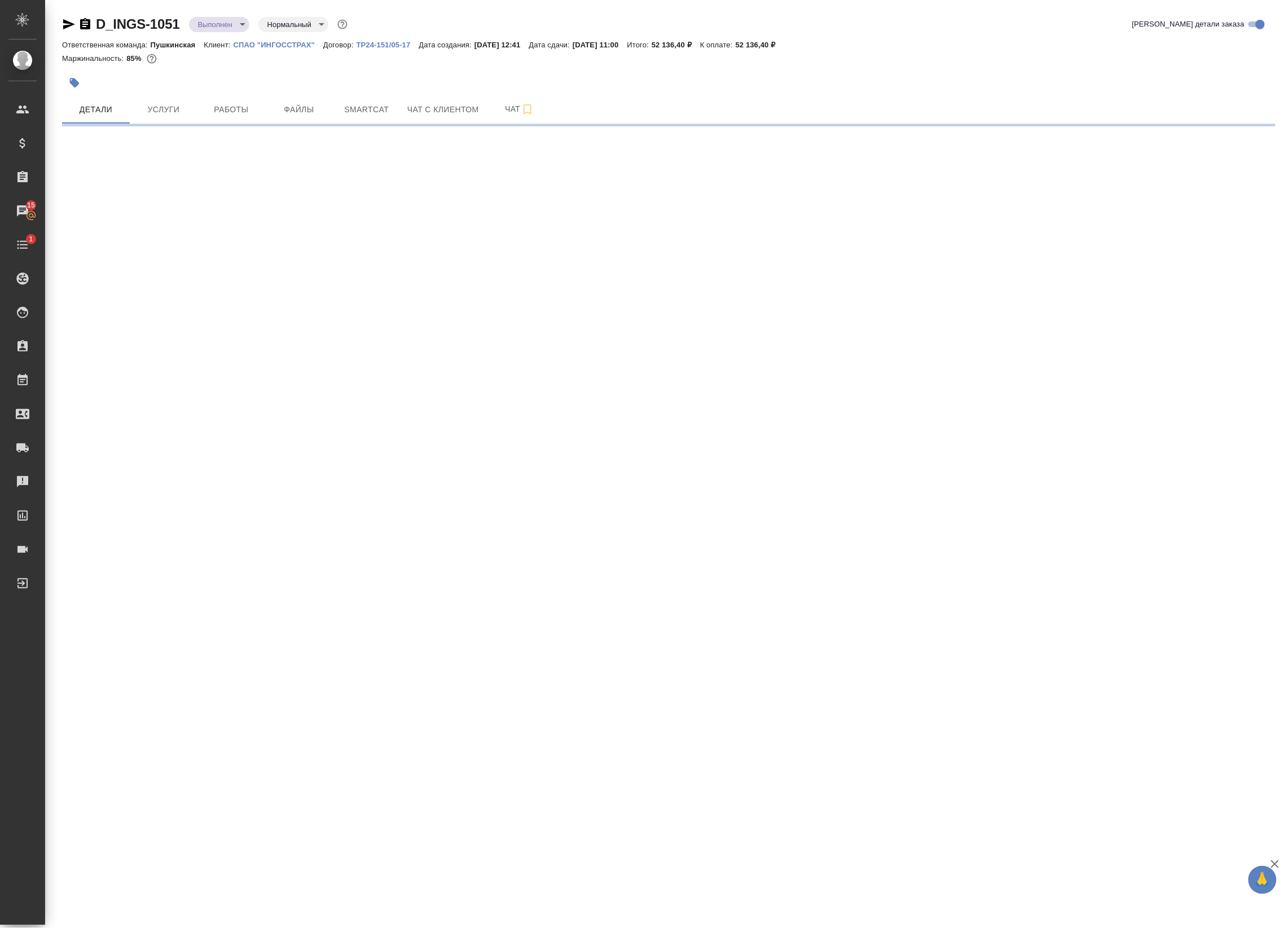
select select "RU"
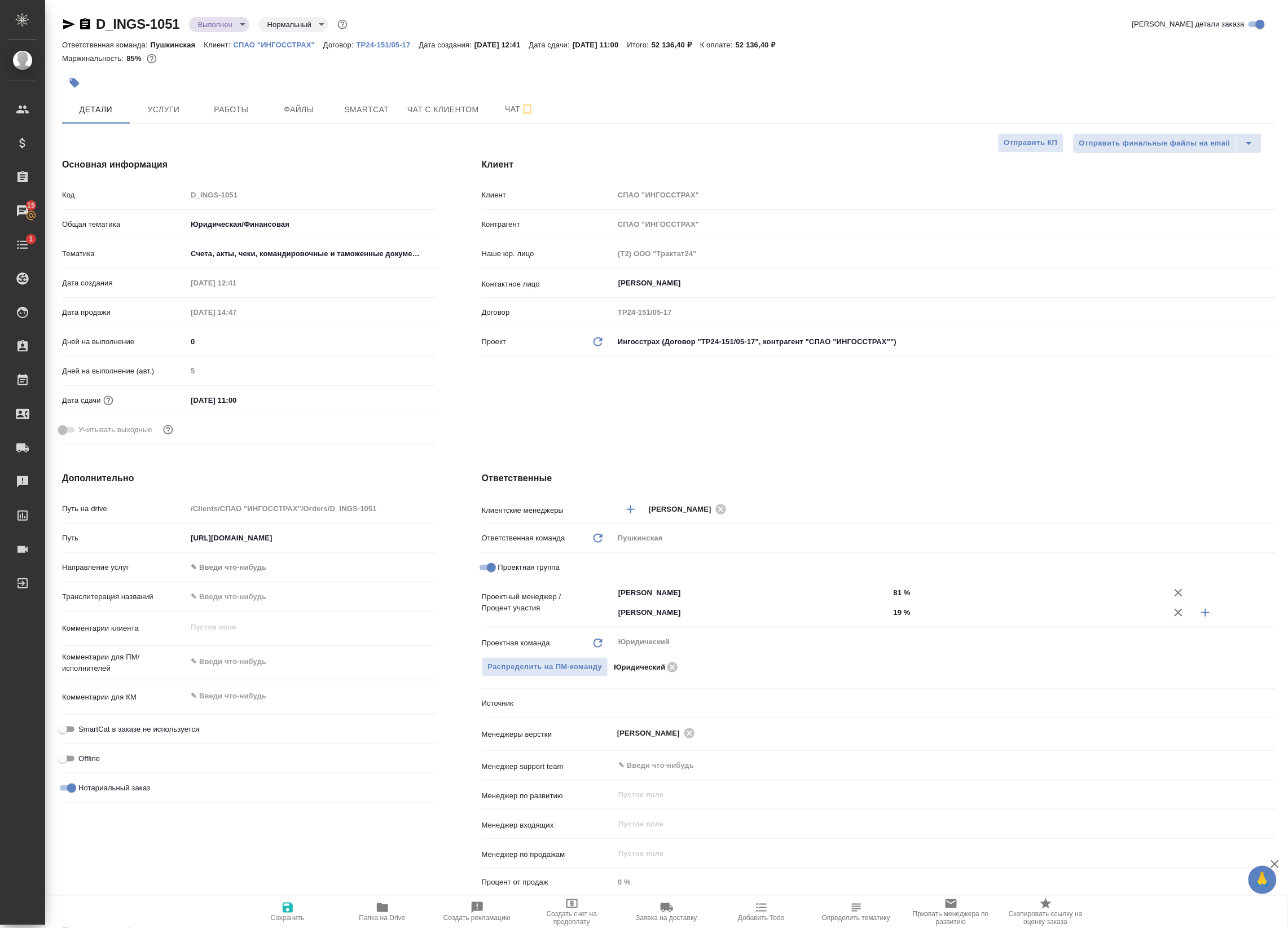
type textarea "x"
click at [203, 102] on button "Работы" at bounding box center [231, 109] width 68 height 28
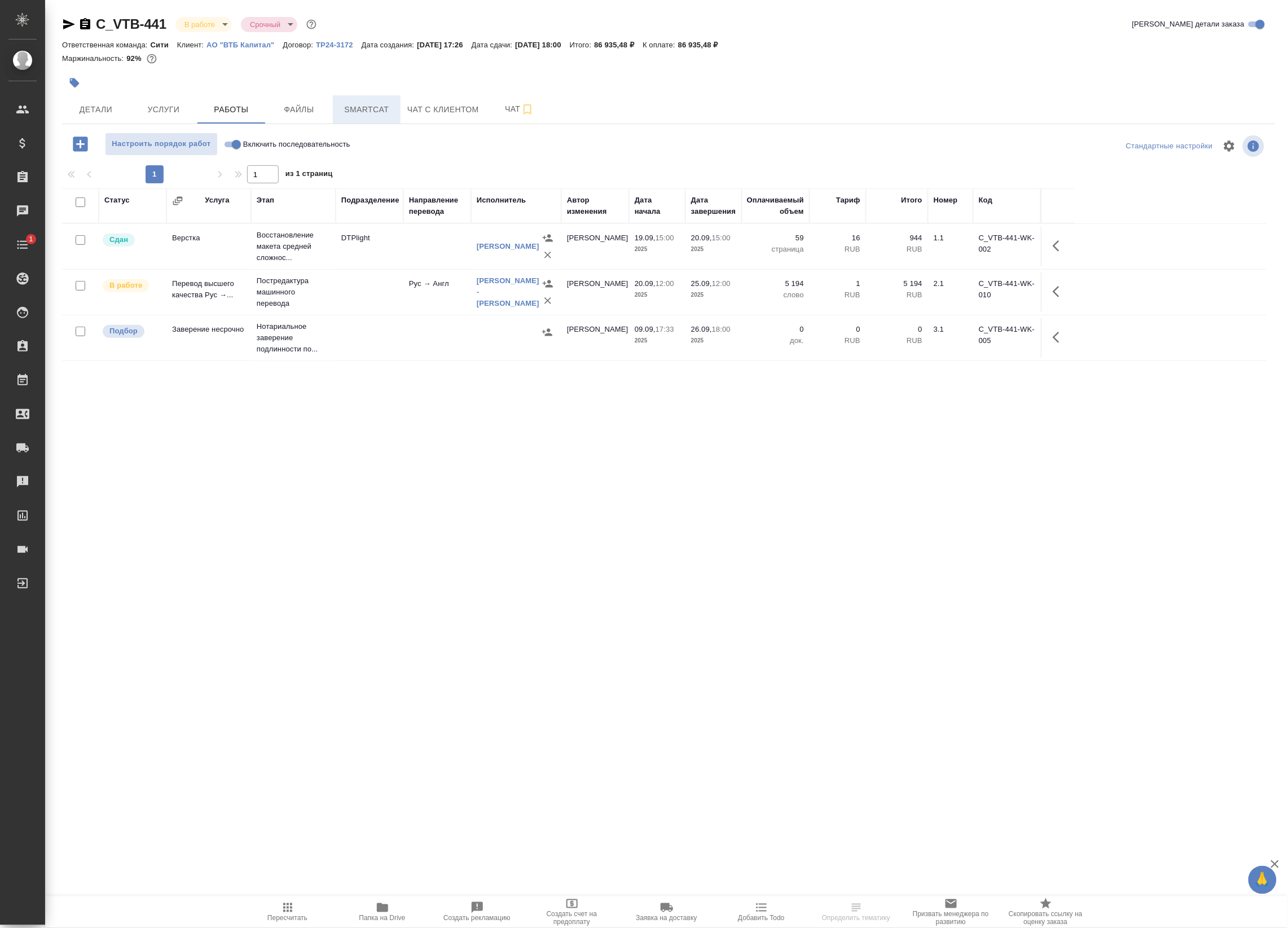
click at [364, 110] on span "Smartcat" at bounding box center [366, 109] width 54 height 14
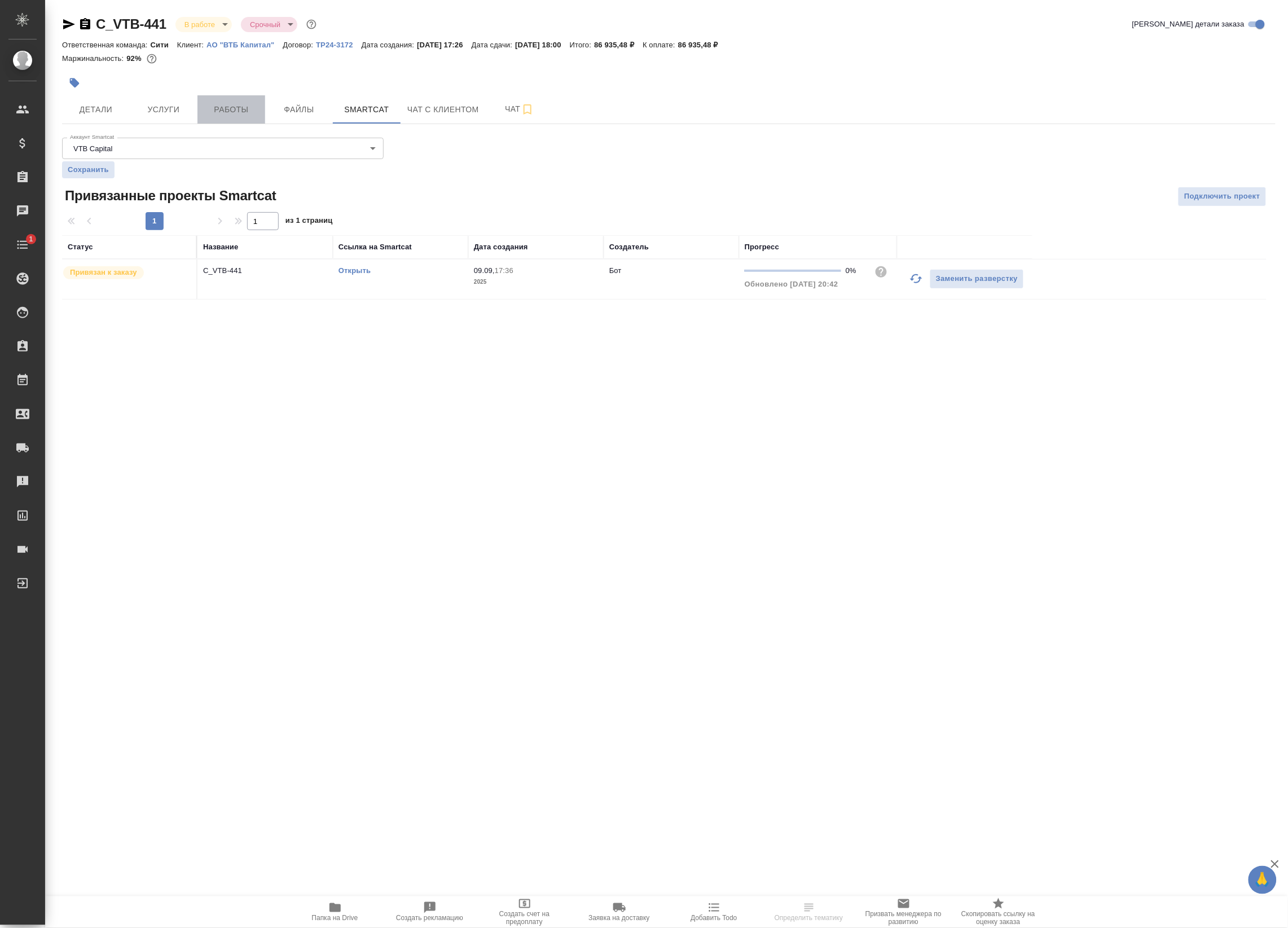
click at [222, 111] on span "Работы" at bounding box center [231, 109] width 54 height 14
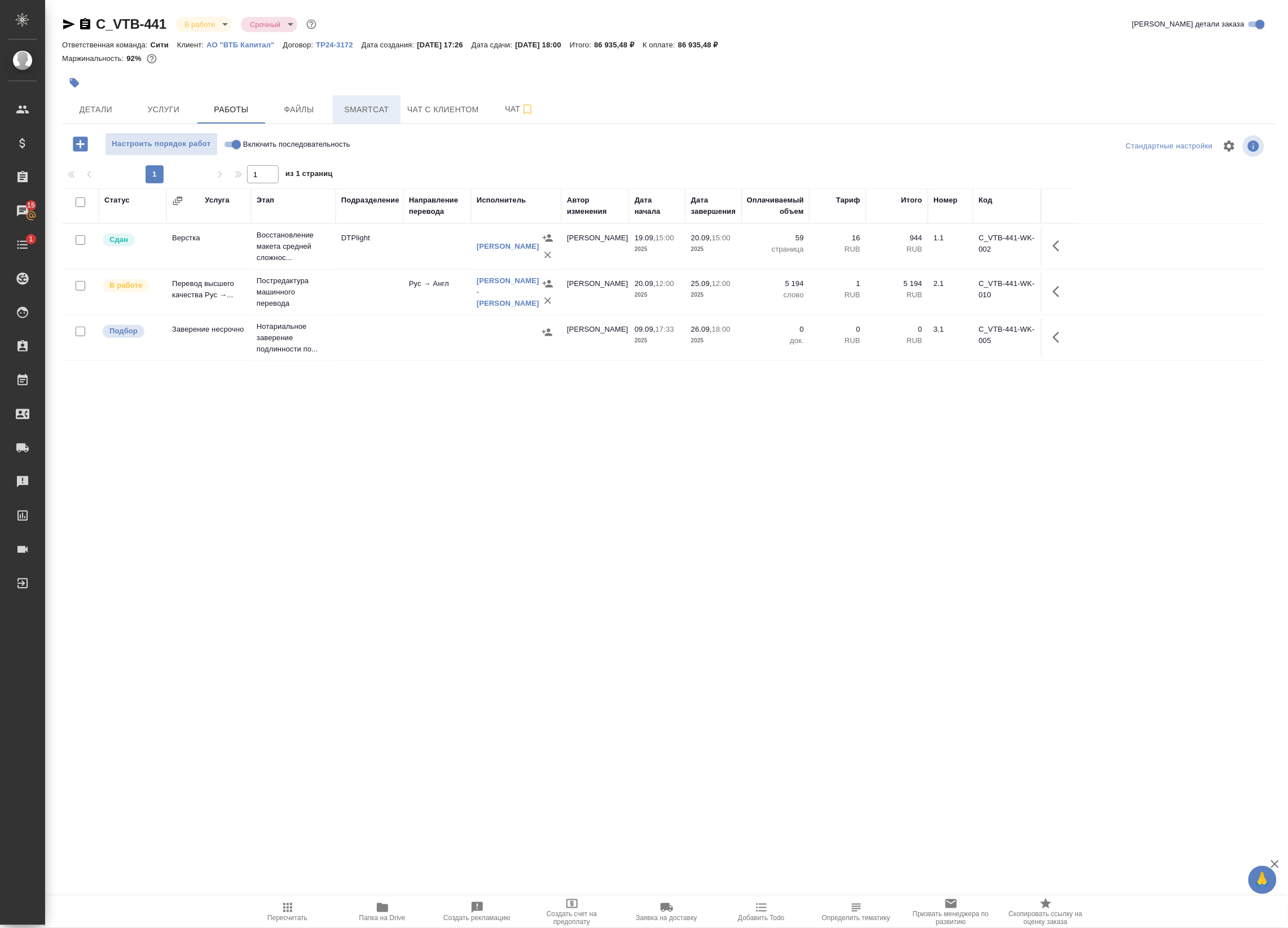
click at [339, 114] on span "Smartcat" at bounding box center [366, 109] width 54 height 14
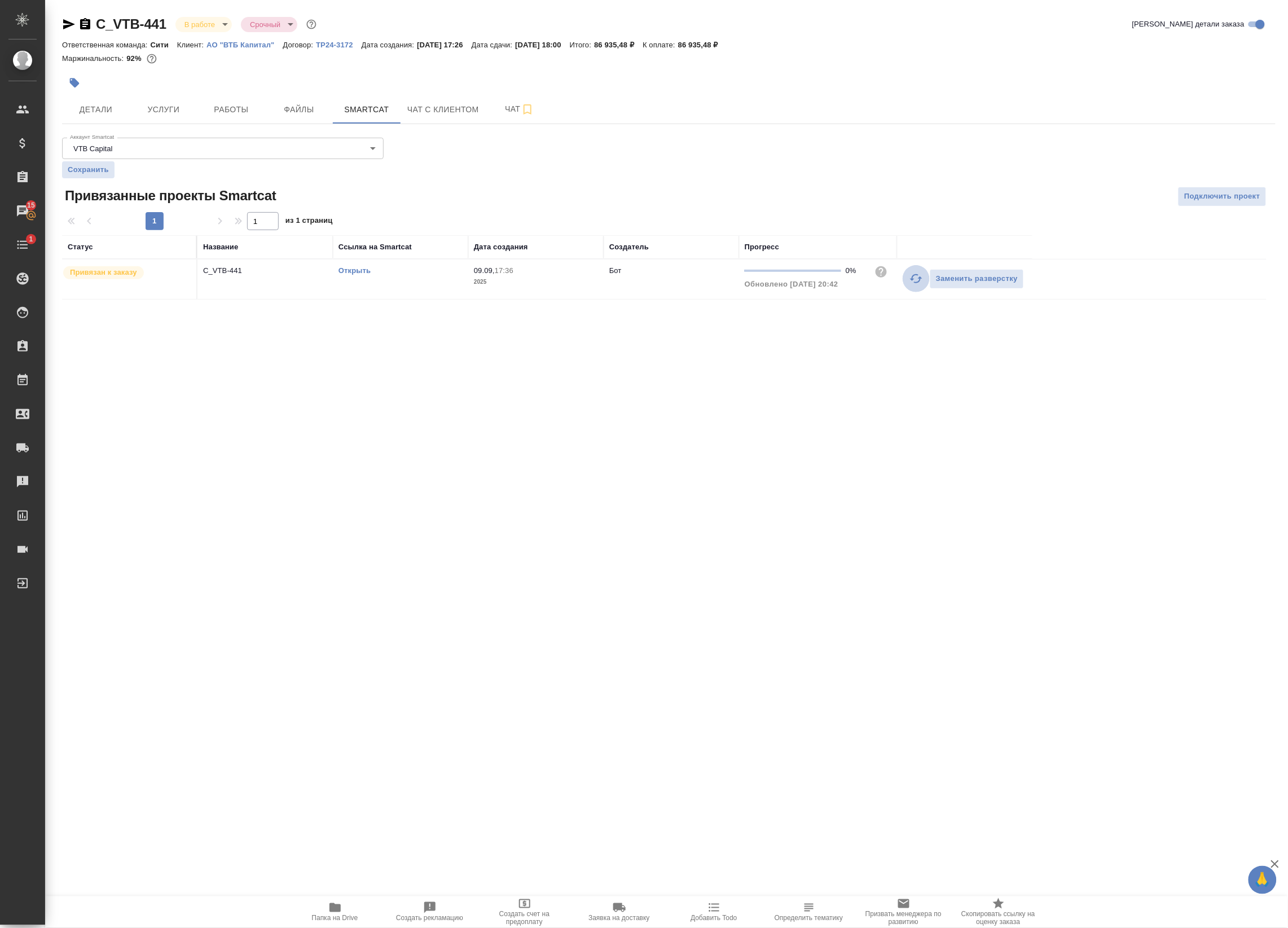
click at [912, 277] on icon "button" at bounding box center [916, 278] width 14 height 14
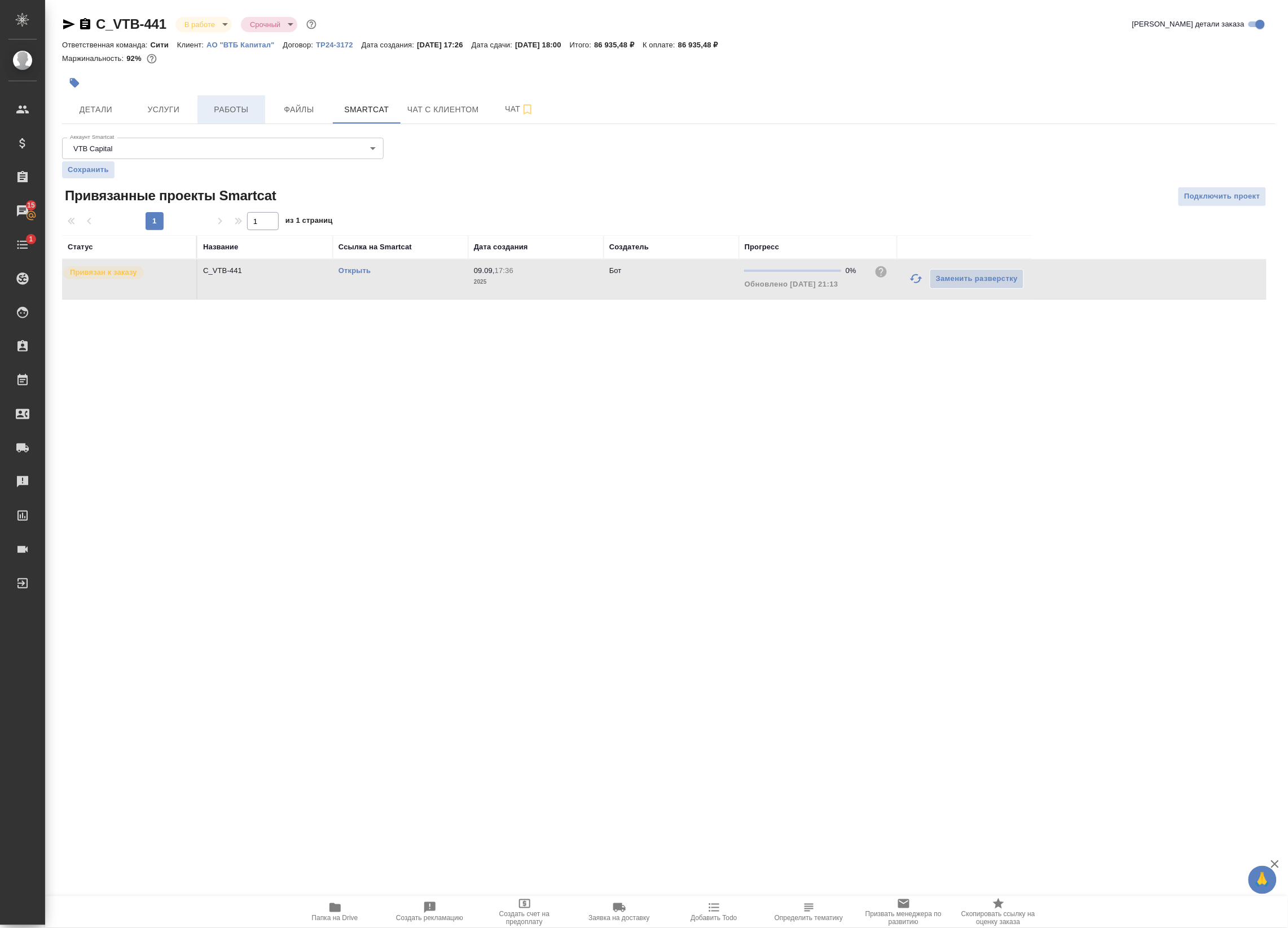
click at [233, 110] on span "Работы" at bounding box center [231, 109] width 54 height 14
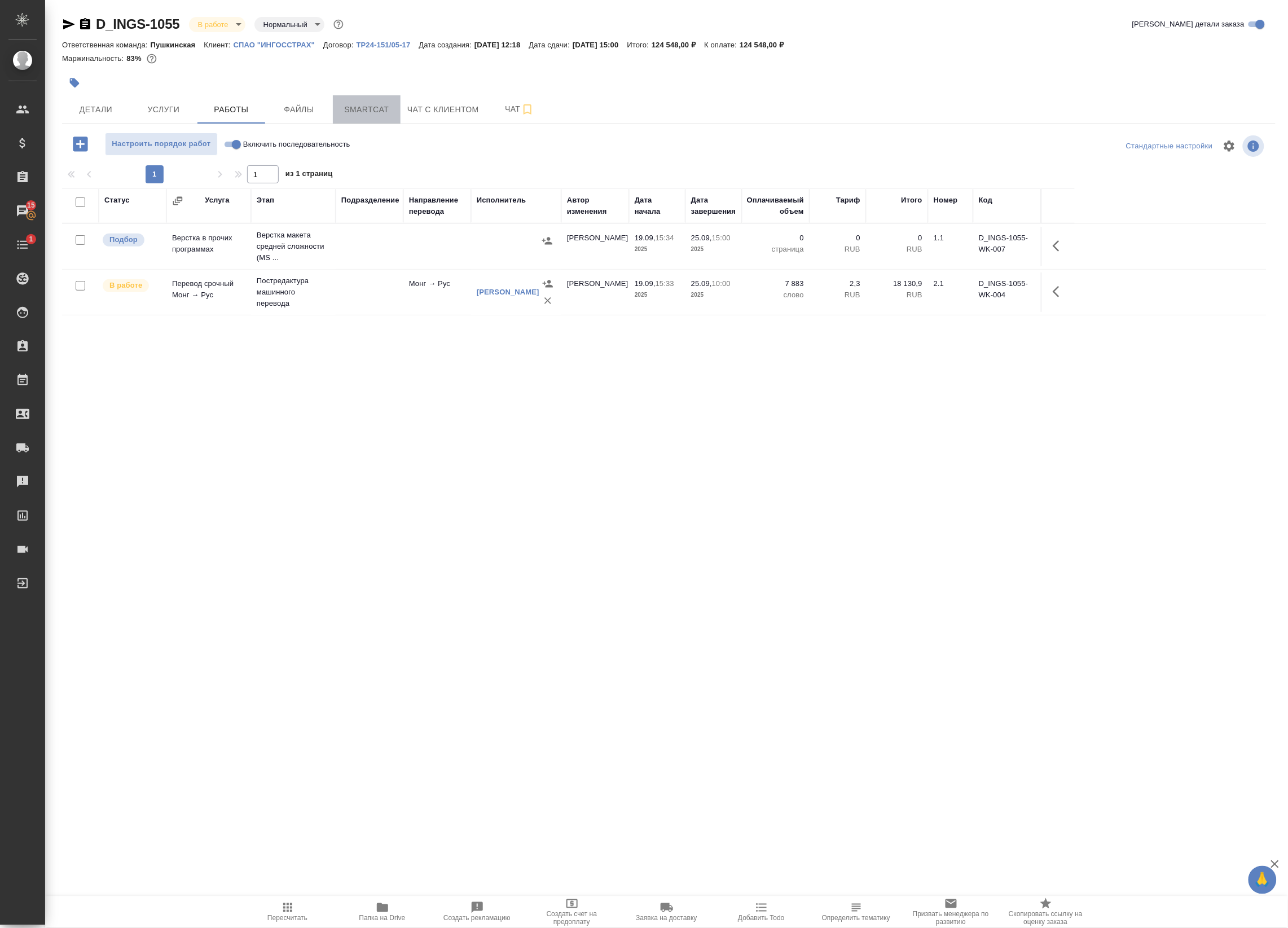
click at [363, 115] on span "Smartcat" at bounding box center [366, 109] width 54 height 14
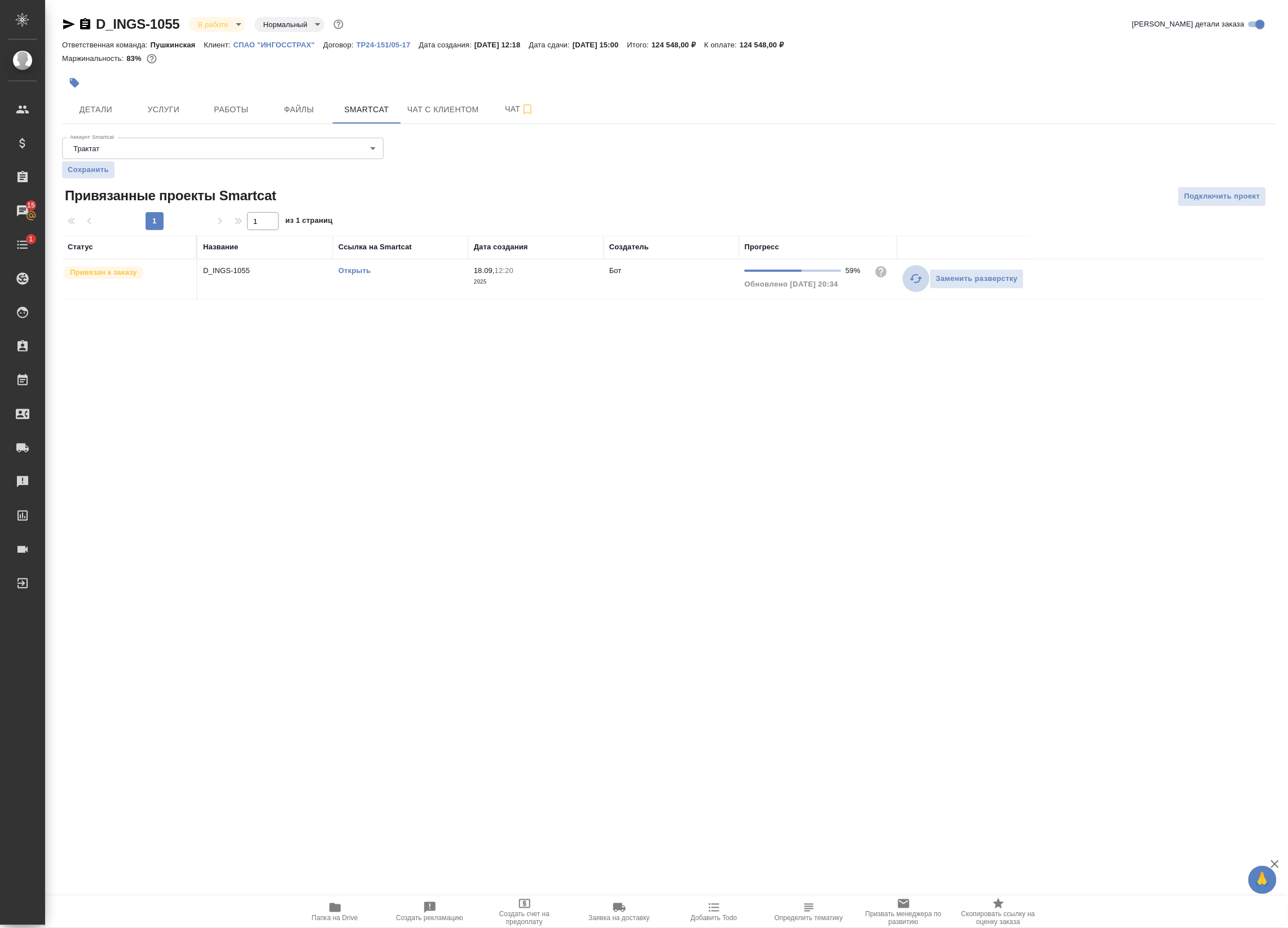
click at [916, 282] on icon "button" at bounding box center [916, 278] width 14 height 14
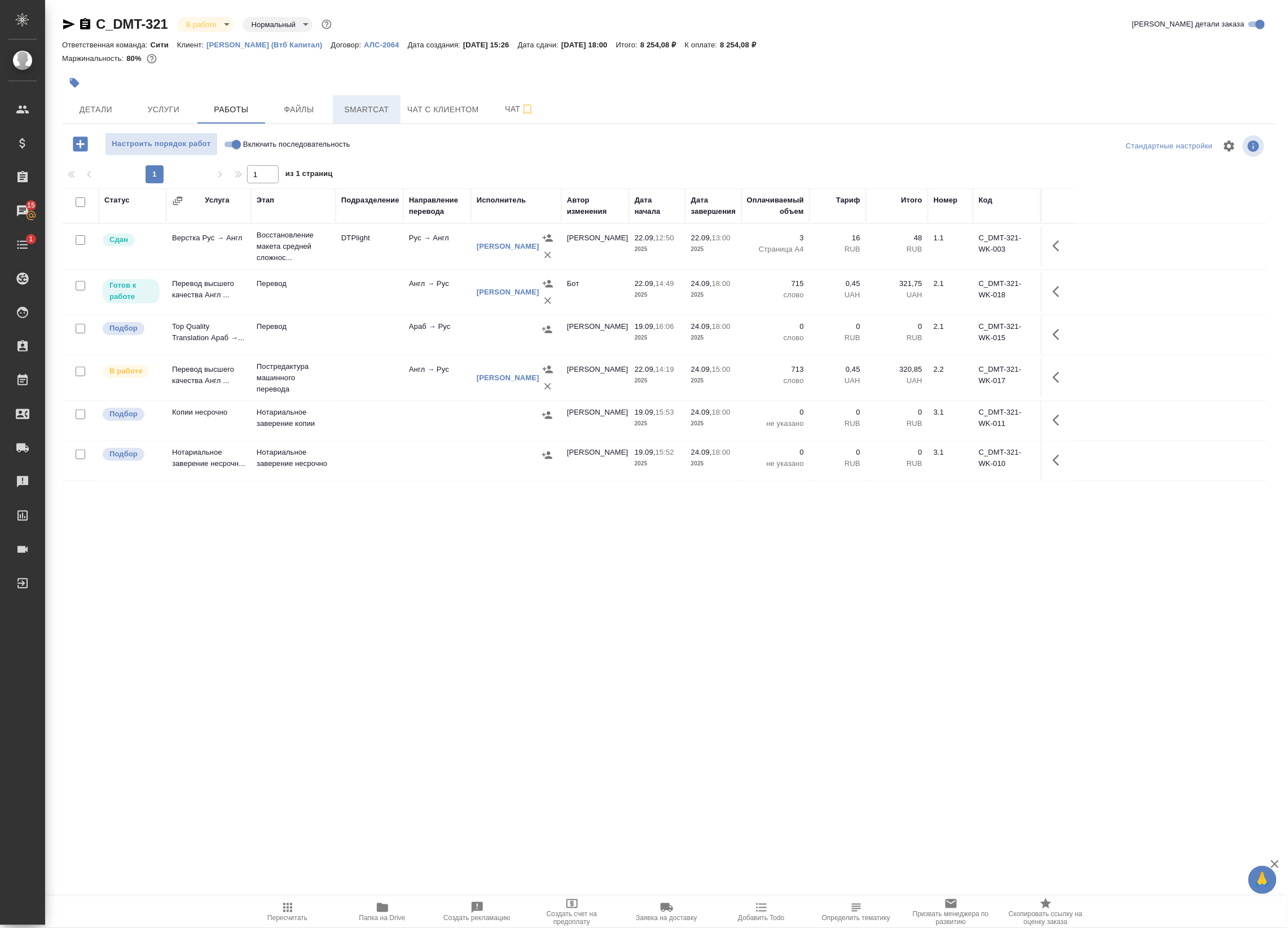
click at [352, 116] on span "Smartcat" at bounding box center [366, 109] width 54 height 14
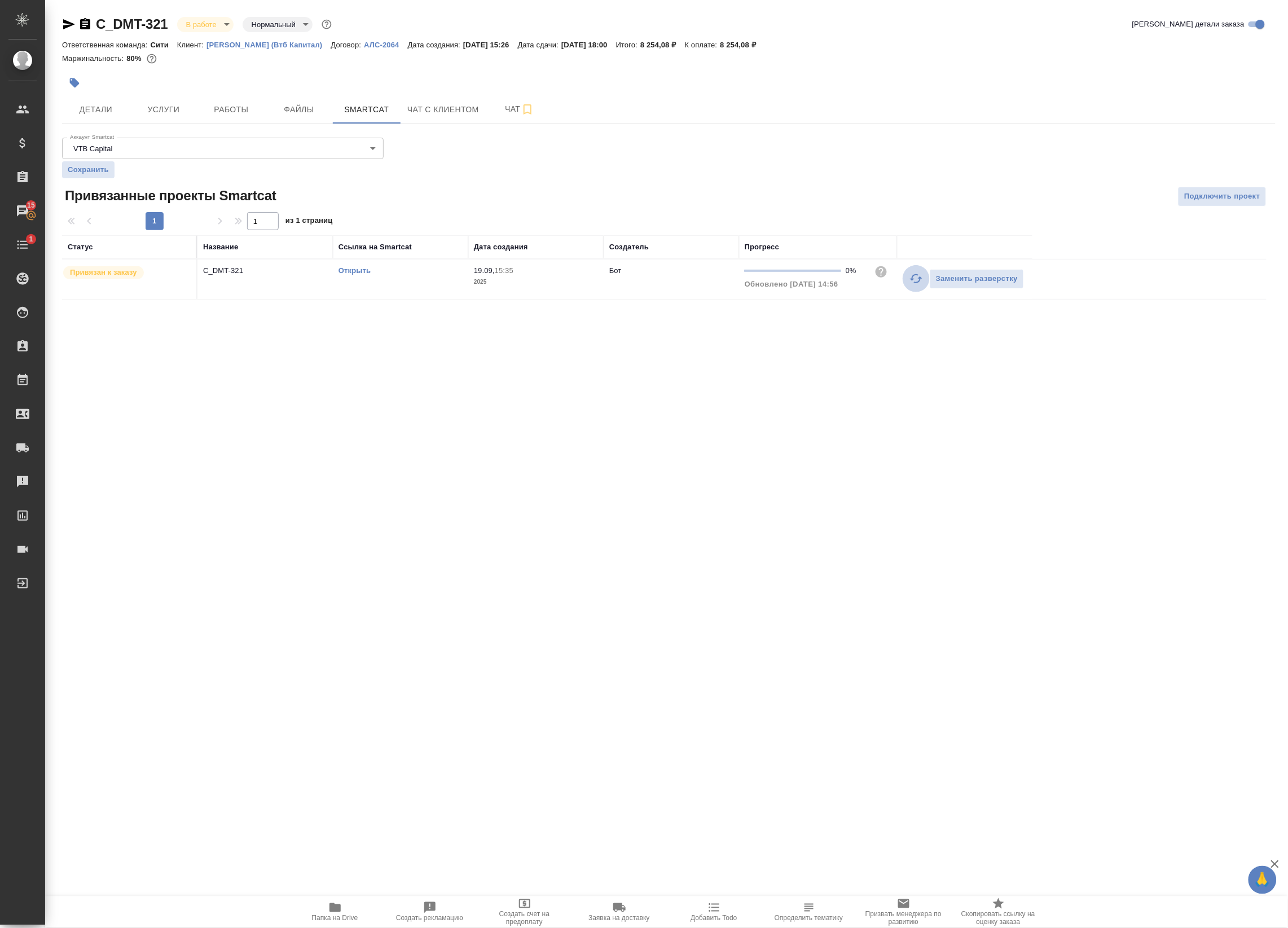
click at [912, 277] on icon "button" at bounding box center [916, 278] width 12 height 9
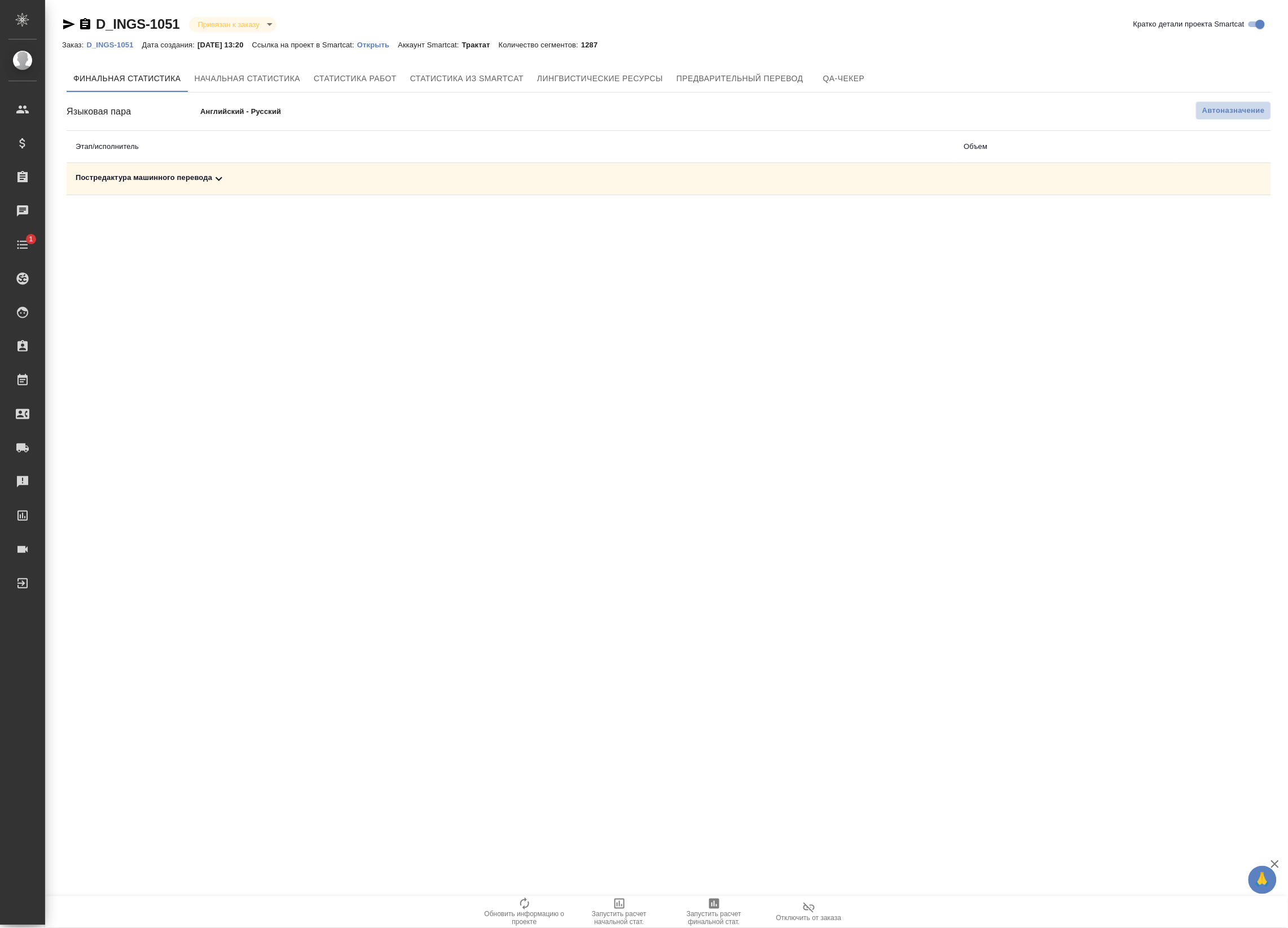
click at [1224, 114] on span "Автоназначение" at bounding box center [1233, 110] width 63 height 11
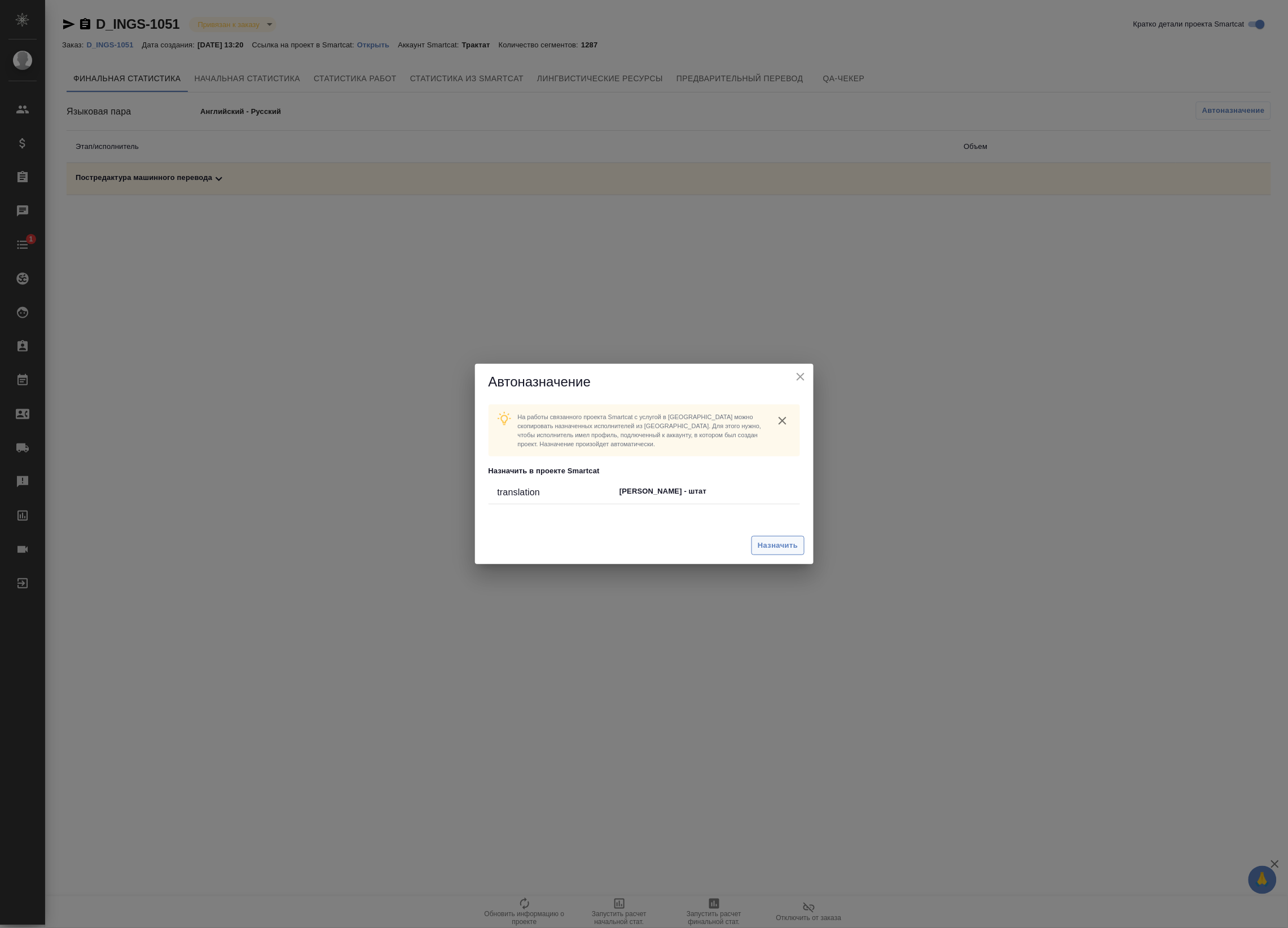
click at [764, 546] on span "Назначить" at bounding box center [778, 546] width 40 height 13
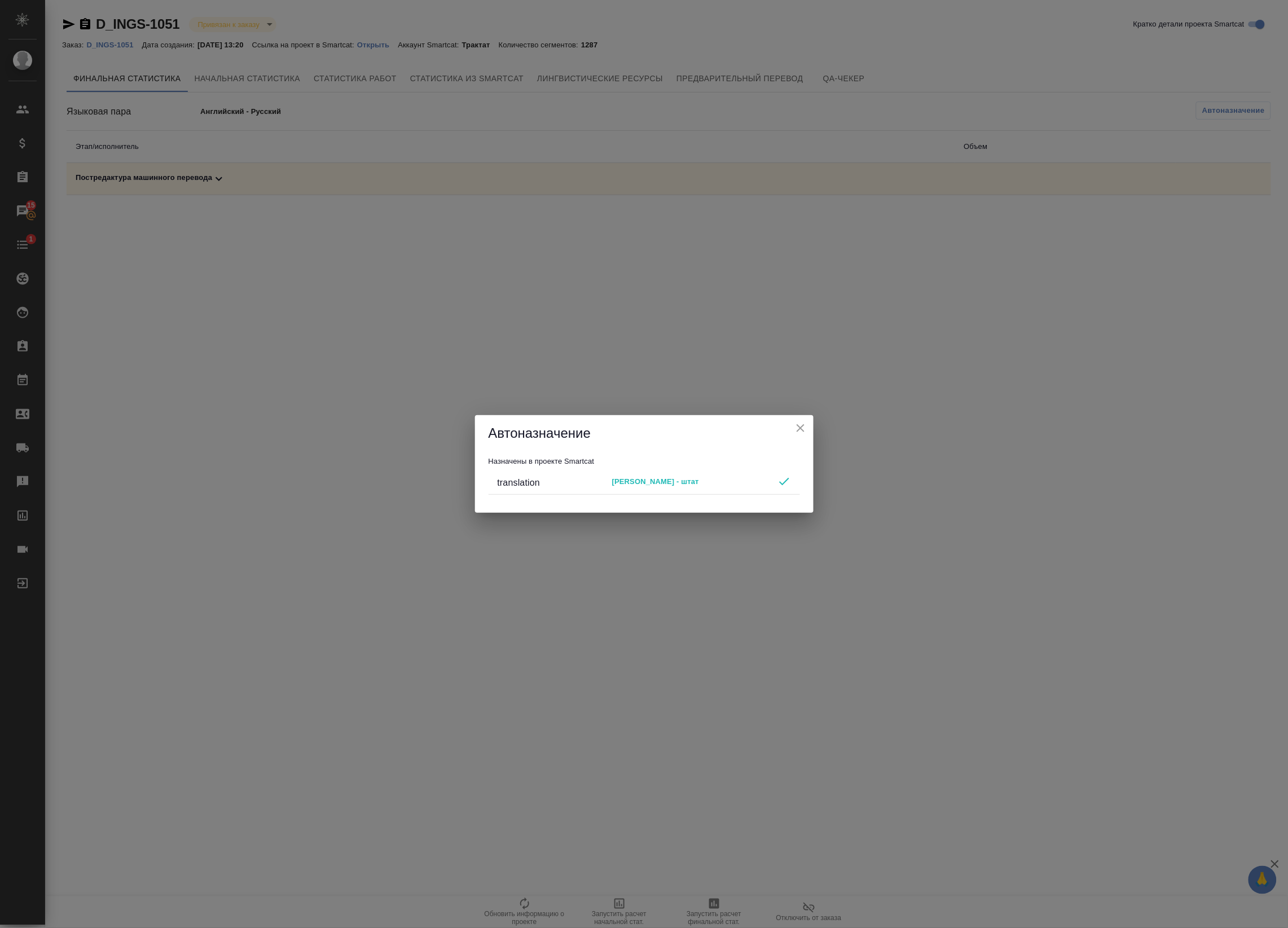
click at [801, 431] on icon "close" at bounding box center [800, 428] width 14 height 14
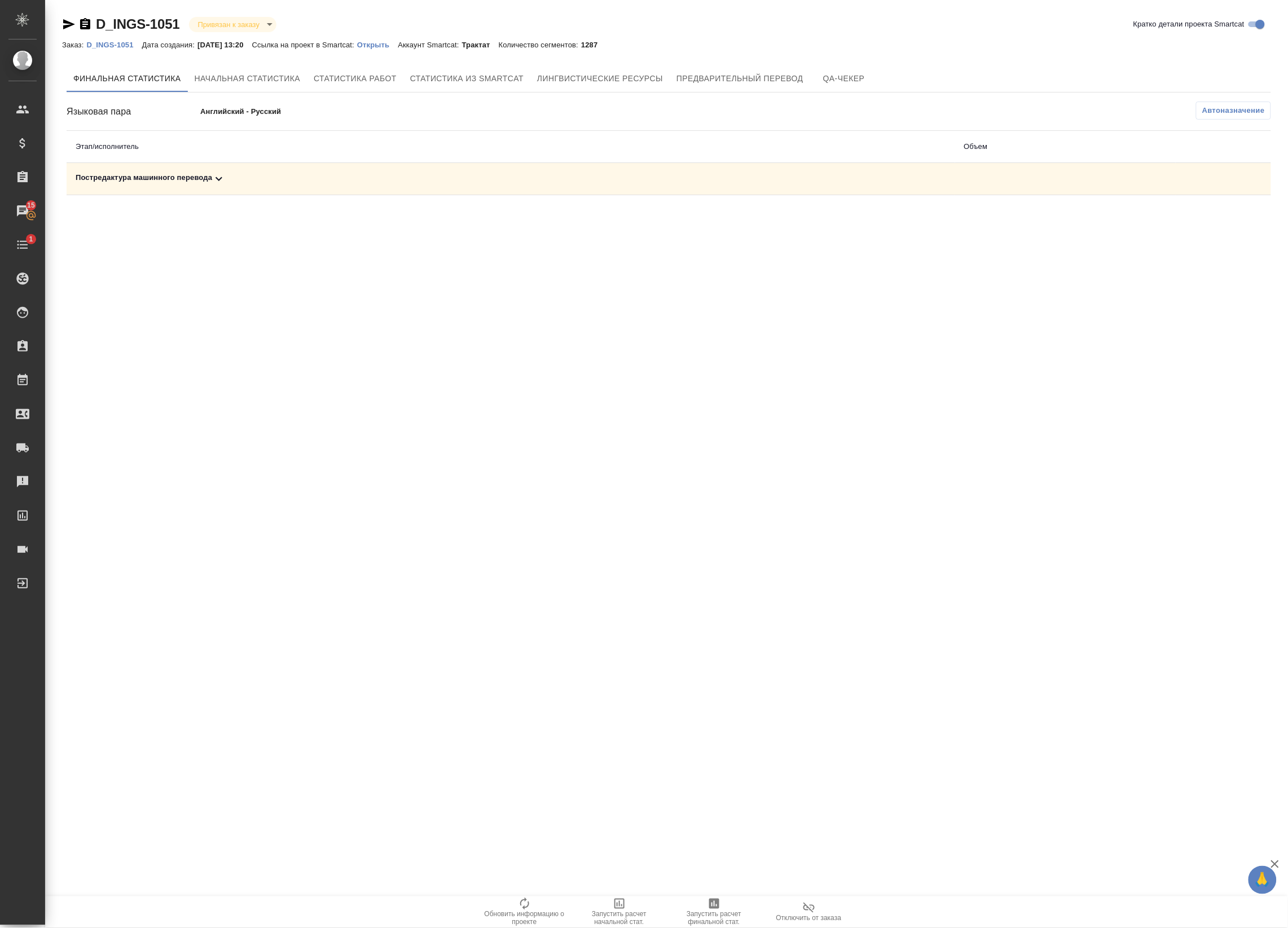
click at [536, 185] on div "Постредактура машинного перевода" at bounding box center [511, 178] width 870 height 14
click at [1219, 215] on icon "button" at bounding box center [1221, 218] width 14 height 14
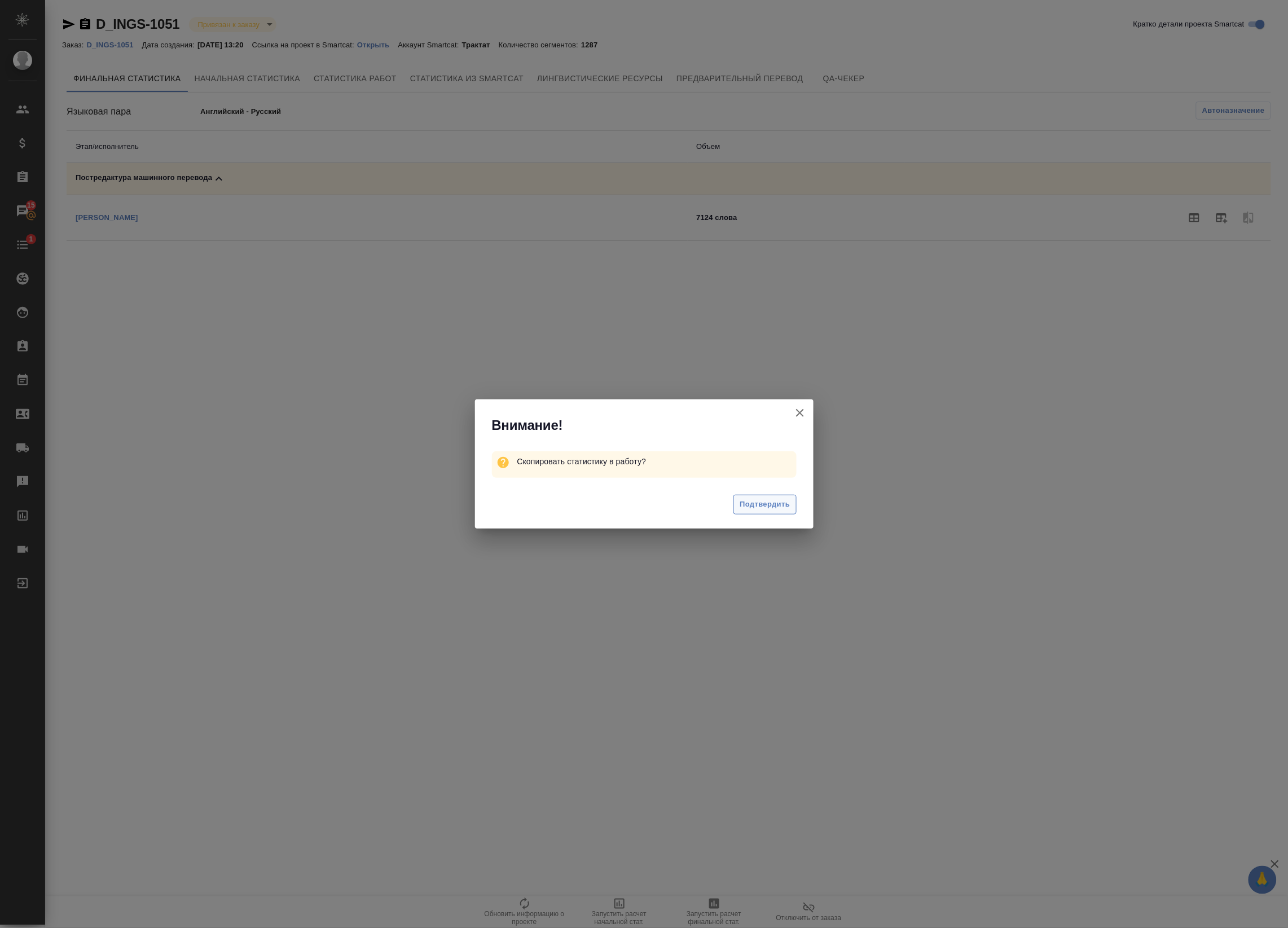
click at [773, 503] on span "Подтвердить" at bounding box center [764, 505] width 50 height 13
drag, startPoint x: 771, startPoint y: 503, endPoint x: 783, endPoint y: 443, distance: 61.2
click at [783, 443] on div "Внимание! У pаботы уже есть статистика. Старая статистика будет заменена, вы ув…" at bounding box center [644, 464] width 339 height 135
click at [805, 405] on icon "button" at bounding box center [800, 410] width 14 height 14
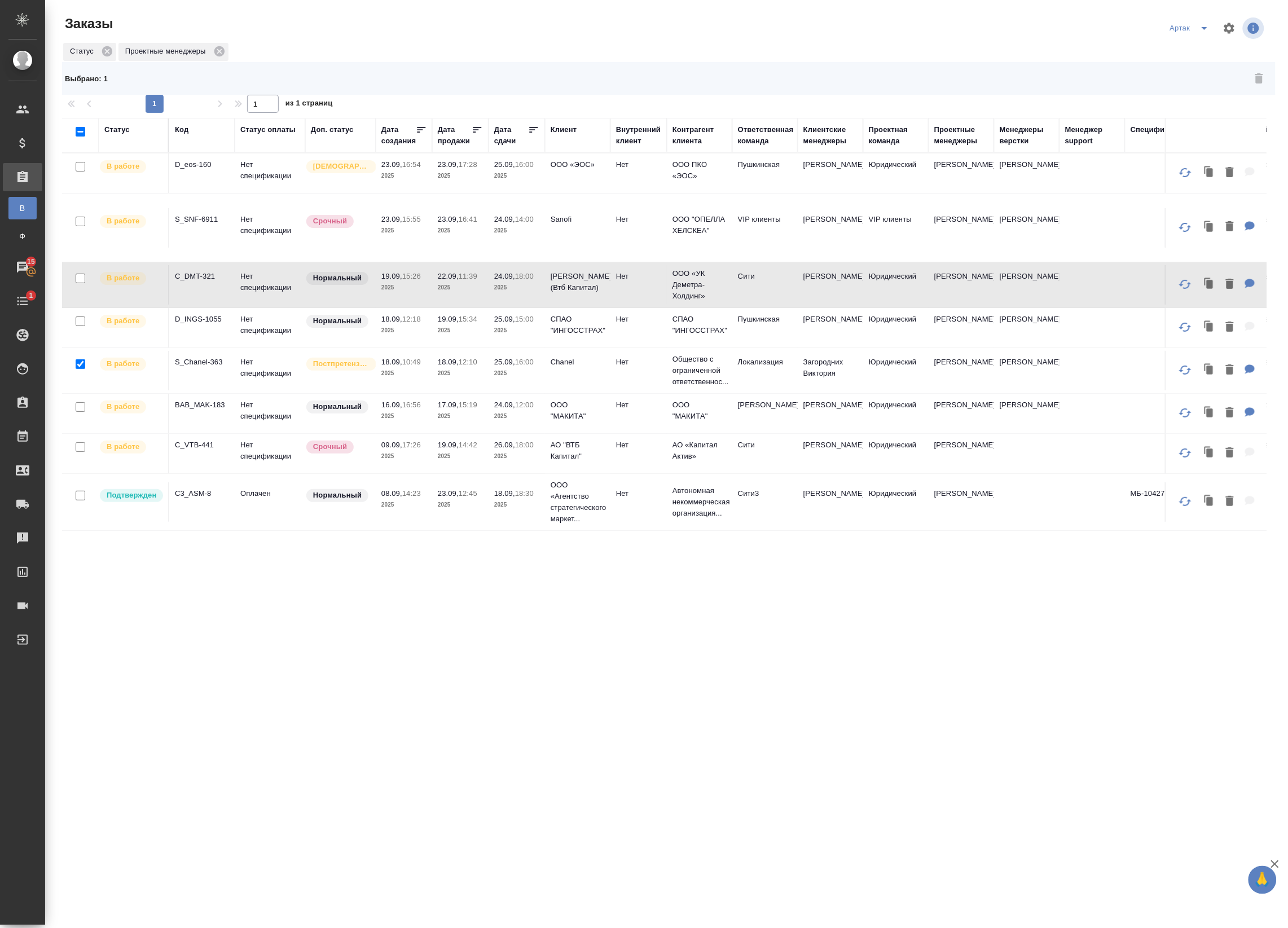
click at [76, 364] on input "checkbox" at bounding box center [81, 364] width 10 height 10
checkbox input "false"
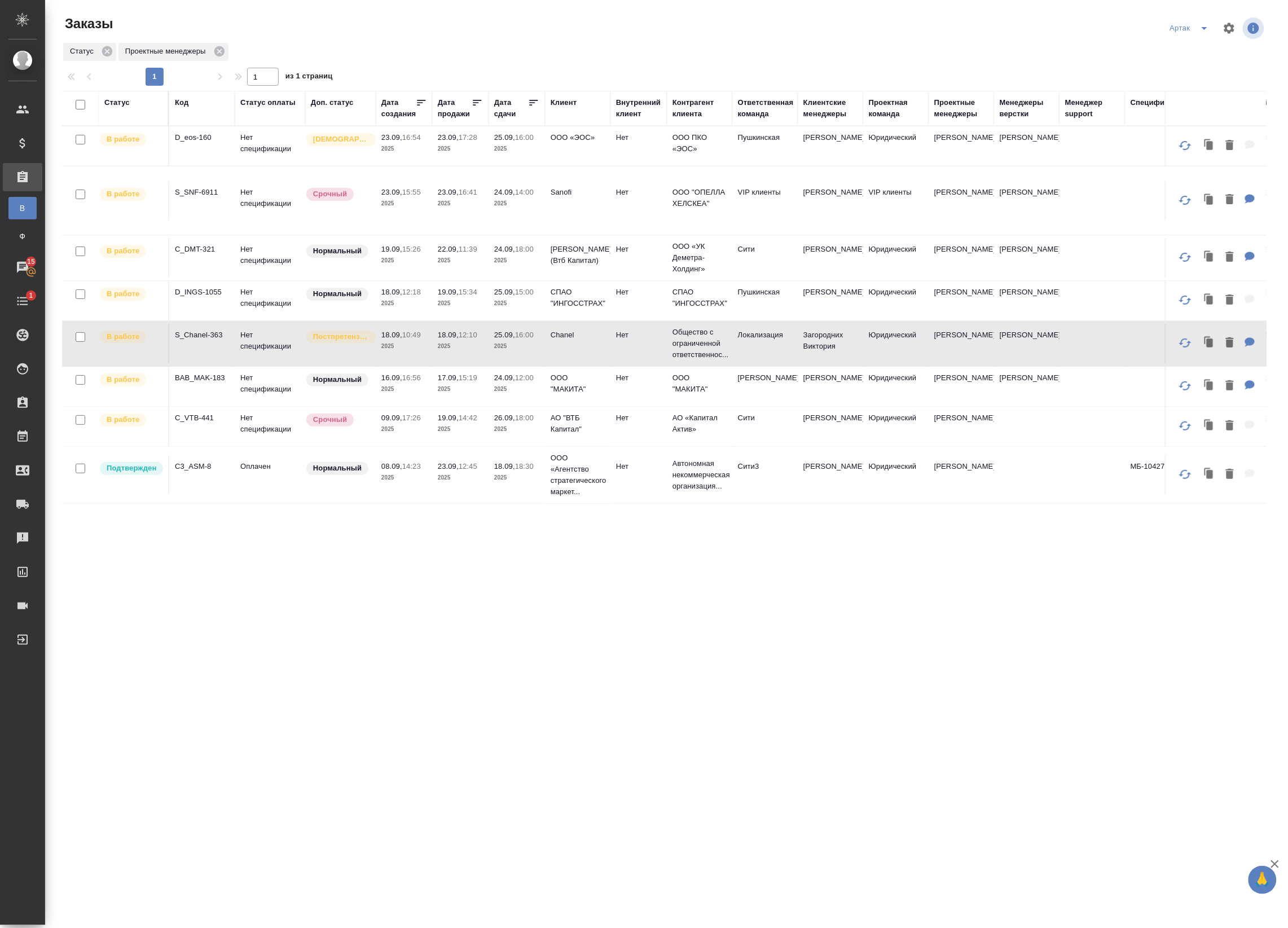
click at [401, 643] on div "Статус Код Статус оплаты Доп. статус Дата создания Дата продажи Дата сдачи Клие…" at bounding box center [664, 430] width 1204 height 677
